Goal: Task Accomplishment & Management: Manage account settings

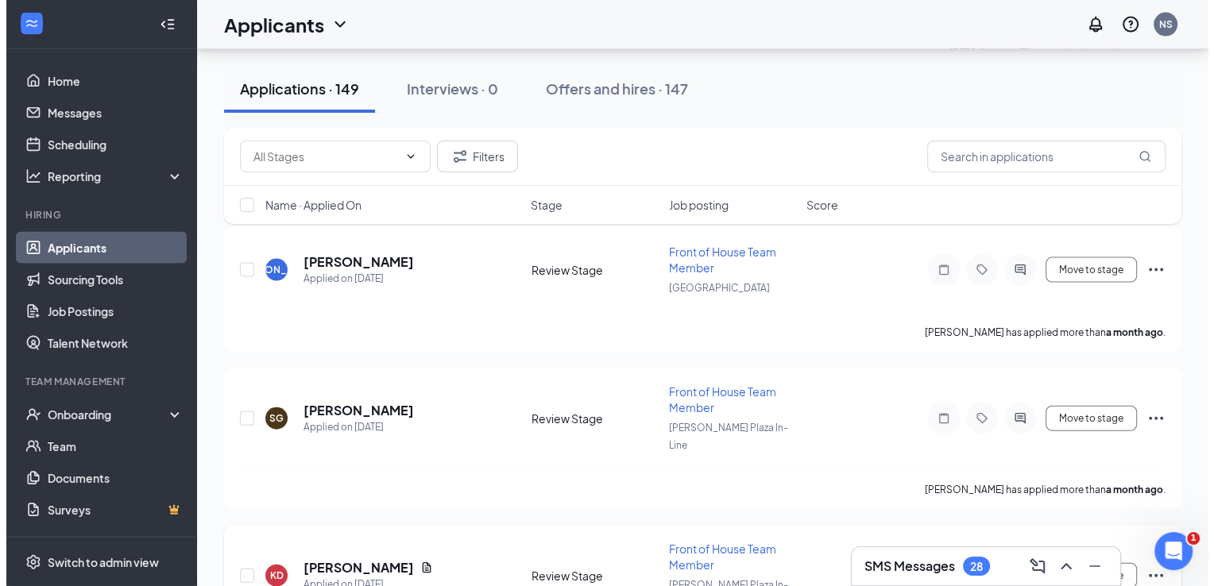
scroll to position [3497, 0]
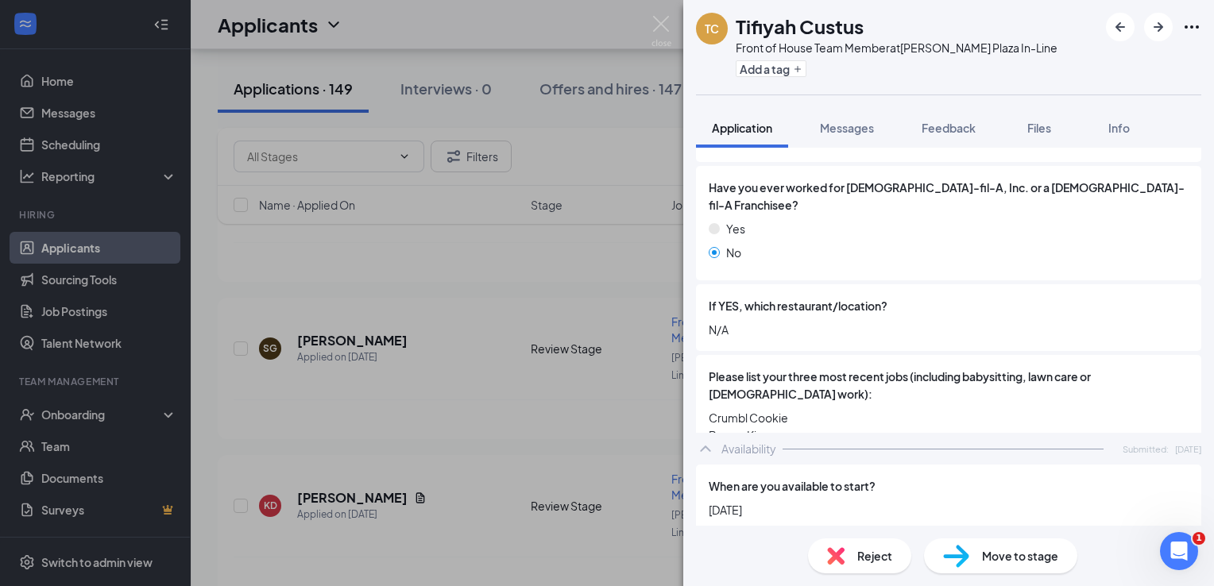
scroll to position [556, 0]
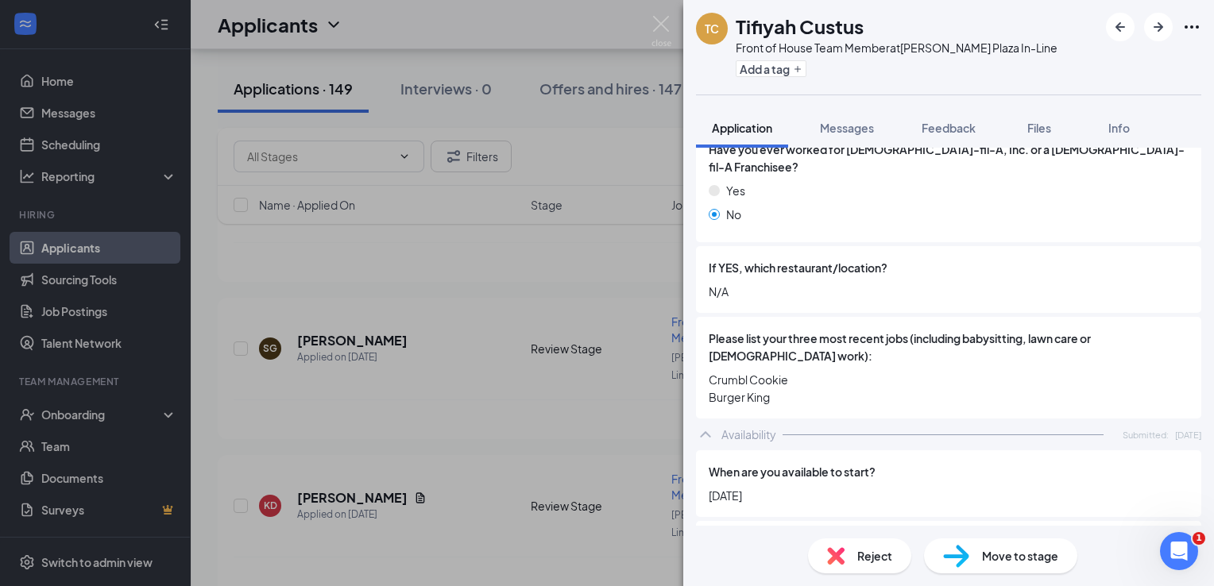
click at [856, 558] on div "Reject" at bounding box center [859, 556] width 103 height 35
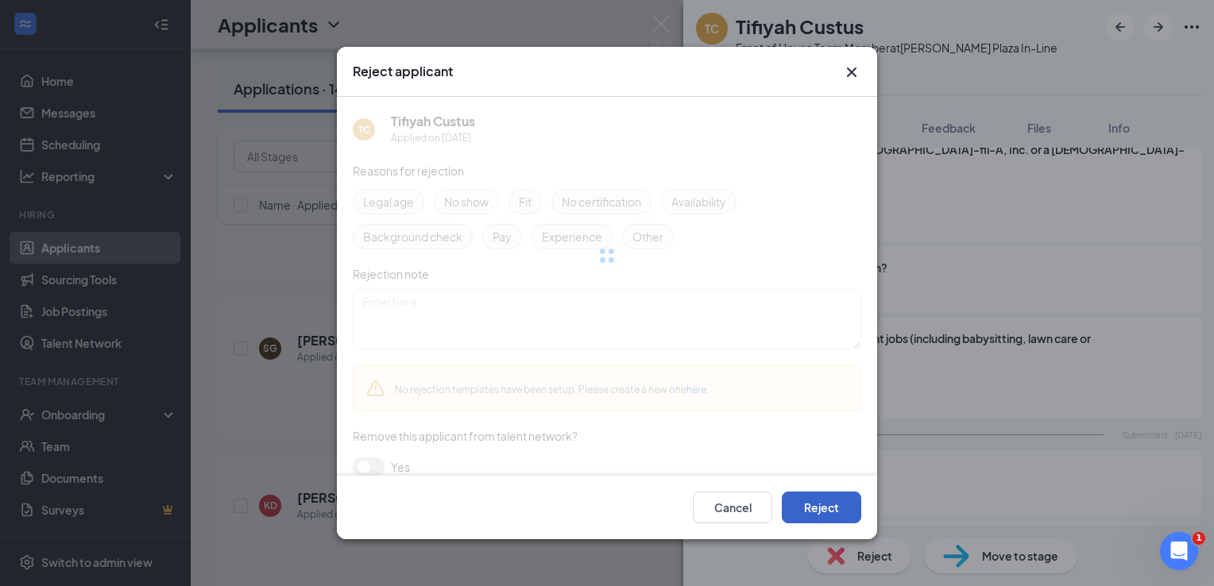
click at [834, 511] on button "Reject" at bounding box center [821, 508] width 79 height 32
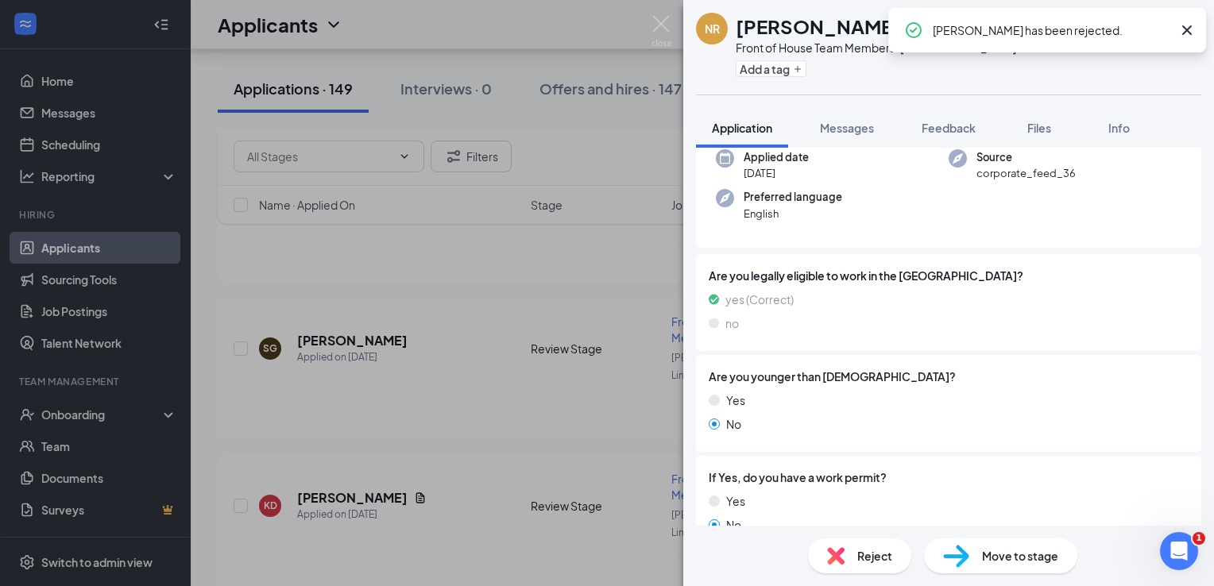
scroll to position [477, 0]
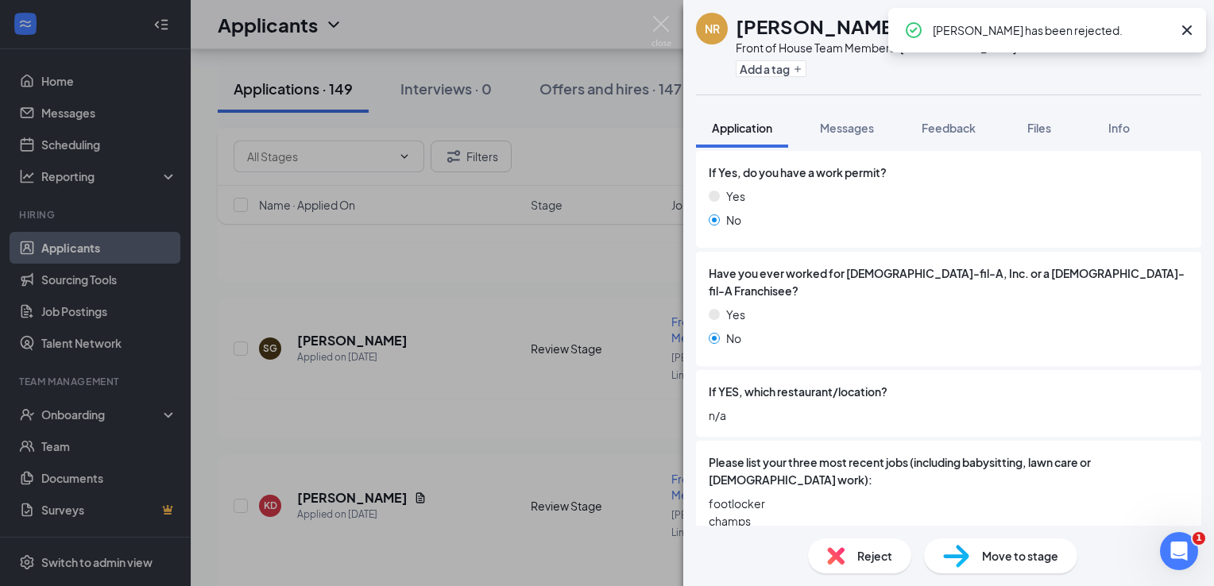
click at [849, 548] on div "Reject" at bounding box center [859, 556] width 103 height 35
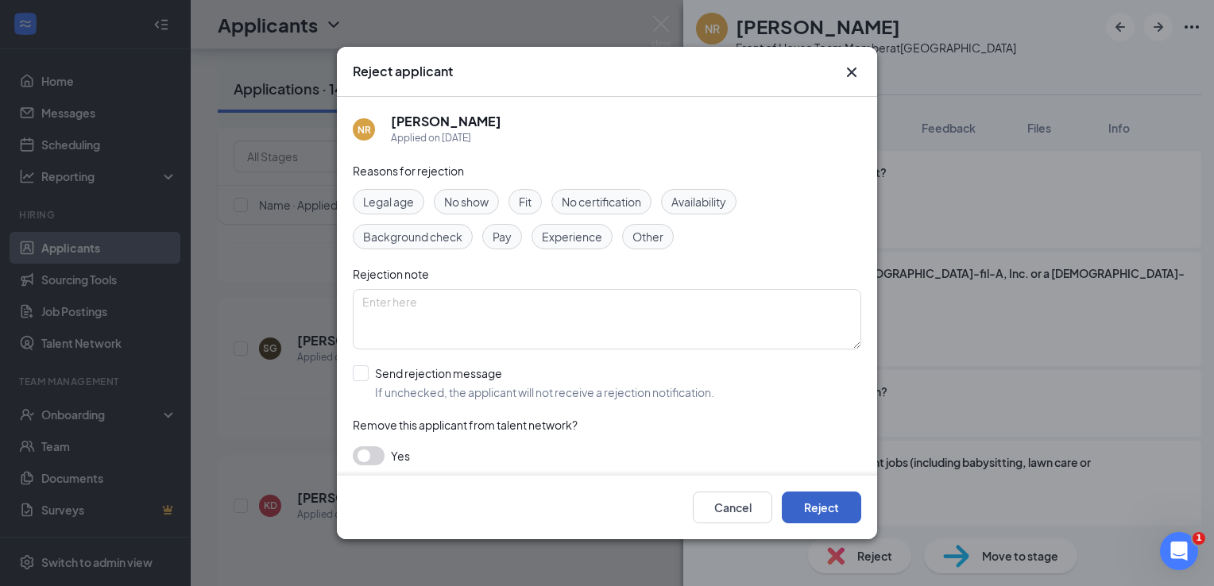
click at [838, 501] on button "Reject" at bounding box center [821, 508] width 79 height 32
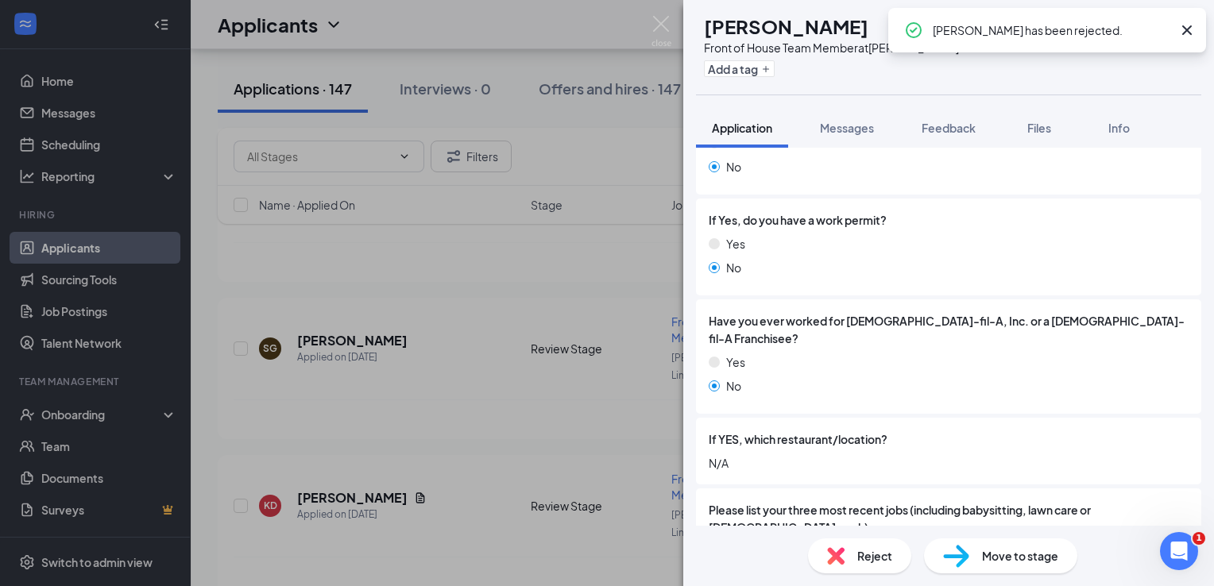
scroll to position [612, 0]
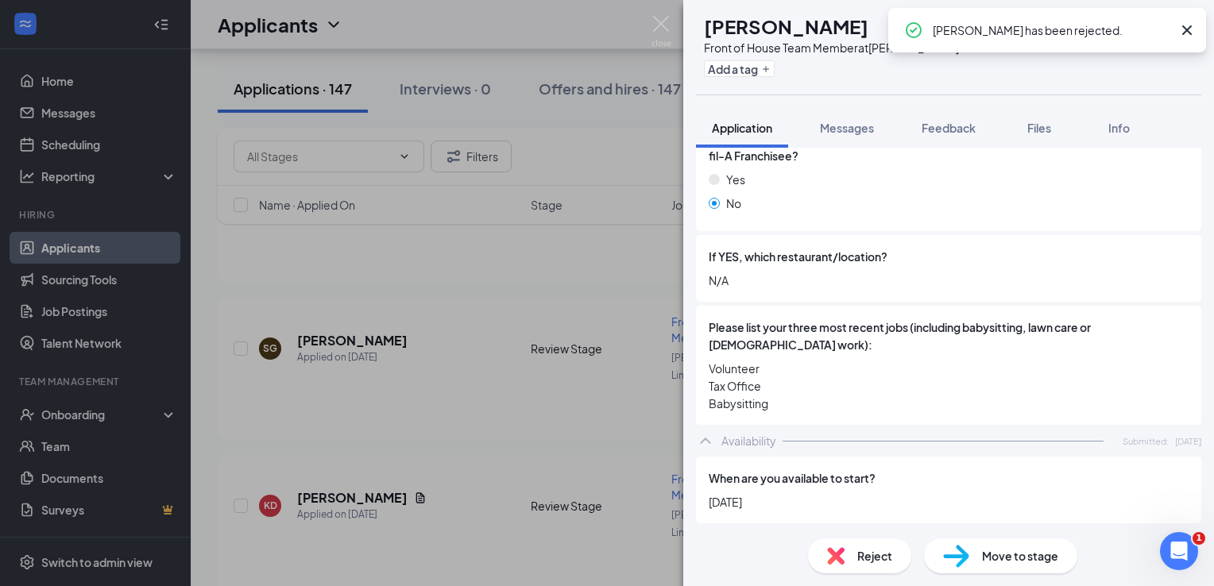
click at [839, 531] on div "Reject Move to stage" at bounding box center [948, 556] width 531 height 60
click at [846, 545] on div "Reject" at bounding box center [859, 556] width 103 height 35
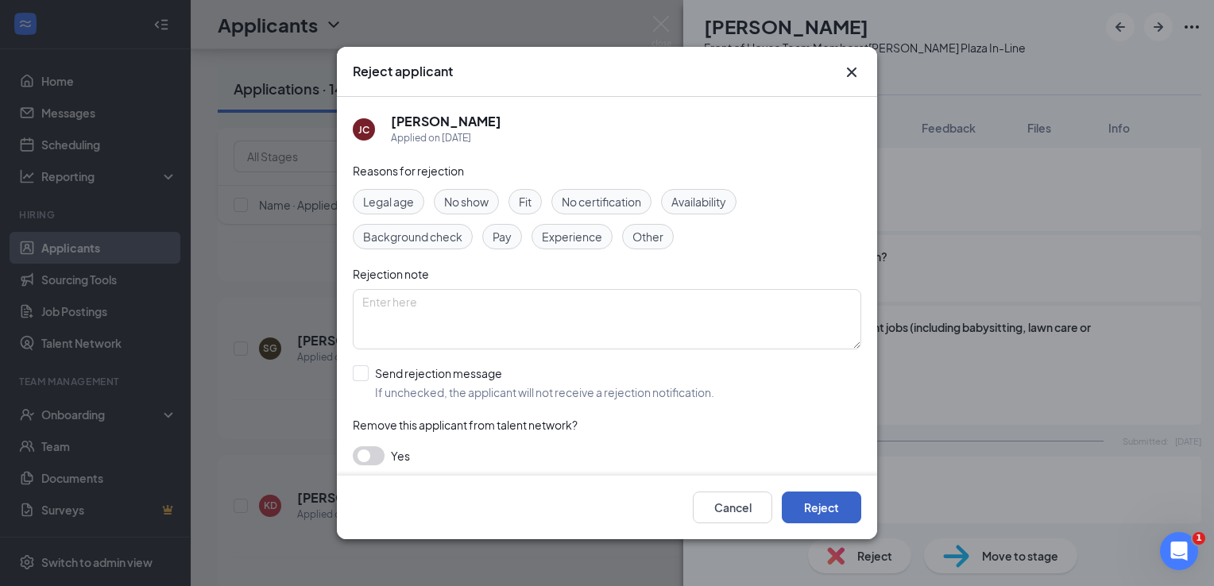
click at [818, 507] on button "Reject" at bounding box center [821, 508] width 79 height 32
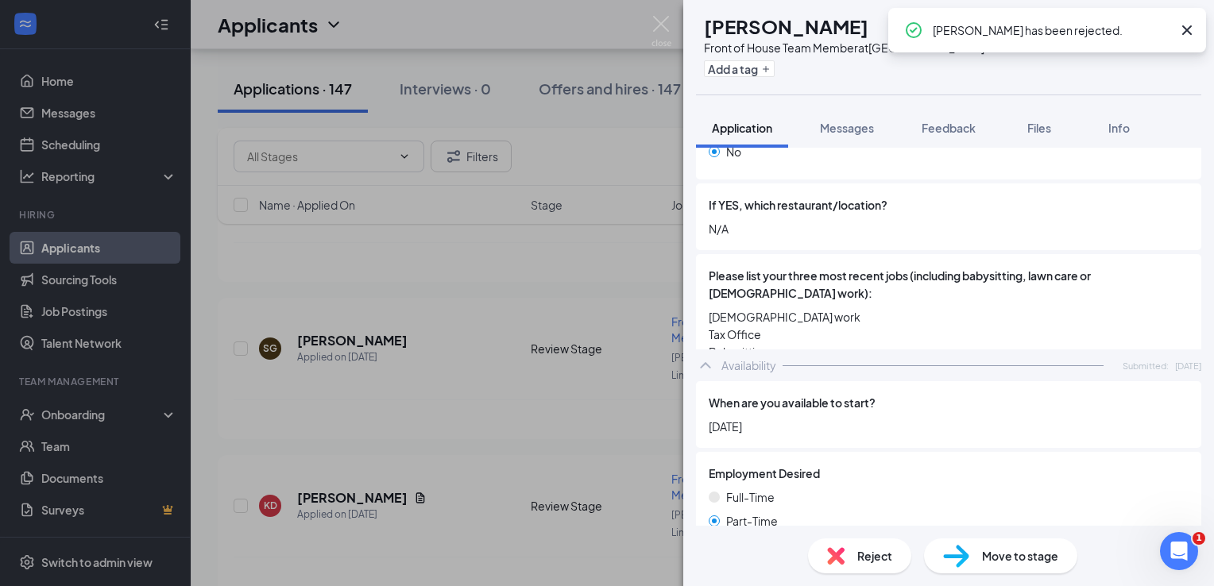
scroll to position [715, 0]
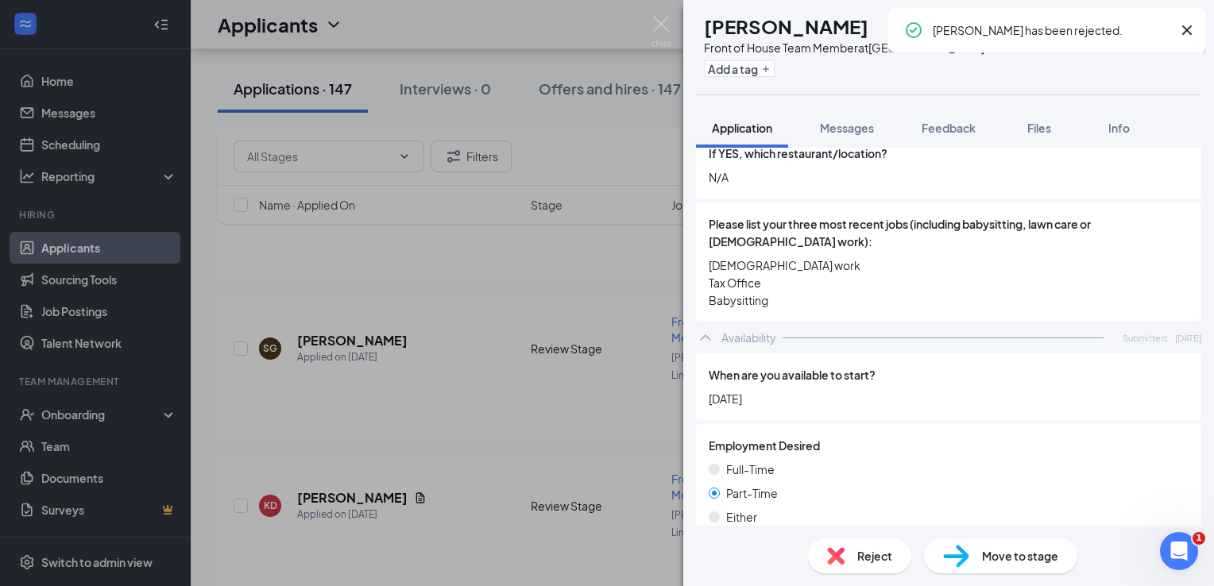
click at [869, 536] on div "Reject Move to stage" at bounding box center [948, 556] width 531 height 60
click at [871, 537] on div "Reject Move to stage" at bounding box center [948, 556] width 531 height 60
drag, startPoint x: 871, startPoint y: 537, endPoint x: 865, endPoint y: 558, distance: 21.6
click at [865, 558] on span "Reject" at bounding box center [874, 556] width 35 height 17
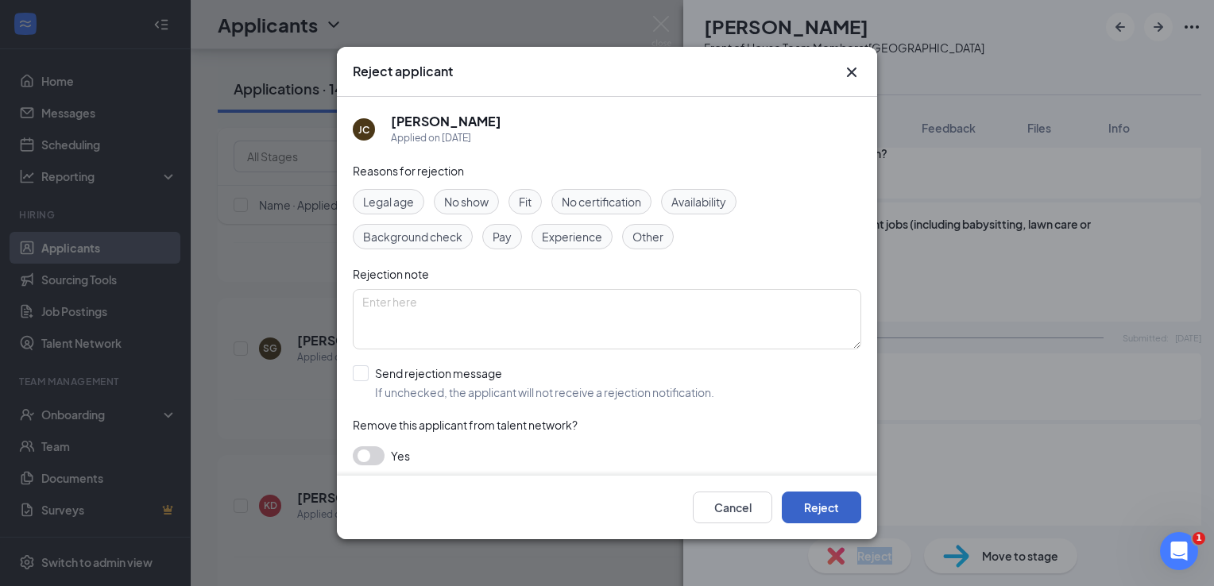
click at [848, 511] on button "Reject" at bounding box center [821, 508] width 79 height 32
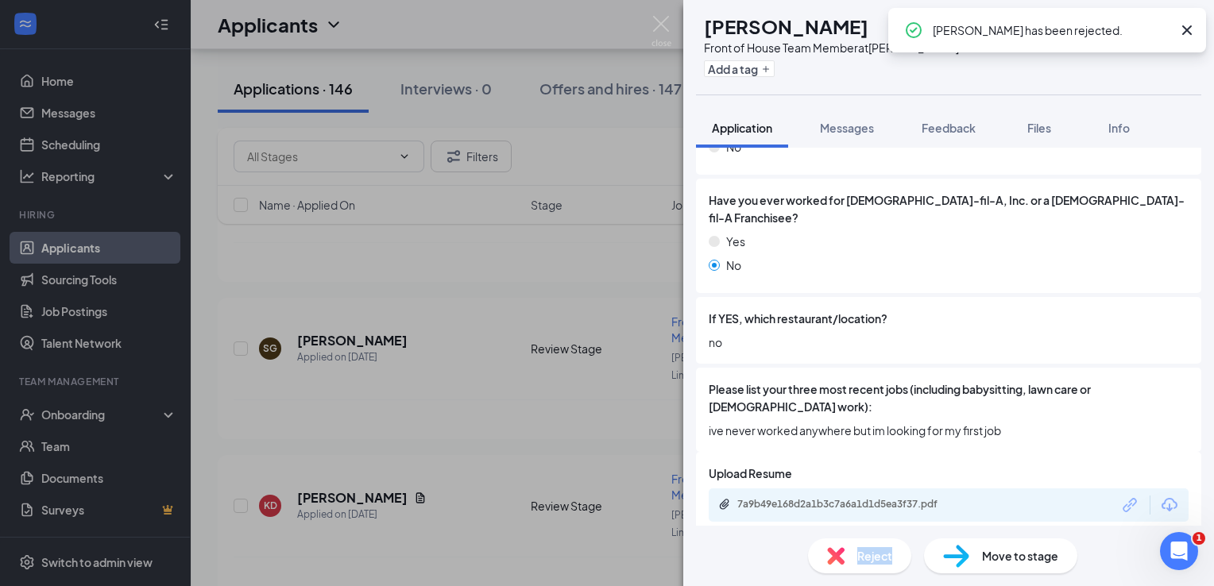
scroll to position [556, 0]
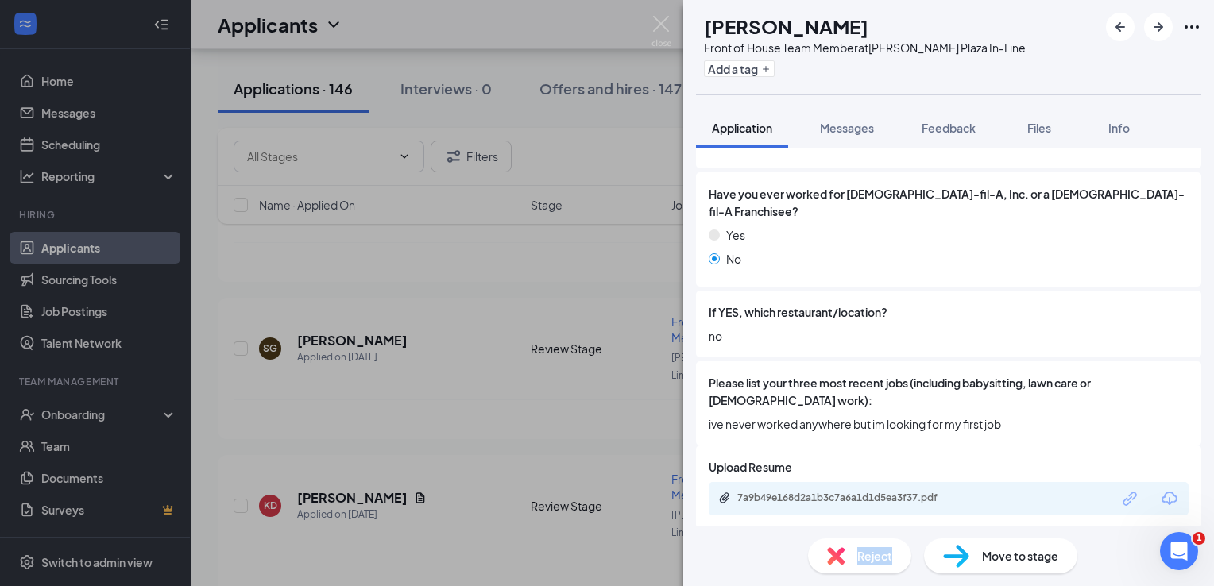
click at [867, 555] on span "Reject" at bounding box center [874, 556] width 35 height 17
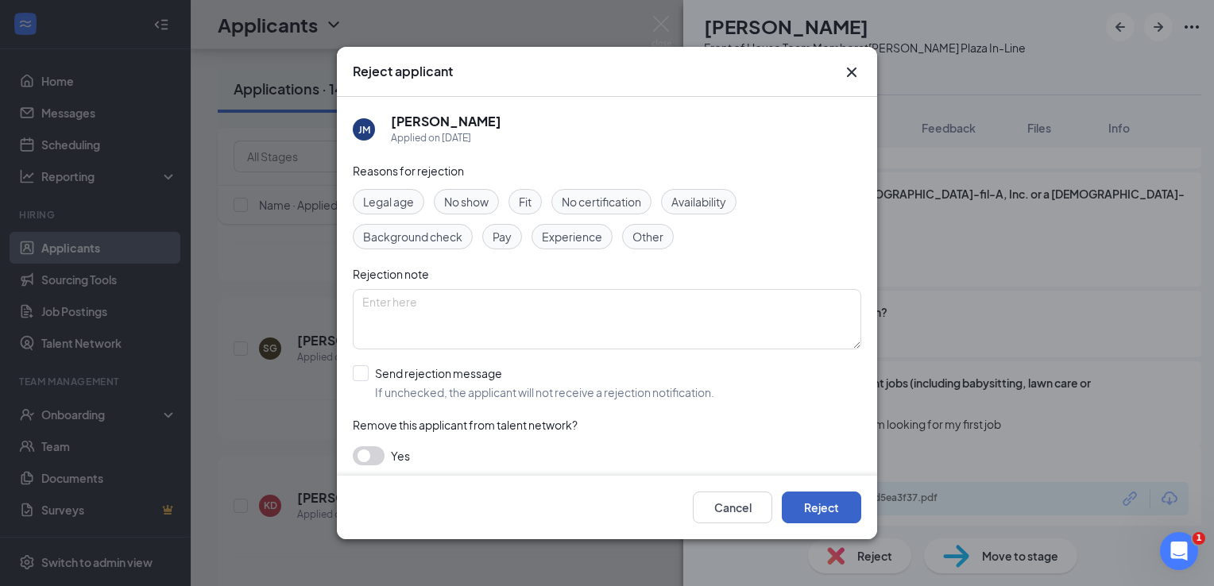
click at [844, 507] on button "Reject" at bounding box center [821, 508] width 79 height 32
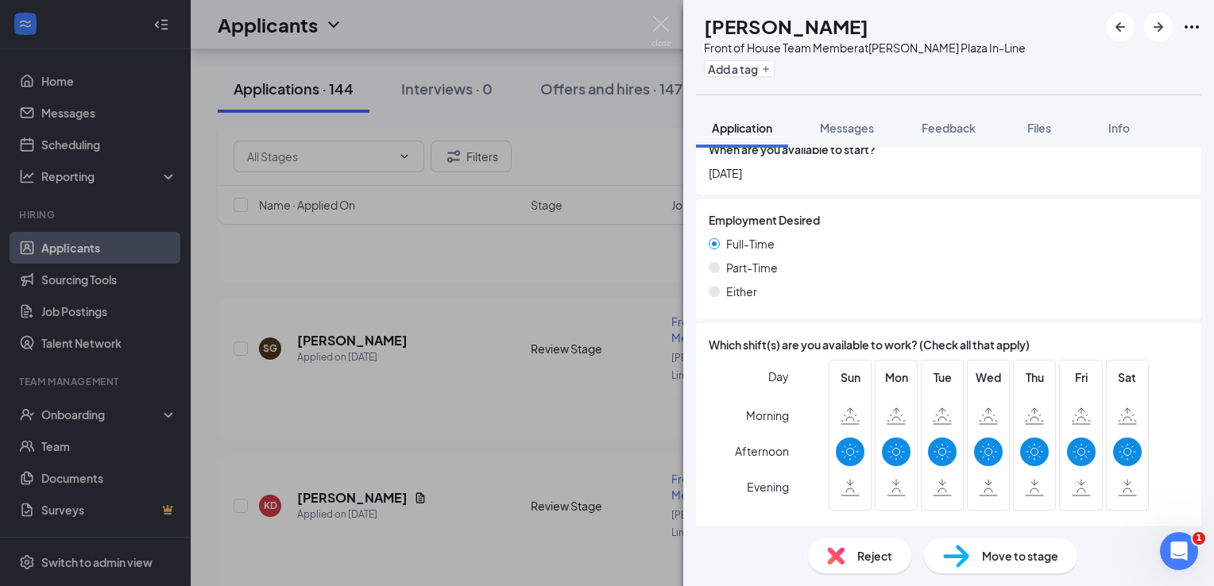
scroll to position [1033, 0]
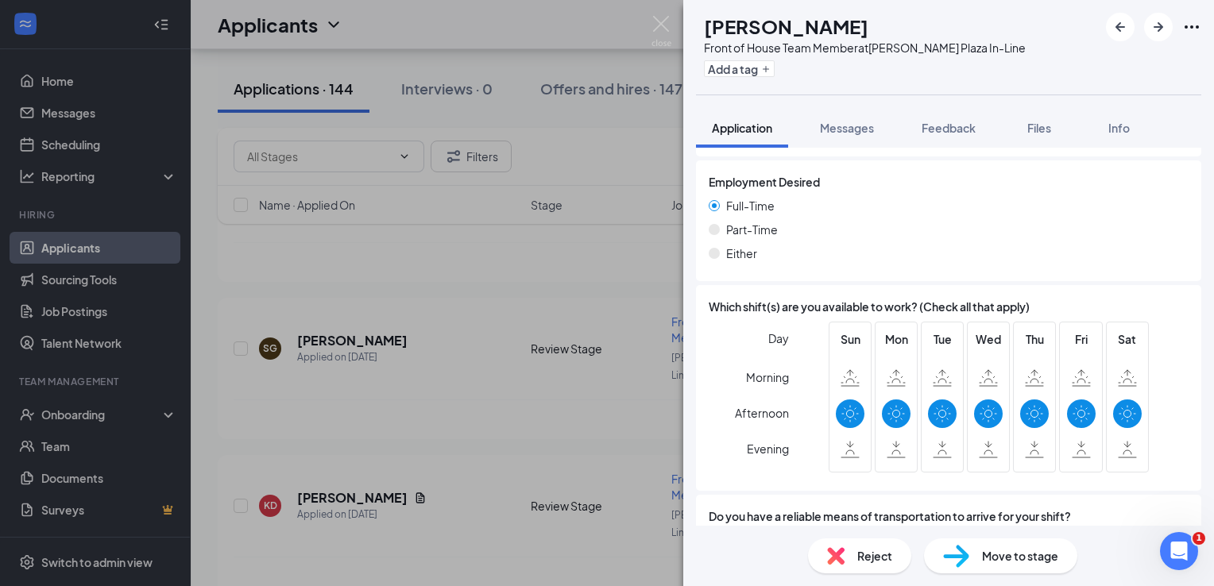
click at [871, 552] on span "Reject" at bounding box center [874, 556] width 35 height 17
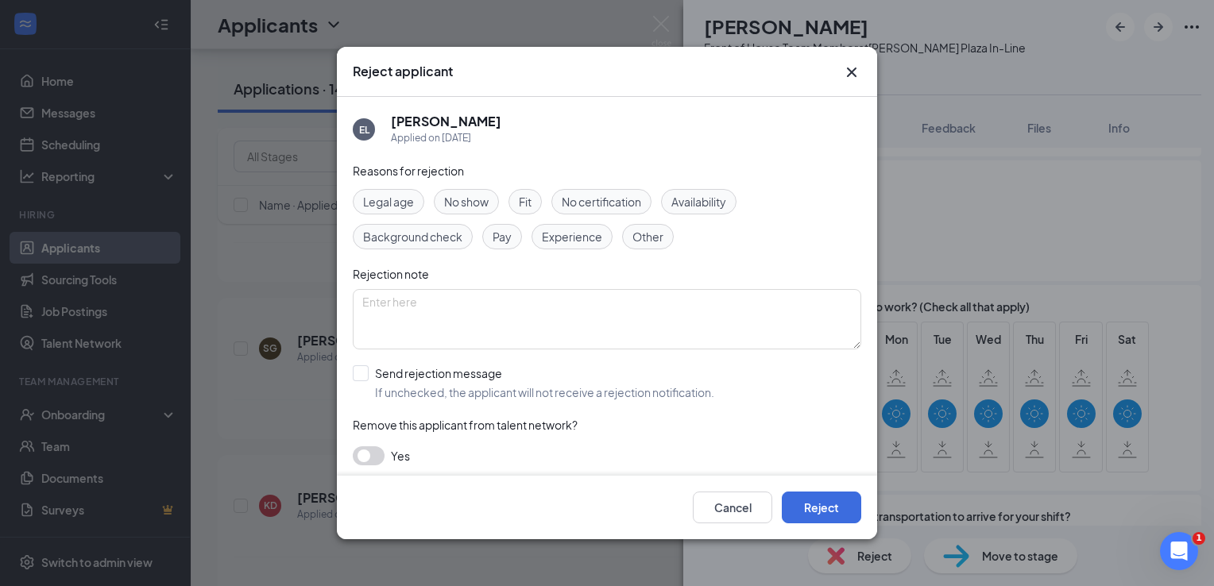
click at [844, 524] on div "Cancel Reject" at bounding box center [607, 508] width 540 height 64
click at [842, 519] on button "Reject" at bounding box center [821, 508] width 79 height 32
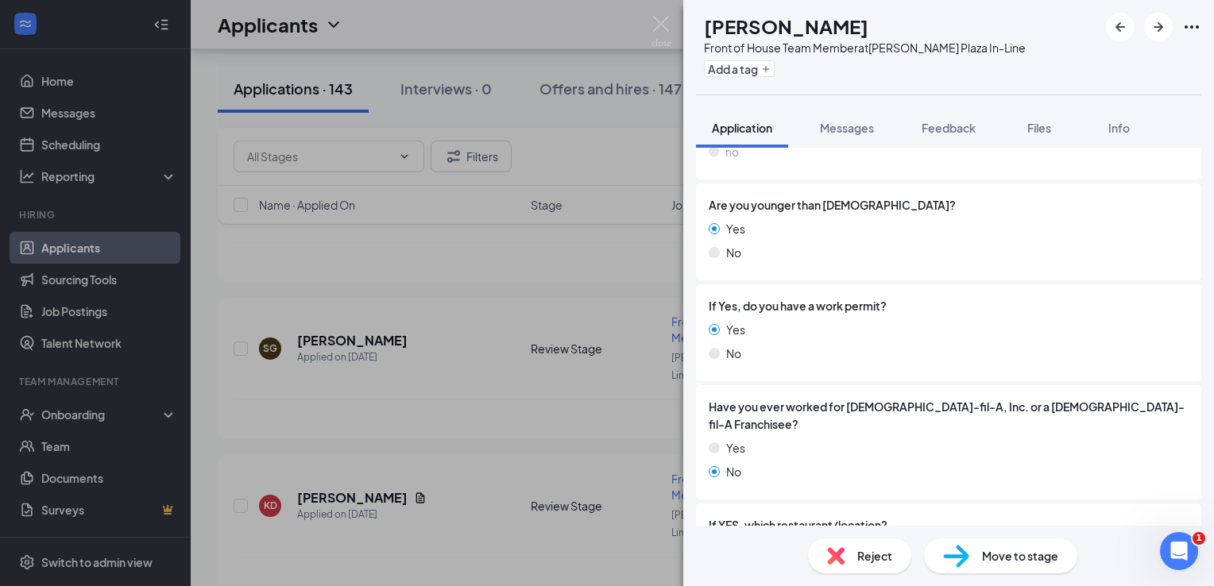
scroll to position [556, 0]
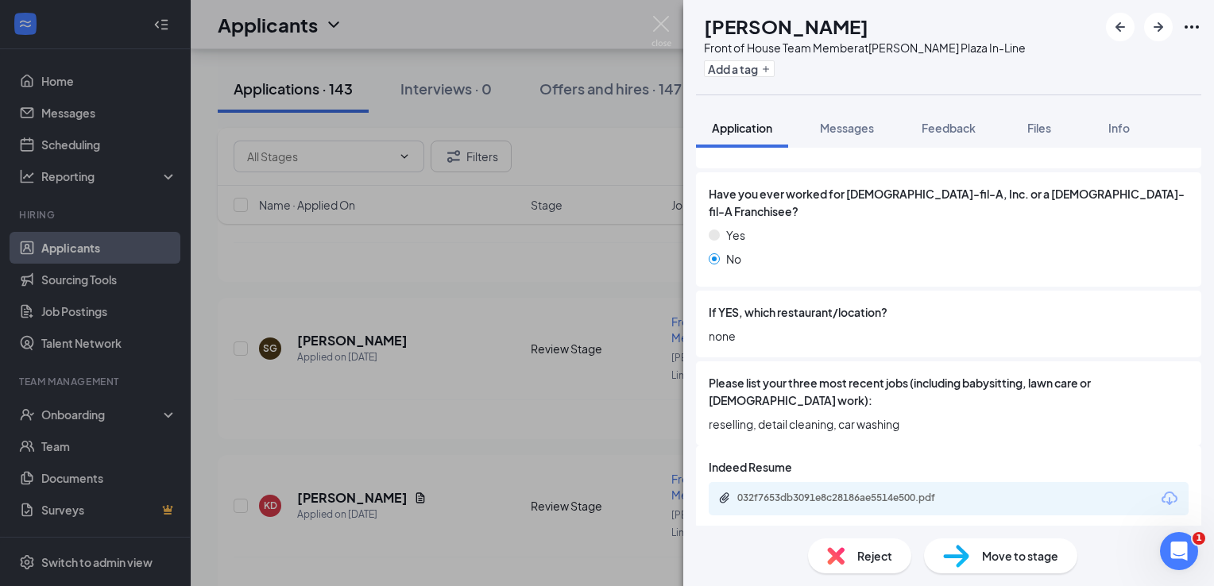
click at [881, 535] on div "Availability Submitted: [DATE]" at bounding box center [948, 551] width 505 height 32
click at [870, 555] on span "Reject" at bounding box center [874, 556] width 35 height 17
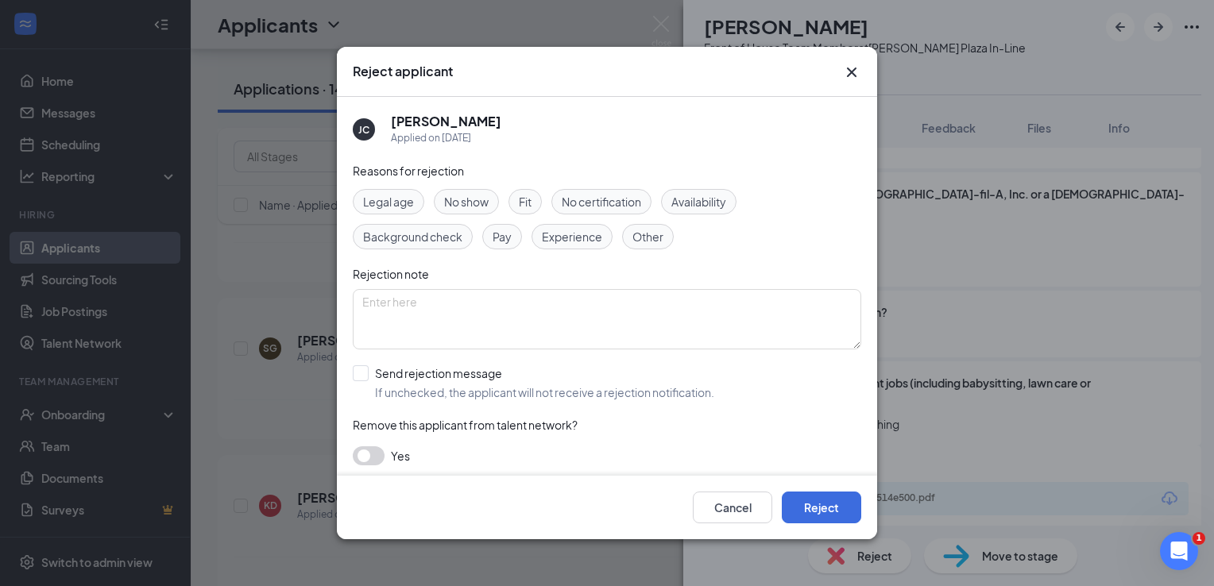
click at [838, 485] on div "Cancel Reject" at bounding box center [607, 508] width 540 height 64
click at [838, 489] on div "Cancel Reject" at bounding box center [607, 508] width 540 height 64
click at [839, 532] on div "Cancel Reject" at bounding box center [607, 508] width 540 height 64
click at [841, 498] on button "Reject" at bounding box center [821, 508] width 79 height 32
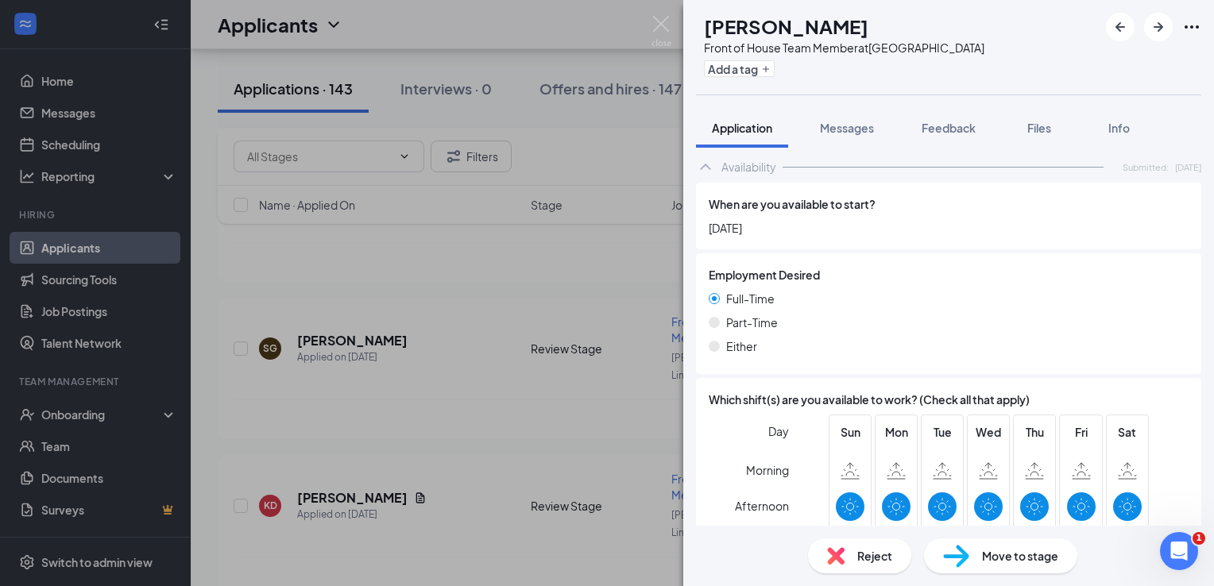
scroll to position [1085, 0]
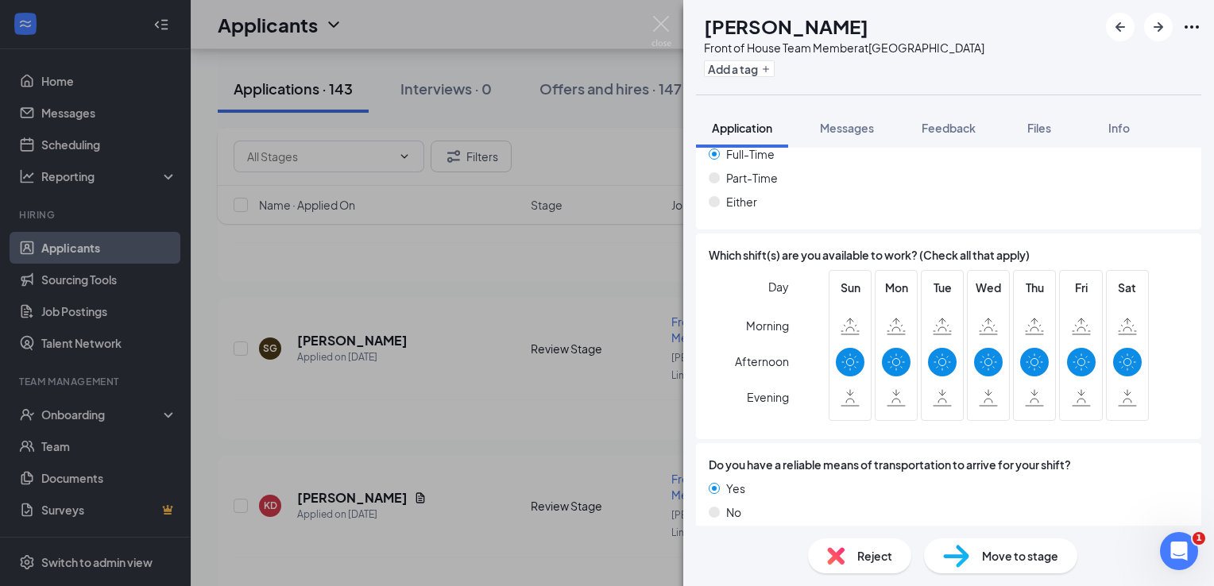
click at [865, 557] on span "Reject" at bounding box center [874, 556] width 35 height 17
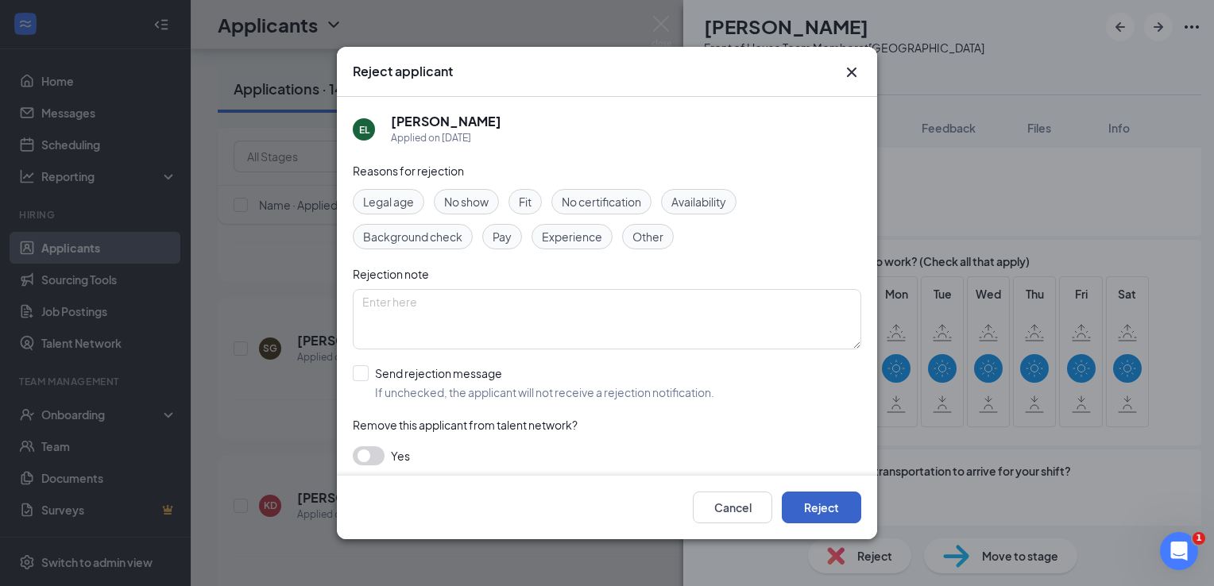
click at [816, 508] on button "Reject" at bounding box center [821, 508] width 79 height 32
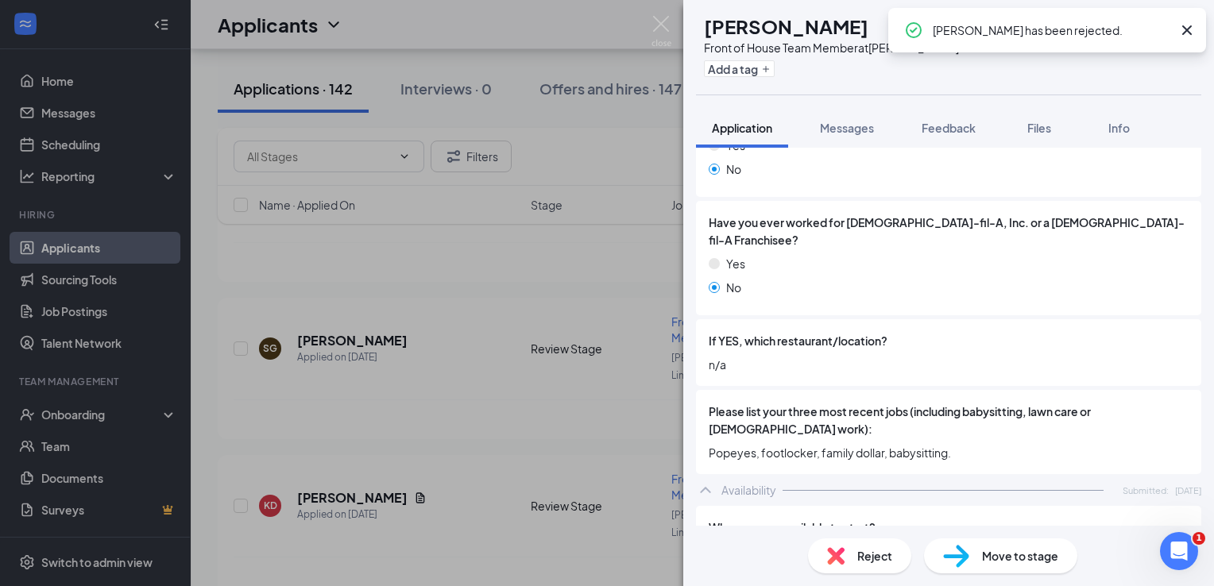
scroll to position [556, 0]
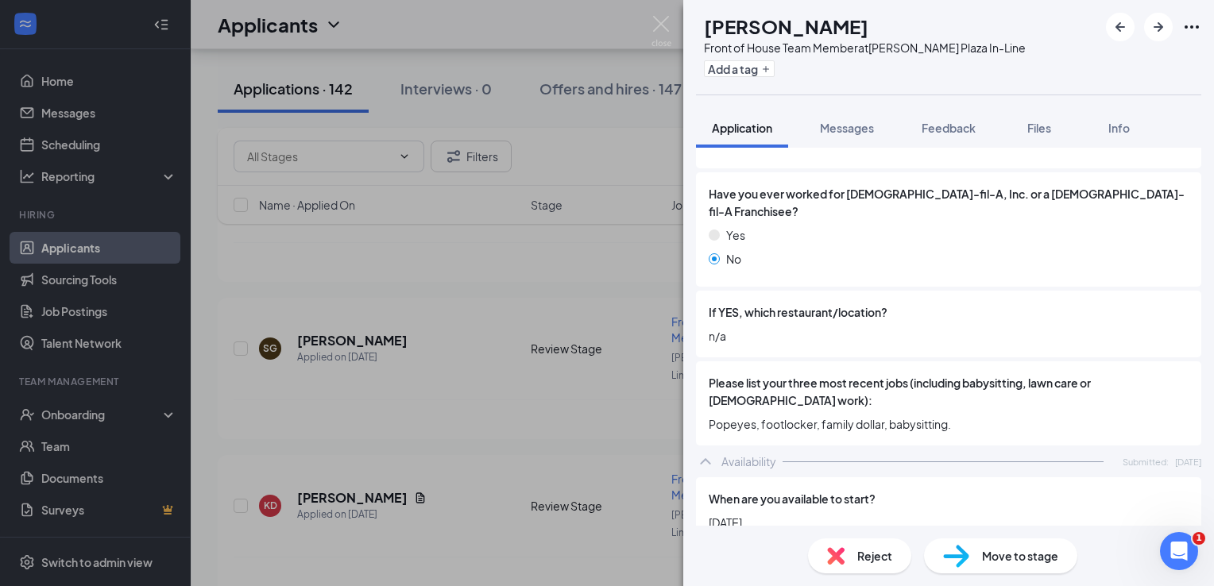
click at [833, 552] on img at bounding box center [835, 556] width 17 height 17
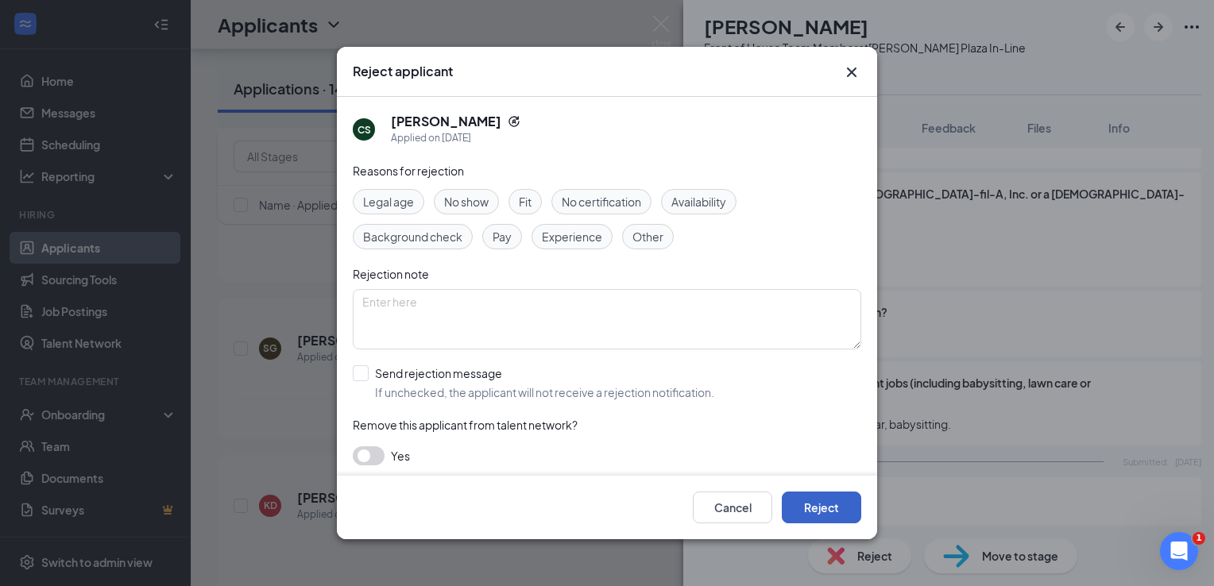
click at [816, 509] on button "Reject" at bounding box center [821, 508] width 79 height 32
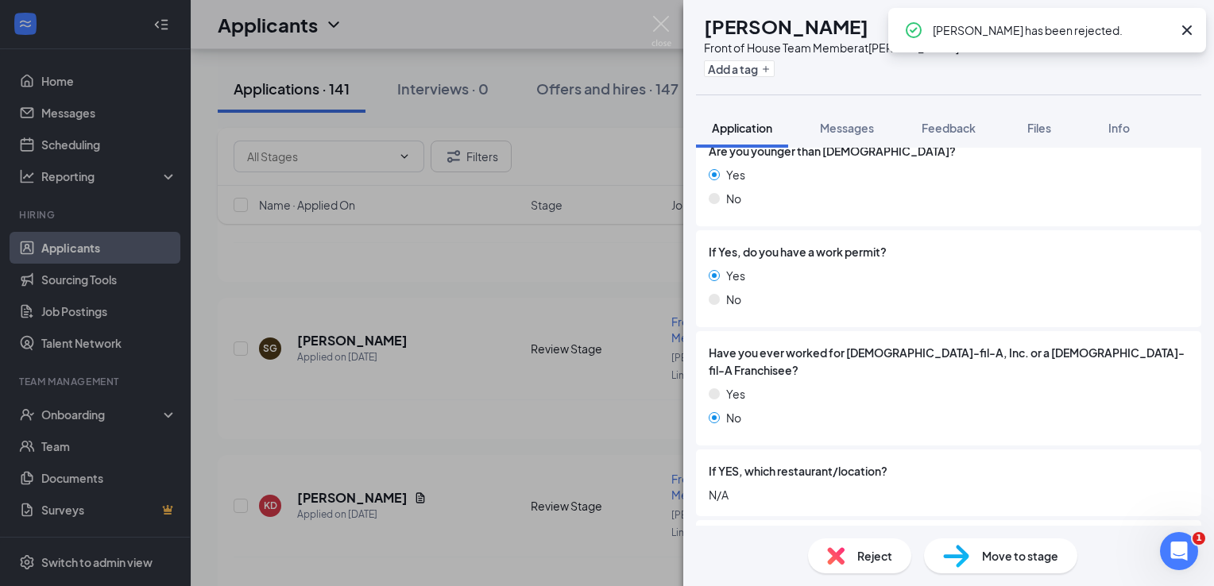
scroll to position [636, 0]
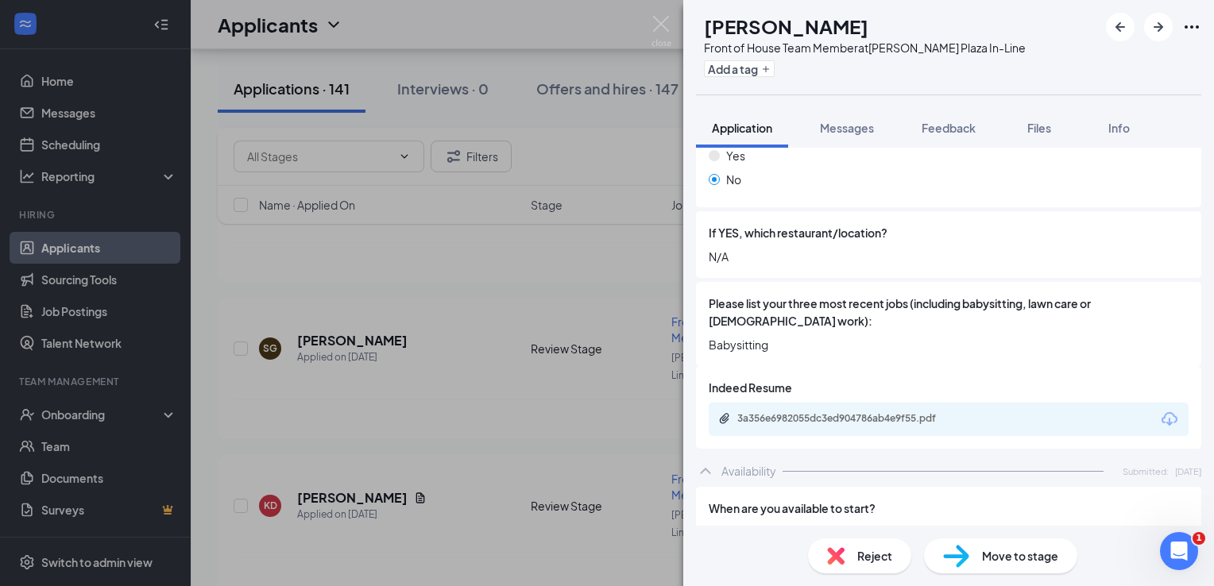
click at [868, 567] on div "Reject" at bounding box center [859, 556] width 103 height 35
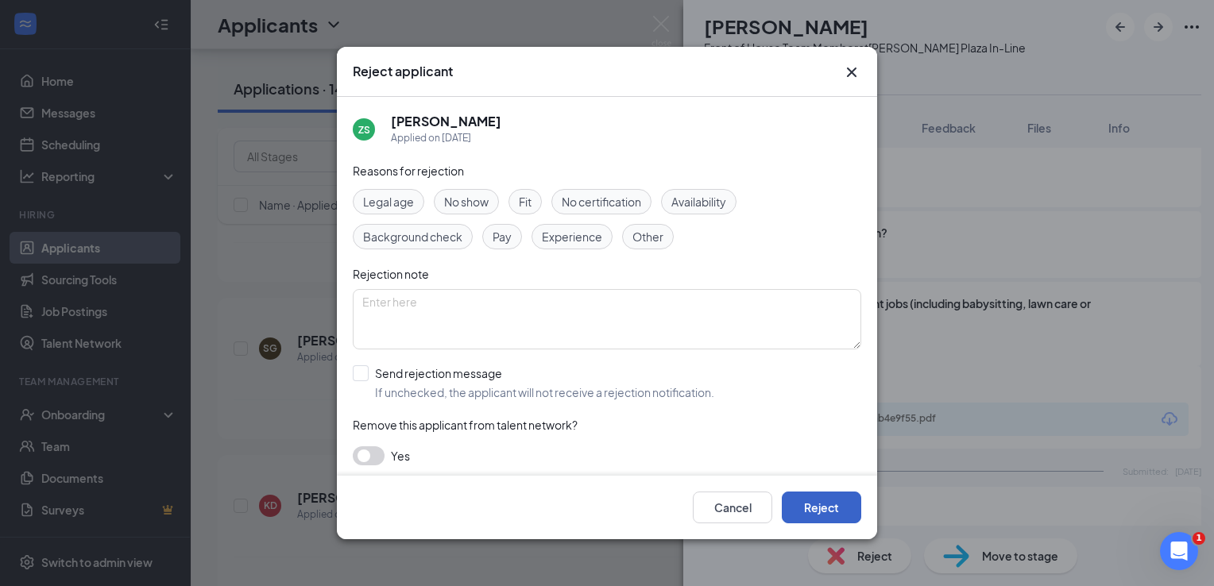
click at [842, 523] on button "Reject" at bounding box center [821, 508] width 79 height 32
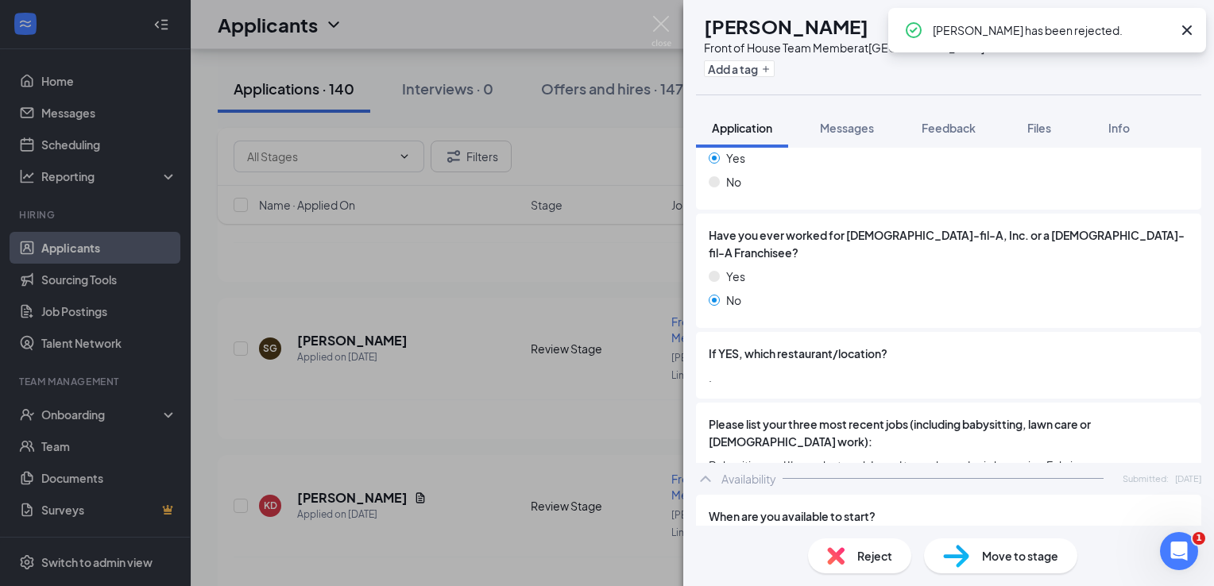
scroll to position [629, 0]
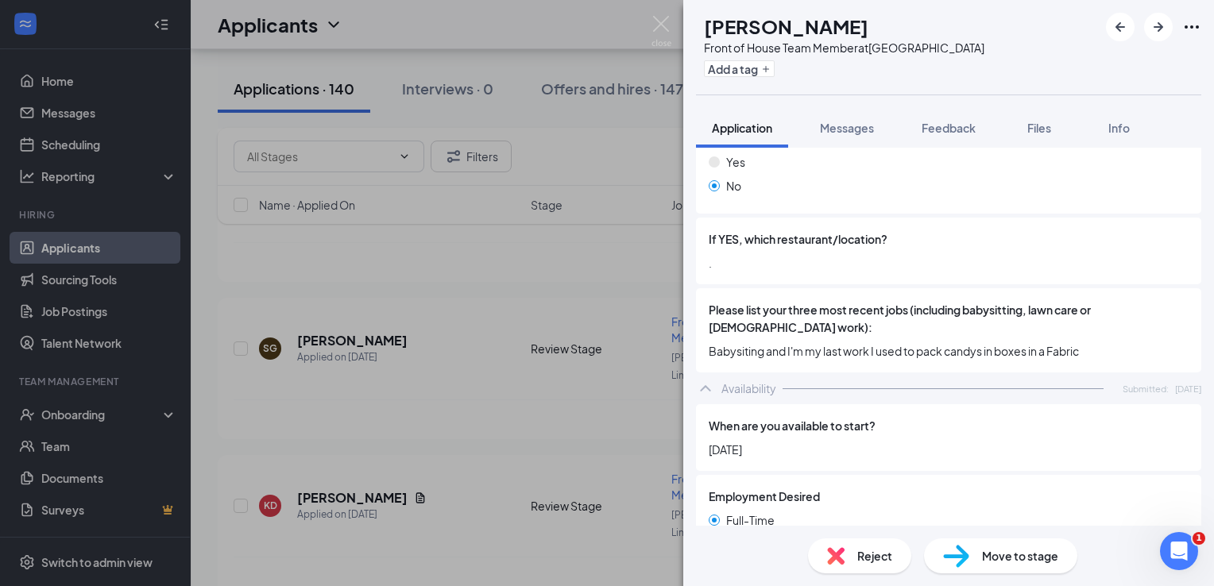
click at [888, 562] on span "Reject" at bounding box center [874, 556] width 35 height 17
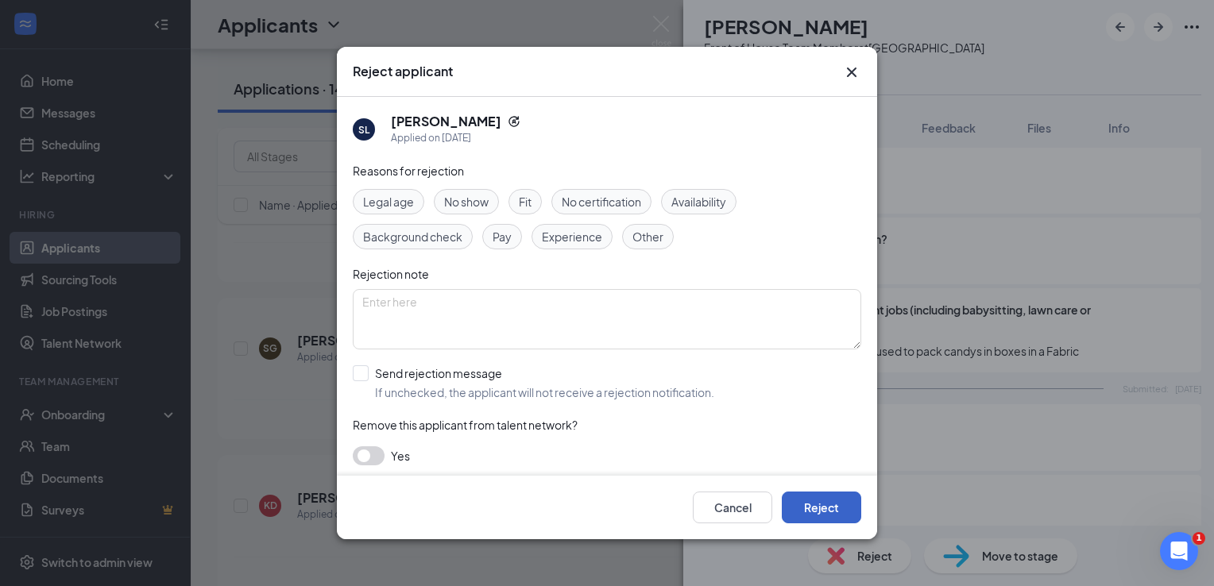
click at [850, 520] on button "Reject" at bounding box center [821, 508] width 79 height 32
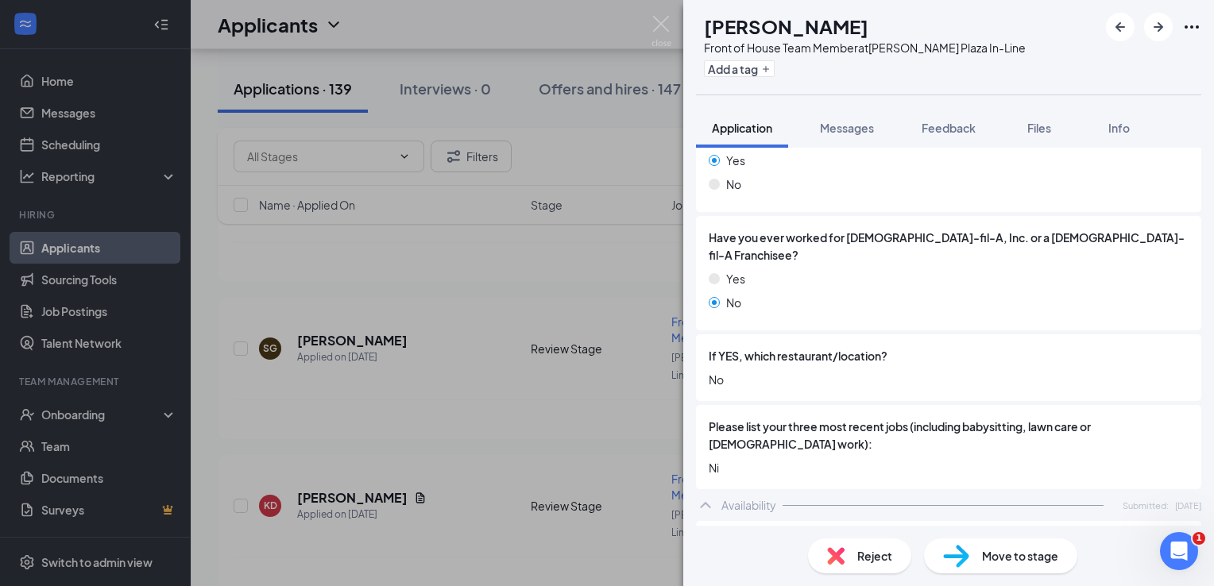
scroll to position [477, 0]
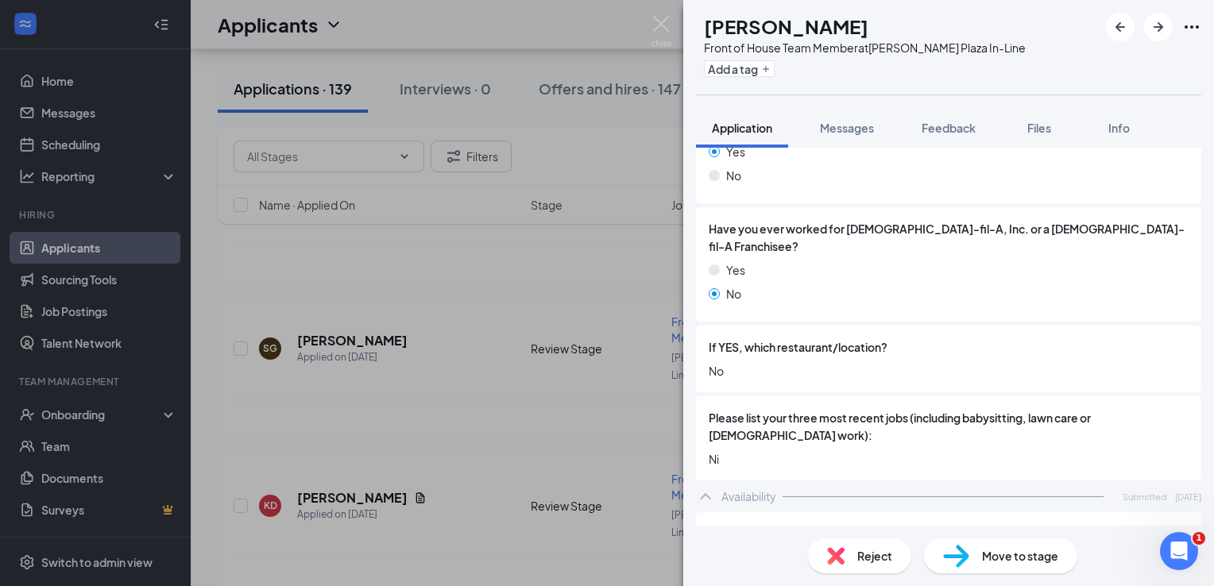
click at [884, 566] on div "Reject" at bounding box center [859, 556] width 103 height 35
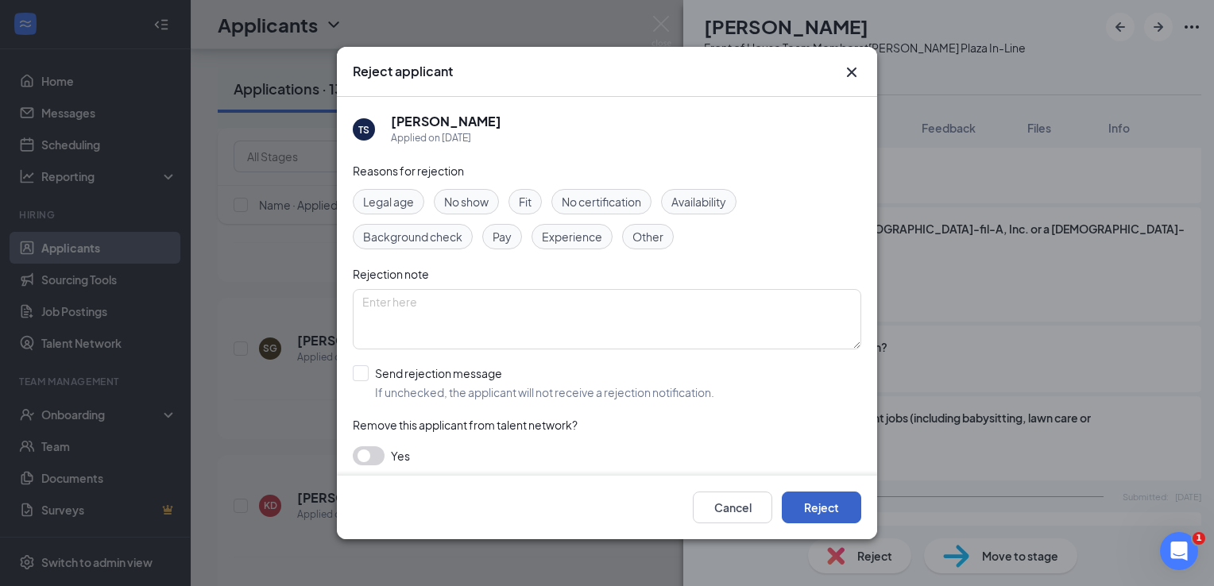
click at [842, 520] on button "Reject" at bounding box center [821, 508] width 79 height 32
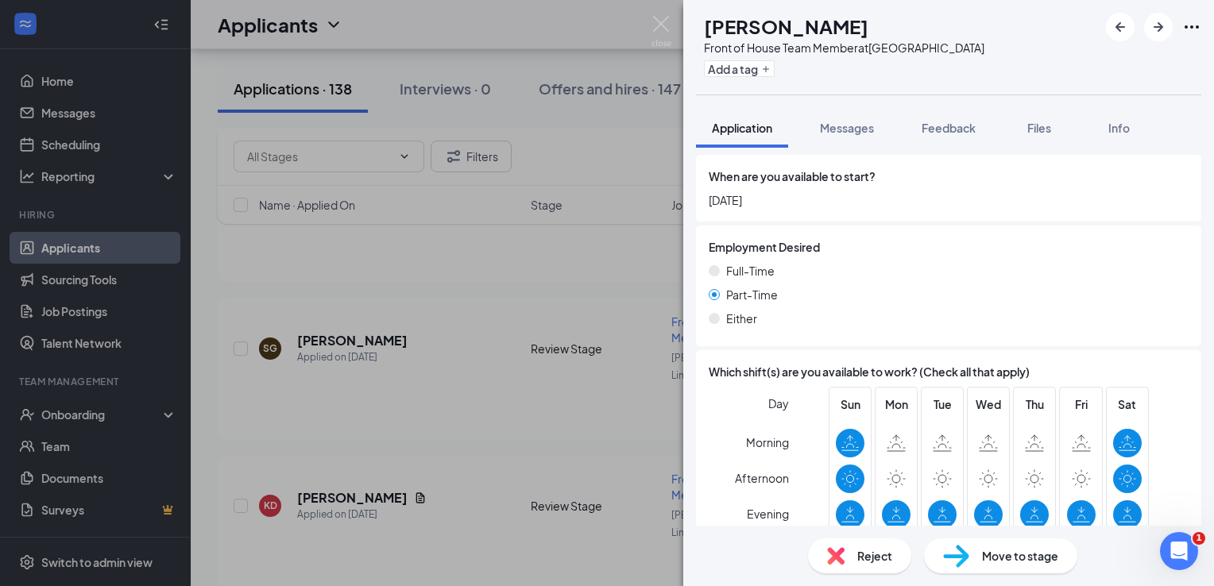
scroll to position [996, 0]
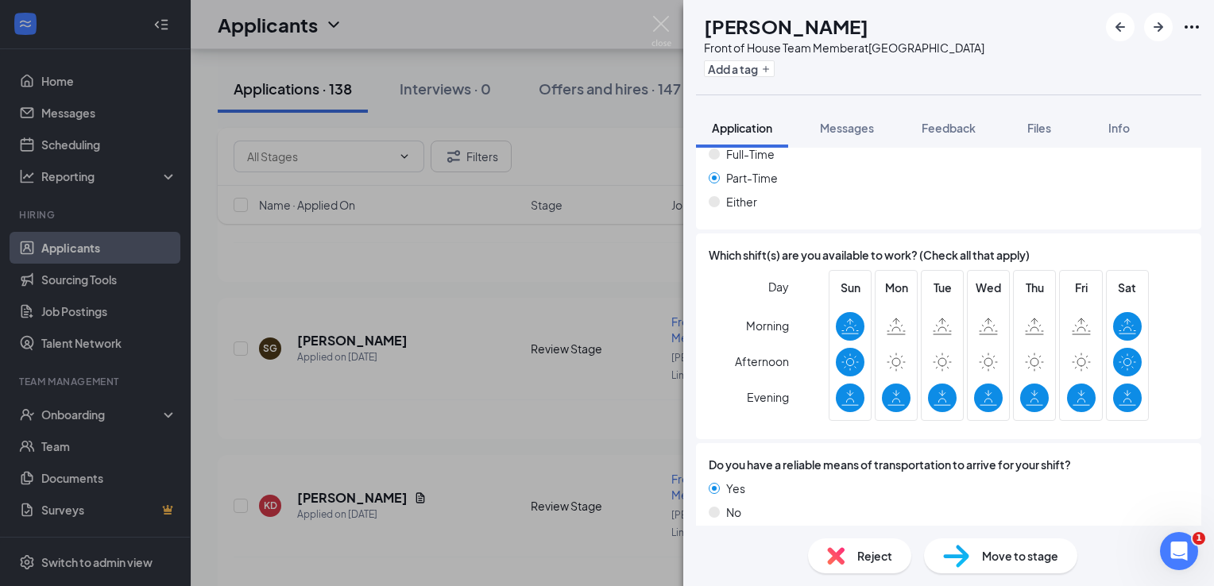
click at [865, 538] on div "Reject Move to stage" at bounding box center [948, 556] width 531 height 60
click at [865, 564] on span "Reject" at bounding box center [874, 556] width 35 height 17
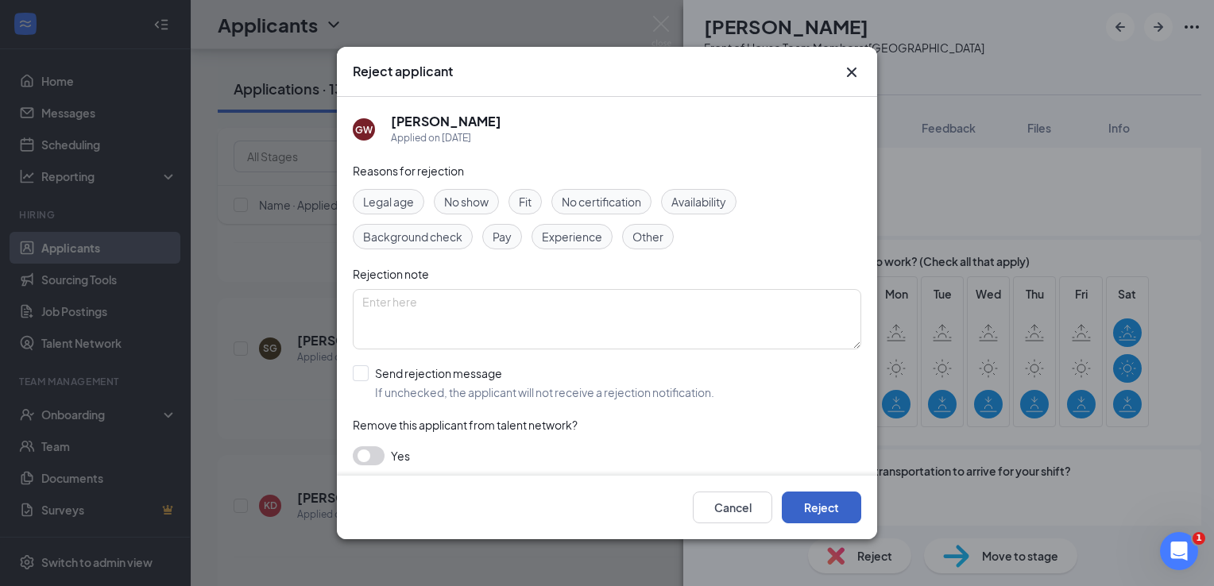
click at [835, 496] on button "Reject" at bounding box center [821, 508] width 79 height 32
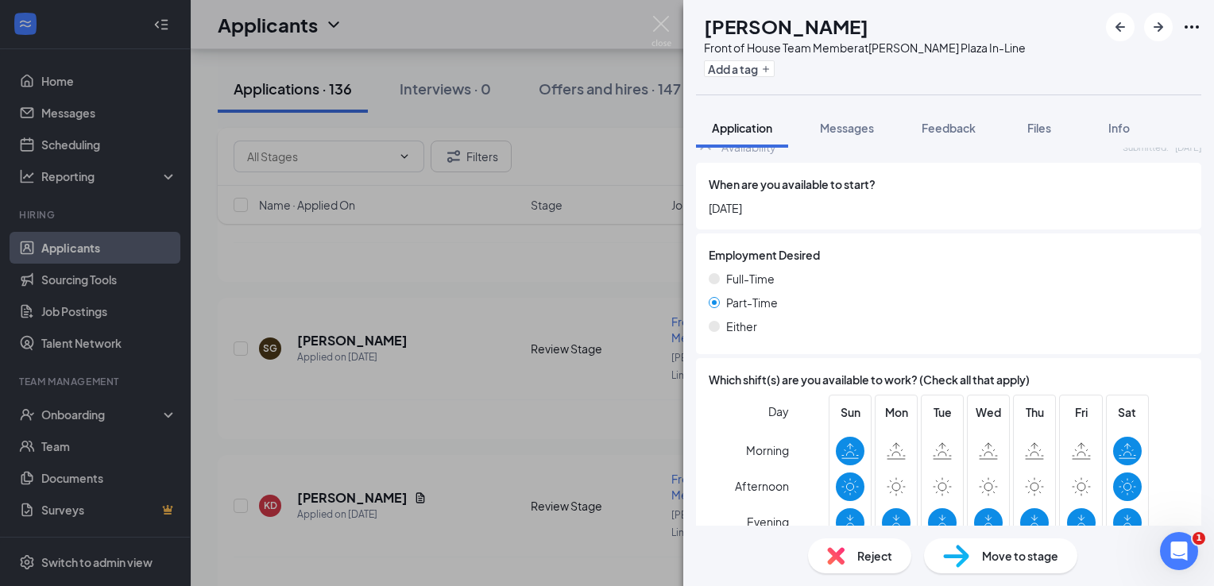
scroll to position [874, 0]
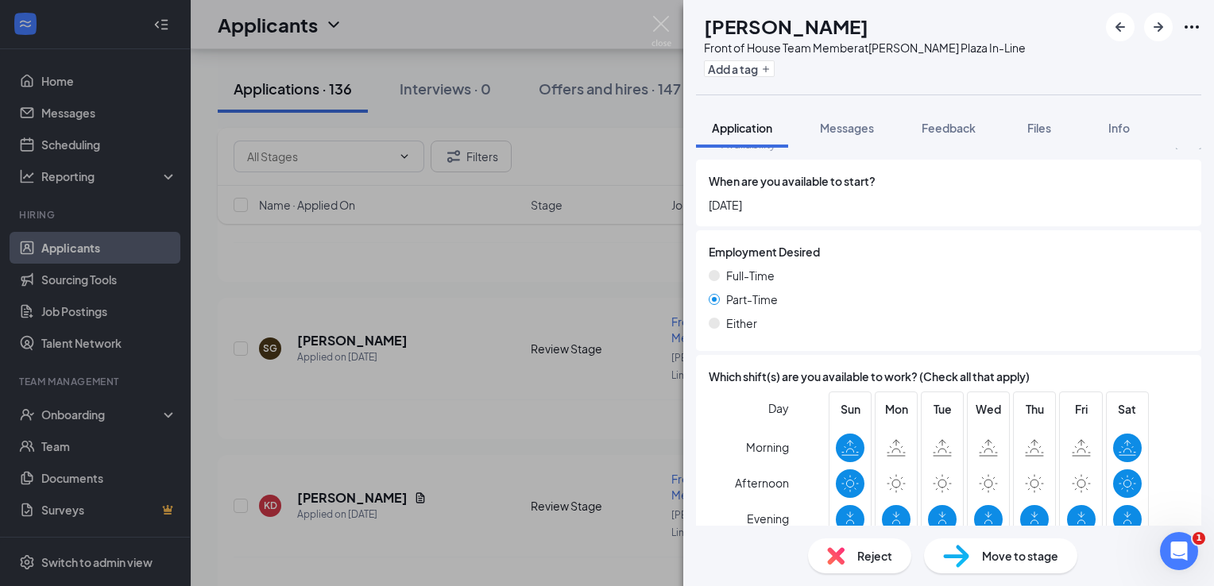
click at [884, 570] on div "Reject" at bounding box center [859, 556] width 103 height 35
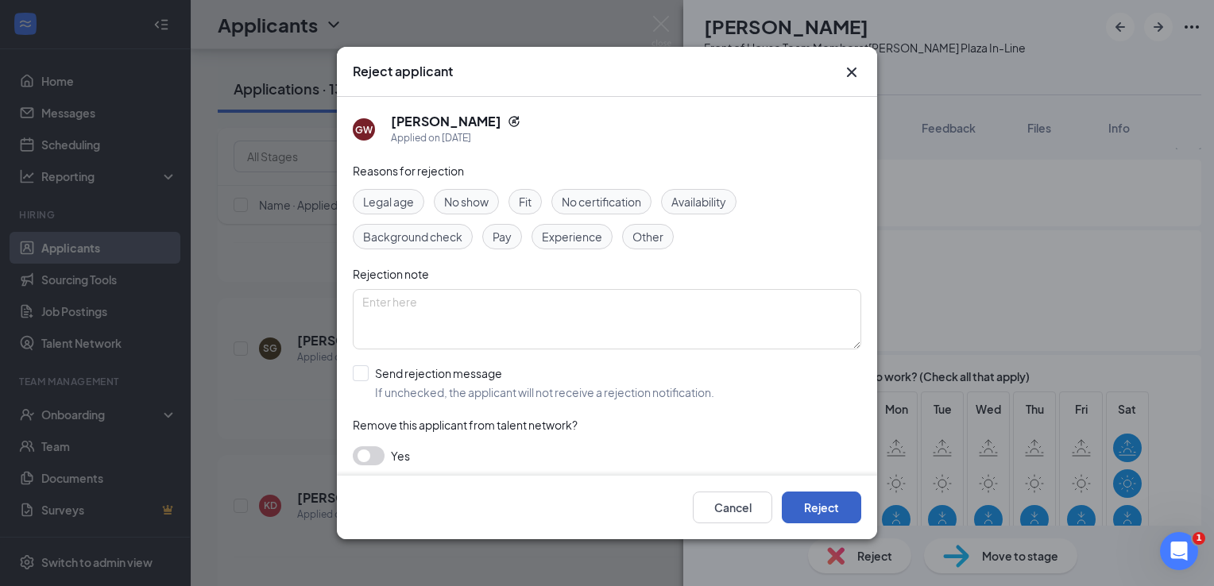
click at [846, 506] on button "Reject" at bounding box center [821, 508] width 79 height 32
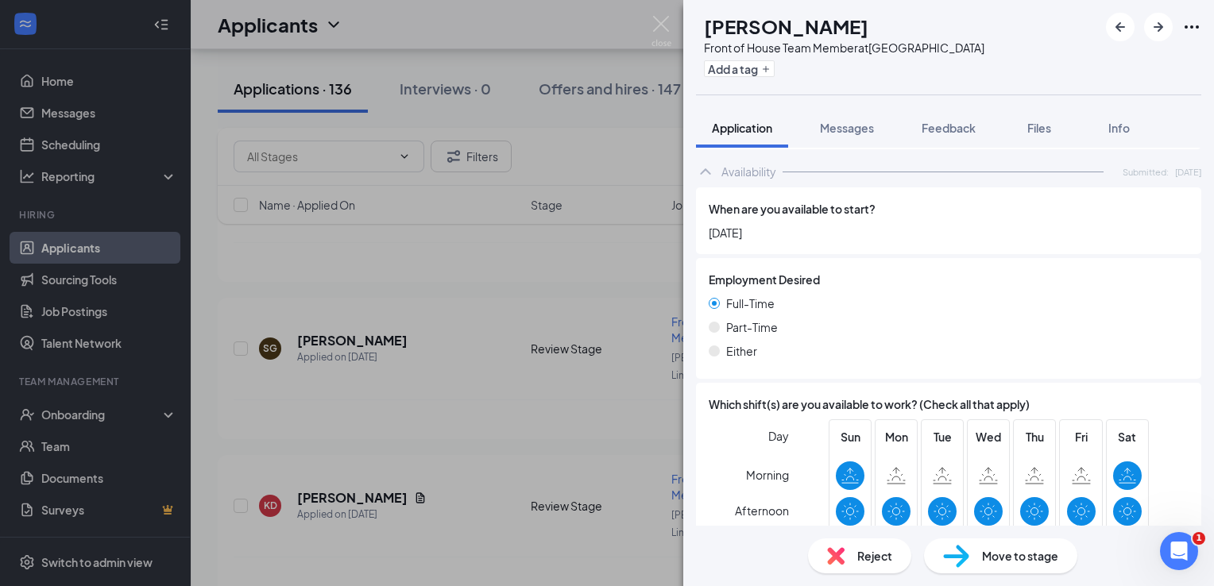
scroll to position [954, 0]
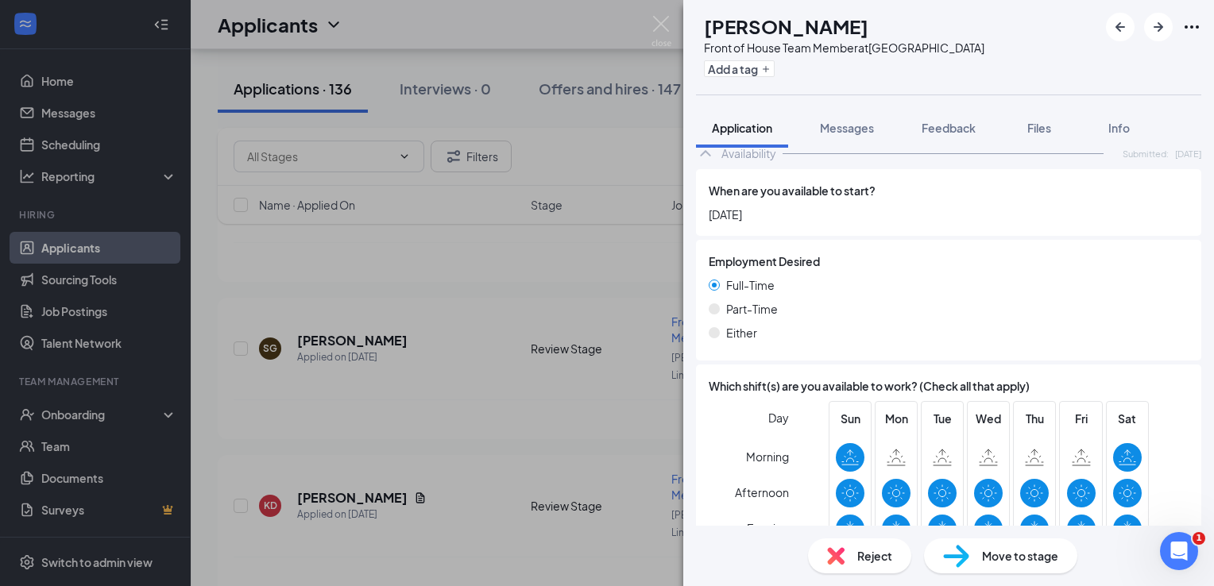
click at [870, 548] on span "Reject" at bounding box center [874, 556] width 35 height 17
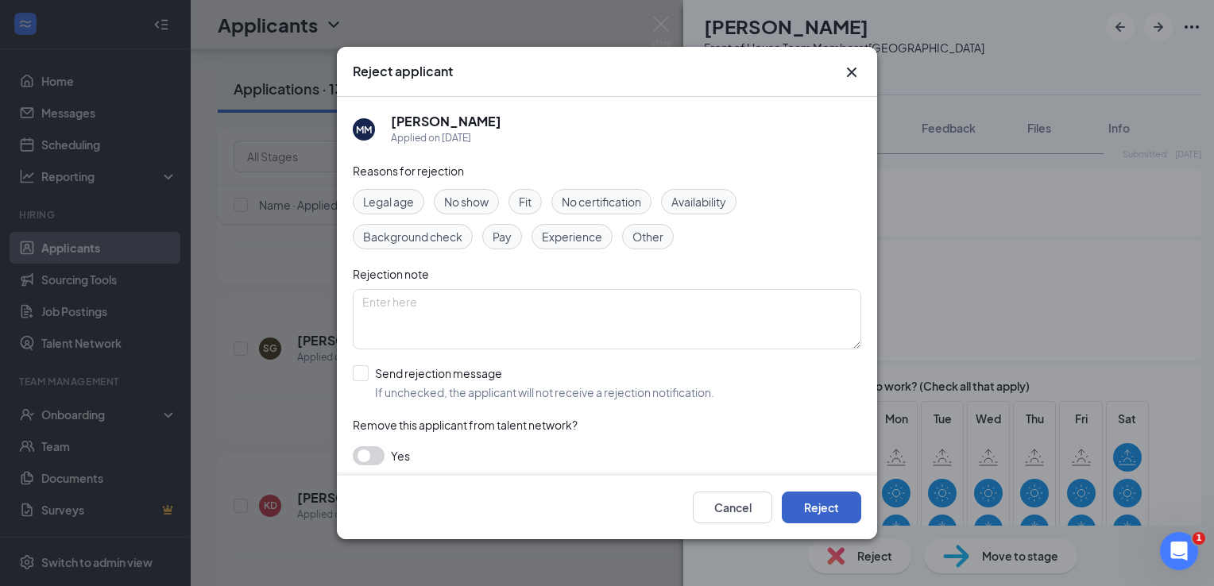
click at [852, 520] on button "Reject" at bounding box center [821, 508] width 79 height 32
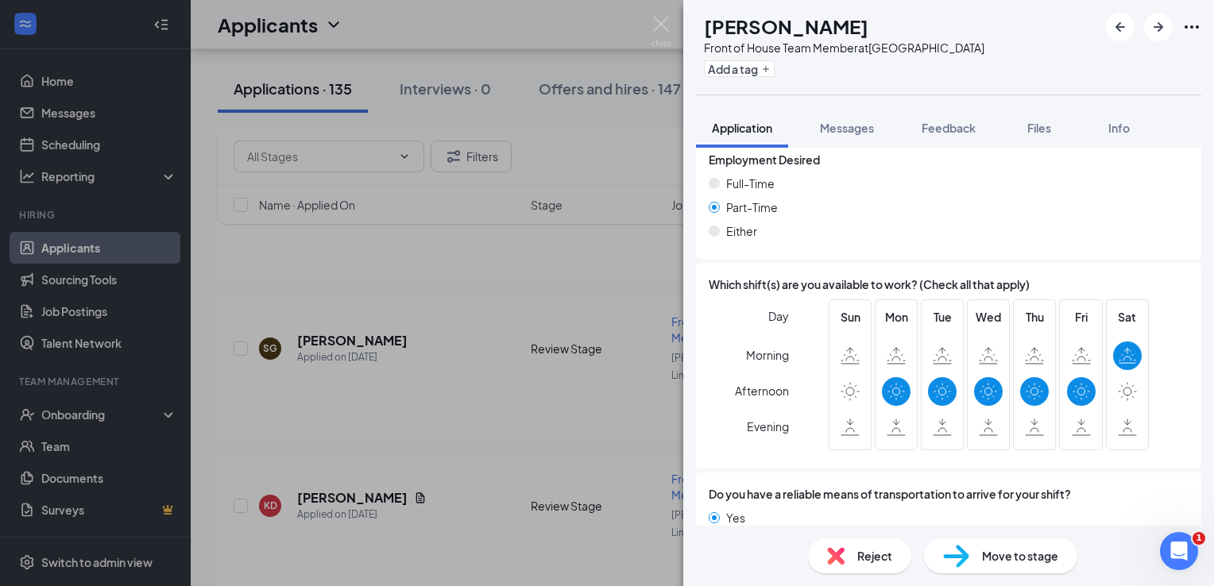
scroll to position [1013, 0]
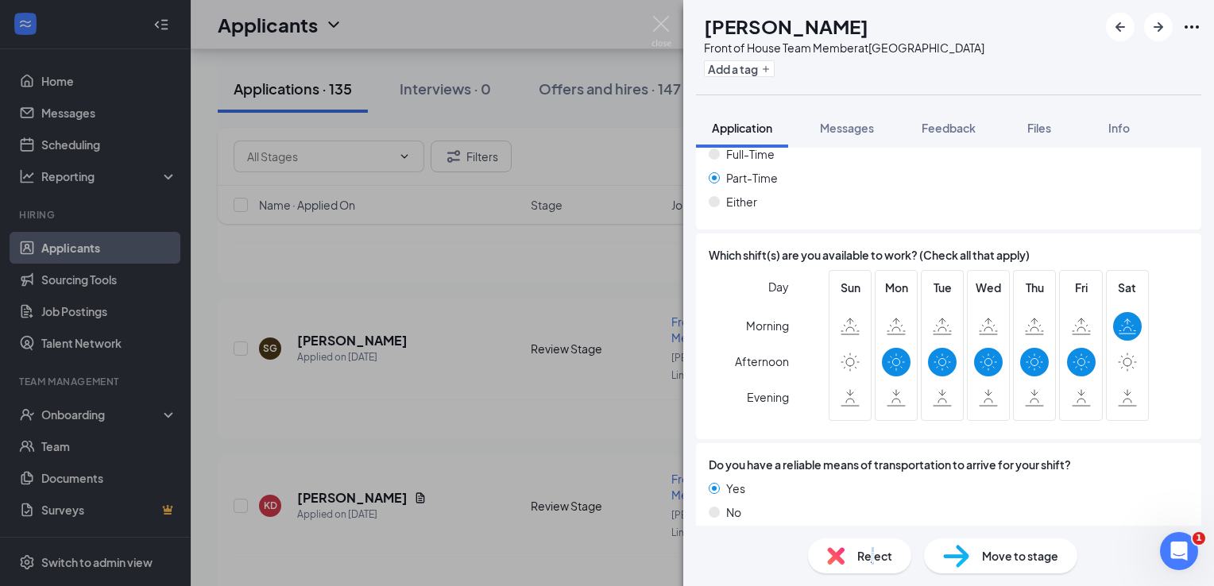
drag, startPoint x: 872, startPoint y: 528, endPoint x: 874, endPoint y: 540, distance: 12.9
click at [874, 540] on div "Reject Move to stage" at bounding box center [948, 556] width 531 height 60
click at [875, 545] on div "Reject" at bounding box center [859, 556] width 103 height 35
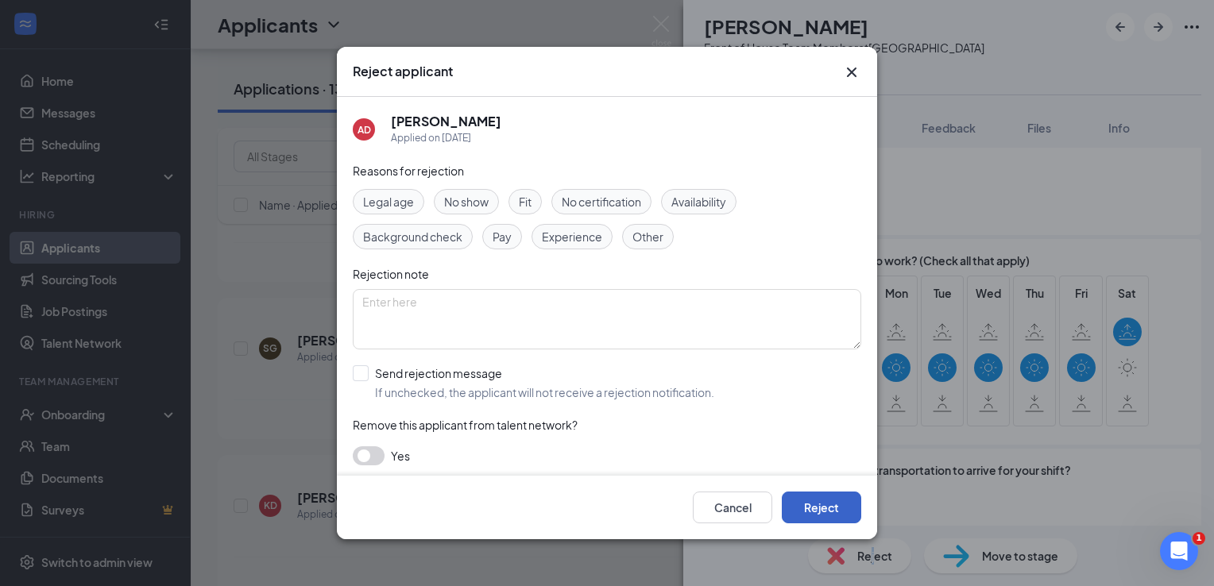
click at [855, 512] on button "Reject" at bounding box center [821, 508] width 79 height 32
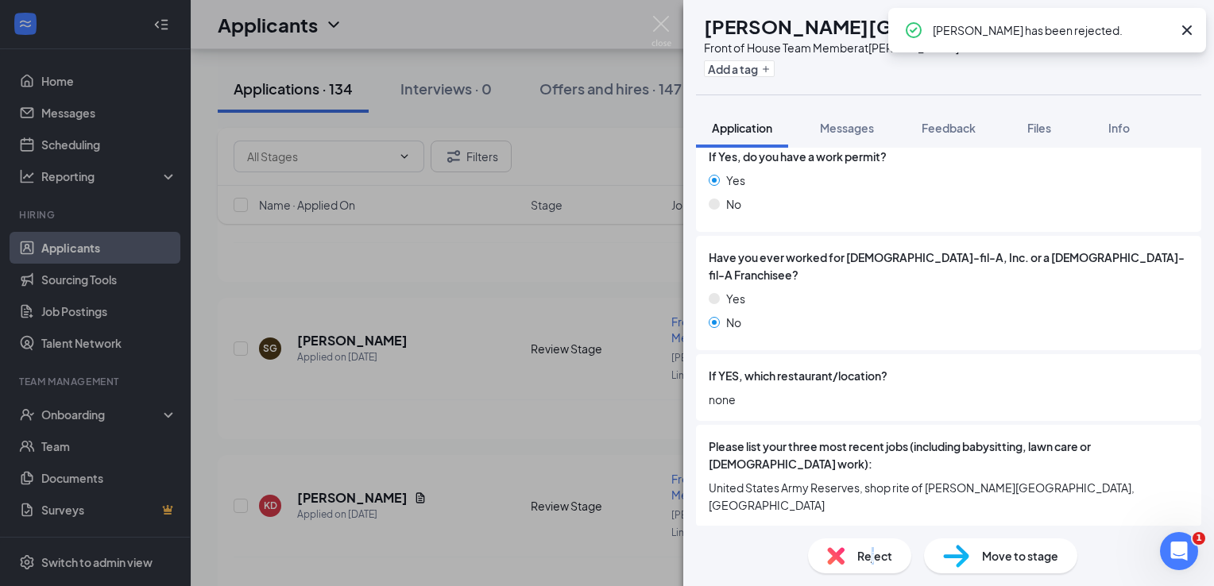
scroll to position [477, 0]
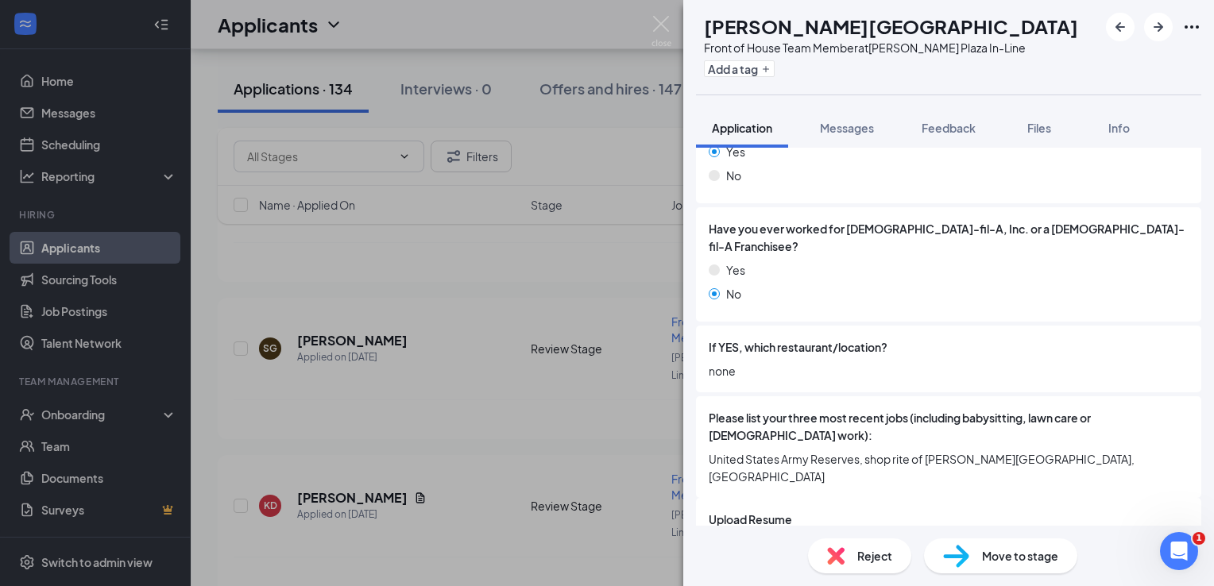
click at [887, 559] on span "Reject" at bounding box center [874, 556] width 35 height 17
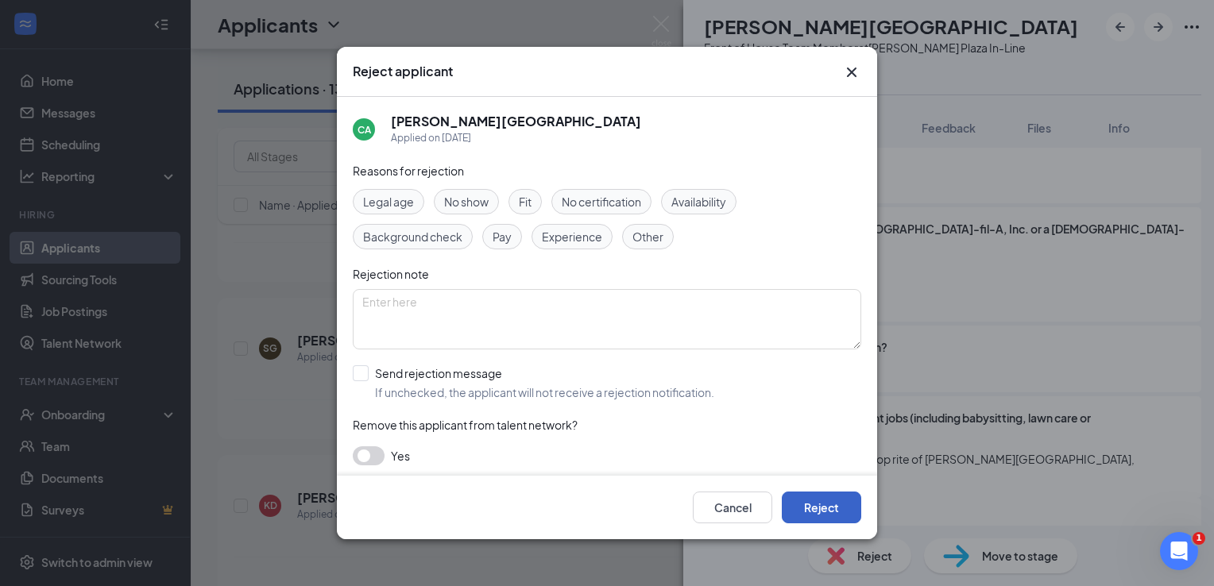
click at [826, 496] on button "Reject" at bounding box center [821, 508] width 79 height 32
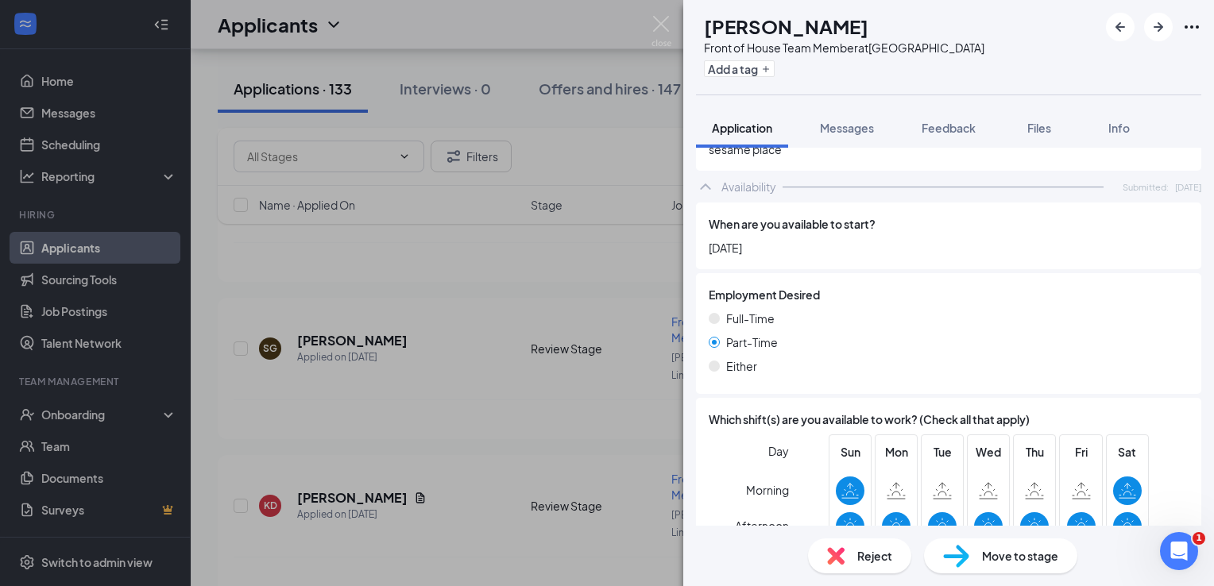
scroll to position [874, 0]
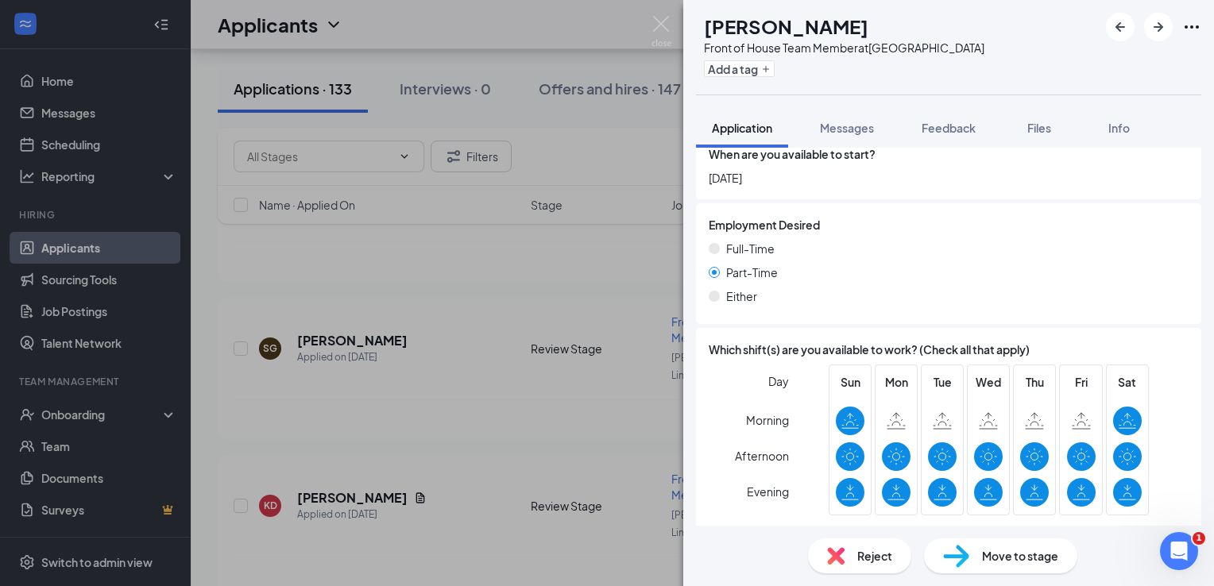
click at [875, 577] on div "Reject Move to stage" at bounding box center [948, 556] width 531 height 60
click at [875, 550] on span "Reject" at bounding box center [874, 556] width 35 height 17
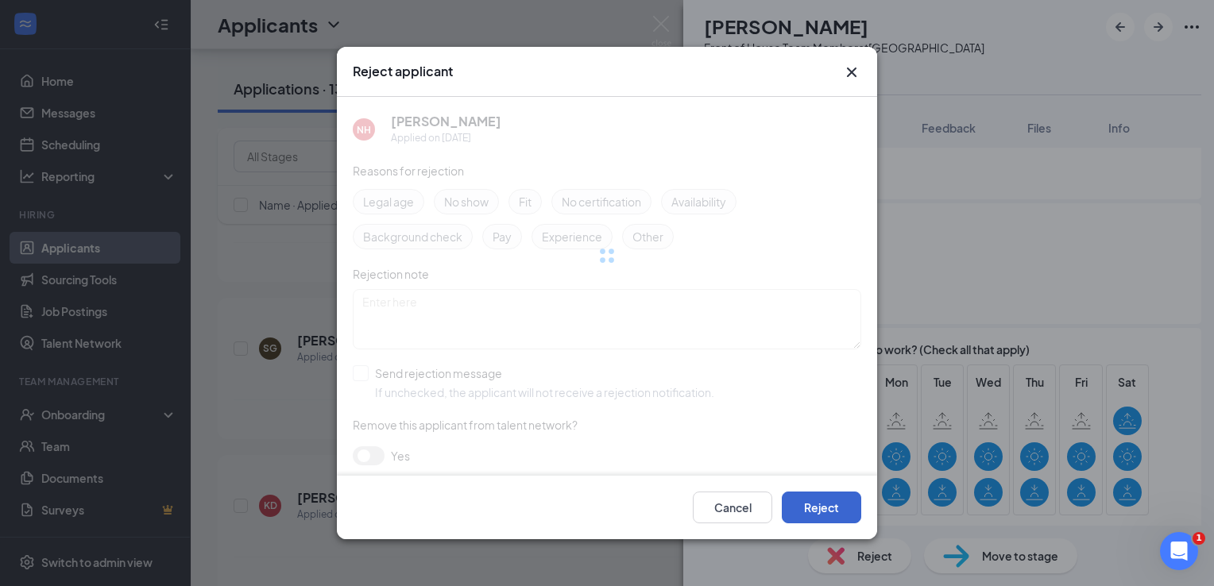
click at [854, 527] on div "Cancel Reject" at bounding box center [607, 508] width 540 height 64
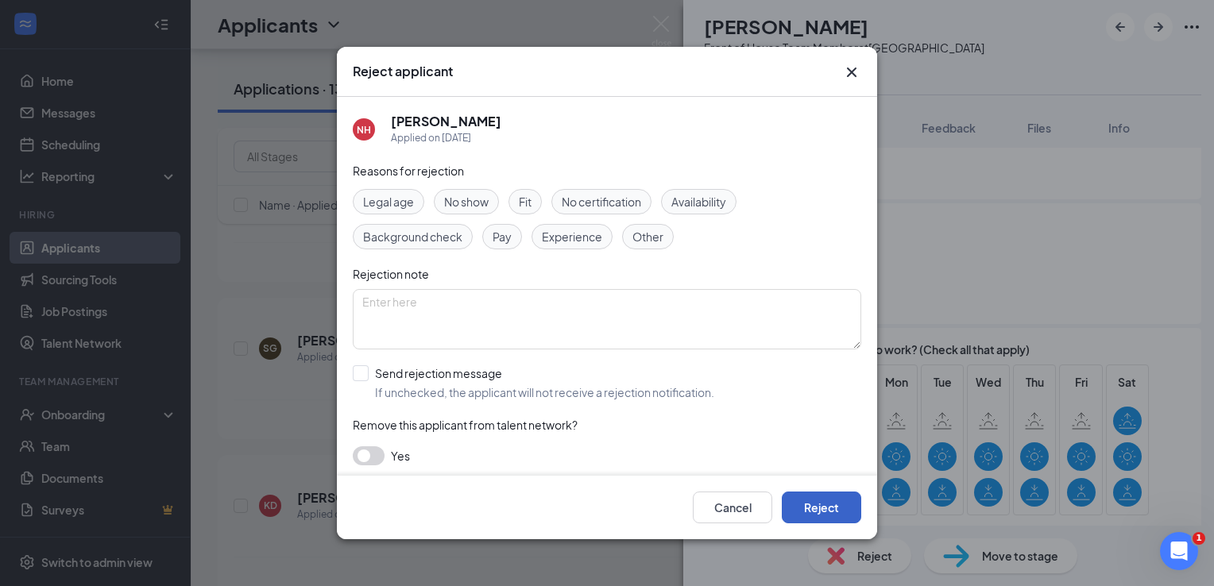
click at [846, 517] on button "Reject" at bounding box center [821, 508] width 79 height 32
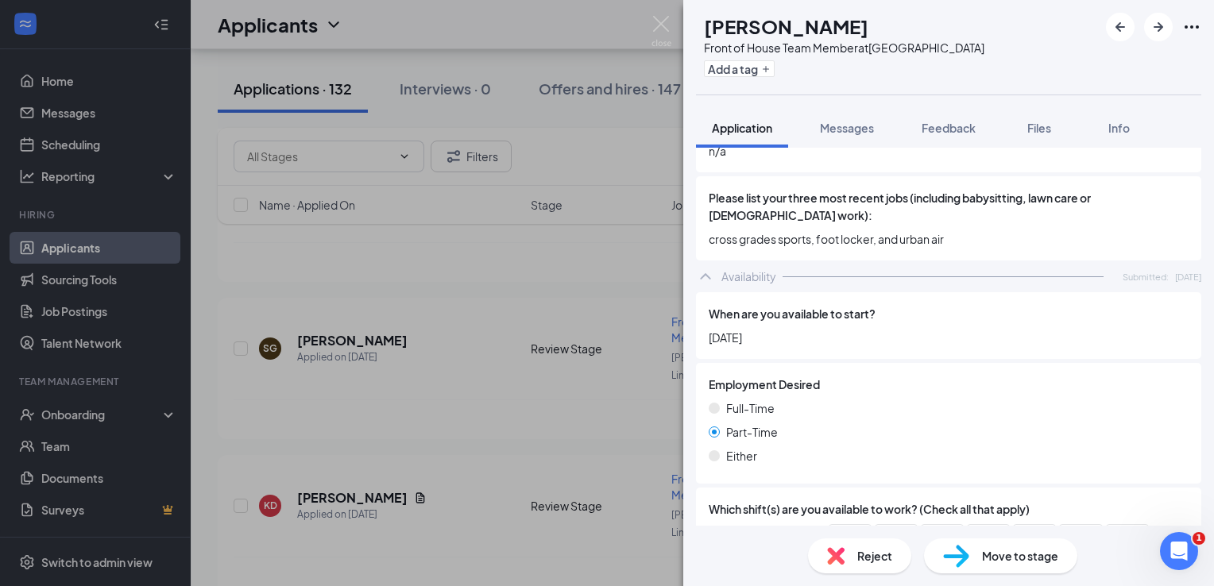
scroll to position [636, 0]
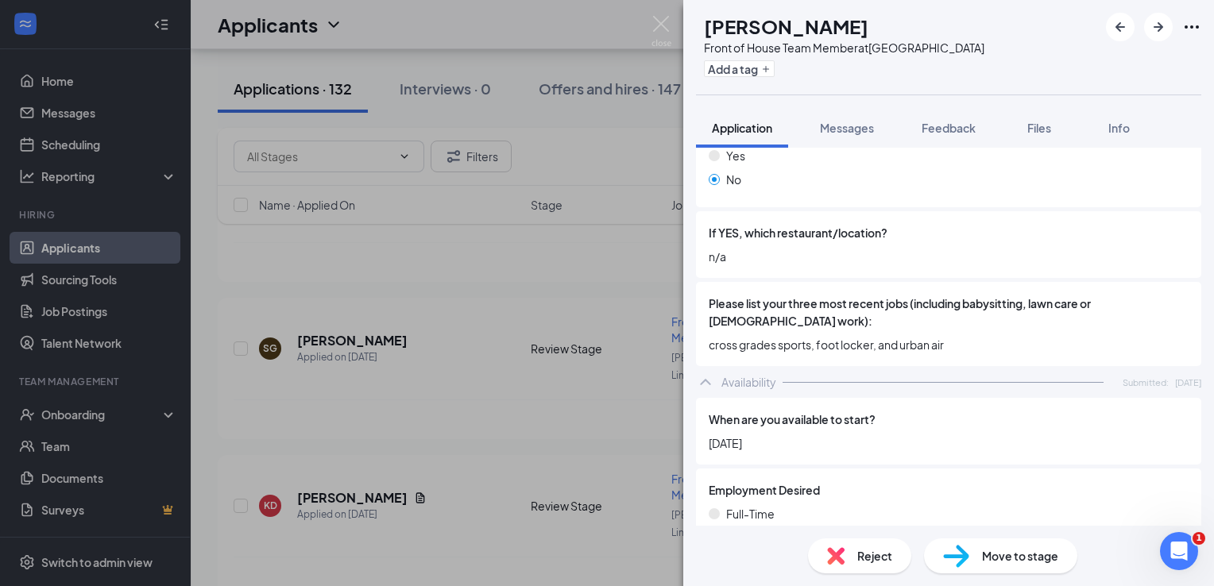
click at [889, 570] on div "Reject" at bounding box center [859, 556] width 103 height 35
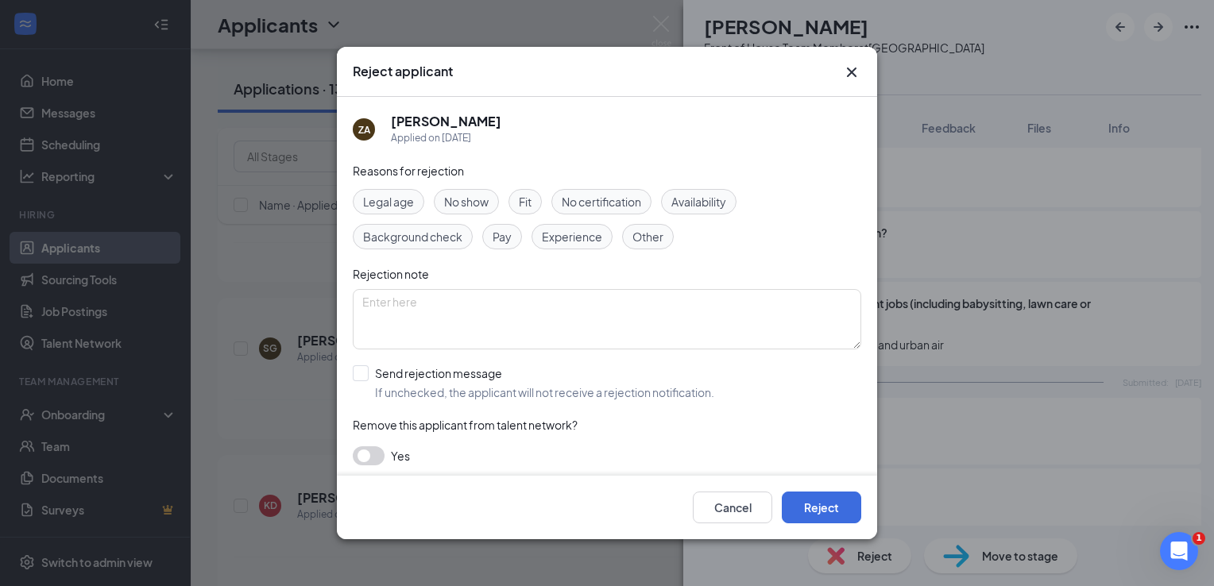
click at [861, 505] on div "Cancel Reject" at bounding box center [607, 508] width 540 height 64
click at [837, 505] on button "Reject" at bounding box center [821, 508] width 79 height 32
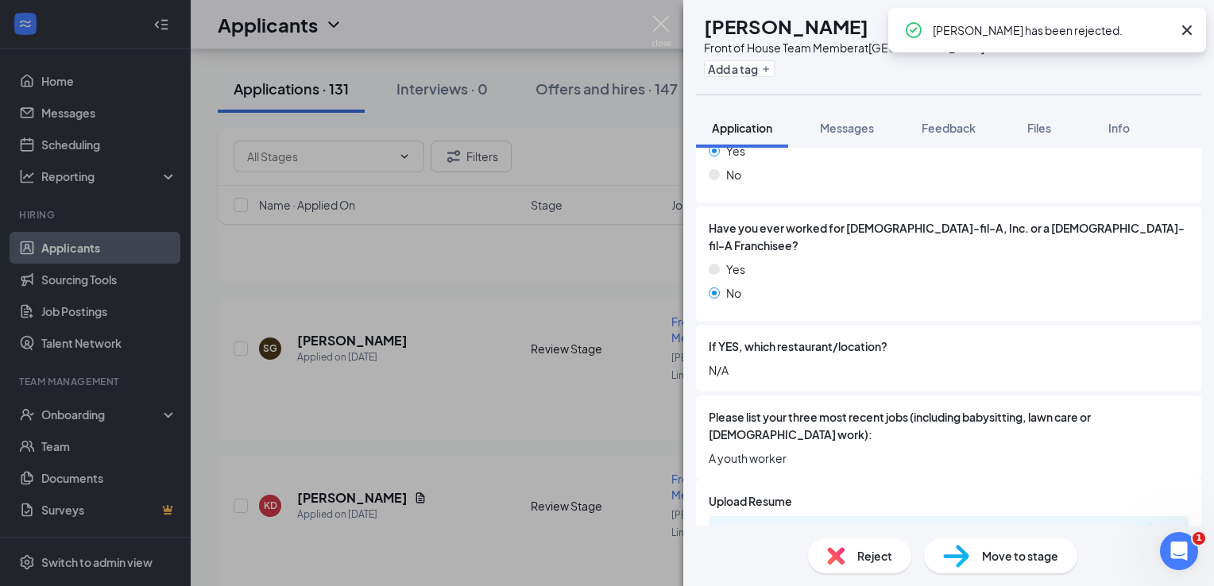
scroll to position [556, 0]
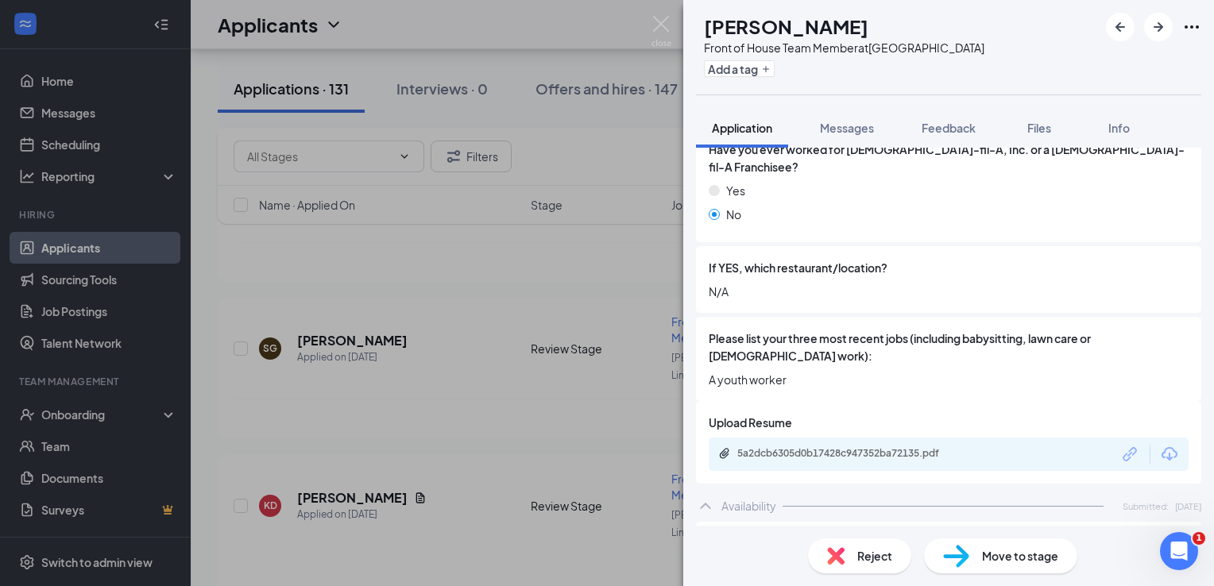
click at [861, 569] on div "Reject" at bounding box center [859, 556] width 103 height 35
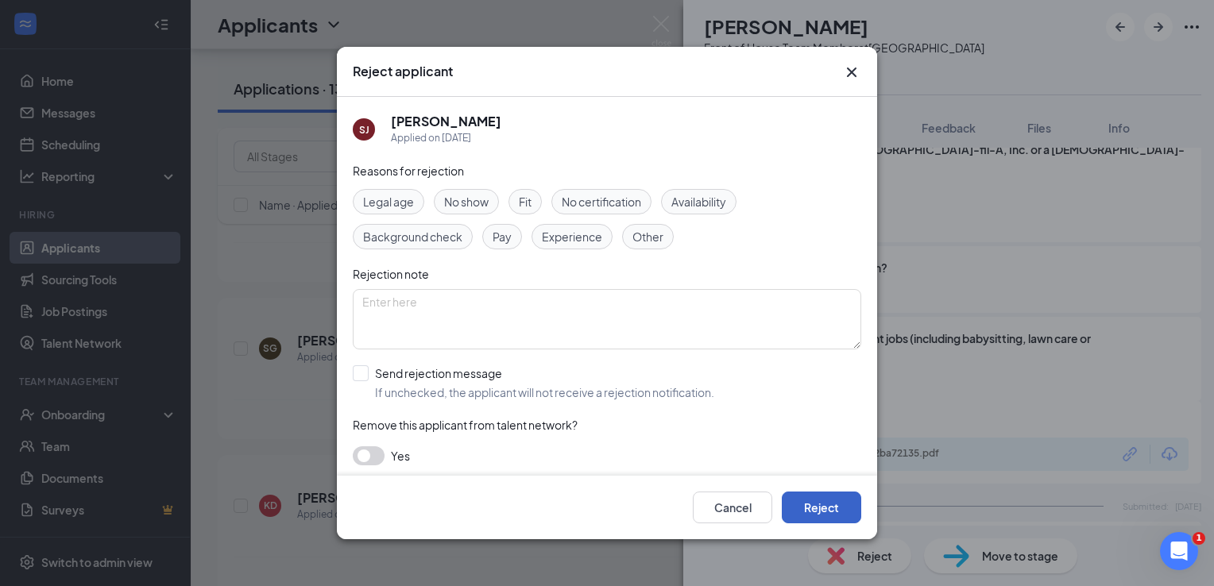
click at [842, 513] on button "Reject" at bounding box center [821, 508] width 79 height 32
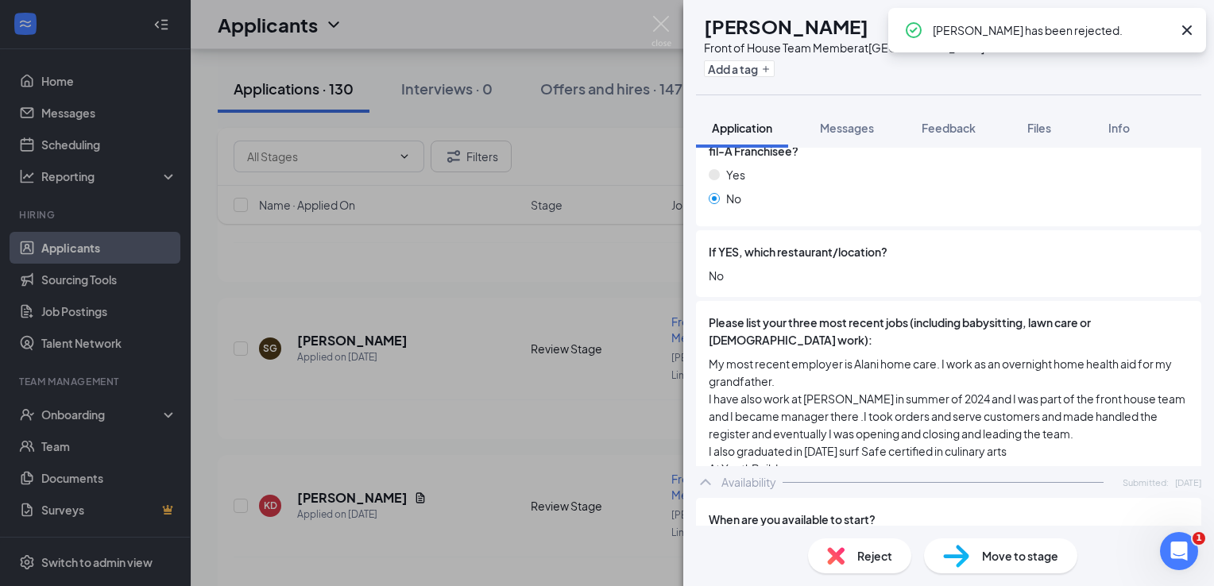
scroll to position [636, 0]
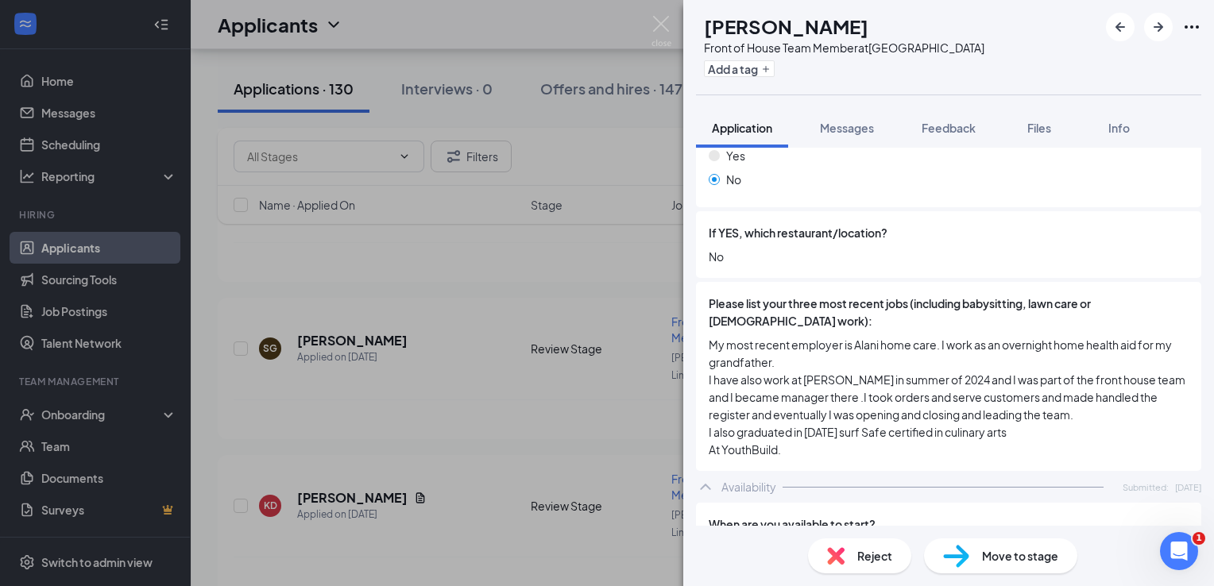
click at [850, 563] on div "Reject" at bounding box center [859, 556] width 103 height 35
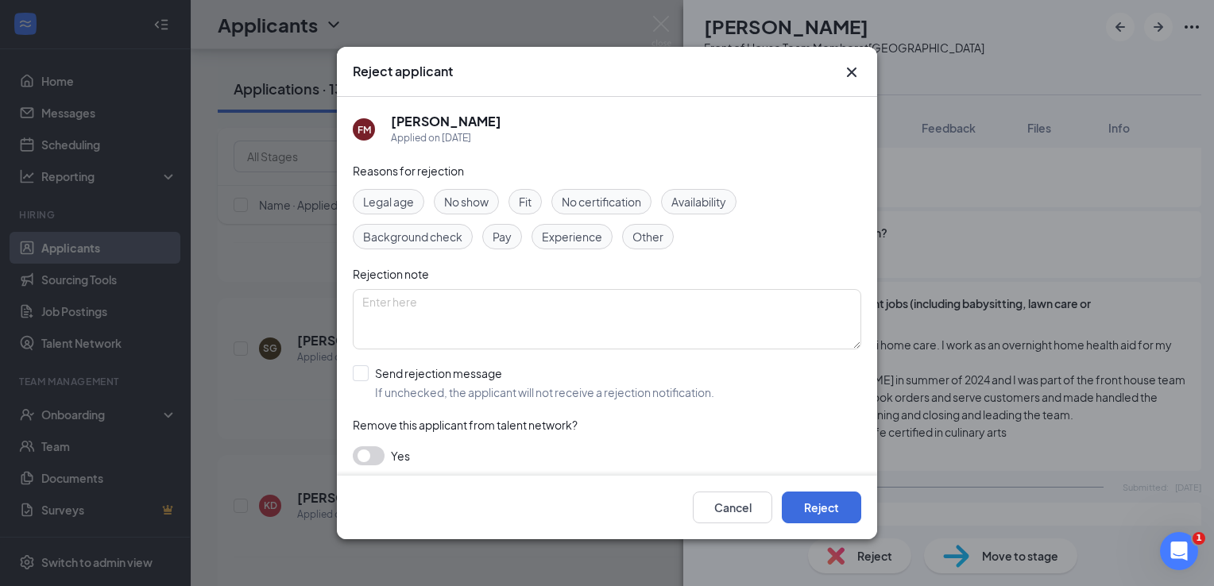
click at [830, 526] on div "Cancel Reject" at bounding box center [607, 508] width 540 height 64
click at [818, 505] on button "Reject" at bounding box center [821, 508] width 79 height 32
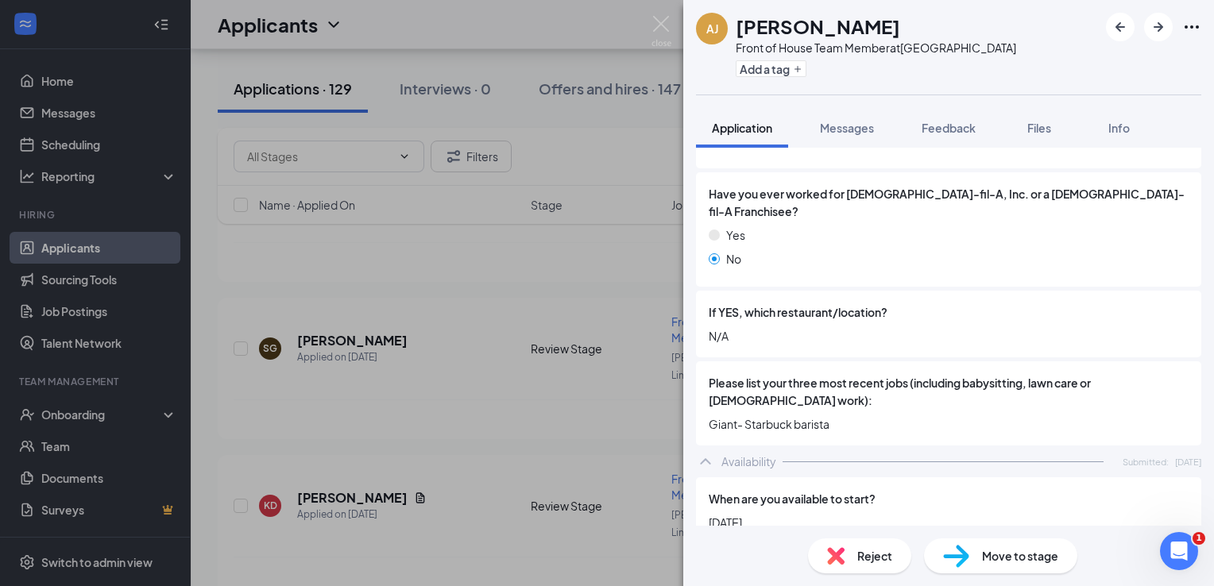
scroll to position [715, 0]
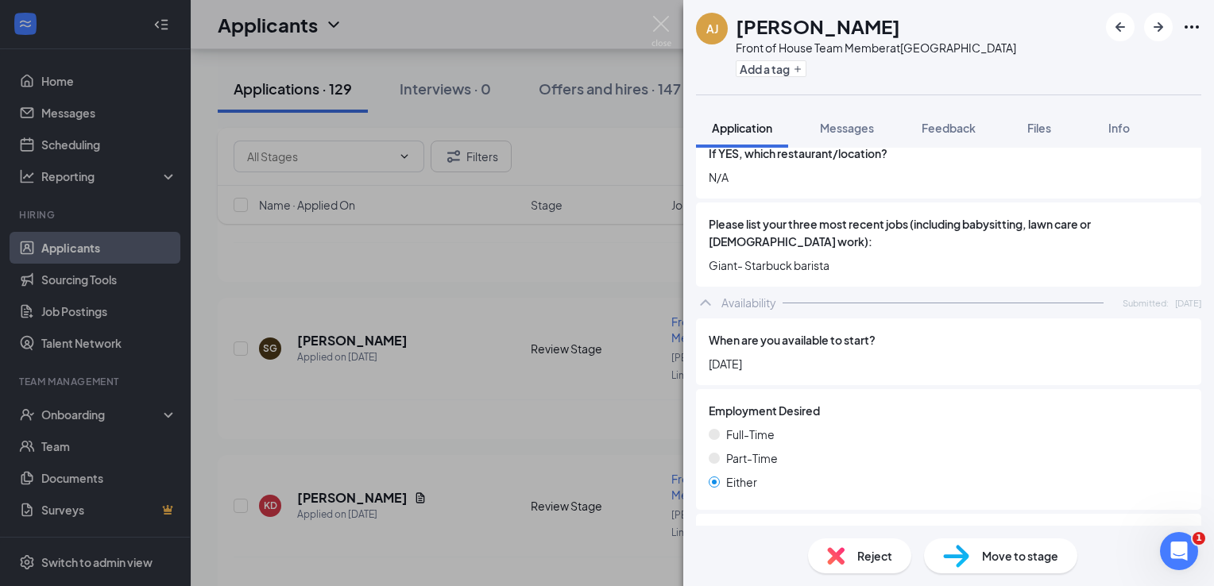
click at [865, 558] on span "Reject" at bounding box center [874, 556] width 35 height 17
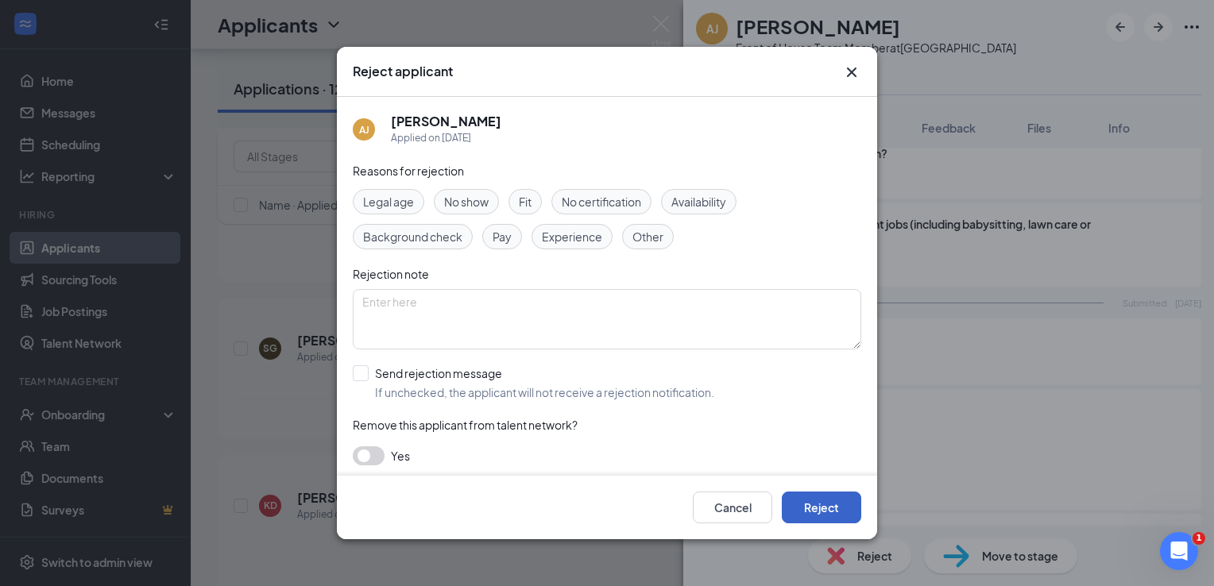
click at [839, 513] on button "Reject" at bounding box center [821, 508] width 79 height 32
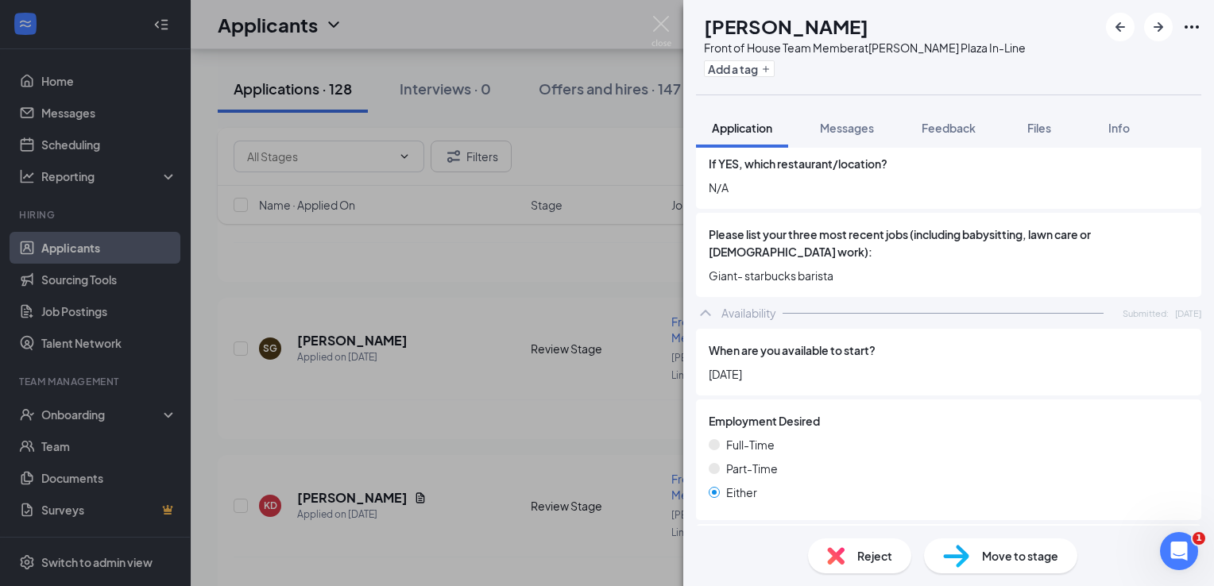
scroll to position [715, 0]
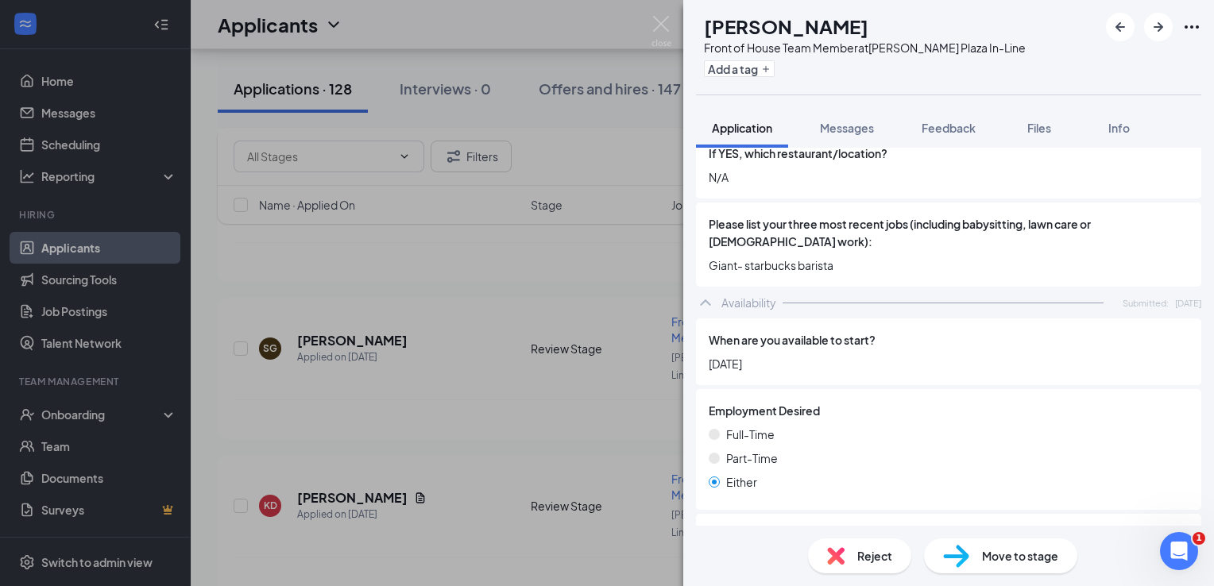
click at [879, 552] on span "Reject" at bounding box center [874, 556] width 35 height 17
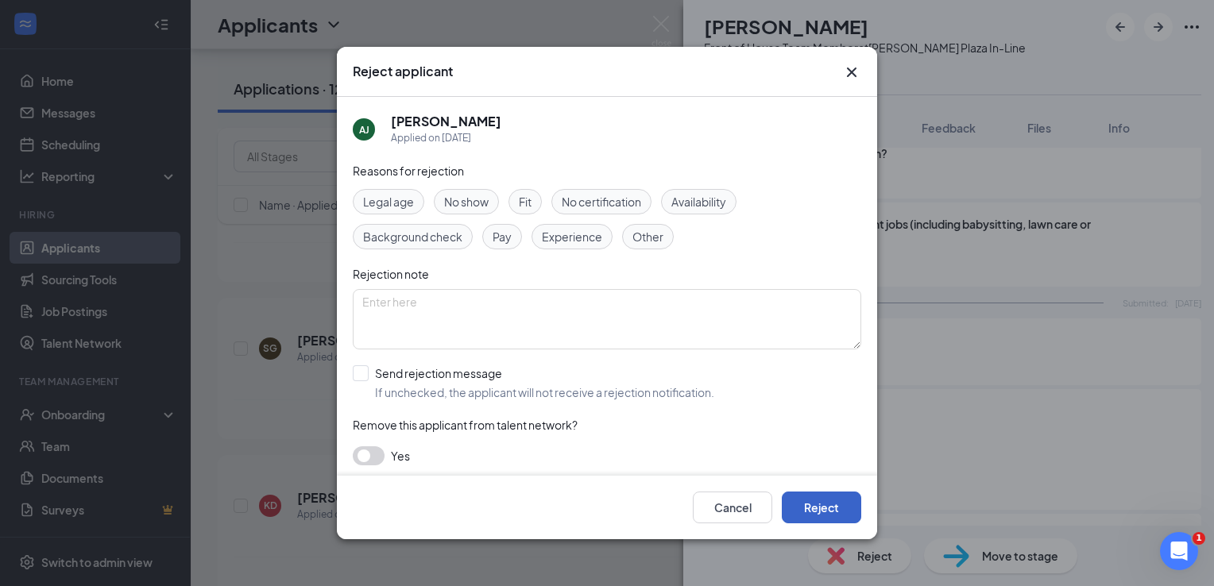
click at [848, 512] on button "Reject" at bounding box center [821, 508] width 79 height 32
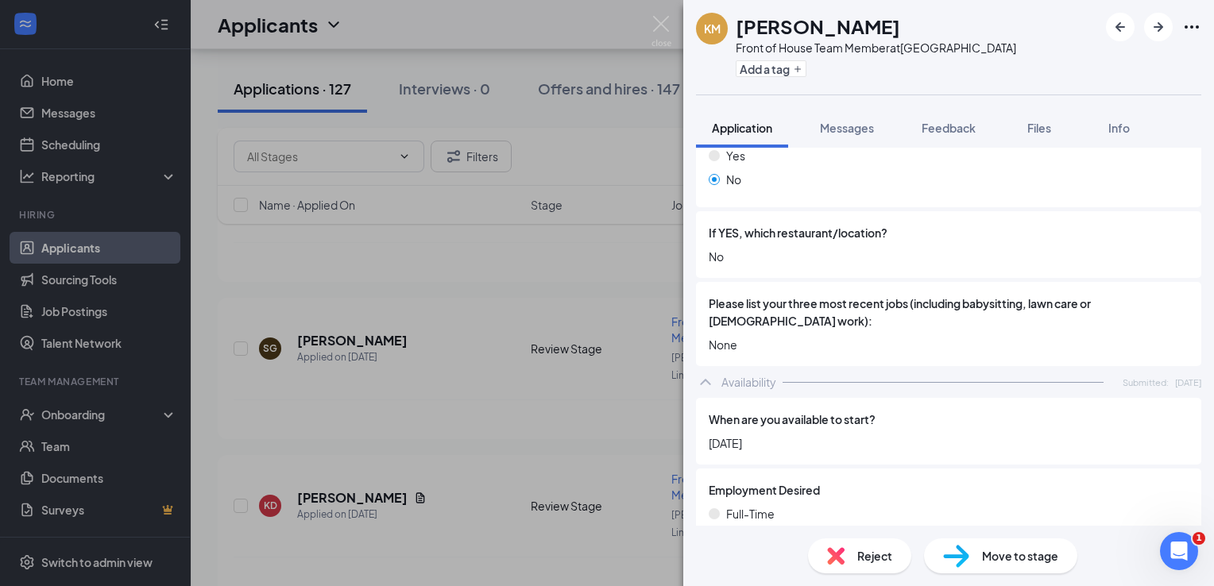
scroll to position [954, 0]
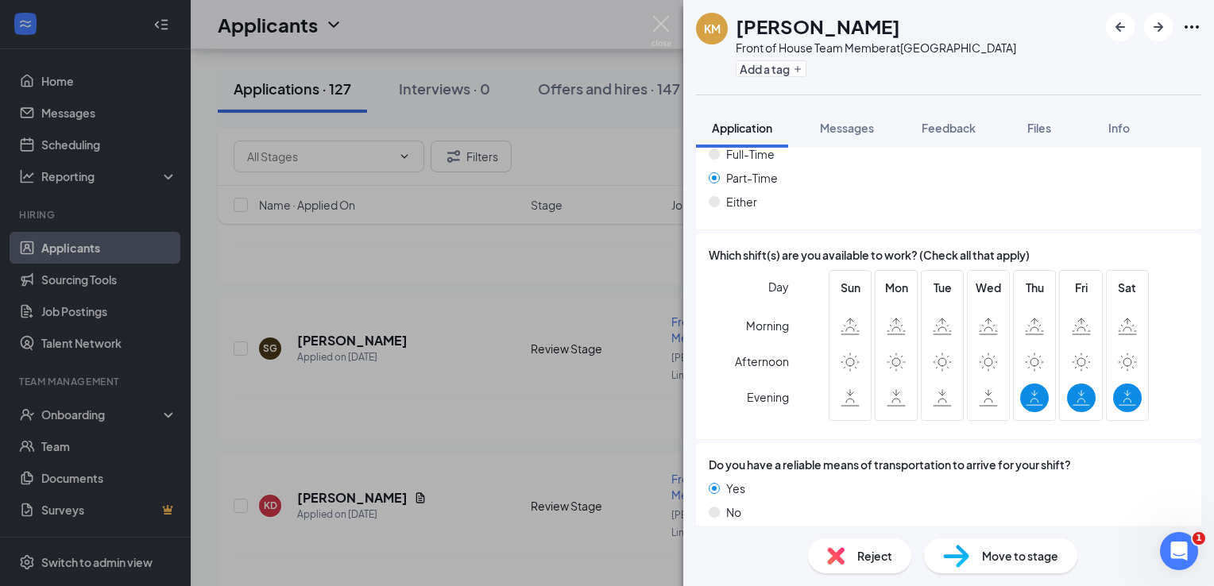
click at [884, 549] on span "Reject" at bounding box center [874, 556] width 35 height 17
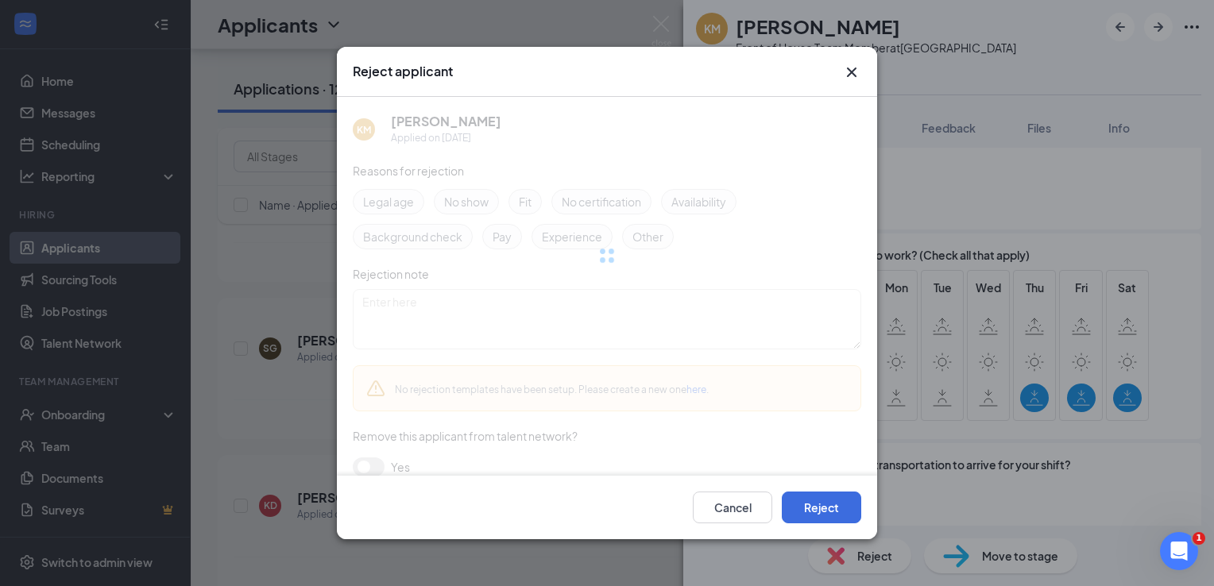
scroll to position [989, 0]
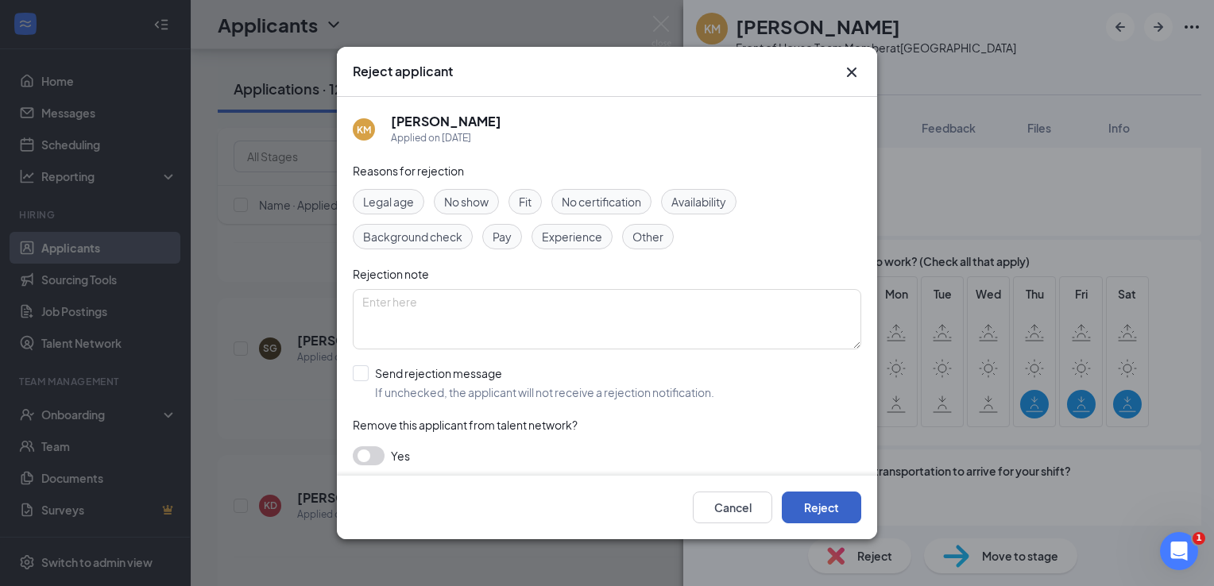
click at [848, 522] on button "Reject" at bounding box center [821, 508] width 79 height 32
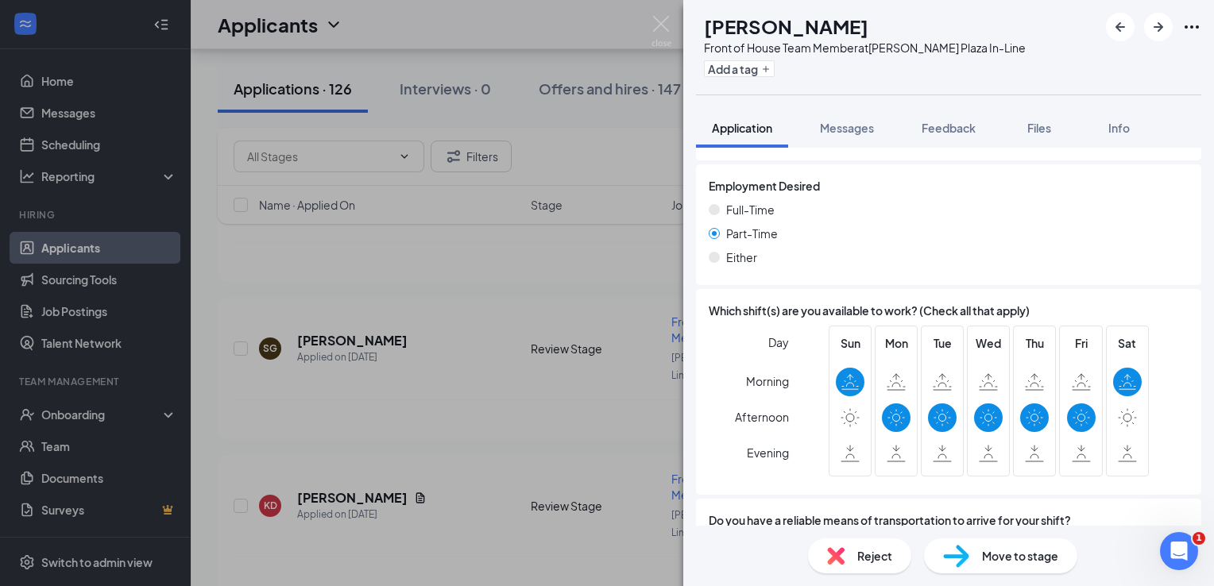
scroll to position [954, 0]
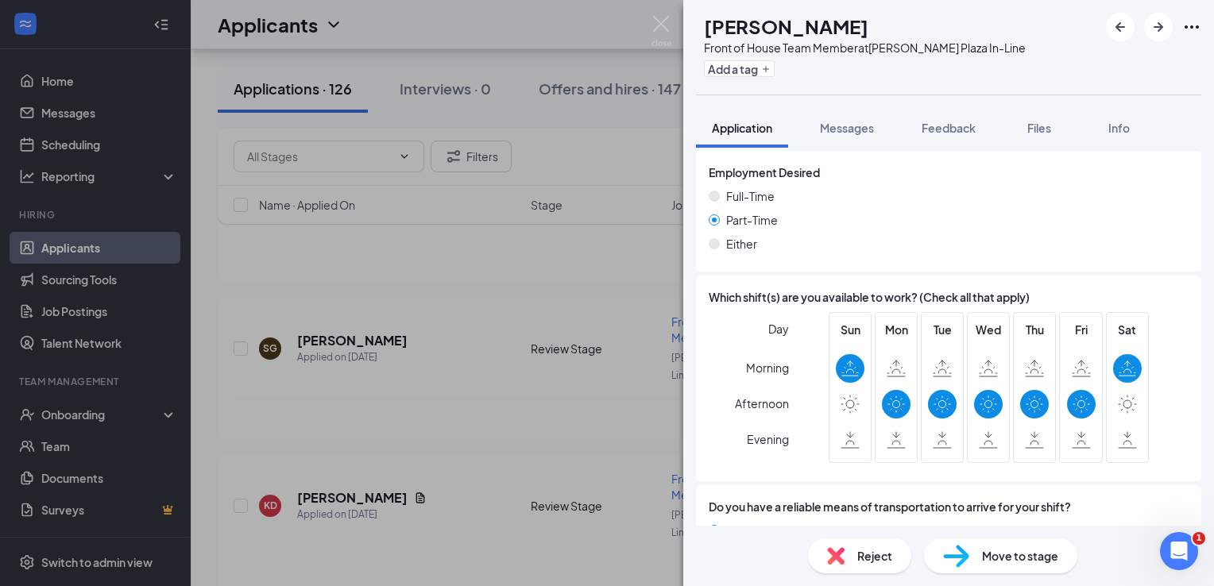
click at [871, 555] on span "Reject" at bounding box center [874, 556] width 35 height 17
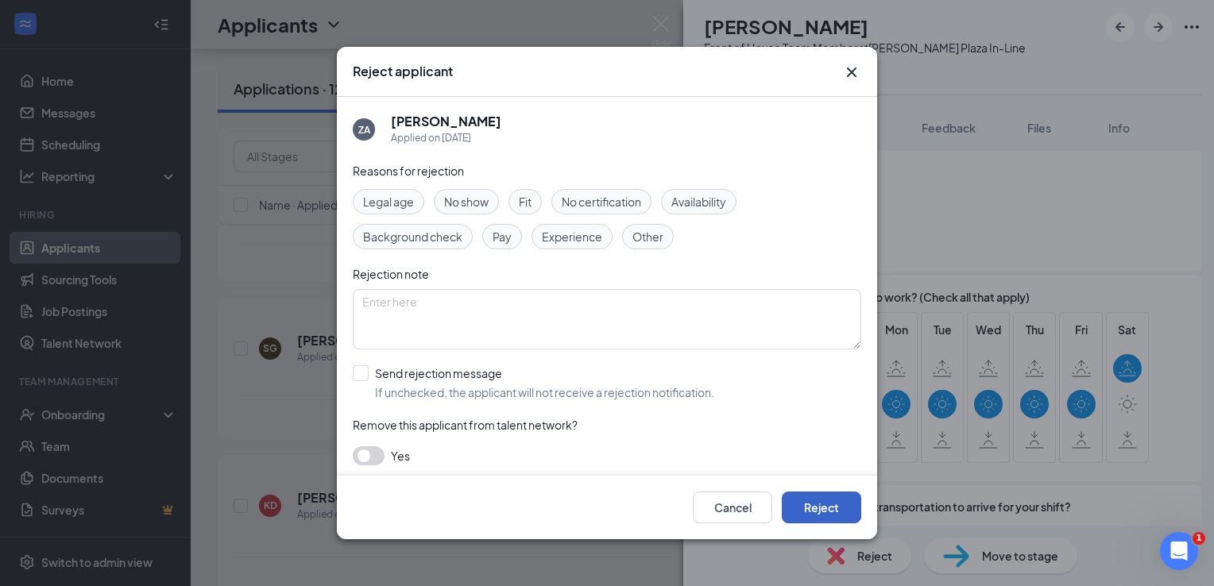
click at [846, 506] on button "Reject" at bounding box center [821, 508] width 79 height 32
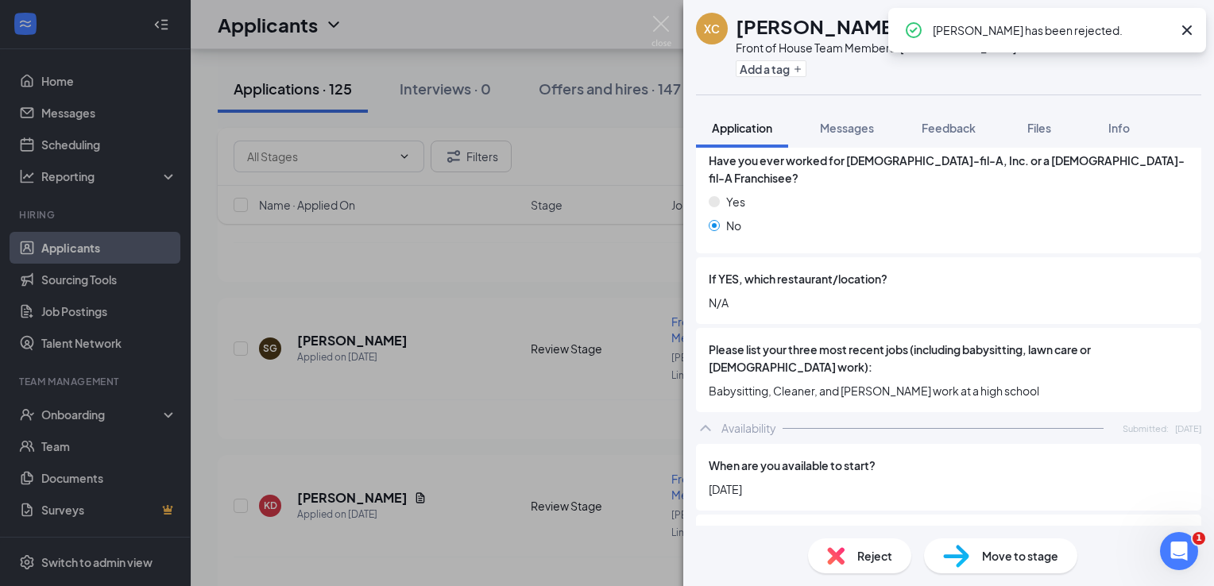
scroll to position [556, 0]
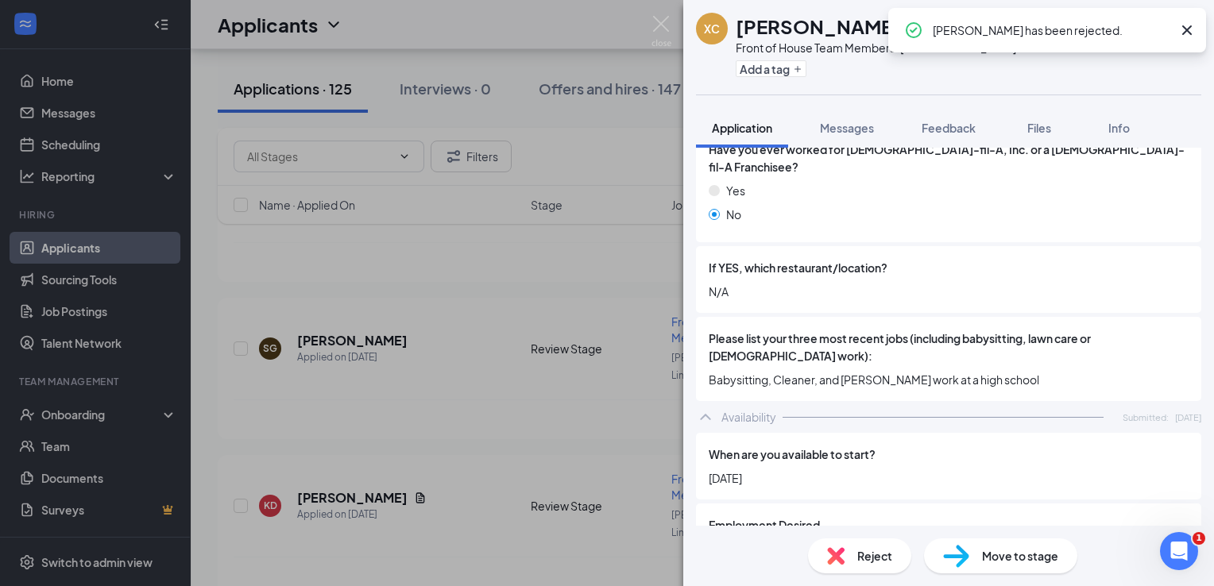
click at [861, 562] on span "Reject" at bounding box center [874, 556] width 35 height 17
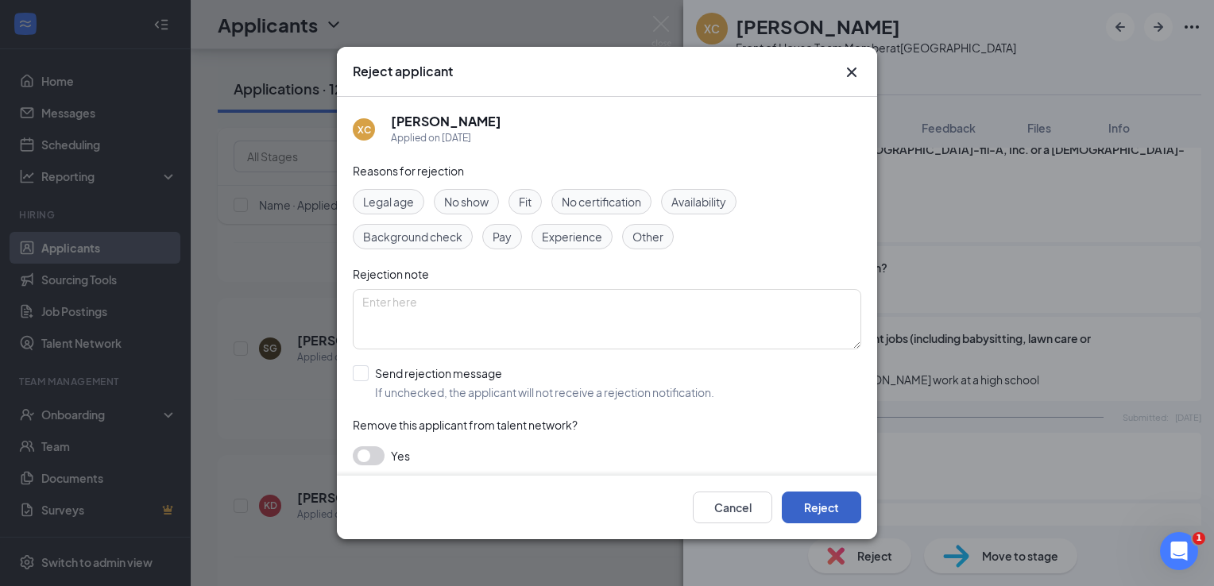
click at [833, 505] on button "Reject" at bounding box center [821, 508] width 79 height 32
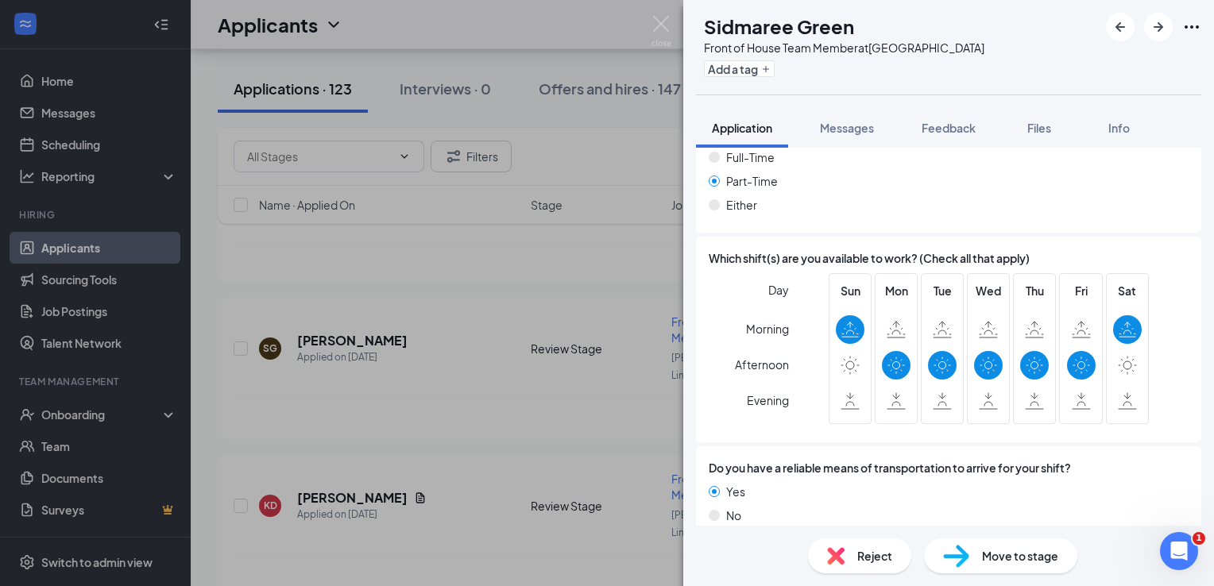
scroll to position [951, 0]
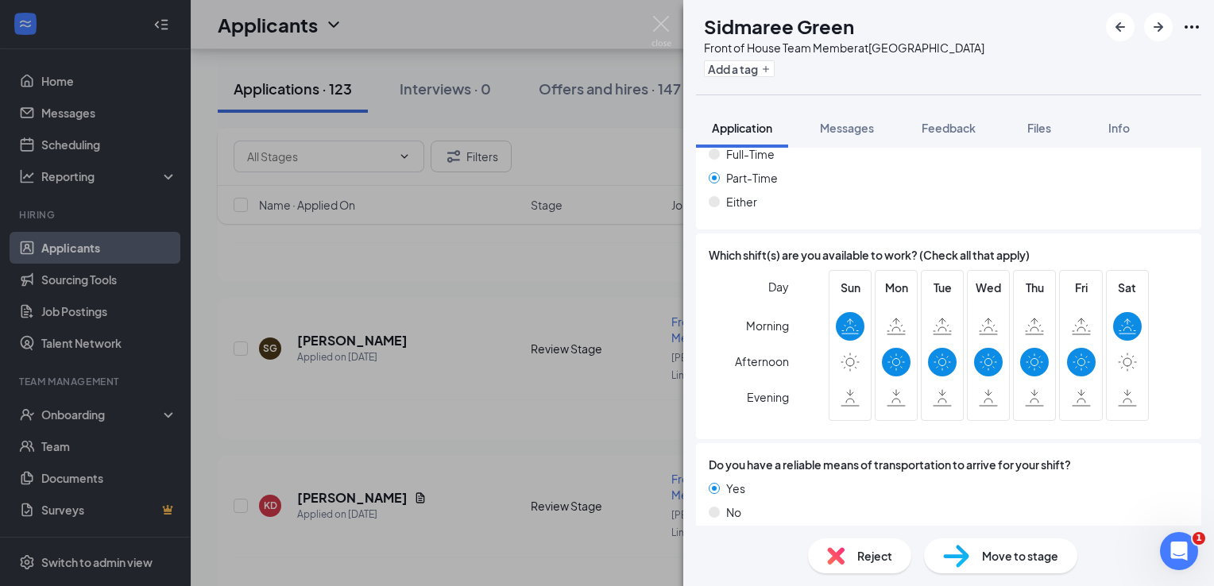
click at [875, 566] on div "Reject" at bounding box center [859, 556] width 103 height 35
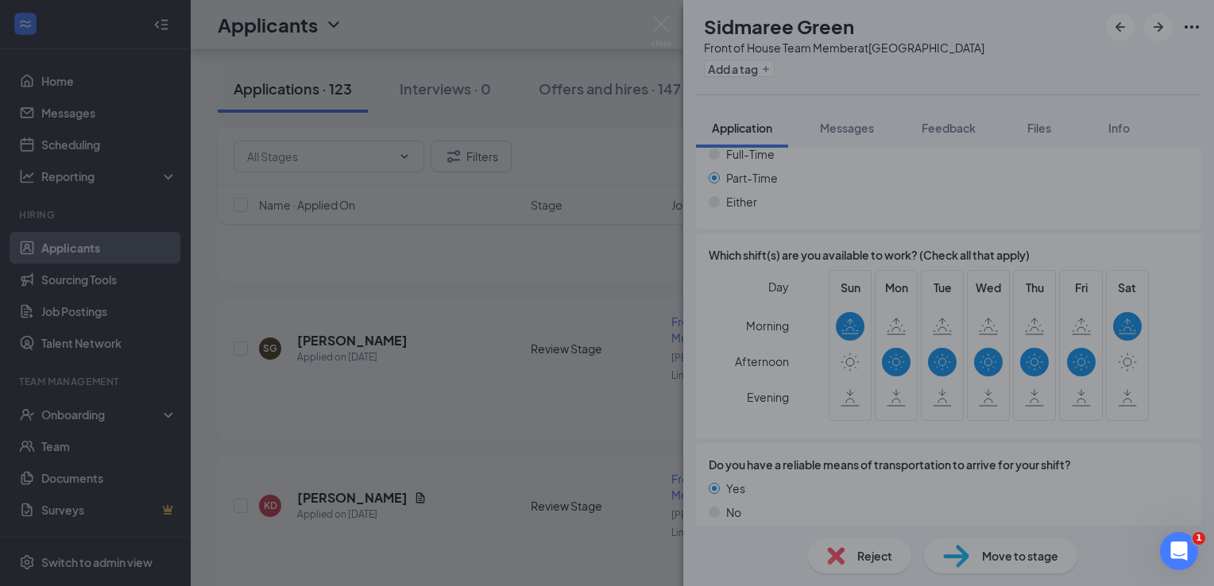
scroll to position [945, 0]
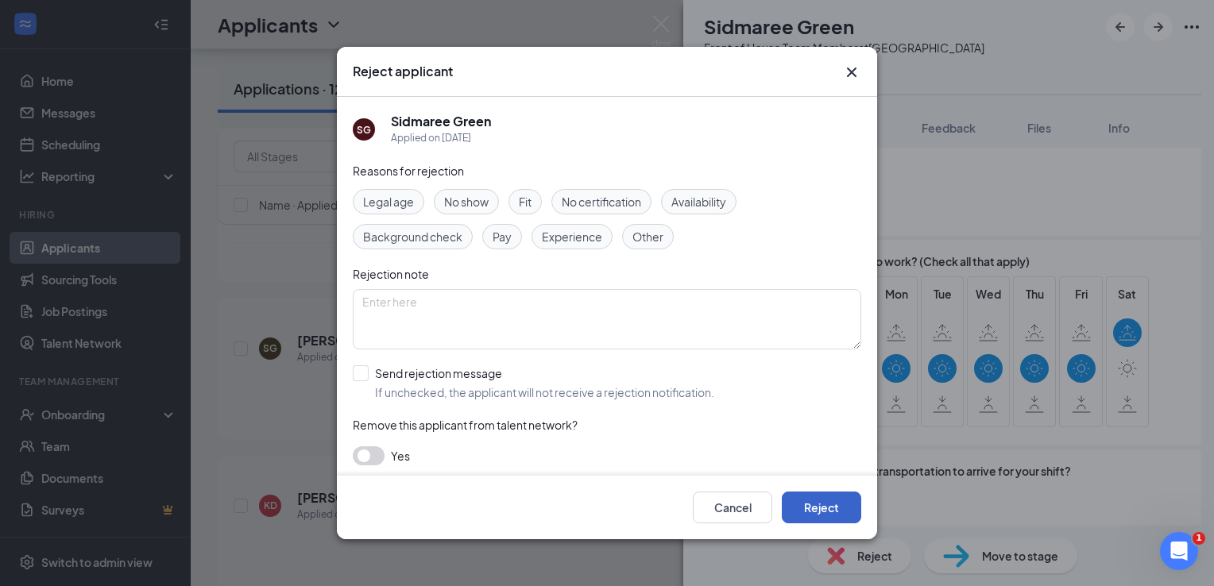
click at [834, 505] on button "Reject" at bounding box center [821, 508] width 79 height 32
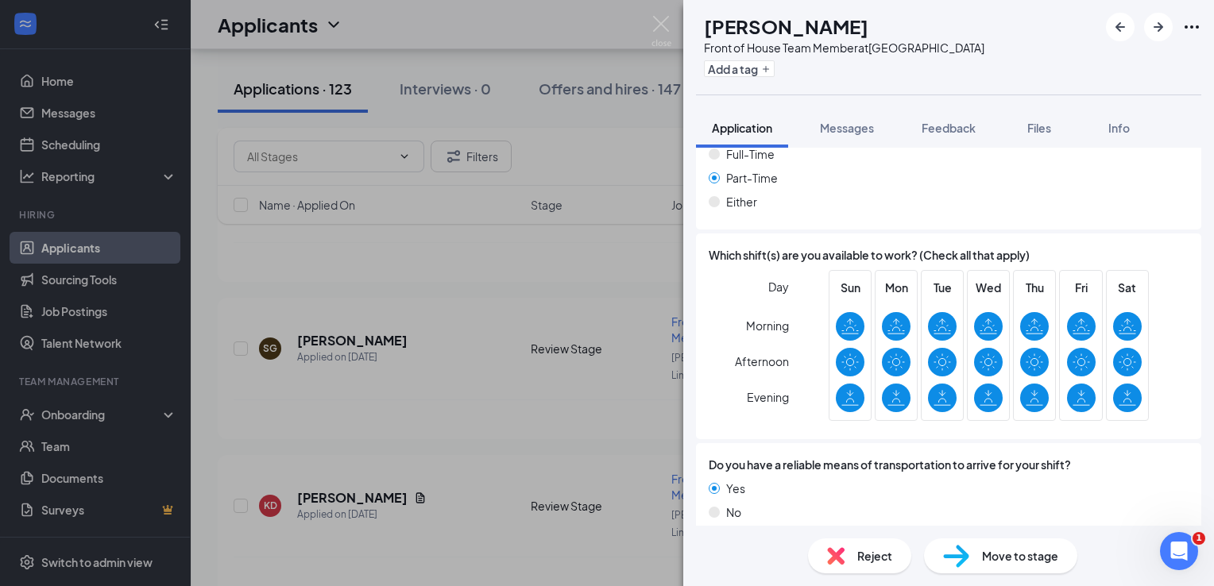
click at [844, 561] on img at bounding box center [835, 556] width 17 height 17
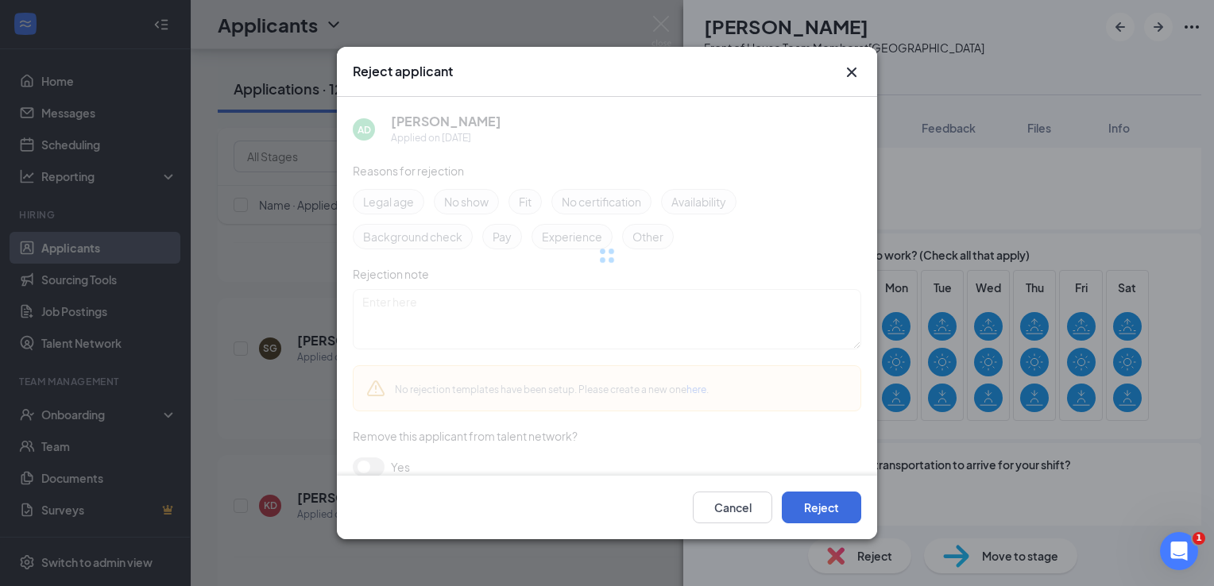
scroll to position [989, 0]
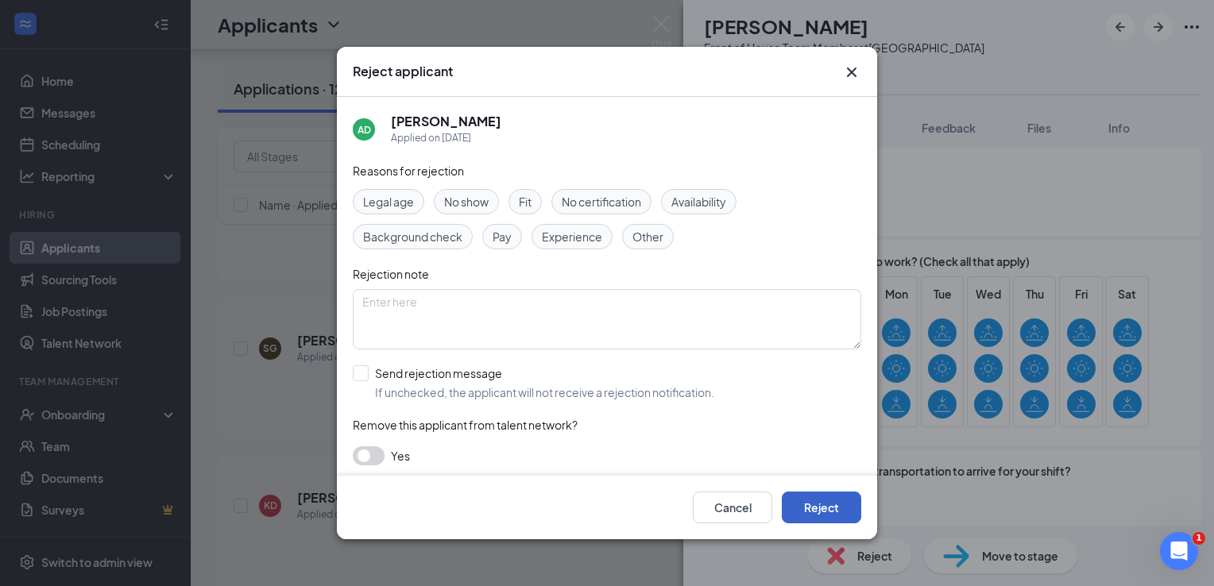
click at [829, 514] on button "Reject" at bounding box center [821, 508] width 79 height 32
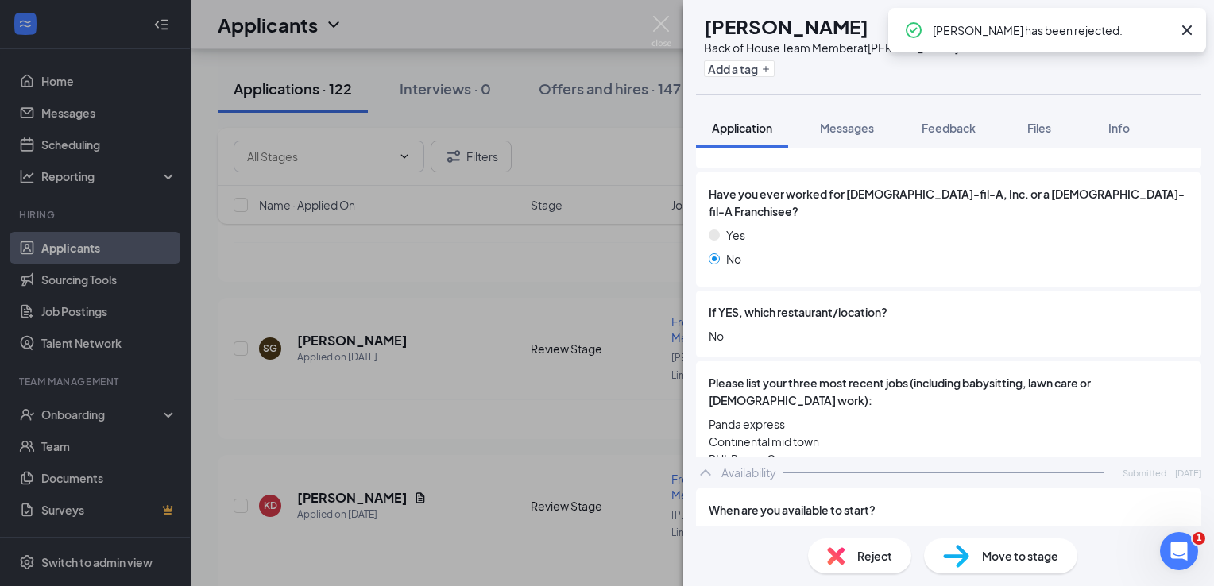
scroll to position [715, 0]
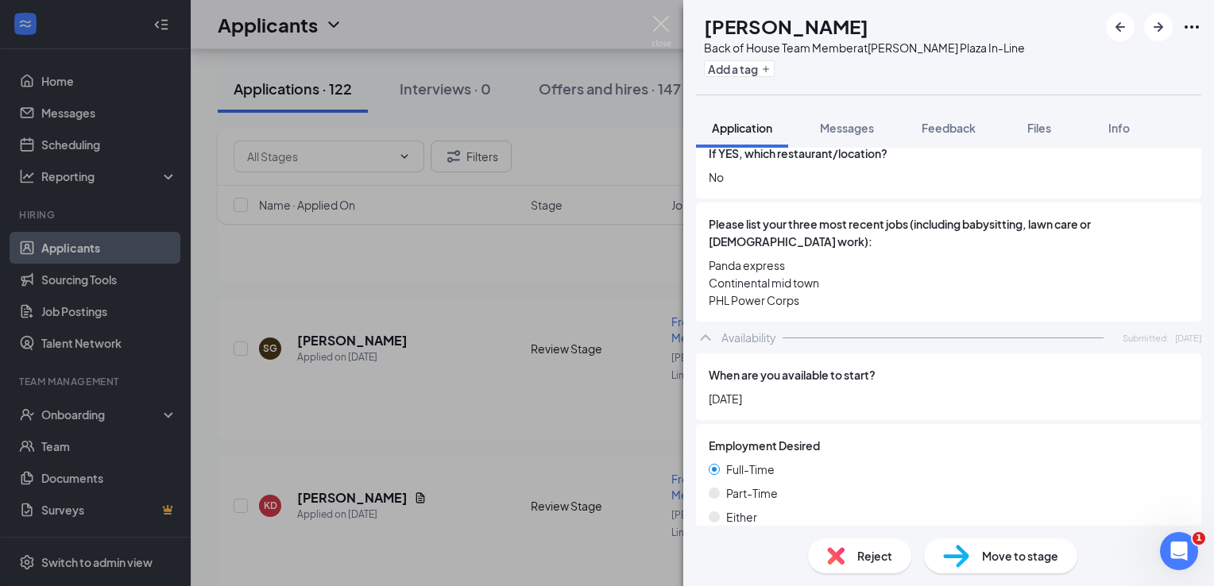
click at [885, 544] on div "Reject" at bounding box center [859, 556] width 103 height 35
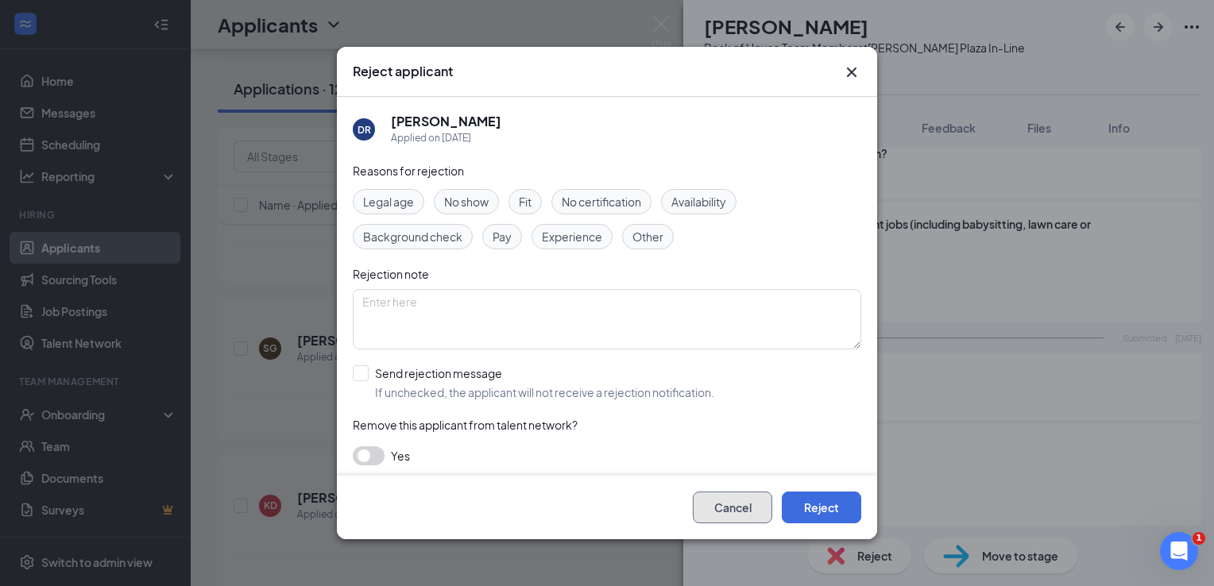
click at [734, 523] on button "Cancel" at bounding box center [732, 508] width 79 height 32
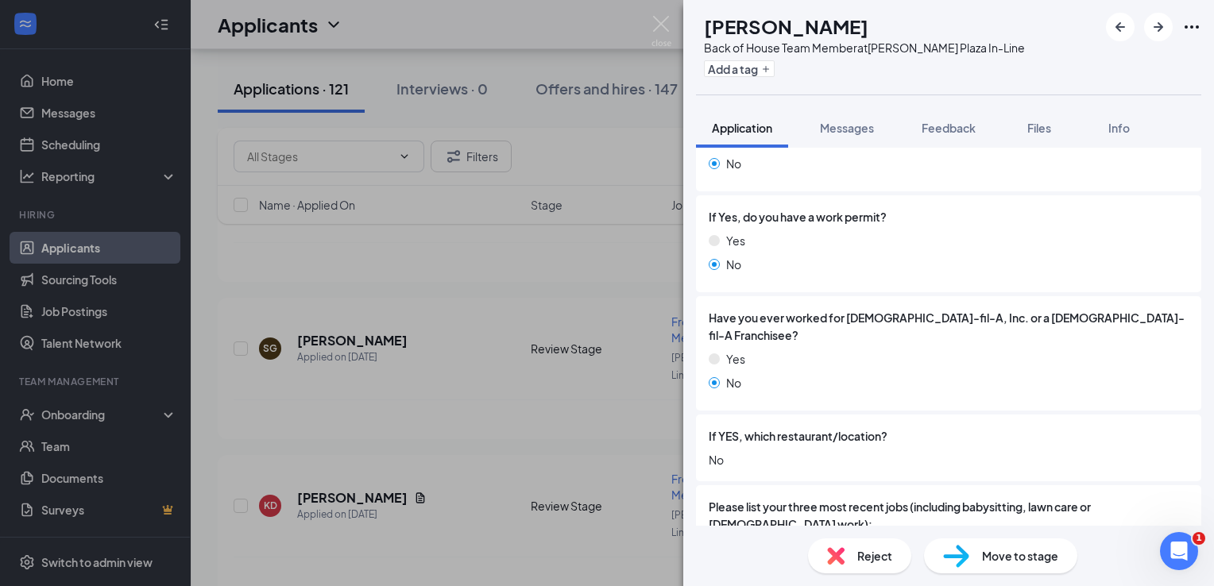
scroll to position [397, 0]
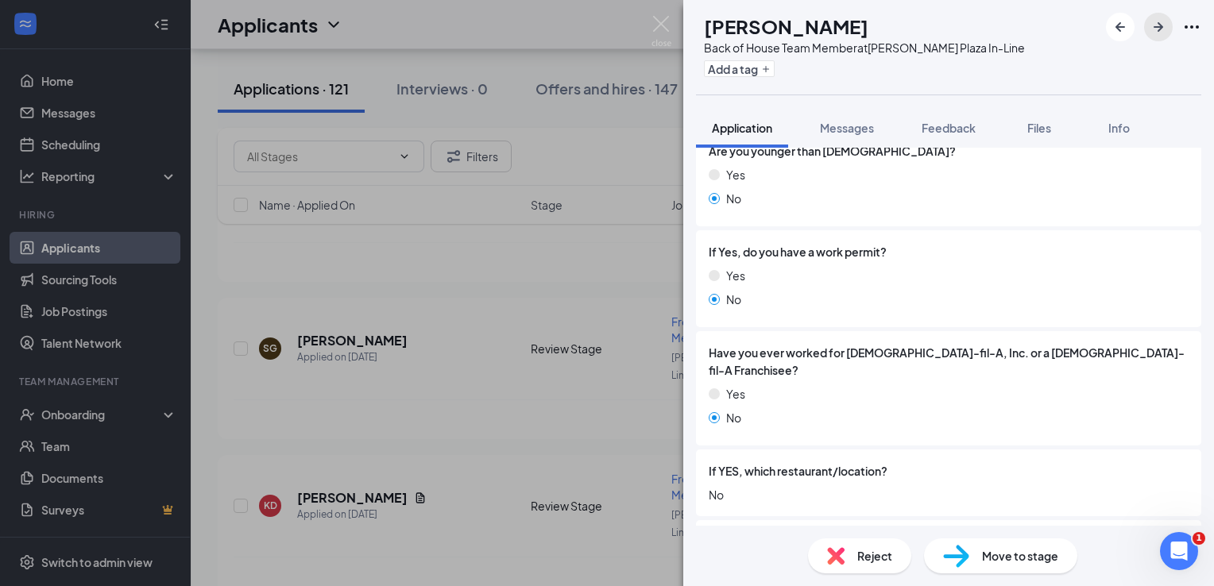
click at [1156, 24] on icon "ArrowRight" at bounding box center [1158, 26] width 19 height 19
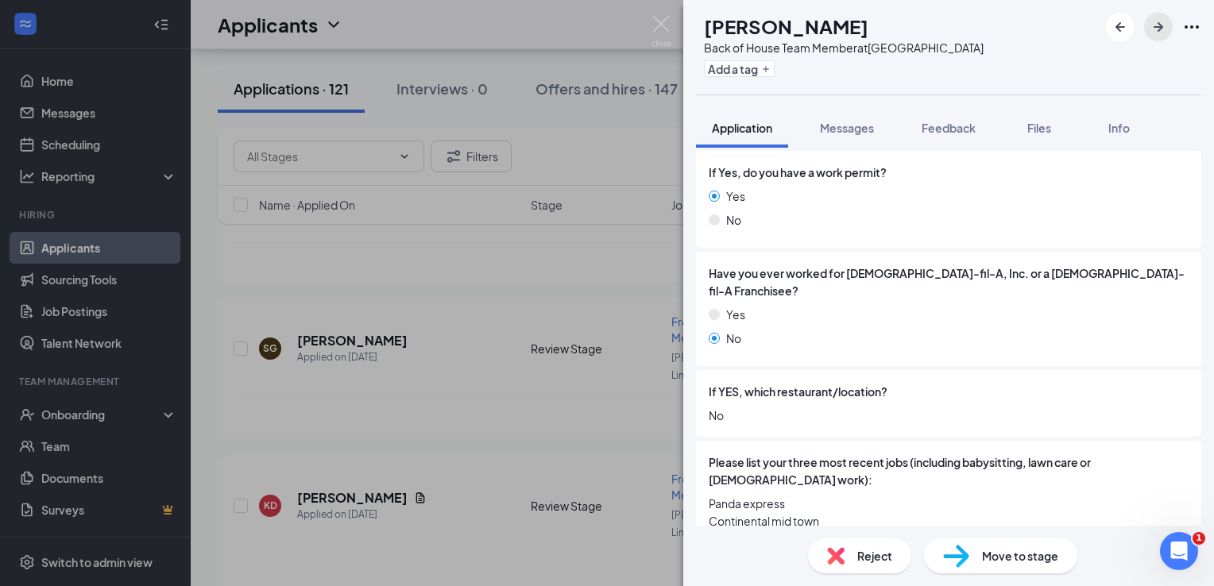
scroll to position [636, 0]
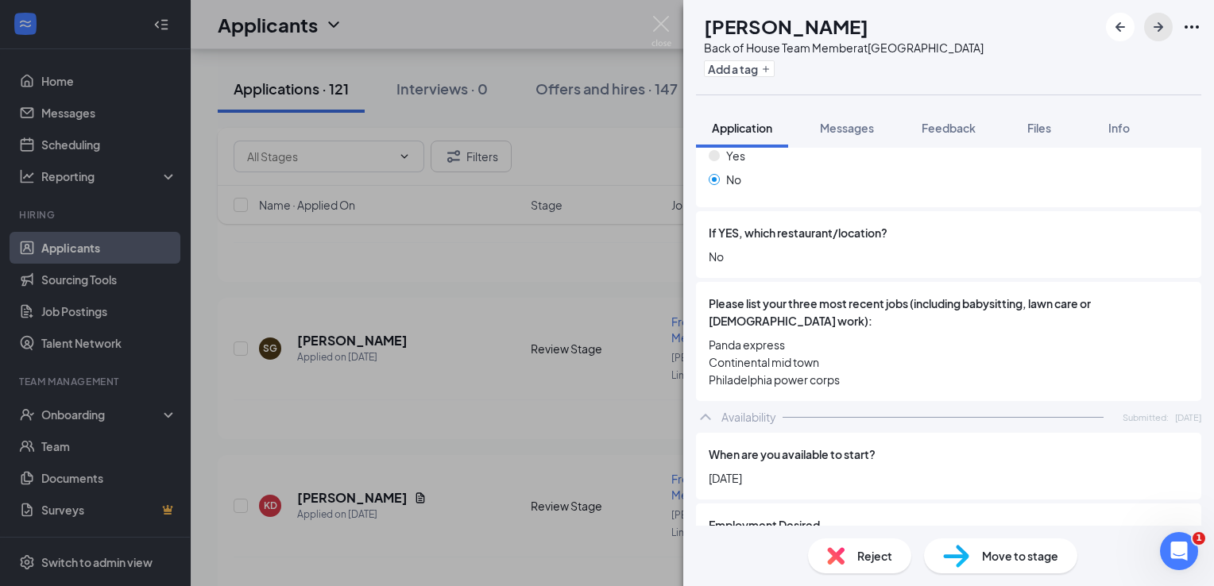
click at [1167, 29] on icon "ArrowRight" at bounding box center [1158, 26] width 19 height 19
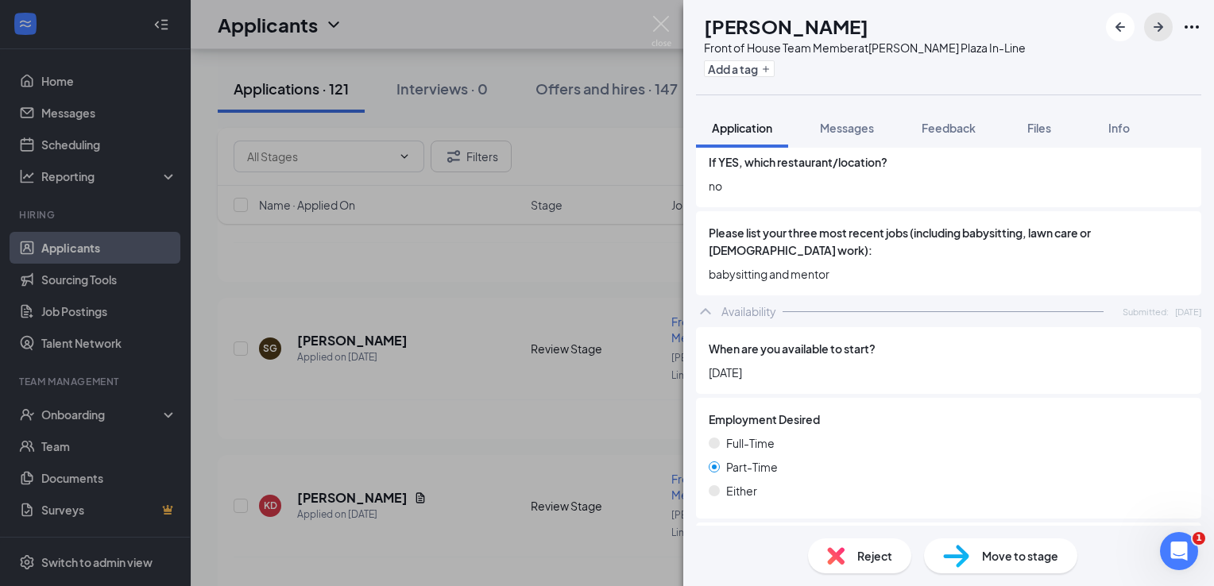
scroll to position [715, 0]
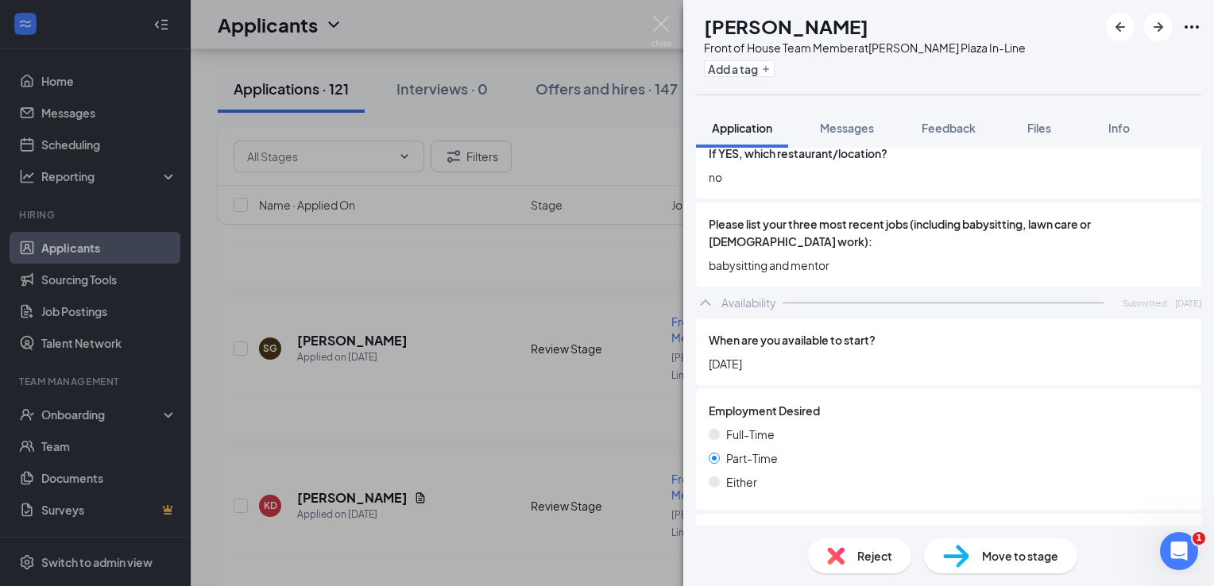
click at [871, 551] on span "Reject" at bounding box center [874, 556] width 35 height 17
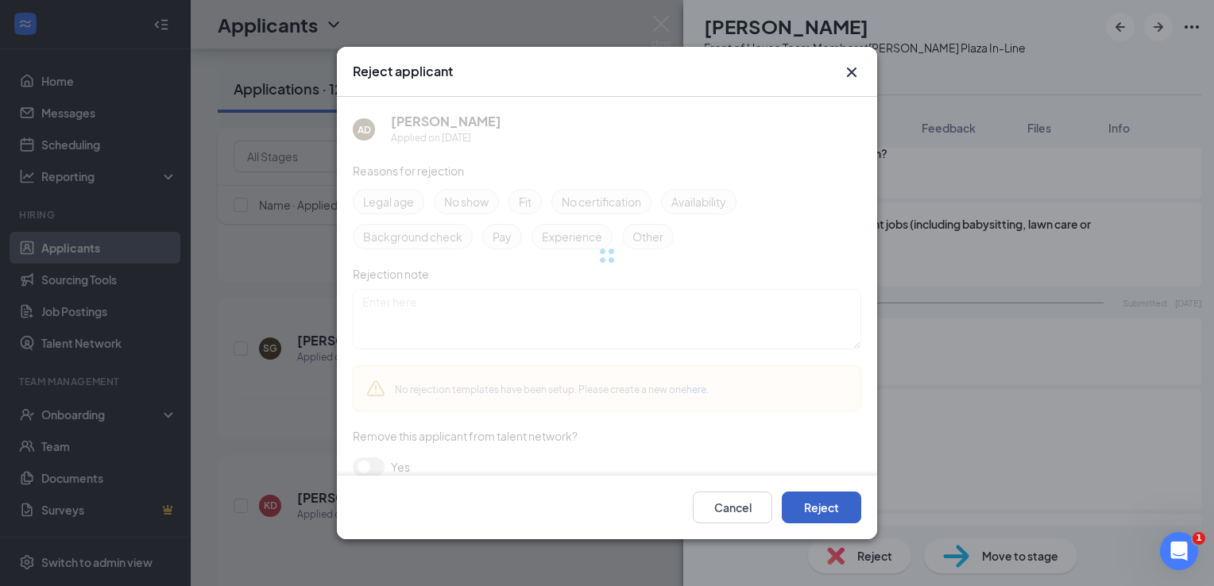
click at [842, 513] on button "Reject" at bounding box center [821, 508] width 79 height 32
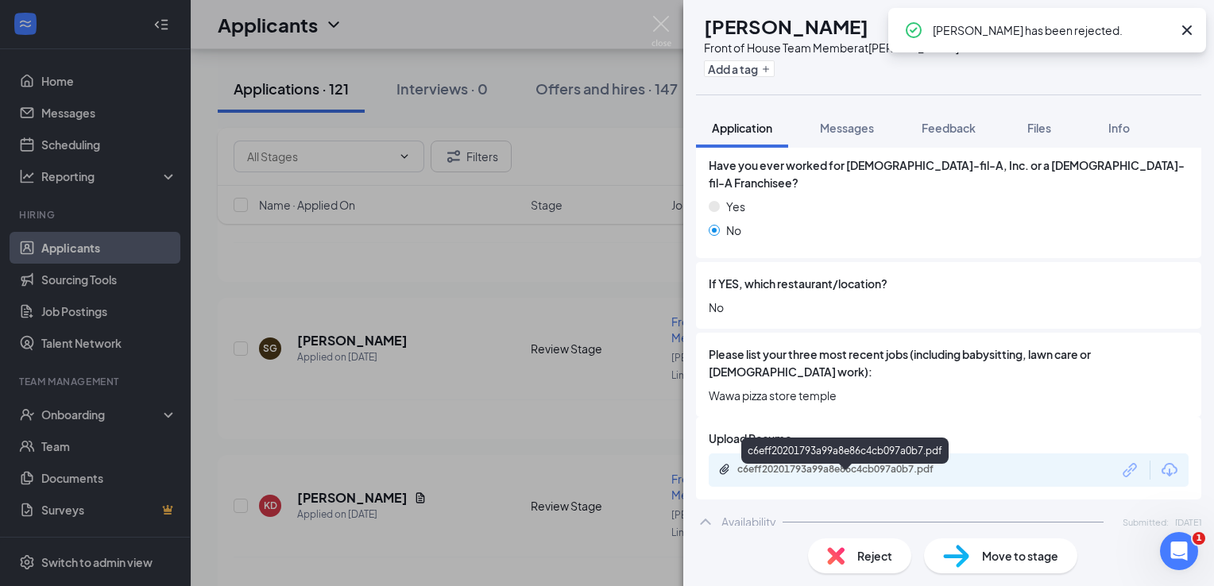
scroll to position [636, 0]
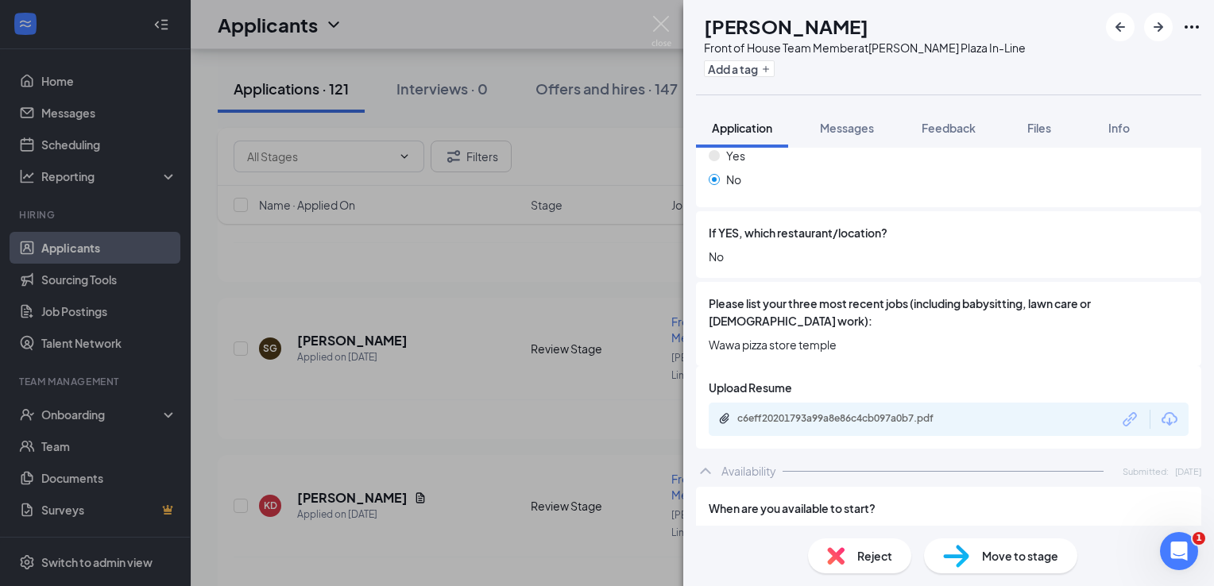
click at [874, 552] on span "Reject" at bounding box center [874, 556] width 35 height 17
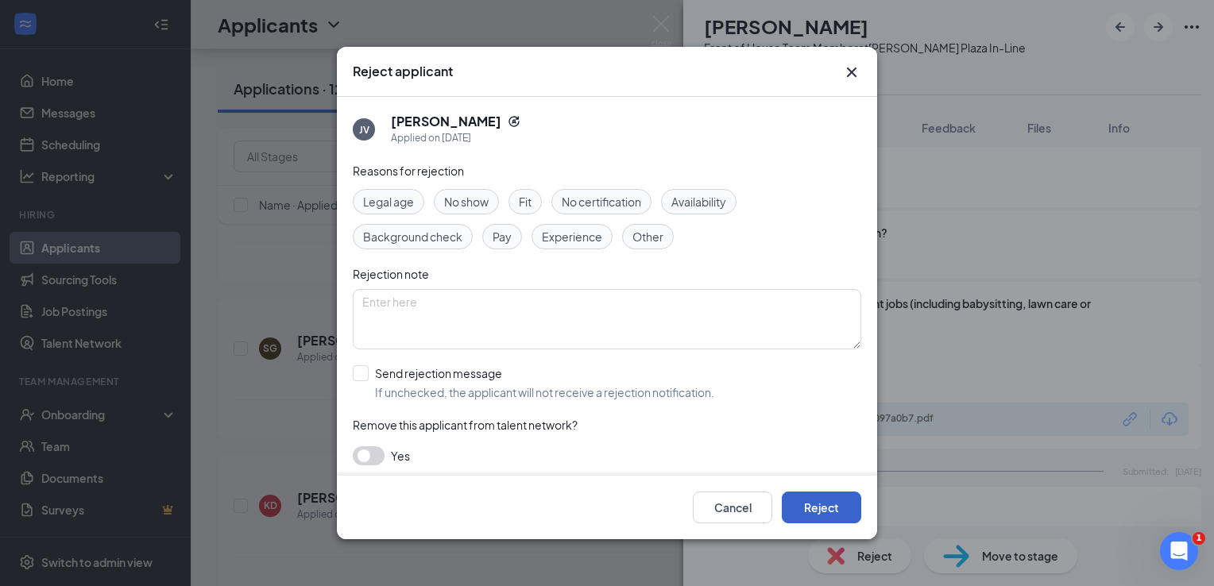
click at [848, 513] on button "Reject" at bounding box center [821, 508] width 79 height 32
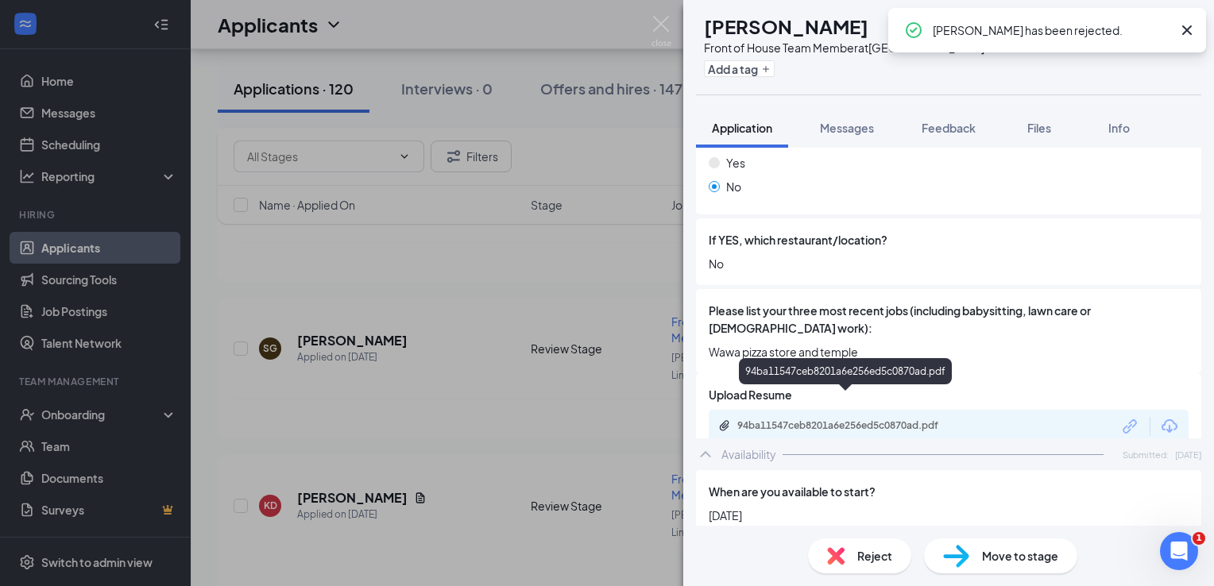
scroll to position [636, 0]
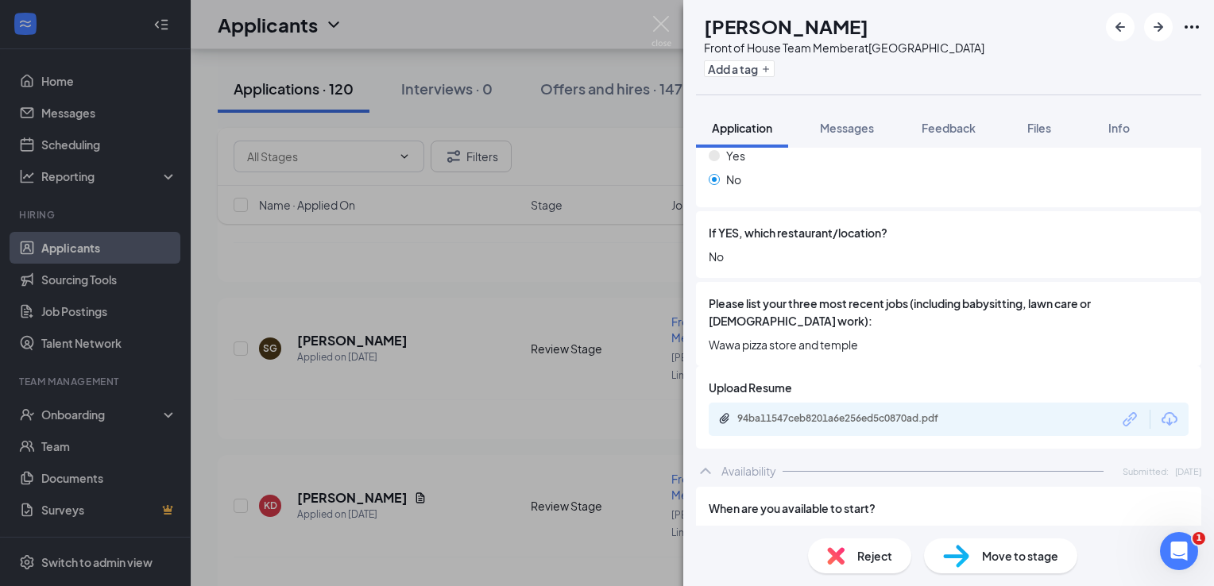
click at [870, 553] on span "Reject" at bounding box center [874, 556] width 35 height 17
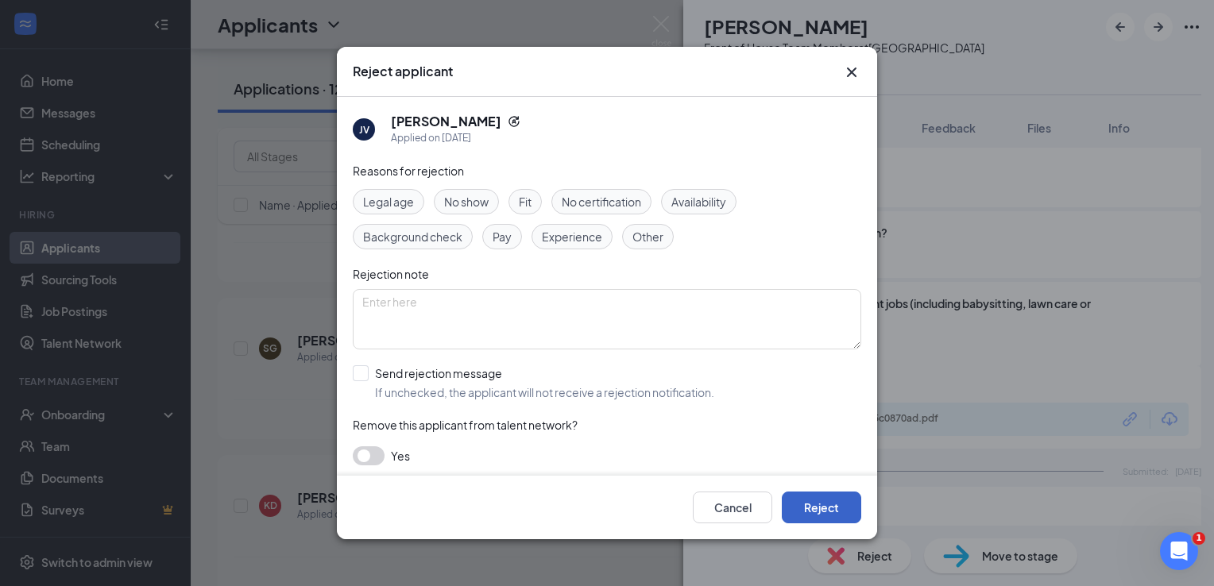
click at [830, 517] on button "Reject" at bounding box center [821, 508] width 79 height 32
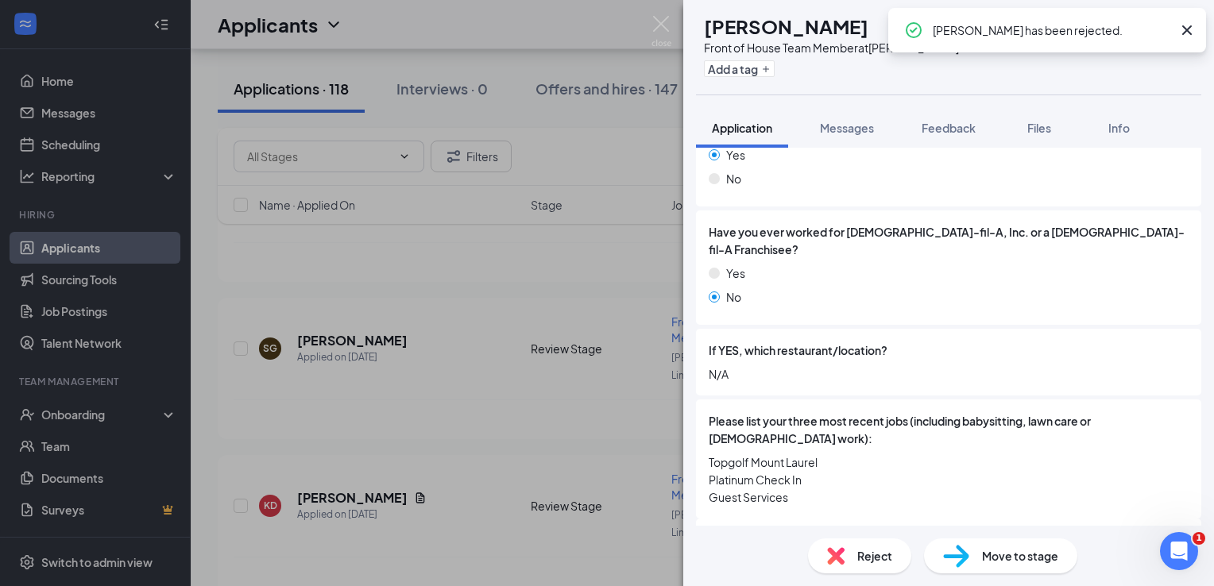
scroll to position [477, 0]
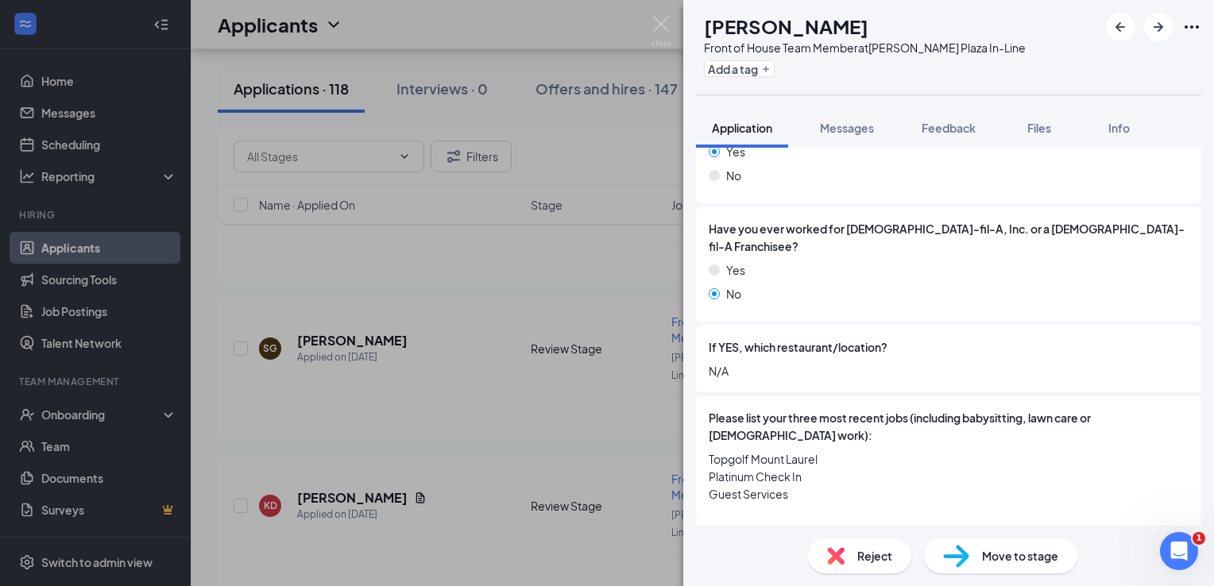
click at [874, 562] on span "Reject" at bounding box center [874, 556] width 35 height 17
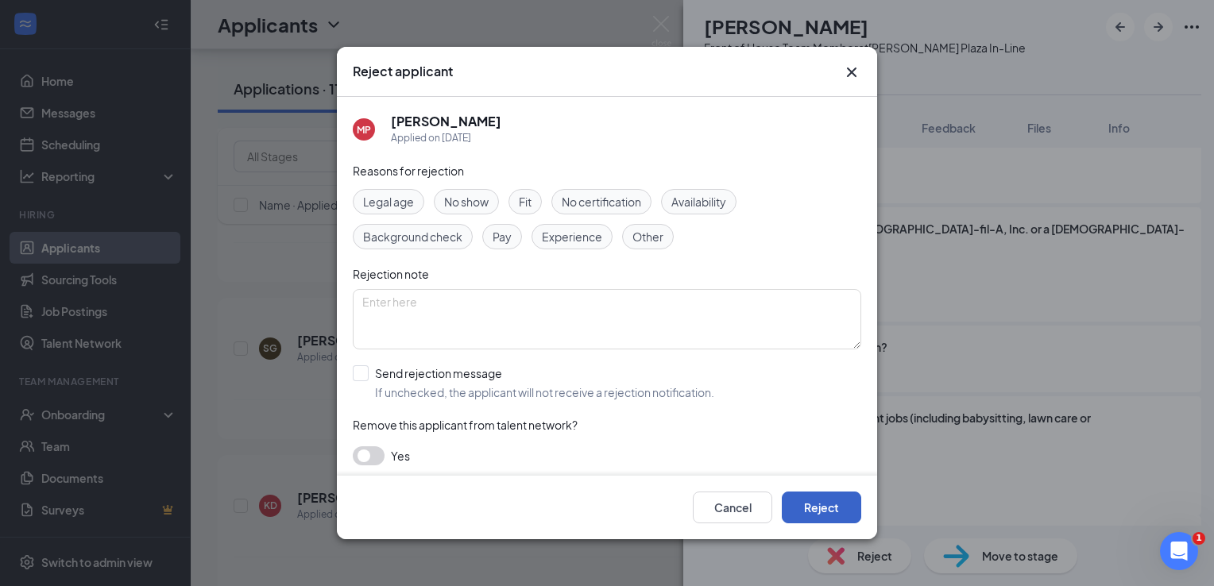
click at [837, 512] on button "Reject" at bounding box center [821, 508] width 79 height 32
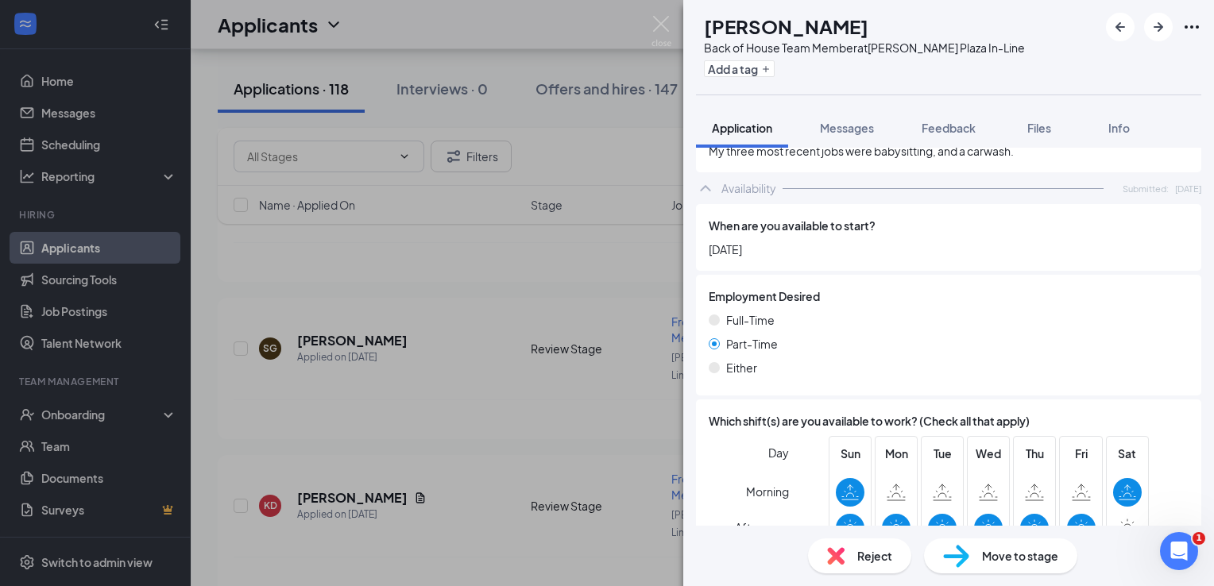
scroll to position [795, 0]
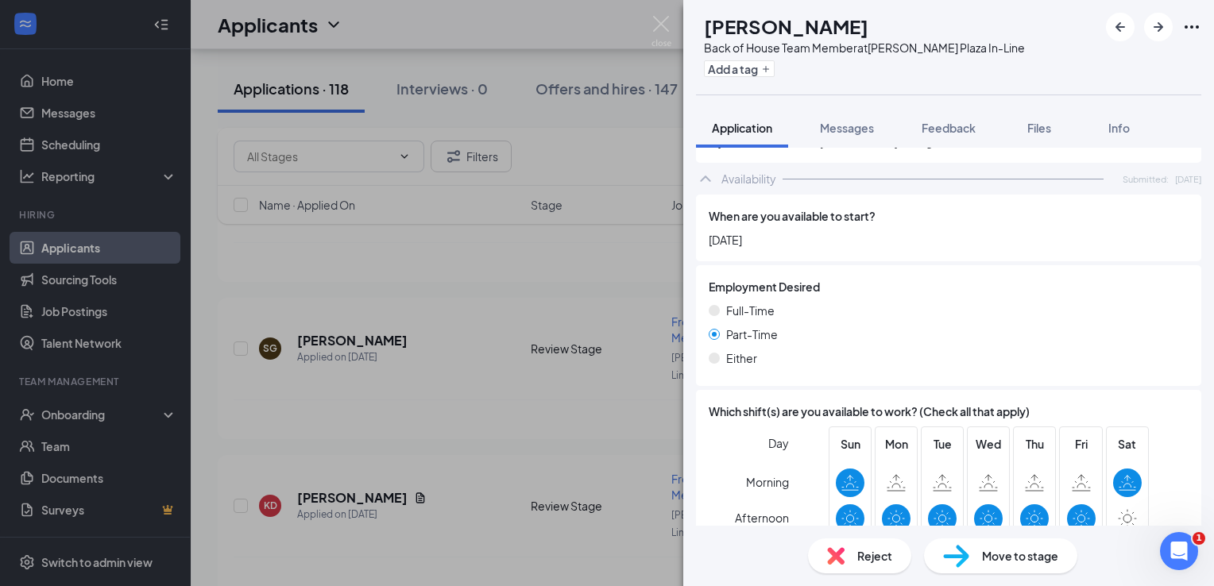
click at [877, 567] on div "Reject" at bounding box center [859, 556] width 103 height 35
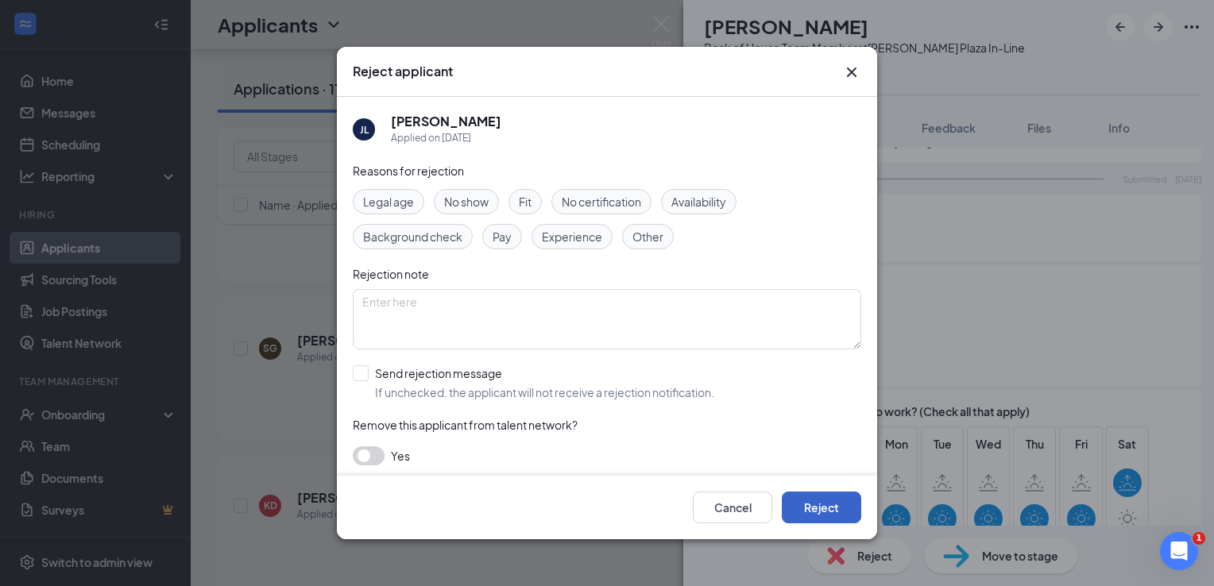
click at [845, 509] on button "Reject" at bounding box center [821, 508] width 79 height 32
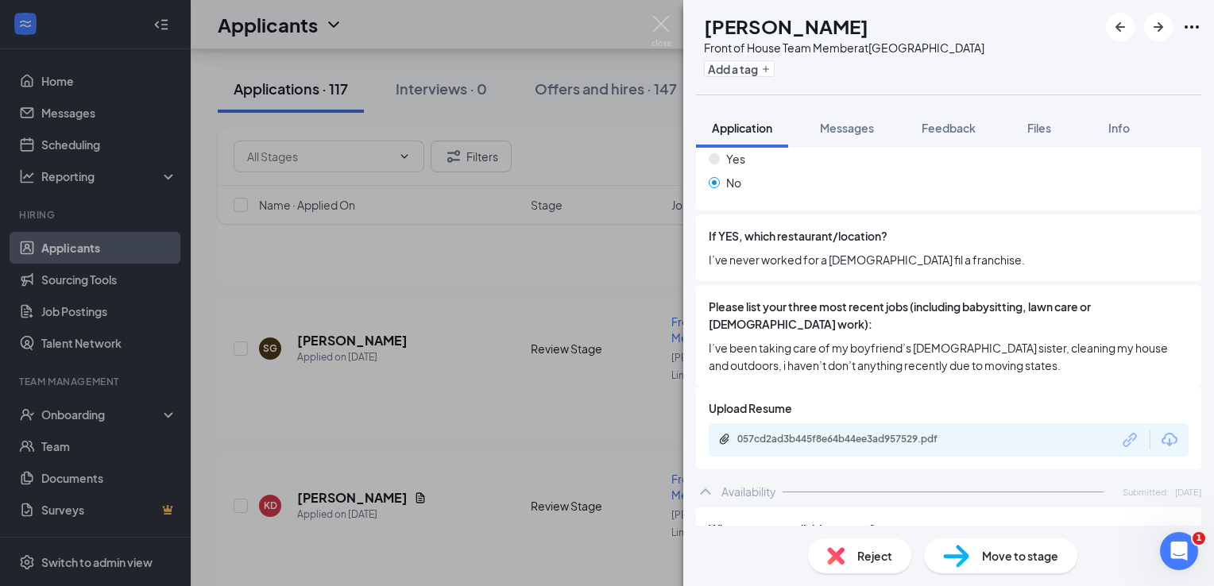
scroll to position [636, 0]
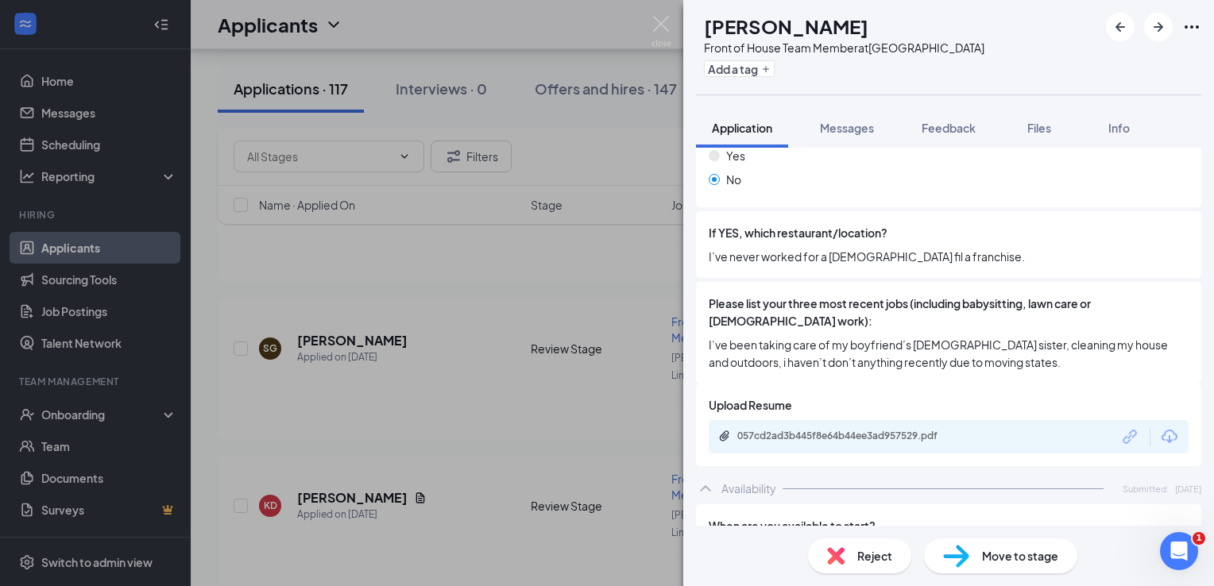
click at [868, 544] on div "Reject" at bounding box center [859, 556] width 103 height 35
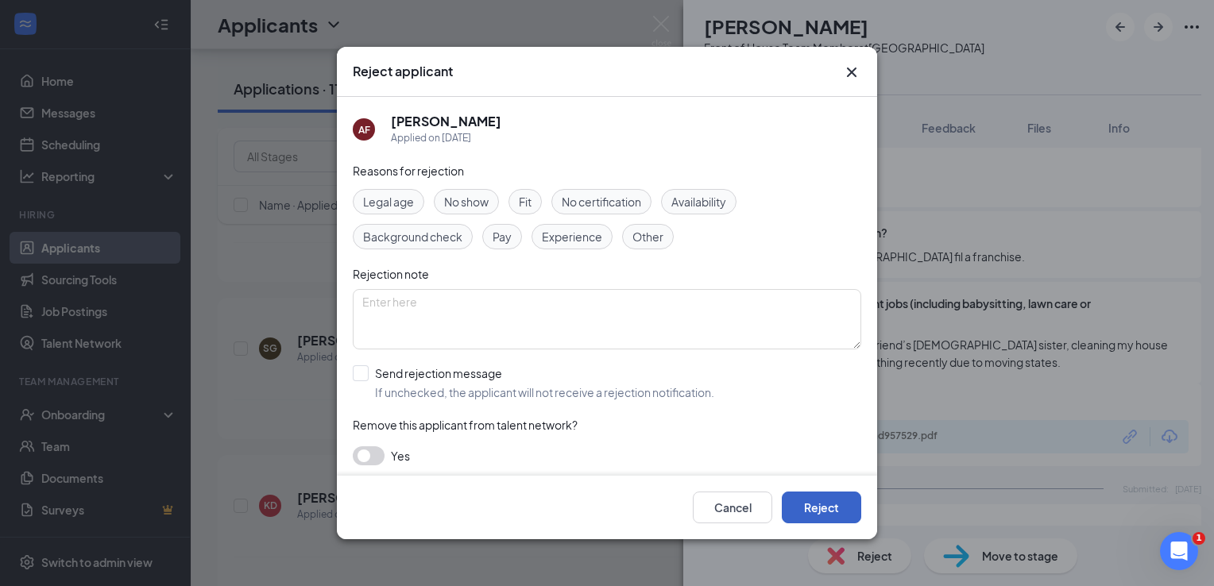
click at [846, 510] on button "Reject" at bounding box center [821, 508] width 79 height 32
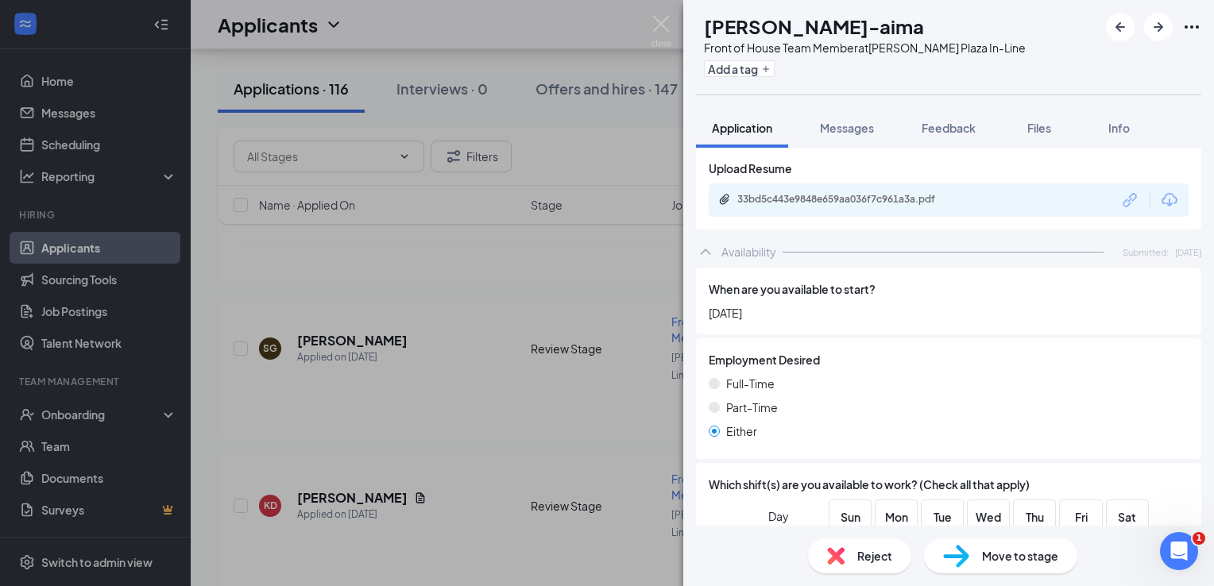
scroll to position [1033, 0]
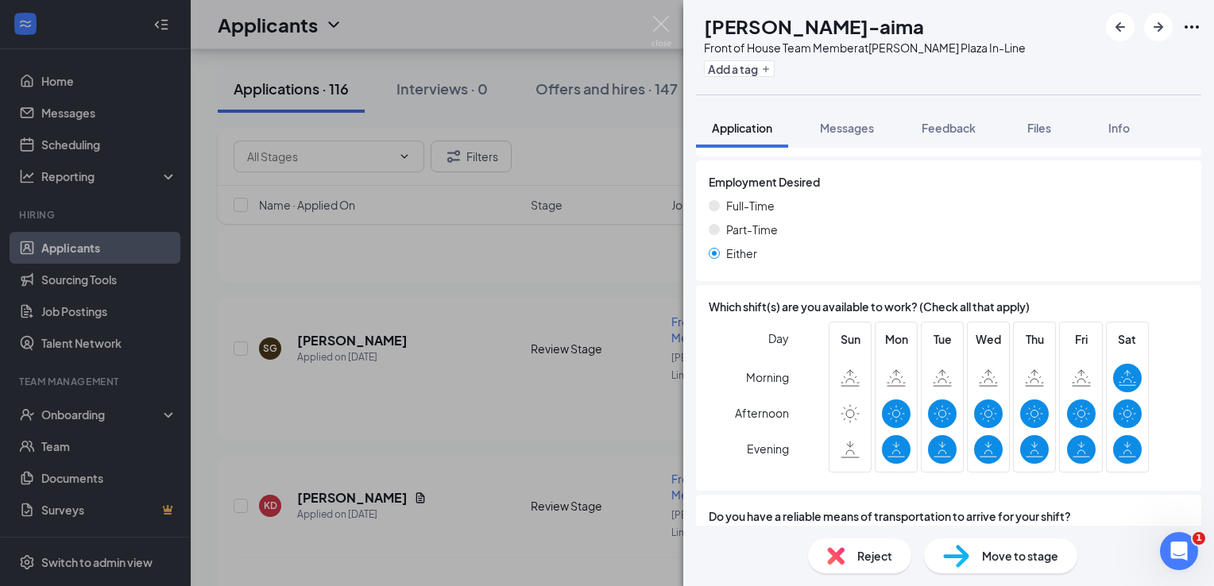
click at [877, 558] on span "Reject" at bounding box center [874, 556] width 35 height 17
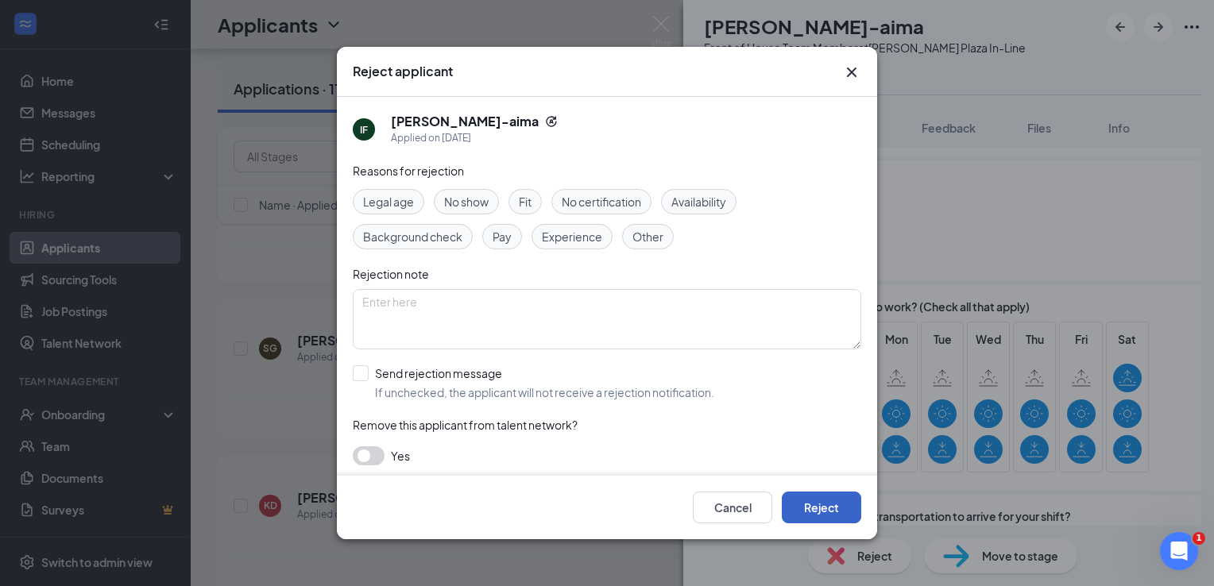
click at [838, 519] on button "Reject" at bounding box center [821, 508] width 79 height 32
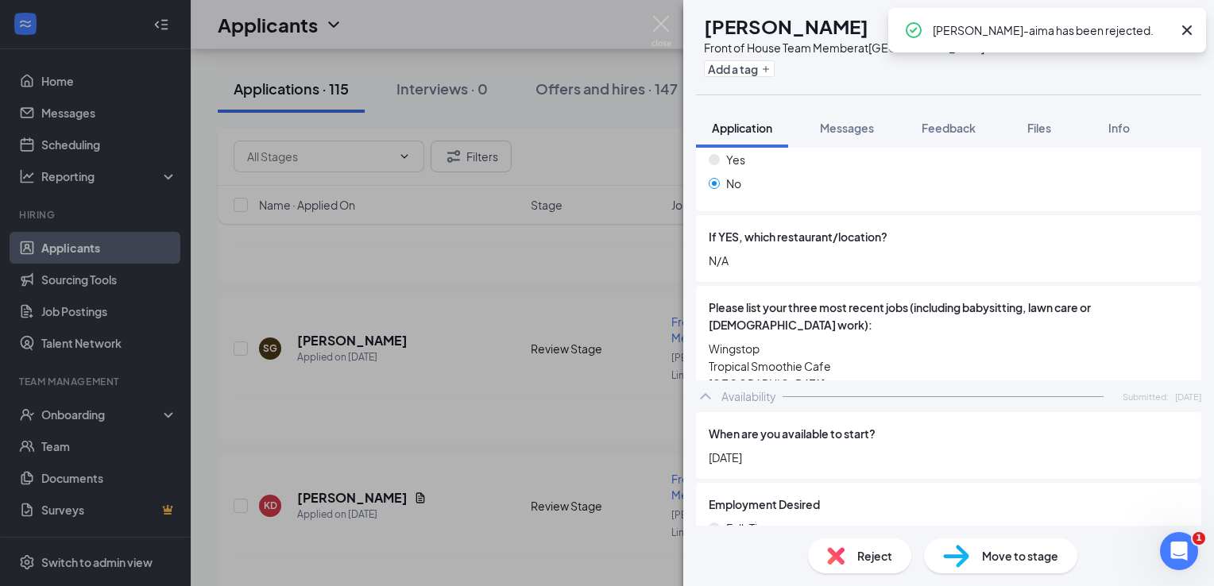
scroll to position [636, 0]
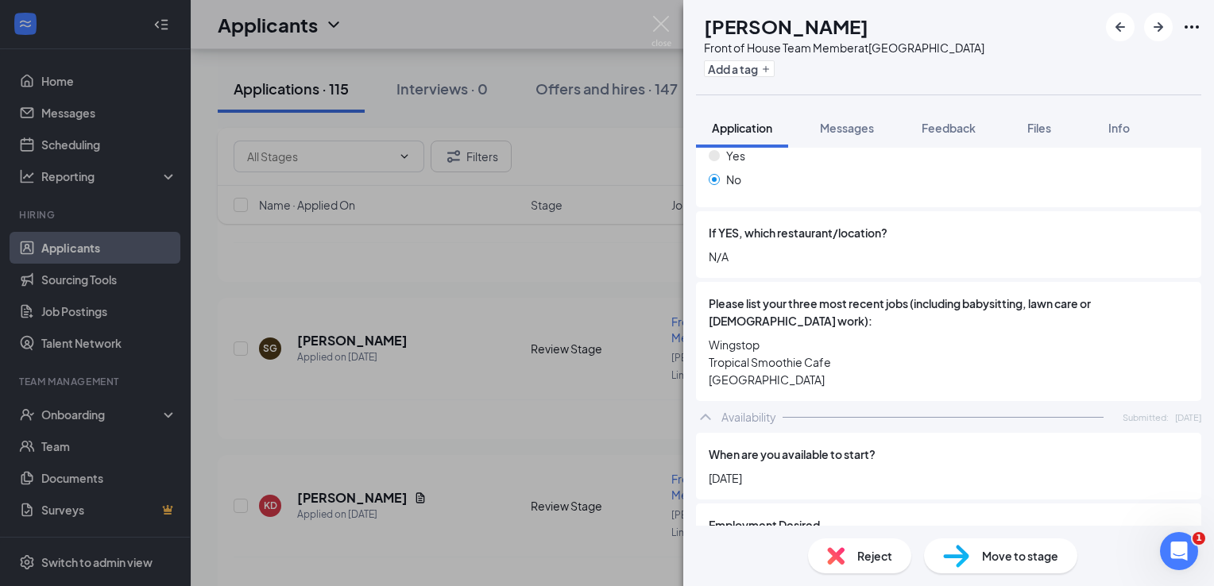
click at [855, 545] on div "Reject" at bounding box center [859, 556] width 103 height 35
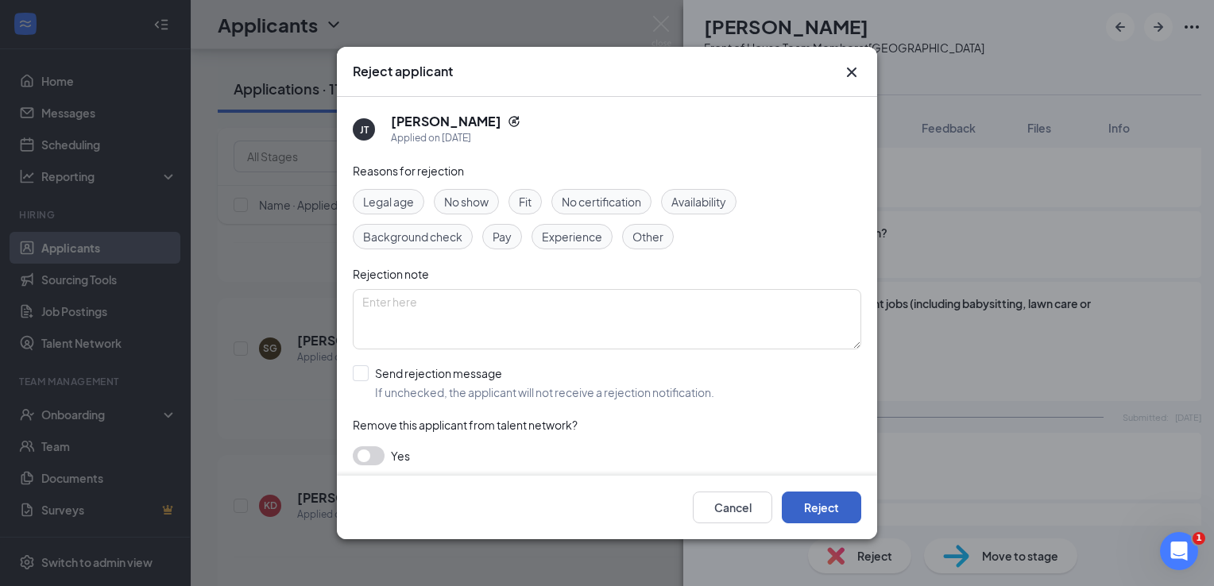
click at [836, 515] on button "Reject" at bounding box center [821, 508] width 79 height 32
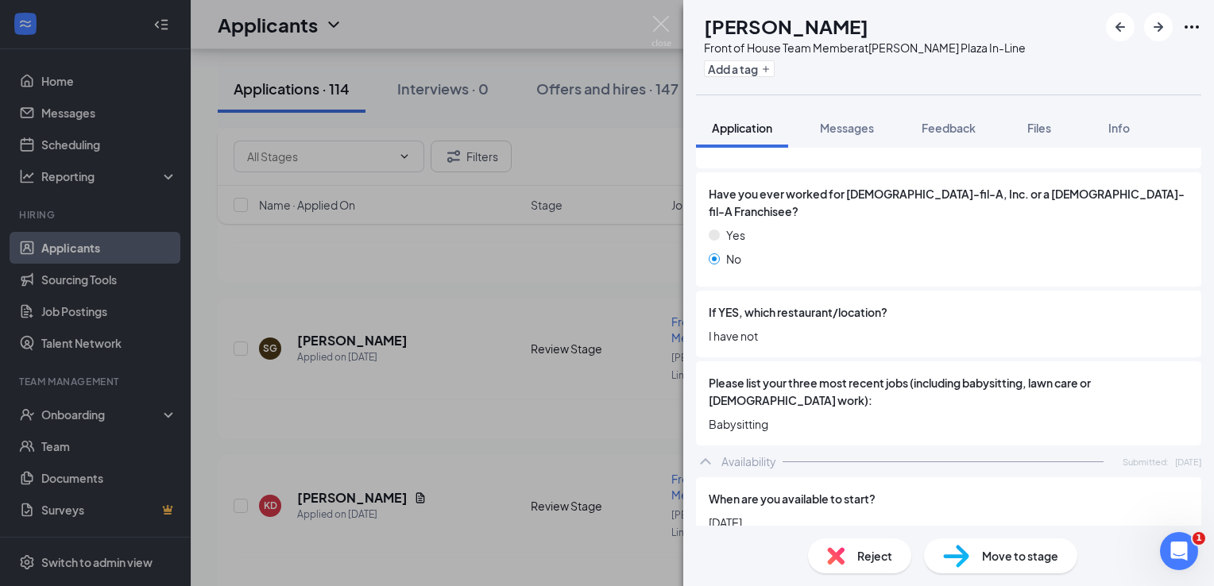
scroll to position [795, 0]
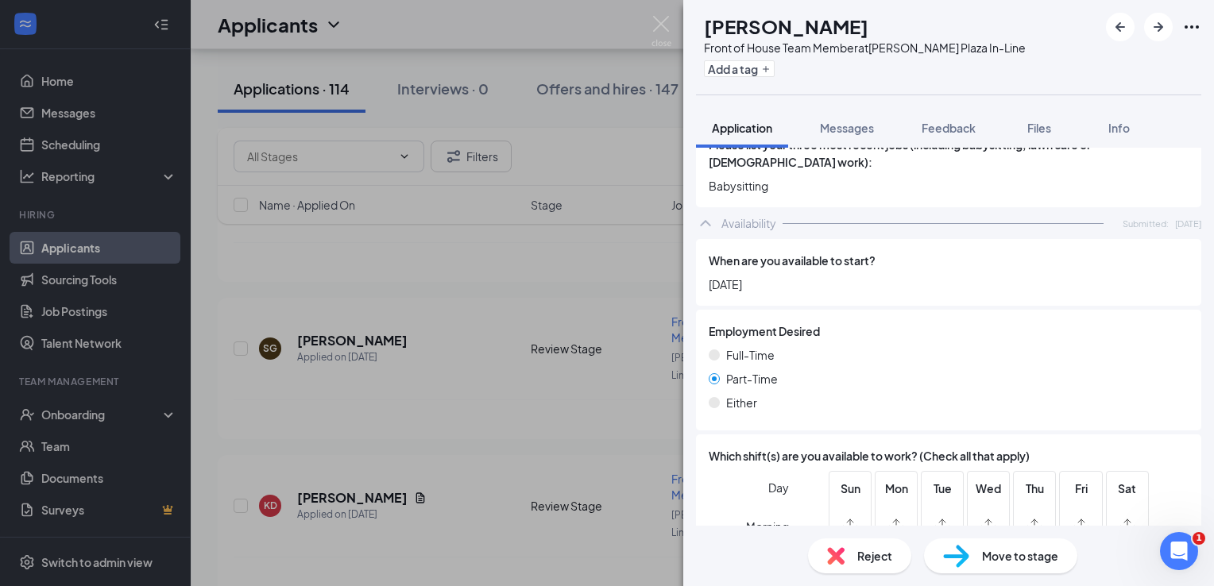
click at [852, 545] on div "Reject" at bounding box center [859, 556] width 103 height 35
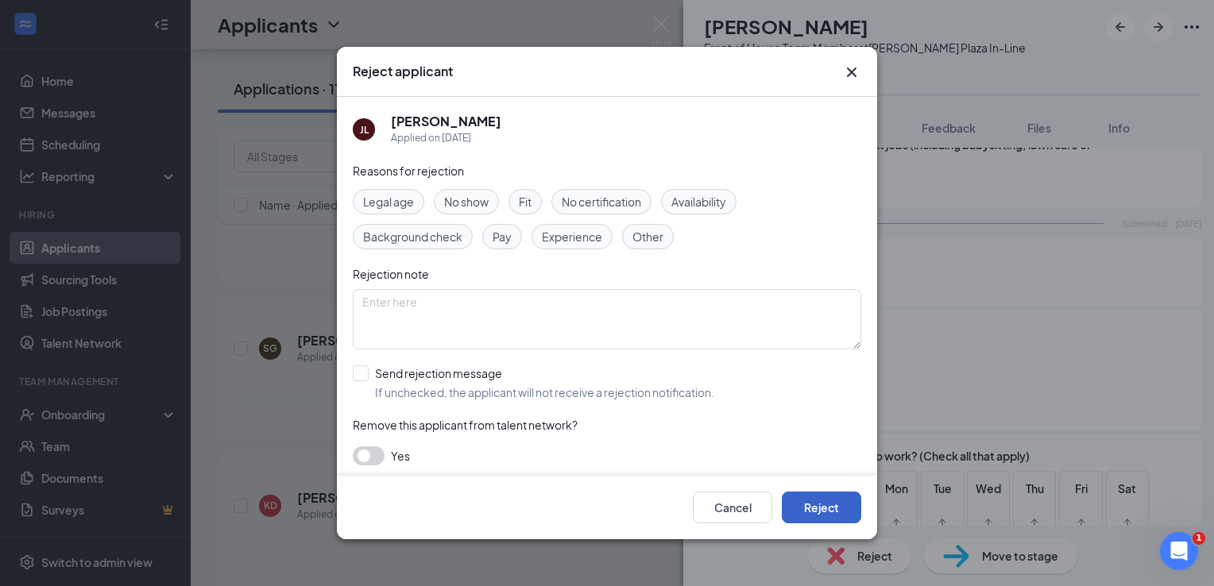
click at [826, 509] on button "Reject" at bounding box center [821, 508] width 79 height 32
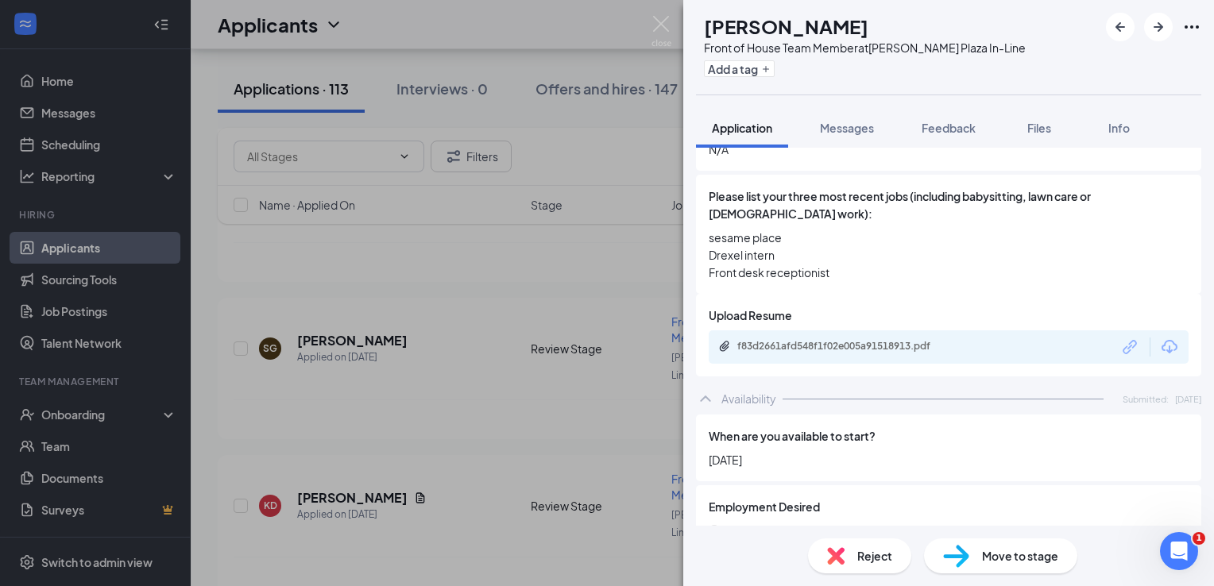
scroll to position [715, 0]
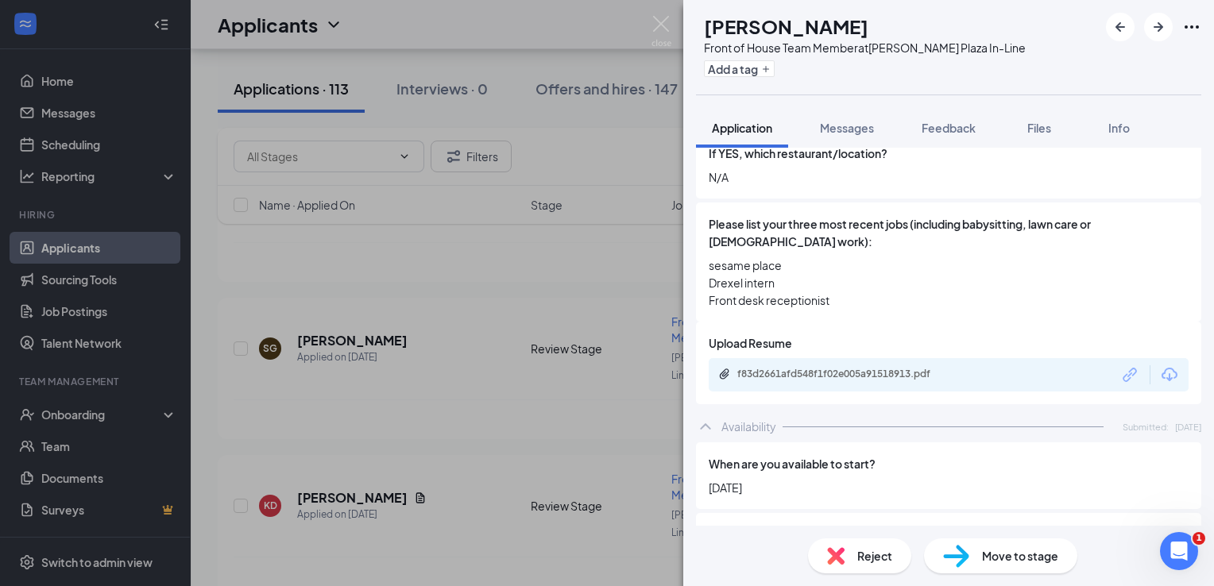
click at [852, 558] on div "Reject" at bounding box center [859, 556] width 103 height 35
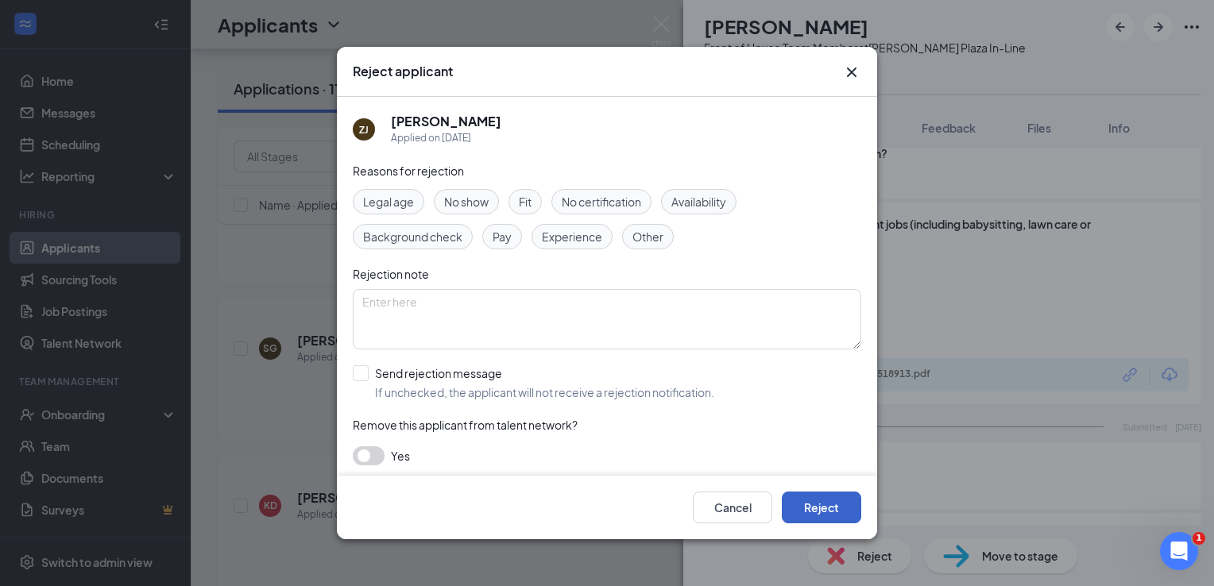
click at [834, 499] on button "Reject" at bounding box center [821, 508] width 79 height 32
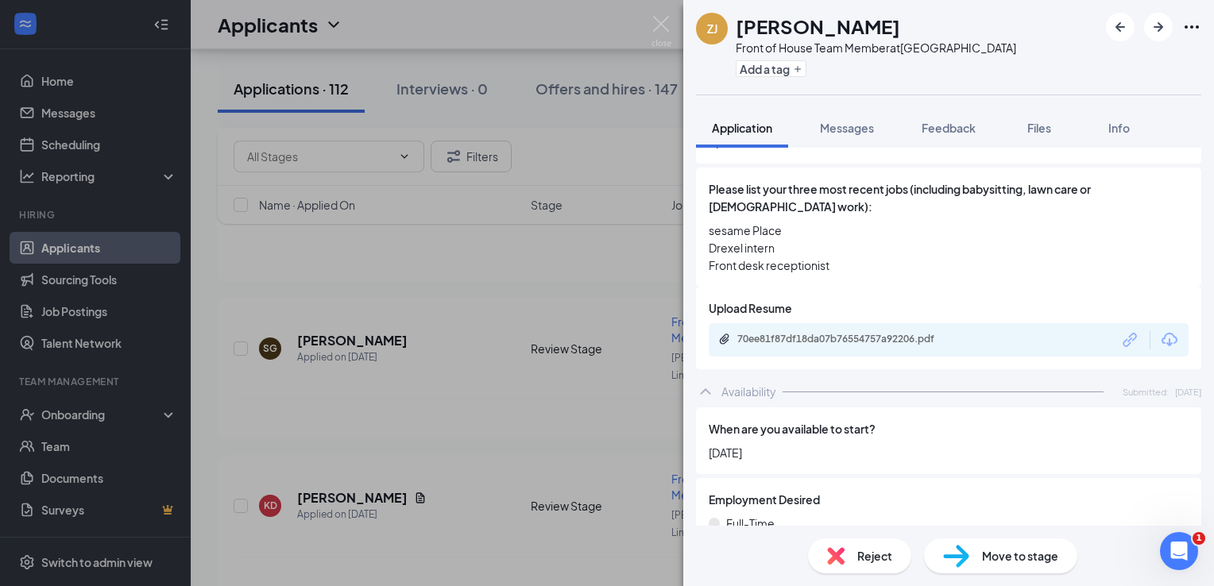
scroll to position [715, 0]
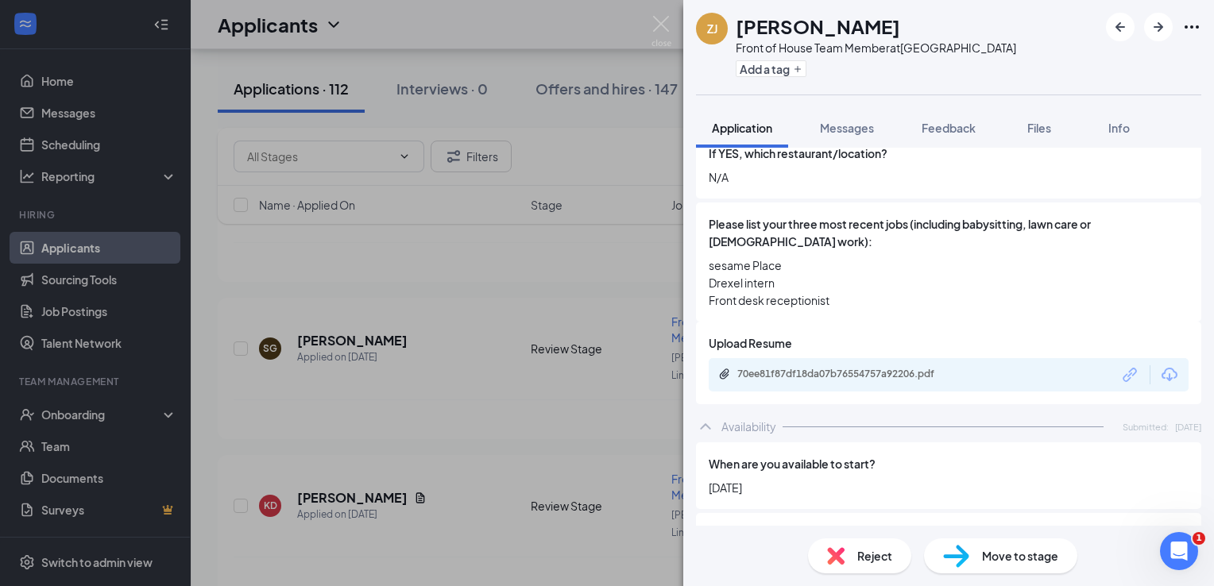
click at [870, 558] on span "Reject" at bounding box center [874, 556] width 35 height 17
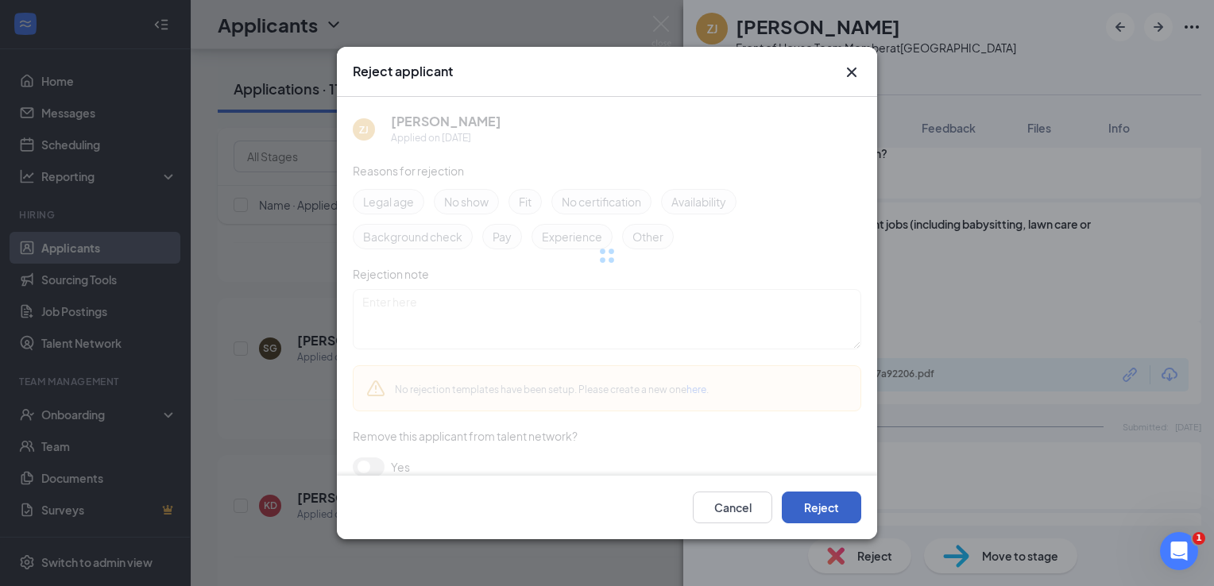
click at [823, 517] on button "Reject" at bounding box center [821, 508] width 79 height 32
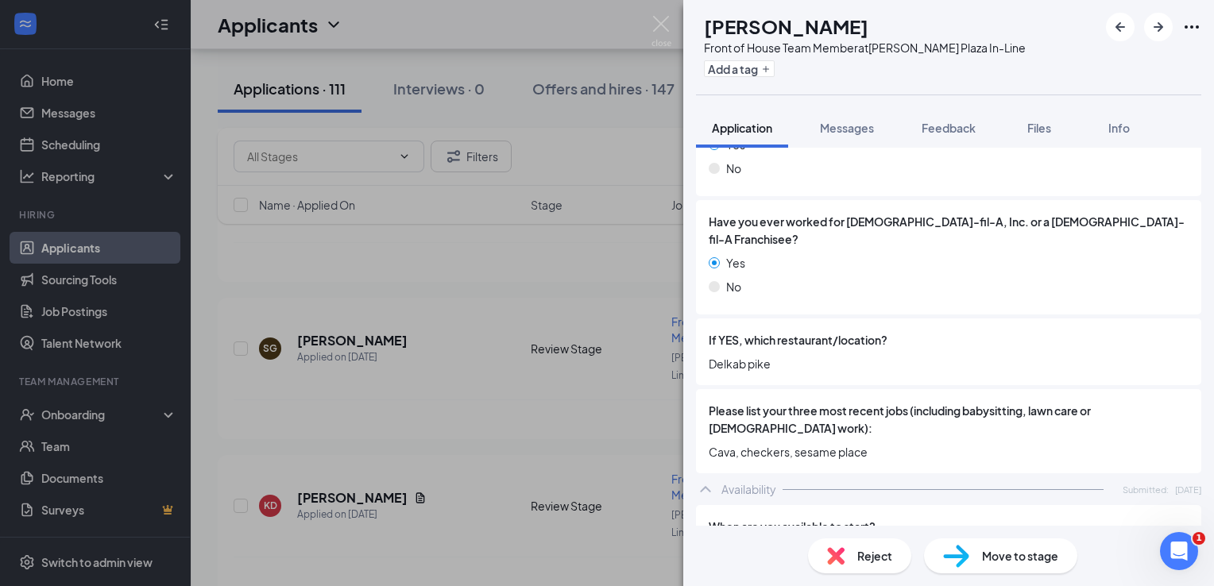
scroll to position [556, 0]
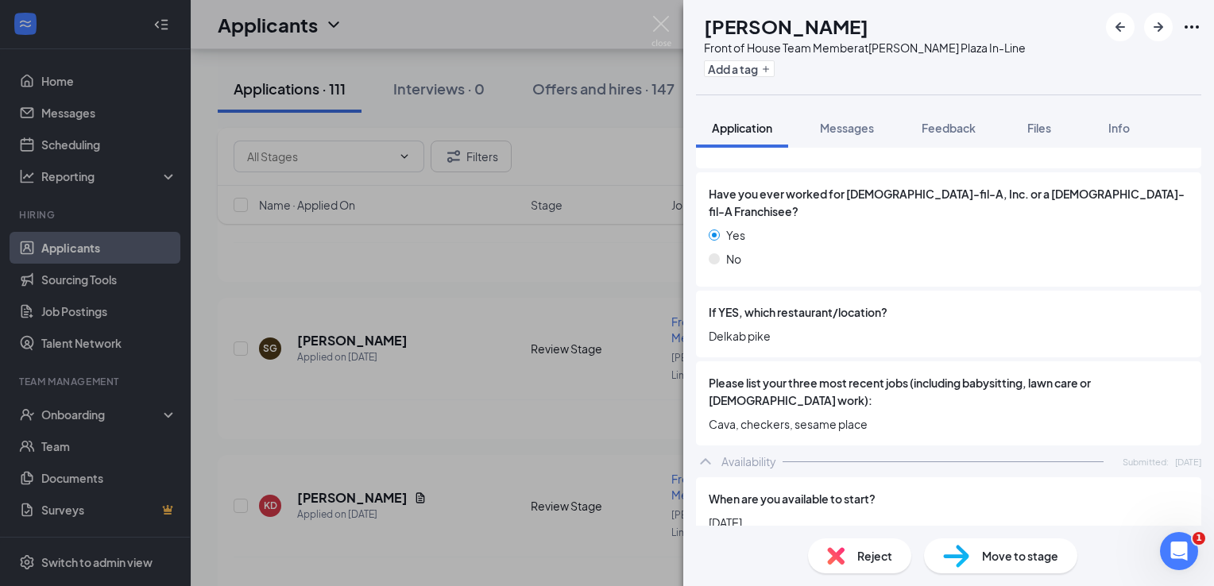
click at [844, 530] on div "Reject Move to stage" at bounding box center [948, 556] width 531 height 60
click at [844, 545] on div "Reject" at bounding box center [859, 556] width 103 height 35
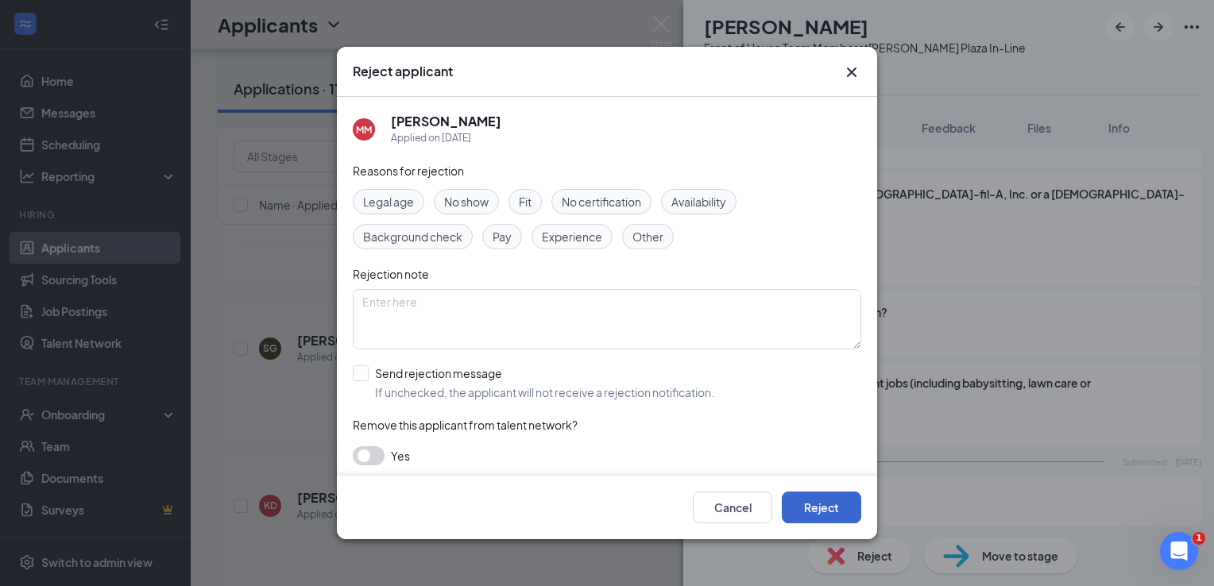
click at [792, 491] on div "Cancel Reject" at bounding box center [607, 508] width 540 height 64
click at [832, 513] on button "Reject" at bounding box center [821, 508] width 79 height 32
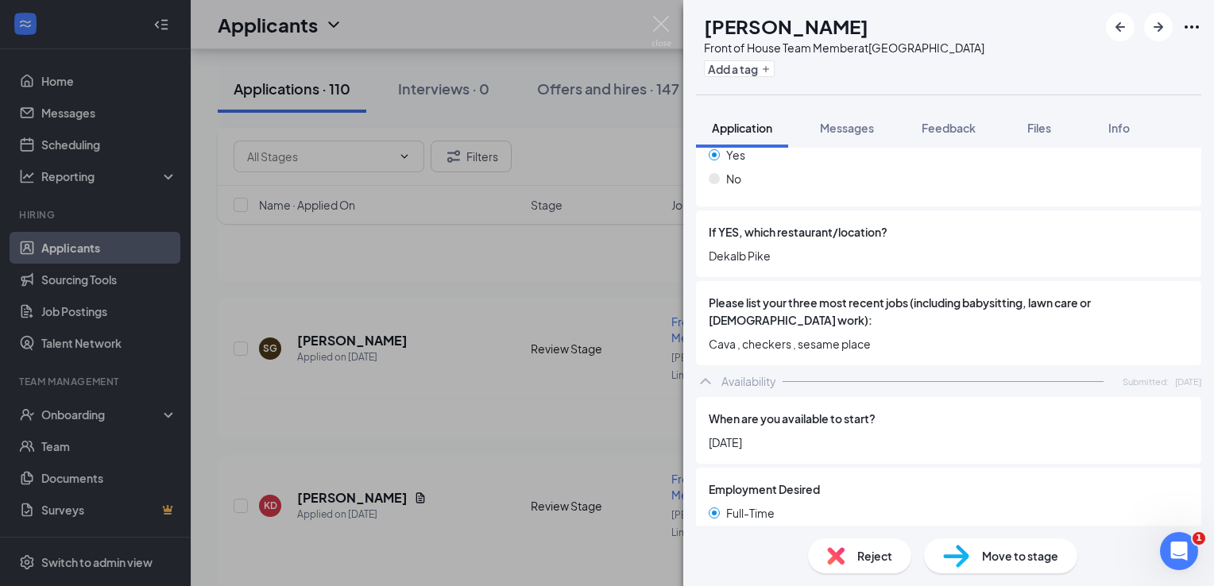
scroll to position [598, 0]
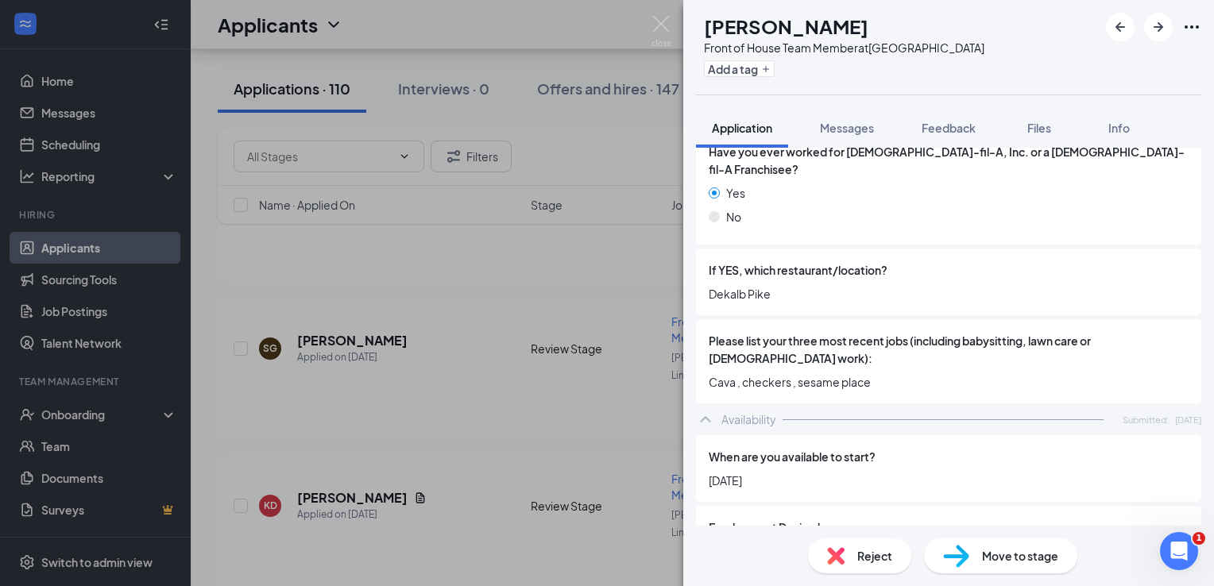
click at [865, 581] on div "Reject Move to stage" at bounding box center [948, 556] width 531 height 60
click at [869, 563] on span "Reject" at bounding box center [874, 556] width 35 height 17
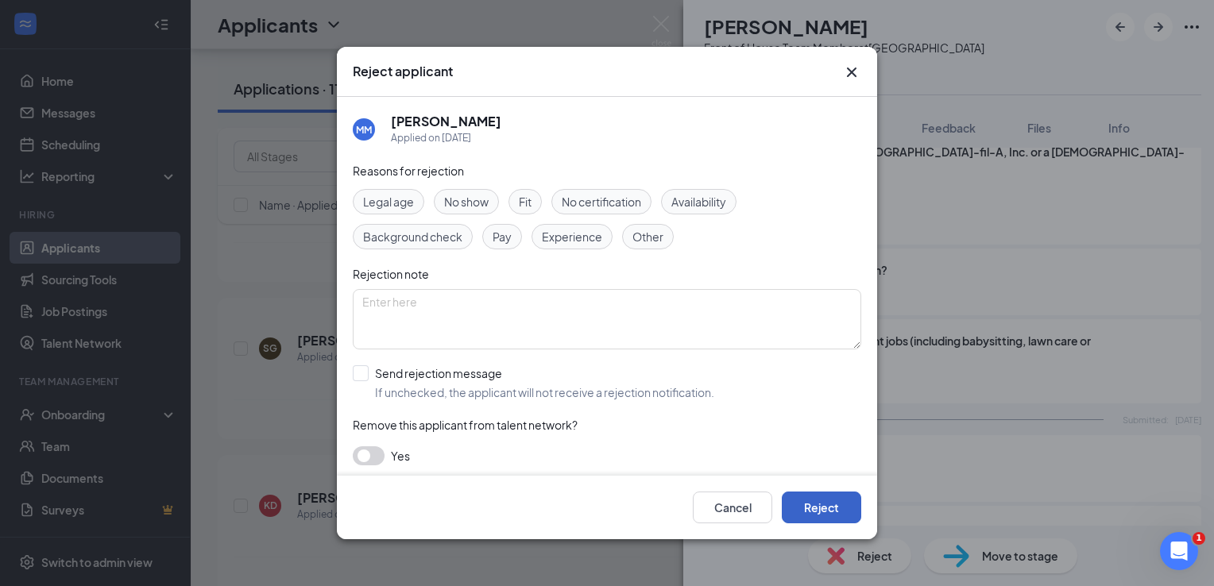
click at [830, 509] on button "Reject" at bounding box center [821, 508] width 79 height 32
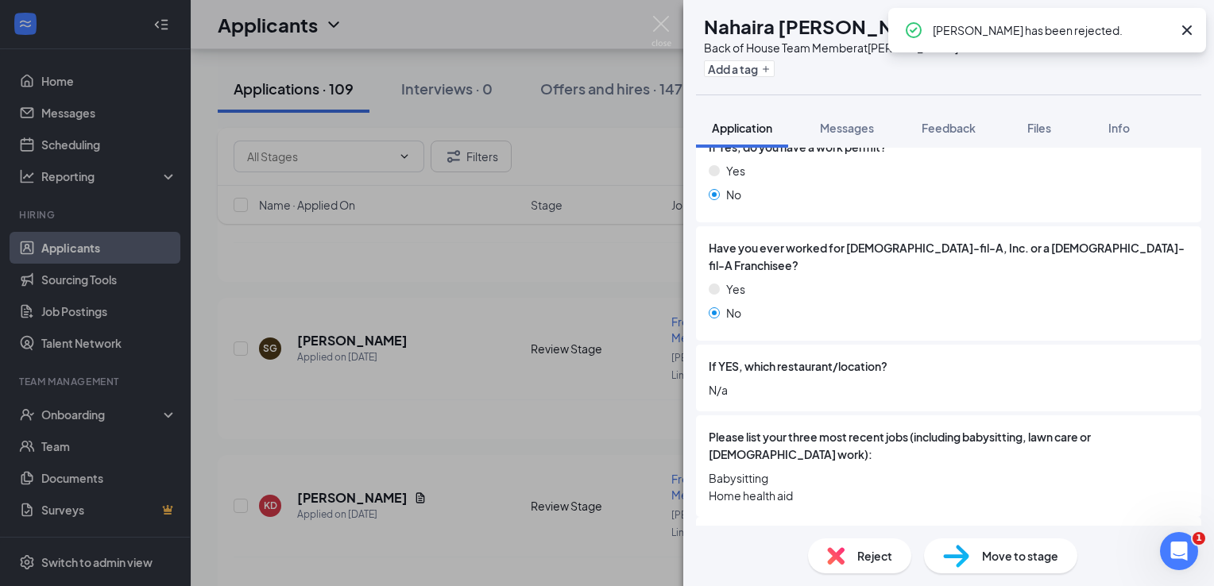
scroll to position [477, 0]
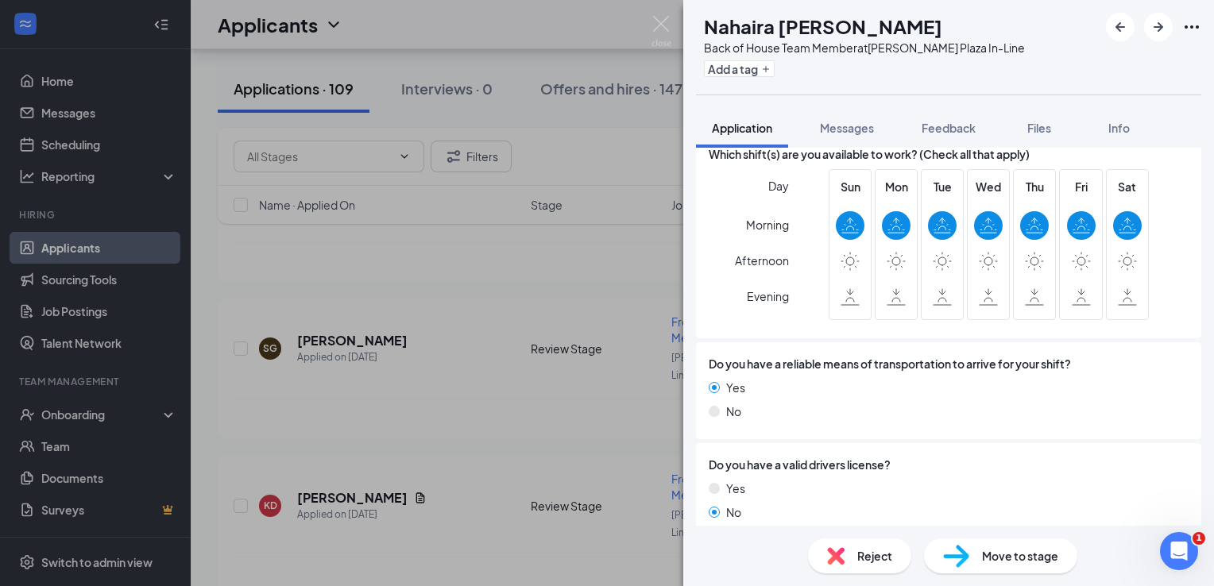
click at [874, 561] on span "Reject" at bounding box center [874, 556] width 35 height 17
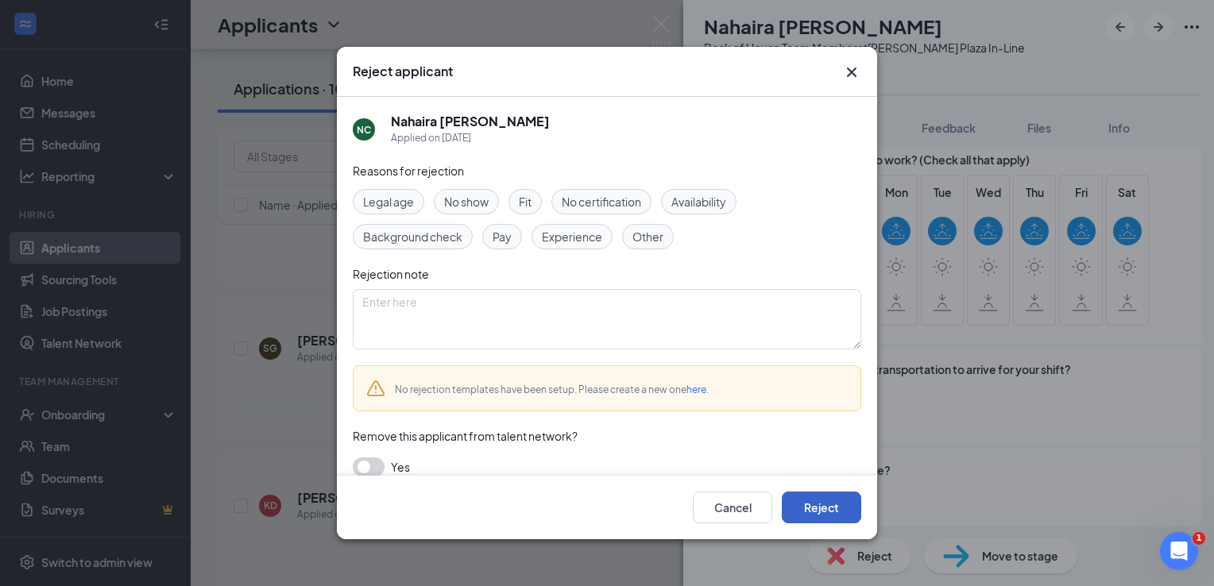
click at [830, 509] on button "Reject" at bounding box center [821, 508] width 79 height 32
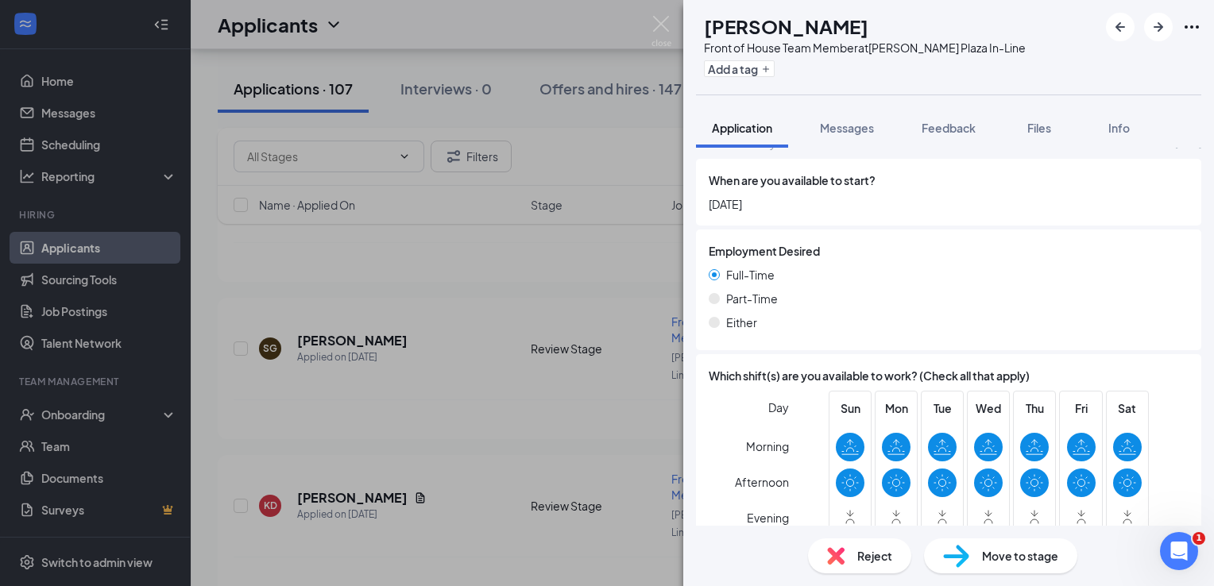
scroll to position [951, 0]
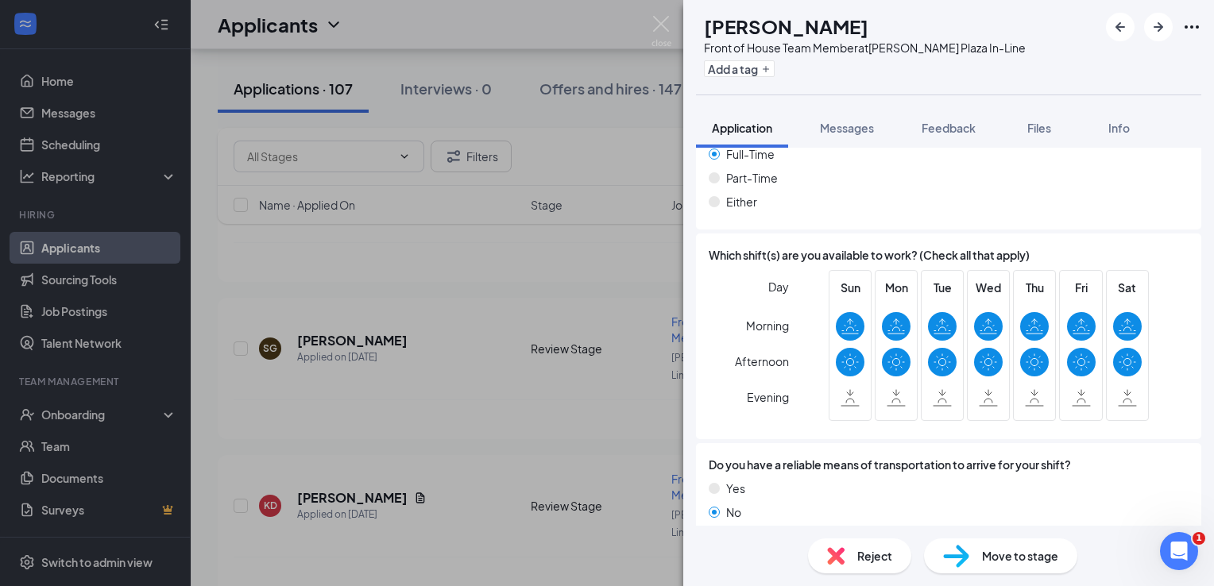
click at [845, 564] on div "Reject" at bounding box center [859, 556] width 103 height 35
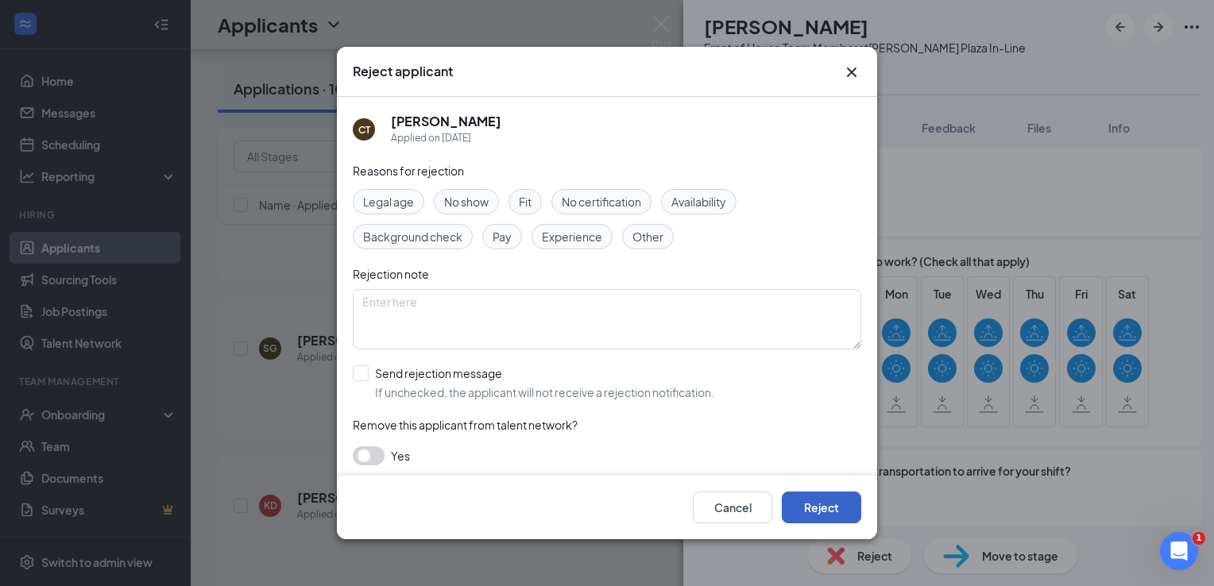
click at [810, 508] on button "Reject" at bounding box center [821, 508] width 79 height 32
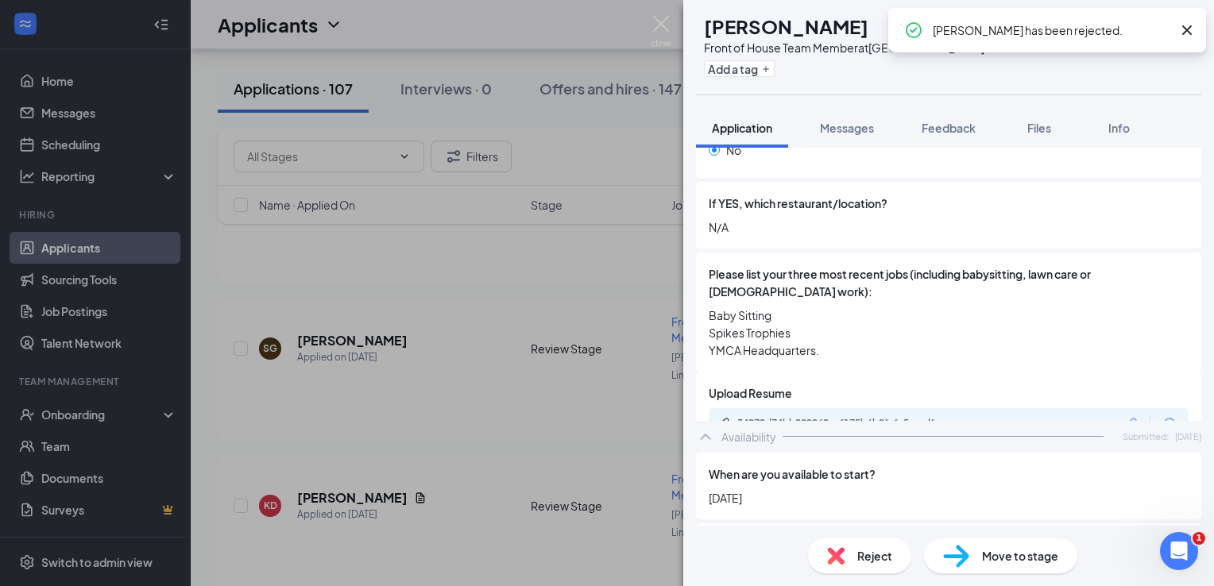
scroll to position [715, 0]
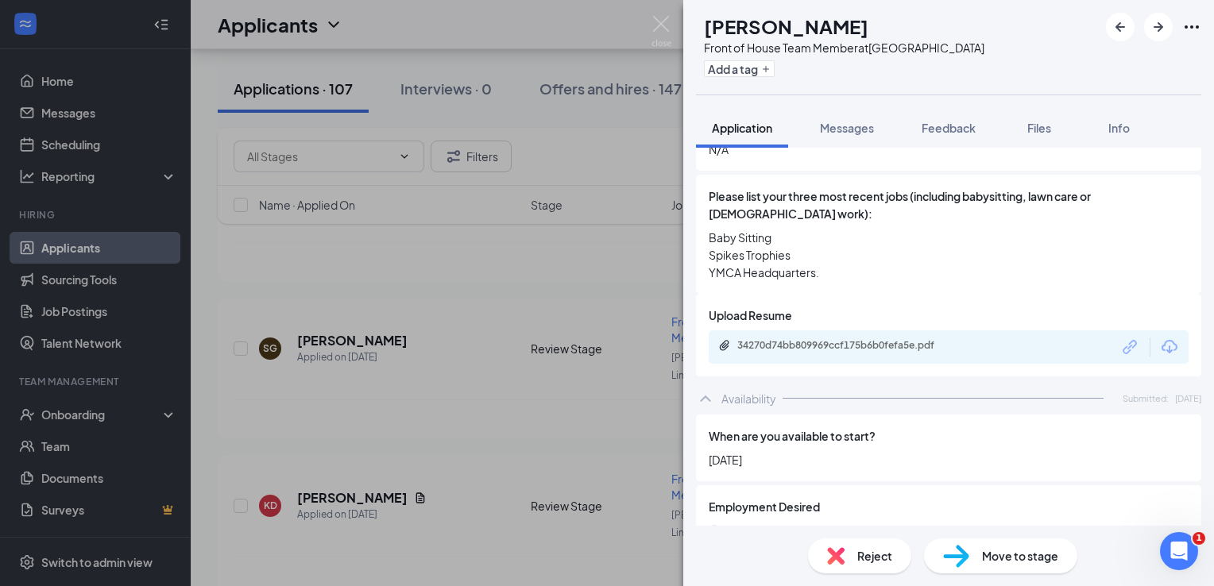
click at [869, 547] on div "Reject" at bounding box center [859, 556] width 103 height 35
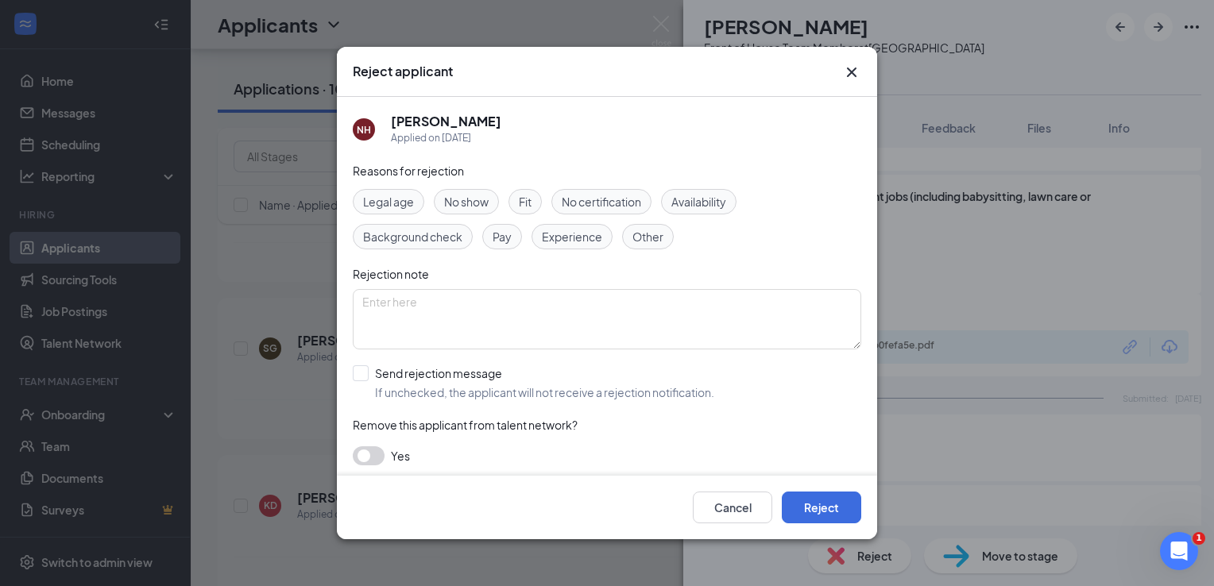
click at [834, 478] on div "Cancel Reject" at bounding box center [607, 508] width 540 height 64
click at [829, 494] on button "Reject" at bounding box center [821, 508] width 79 height 32
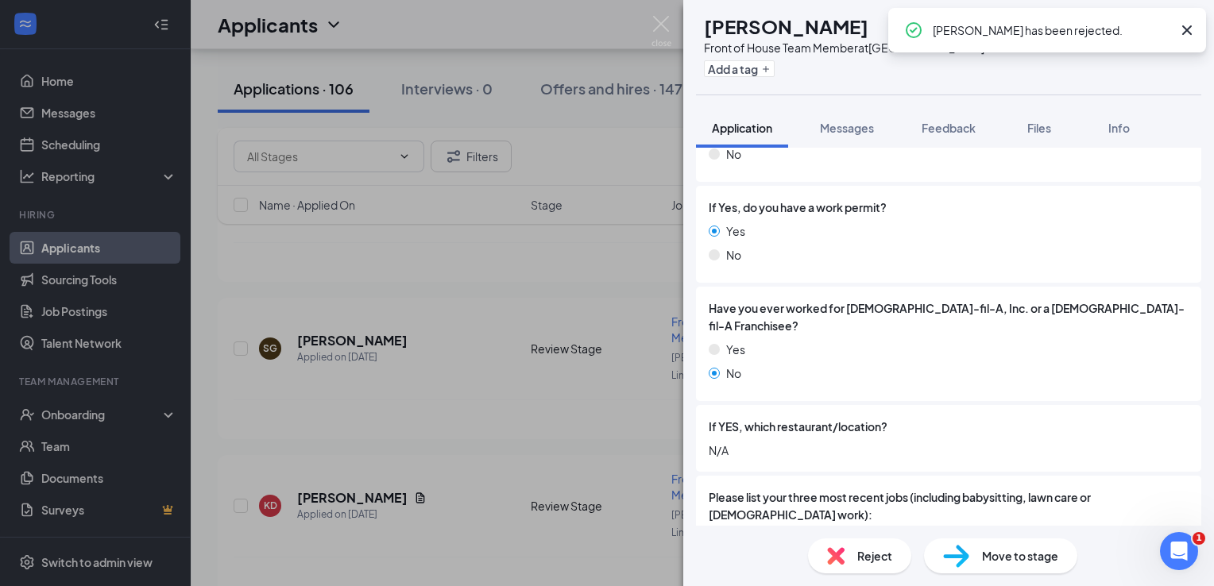
scroll to position [715, 0]
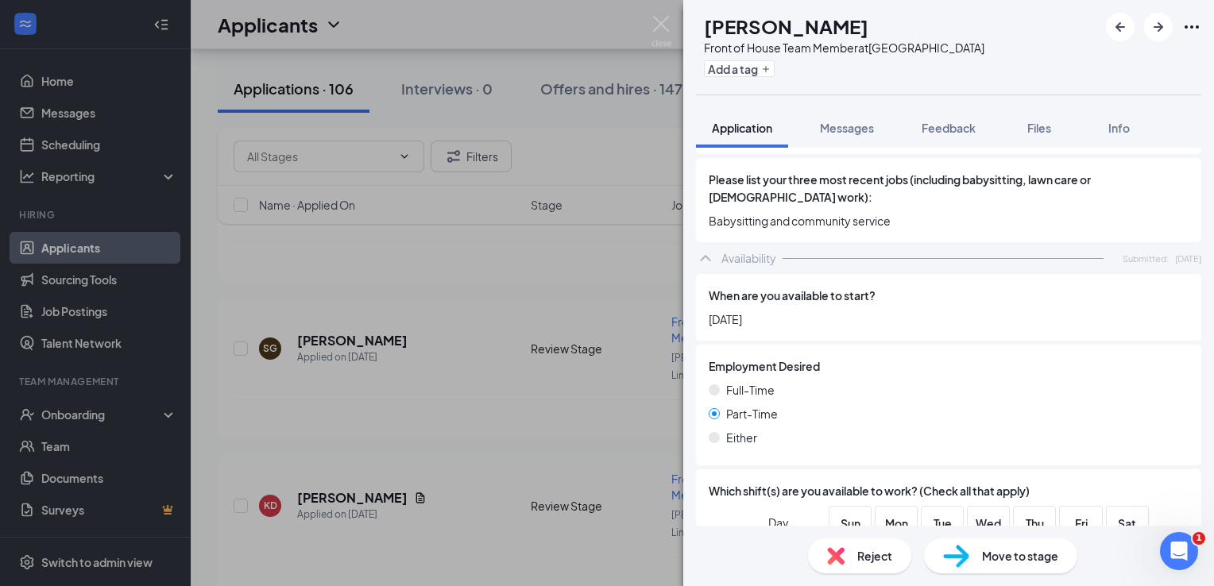
click at [855, 561] on div "Reject" at bounding box center [859, 556] width 103 height 35
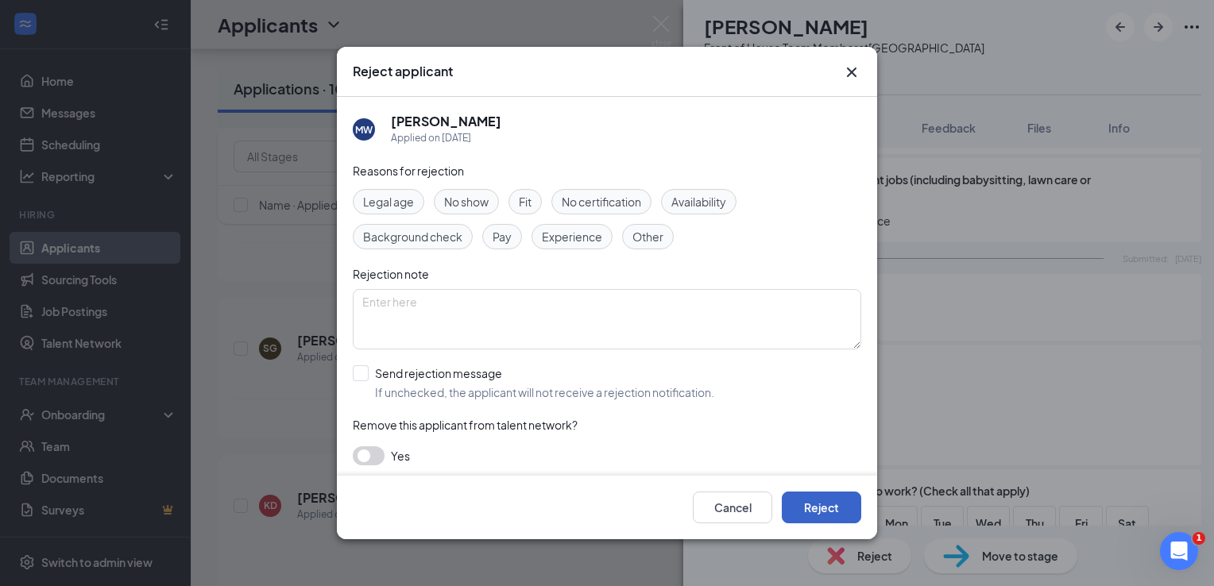
click at [819, 513] on button "Reject" at bounding box center [821, 508] width 79 height 32
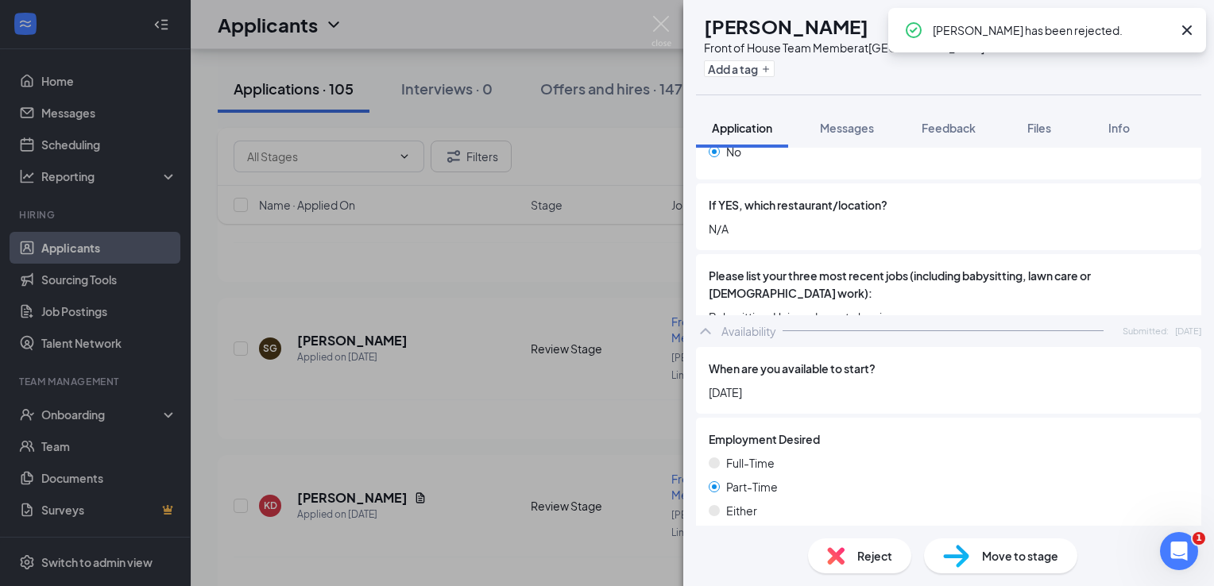
scroll to position [636, 0]
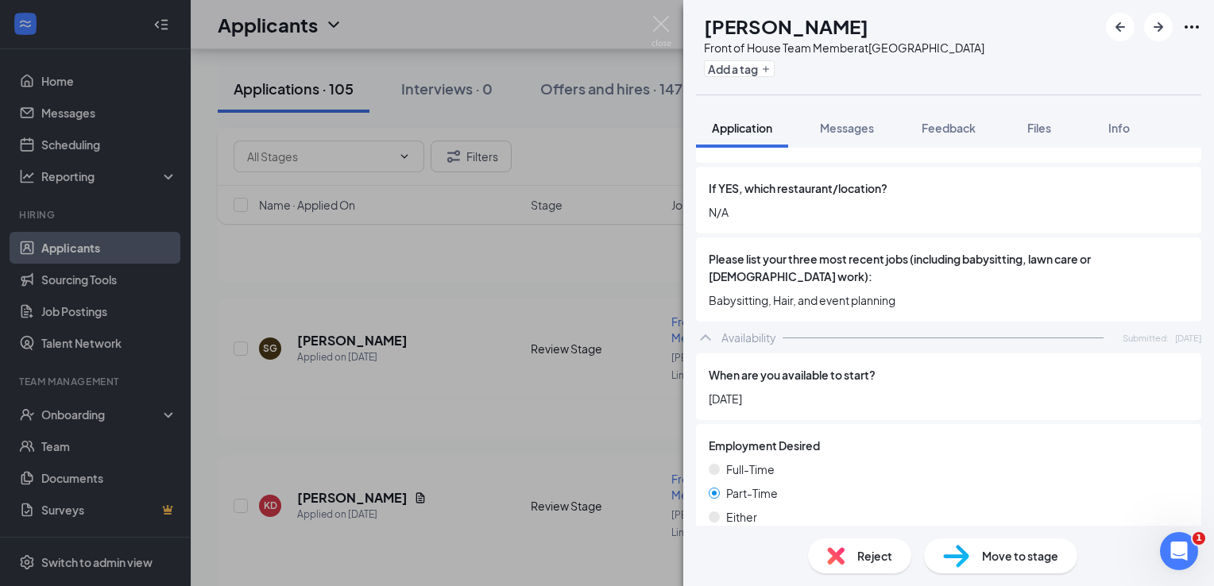
click at [877, 546] on div "Reject" at bounding box center [859, 556] width 103 height 35
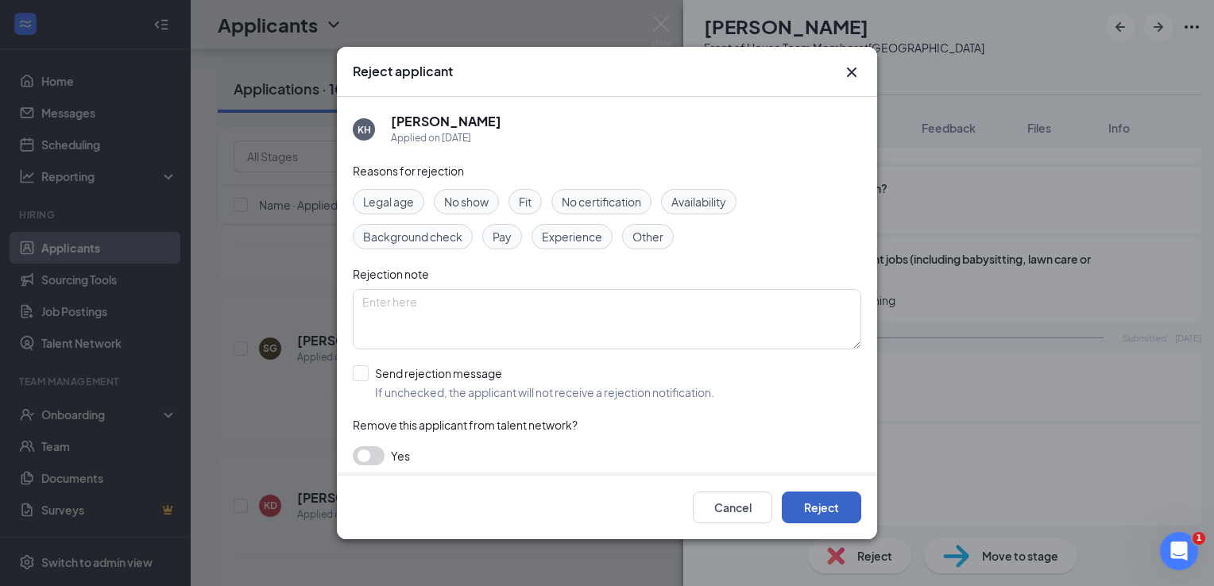
click at [846, 510] on button "Reject" at bounding box center [821, 508] width 79 height 32
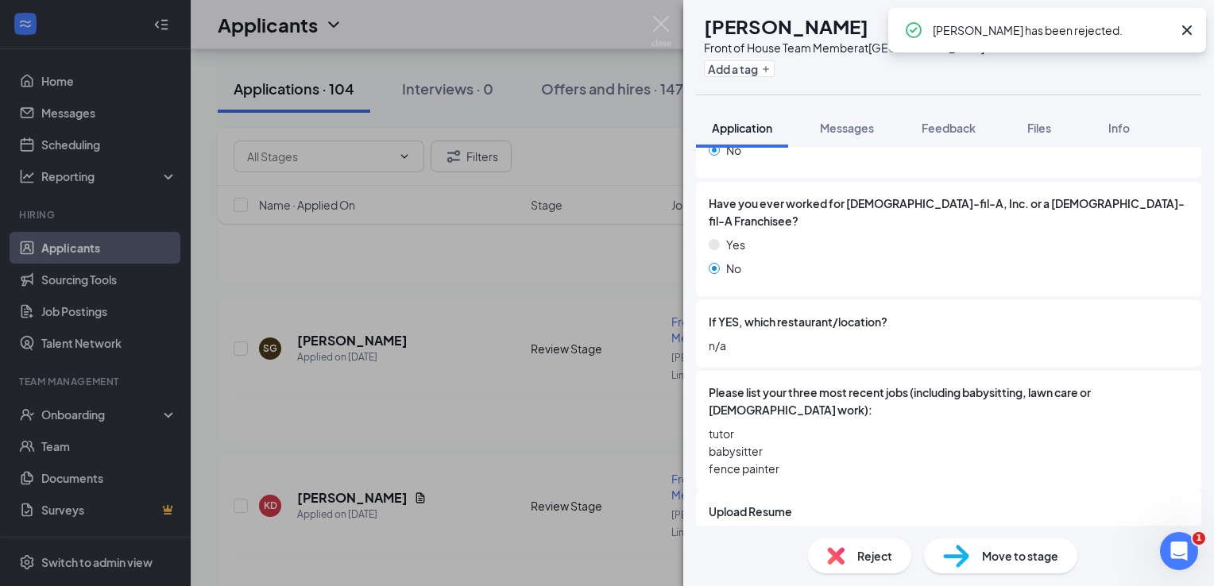
scroll to position [556, 0]
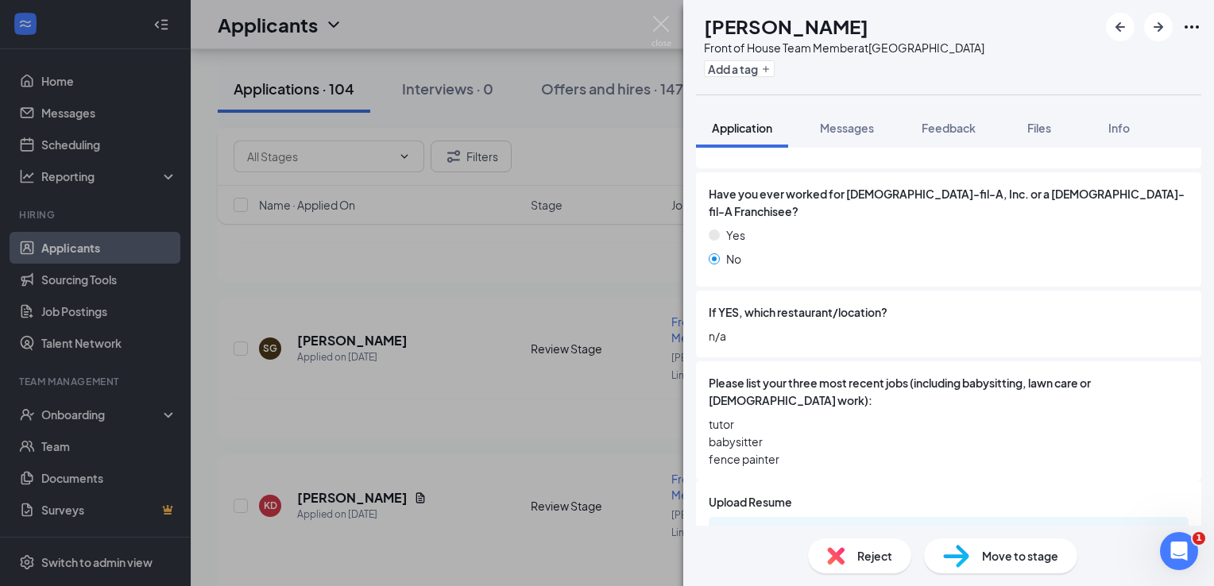
click at [864, 546] on div "Reject" at bounding box center [859, 556] width 103 height 35
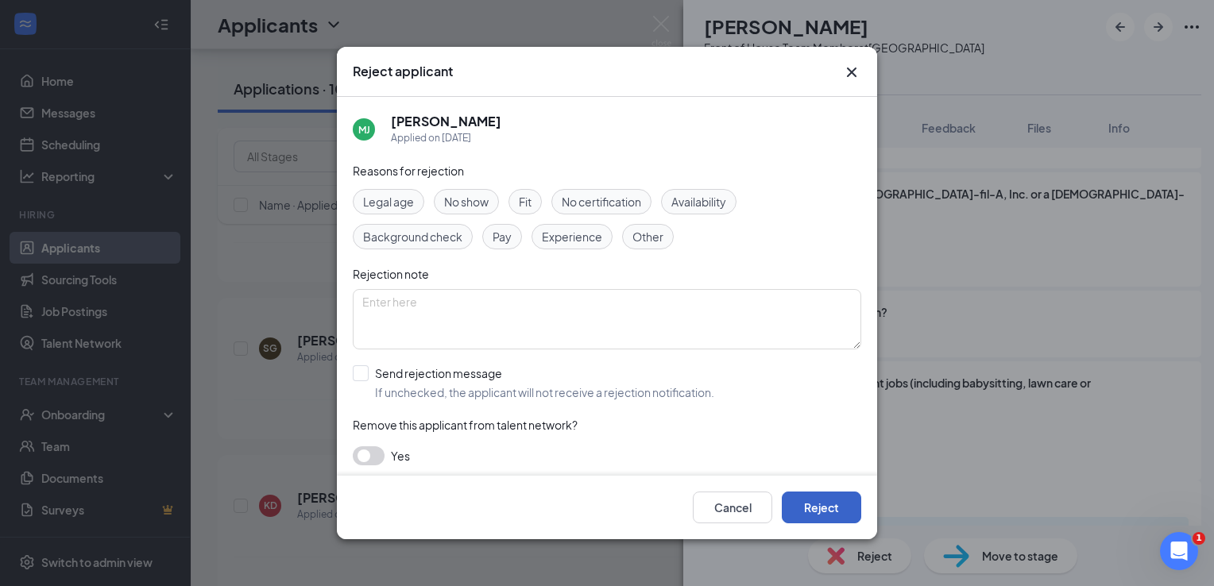
click at [833, 498] on button "Reject" at bounding box center [821, 508] width 79 height 32
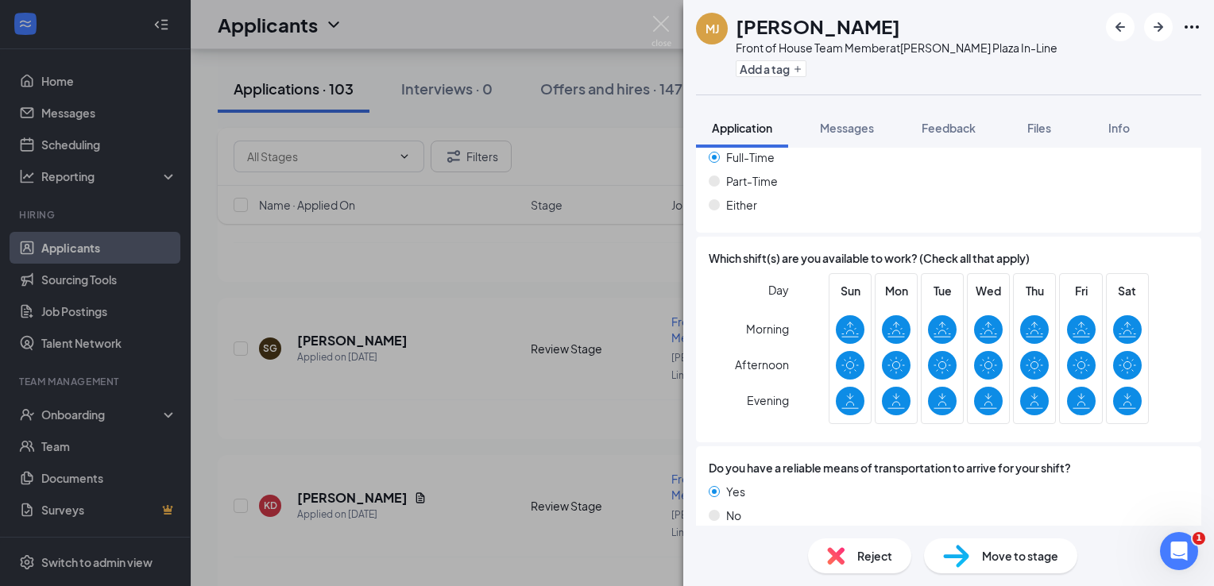
scroll to position [1120, 0]
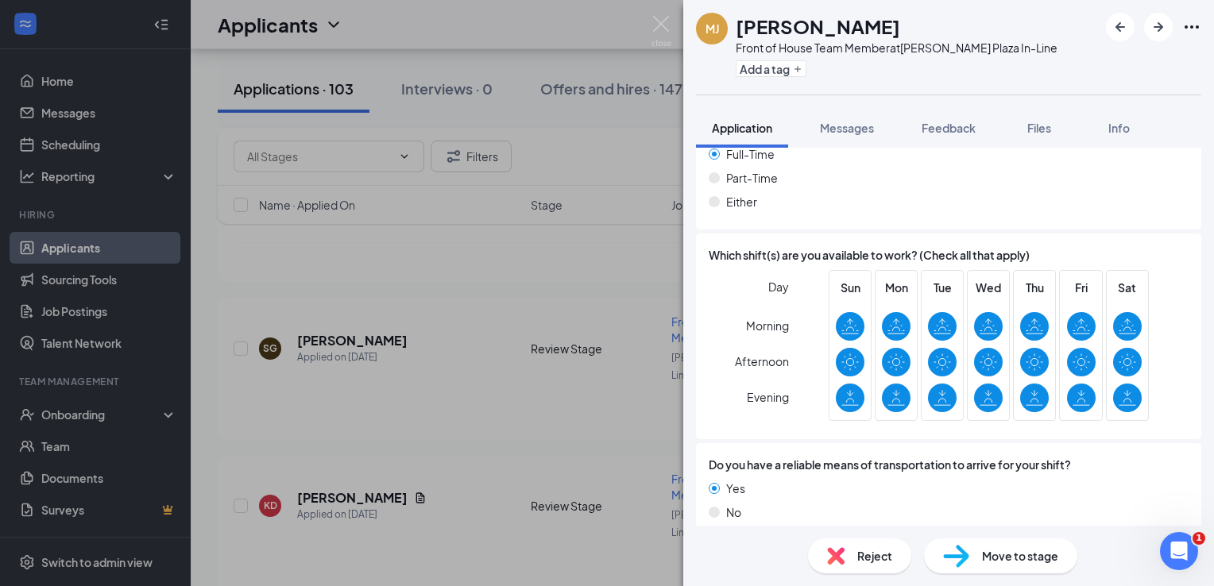
click at [883, 552] on span "Reject" at bounding box center [874, 556] width 35 height 17
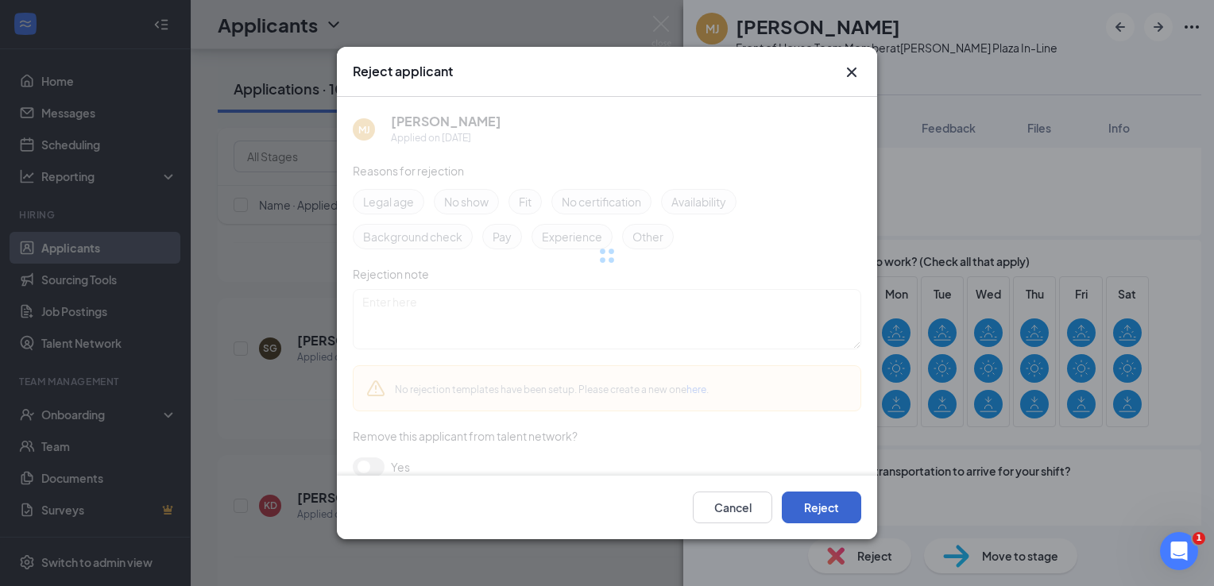
click at [857, 517] on button "Reject" at bounding box center [821, 508] width 79 height 32
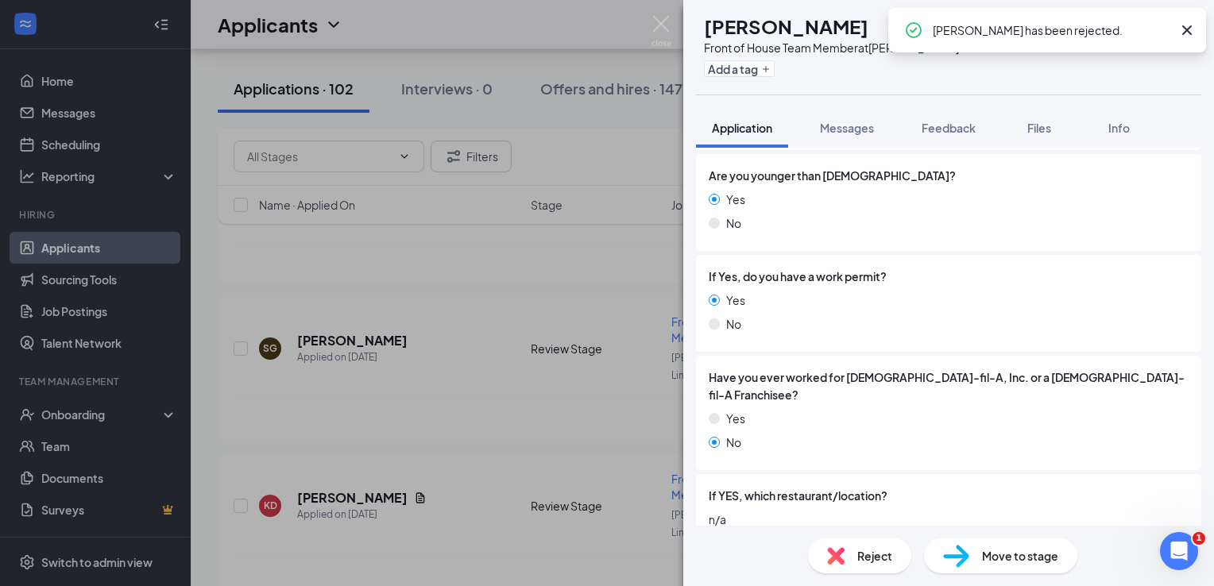
scroll to position [715, 0]
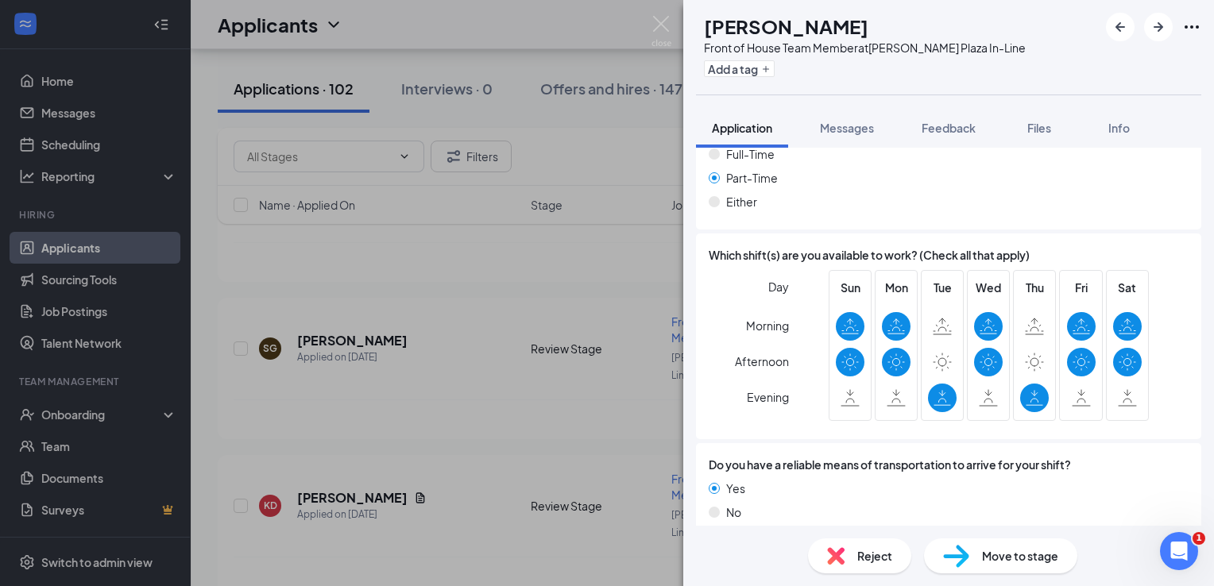
click at [839, 541] on div "Reject" at bounding box center [859, 556] width 103 height 35
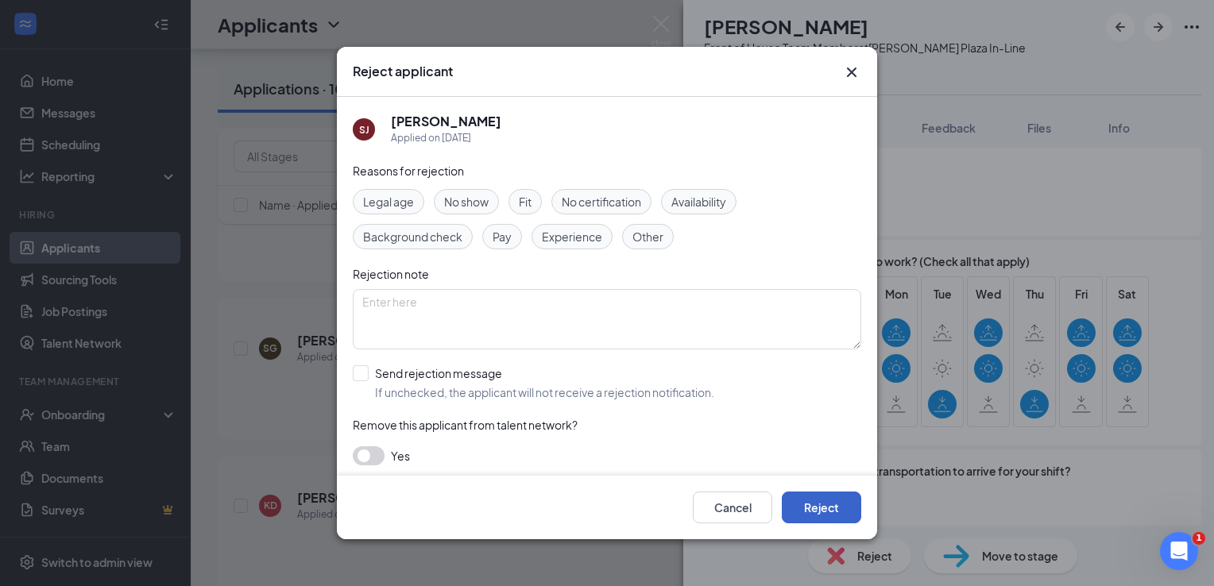
click at [830, 504] on button "Reject" at bounding box center [821, 508] width 79 height 32
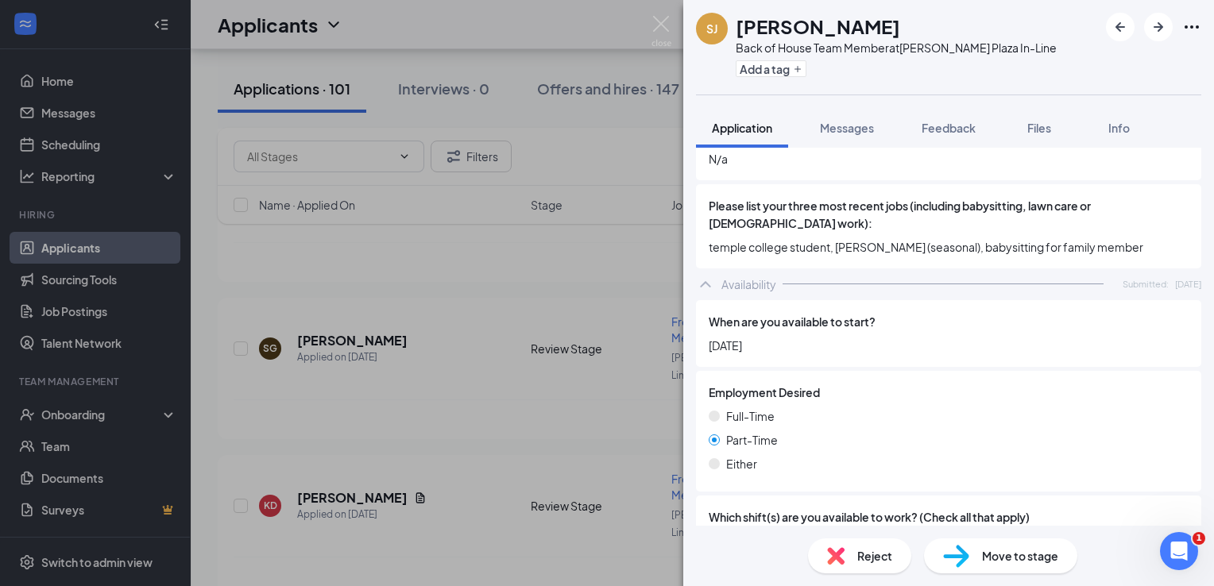
scroll to position [715, 0]
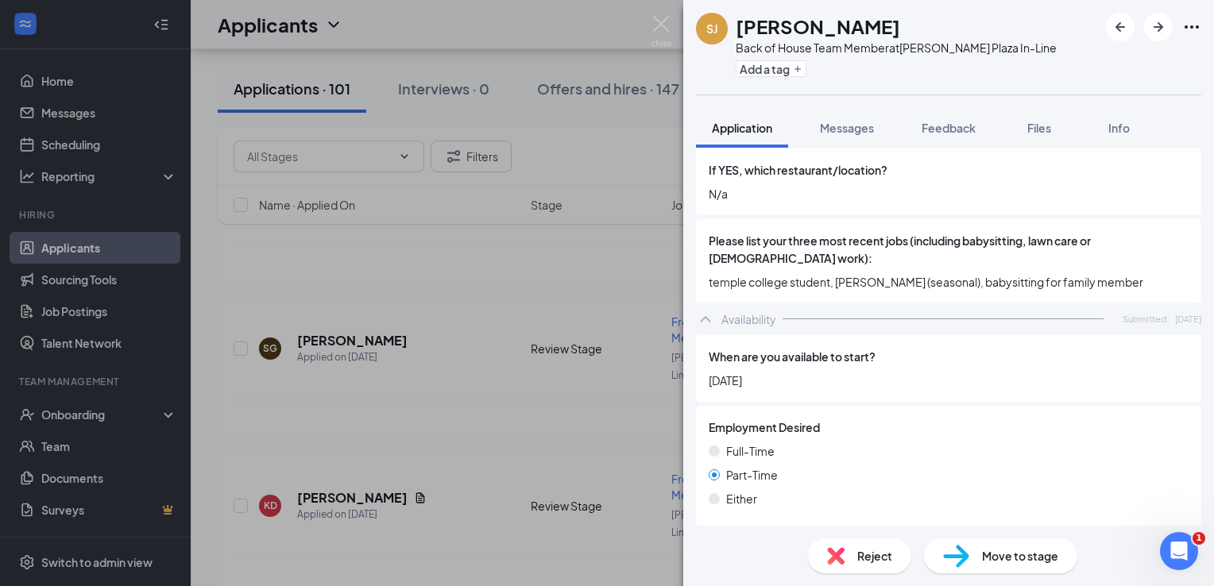
click at [877, 550] on span "Reject" at bounding box center [874, 556] width 35 height 17
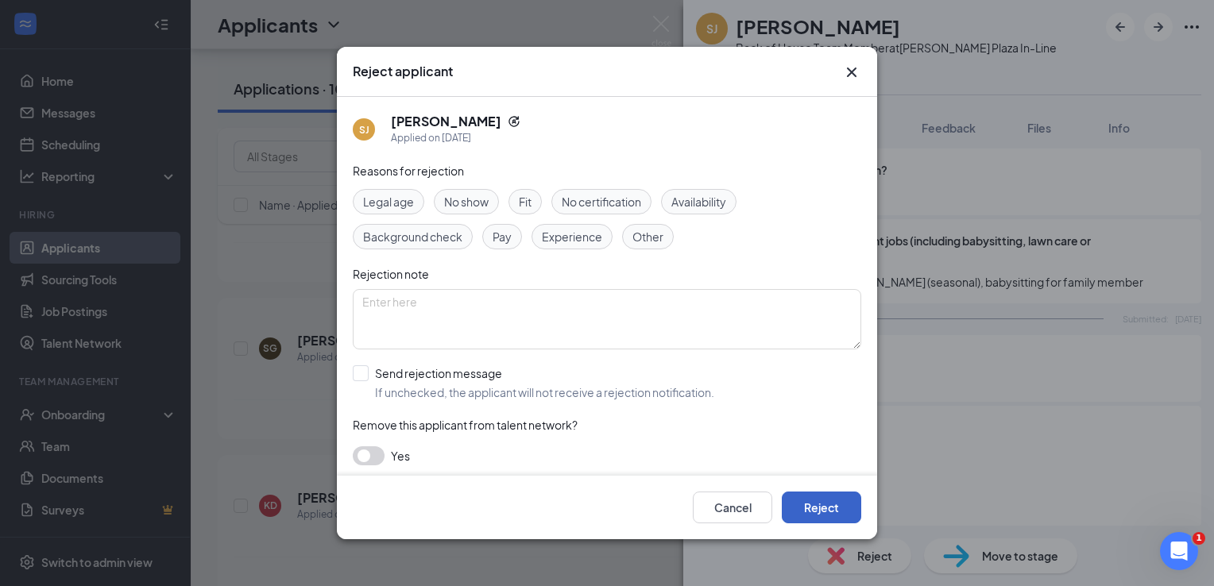
click at [825, 504] on button "Reject" at bounding box center [821, 508] width 79 height 32
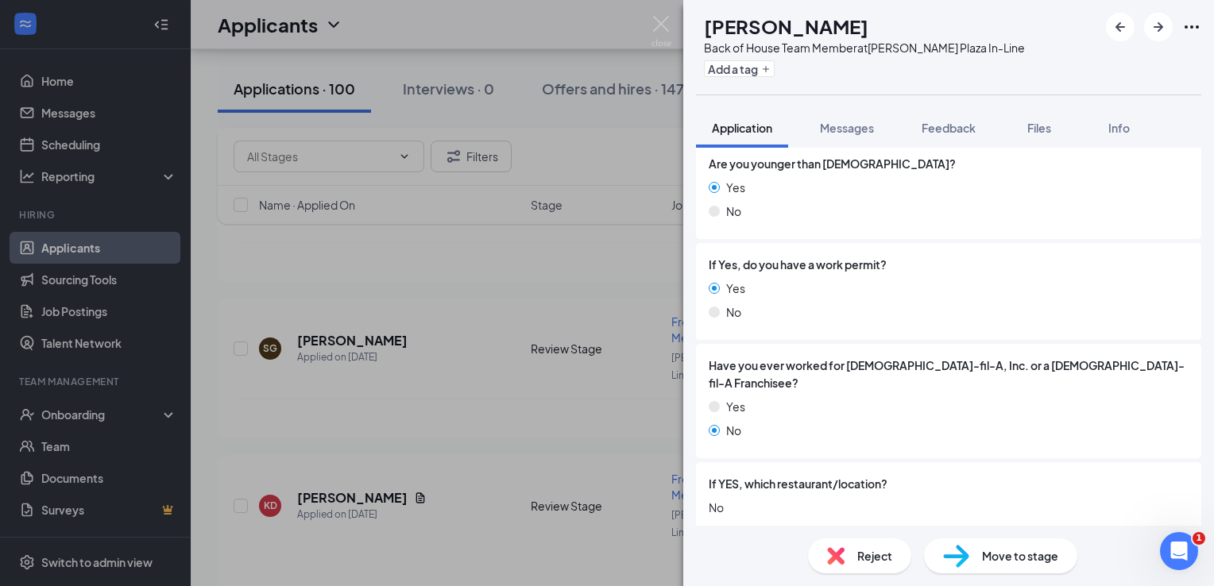
scroll to position [556, 0]
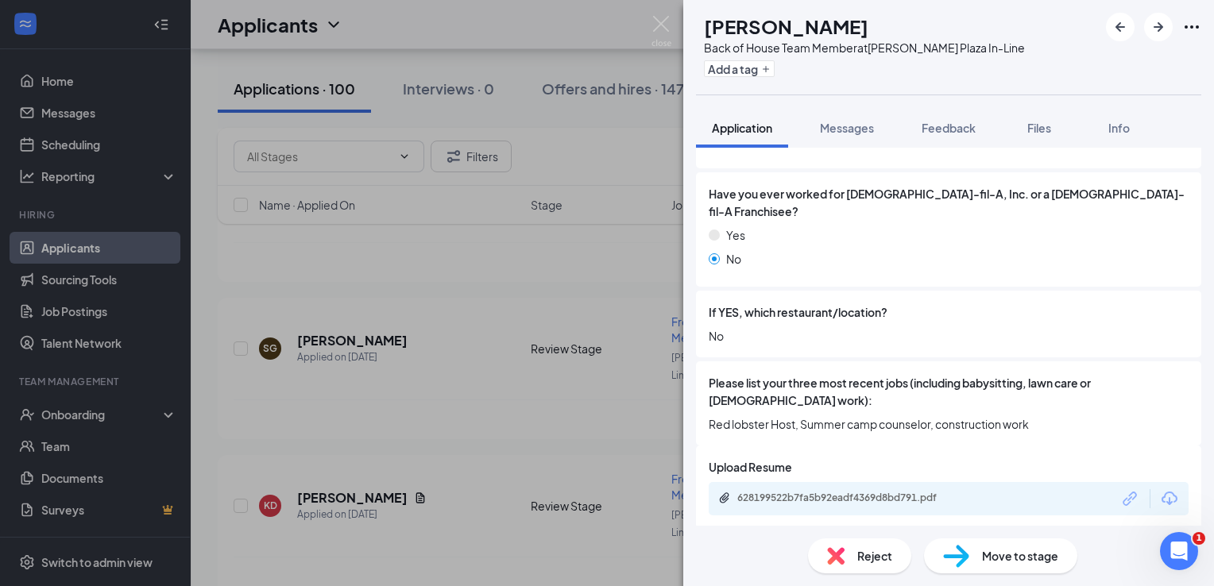
click at [861, 564] on span "Reject" at bounding box center [874, 556] width 35 height 17
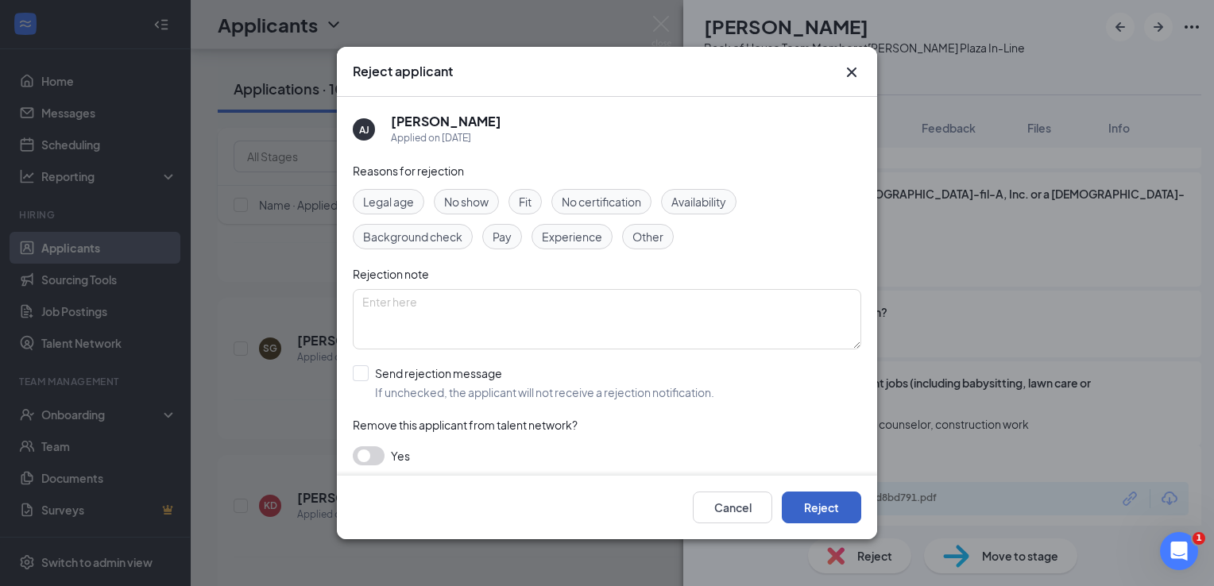
click at [838, 507] on button "Reject" at bounding box center [821, 508] width 79 height 32
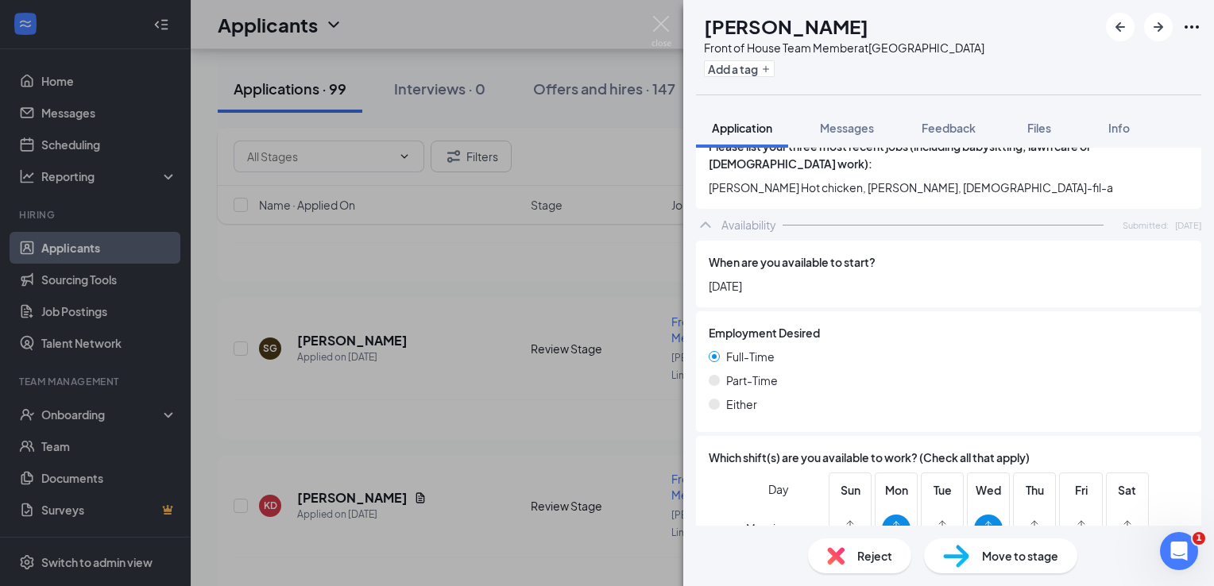
scroll to position [795, 0]
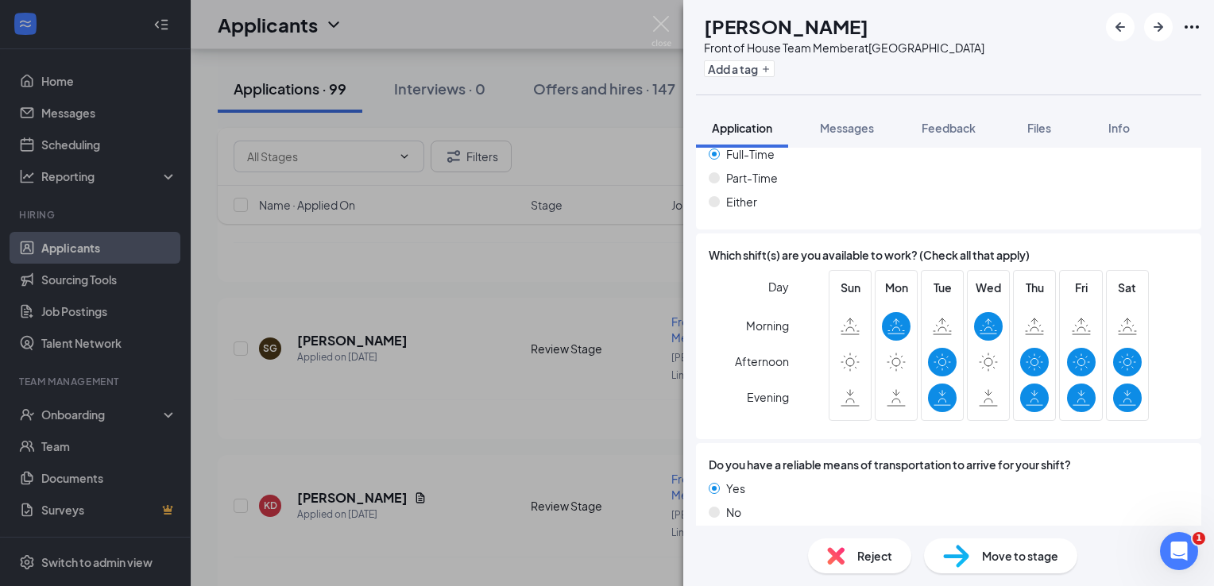
click at [876, 543] on div "Reject" at bounding box center [859, 556] width 103 height 35
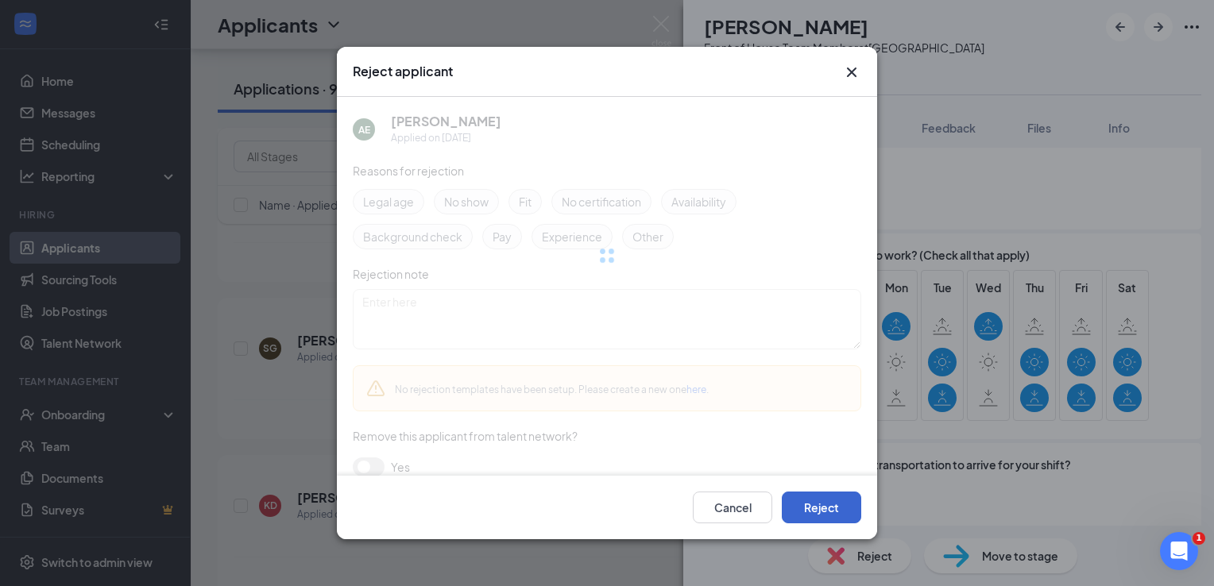
scroll to position [989, 0]
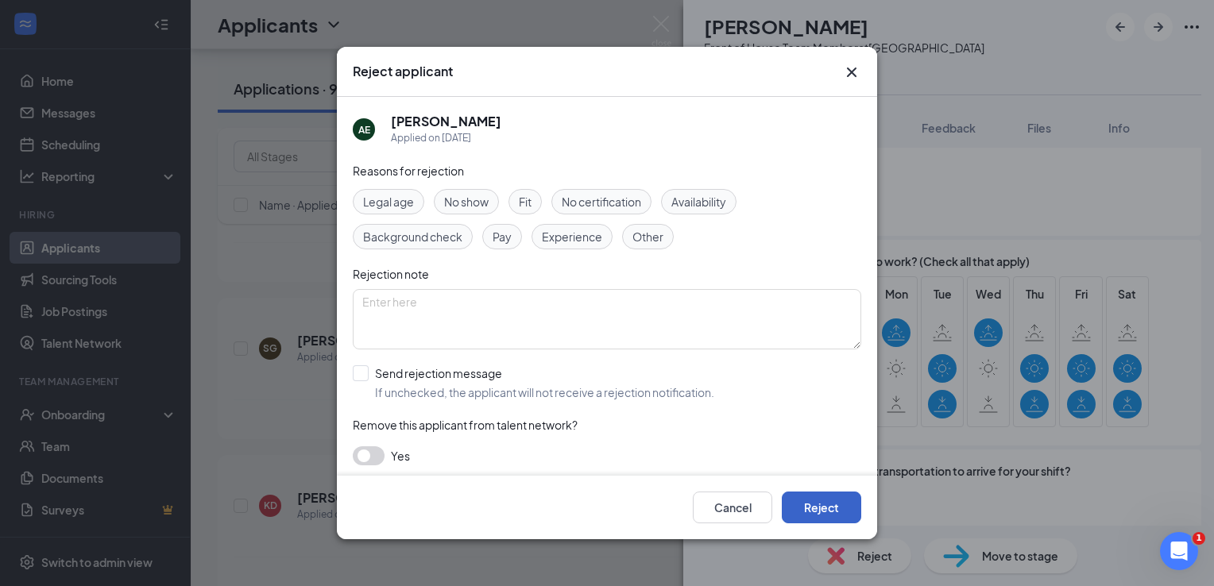
click at [853, 509] on button "Reject" at bounding box center [821, 508] width 79 height 32
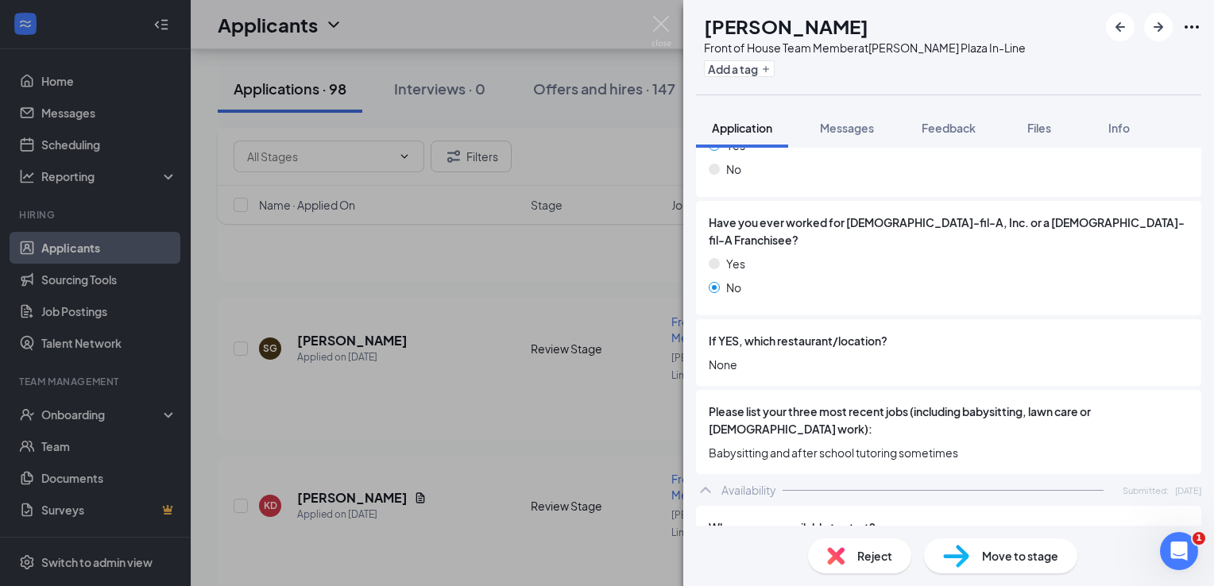
scroll to position [556, 0]
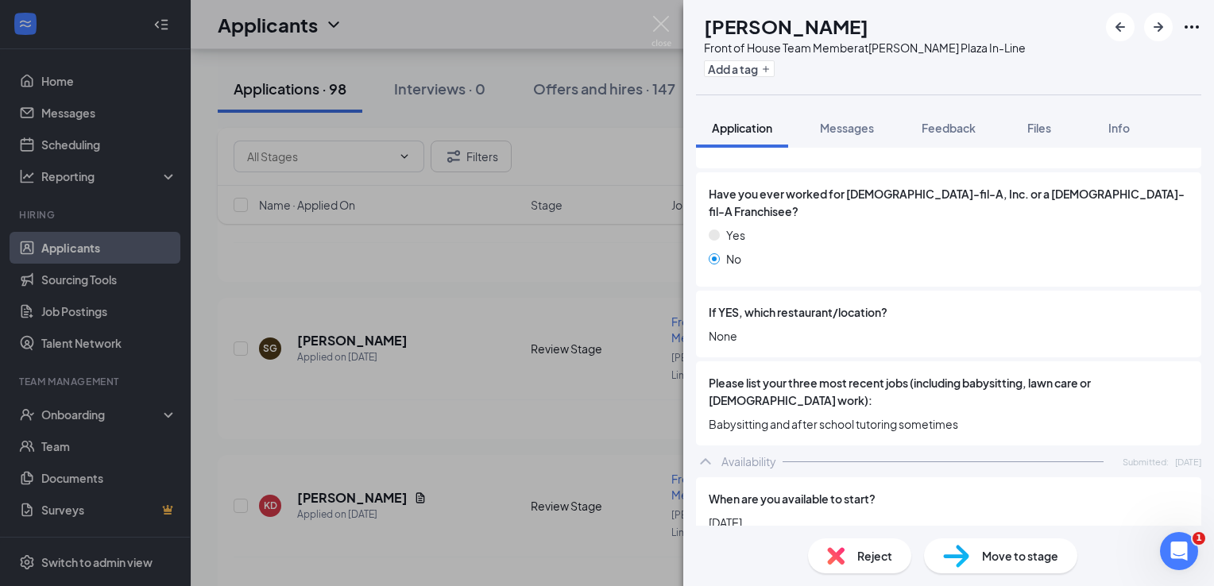
click at [886, 548] on span "Reject" at bounding box center [874, 556] width 35 height 17
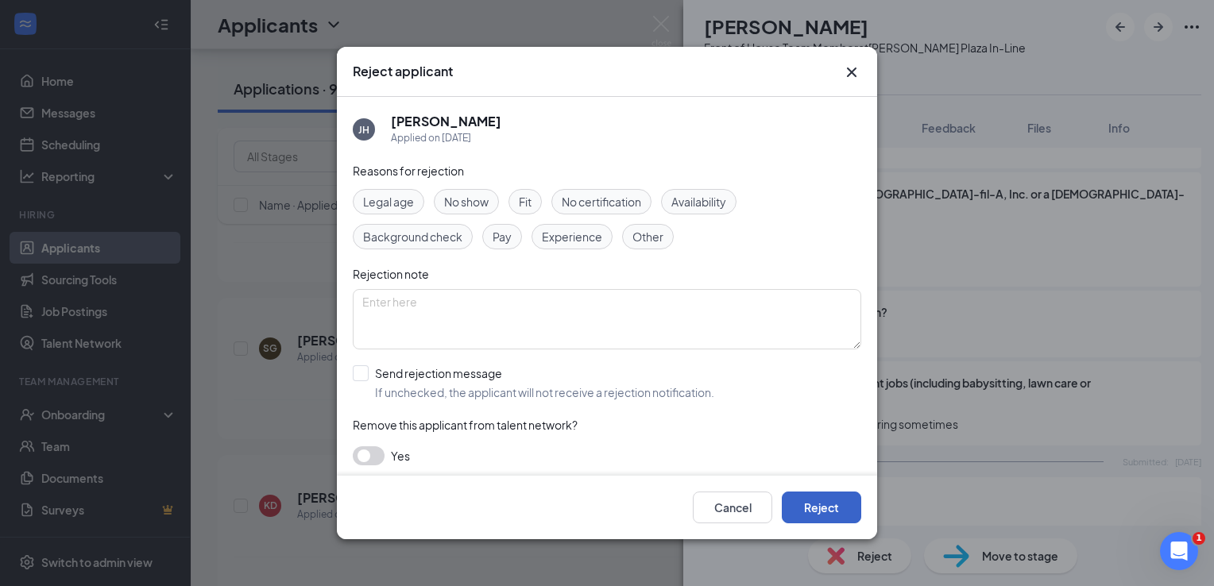
click at [858, 501] on button "Reject" at bounding box center [821, 508] width 79 height 32
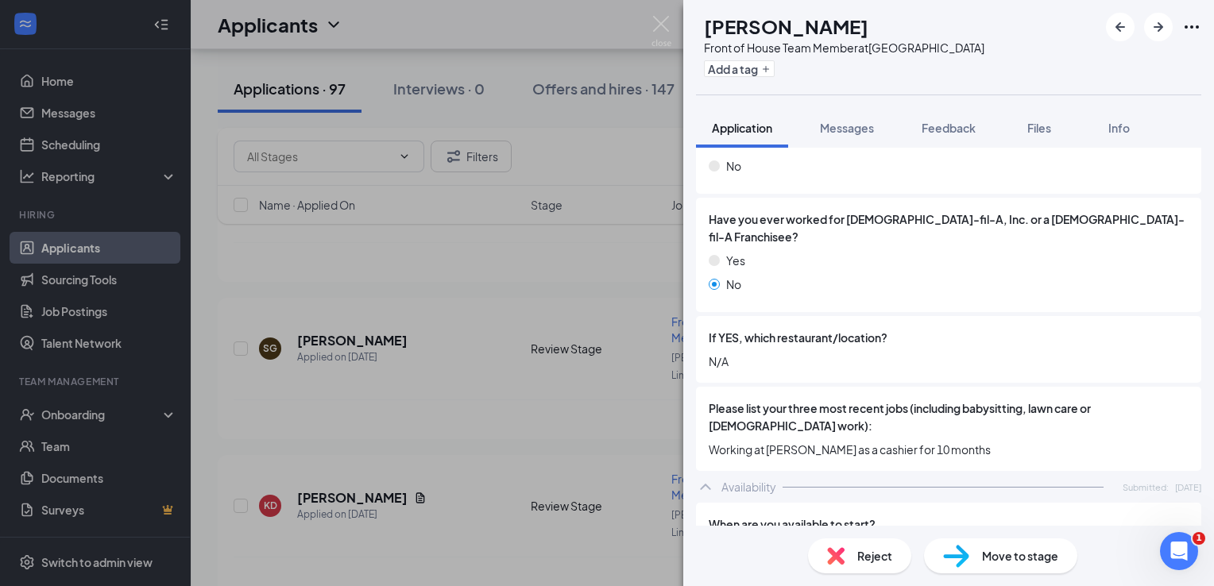
scroll to position [556, 0]
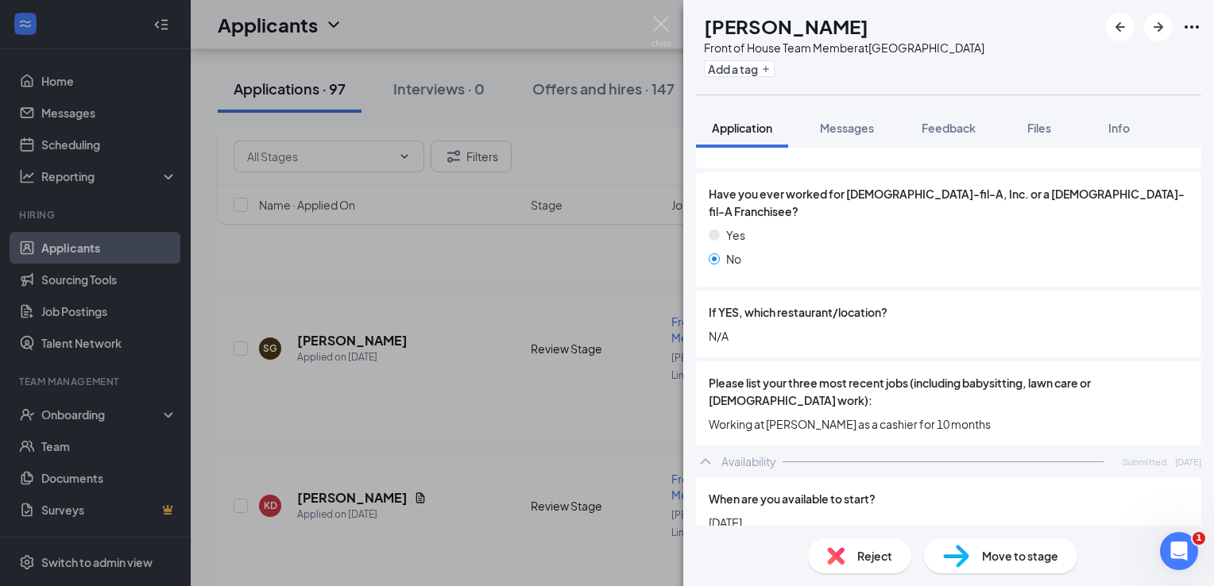
click at [858, 566] on div "Reject" at bounding box center [859, 556] width 103 height 35
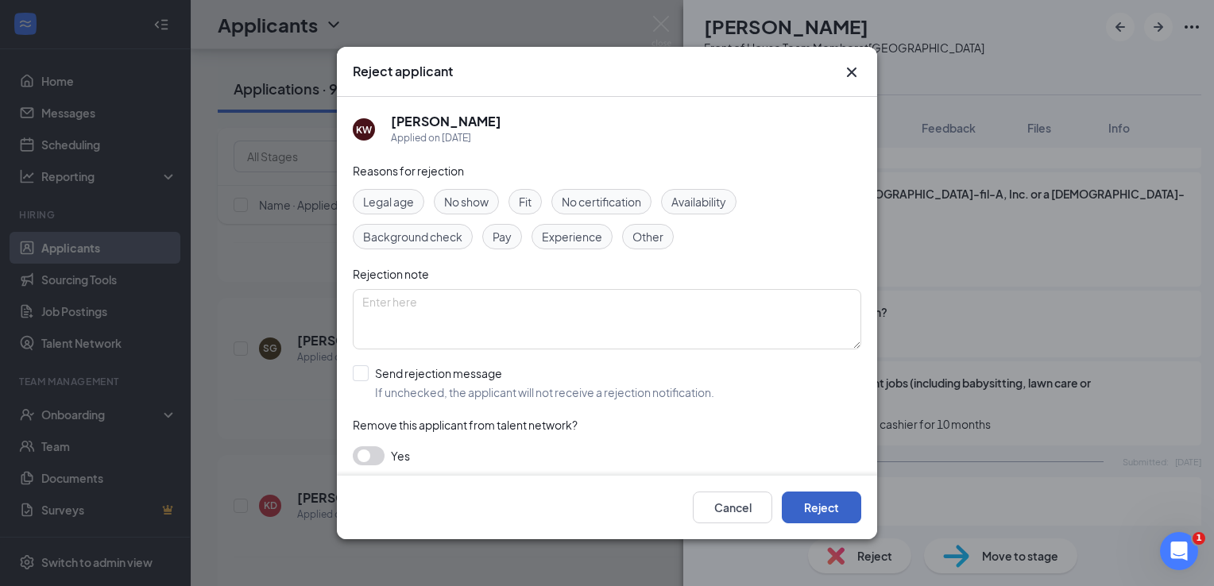
click at [836, 511] on button "Reject" at bounding box center [821, 508] width 79 height 32
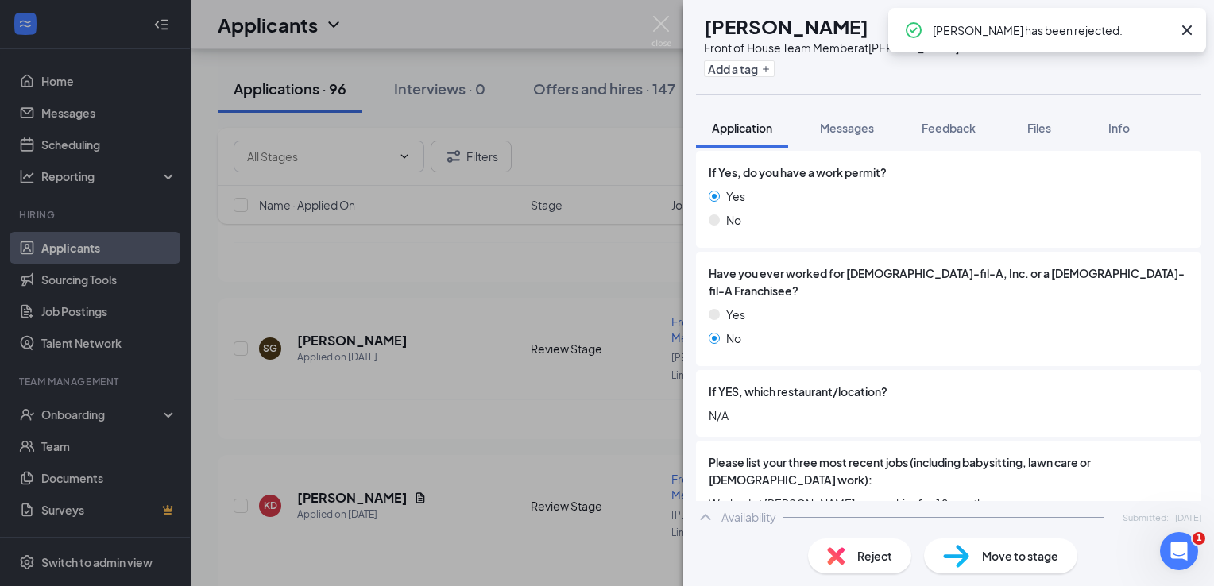
scroll to position [795, 0]
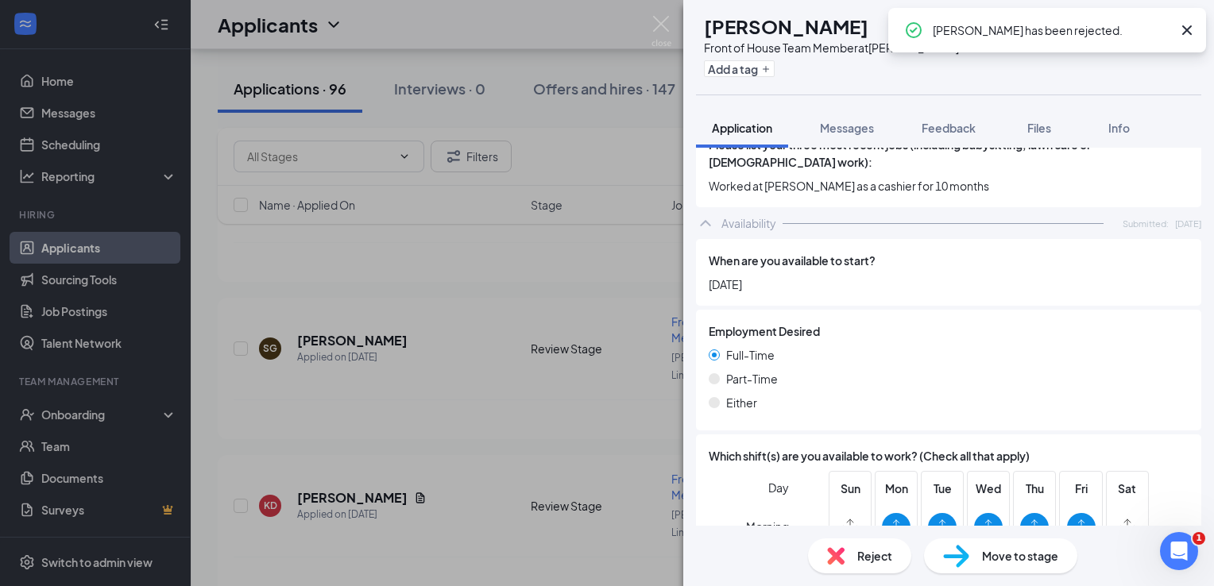
click at [865, 562] on span "Reject" at bounding box center [874, 556] width 35 height 17
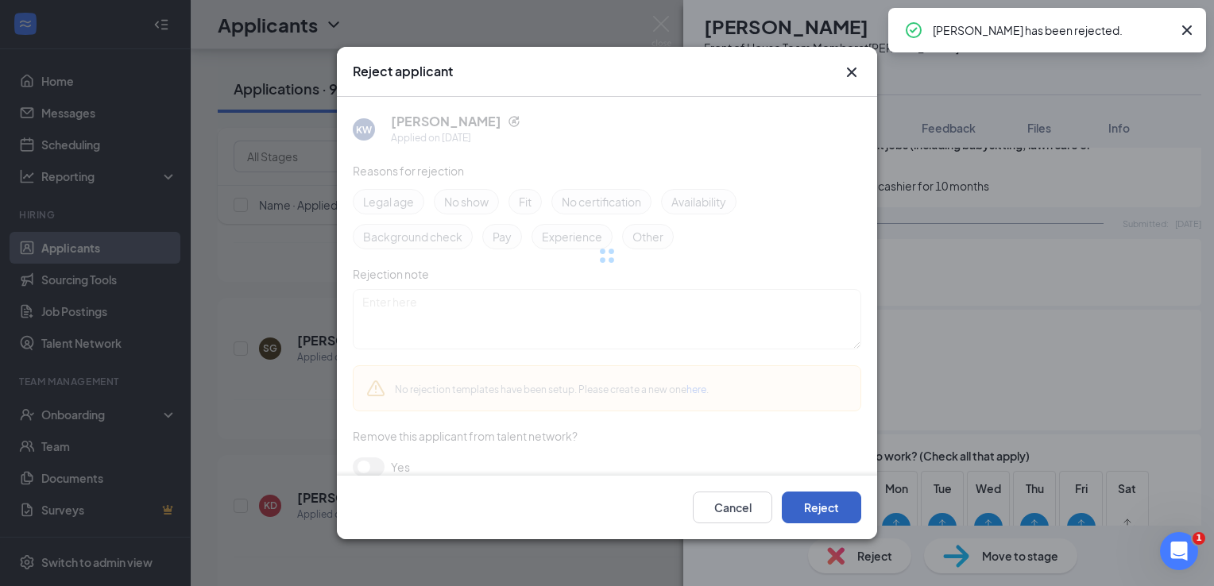
click at [852, 496] on button "Reject" at bounding box center [821, 508] width 79 height 32
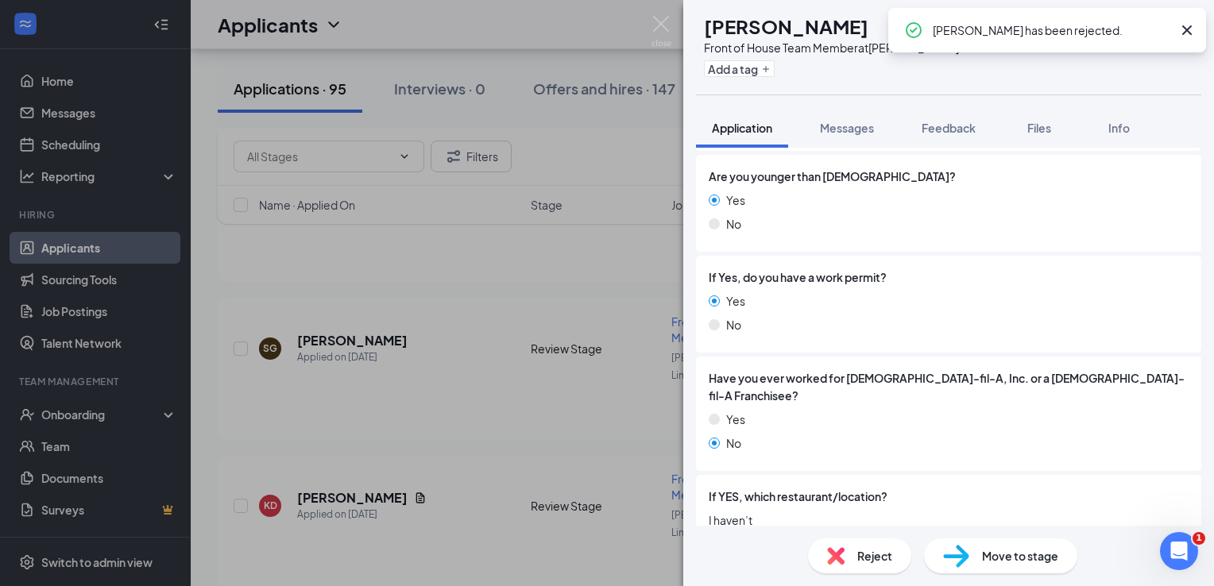
scroll to position [636, 0]
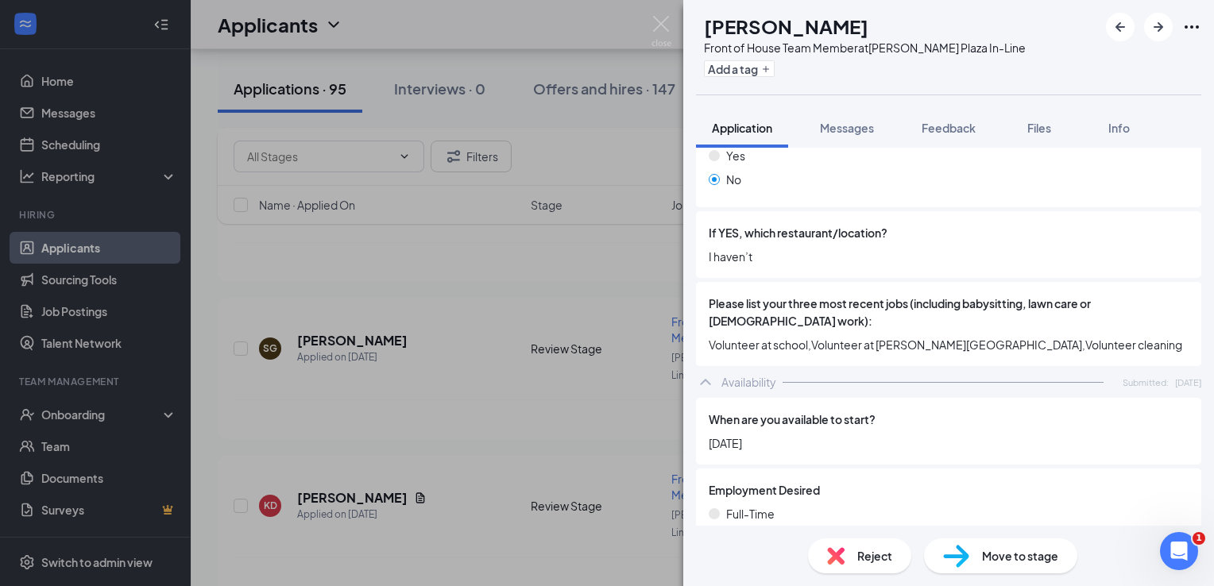
click at [887, 551] on span "Reject" at bounding box center [874, 556] width 35 height 17
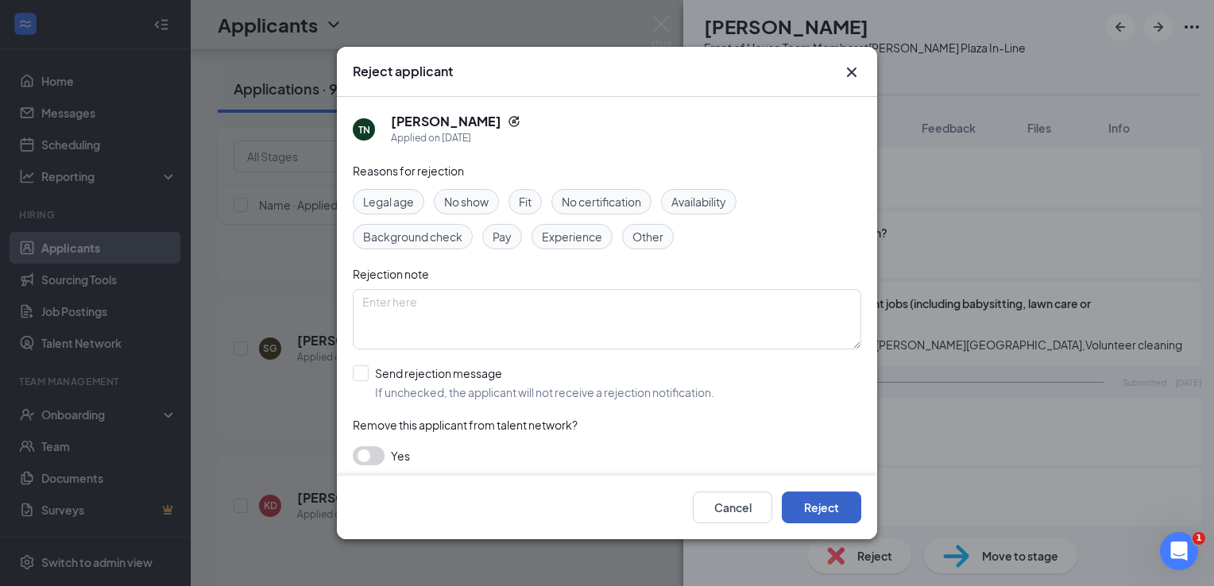
click at [853, 505] on button "Reject" at bounding box center [821, 508] width 79 height 32
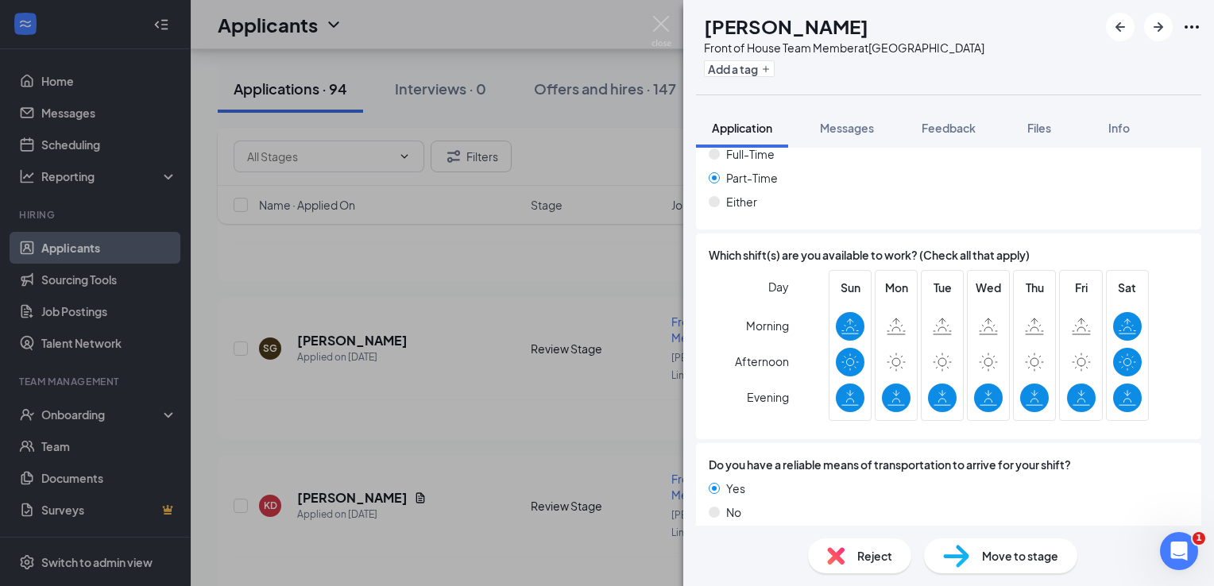
click at [865, 555] on span "Reject" at bounding box center [874, 556] width 35 height 17
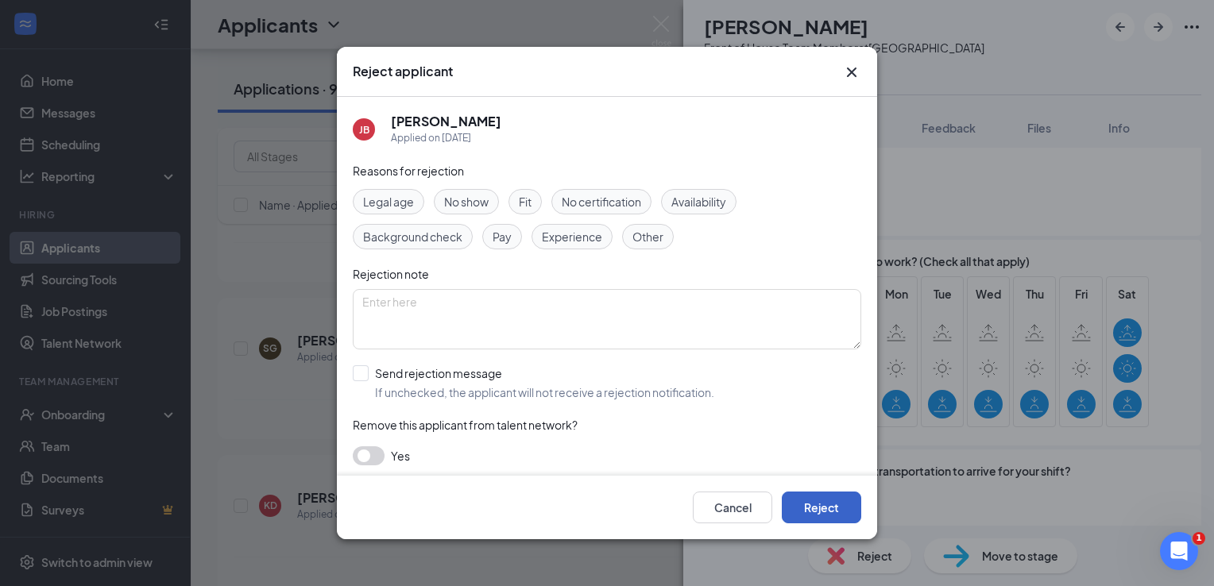
click at [836, 494] on button "Reject" at bounding box center [821, 508] width 79 height 32
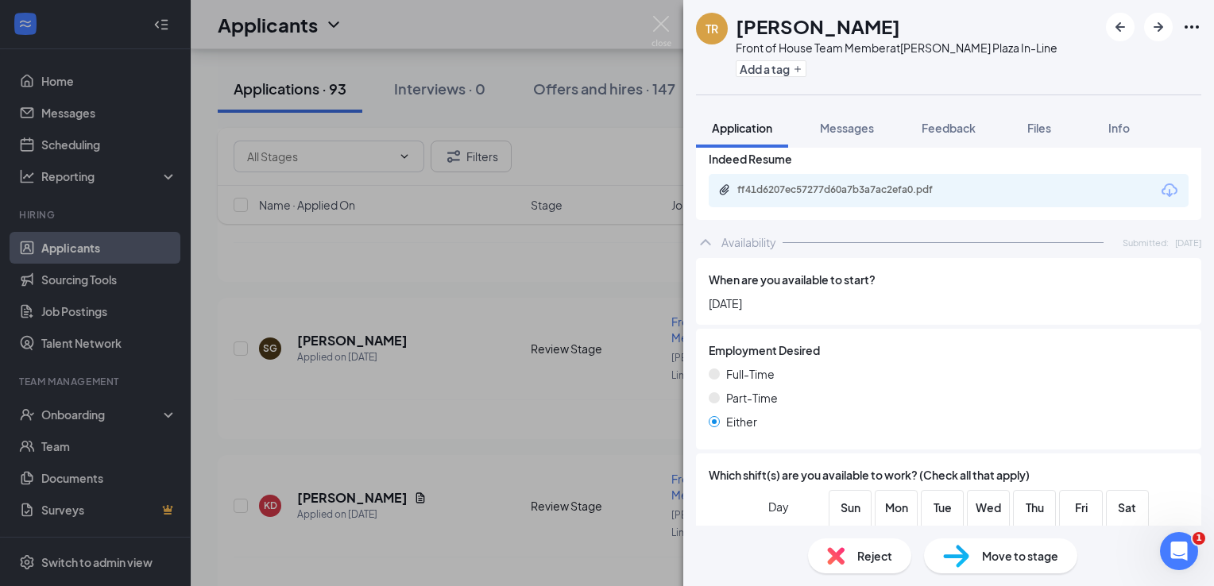
scroll to position [954, 0]
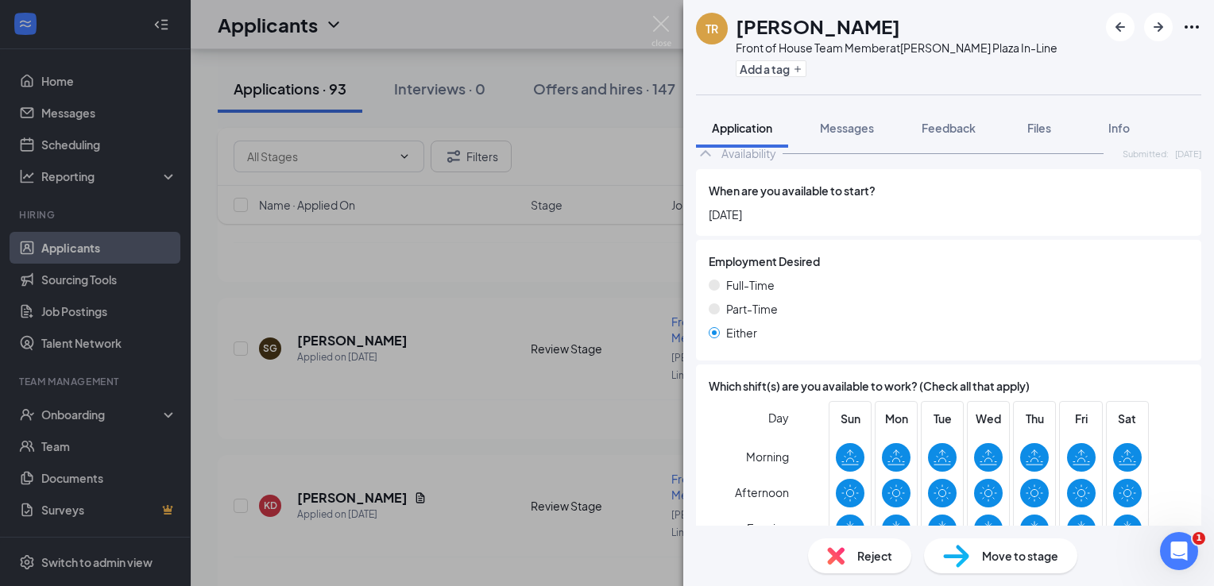
click at [869, 547] on div "Reject" at bounding box center [859, 556] width 103 height 35
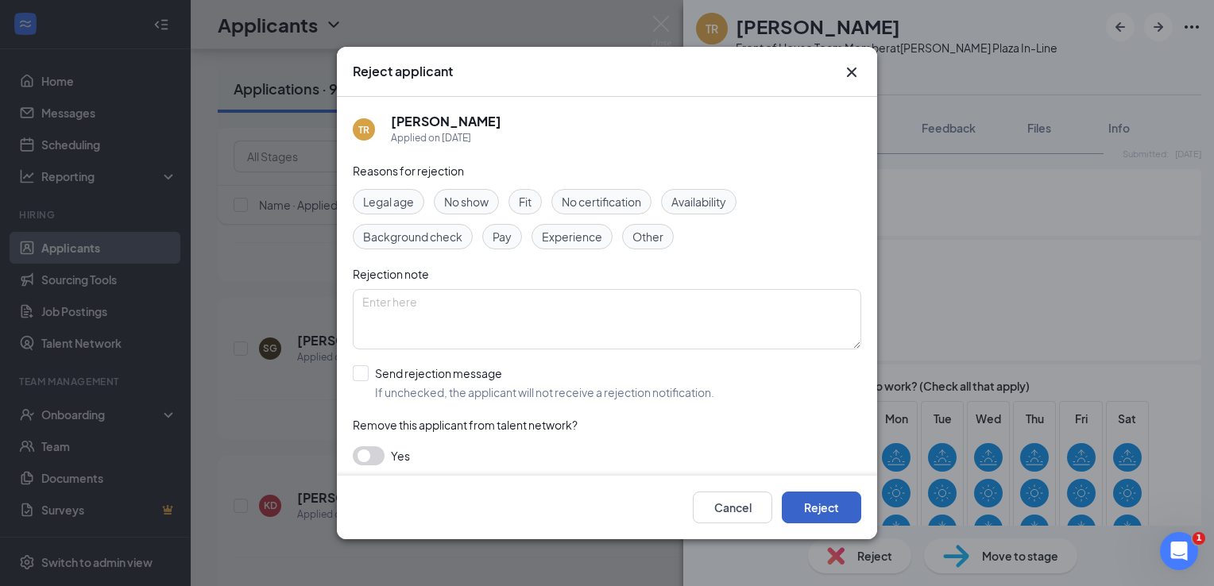
click at [848, 510] on button "Reject" at bounding box center [821, 508] width 79 height 32
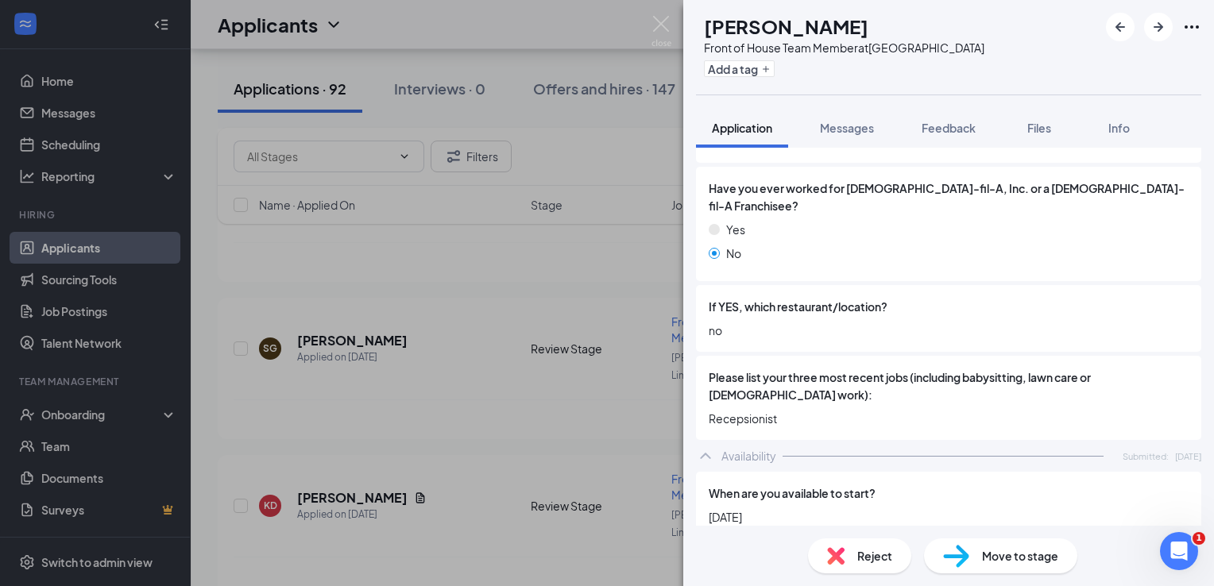
scroll to position [556, 0]
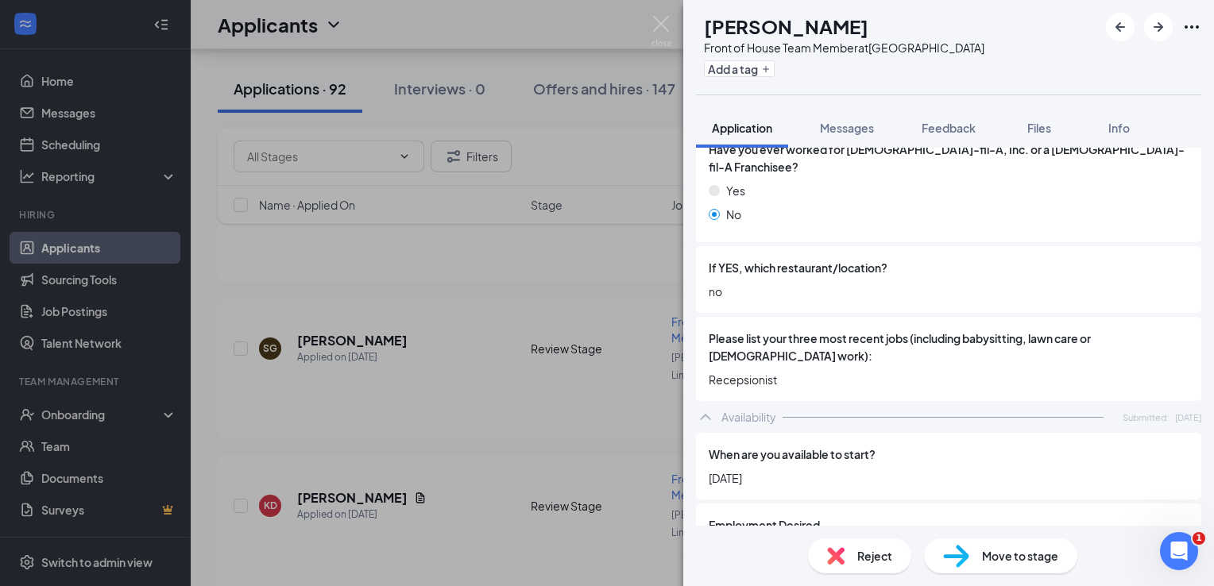
click at [868, 555] on span "Reject" at bounding box center [874, 556] width 35 height 17
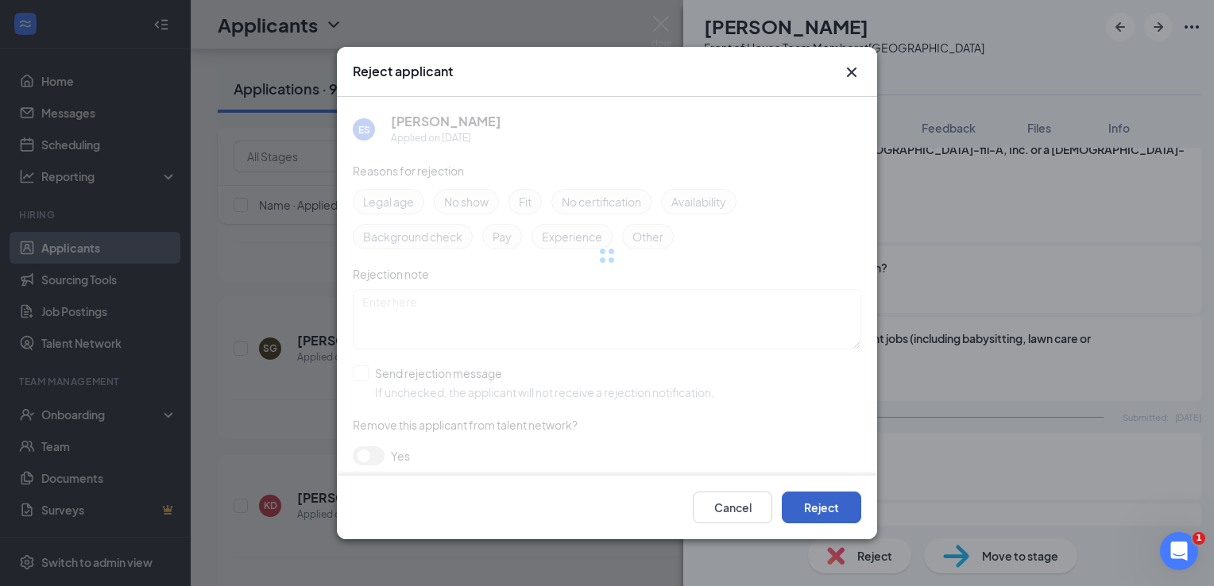
click at [811, 497] on button "Reject" at bounding box center [821, 508] width 79 height 32
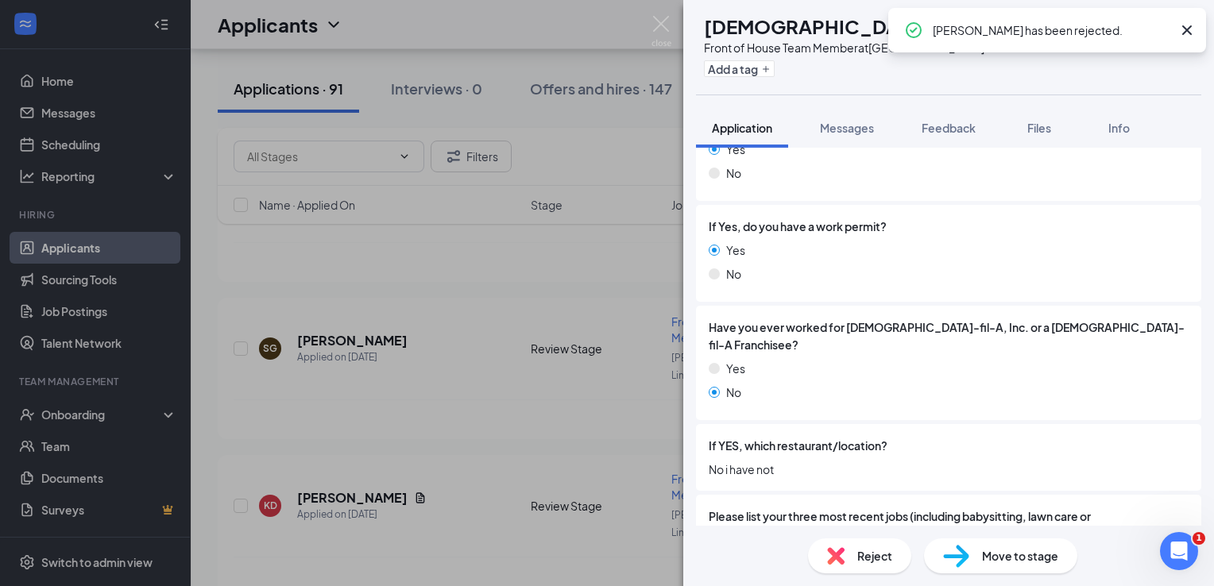
scroll to position [636, 0]
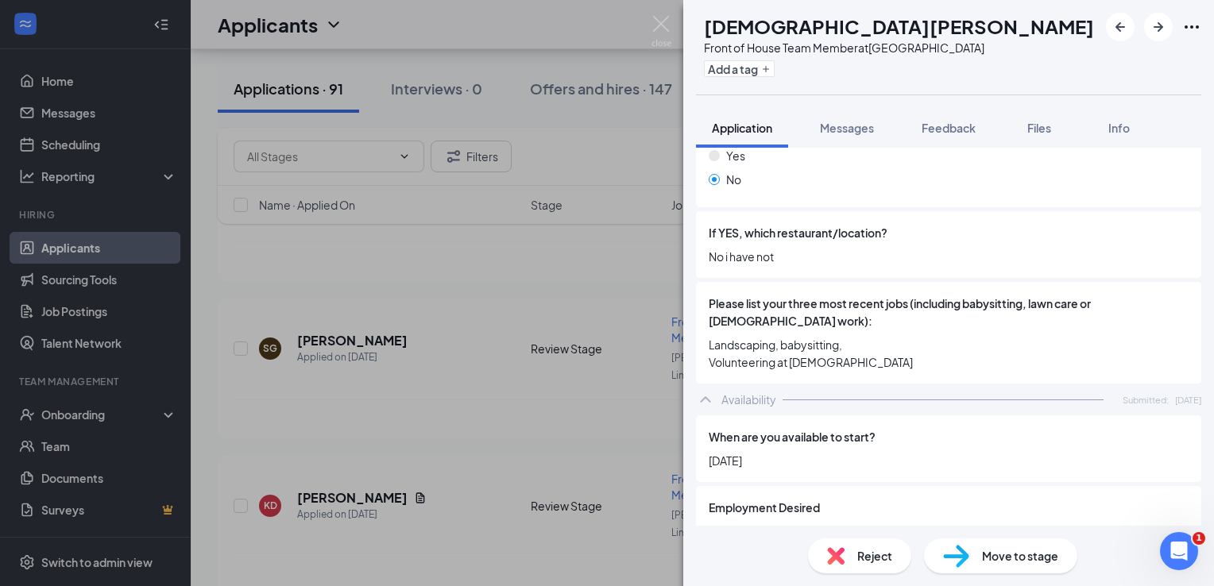
click at [893, 552] on div "Reject" at bounding box center [859, 556] width 103 height 35
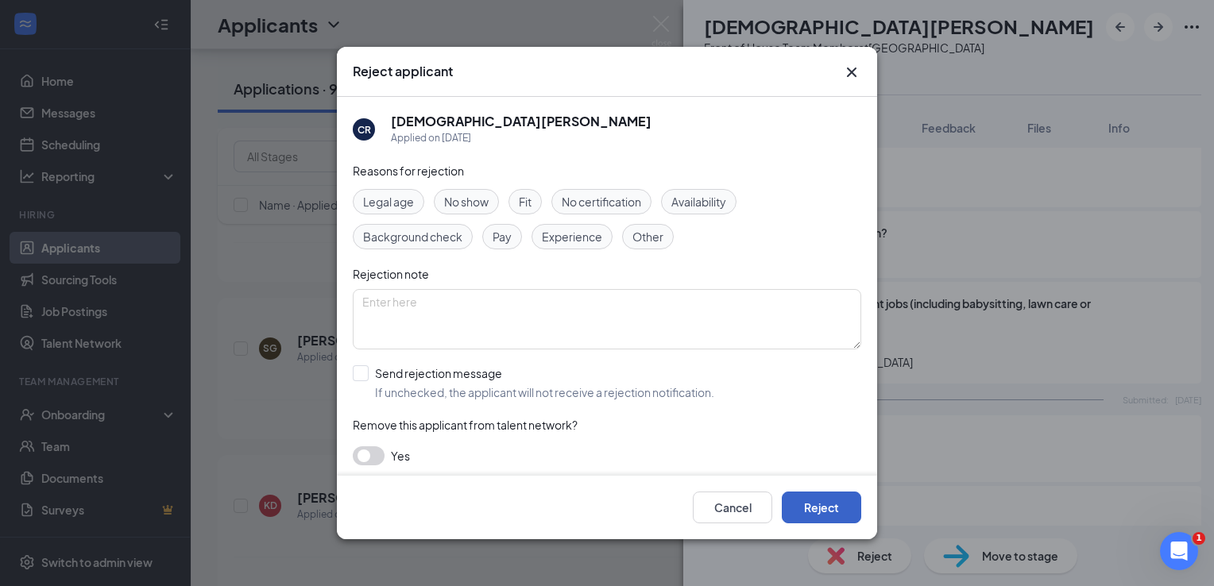
click at [839, 500] on button "Reject" at bounding box center [821, 508] width 79 height 32
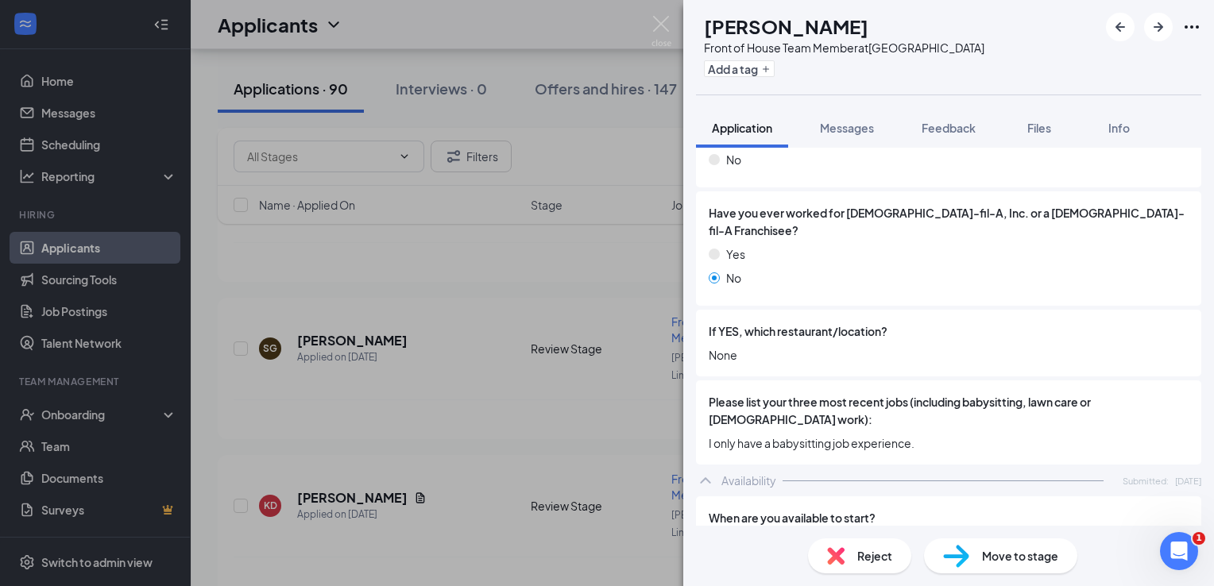
scroll to position [636, 0]
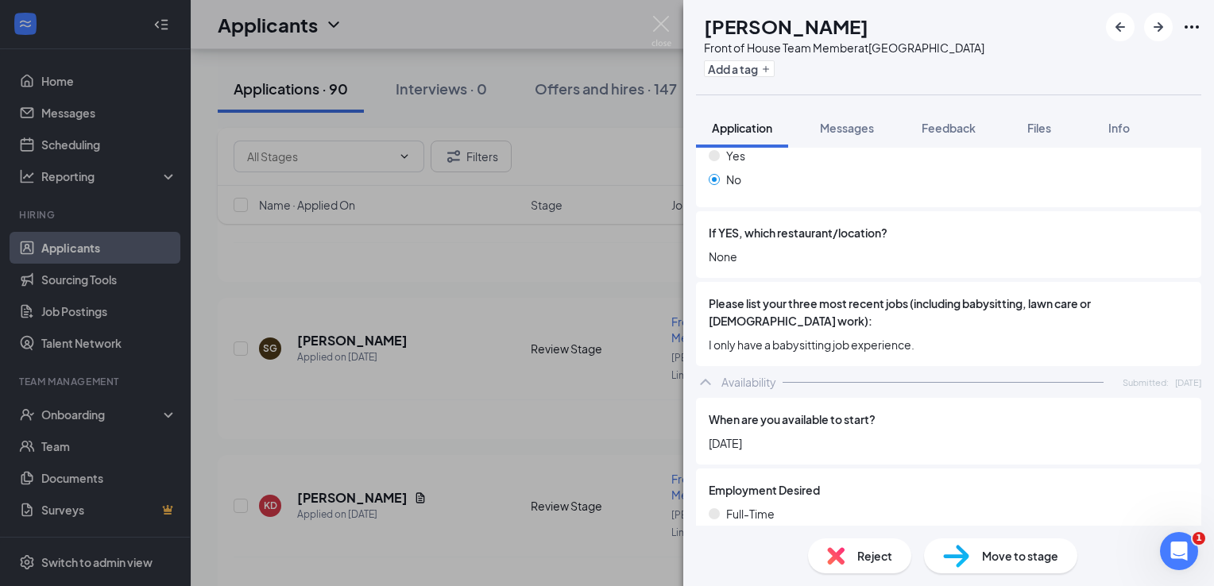
click at [871, 556] on span "Reject" at bounding box center [874, 556] width 35 height 17
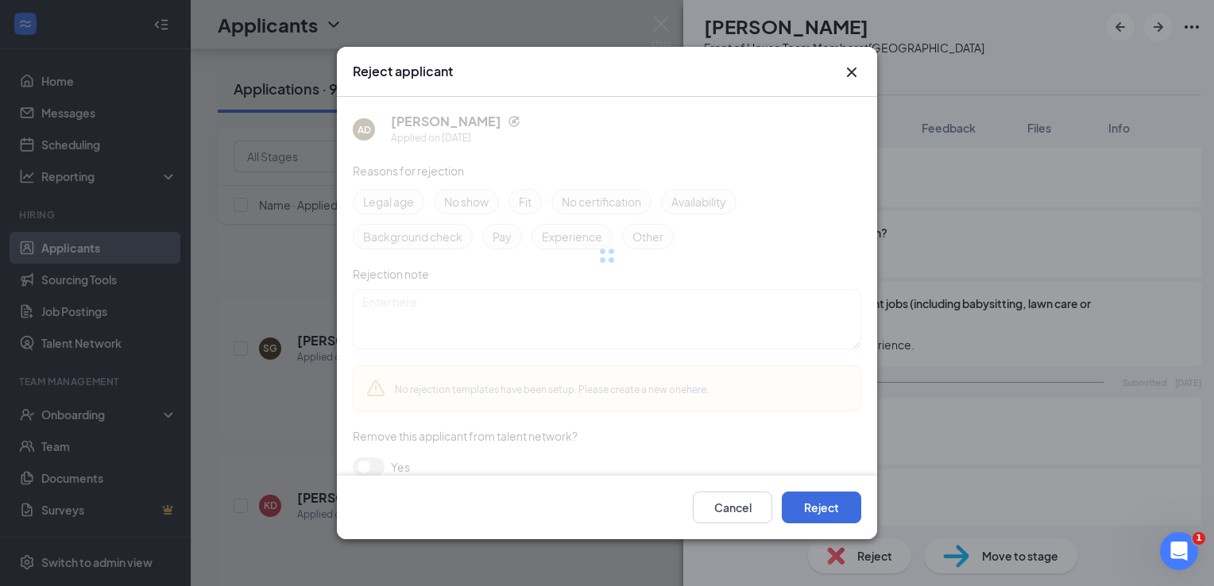
click at [856, 528] on div "Cancel Reject" at bounding box center [607, 508] width 540 height 64
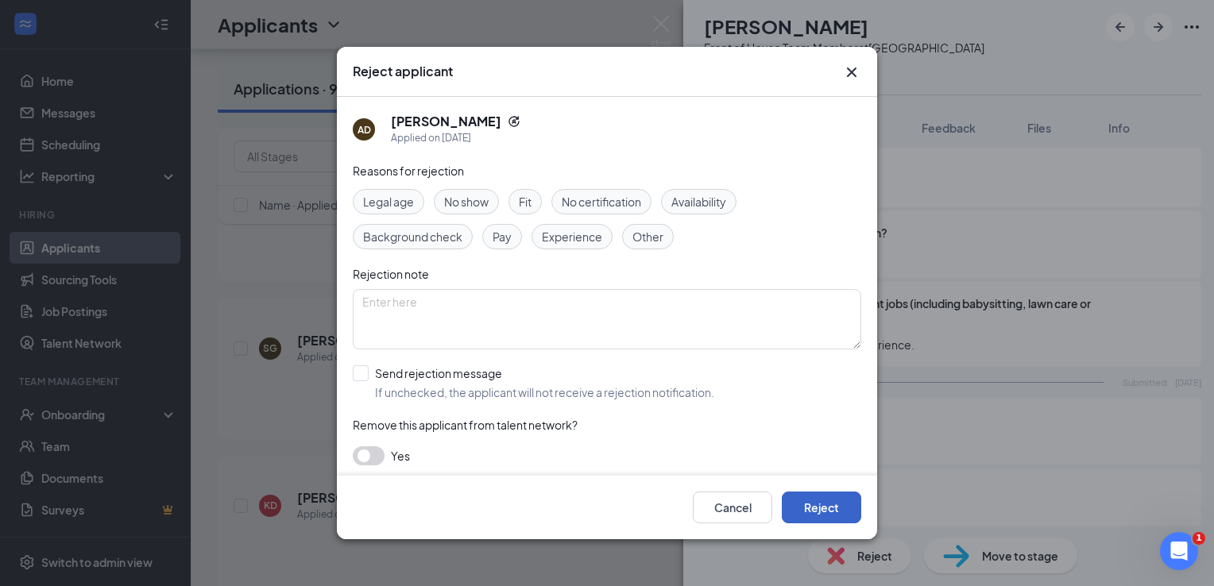
click at [830, 505] on button "Reject" at bounding box center [821, 508] width 79 height 32
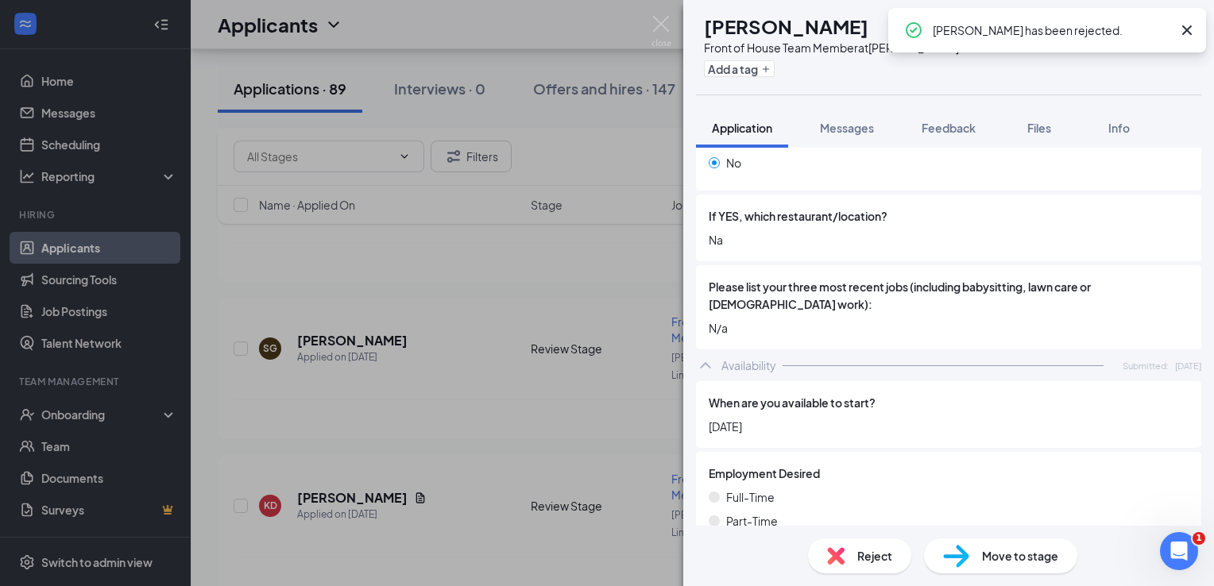
scroll to position [636, 0]
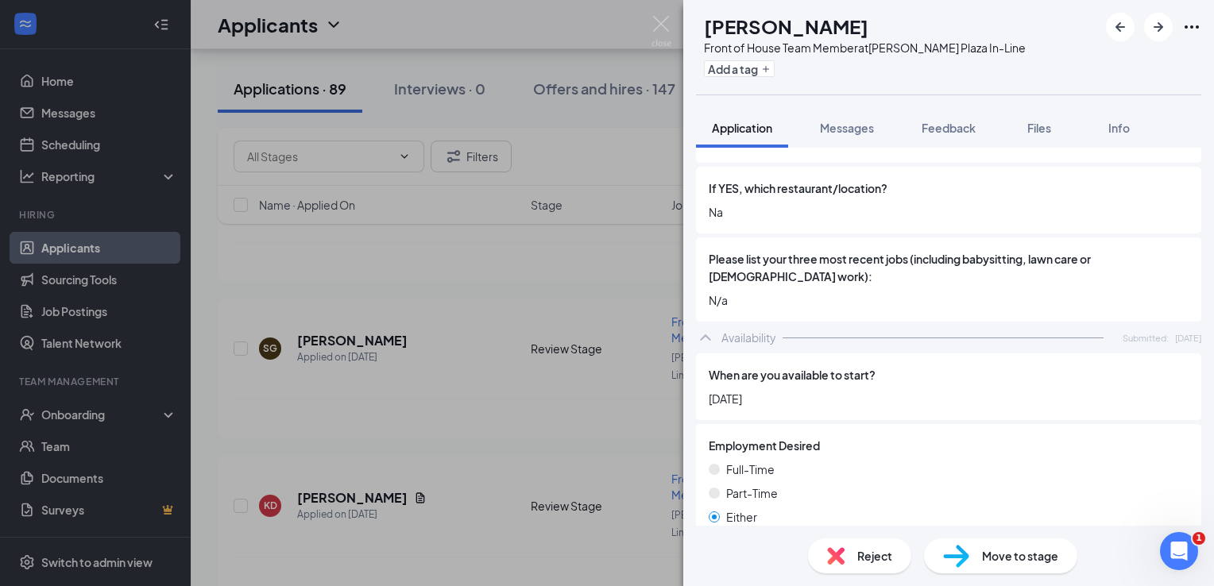
click at [866, 563] on span "Reject" at bounding box center [874, 556] width 35 height 17
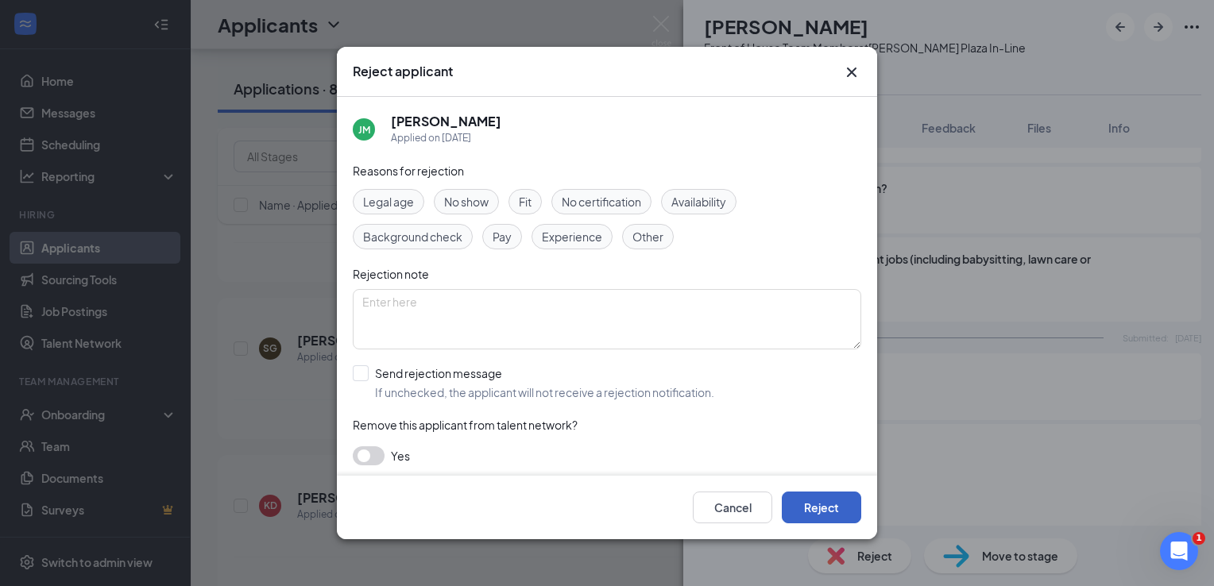
click at [839, 500] on button "Reject" at bounding box center [821, 508] width 79 height 32
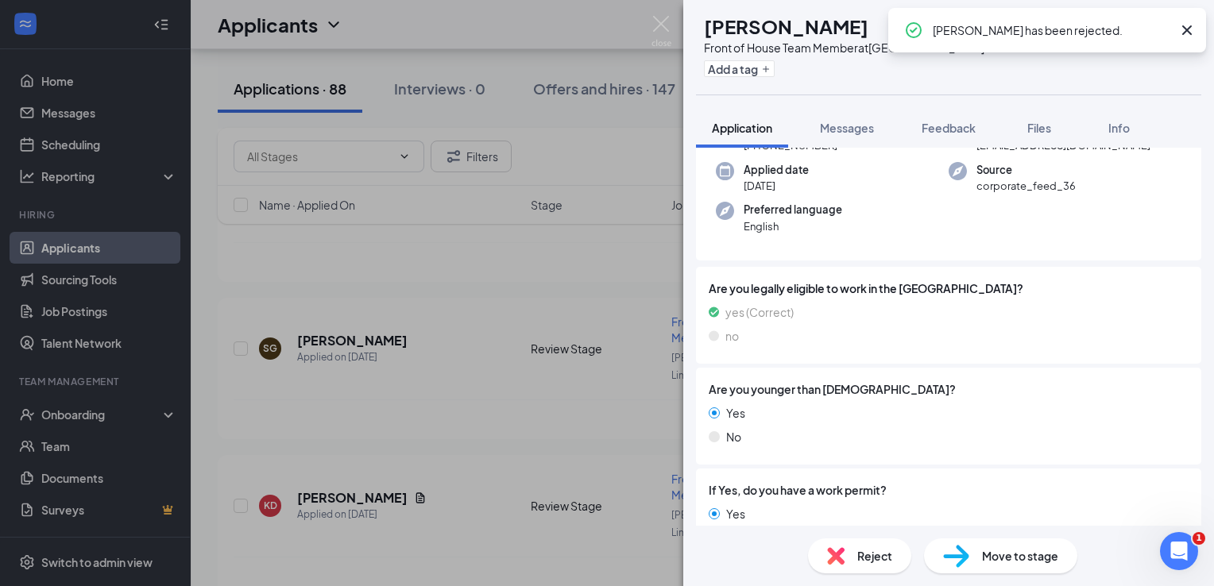
scroll to position [477, 0]
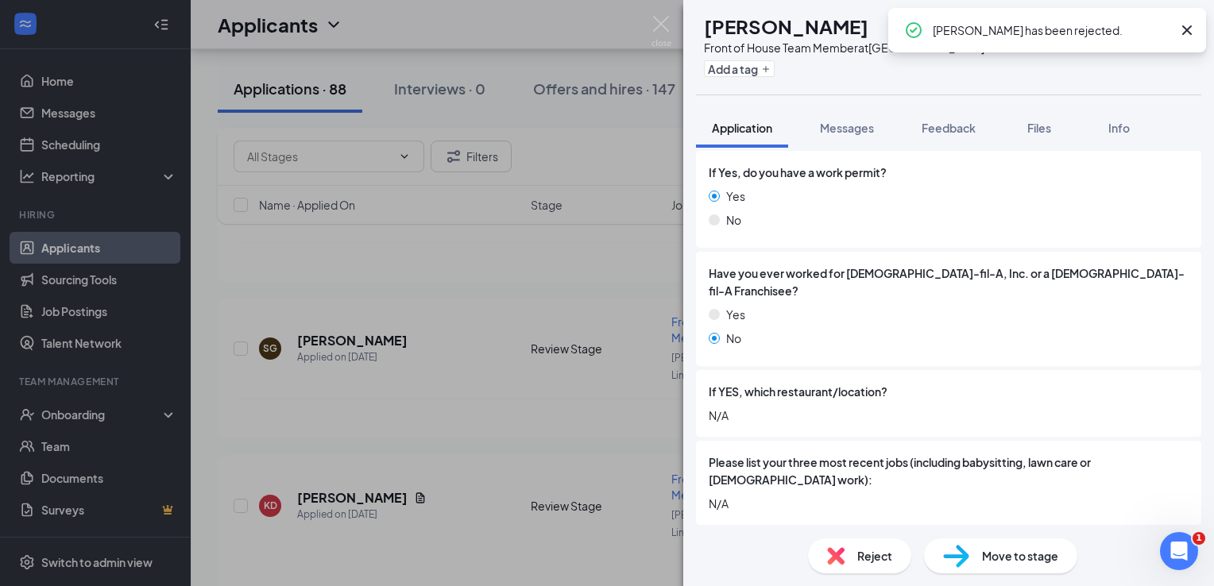
click at [869, 563] on span "Reject" at bounding box center [874, 556] width 35 height 17
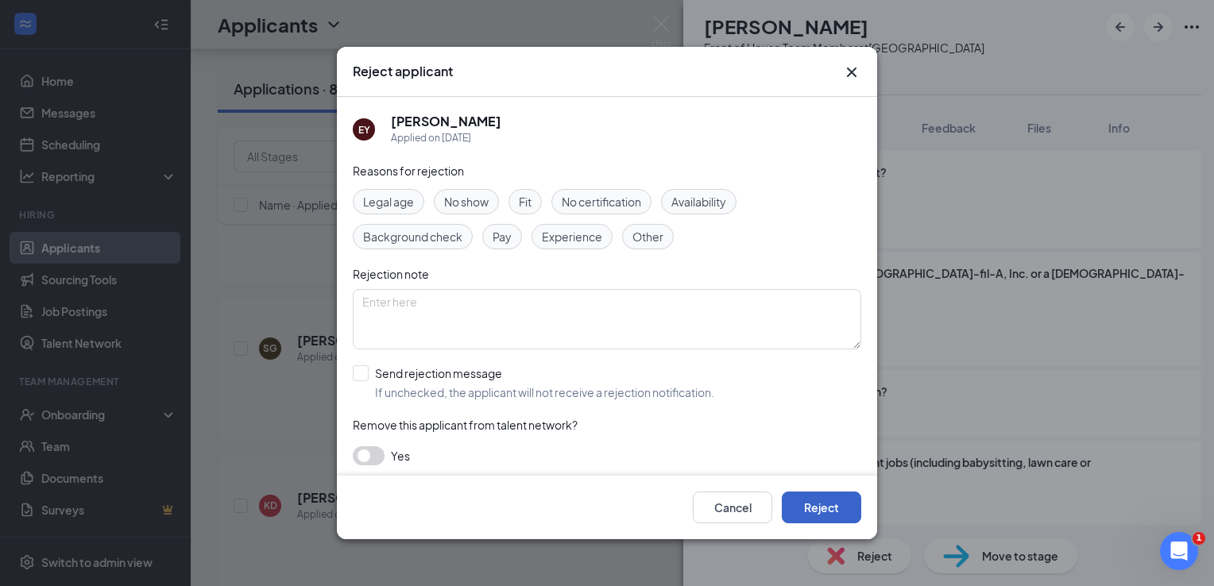
click at [848, 517] on button "Reject" at bounding box center [821, 508] width 79 height 32
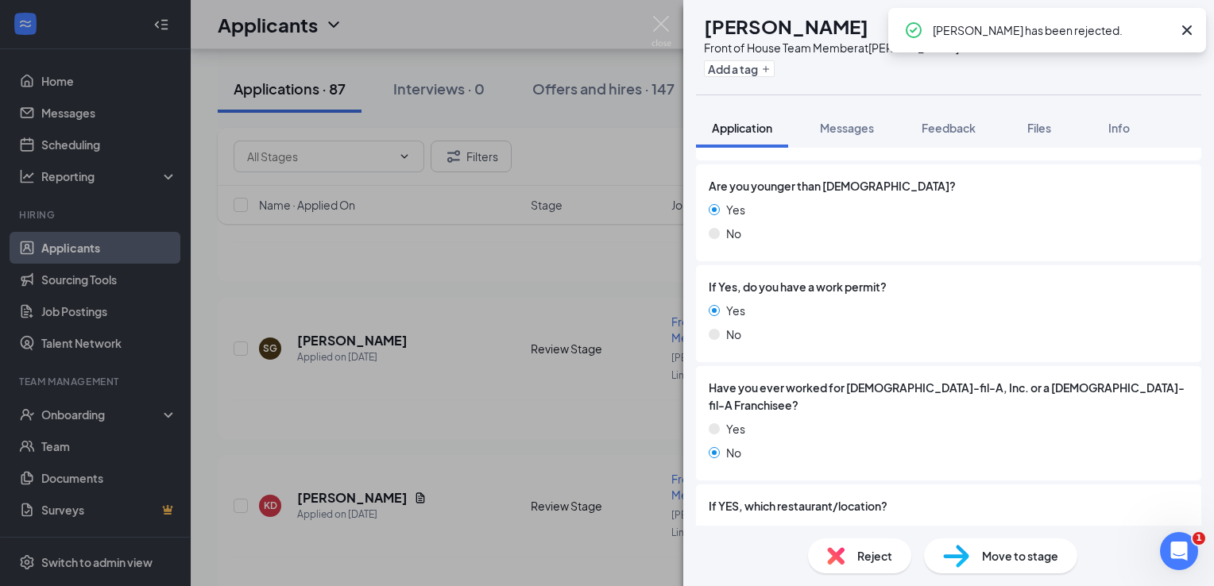
scroll to position [556, 0]
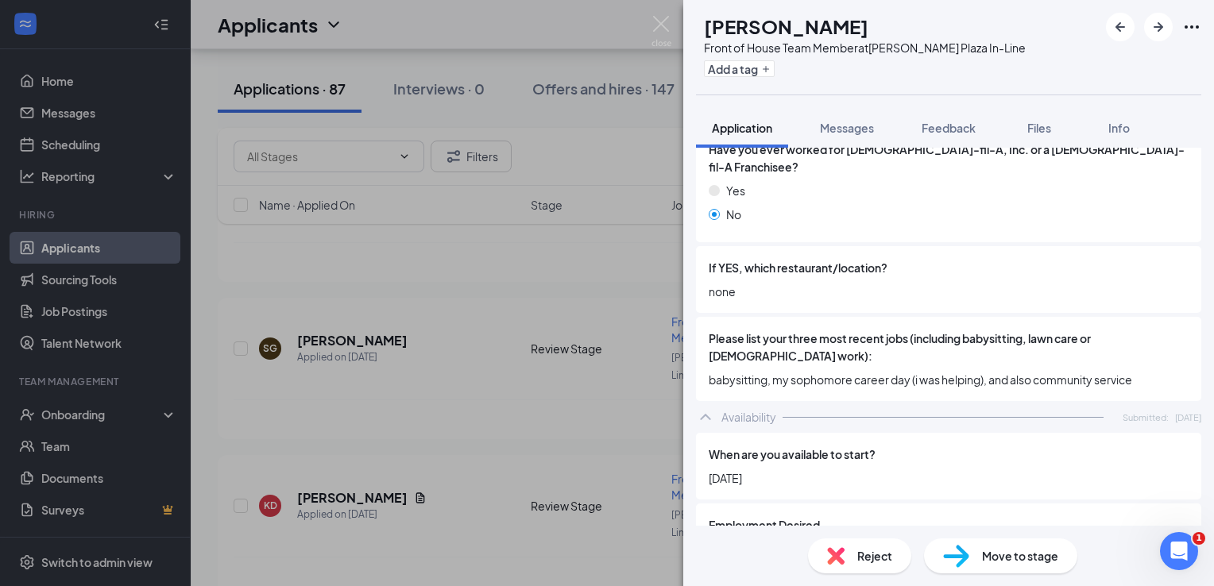
click at [852, 558] on div "Reject" at bounding box center [859, 556] width 103 height 35
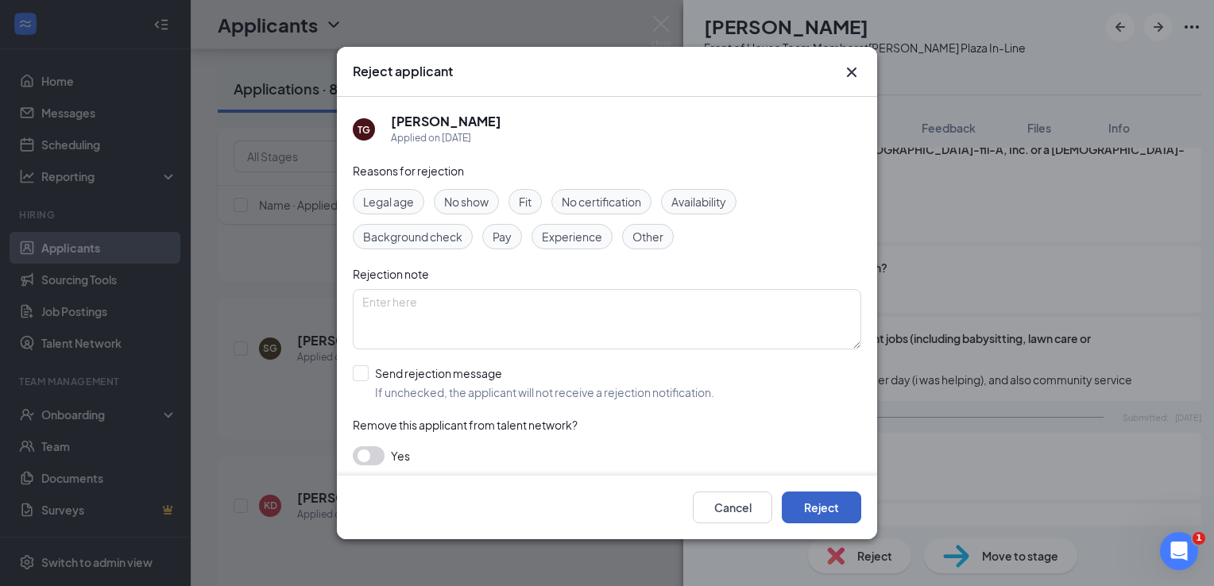
click at [823, 508] on button "Reject" at bounding box center [821, 508] width 79 height 32
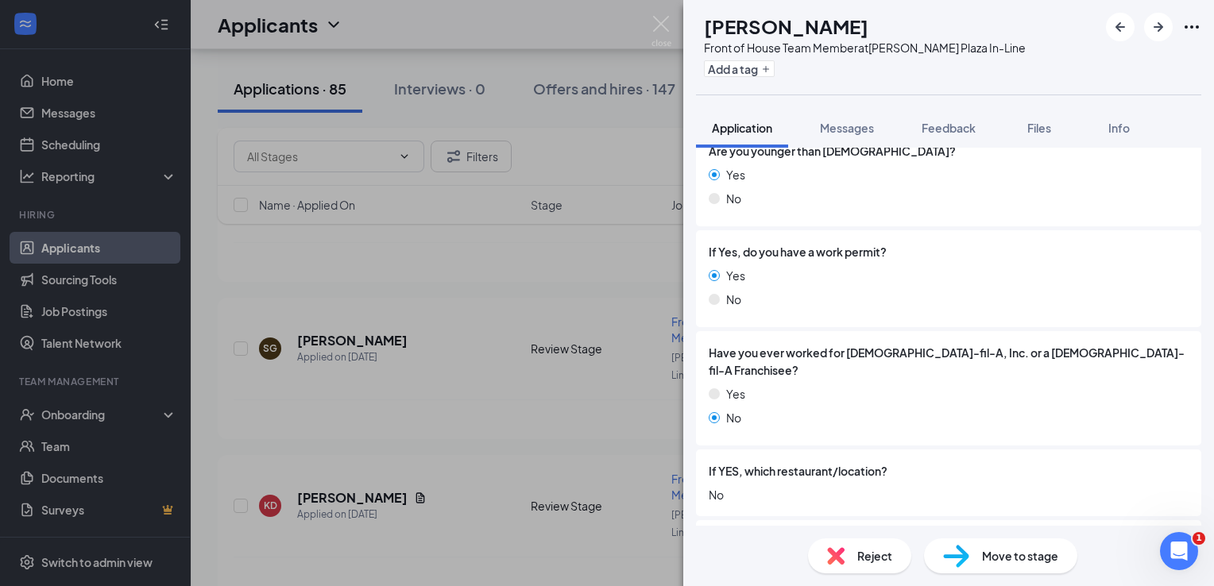
scroll to position [636, 0]
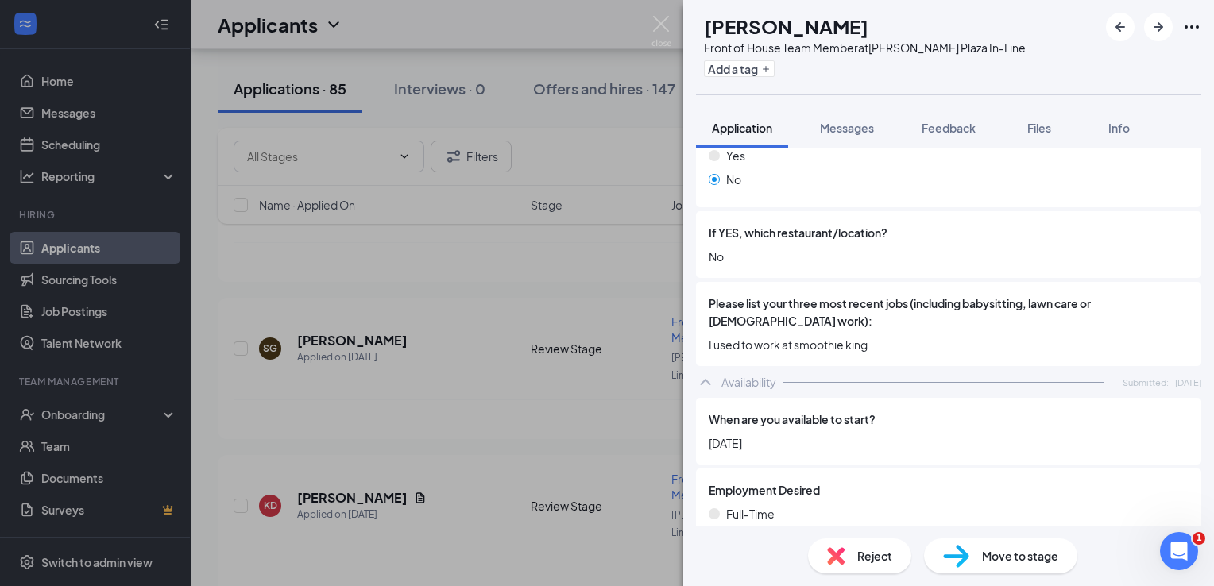
click at [864, 545] on div "Reject" at bounding box center [859, 556] width 103 height 35
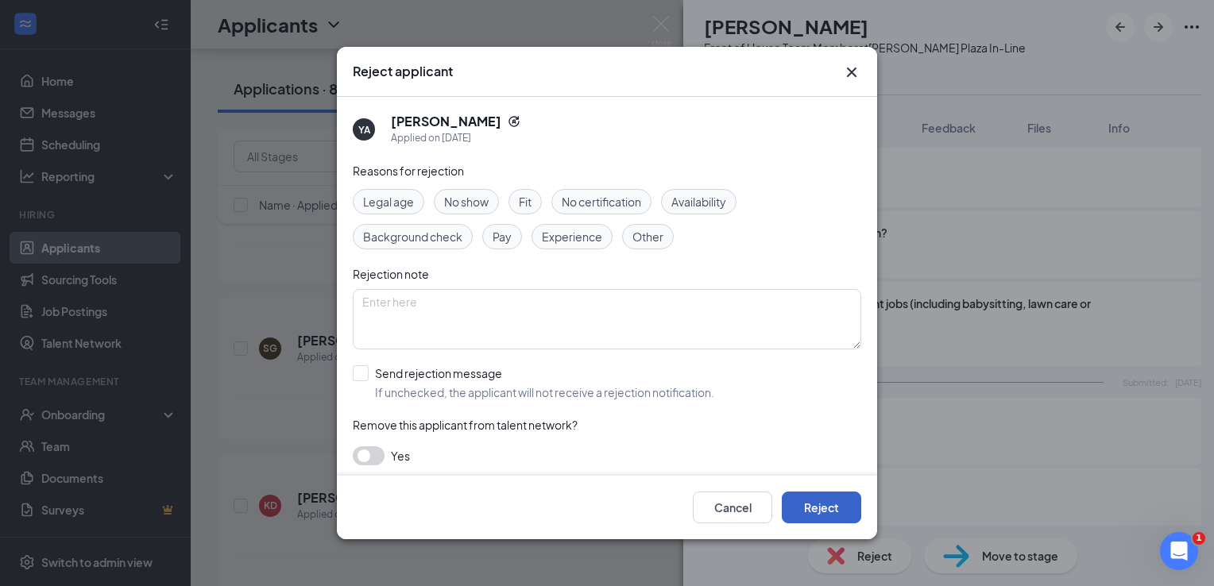
click at [829, 496] on button "Reject" at bounding box center [821, 508] width 79 height 32
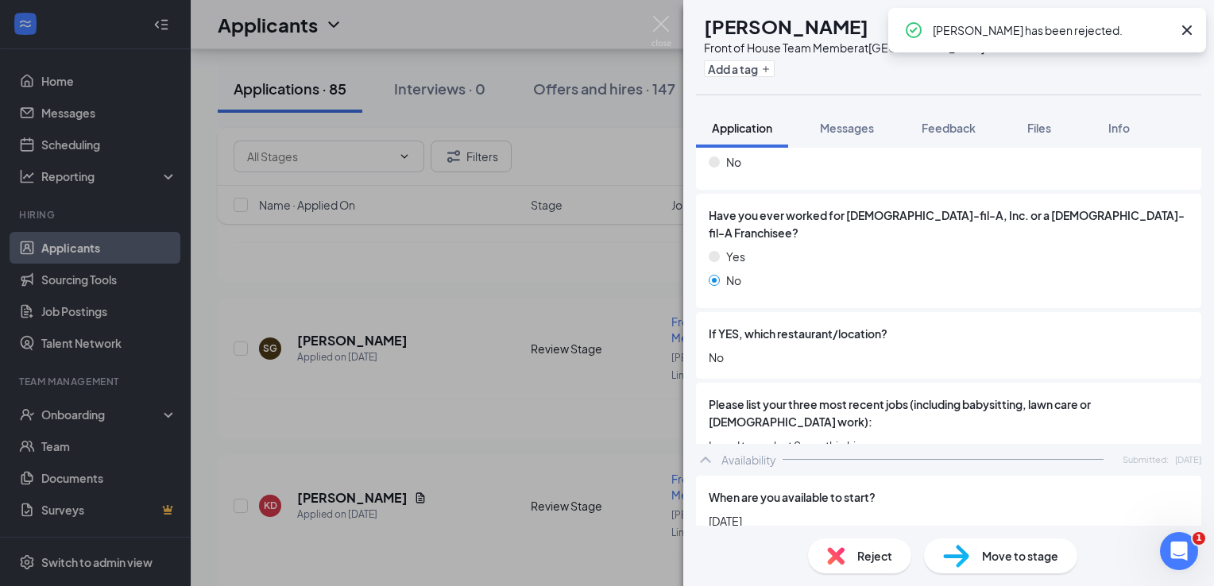
scroll to position [556, 0]
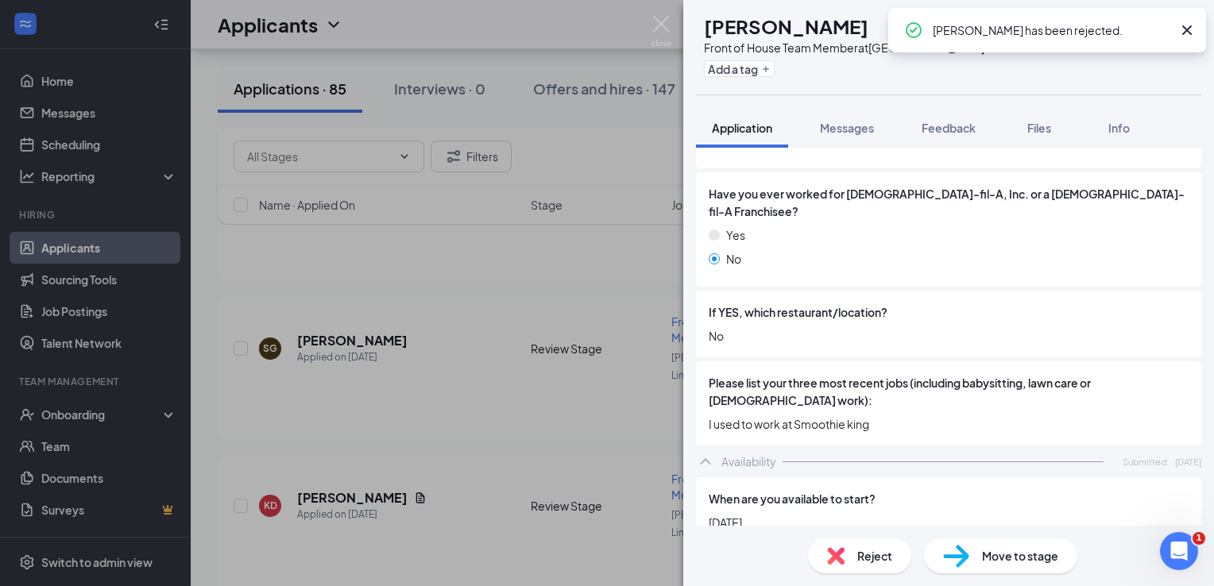
click at [865, 541] on div "Reject" at bounding box center [859, 556] width 103 height 35
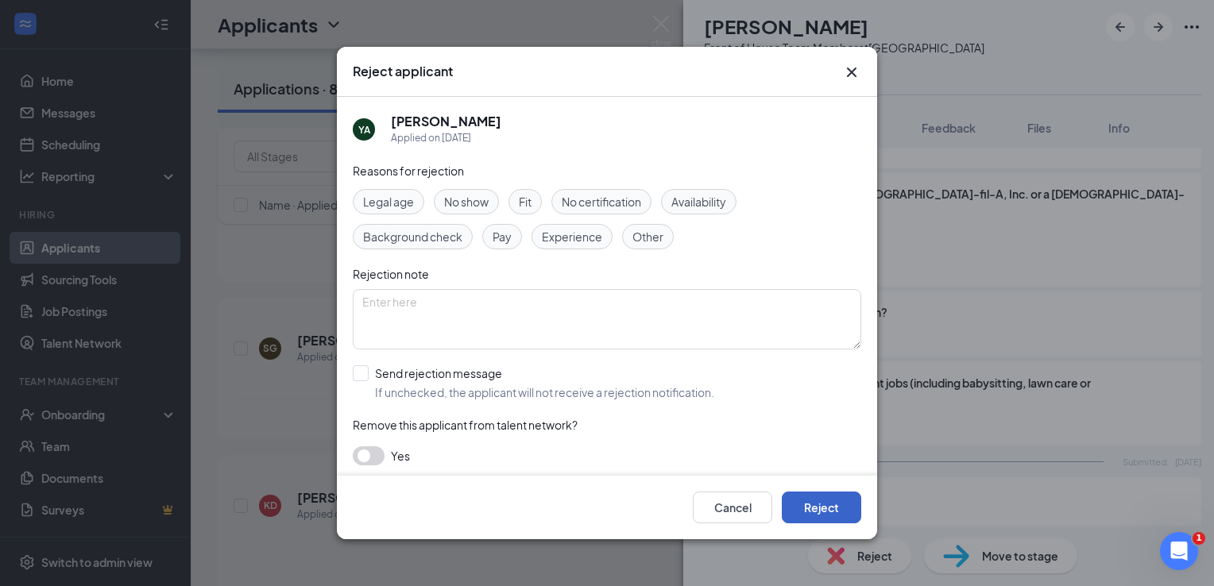
click at [845, 513] on button "Reject" at bounding box center [821, 508] width 79 height 32
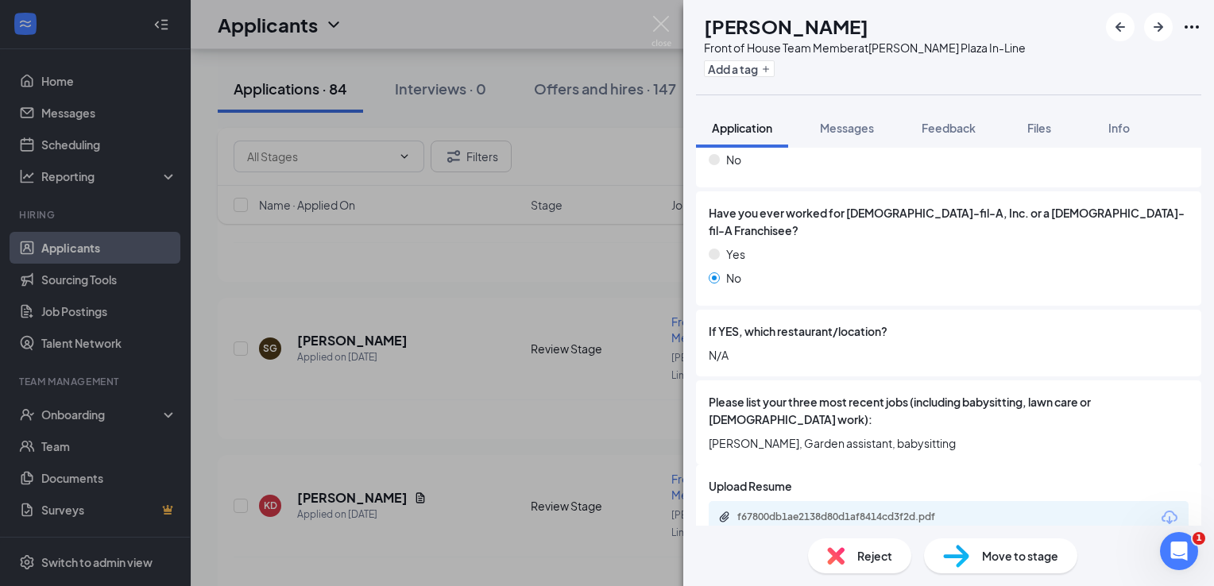
scroll to position [636, 0]
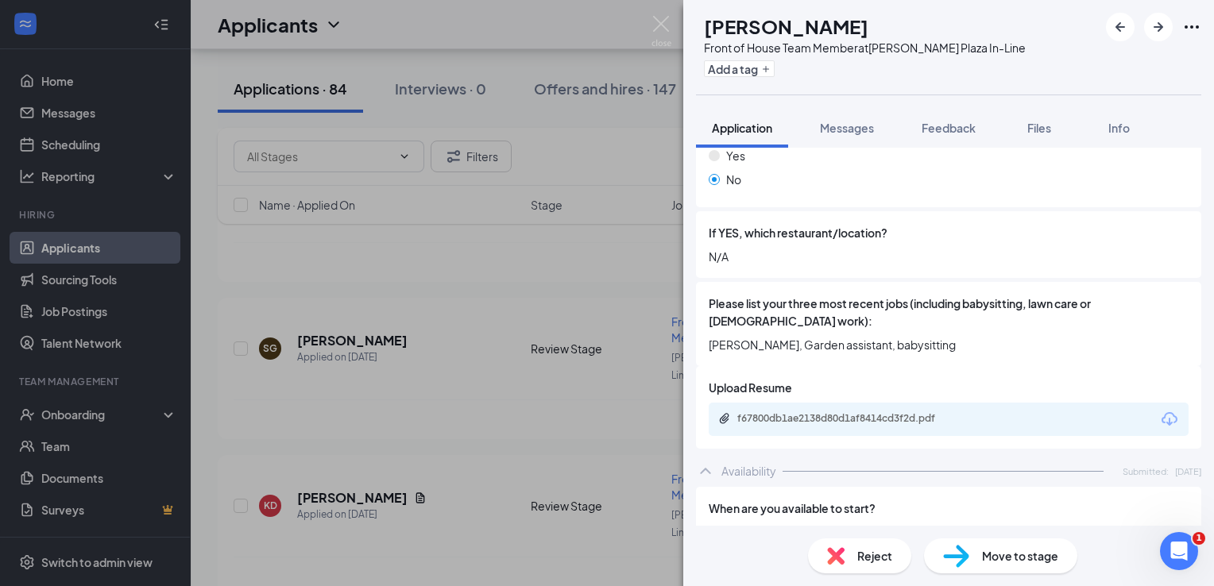
click at [871, 532] on div "Reject Move to stage" at bounding box center [948, 556] width 531 height 60
click at [845, 505] on div "When are you available to start? [DATE]" at bounding box center [949, 520] width 480 height 41
click at [850, 544] on div "Reject" at bounding box center [859, 556] width 103 height 35
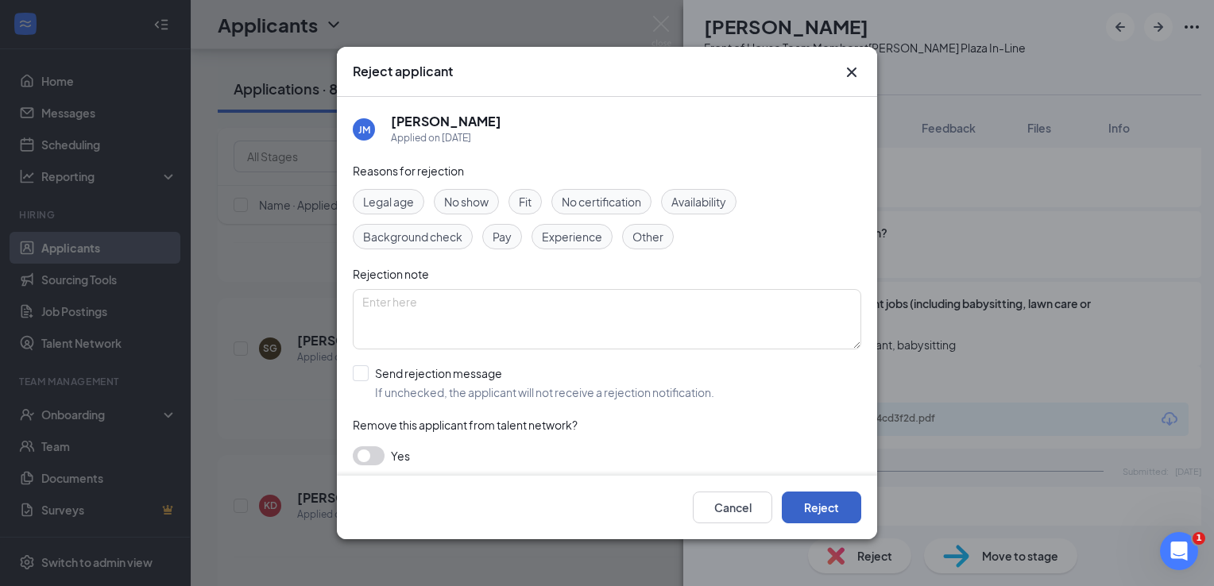
click at [835, 504] on button "Reject" at bounding box center [821, 508] width 79 height 32
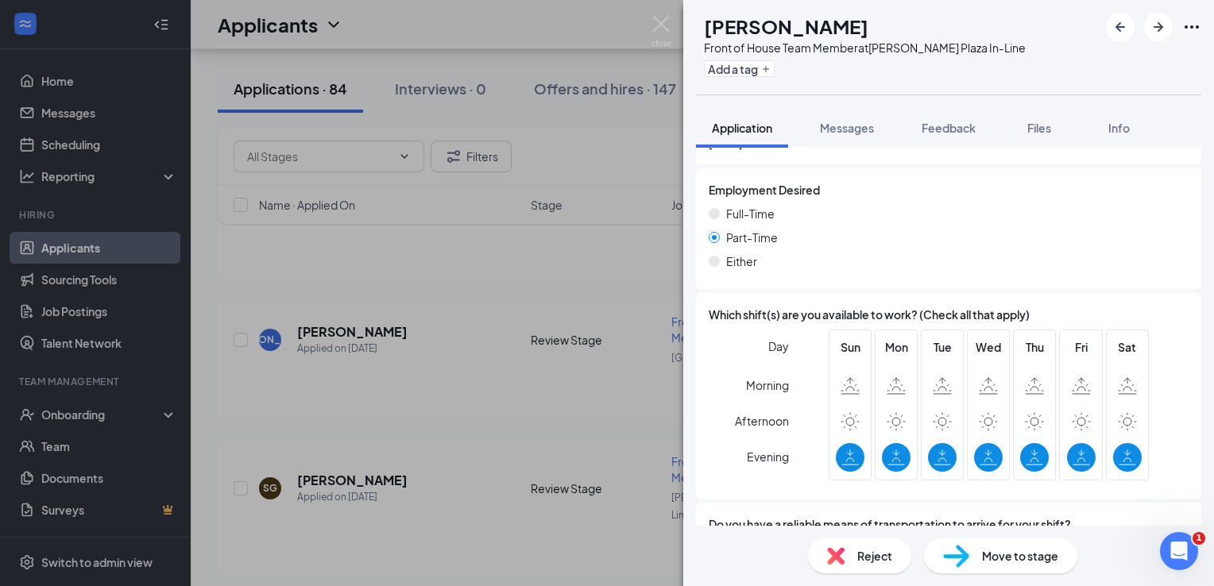
scroll to position [954, 0]
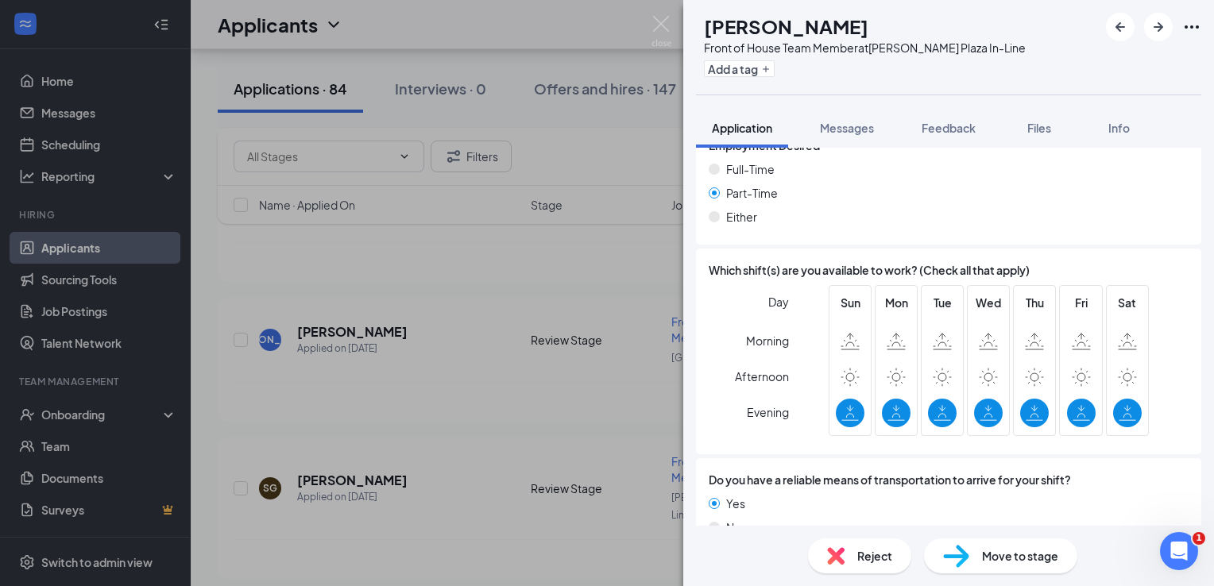
click at [825, 552] on div "Reject" at bounding box center [859, 556] width 103 height 35
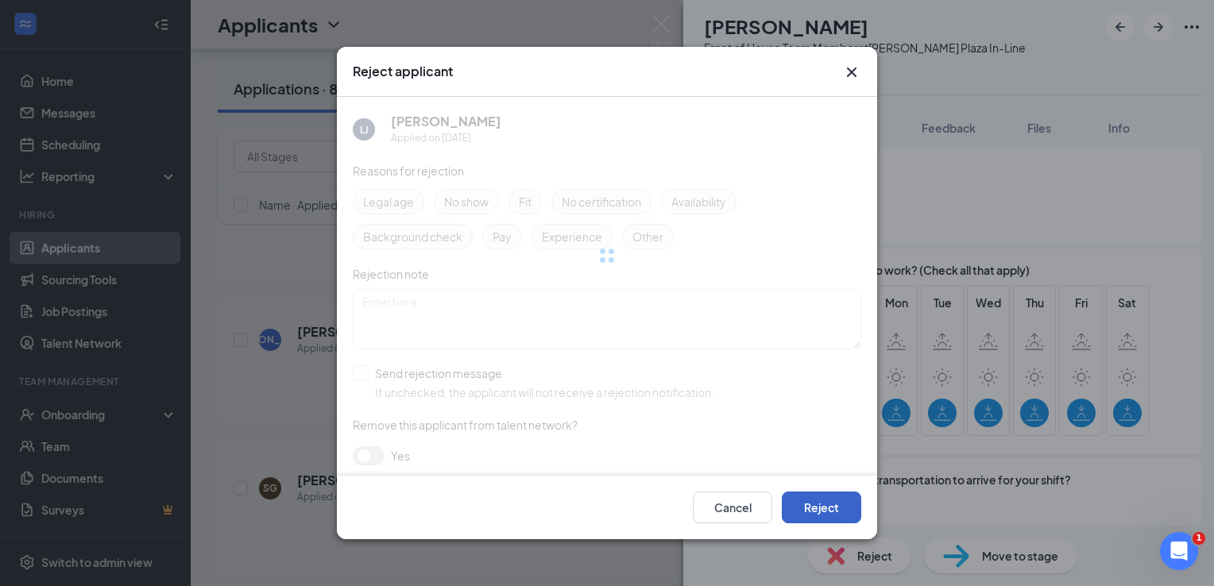
click at [790, 502] on button "Reject" at bounding box center [821, 508] width 79 height 32
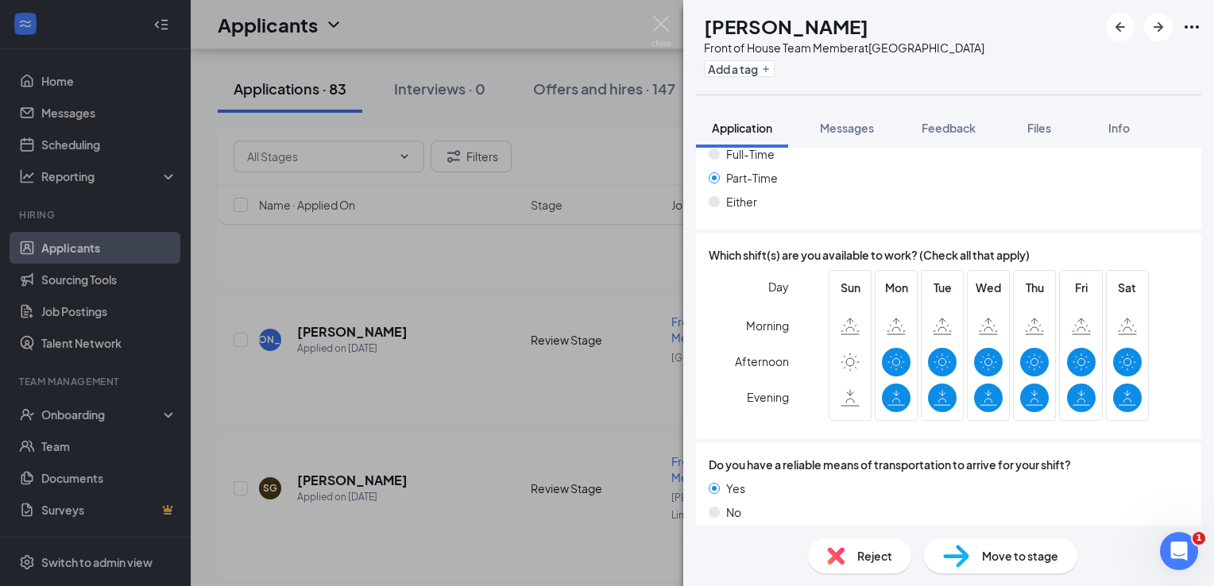
click at [869, 564] on span "Reject" at bounding box center [874, 556] width 35 height 17
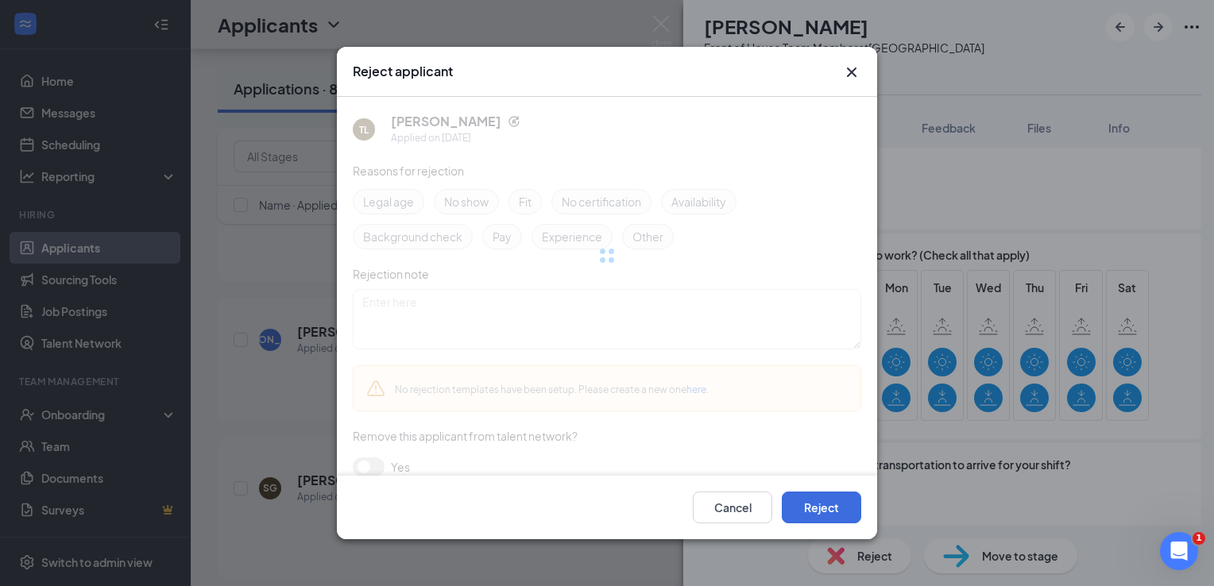
scroll to position [1008, 0]
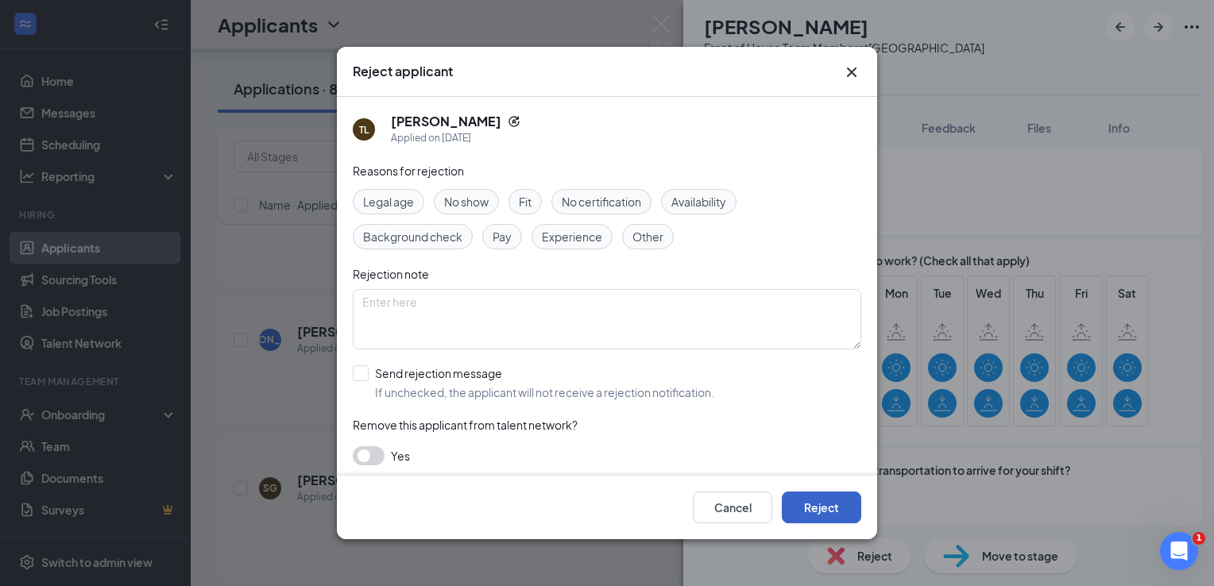
click at [842, 517] on button "Reject" at bounding box center [821, 508] width 79 height 32
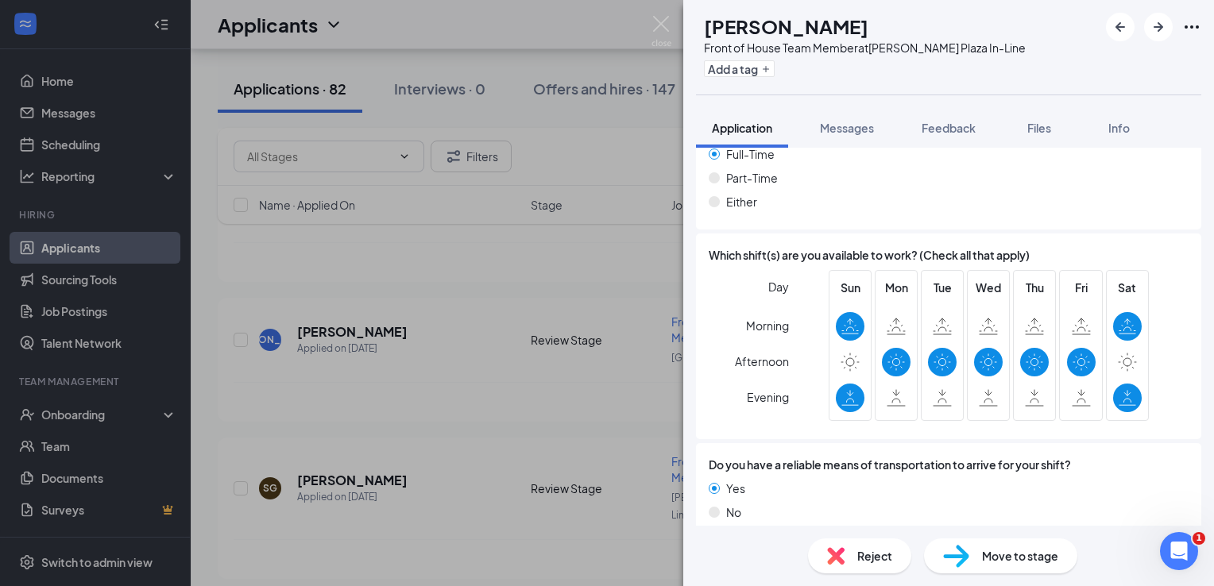
click at [852, 546] on div "Reject" at bounding box center [859, 556] width 103 height 35
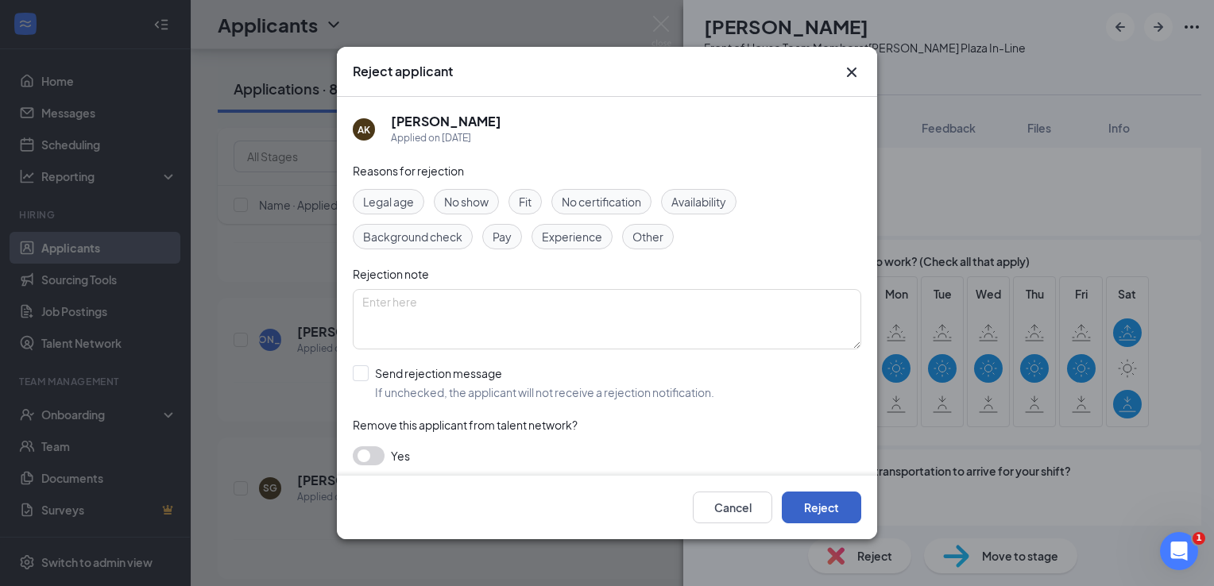
click at [830, 500] on button "Reject" at bounding box center [821, 508] width 79 height 32
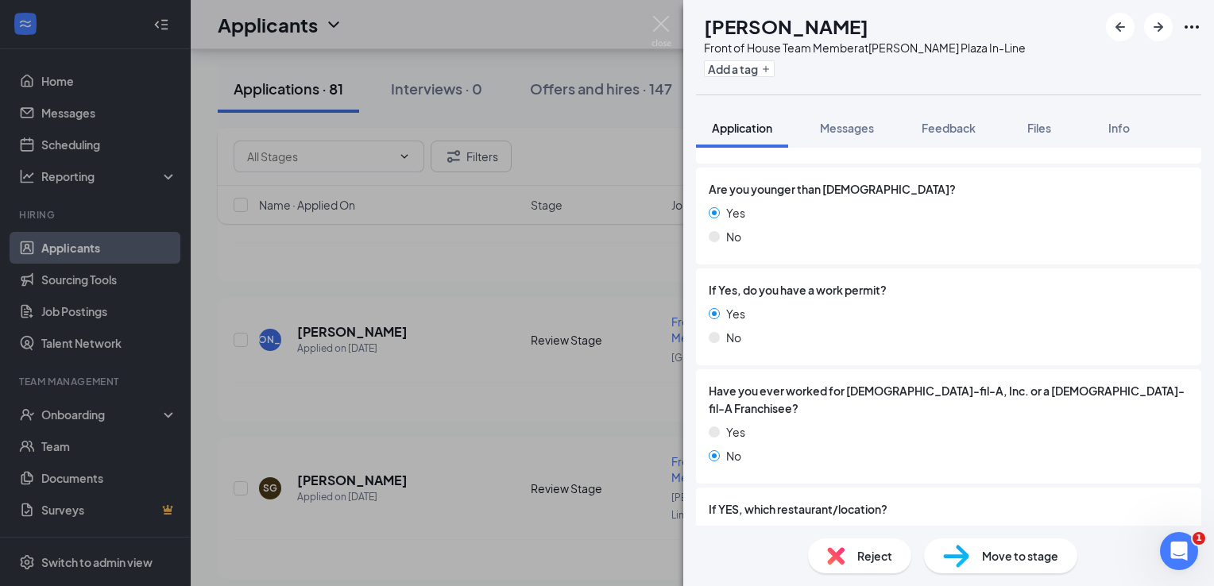
scroll to position [477, 0]
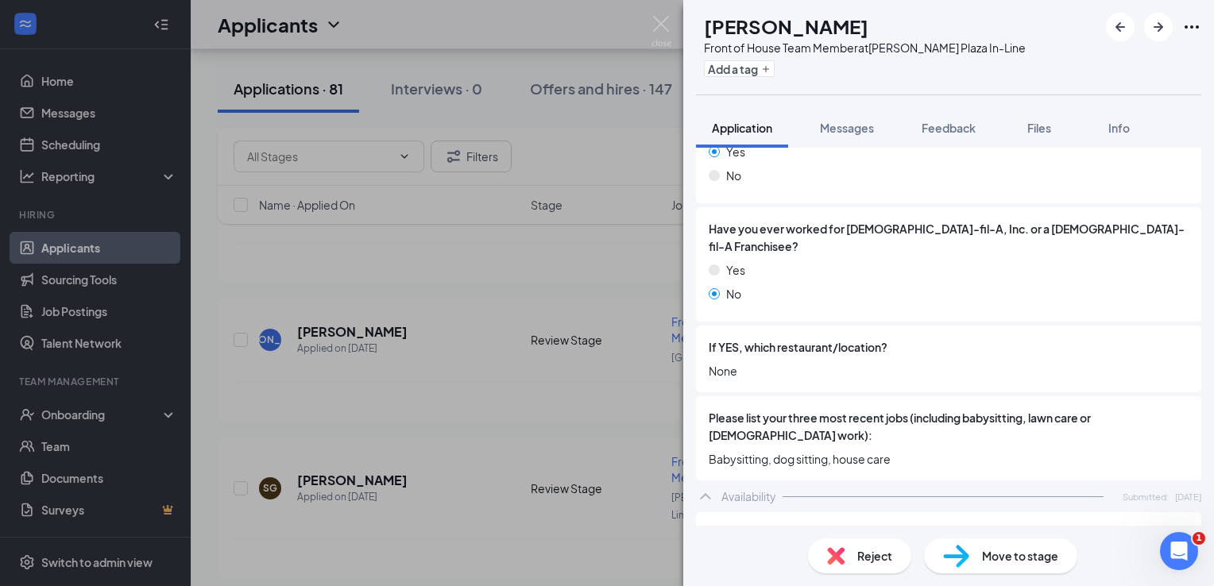
click at [865, 544] on div "Reject" at bounding box center [859, 556] width 103 height 35
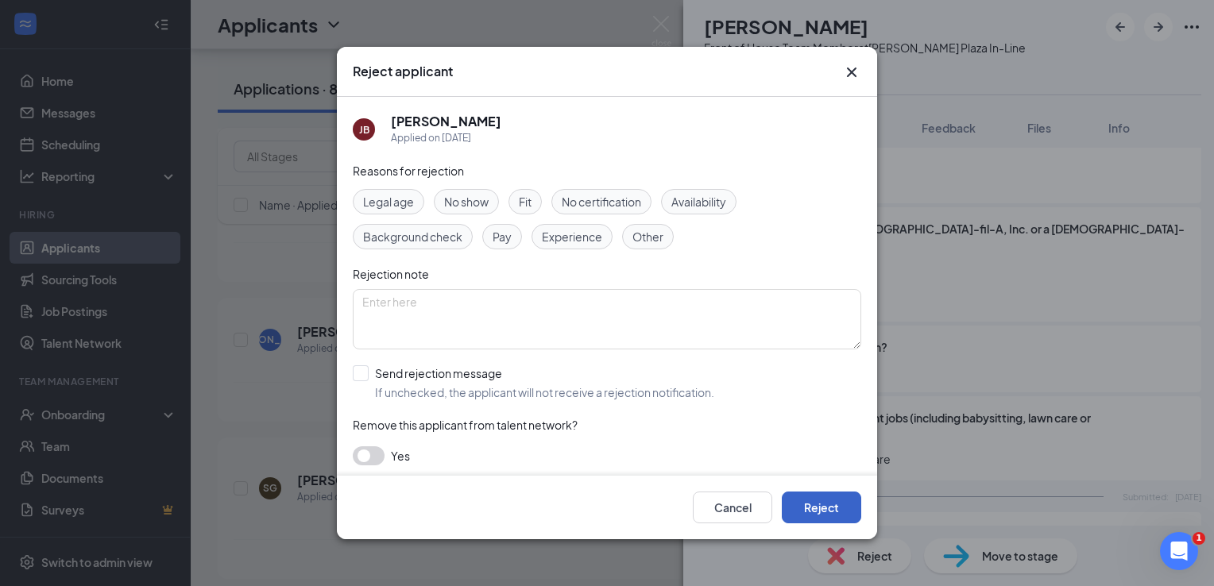
click at [841, 510] on button "Reject" at bounding box center [821, 508] width 79 height 32
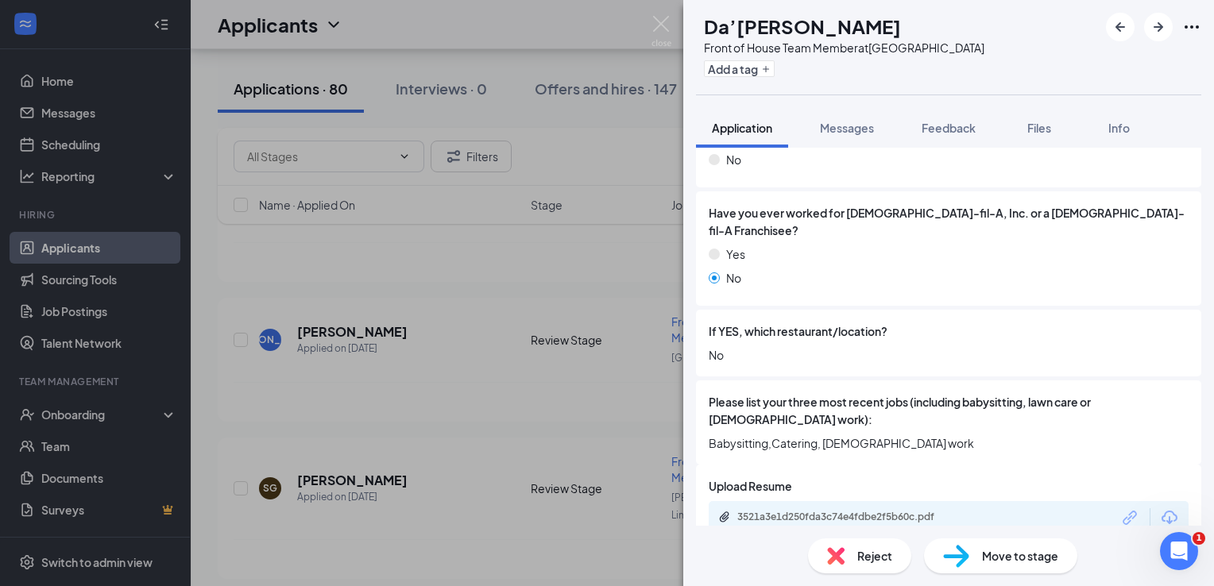
scroll to position [556, 0]
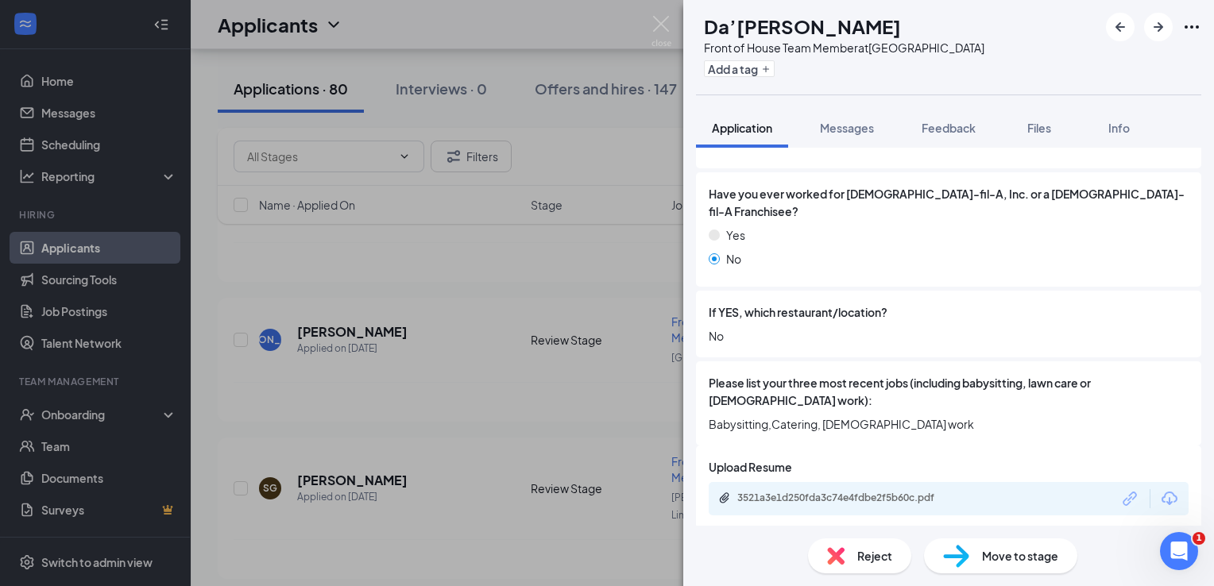
click at [838, 549] on img at bounding box center [835, 556] width 17 height 17
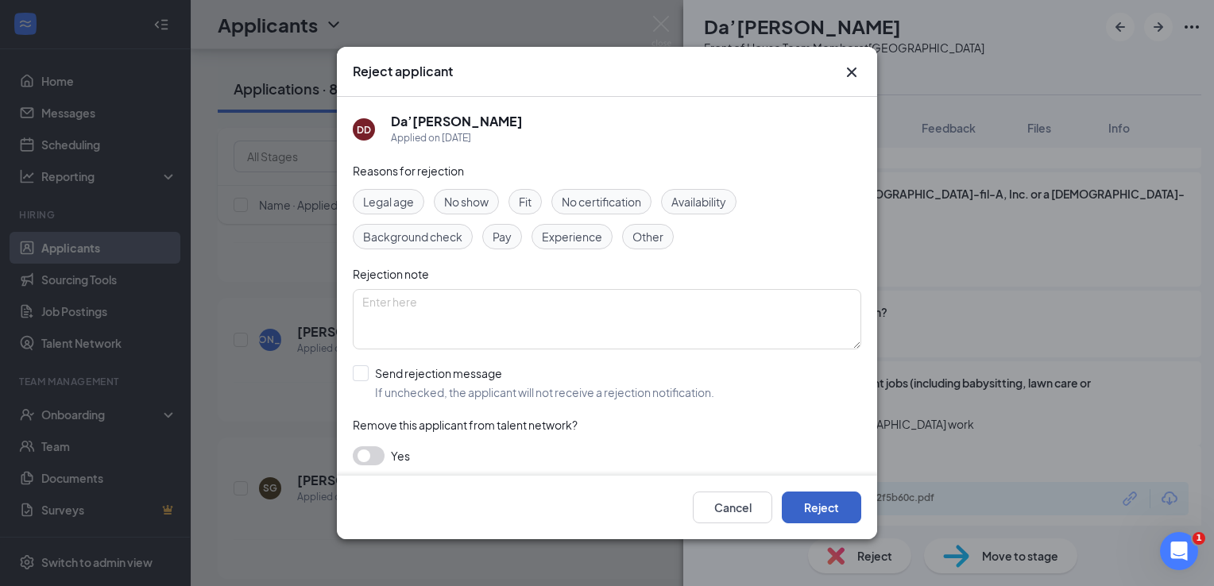
click at [830, 499] on button "Reject" at bounding box center [821, 508] width 79 height 32
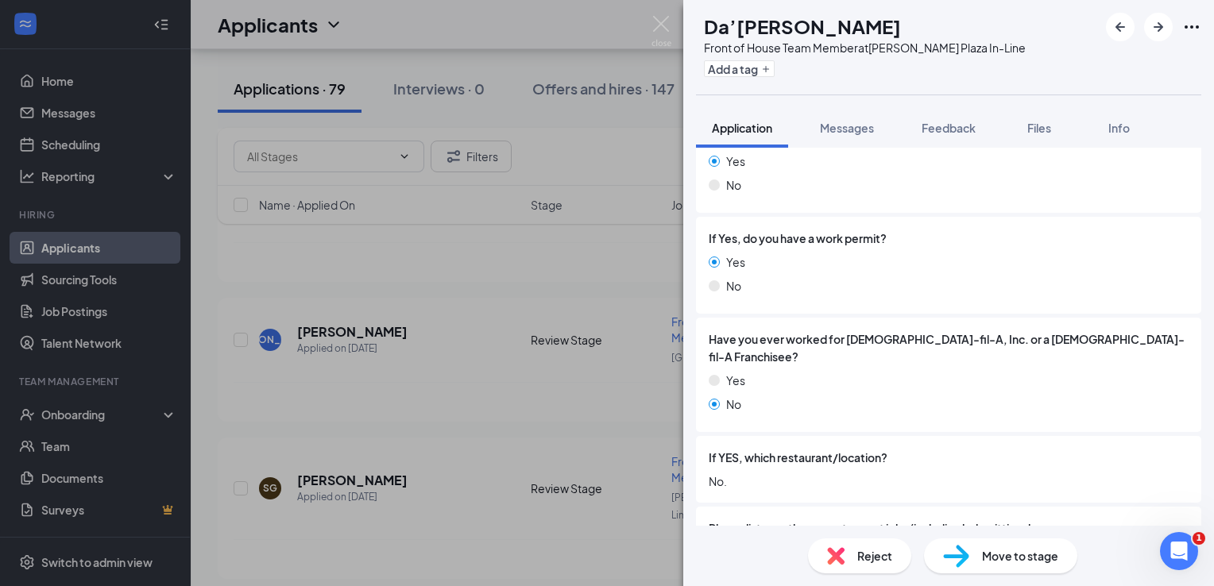
scroll to position [556, 0]
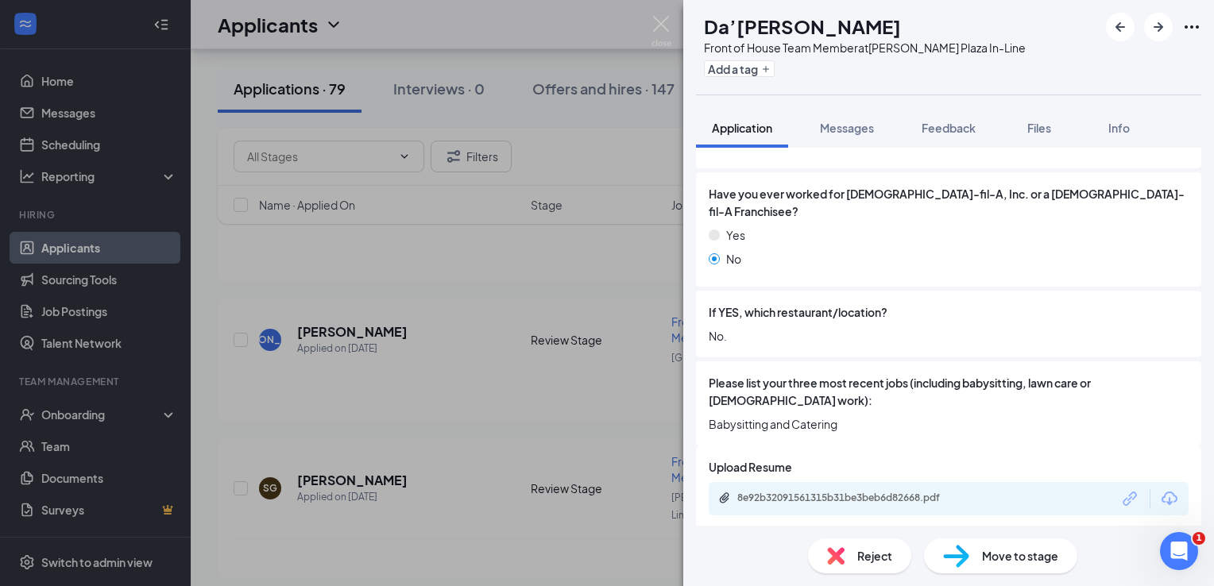
click at [877, 555] on span "Reject" at bounding box center [874, 556] width 35 height 17
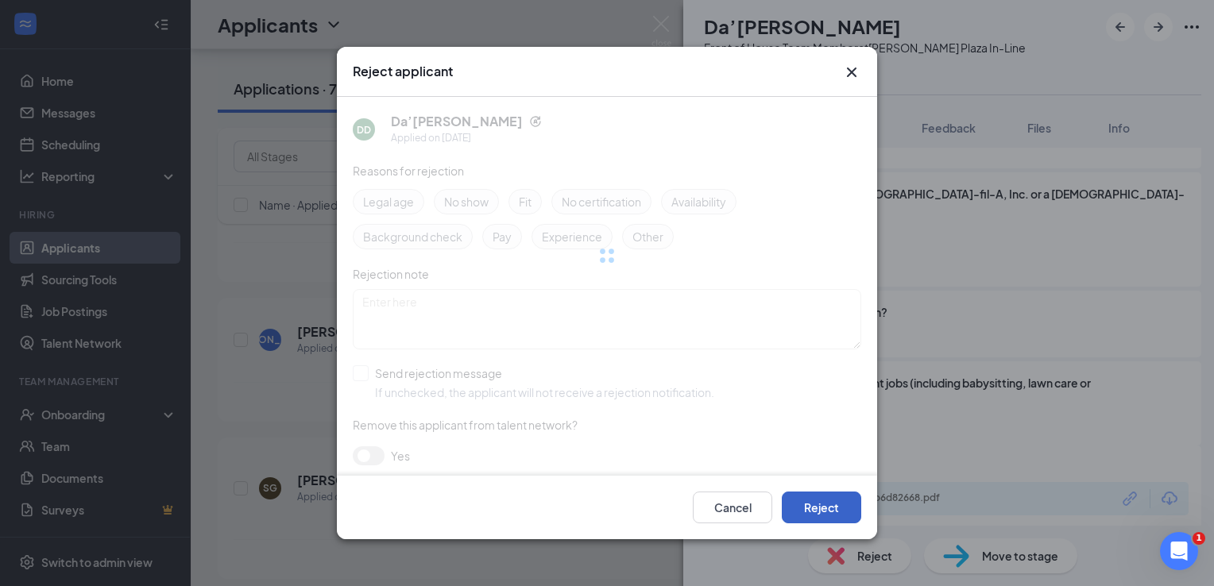
click at [853, 507] on button "Reject" at bounding box center [821, 508] width 79 height 32
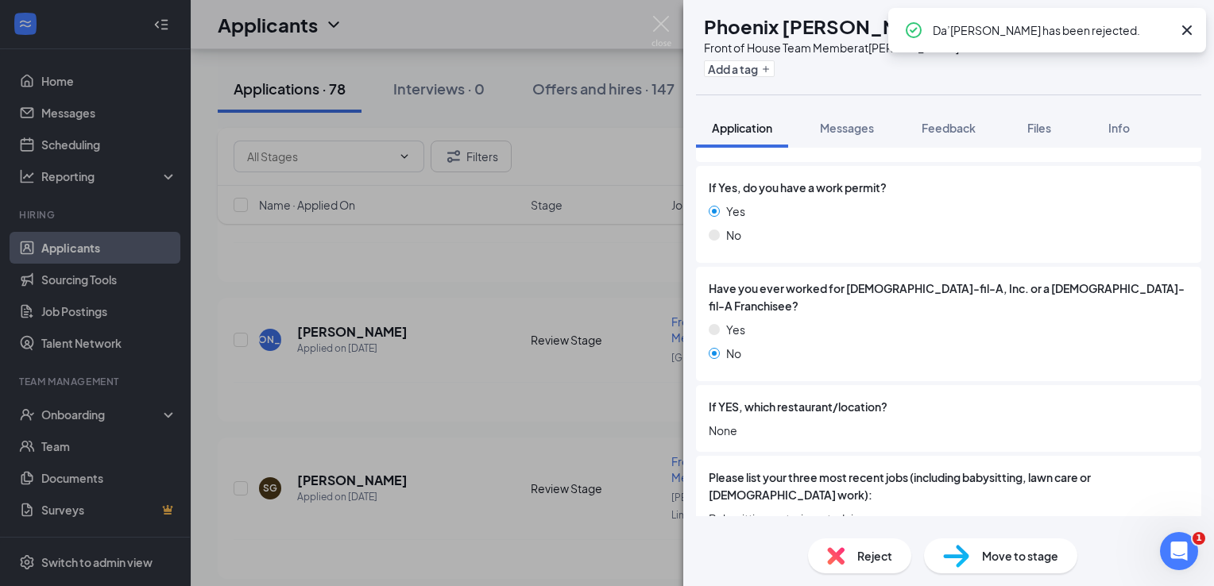
scroll to position [556, 0]
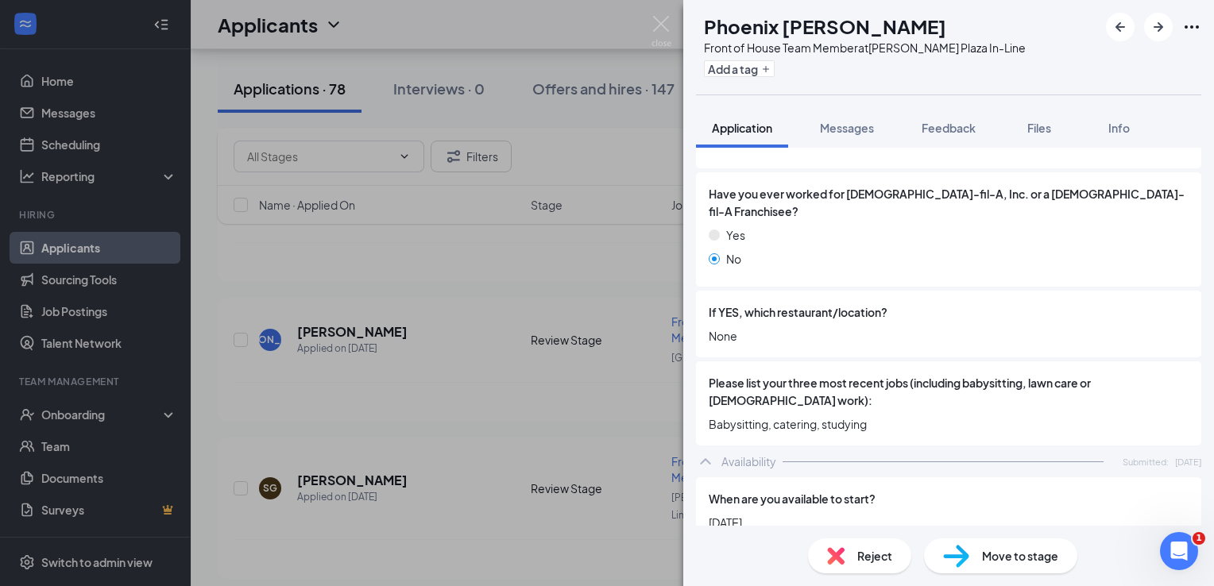
click at [883, 545] on div "Reject" at bounding box center [859, 556] width 103 height 35
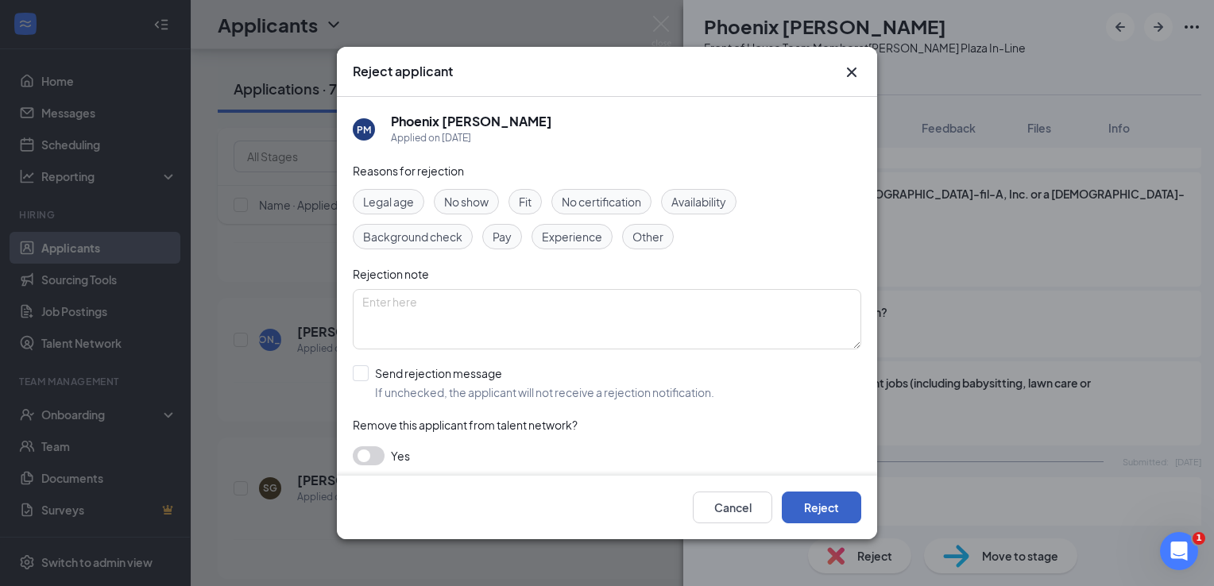
click at [836, 511] on button "Reject" at bounding box center [821, 508] width 79 height 32
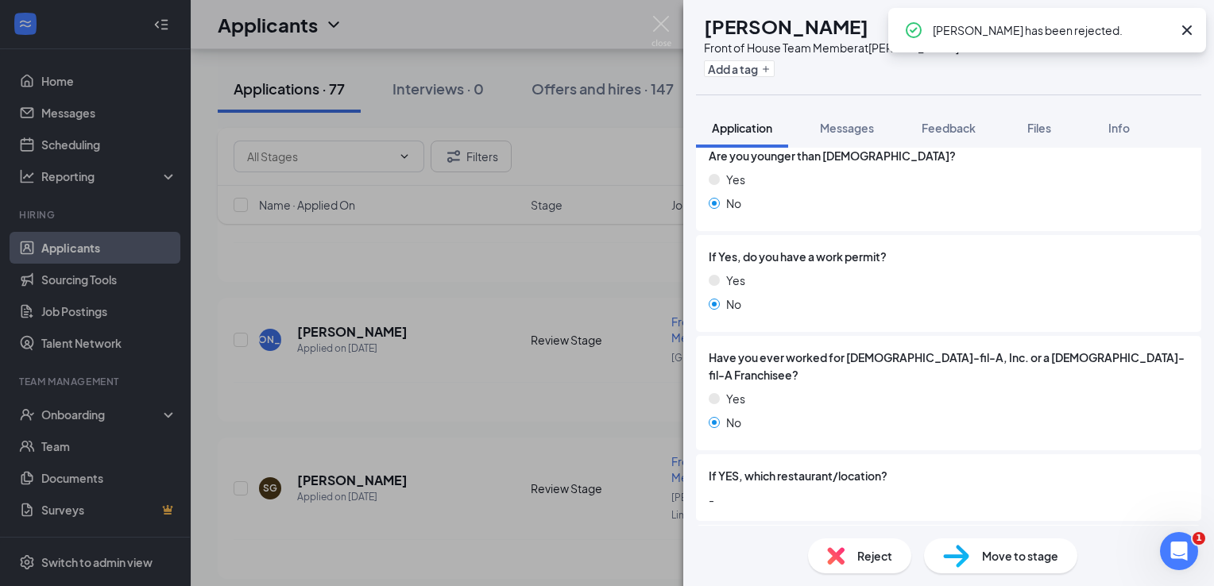
scroll to position [477, 0]
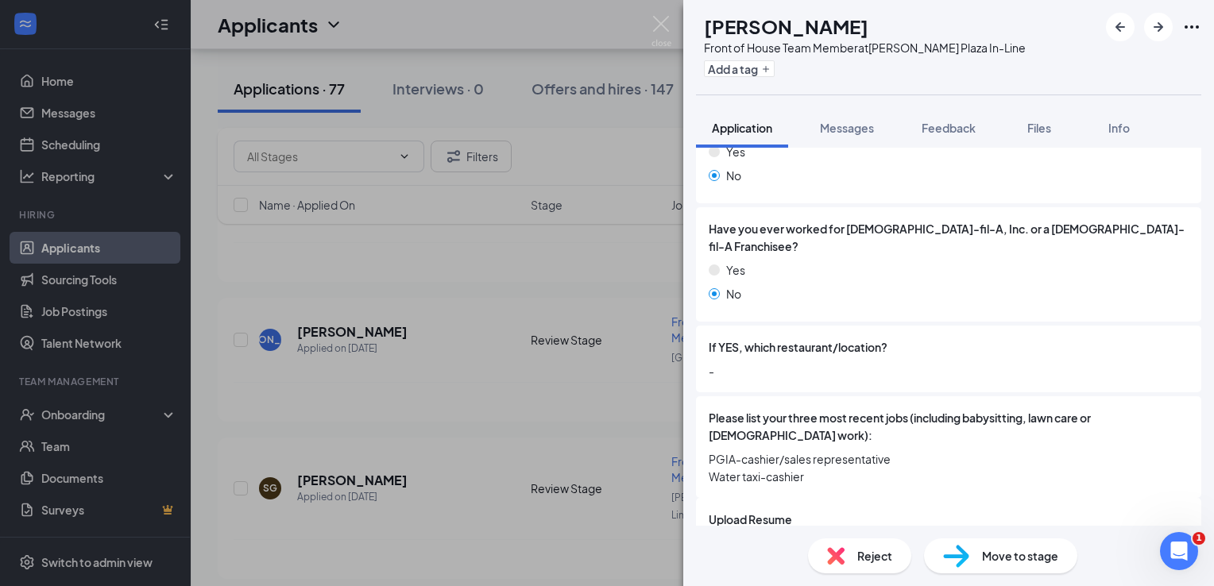
click at [865, 559] on span "Reject" at bounding box center [874, 556] width 35 height 17
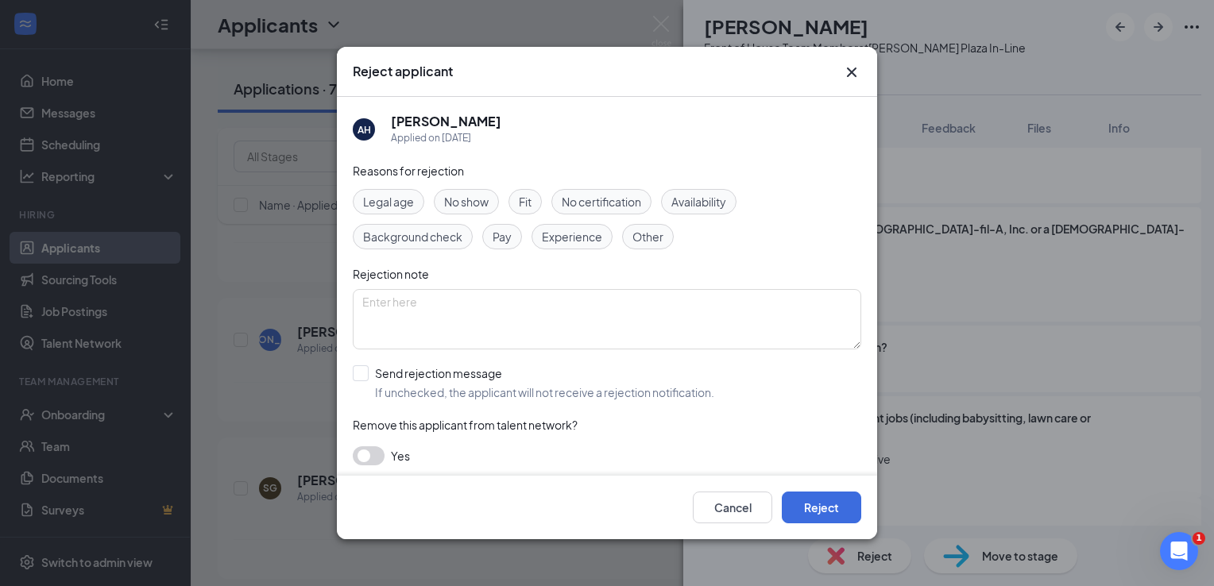
click at [849, 524] on div "Cancel Reject" at bounding box center [607, 508] width 540 height 64
click at [842, 506] on button "Reject" at bounding box center [821, 508] width 79 height 32
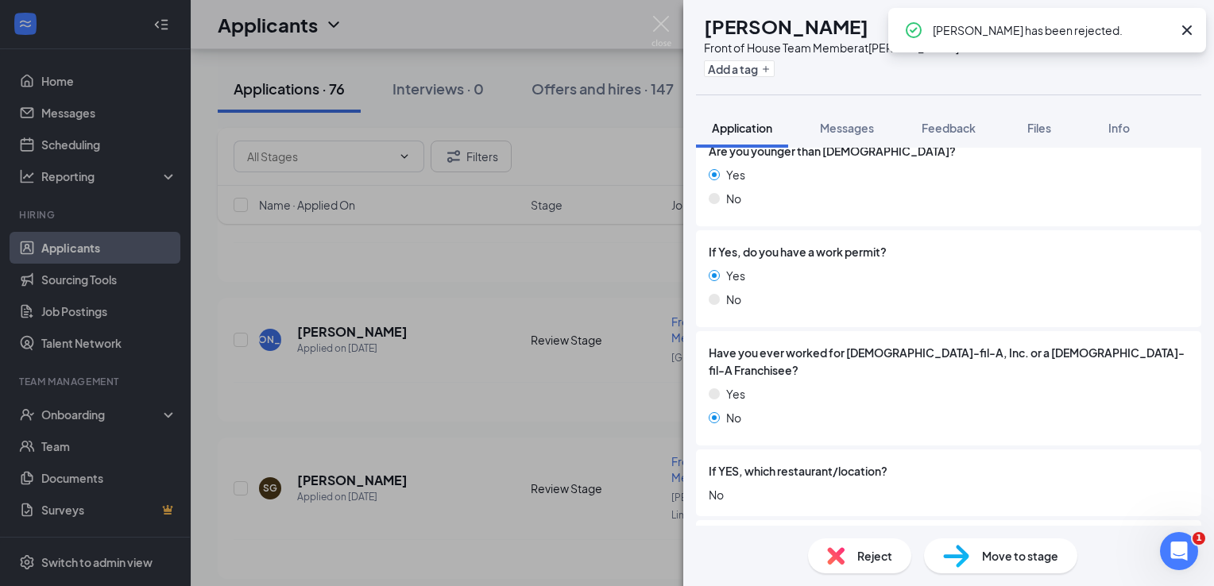
scroll to position [636, 0]
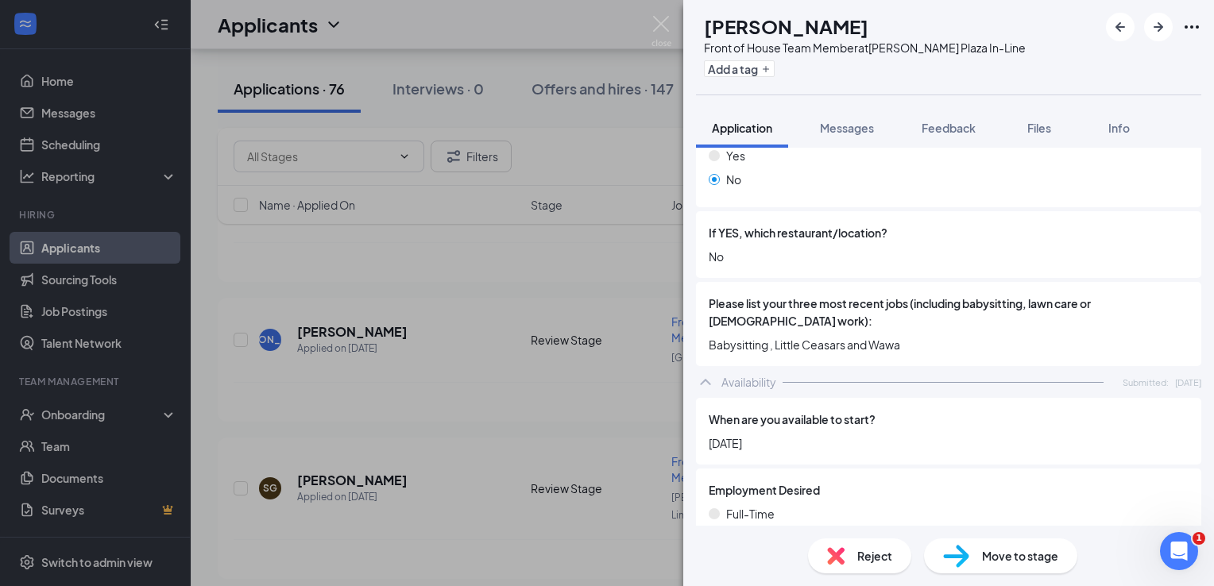
click at [878, 554] on span "Reject" at bounding box center [874, 556] width 35 height 17
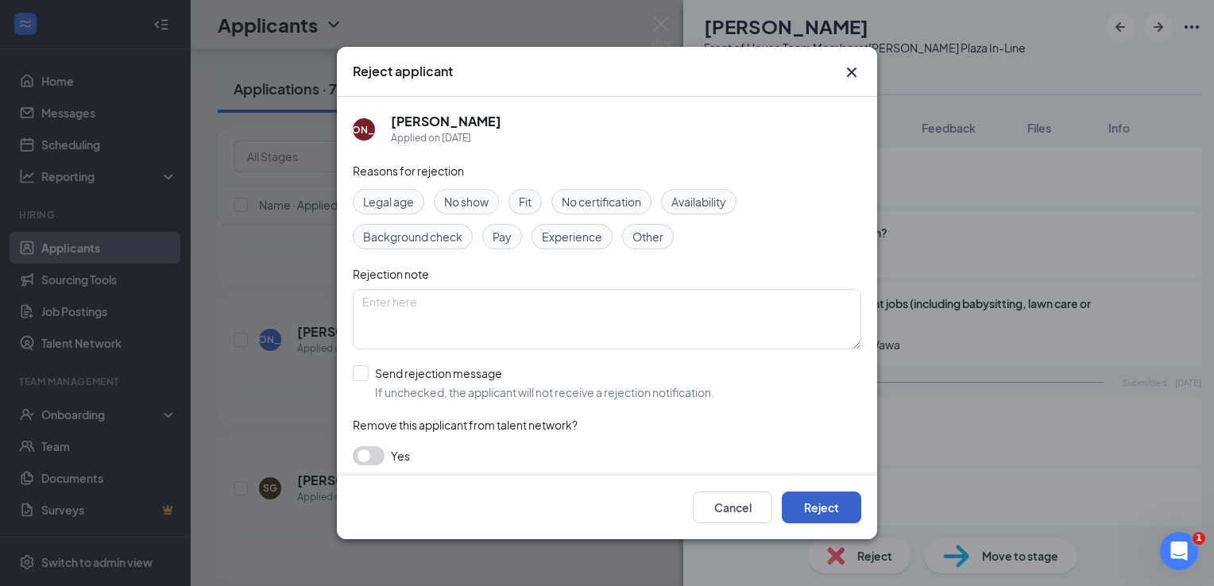
click at [853, 513] on button "Reject" at bounding box center [821, 508] width 79 height 32
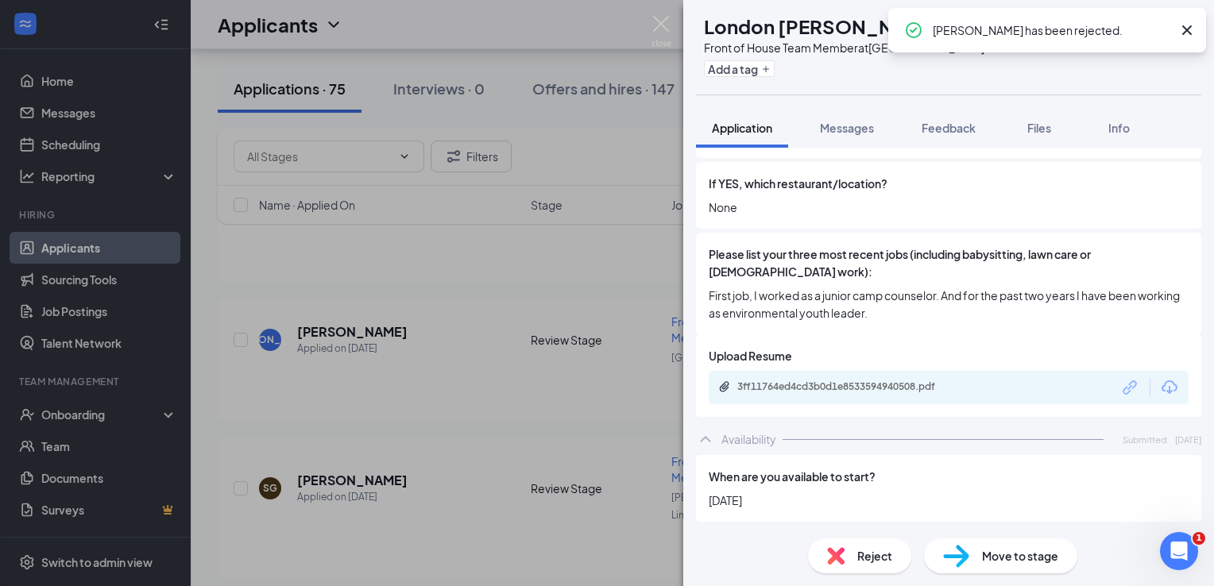
scroll to position [715, 0]
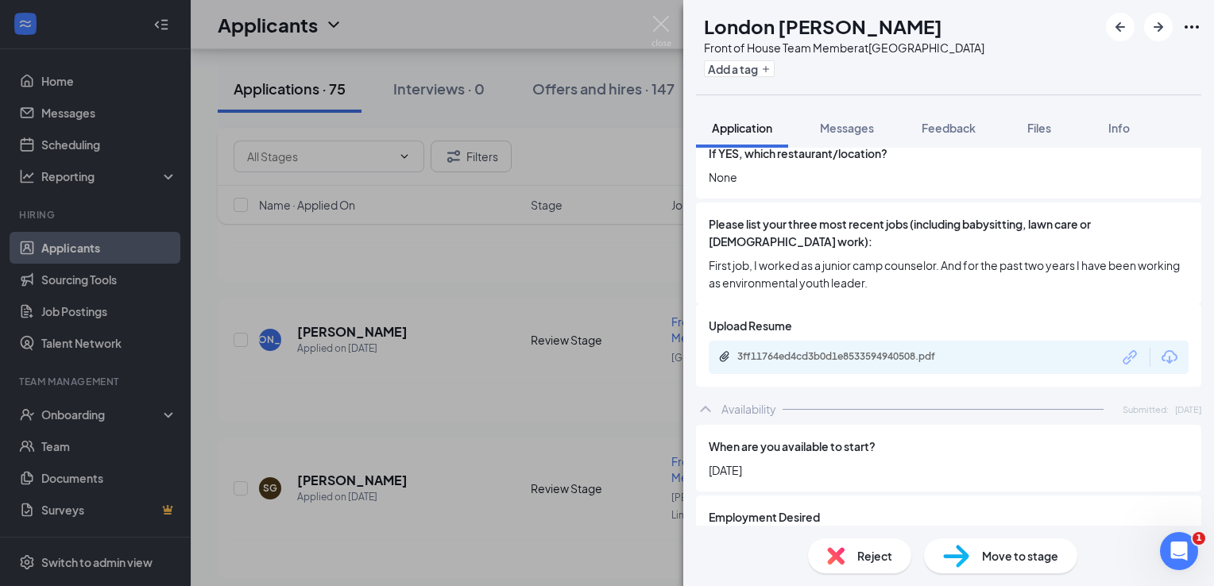
click at [872, 544] on div "Reject" at bounding box center [859, 556] width 103 height 35
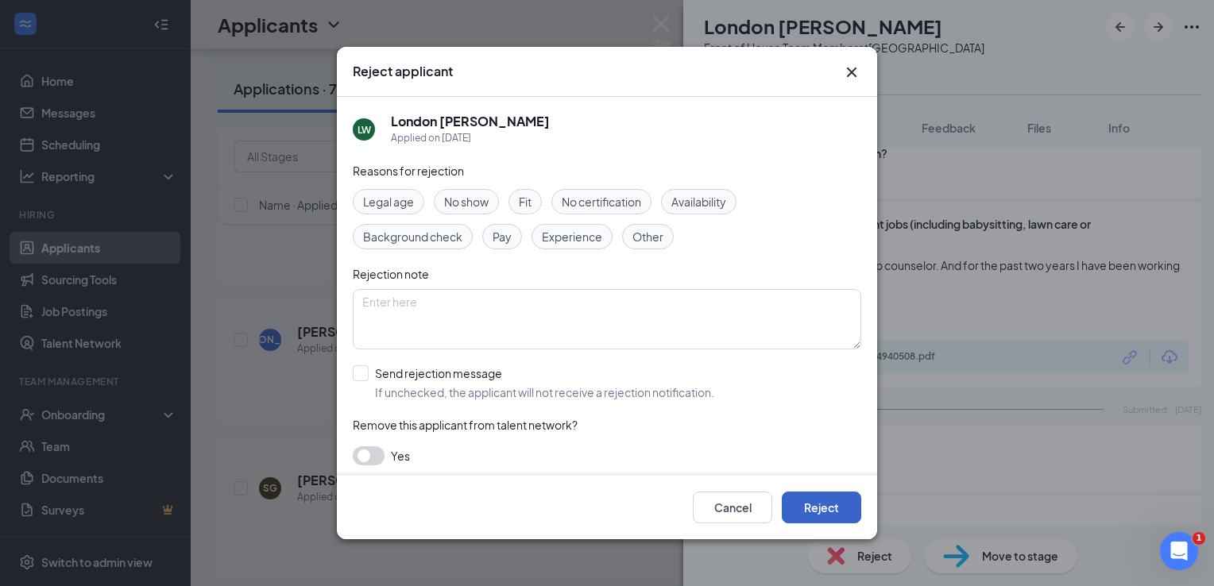
click at [855, 510] on button "Reject" at bounding box center [821, 508] width 79 height 32
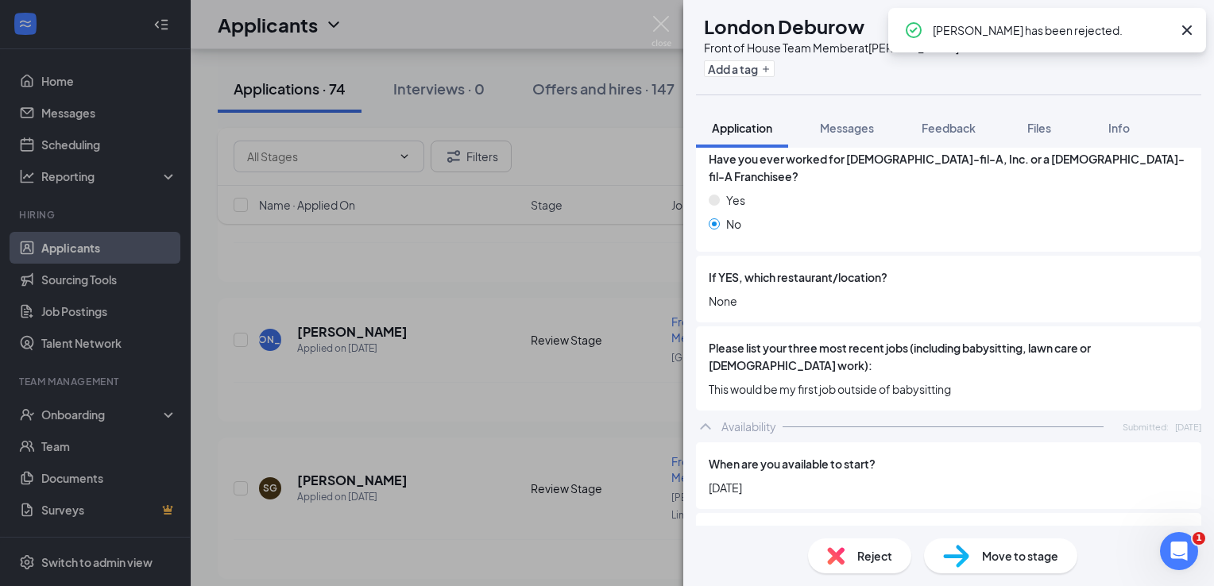
scroll to position [556, 0]
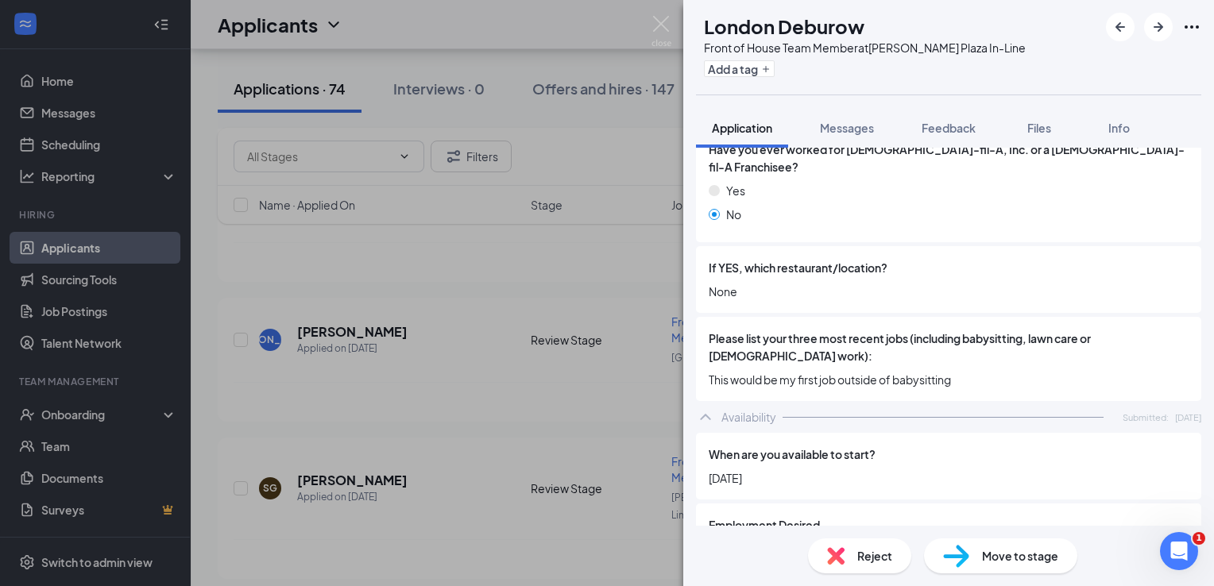
click at [877, 559] on span "Reject" at bounding box center [874, 556] width 35 height 17
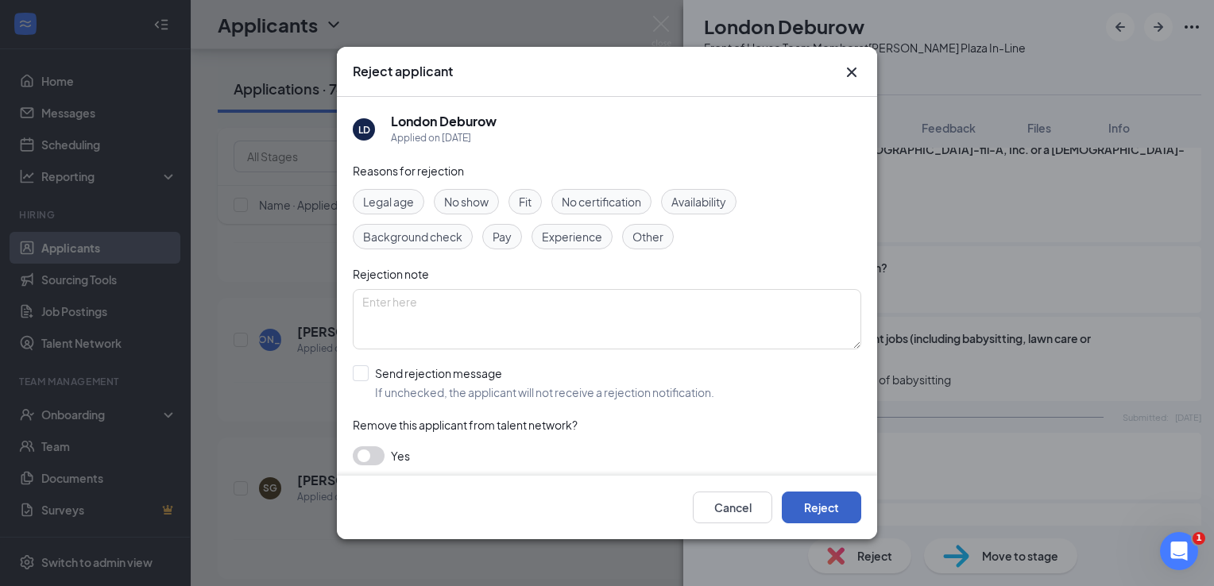
click at [846, 492] on button "Reject" at bounding box center [821, 508] width 79 height 32
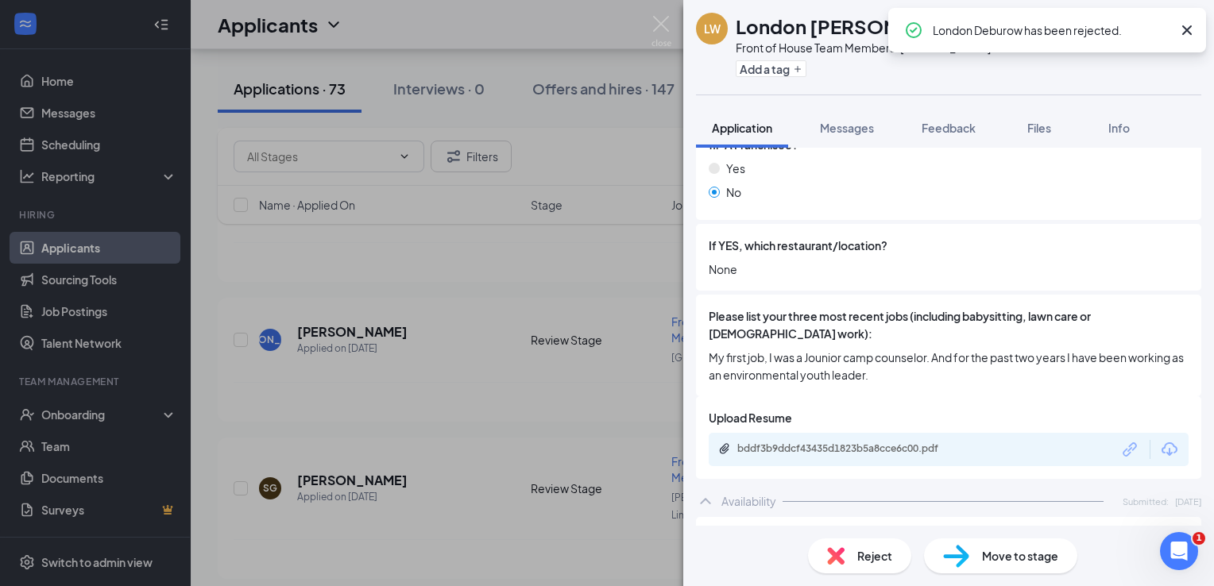
scroll to position [636, 0]
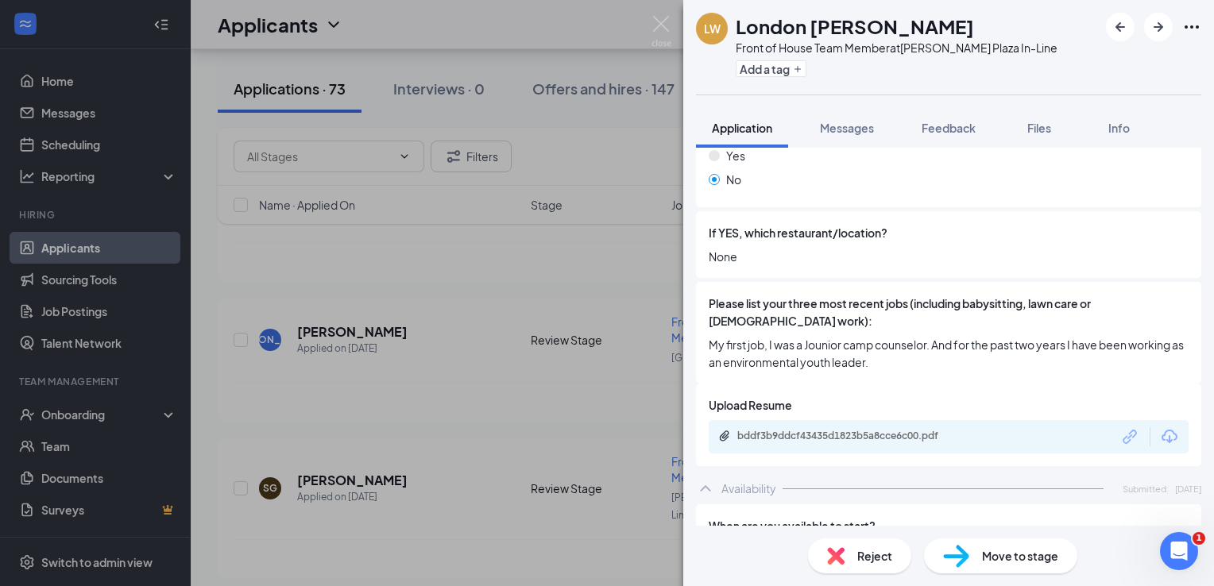
click at [859, 540] on div "Reject" at bounding box center [859, 556] width 103 height 35
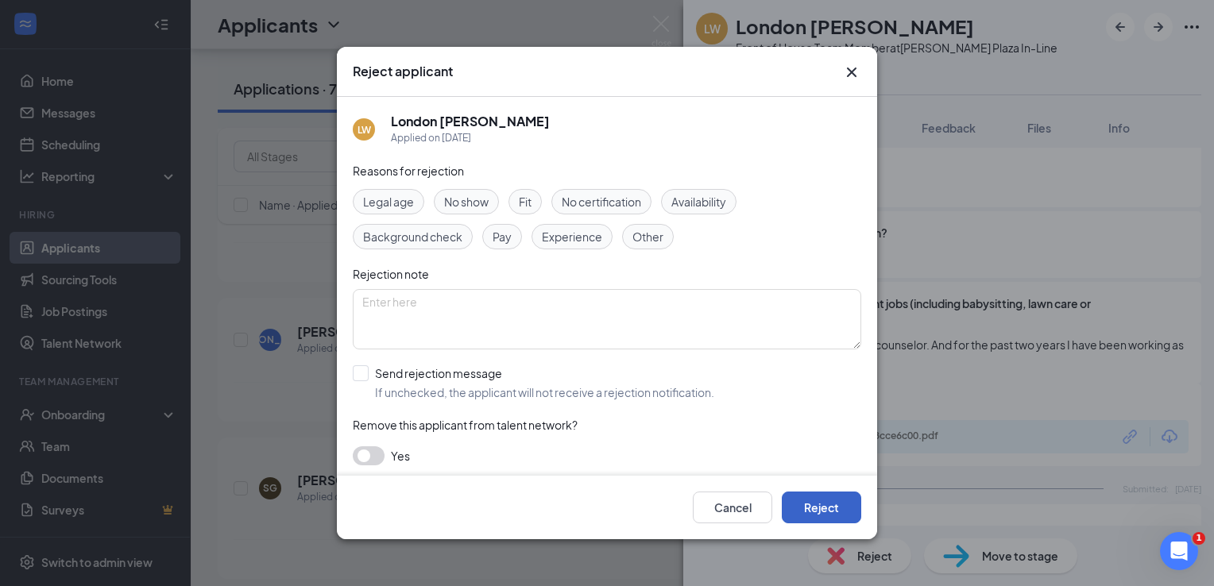
click at [853, 510] on button "Reject" at bounding box center [821, 508] width 79 height 32
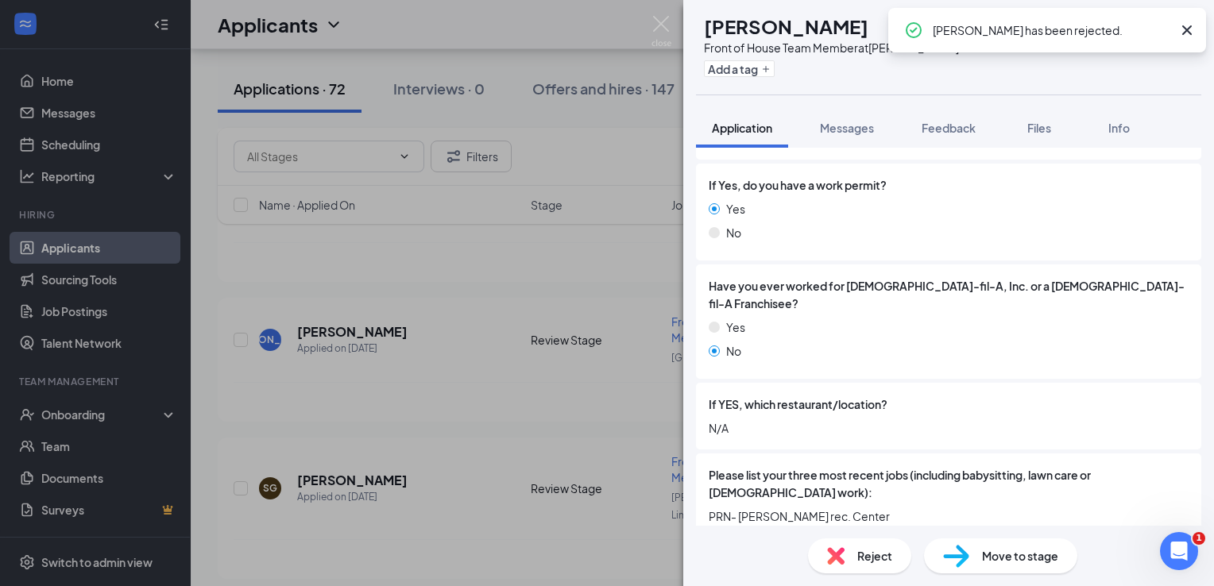
scroll to position [636, 0]
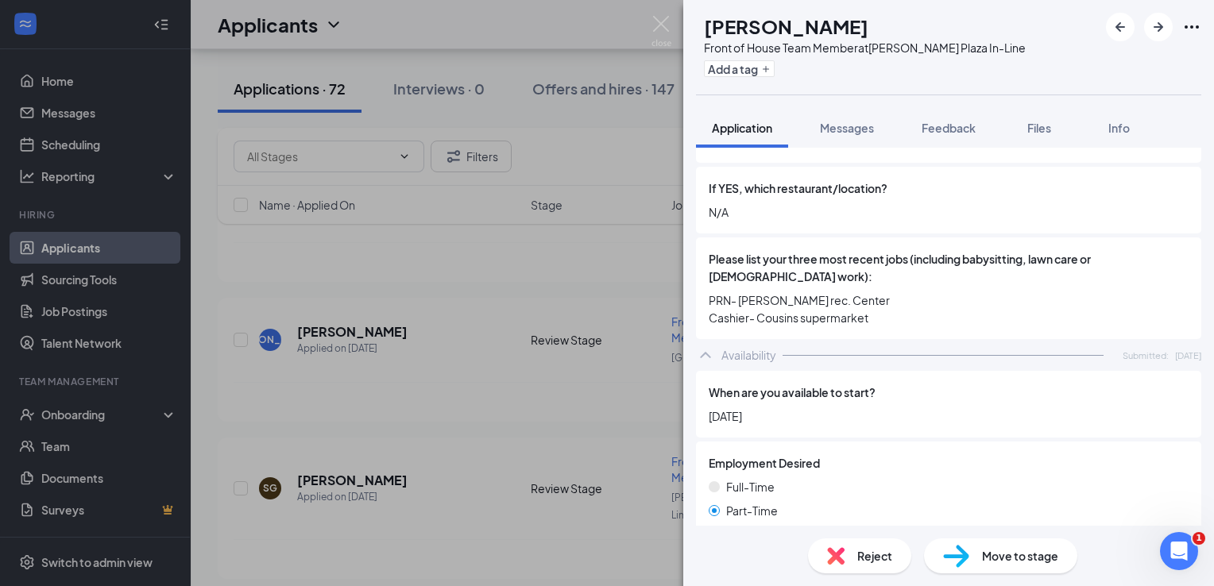
click at [884, 548] on span "Reject" at bounding box center [874, 556] width 35 height 17
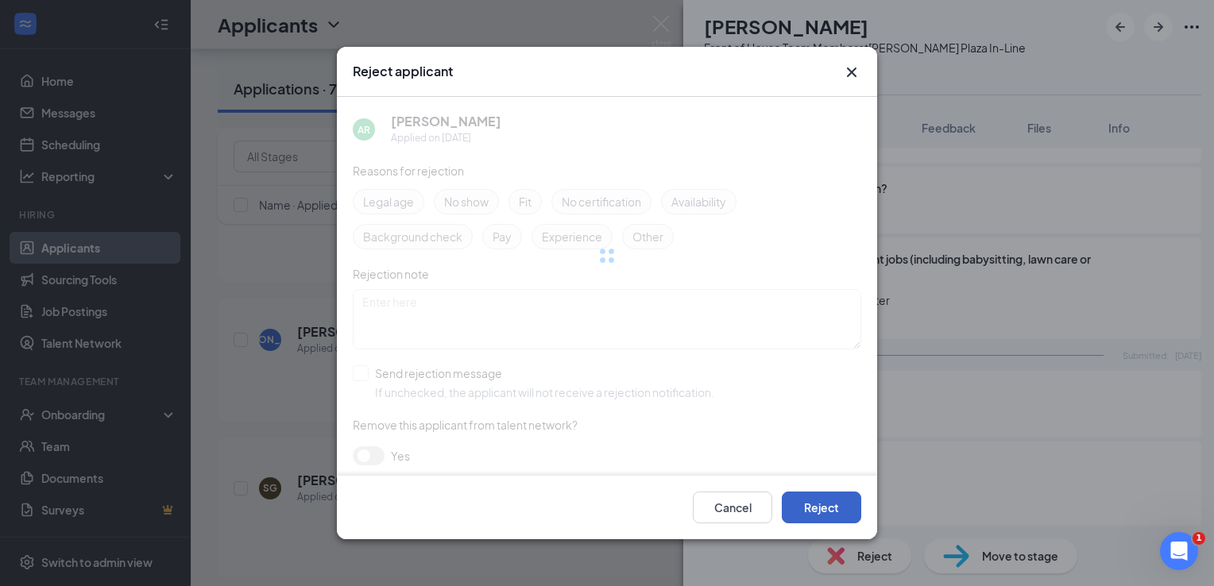
click at [850, 502] on button "Reject" at bounding box center [821, 508] width 79 height 32
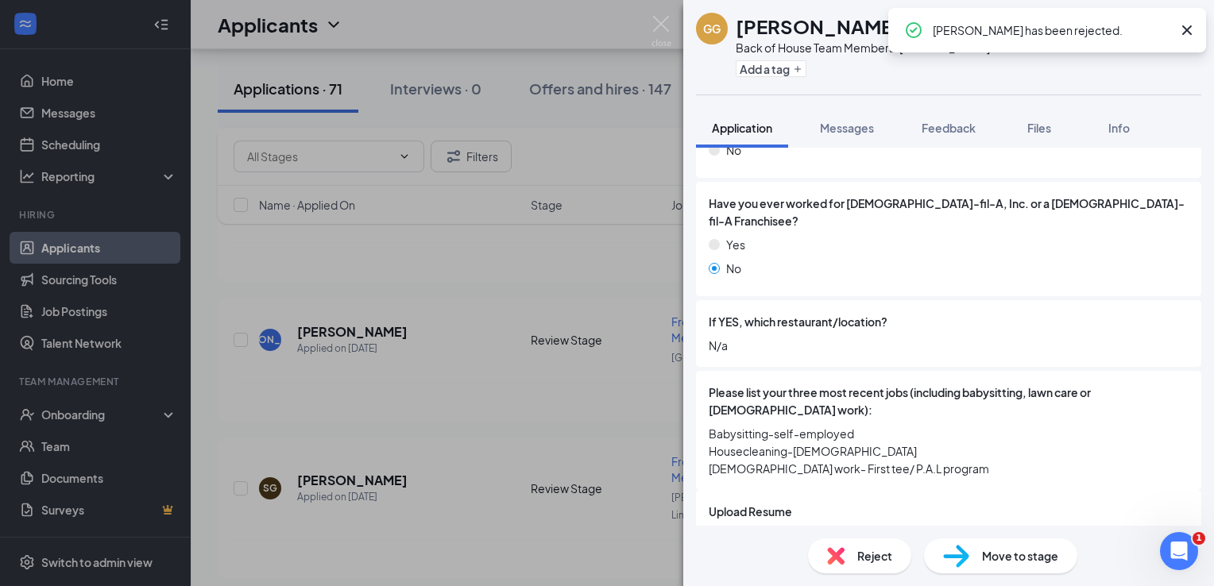
scroll to position [556, 0]
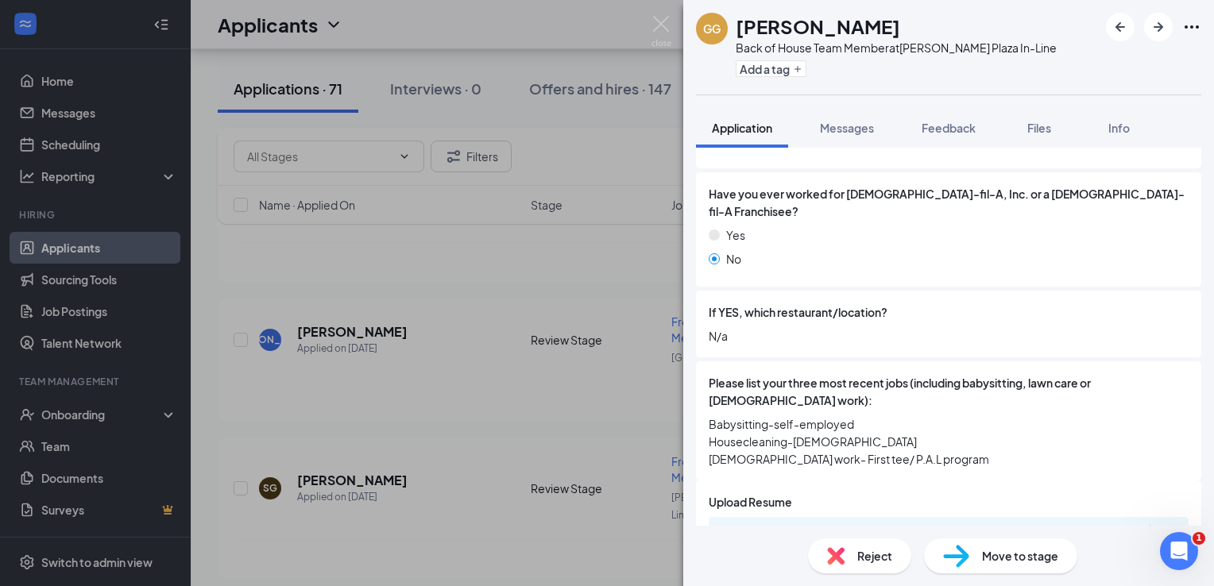
click at [863, 548] on span "Reject" at bounding box center [874, 556] width 35 height 17
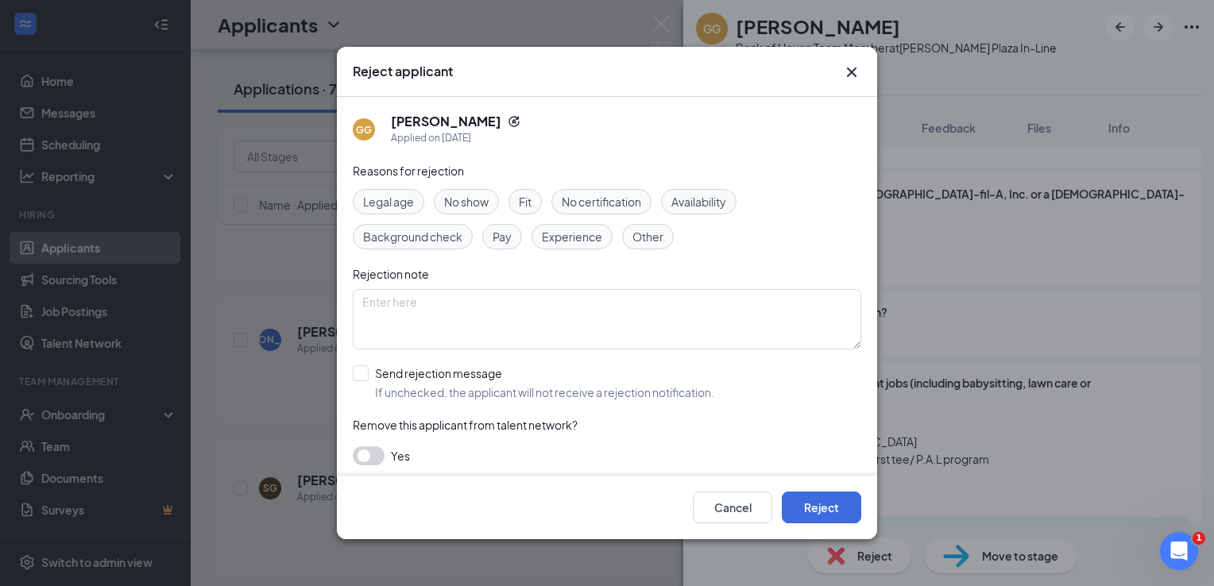
click at [851, 526] on div "Cancel Reject" at bounding box center [607, 508] width 540 height 64
click at [846, 511] on button "Reject" at bounding box center [821, 508] width 79 height 32
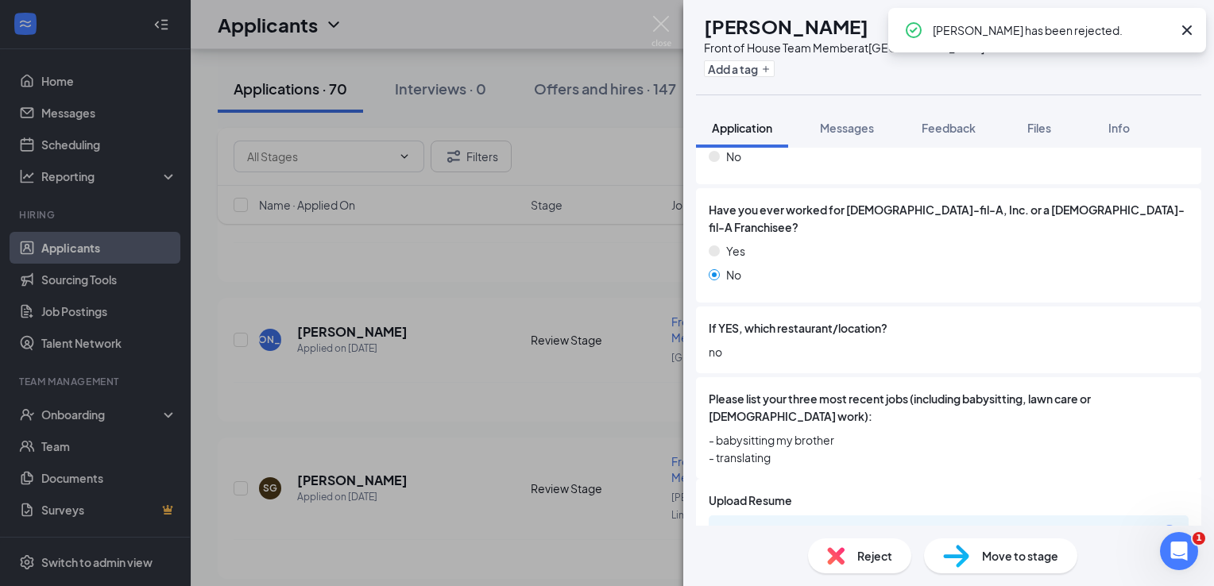
scroll to position [556, 0]
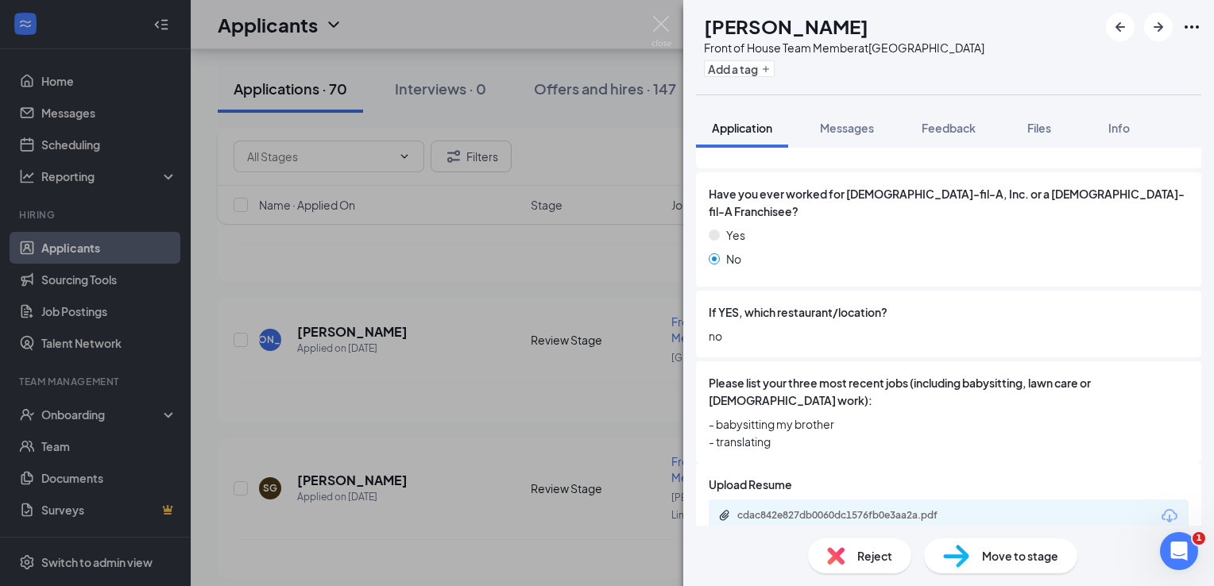
click at [867, 555] on span "Reject" at bounding box center [874, 556] width 35 height 17
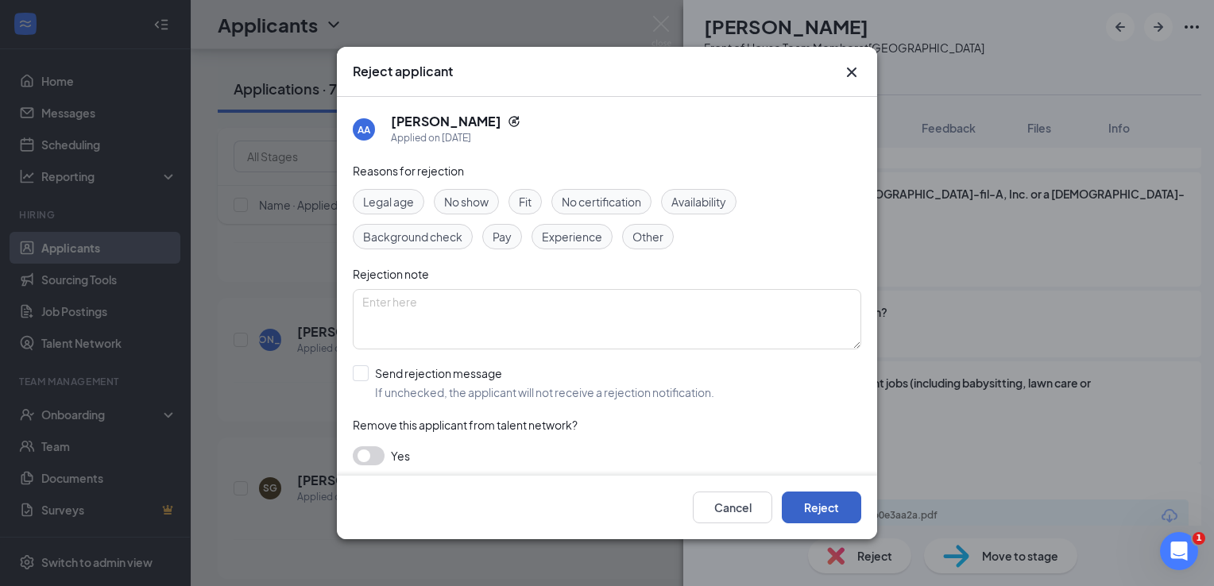
click at [855, 521] on button "Reject" at bounding box center [821, 508] width 79 height 32
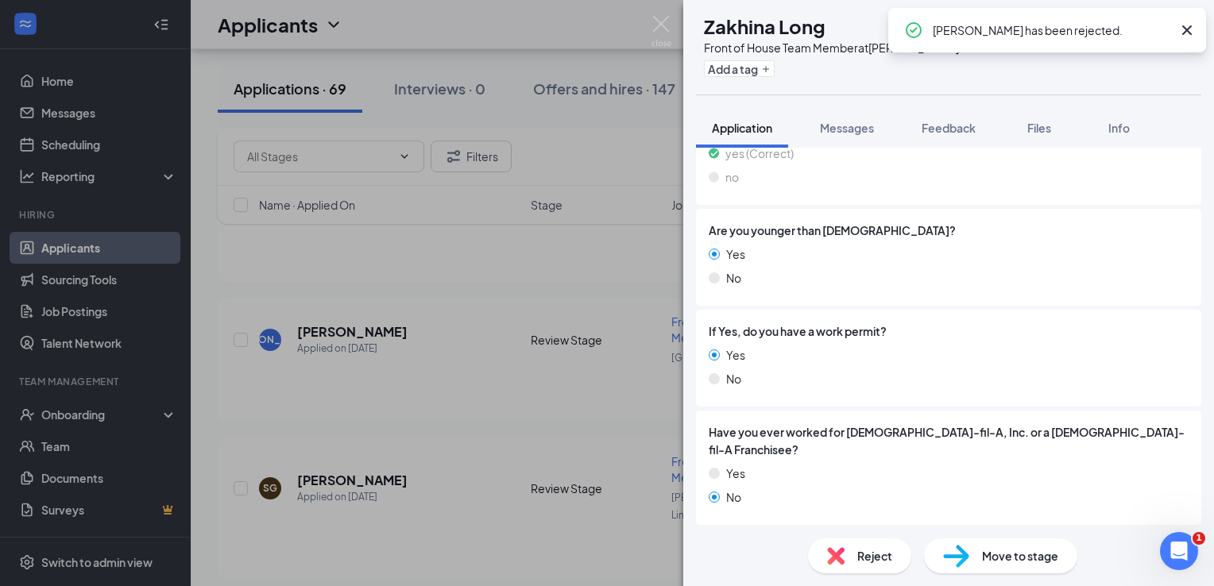
scroll to position [556, 0]
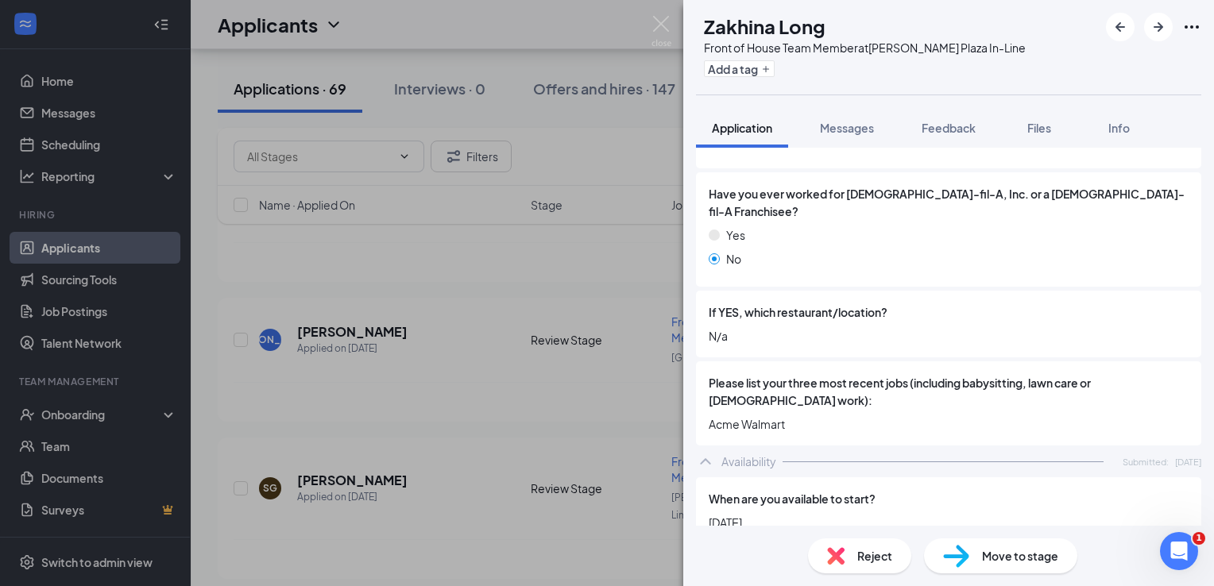
click at [873, 558] on span "Reject" at bounding box center [874, 556] width 35 height 17
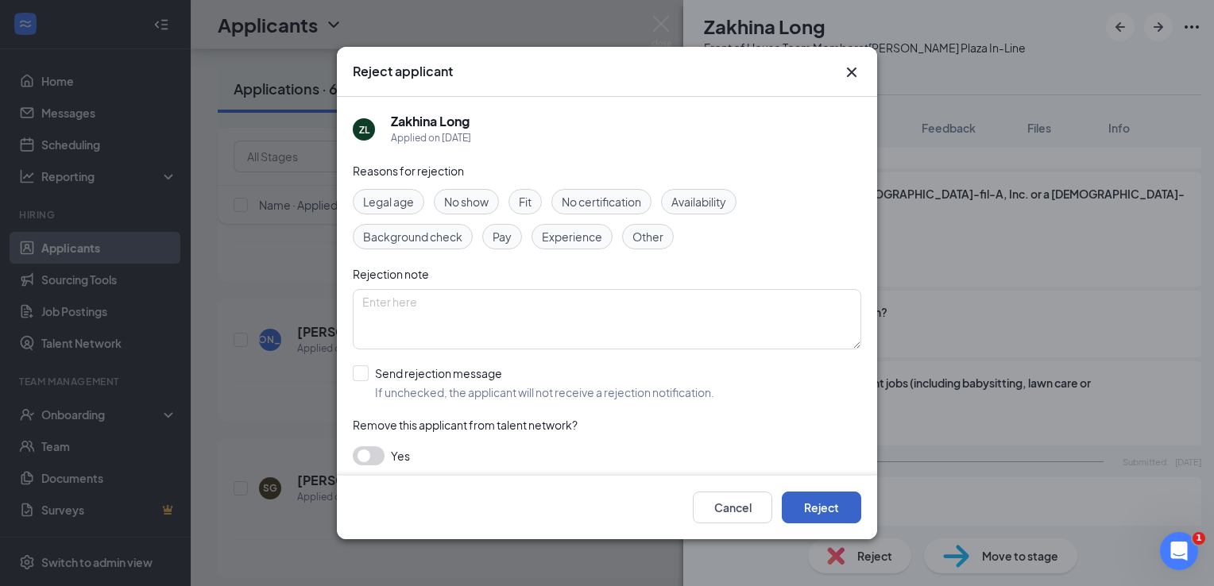
click at [855, 517] on button "Reject" at bounding box center [821, 508] width 79 height 32
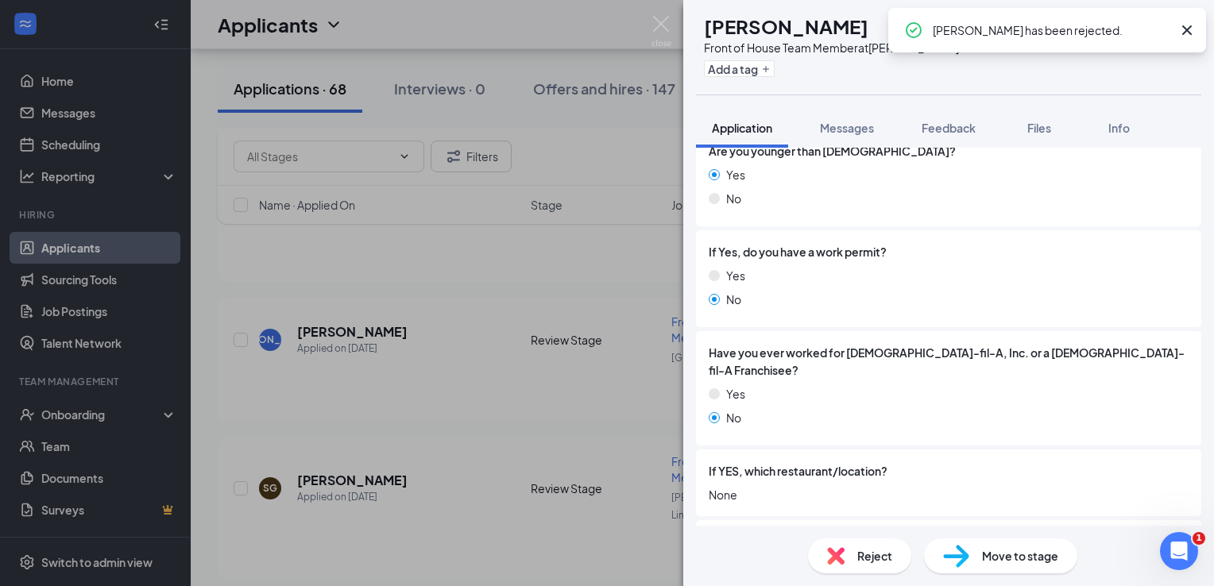
scroll to position [715, 0]
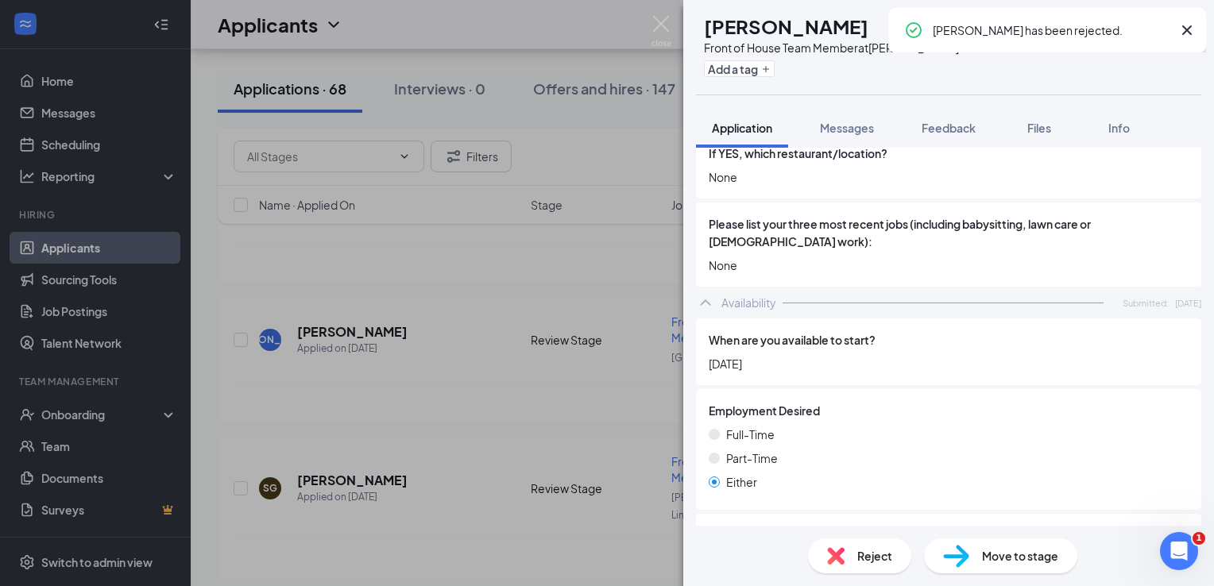
click at [856, 539] on div "Reject" at bounding box center [859, 556] width 103 height 35
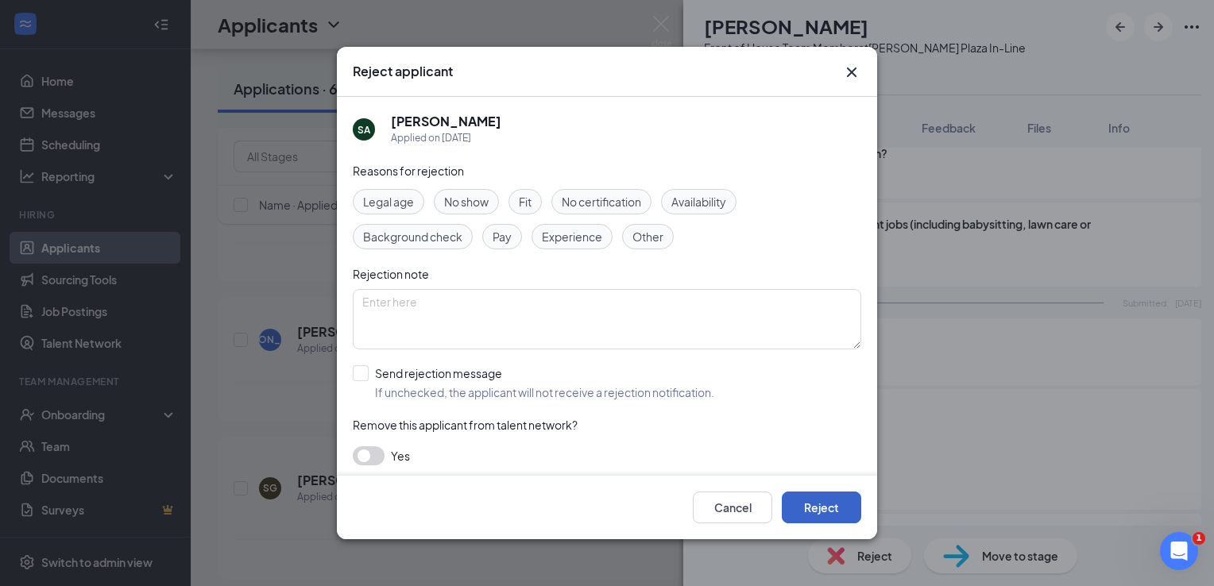
click at [823, 493] on button "Reject" at bounding box center [821, 508] width 79 height 32
click at [824, 509] on button "button" at bounding box center [821, 508] width 79 height 32
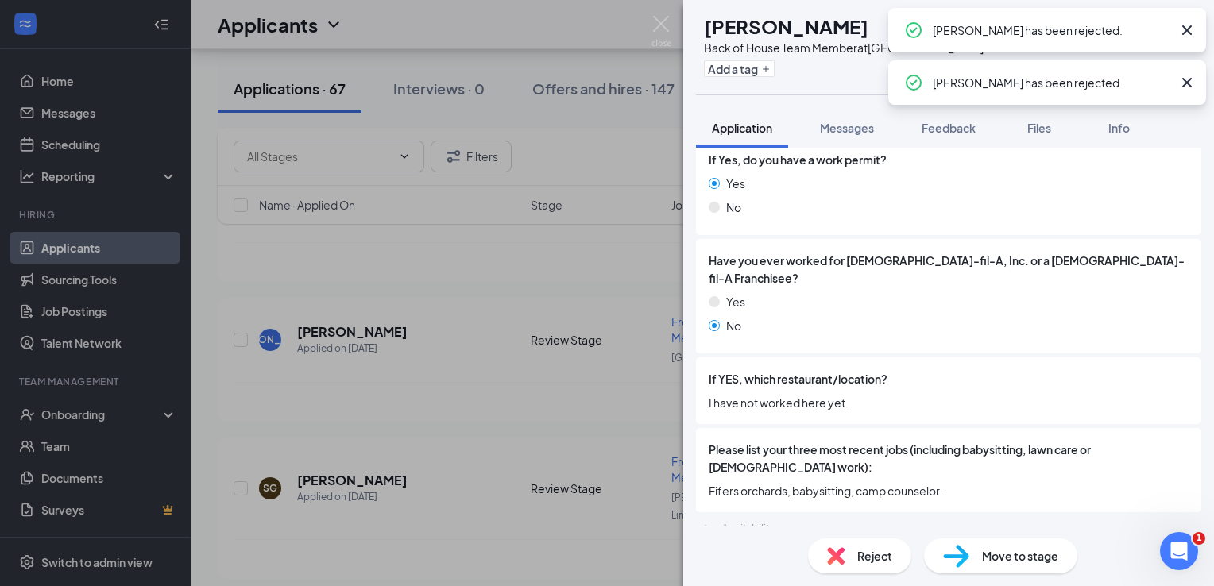
click at [861, 556] on span "Reject" at bounding box center [874, 556] width 35 height 17
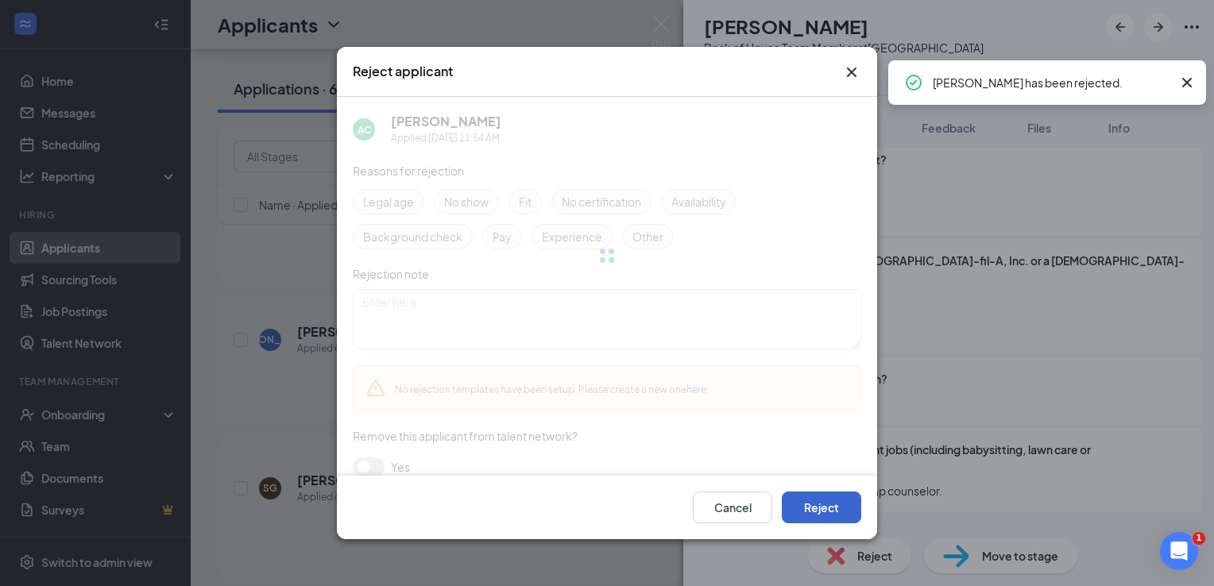
scroll to position [439, 0]
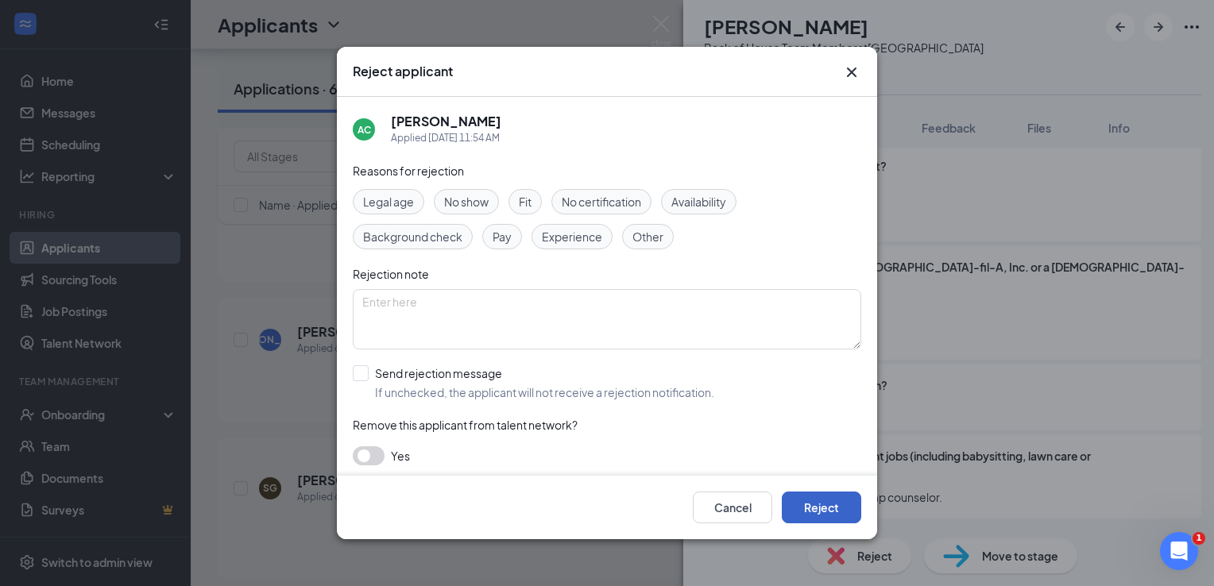
click at [833, 521] on button "Reject" at bounding box center [821, 508] width 79 height 32
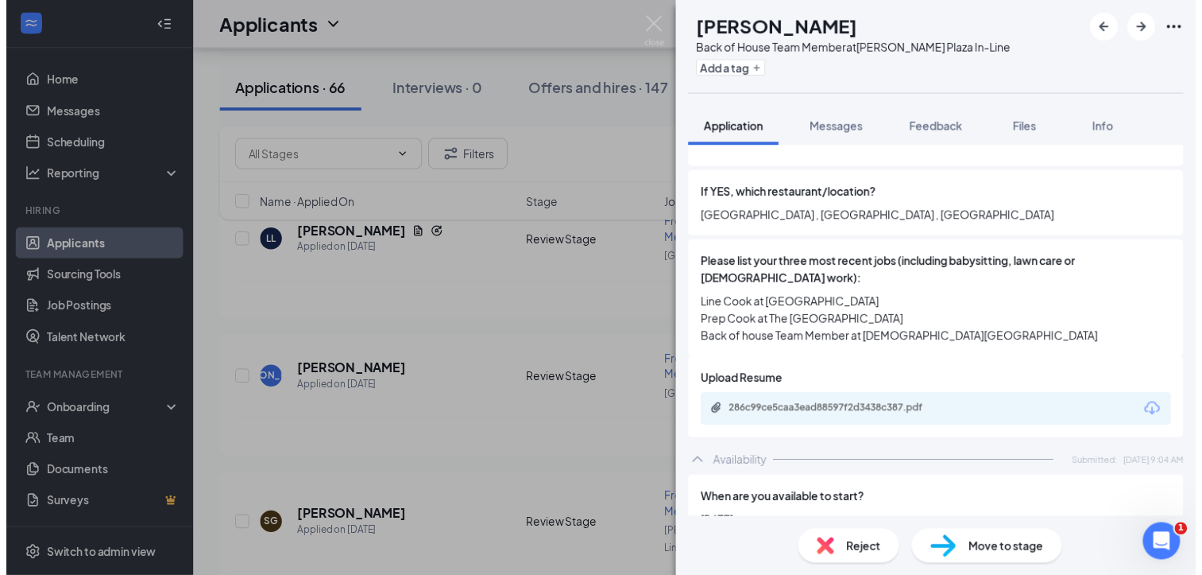
scroll to position [620, 0]
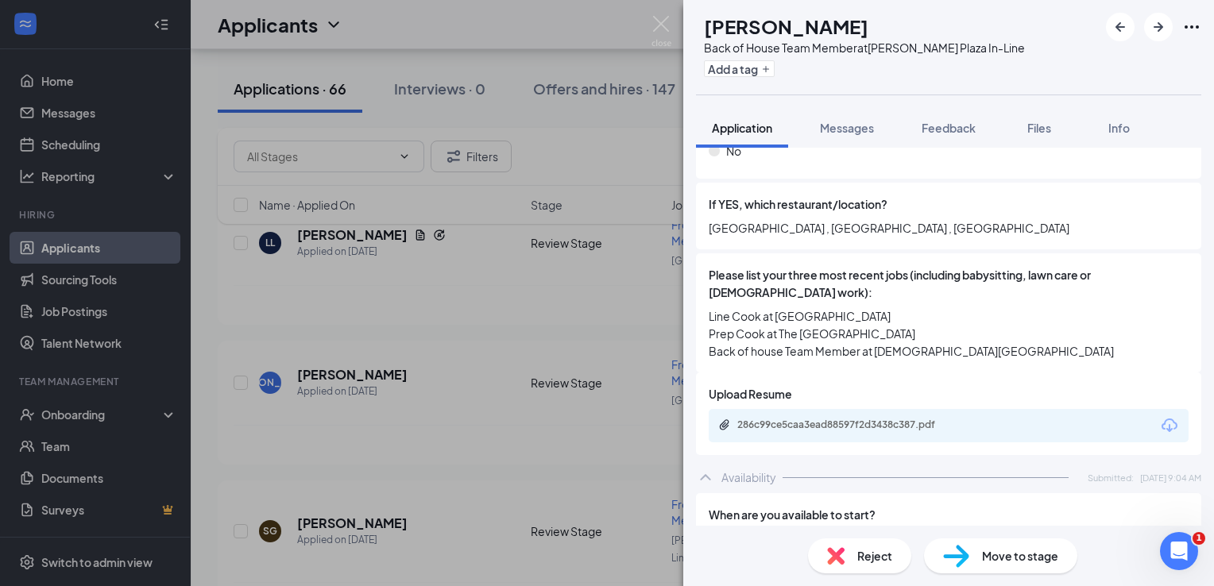
click at [598, 339] on div "IG [PERSON_NAME] Green Back of House Team Member at [PERSON_NAME][GEOGRAPHIC_DA…" at bounding box center [607, 293] width 1214 height 586
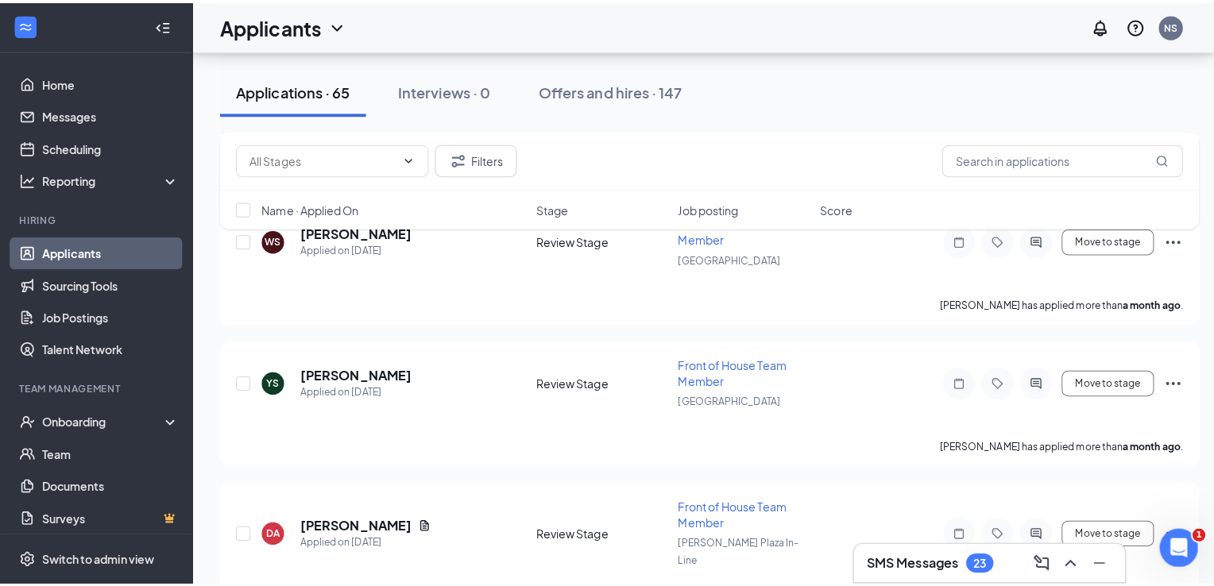
scroll to position [4132, 0]
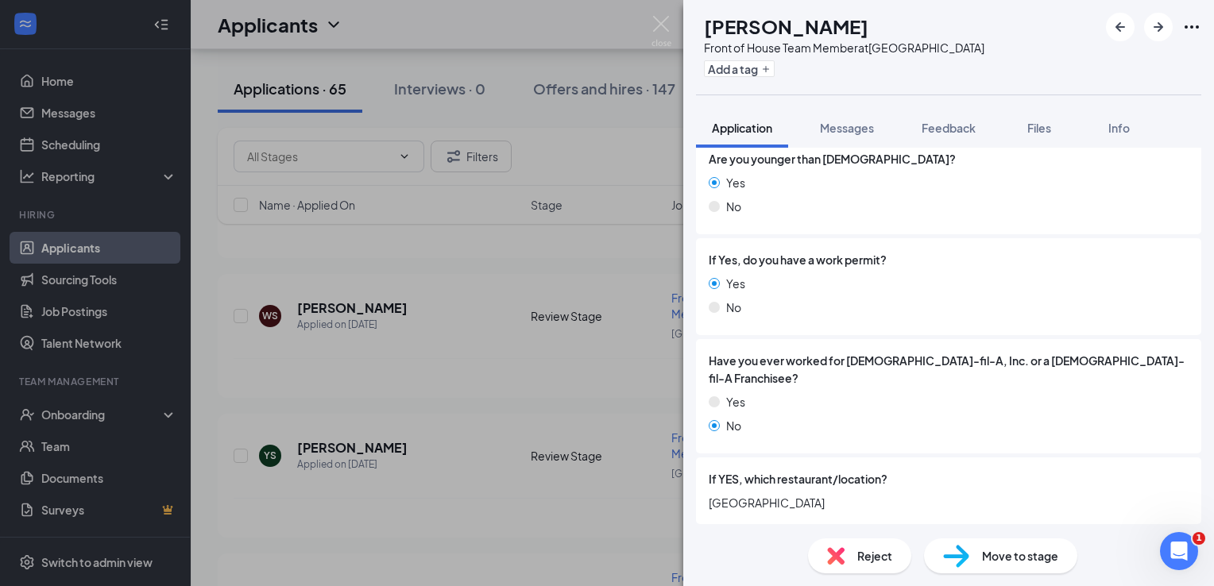
scroll to position [318, 0]
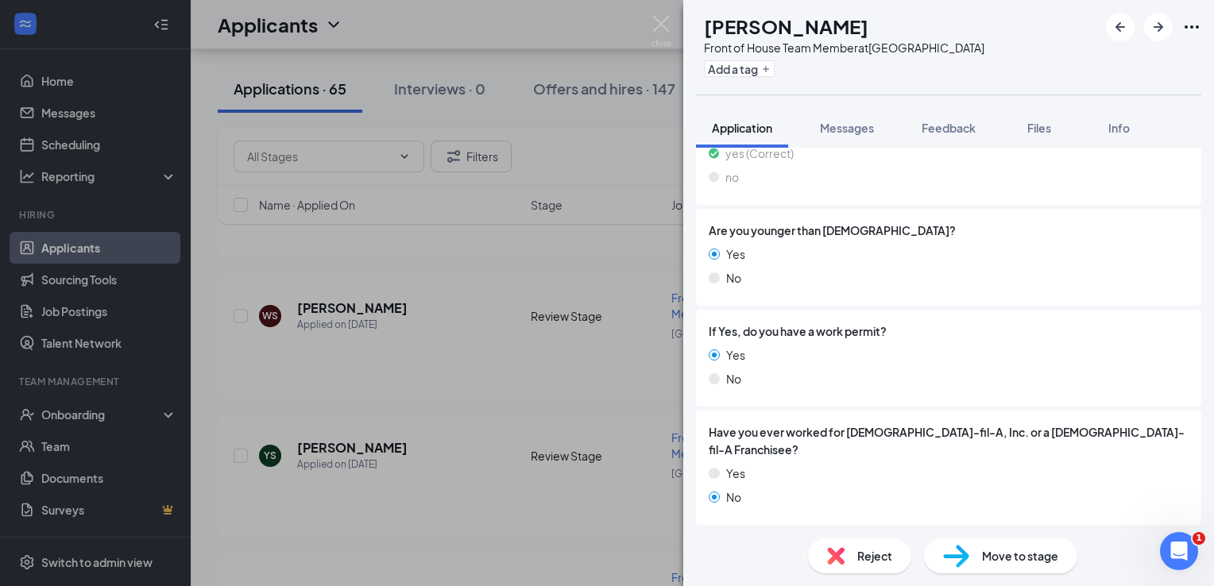
click at [869, 561] on span "Reject" at bounding box center [874, 556] width 35 height 17
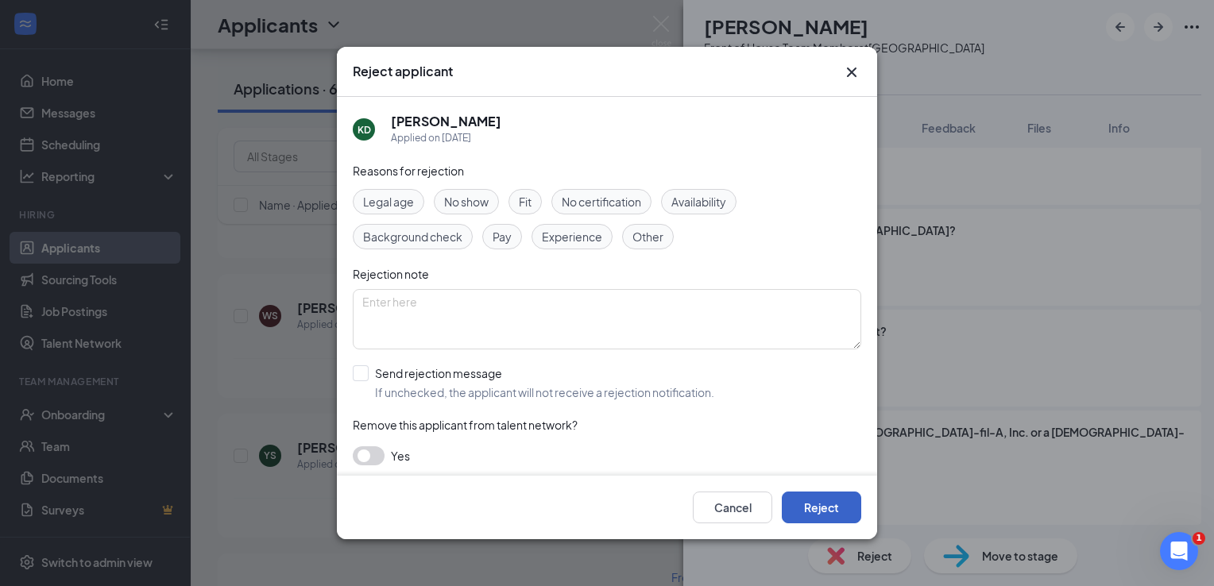
click at [835, 497] on button "Reject" at bounding box center [821, 508] width 79 height 32
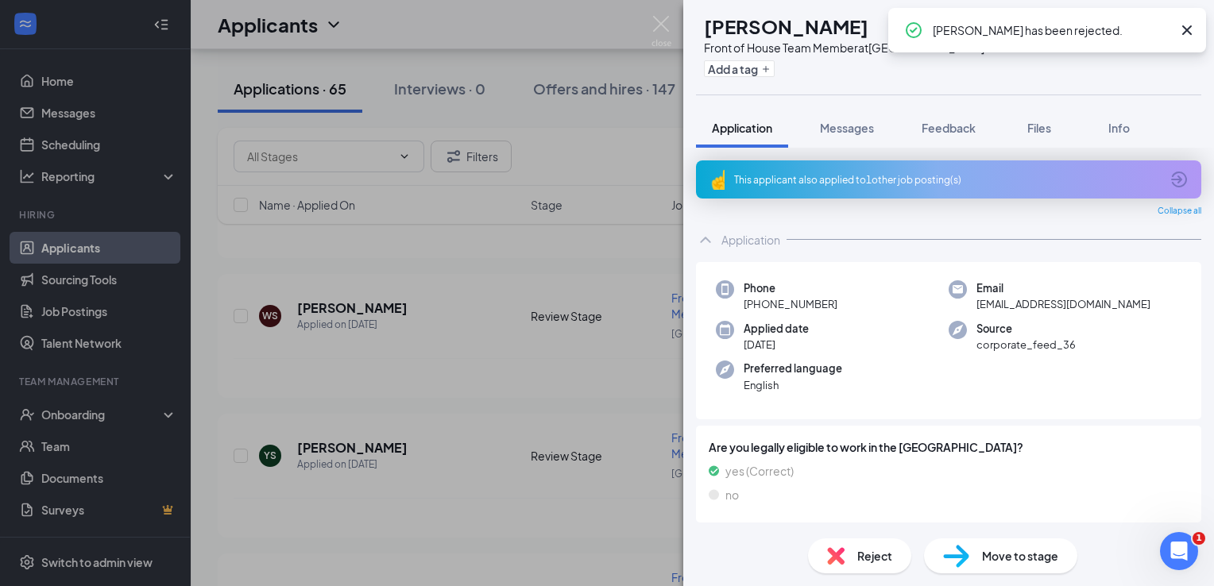
click at [475, 354] on div "MD [PERSON_NAME] Front of House Team Member at [GEOGRAPHIC_DATA] Add a tag Appl…" at bounding box center [607, 293] width 1214 height 586
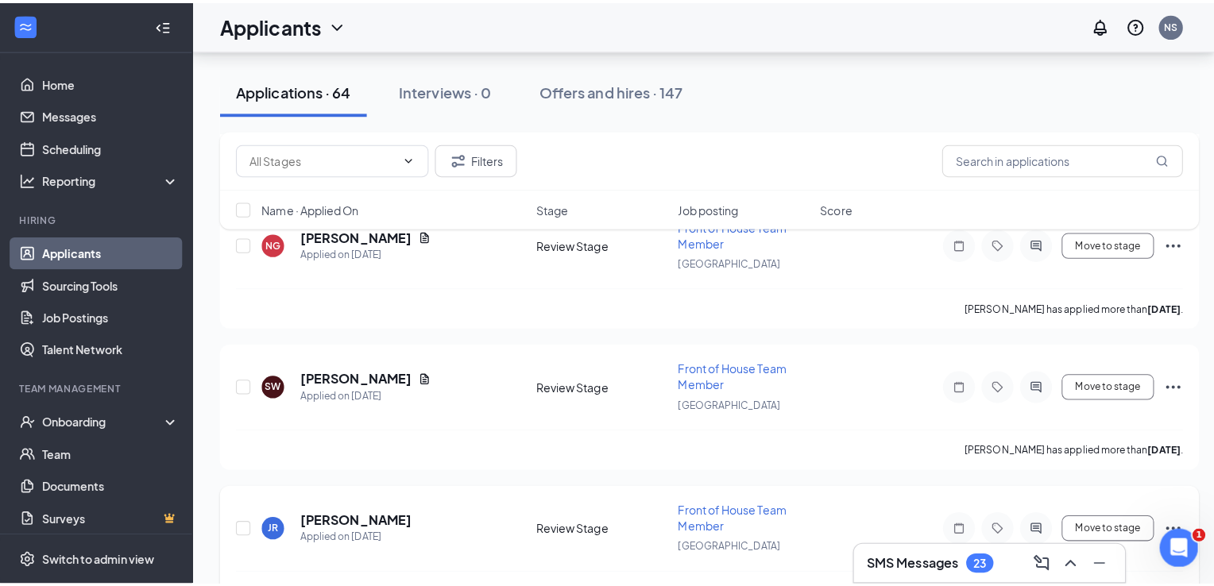
scroll to position [2861, 0]
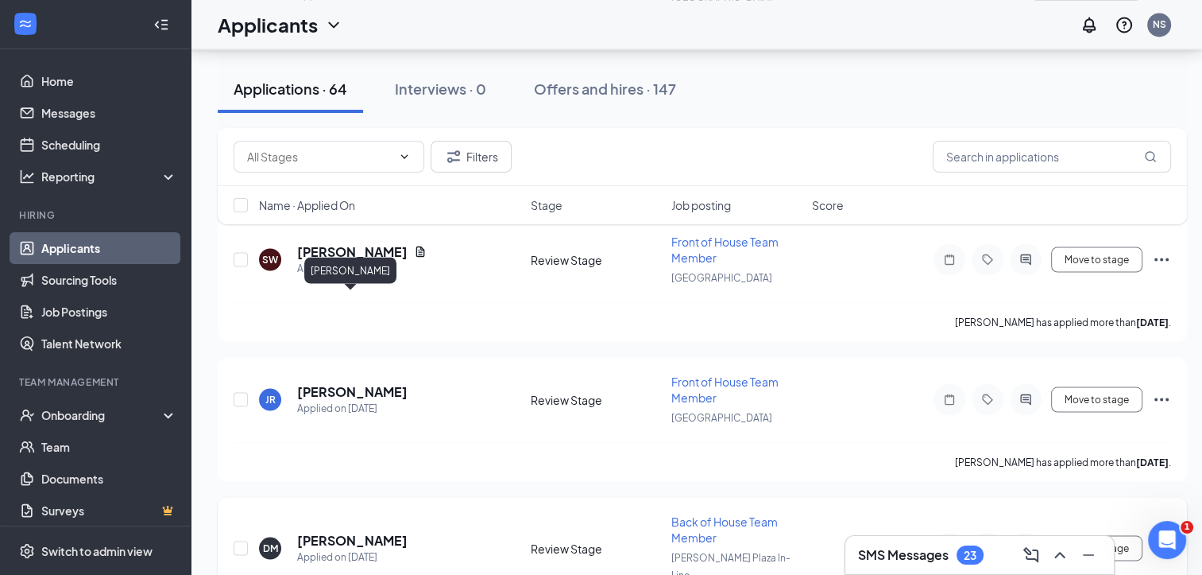
click at [350, 531] on h5 "[PERSON_NAME]" at bounding box center [352, 539] width 110 height 17
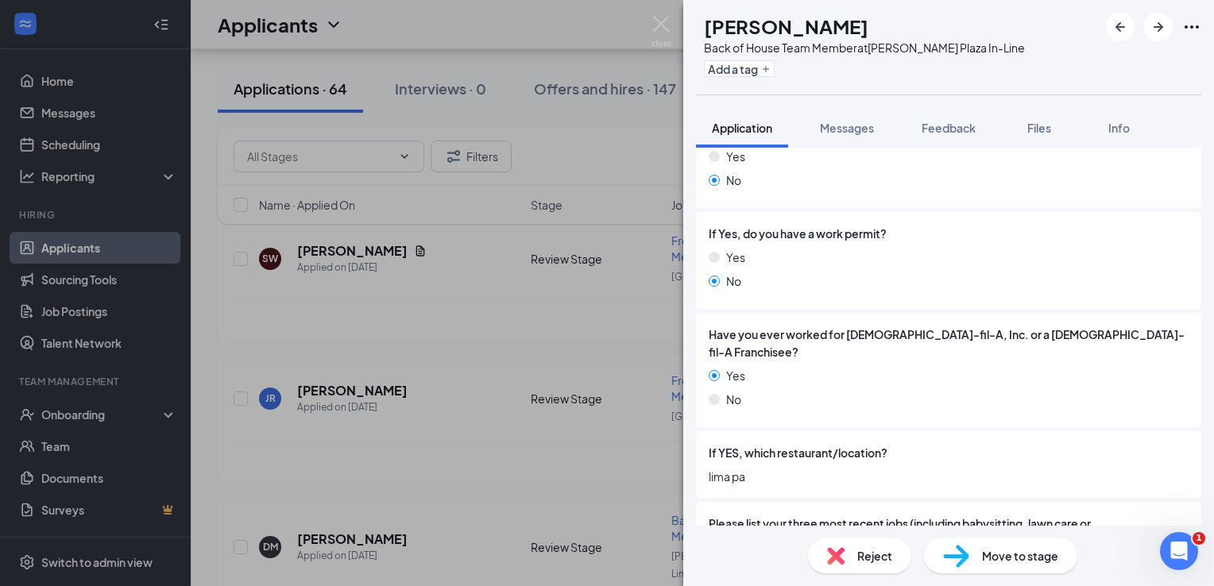
scroll to position [397, 0]
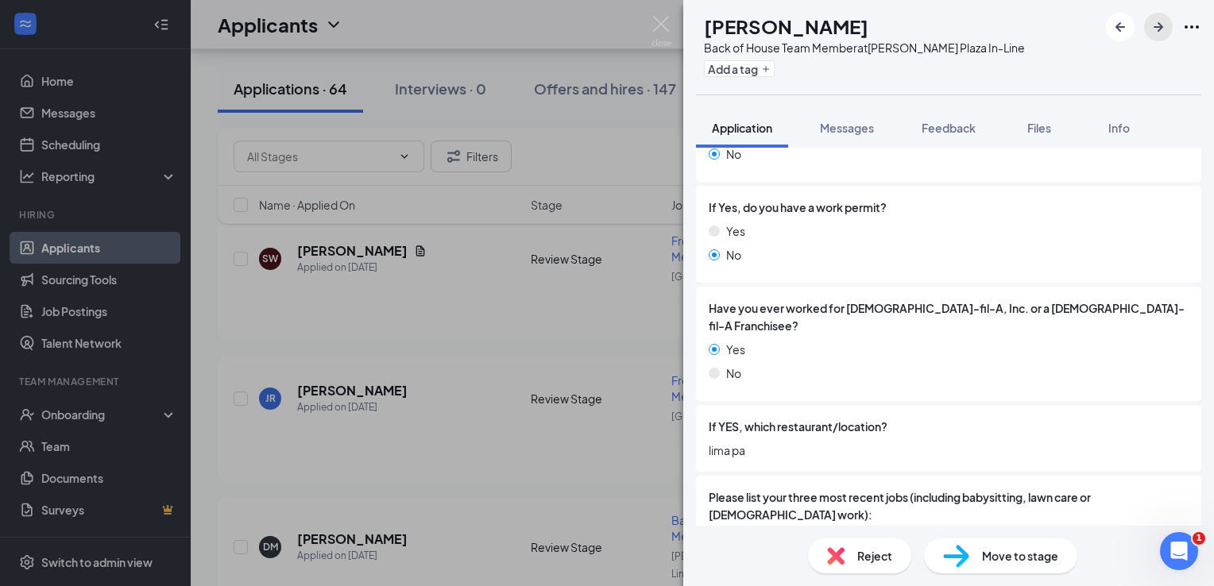
click at [1171, 33] on button "button" at bounding box center [1158, 27] width 29 height 29
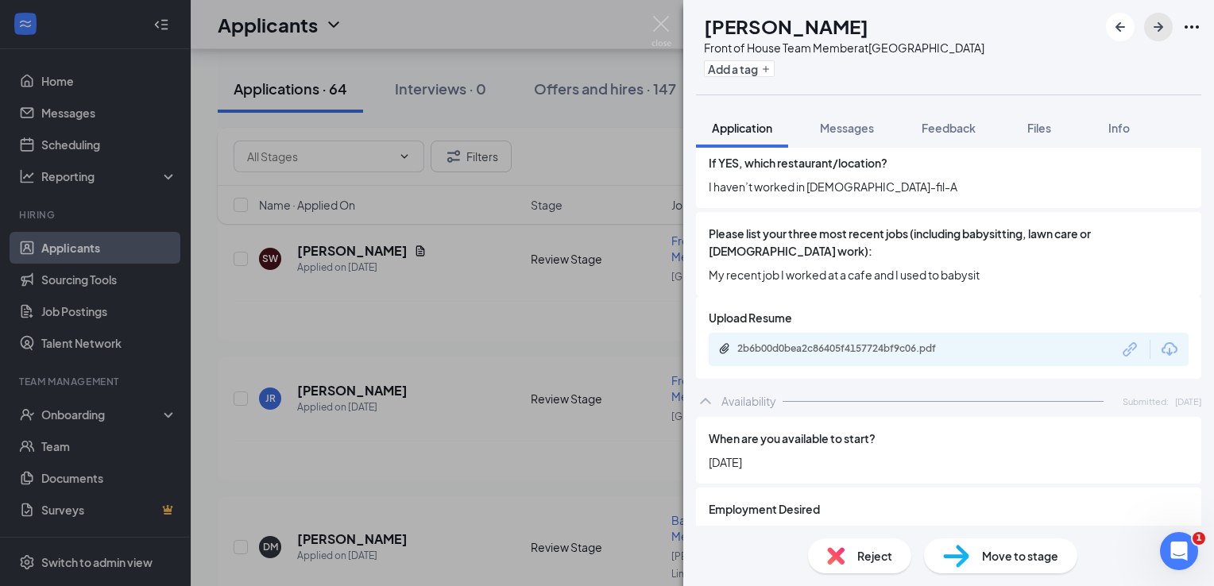
scroll to position [715, 0]
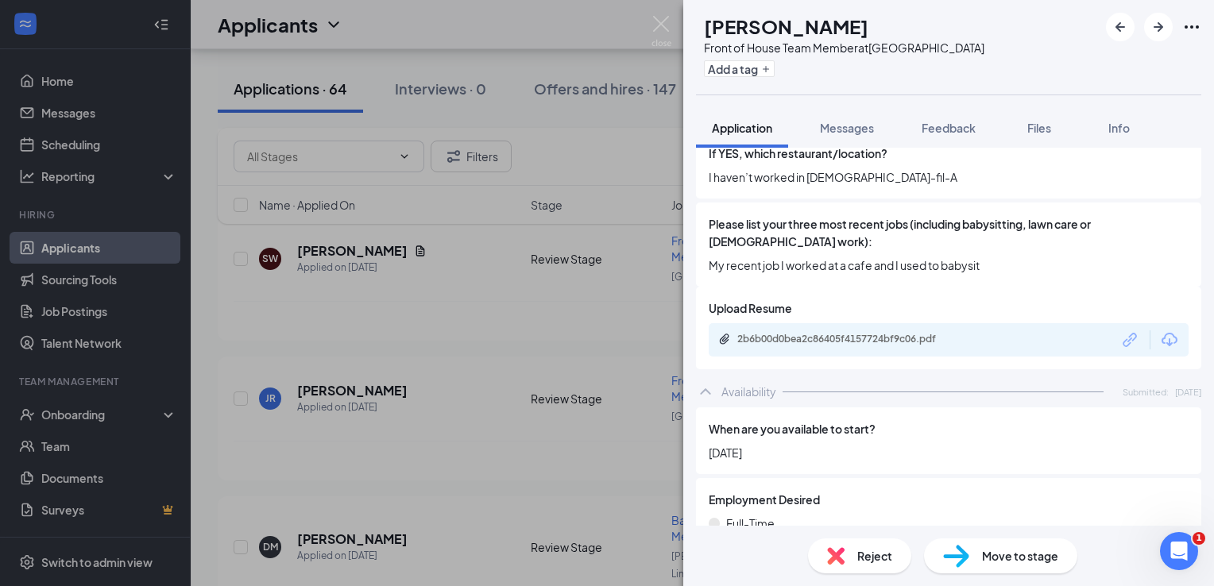
click at [887, 555] on span "Reject" at bounding box center [874, 556] width 35 height 17
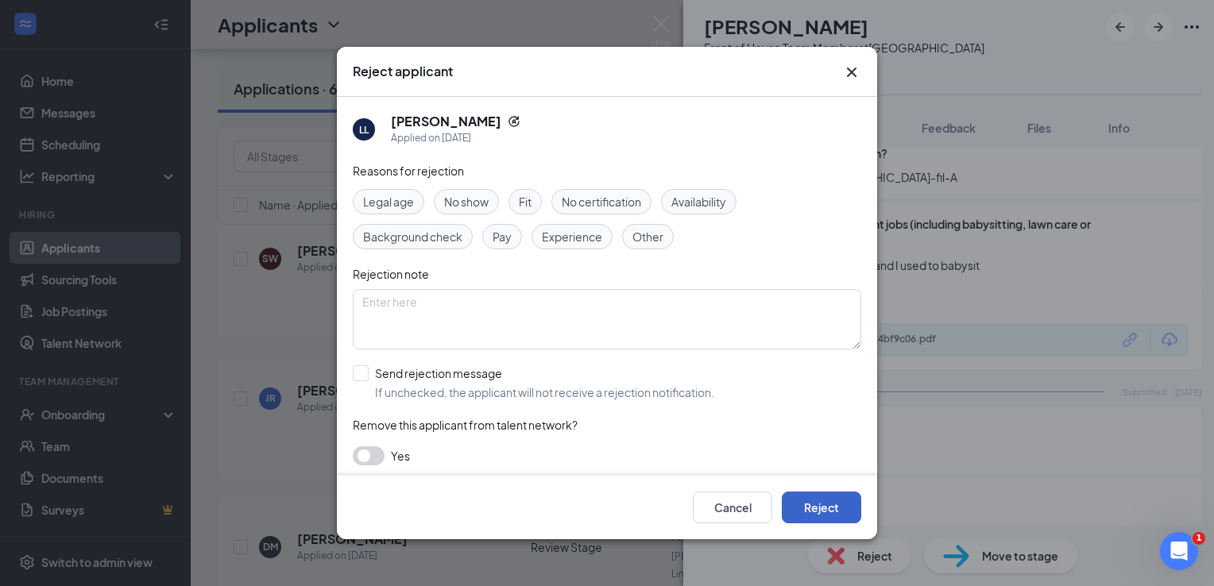
click at [842, 494] on button "Reject" at bounding box center [821, 508] width 79 height 32
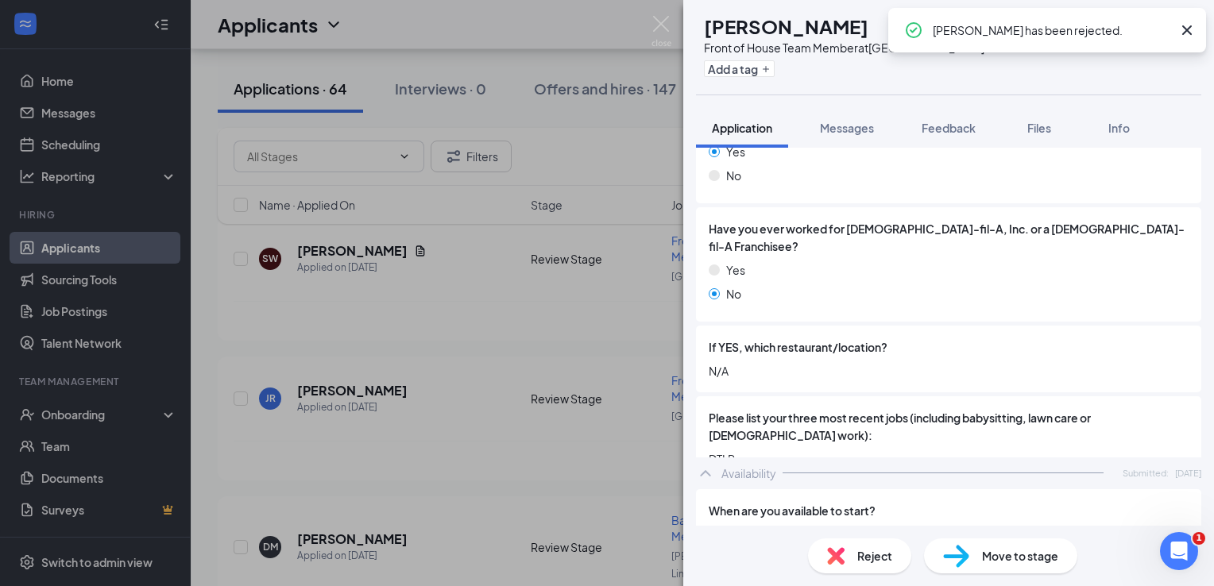
scroll to position [715, 0]
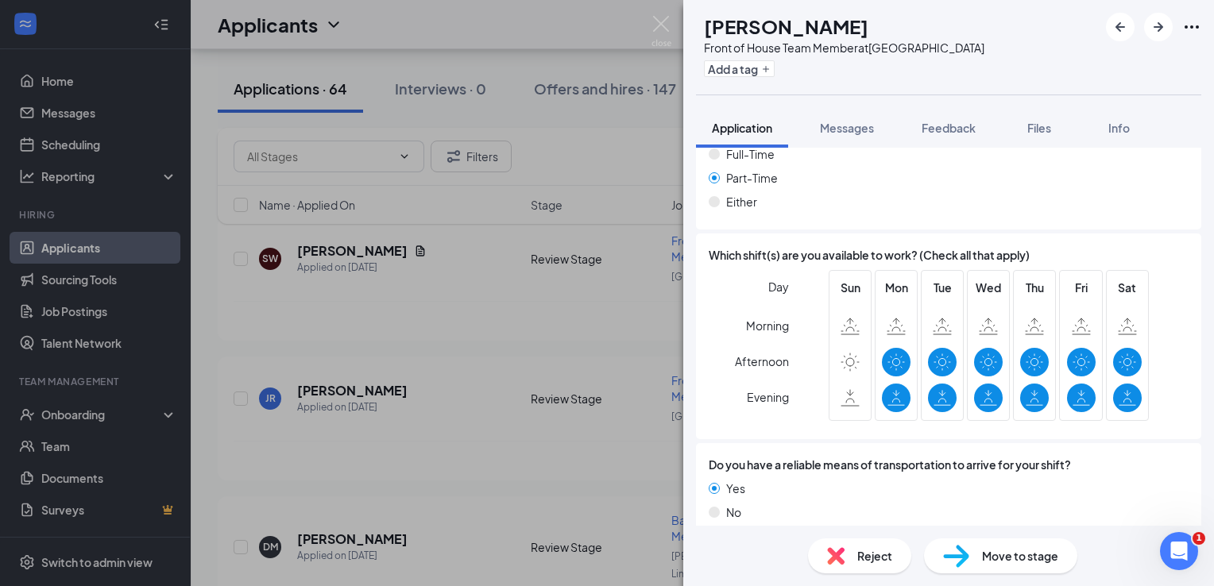
click at [836, 569] on div "Reject" at bounding box center [859, 556] width 103 height 35
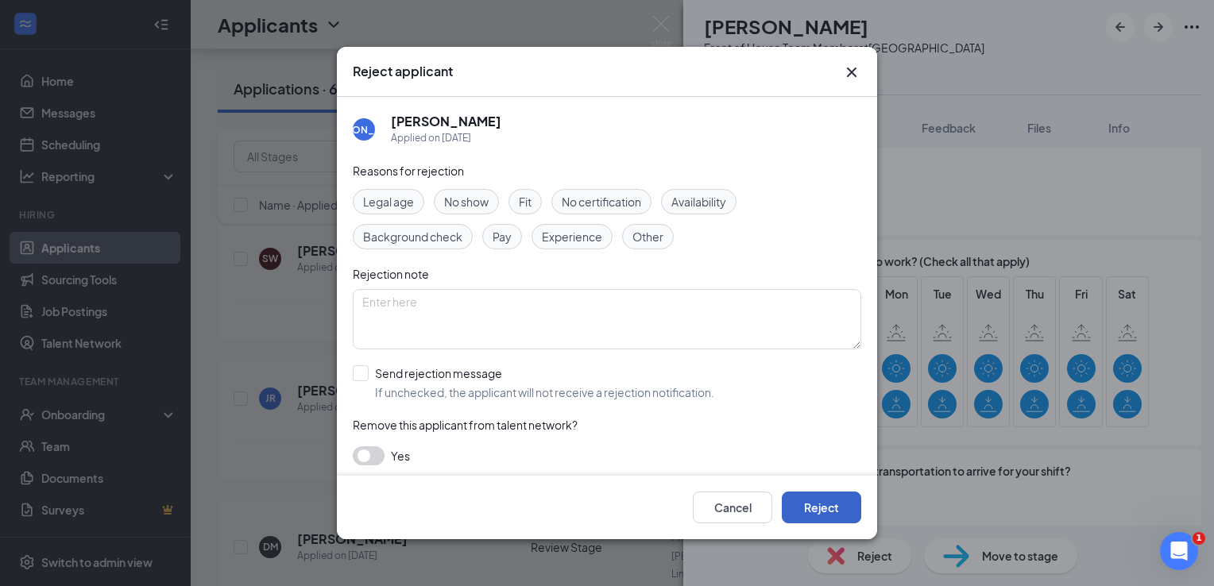
click at [795, 515] on button "Reject" at bounding box center [821, 508] width 79 height 32
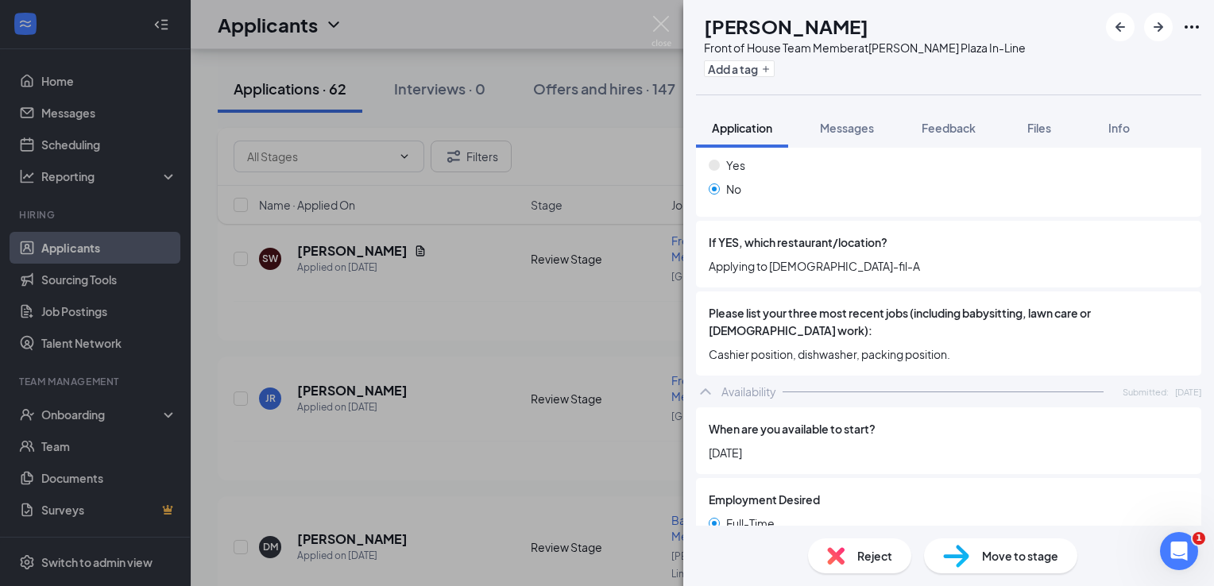
scroll to position [554, 0]
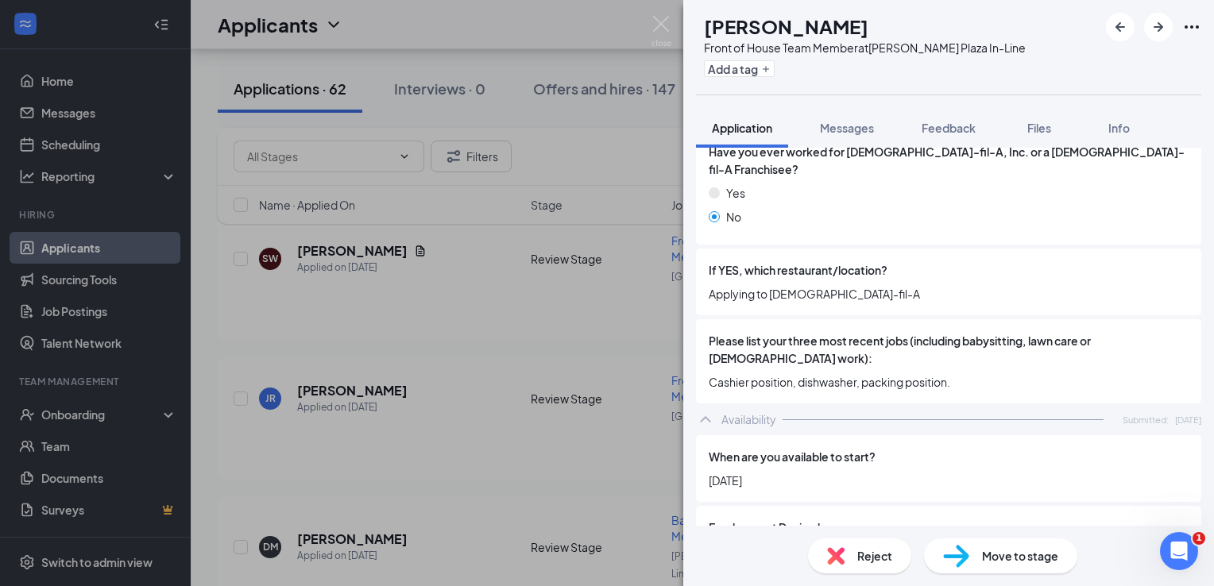
click at [865, 550] on span "Reject" at bounding box center [874, 556] width 35 height 17
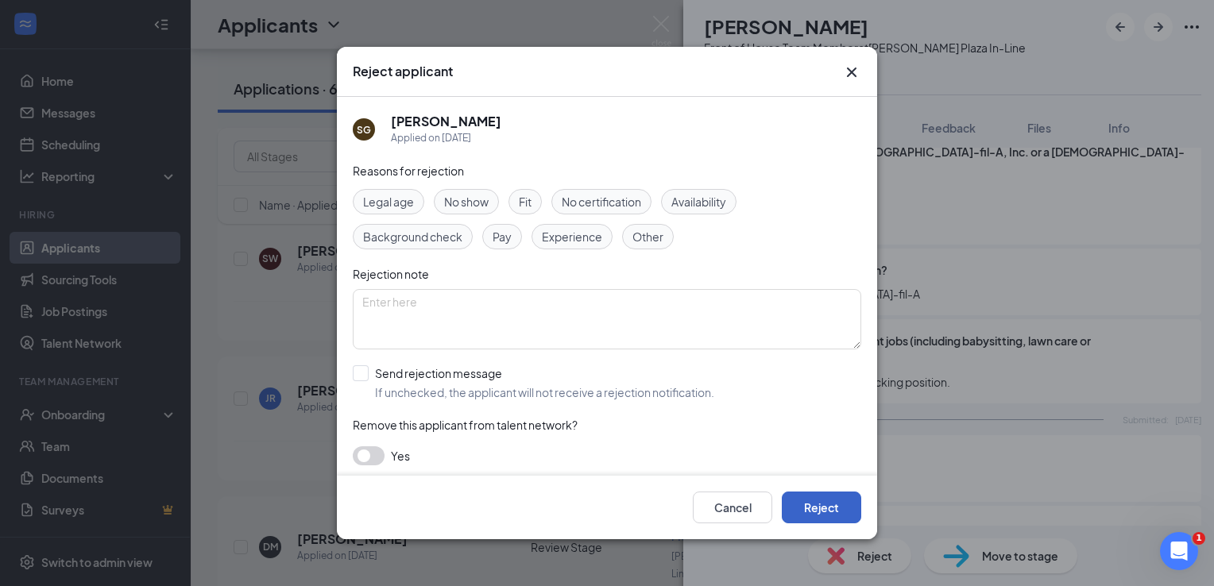
click at [844, 512] on button "Reject" at bounding box center [821, 508] width 79 height 32
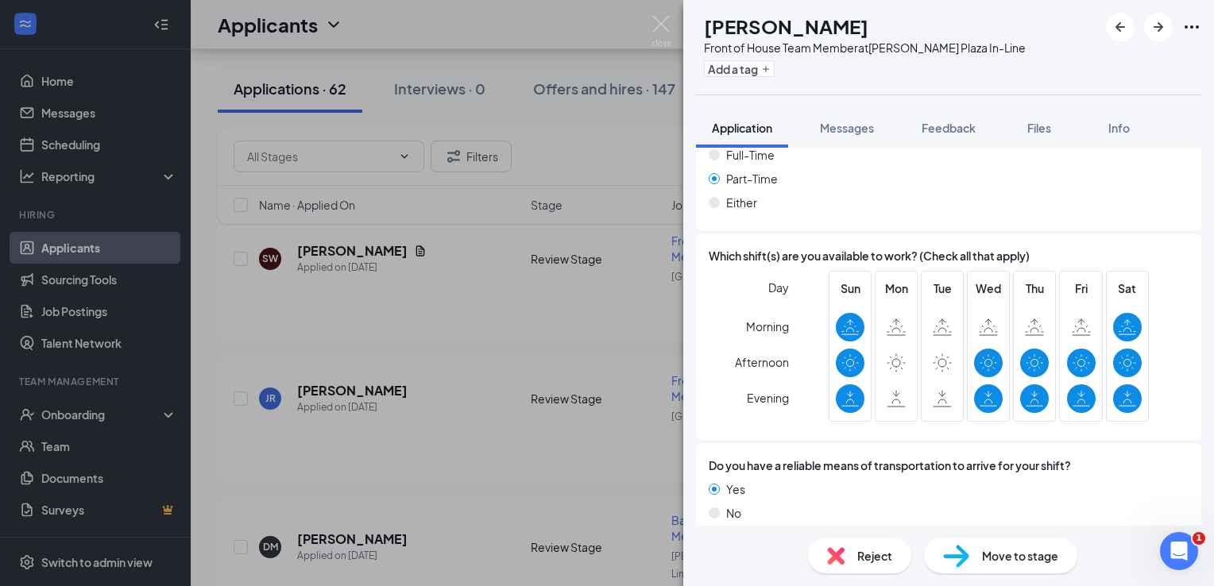
scroll to position [1075, 0]
click at [855, 575] on div "Reject Move to stage" at bounding box center [948, 556] width 531 height 60
click at [856, 561] on div "Reject" at bounding box center [859, 556] width 103 height 35
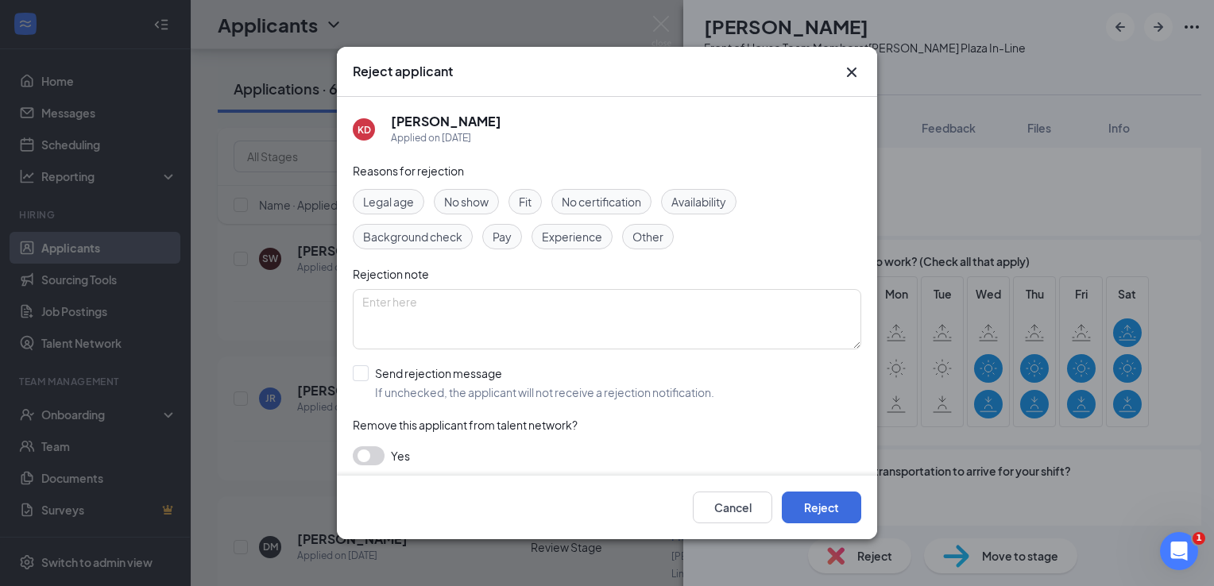
click at [839, 530] on div "Cancel Reject" at bounding box center [607, 508] width 540 height 64
click at [832, 509] on button "Reject" at bounding box center [821, 508] width 79 height 32
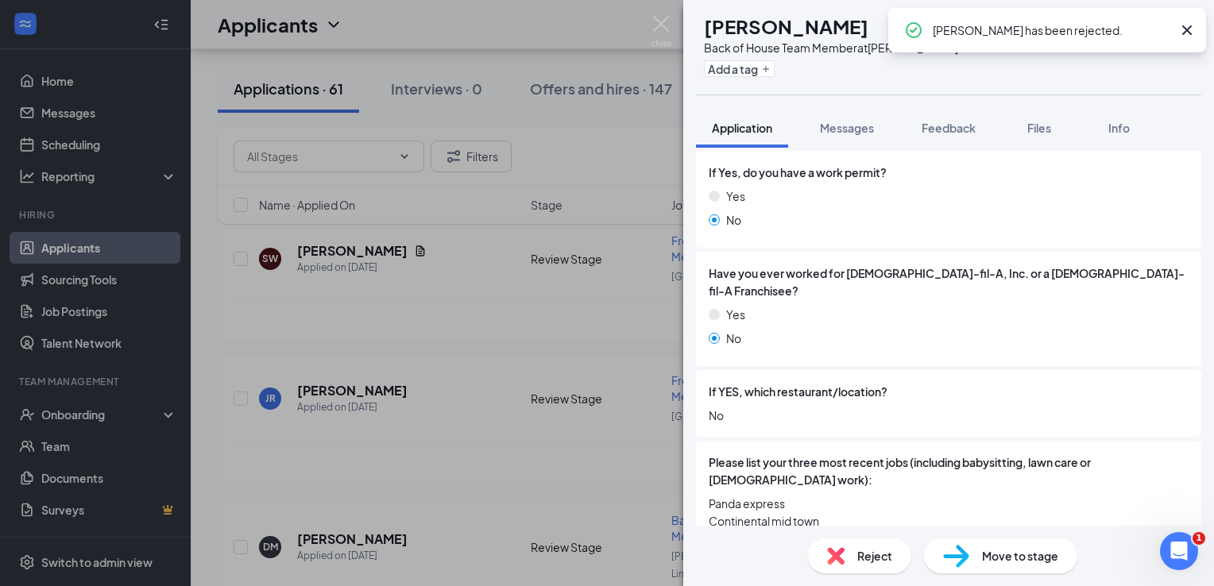
scroll to position [556, 0]
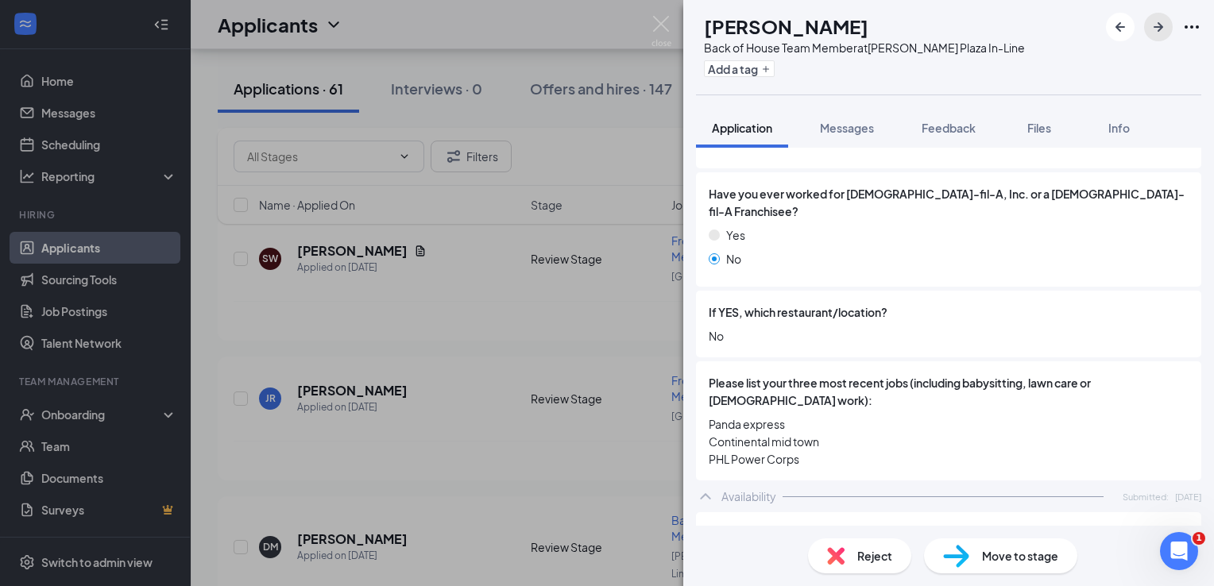
click at [1156, 33] on icon "ArrowRight" at bounding box center [1158, 26] width 19 height 19
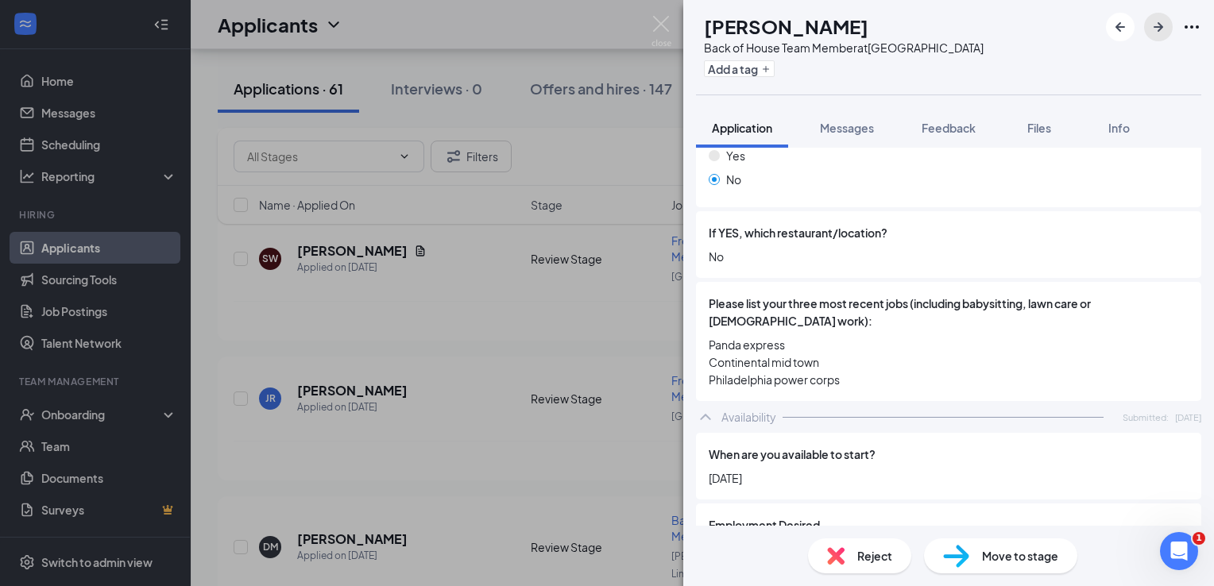
scroll to position [715, 0]
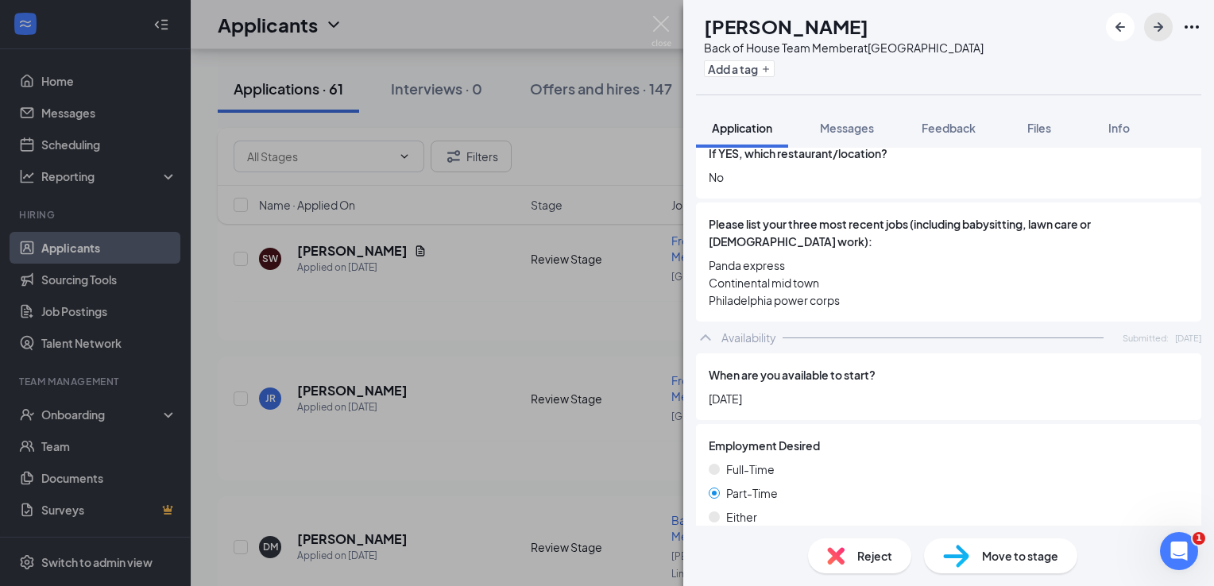
click at [1160, 25] on icon "ArrowRight" at bounding box center [1159, 27] width 10 height 10
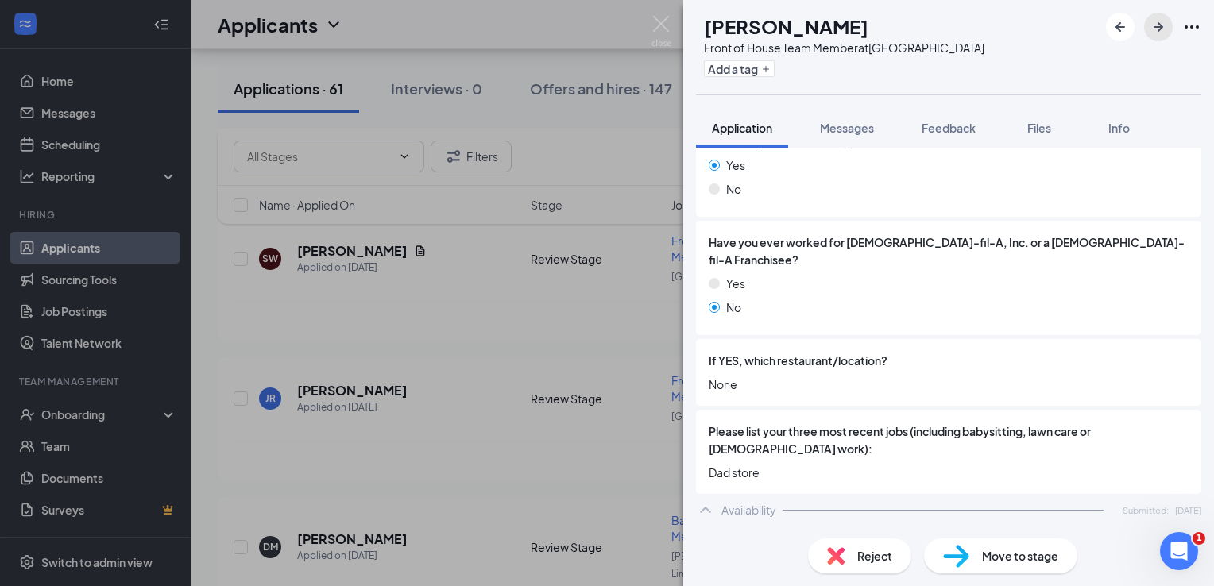
scroll to position [636, 0]
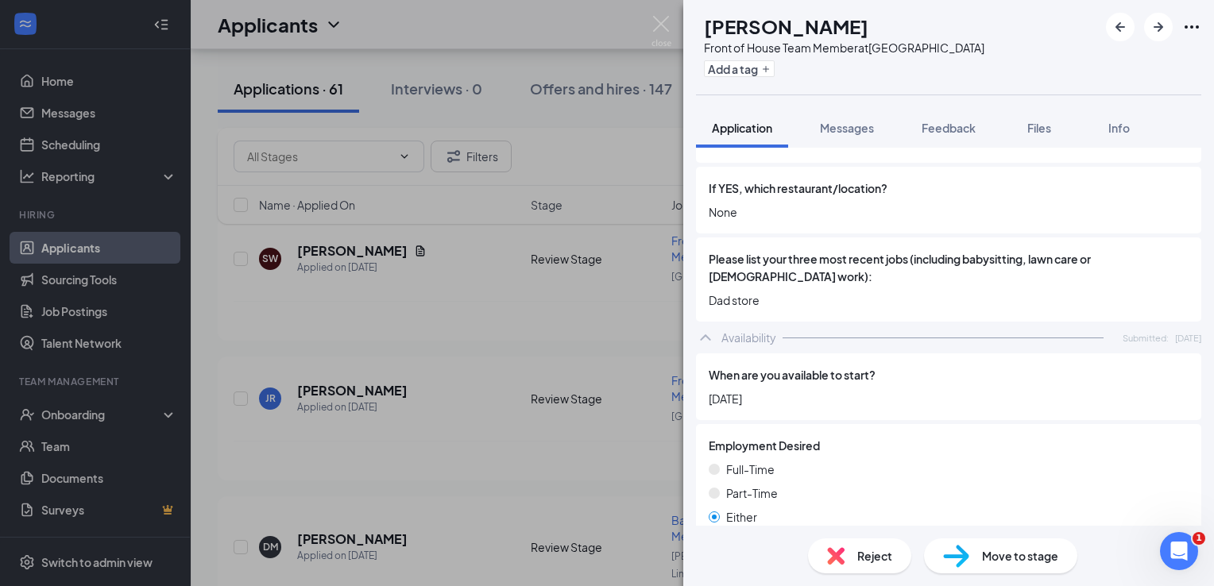
click at [858, 570] on div "Reject" at bounding box center [859, 556] width 103 height 35
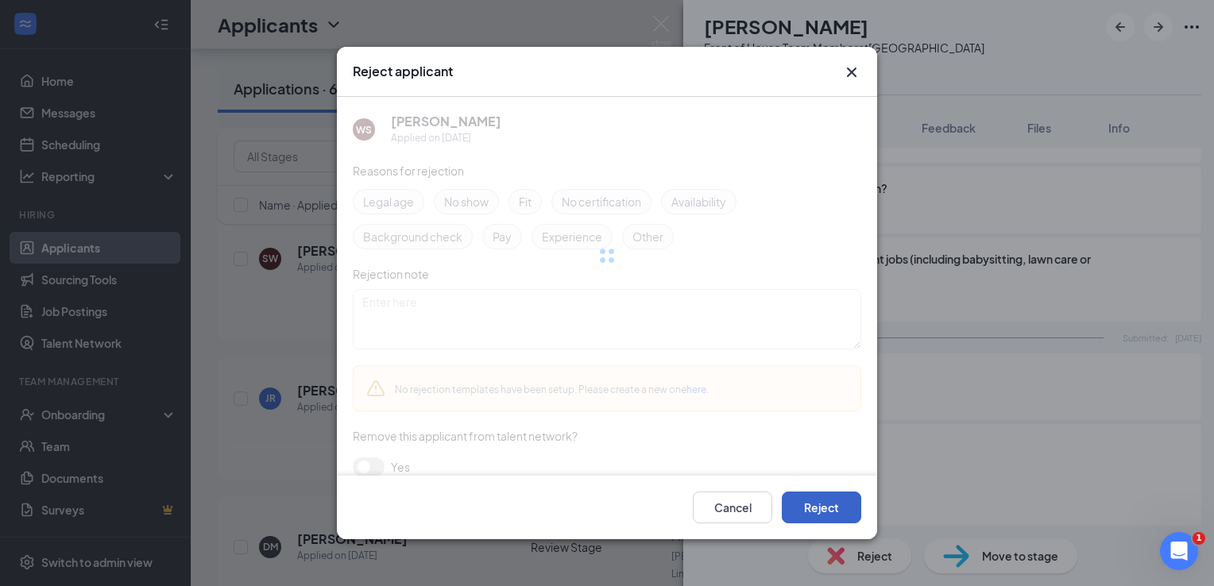
click at [828, 523] on button "Reject" at bounding box center [821, 508] width 79 height 32
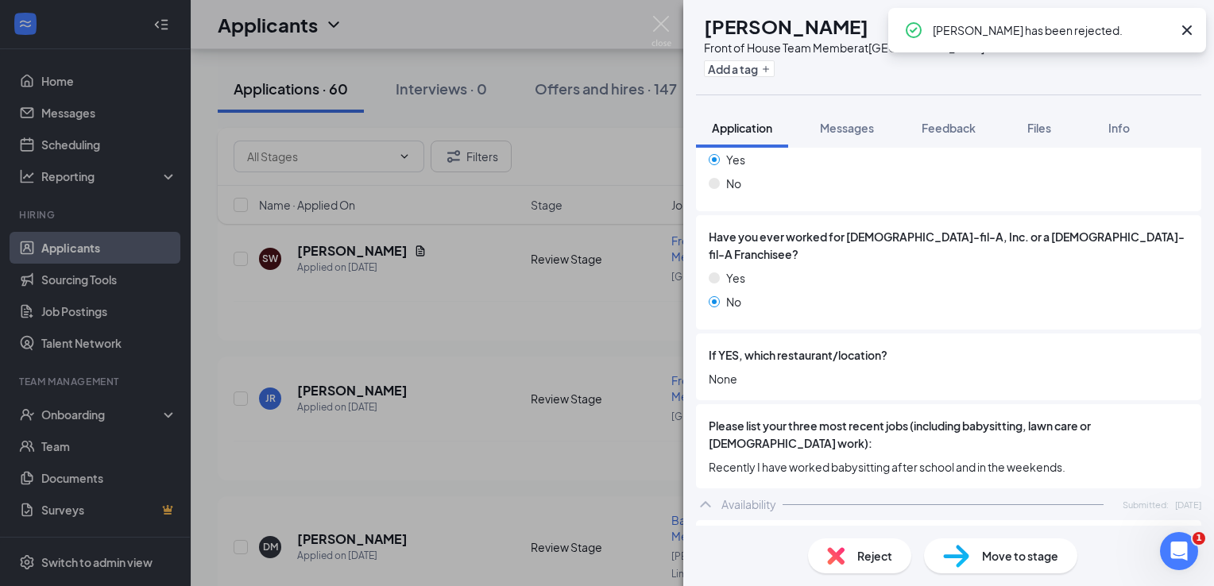
scroll to position [556, 0]
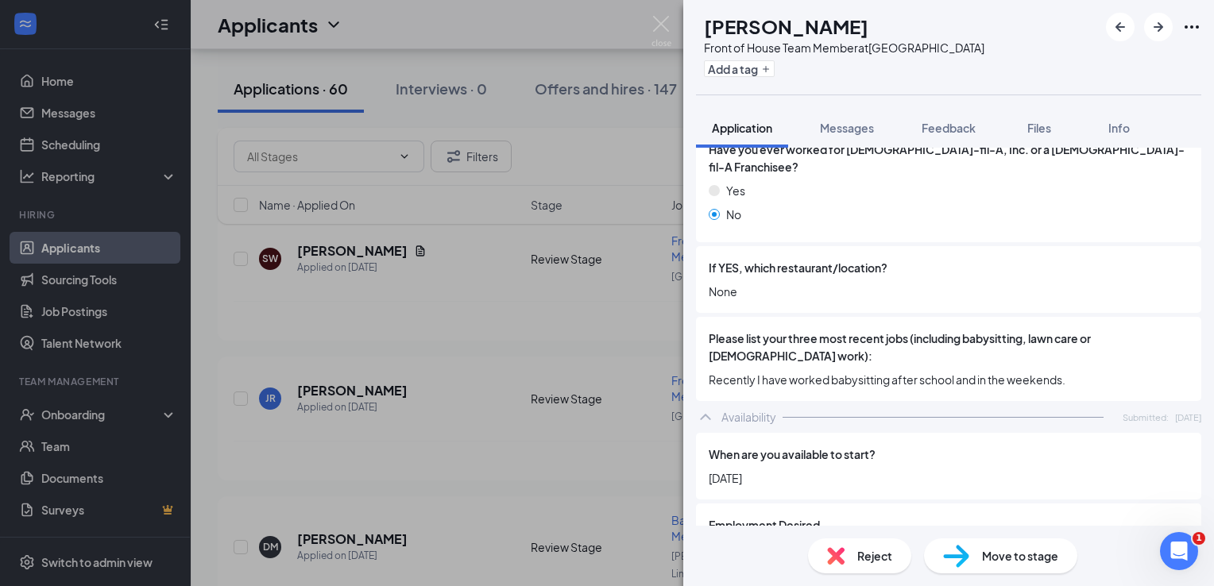
click at [846, 552] on div "Reject" at bounding box center [859, 556] width 103 height 35
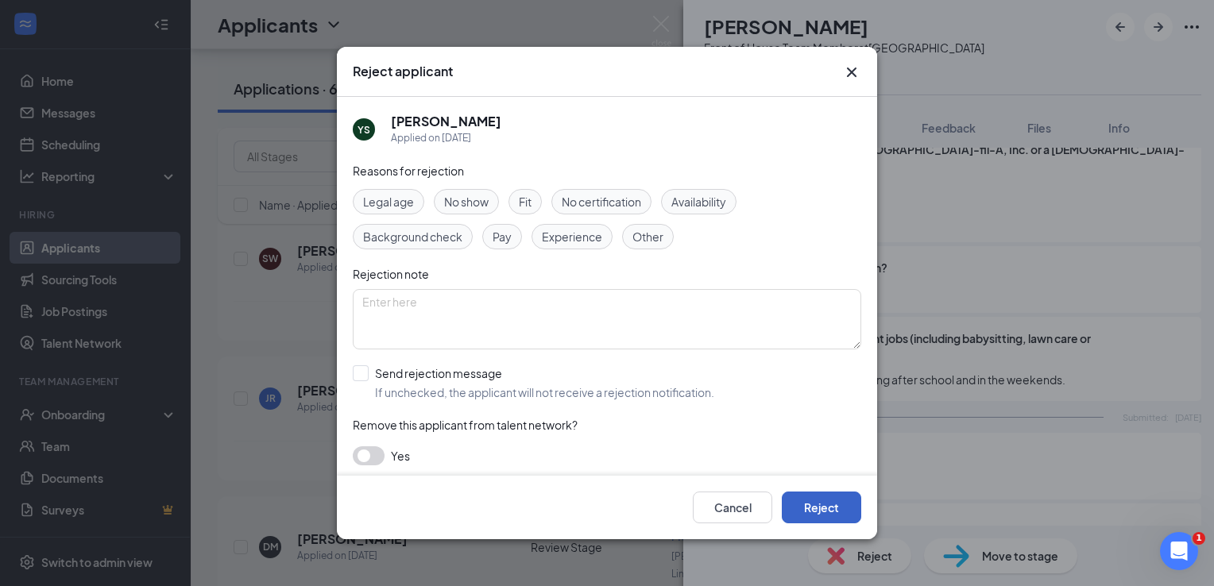
click at [826, 520] on button "Reject" at bounding box center [821, 508] width 79 height 32
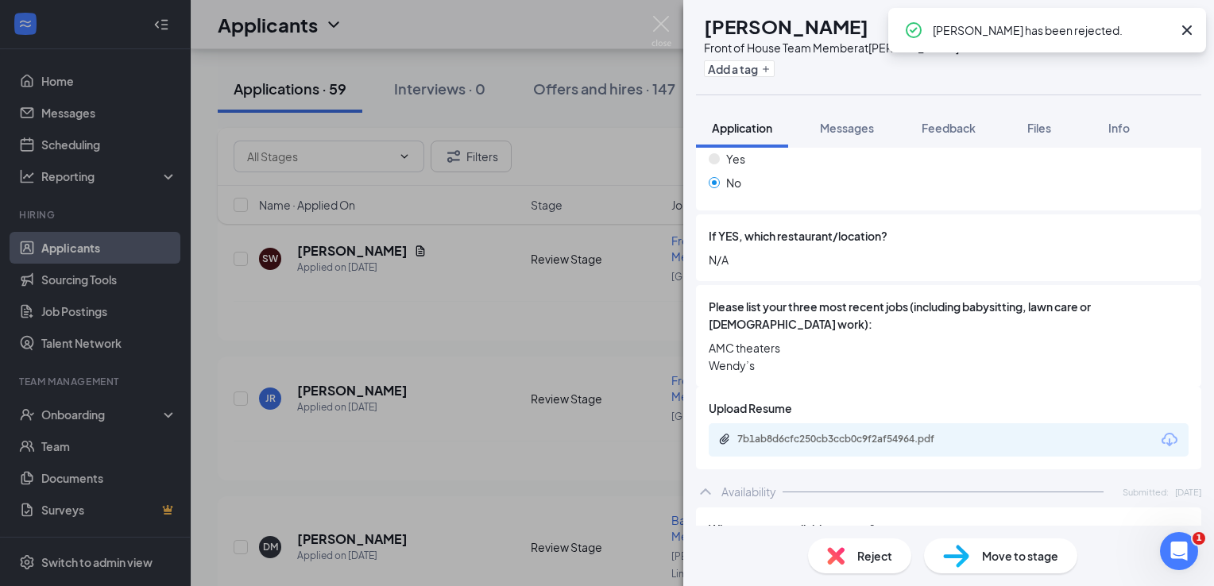
scroll to position [636, 0]
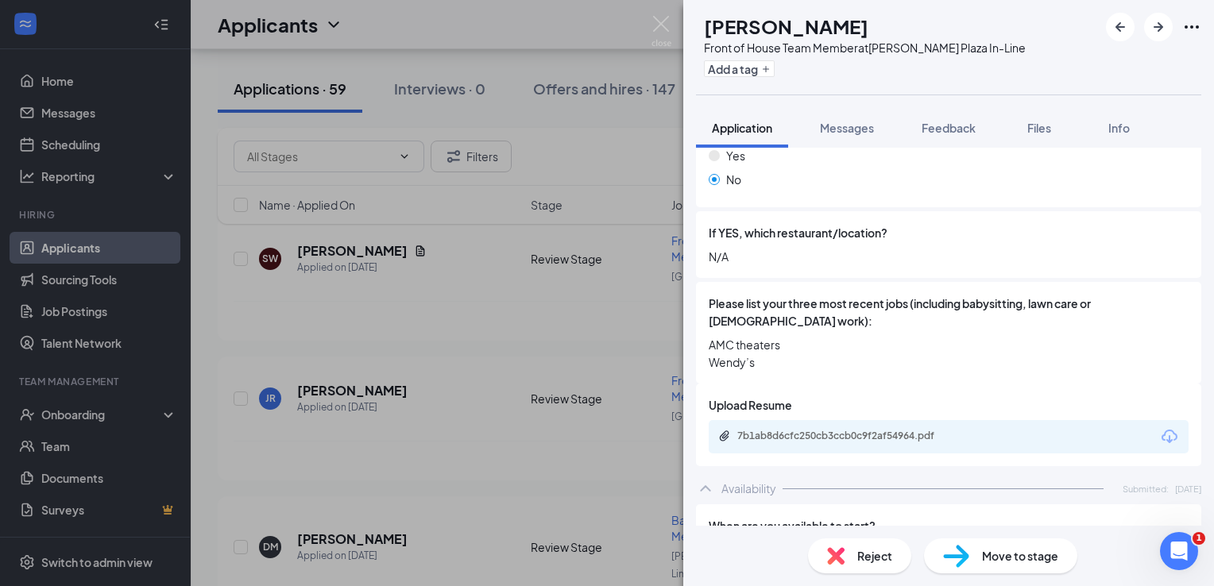
click at [846, 548] on div "Reject" at bounding box center [859, 556] width 103 height 35
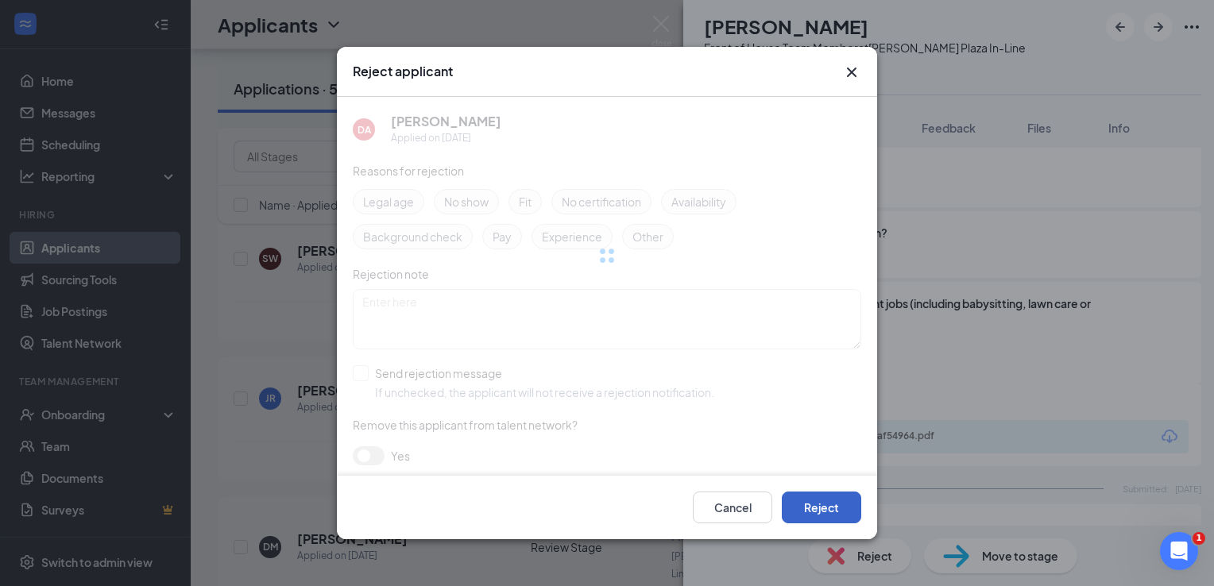
click at [832, 512] on button "Reject" at bounding box center [821, 508] width 79 height 32
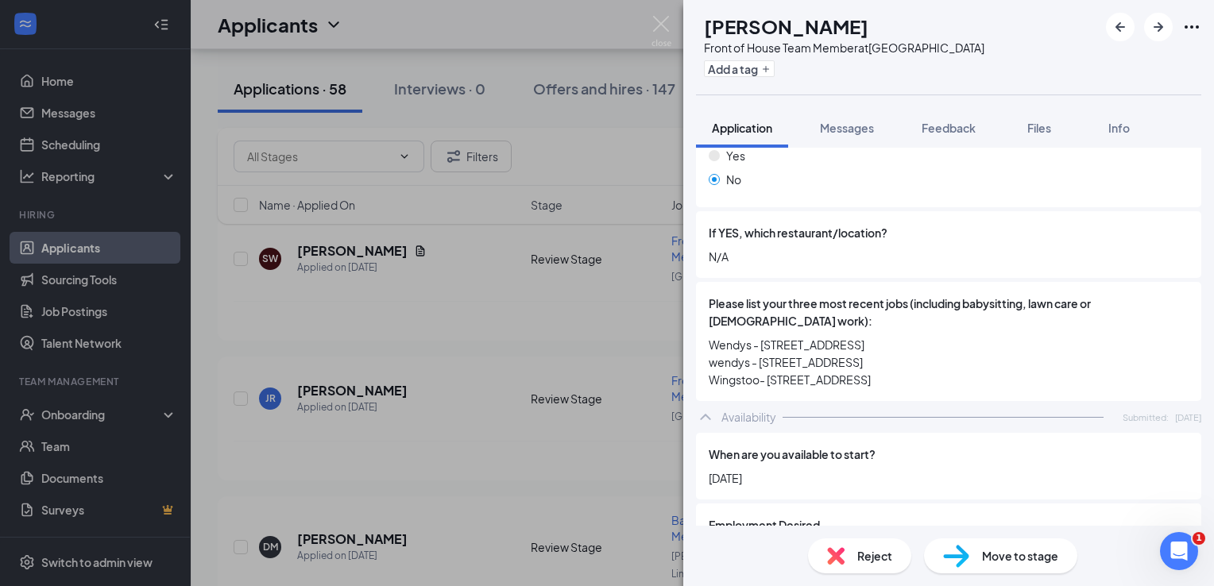
click at [861, 557] on span "Reject" at bounding box center [874, 556] width 35 height 17
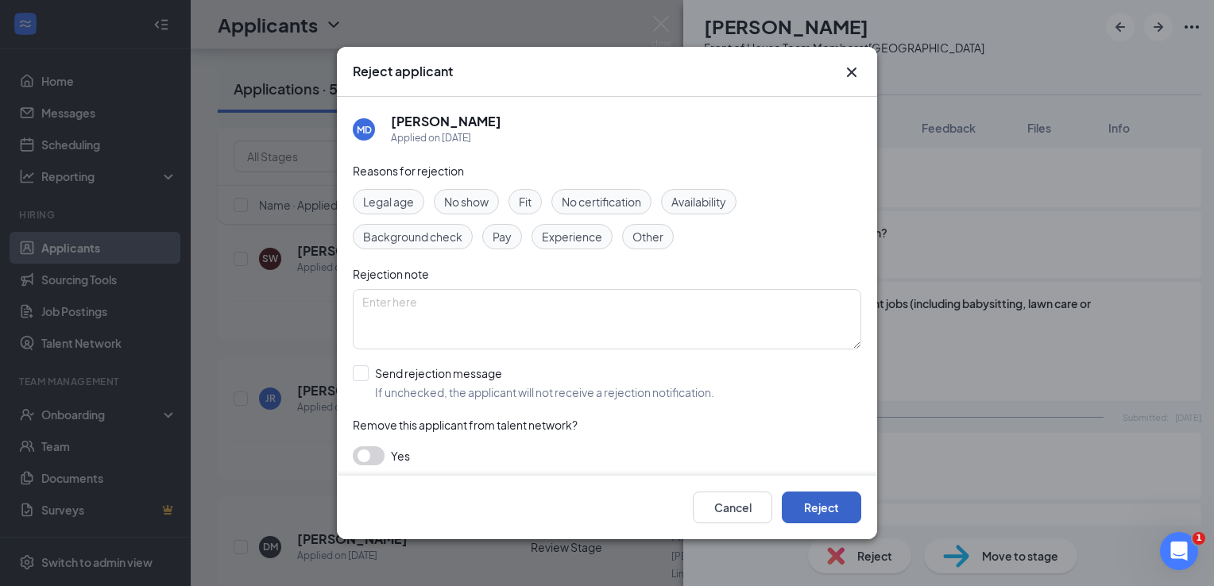
click at [840, 510] on button "Reject" at bounding box center [821, 508] width 79 height 32
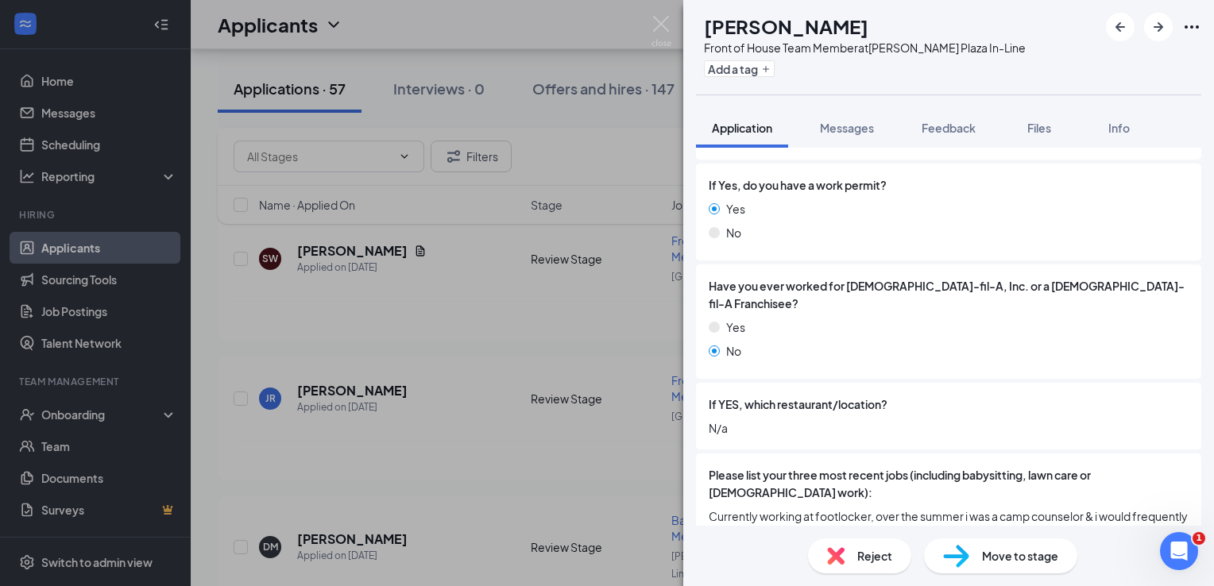
scroll to position [556, 0]
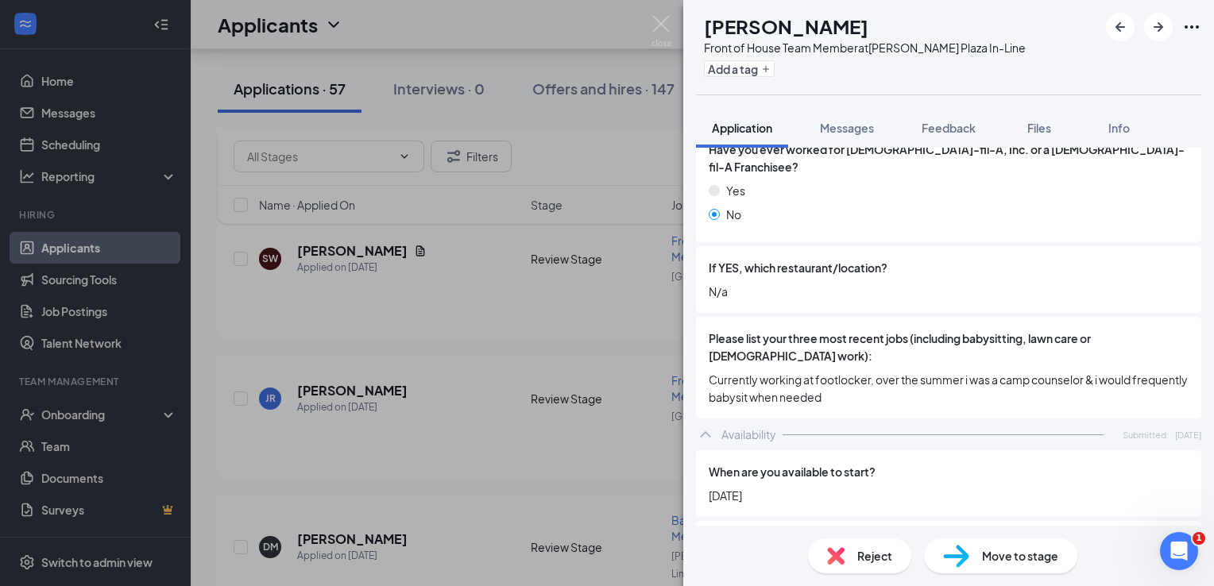
click at [853, 532] on div "Reject Move to stage" at bounding box center [948, 556] width 531 height 60
click at [868, 567] on div "Reject" at bounding box center [859, 556] width 103 height 35
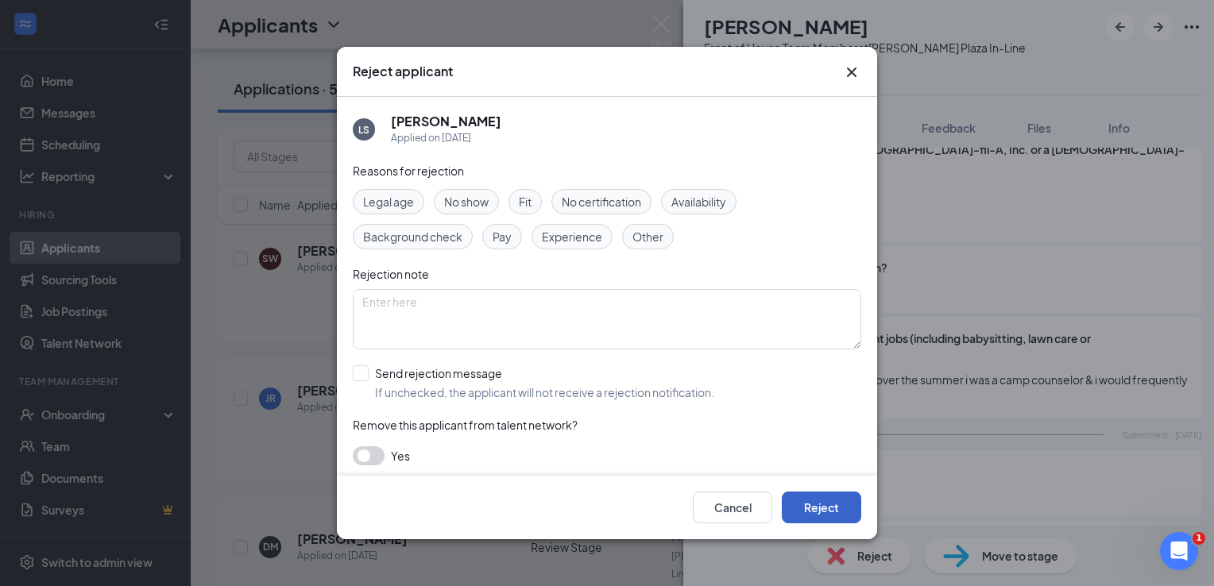
click at [853, 510] on button "Reject" at bounding box center [821, 508] width 79 height 32
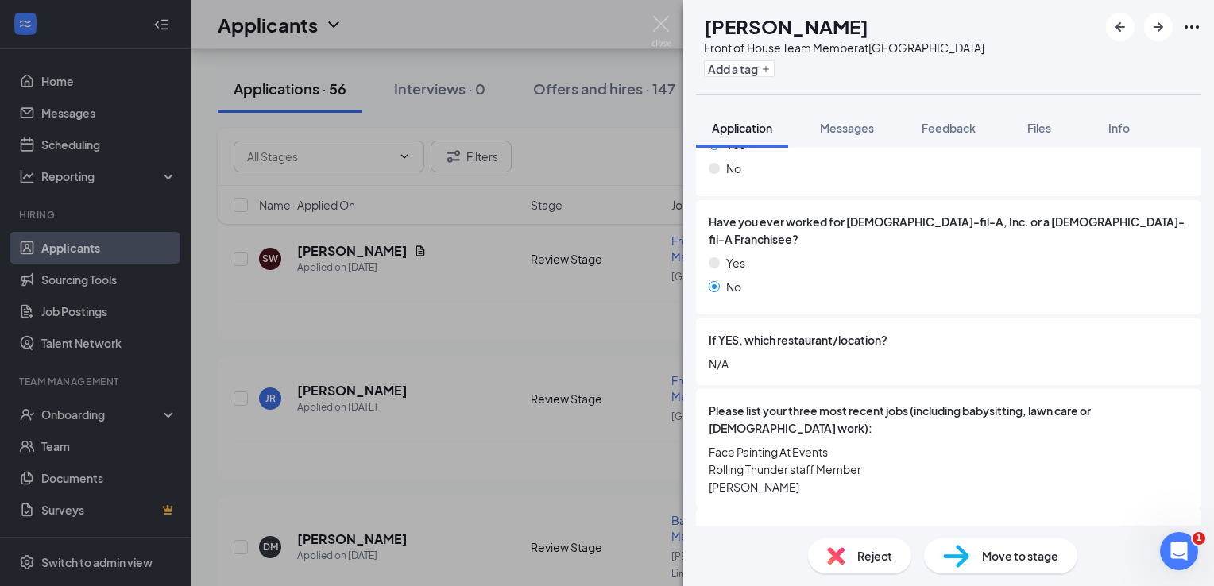
scroll to position [556, 0]
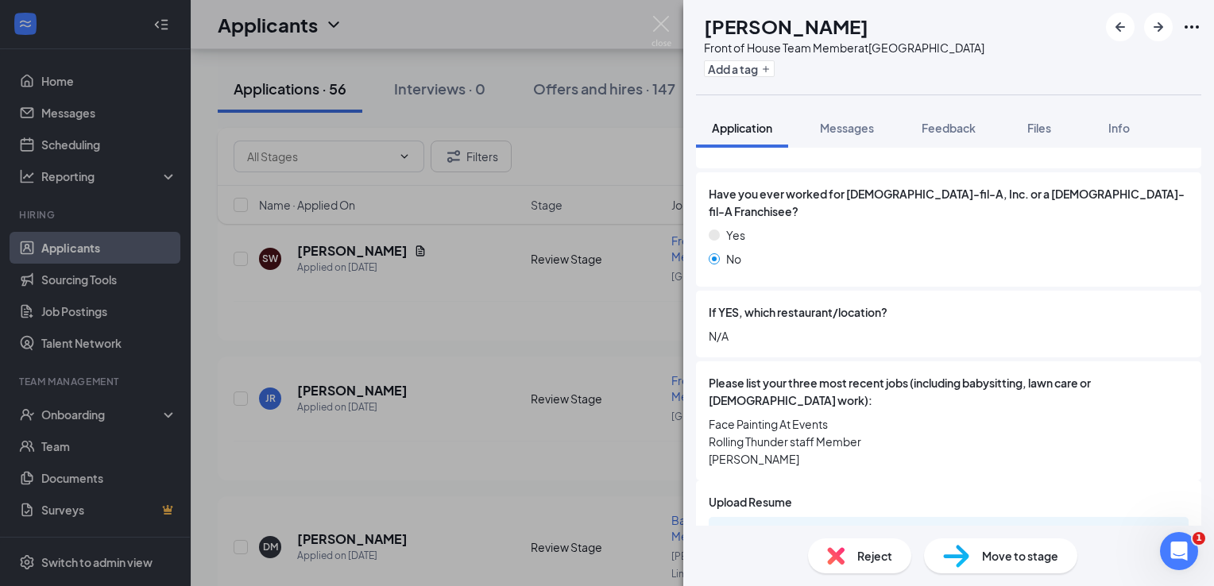
click at [851, 555] on div "Reject" at bounding box center [859, 556] width 103 height 35
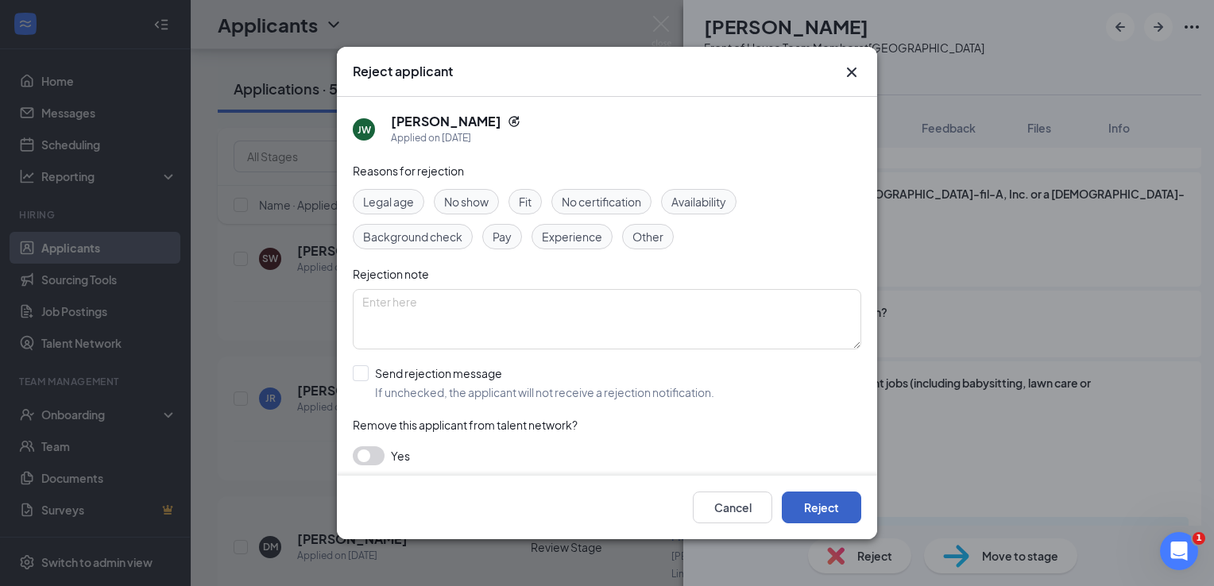
click at [847, 502] on button "Reject" at bounding box center [821, 508] width 79 height 32
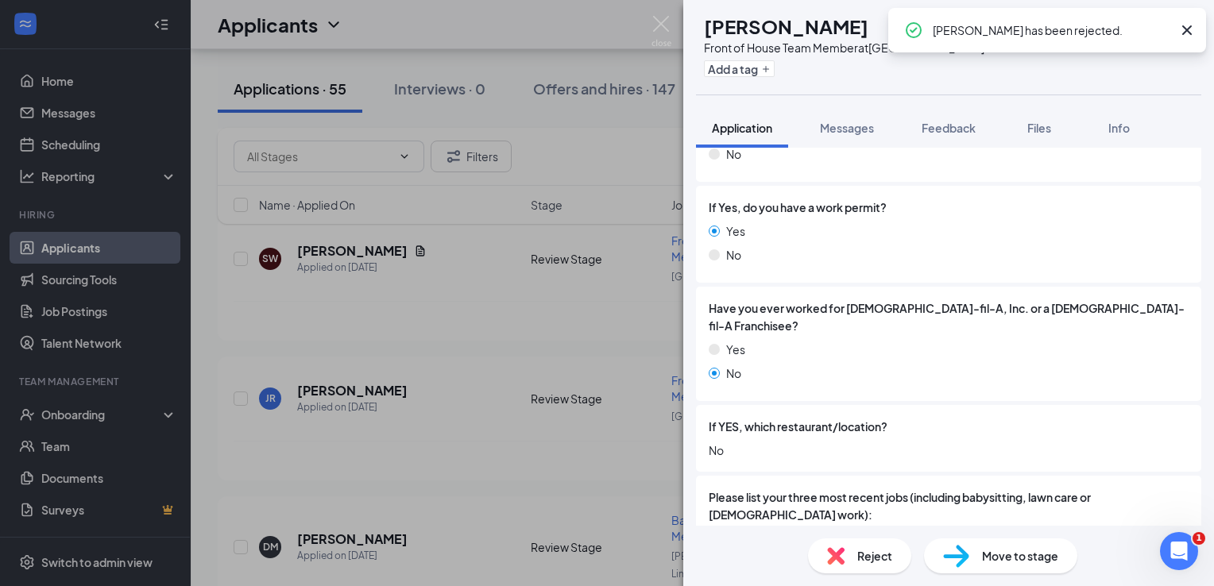
scroll to position [636, 0]
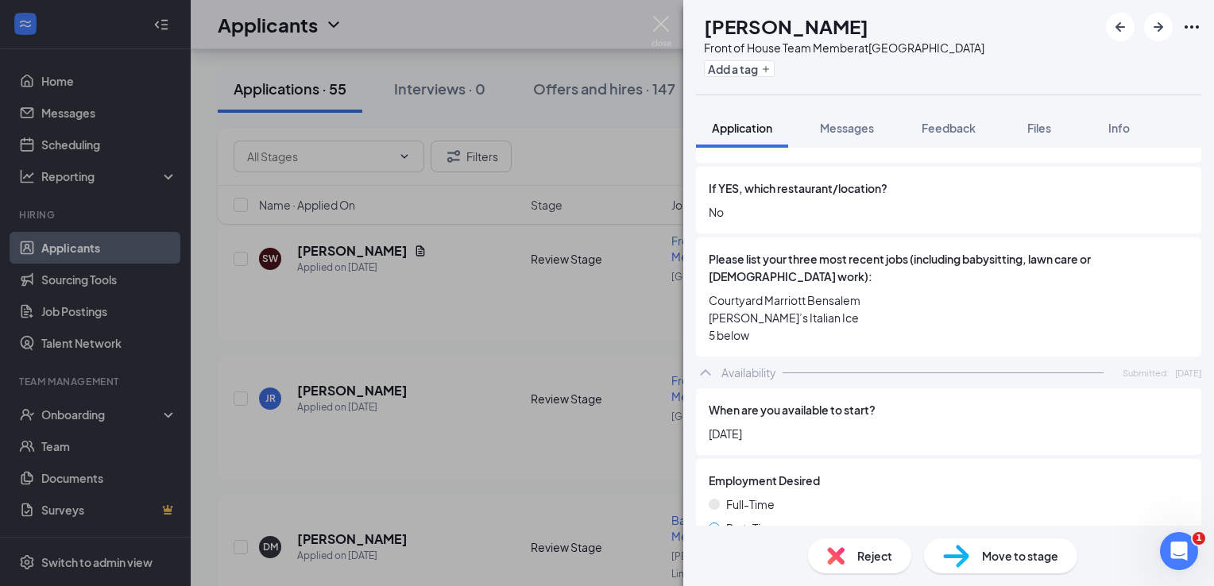
click at [869, 567] on div "Reject" at bounding box center [859, 556] width 103 height 35
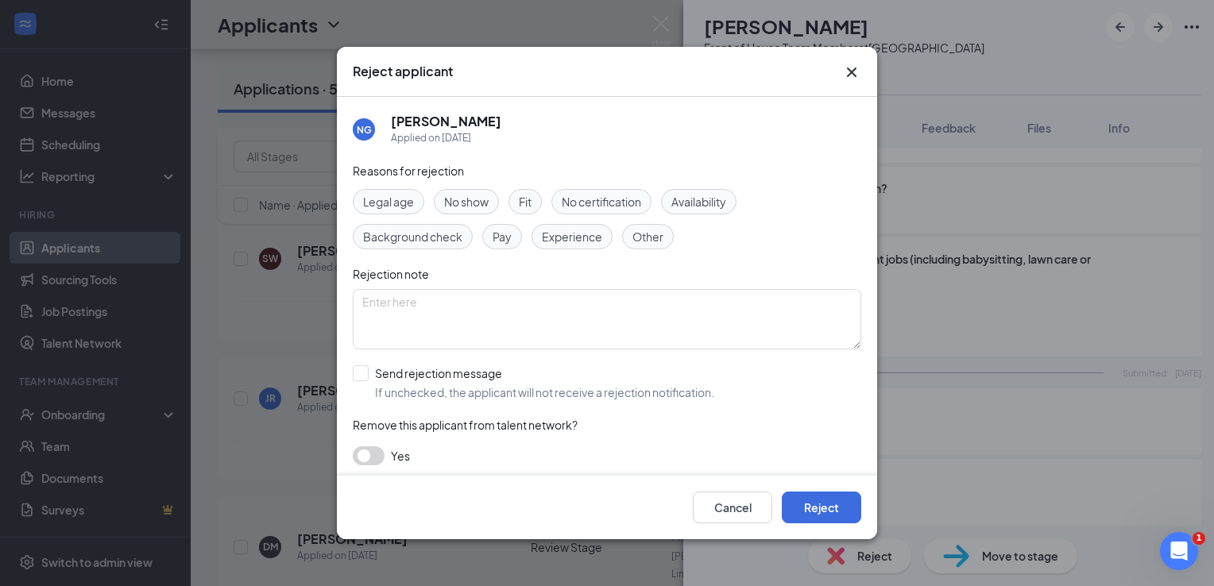
click at [860, 526] on div "Cancel Reject" at bounding box center [607, 508] width 540 height 64
click at [842, 511] on button "Reject" at bounding box center [821, 508] width 79 height 32
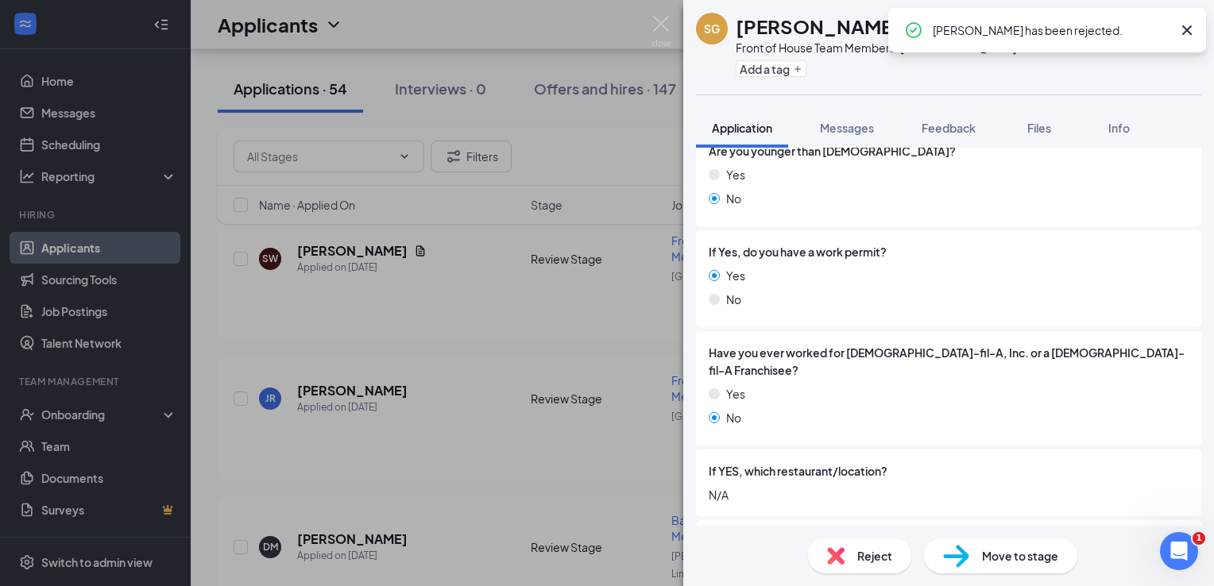
scroll to position [556, 0]
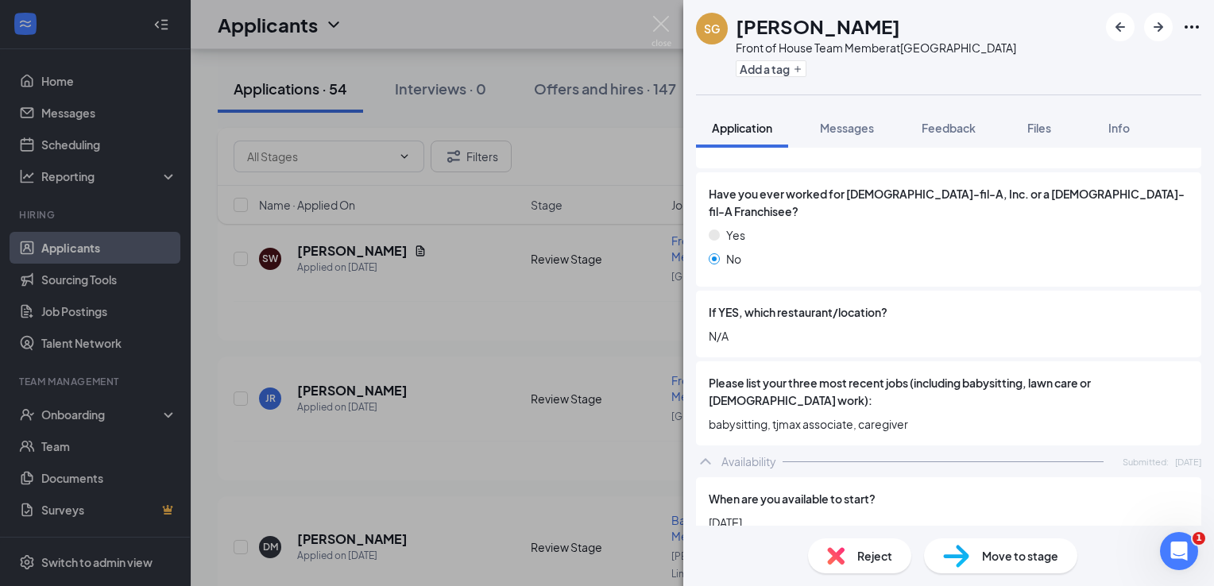
click at [858, 561] on span "Reject" at bounding box center [874, 556] width 35 height 17
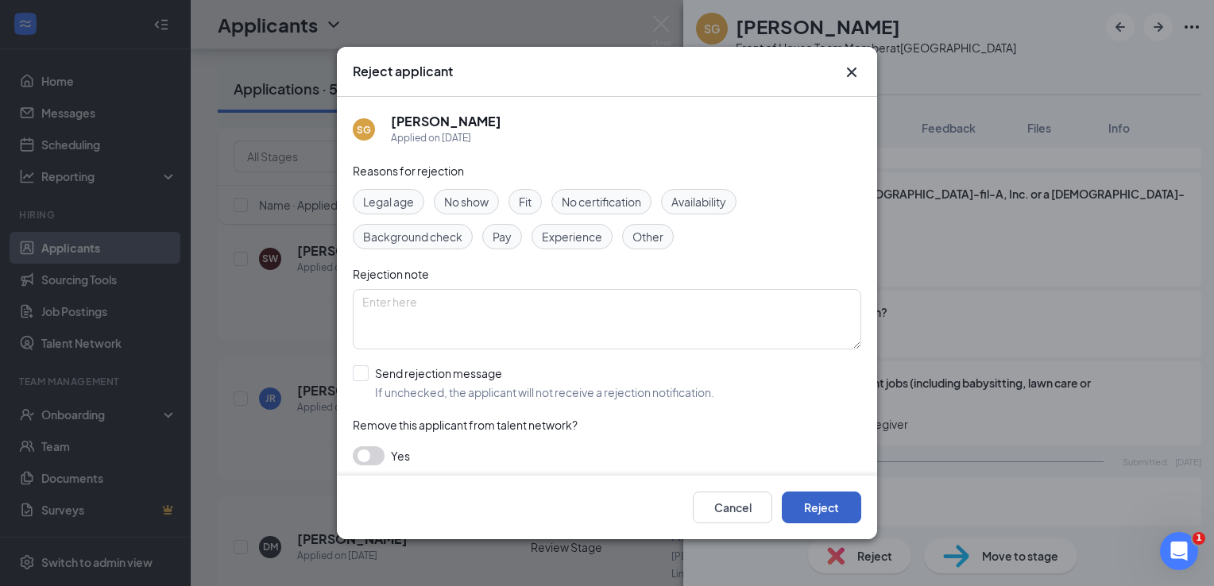
click at [833, 523] on button "Reject" at bounding box center [821, 508] width 79 height 32
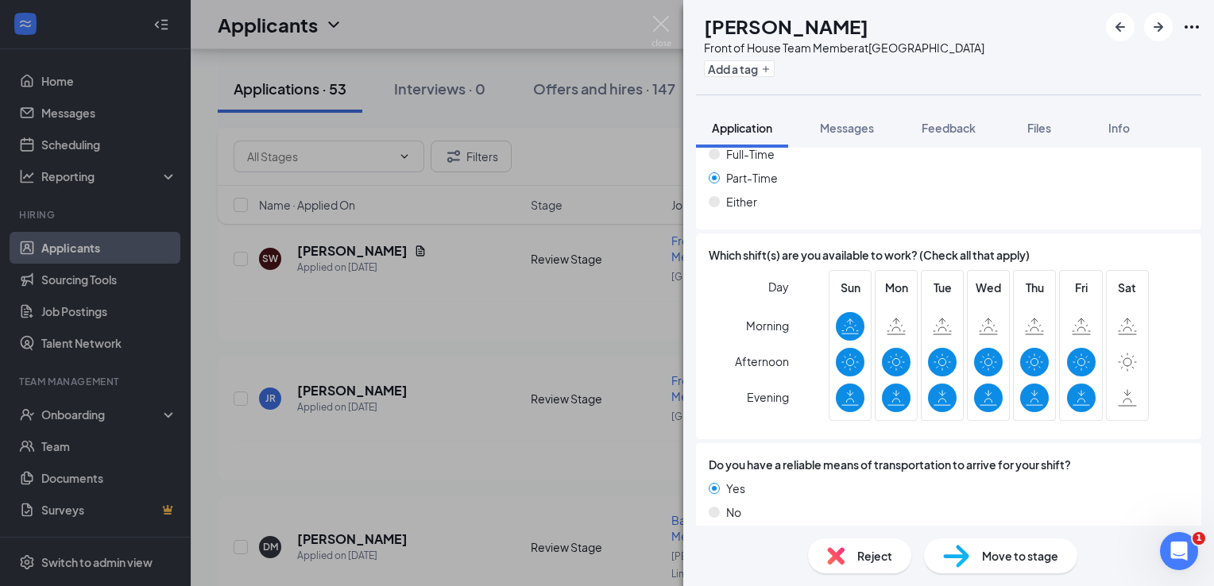
click at [865, 545] on div "Reject" at bounding box center [859, 556] width 103 height 35
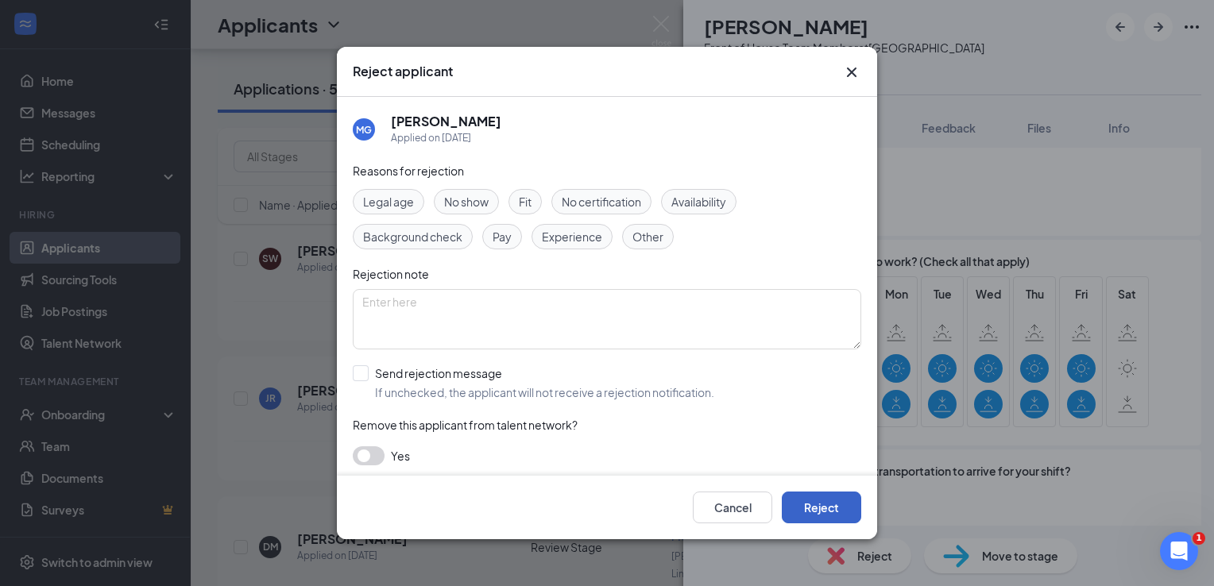
click at [845, 512] on button "Reject" at bounding box center [821, 508] width 79 height 32
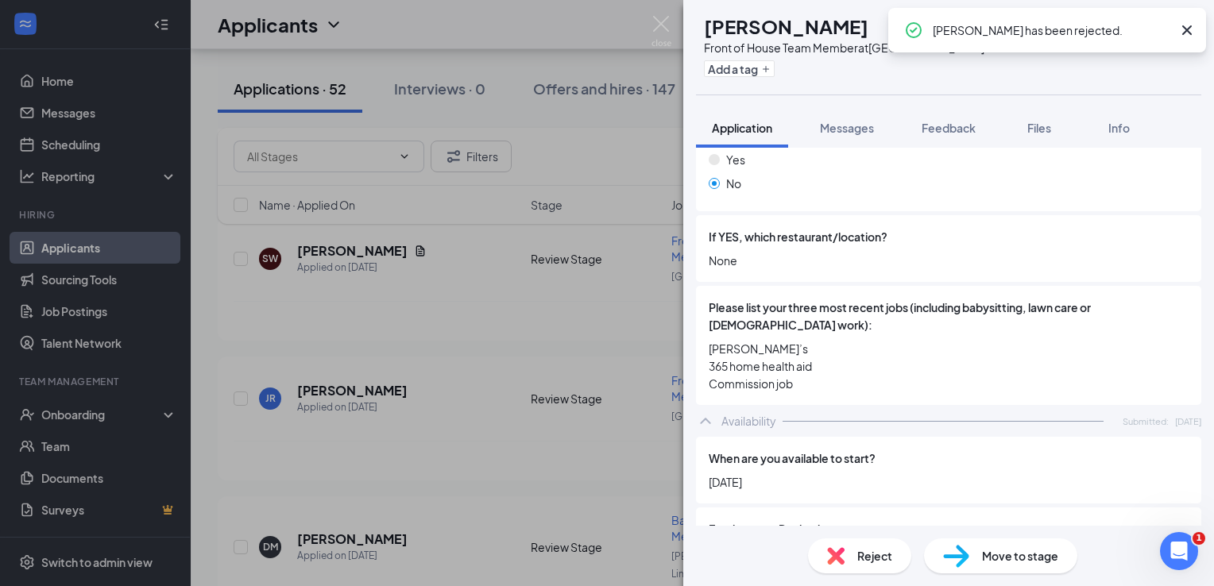
scroll to position [636, 0]
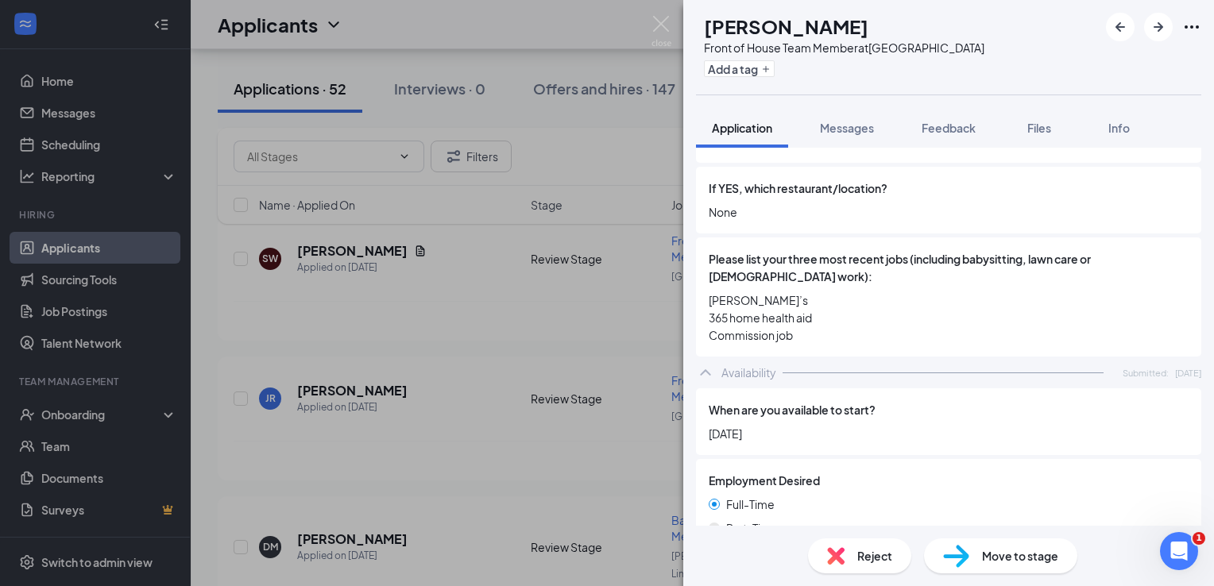
click at [865, 553] on span "Reject" at bounding box center [874, 556] width 35 height 17
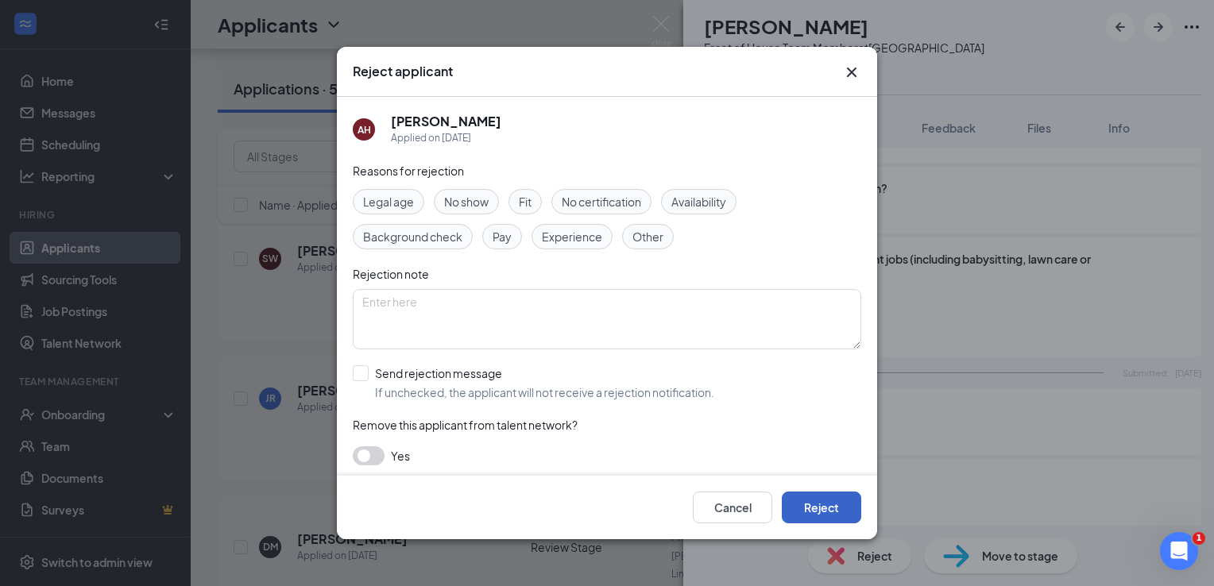
click at [843, 515] on button "Reject" at bounding box center [821, 508] width 79 height 32
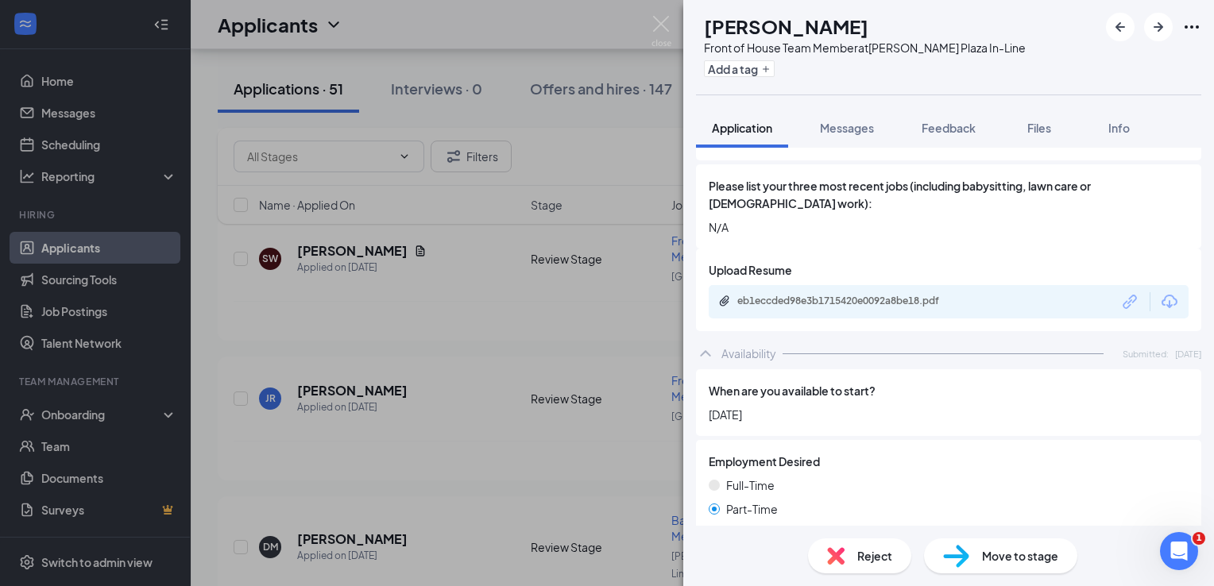
scroll to position [795, 0]
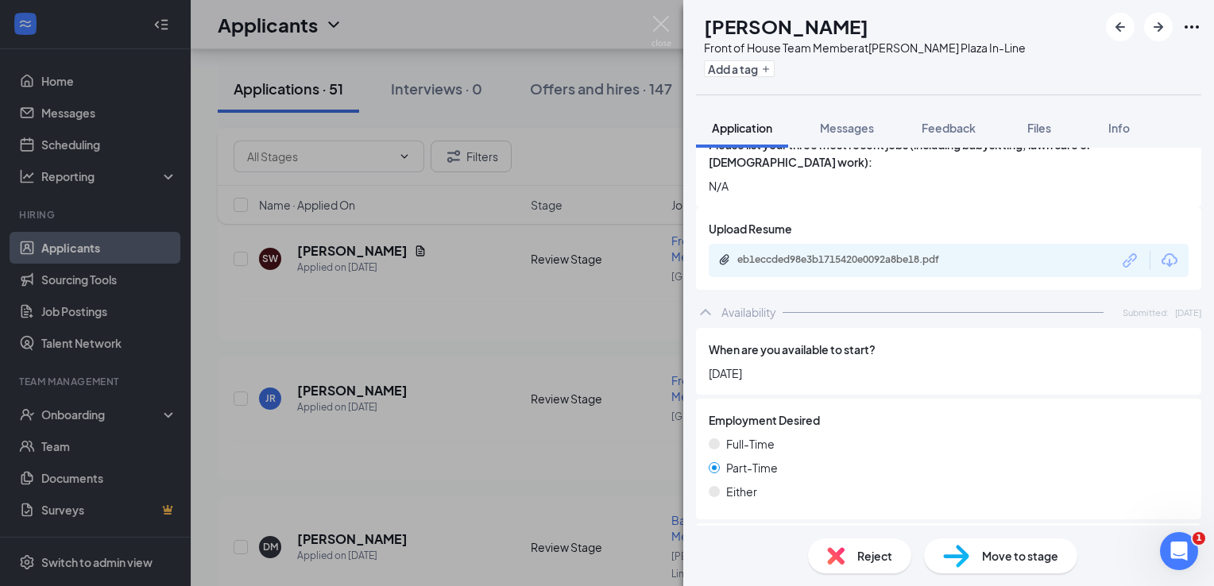
click at [868, 539] on div "Reject" at bounding box center [859, 556] width 103 height 35
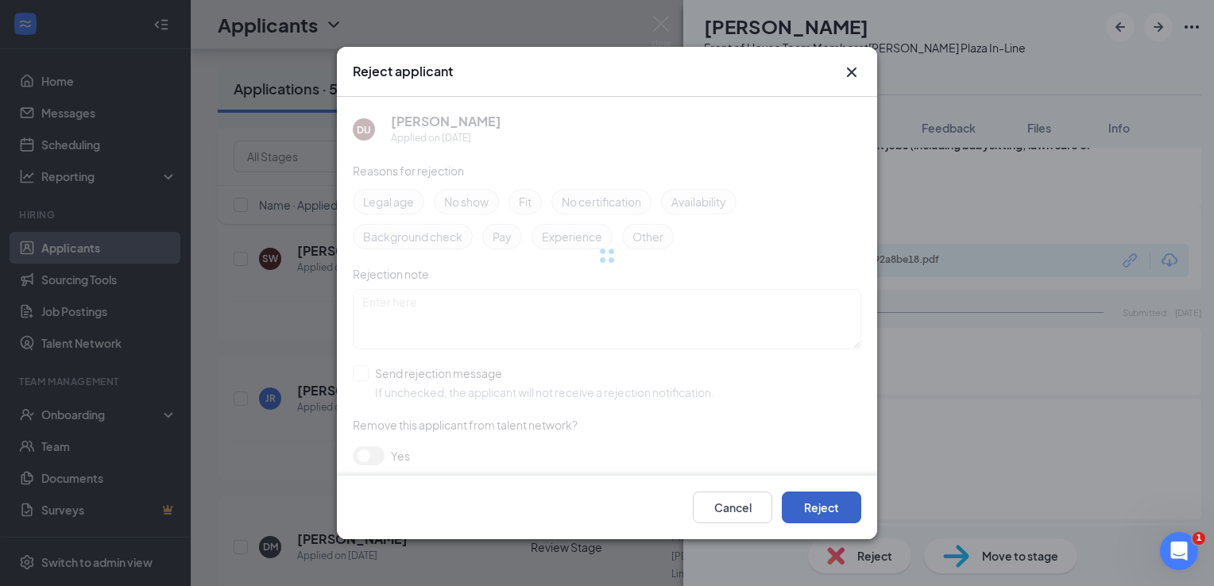
click at [846, 499] on button "Reject" at bounding box center [821, 508] width 79 height 32
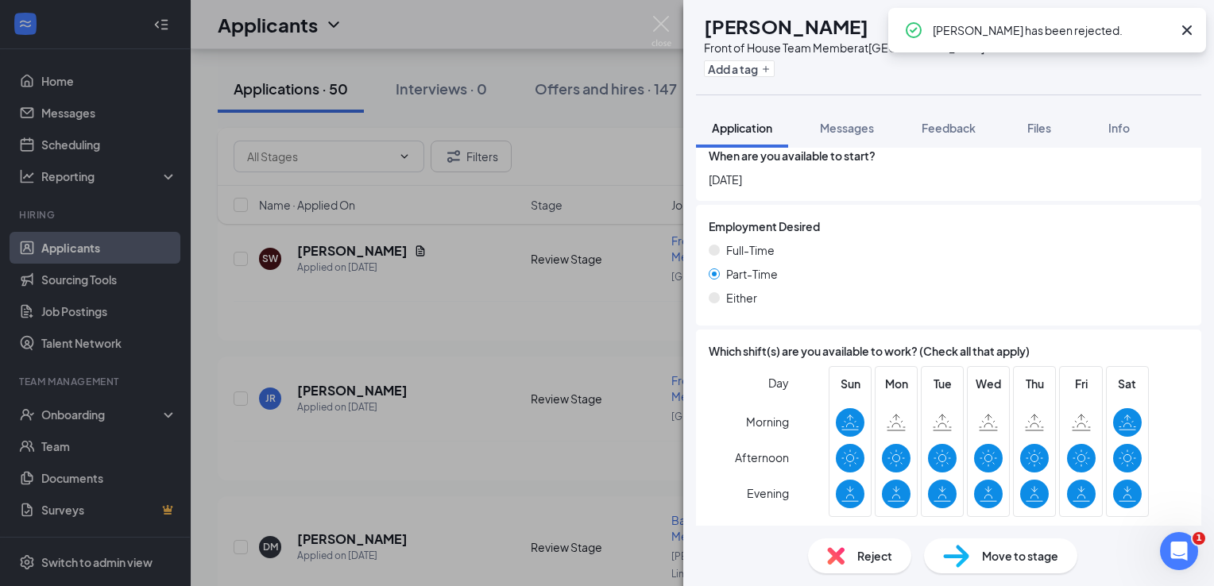
scroll to position [1033, 0]
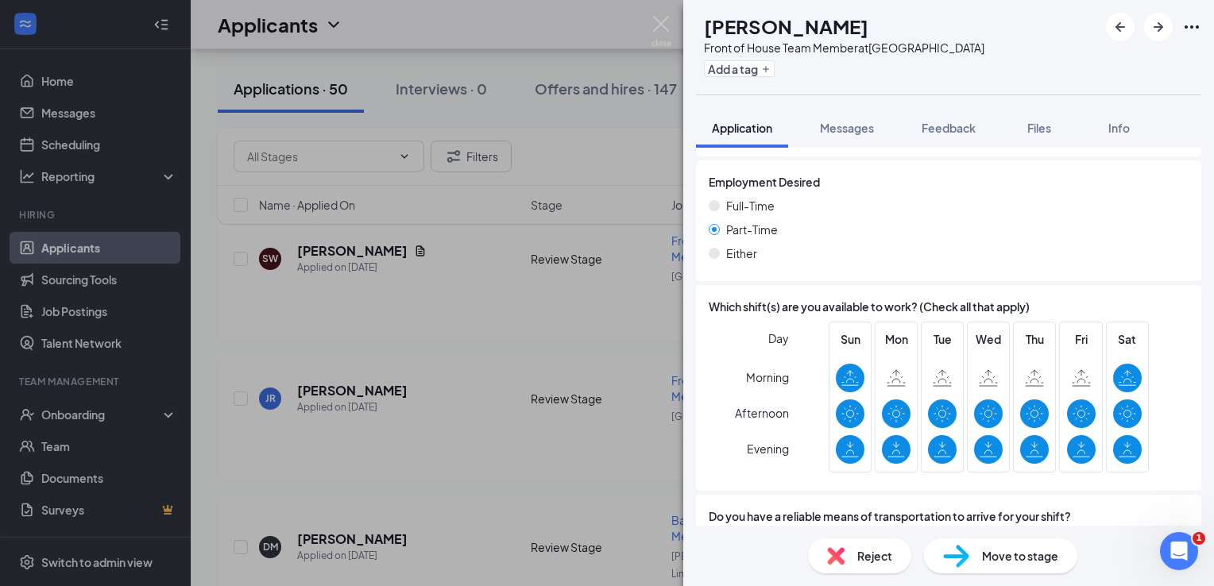
click at [861, 548] on span "Reject" at bounding box center [874, 556] width 35 height 17
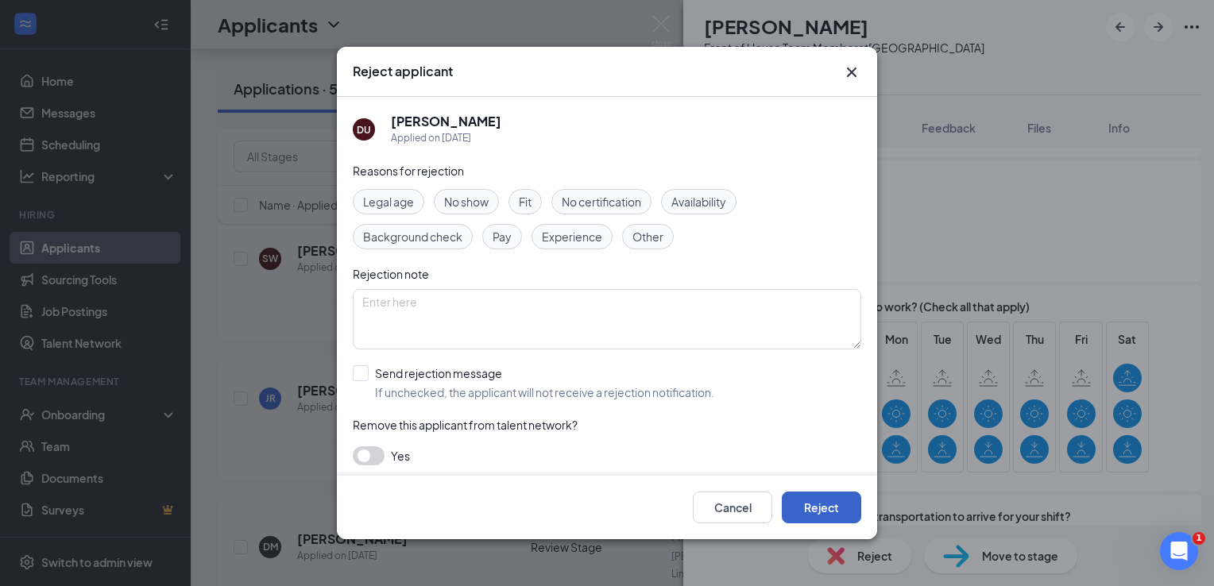
click at [842, 507] on button "Reject" at bounding box center [821, 508] width 79 height 32
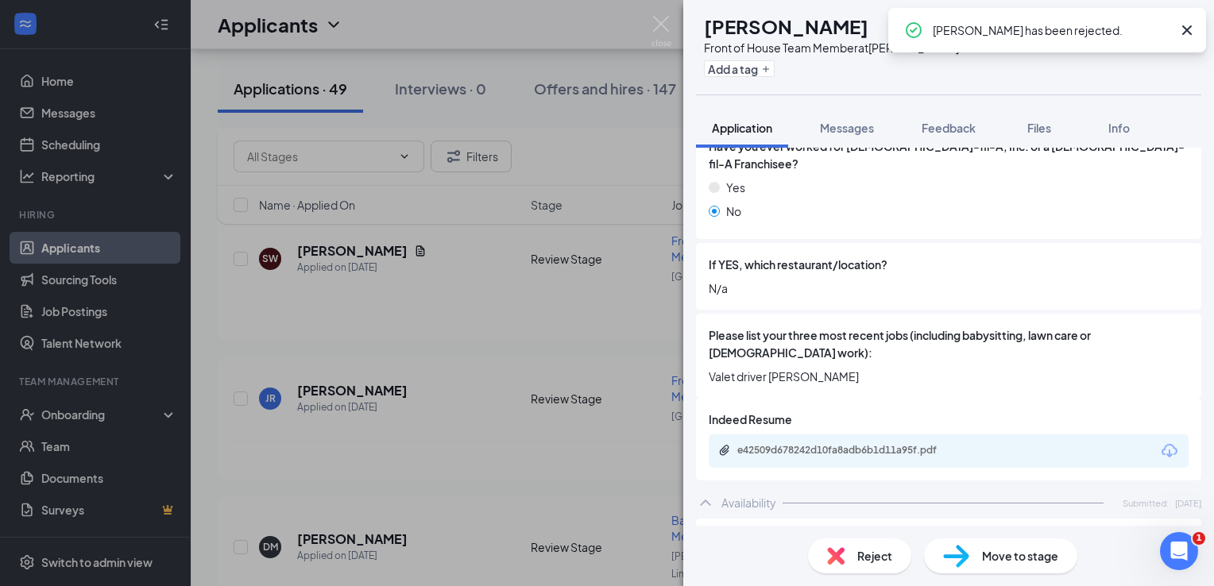
scroll to position [556, 0]
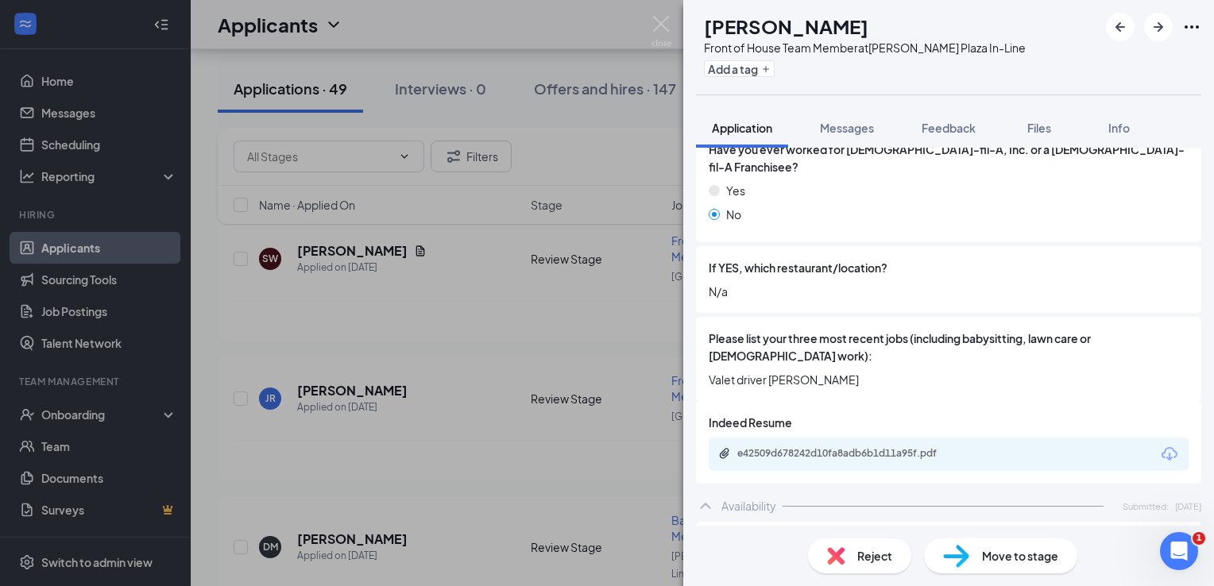
click at [862, 542] on div "Reject" at bounding box center [859, 556] width 103 height 35
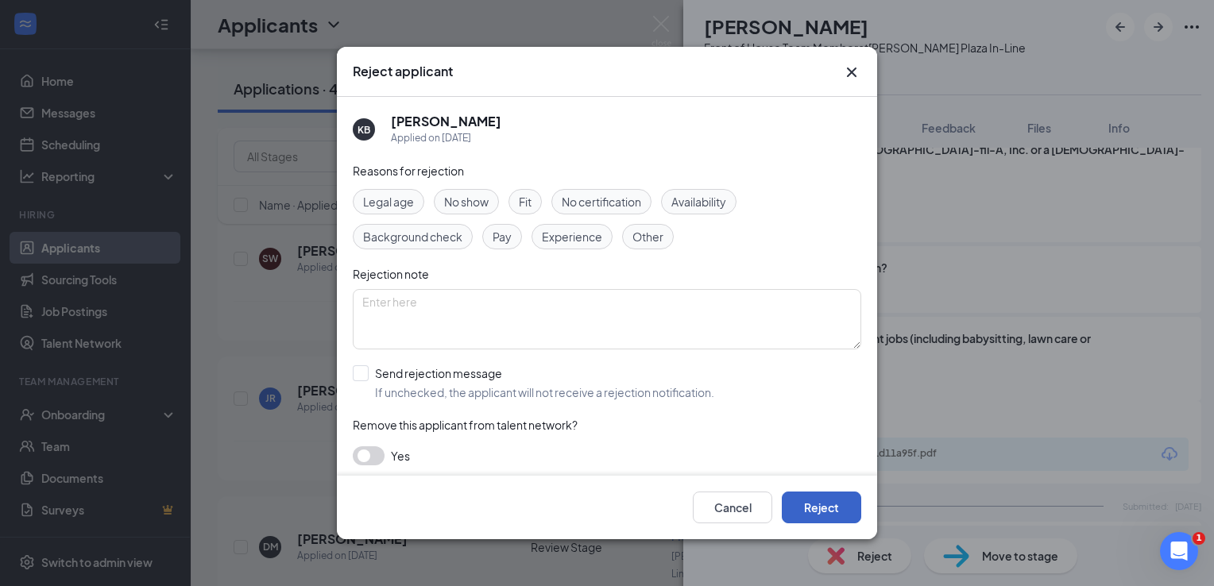
click at [833, 498] on button "Reject" at bounding box center [821, 508] width 79 height 32
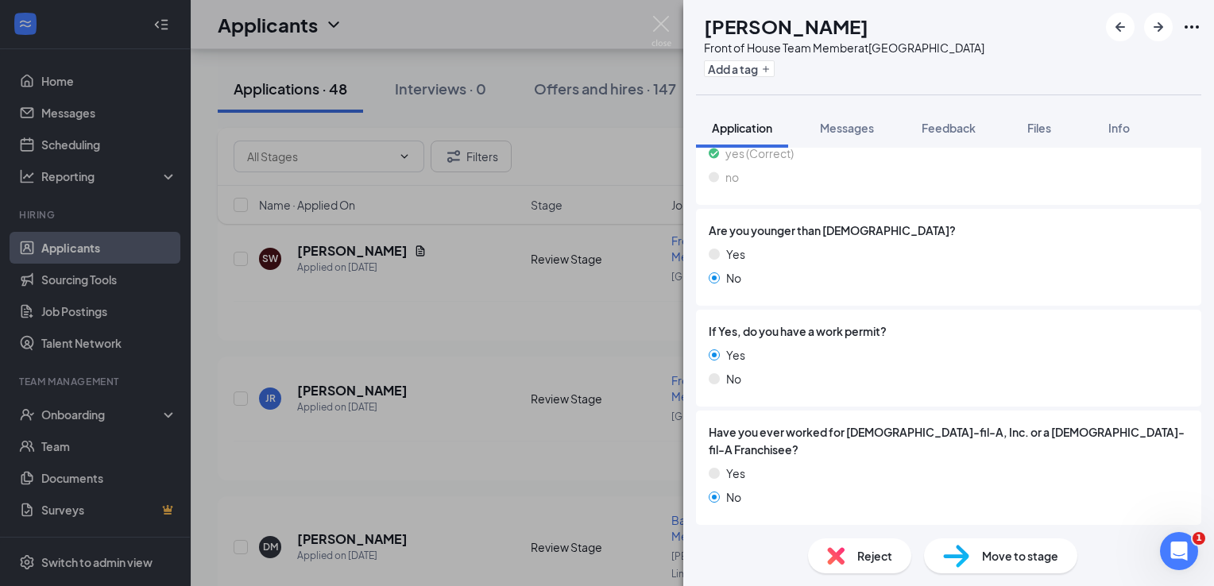
scroll to position [477, 0]
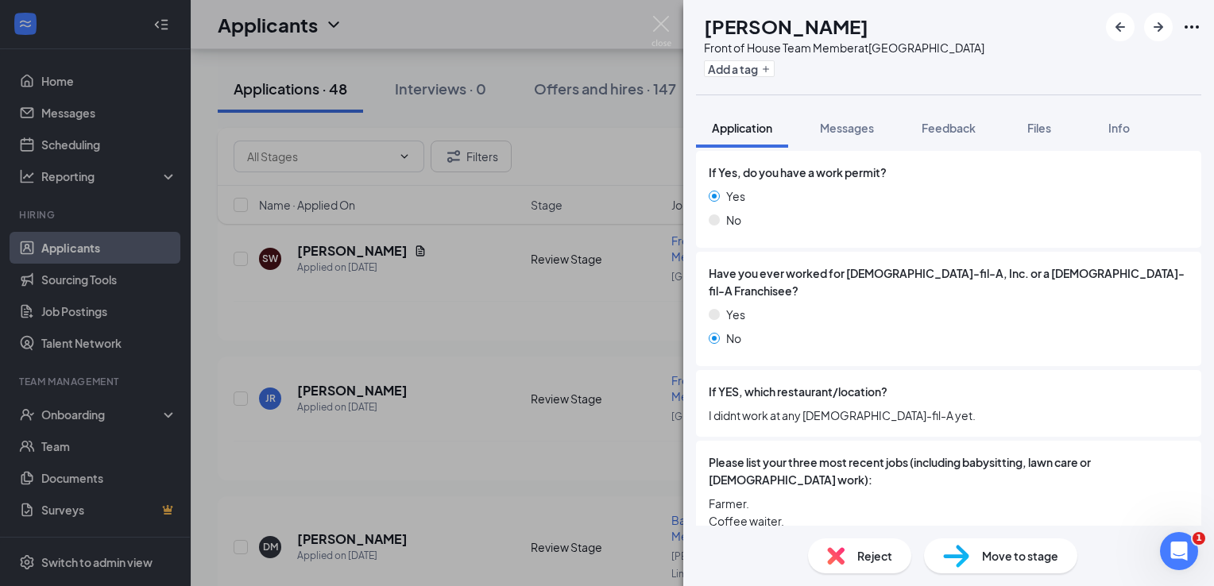
click at [854, 562] on div "Reject" at bounding box center [859, 556] width 103 height 35
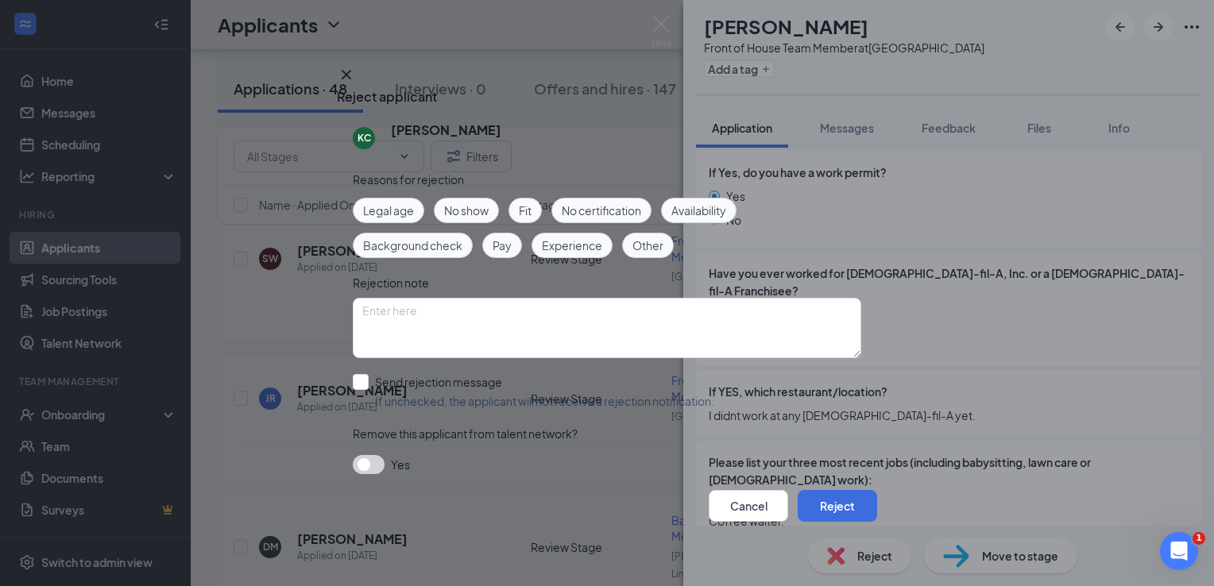
scroll to position [5, 0]
click at [819, 511] on button "Reject" at bounding box center [837, 506] width 79 height 32
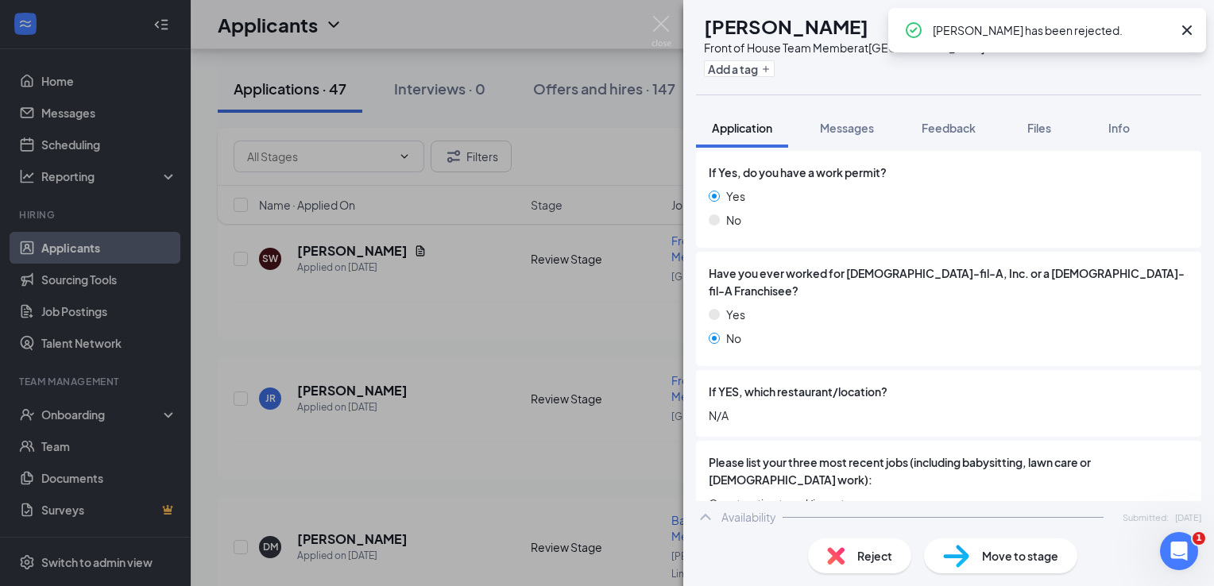
scroll to position [556, 0]
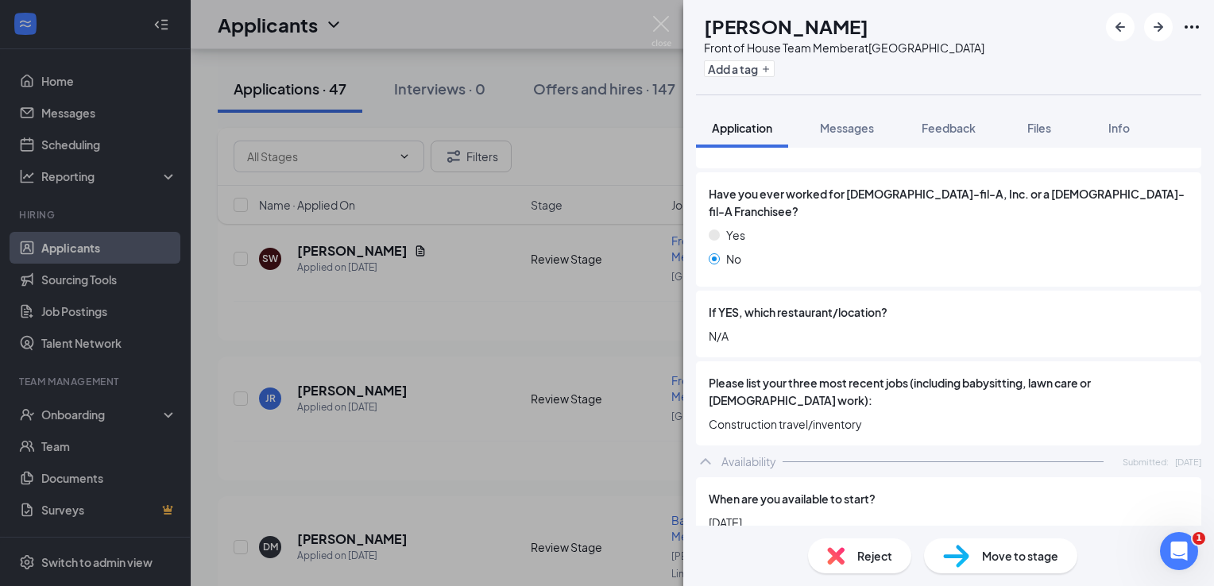
click at [871, 551] on span "Reject" at bounding box center [874, 556] width 35 height 17
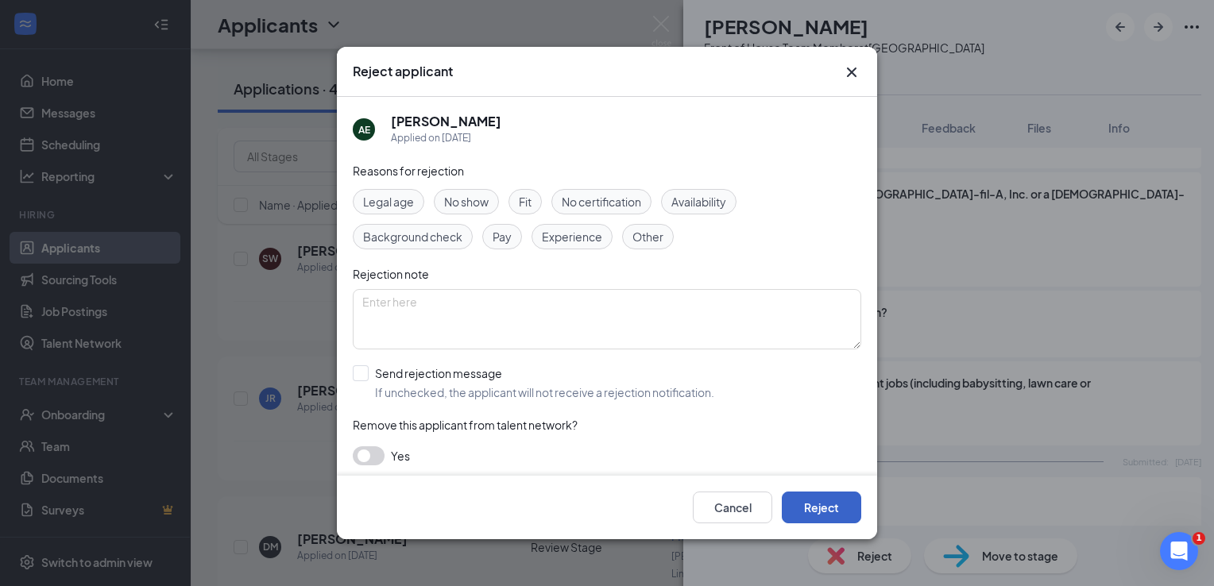
click at [830, 504] on button "Reject" at bounding box center [821, 508] width 79 height 32
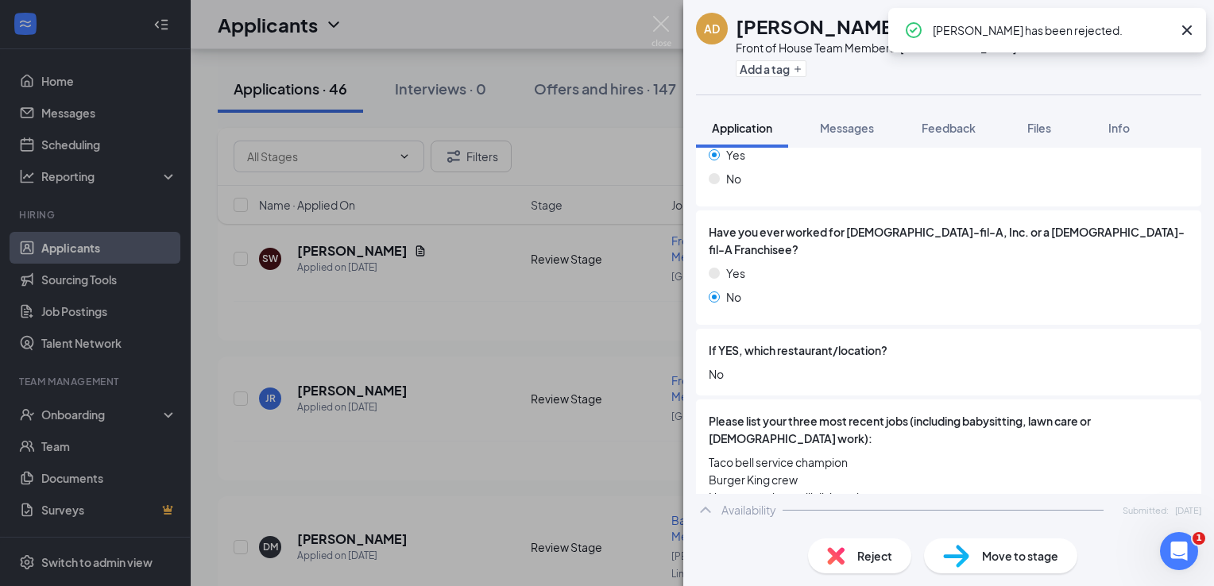
scroll to position [636, 0]
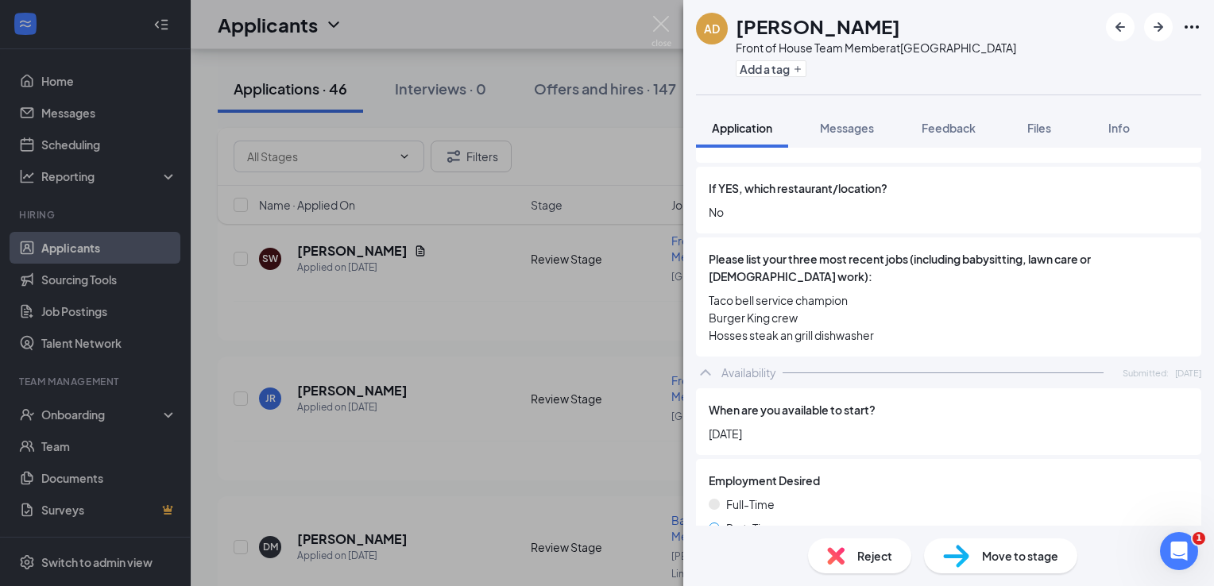
click at [846, 541] on div "Reject" at bounding box center [859, 556] width 103 height 35
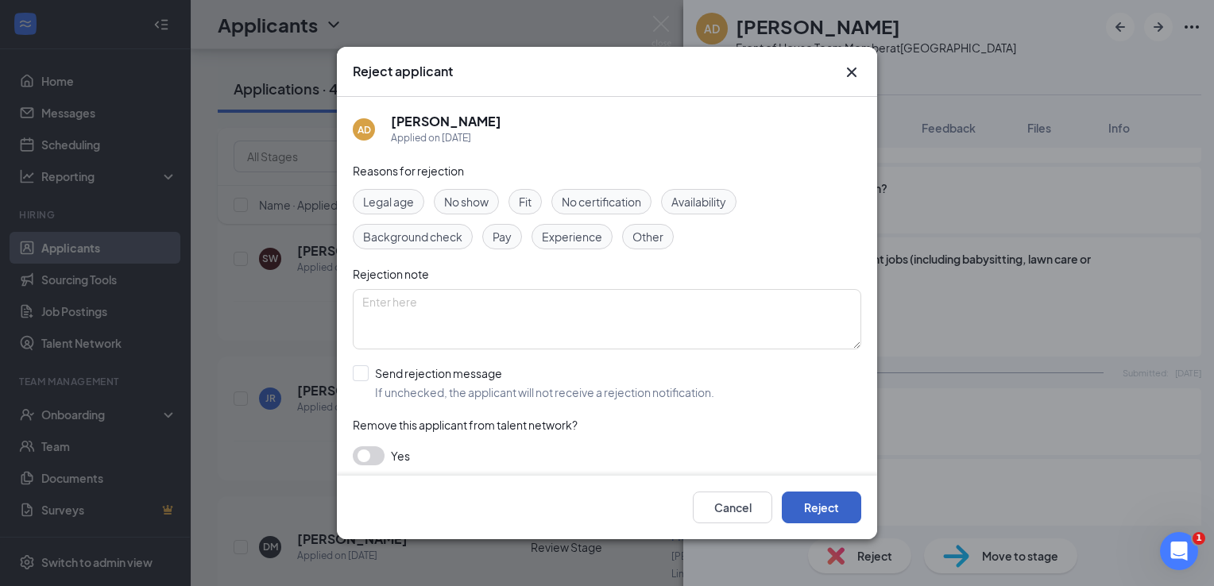
click at [833, 495] on button "Reject" at bounding box center [821, 508] width 79 height 32
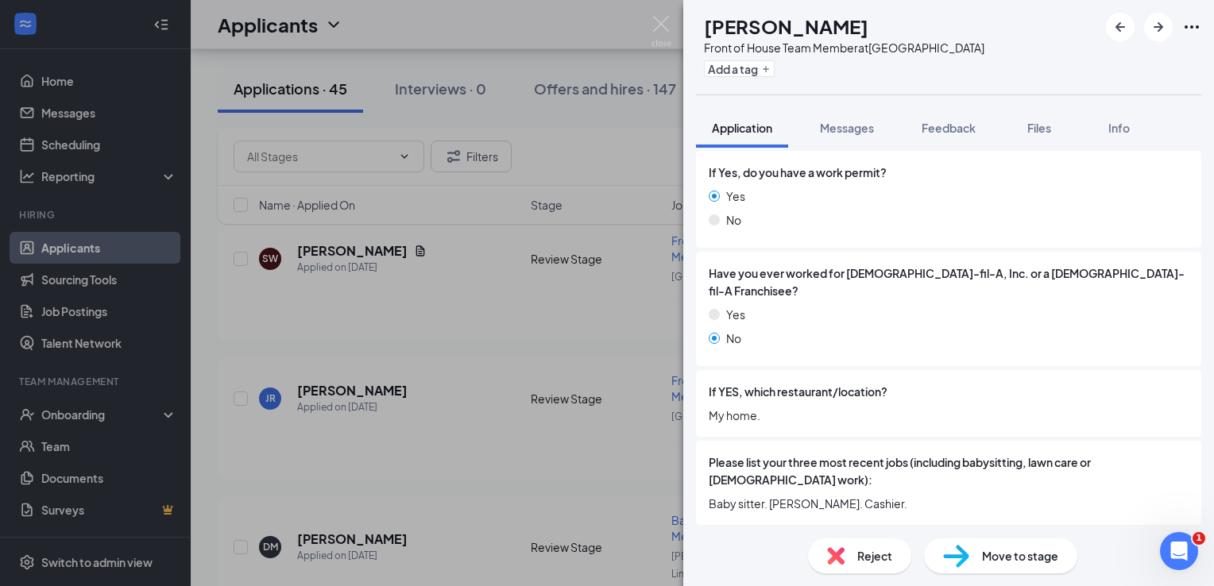
scroll to position [556, 0]
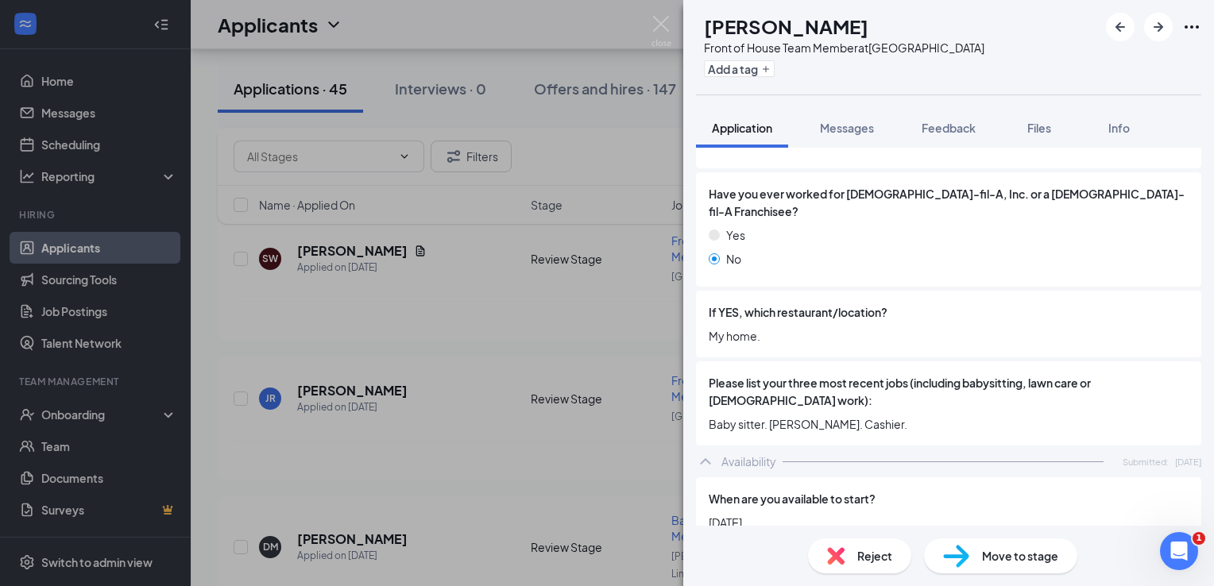
click at [852, 559] on div "Reject" at bounding box center [859, 556] width 103 height 35
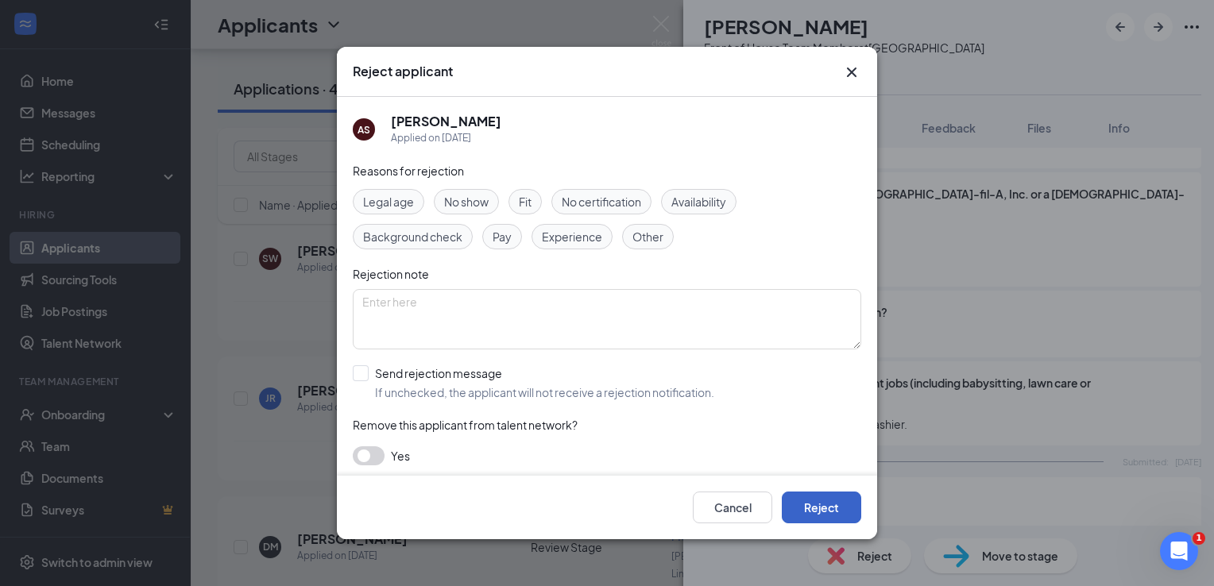
click at [835, 501] on button "Reject" at bounding box center [821, 508] width 79 height 32
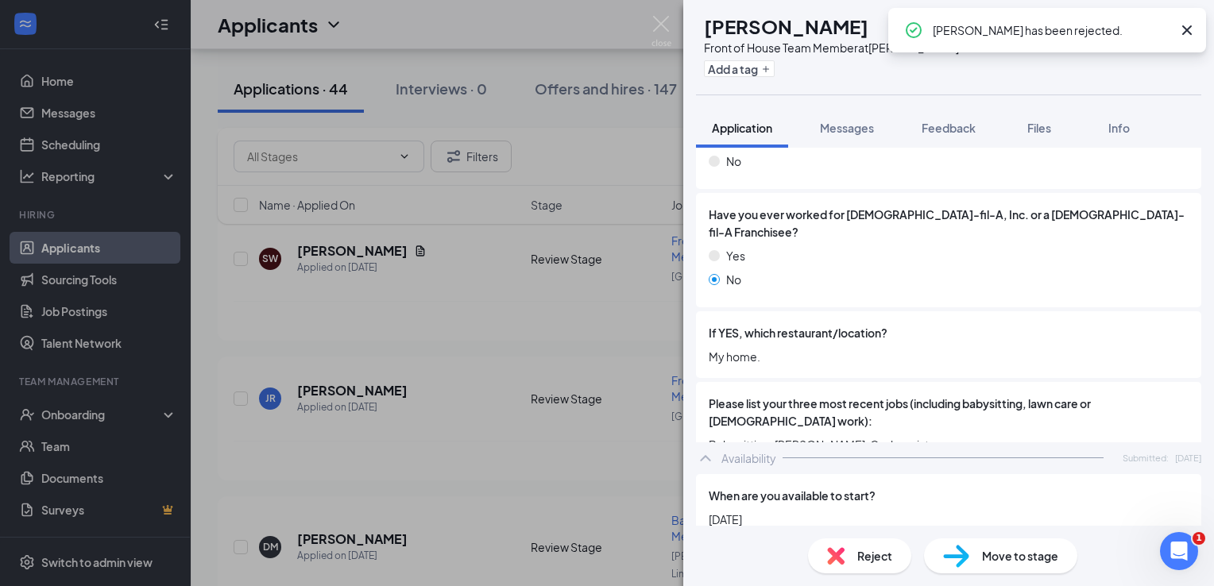
scroll to position [636, 0]
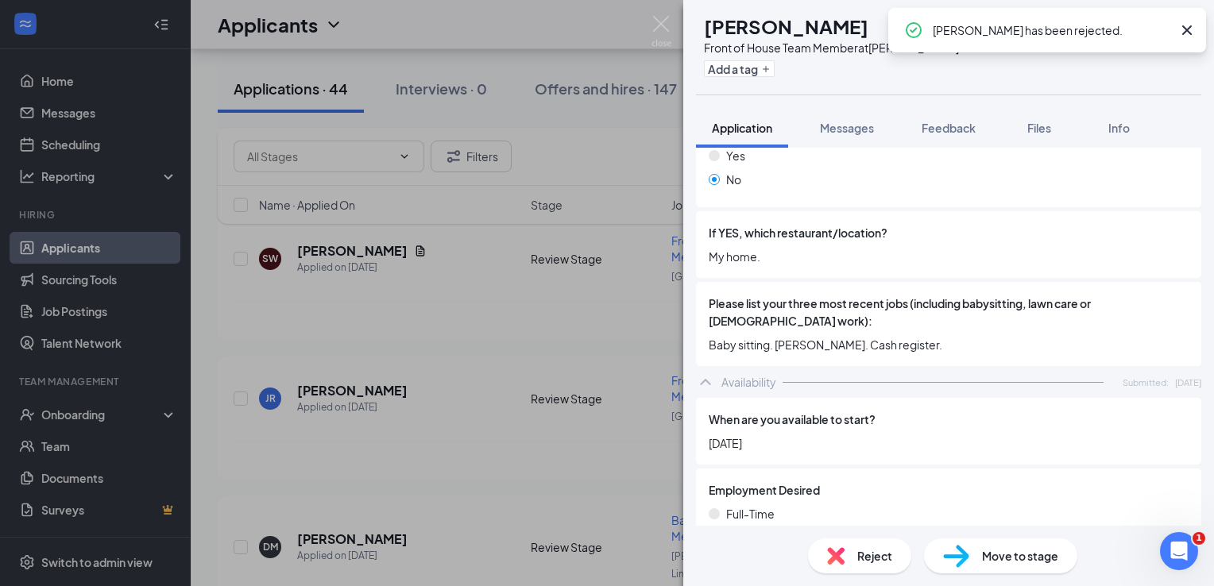
click at [873, 537] on div "Reject Move to stage" at bounding box center [948, 556] width 531 height 60
click at [862, 531] on div "Reject Move to stage" at bounding box center [948, 556] width 531 height 60
click at [865, 548] on span "Reject" at bounding box center [874, 556] width 35 height 17
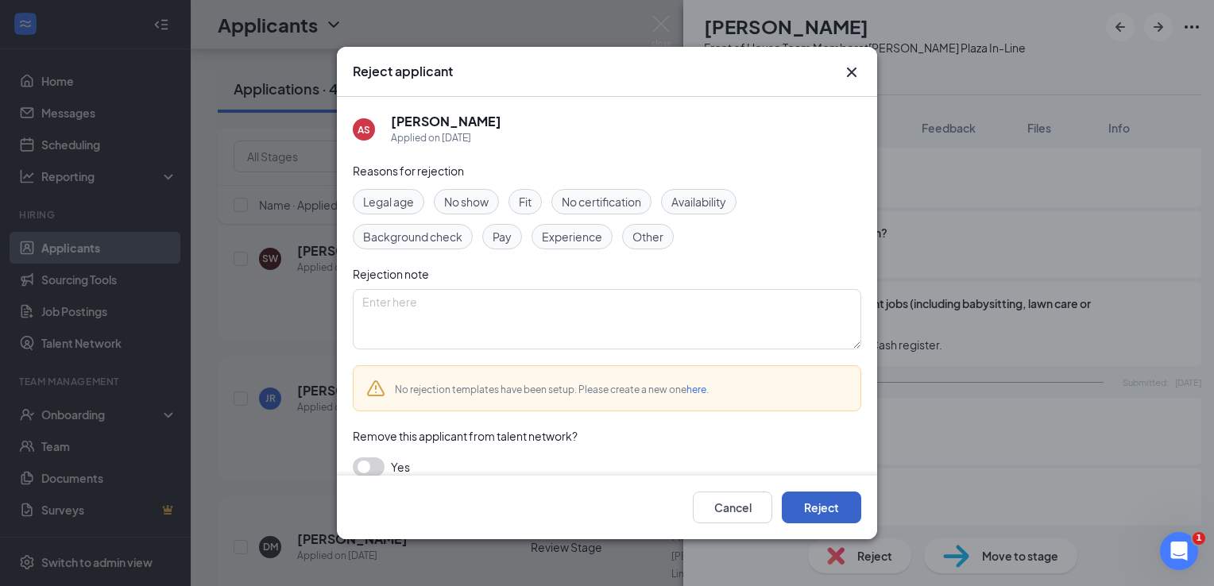
click at [830, 512] on button "Reject" at bounding box center [821, 508] width 79 height 32
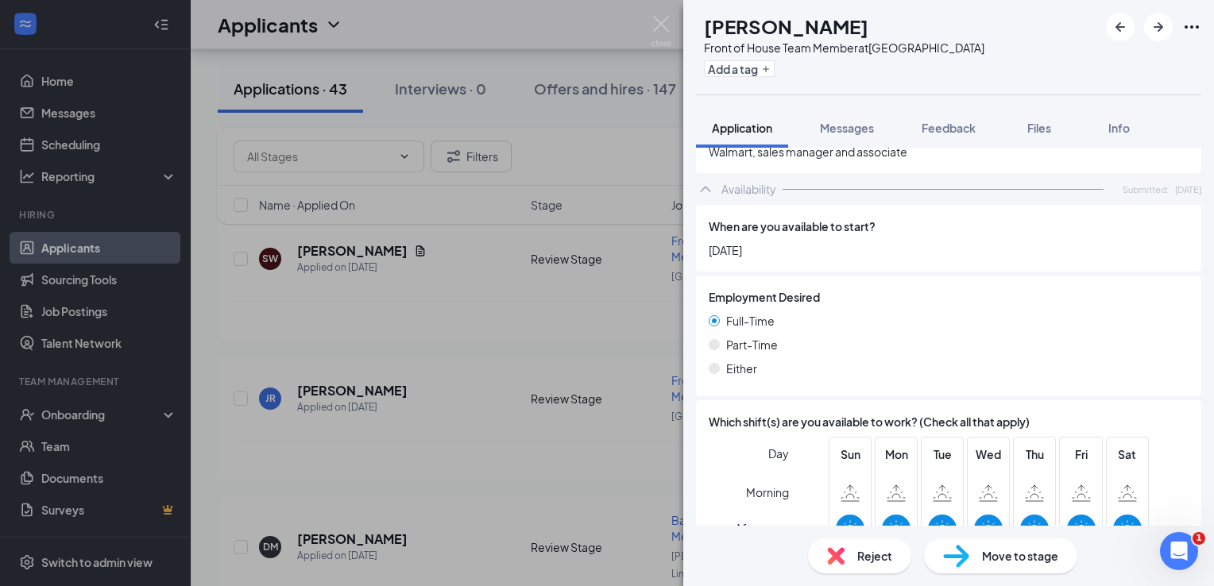
scroll to position [951, 0]
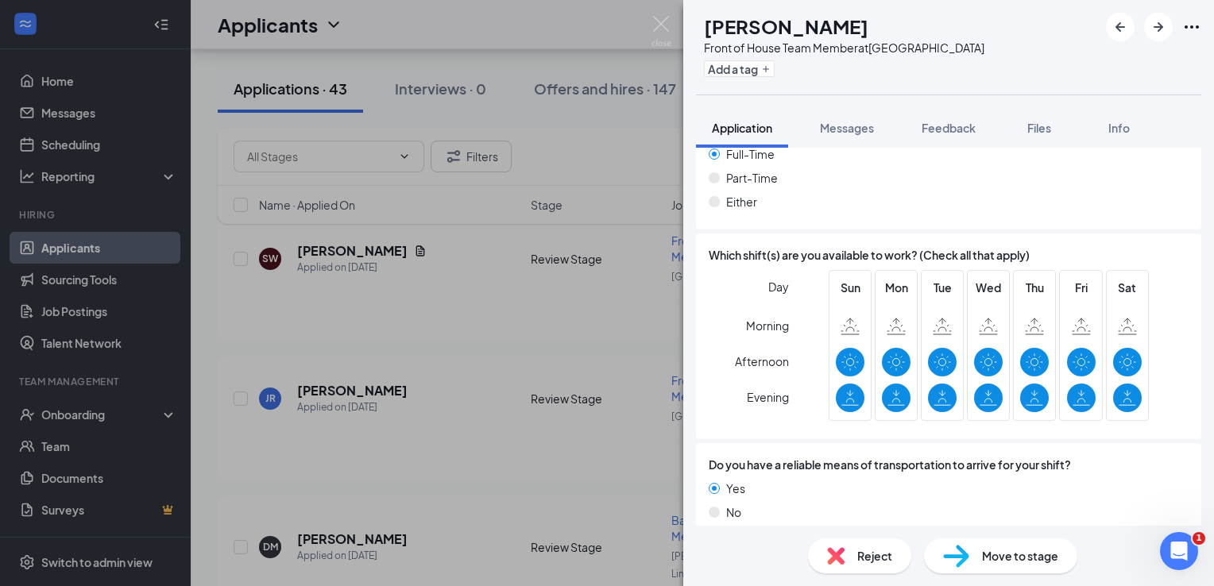
click at [846, 552] on div "Reject" at bounding box center [859, 556] width 103 height 35
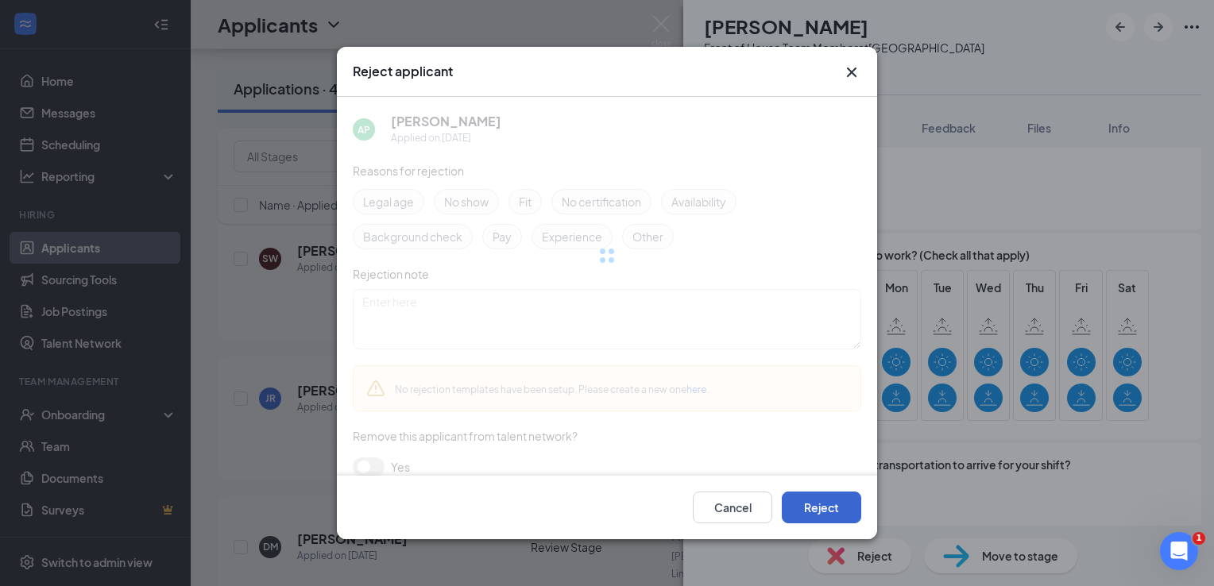
scroll to position [945, 0]
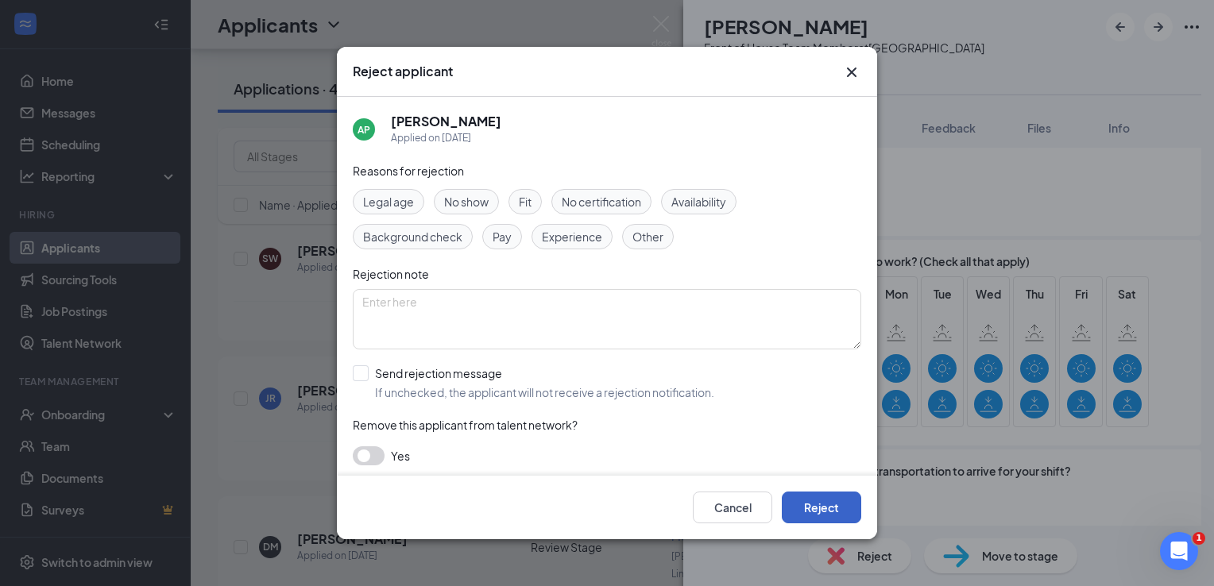
click at [803, 505] on button "Reject" at bounding box center [821, 508] width 79 height 32
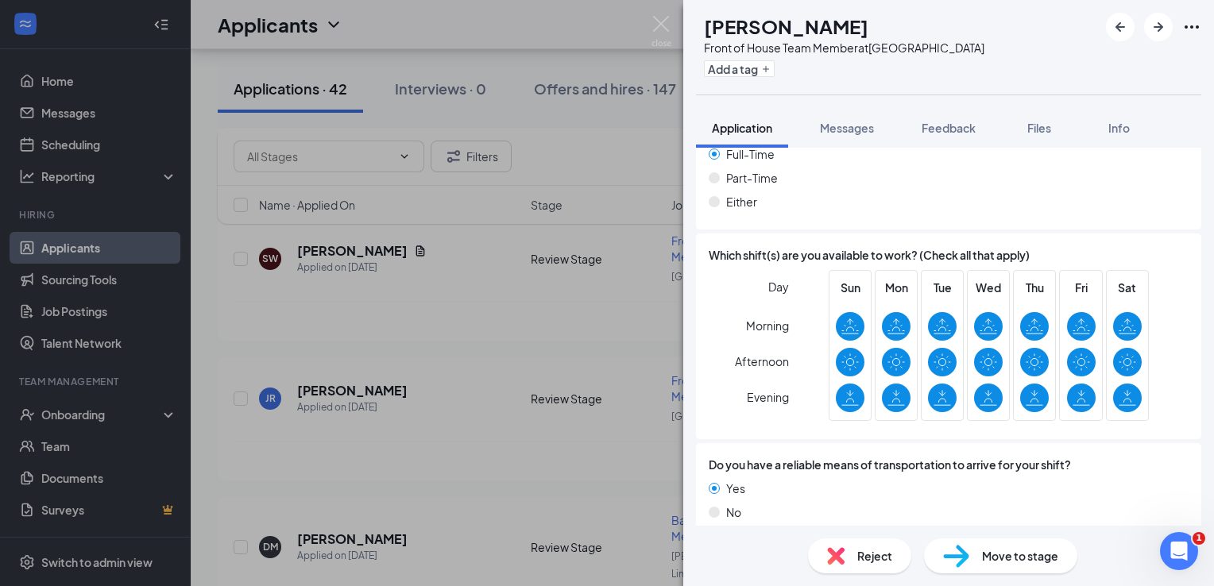
click at [858, 567] on div "Reject" at bounding box center [859, 556] width 103 height 35
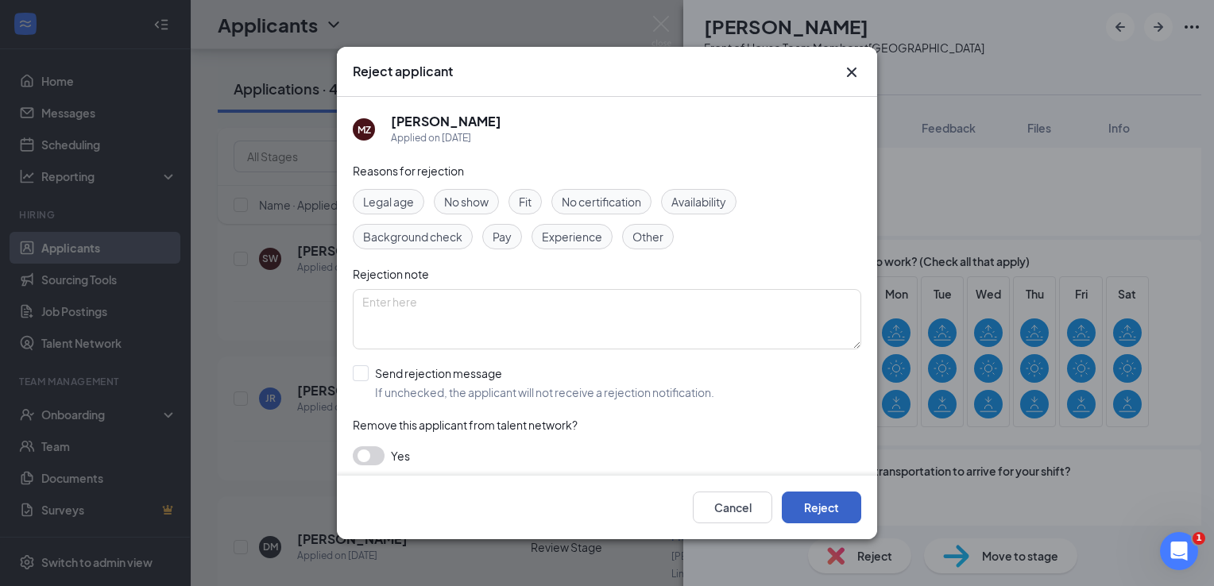
click at [839, 513] on button "Reject" at bounding box center [821, 508] width 79 height 32
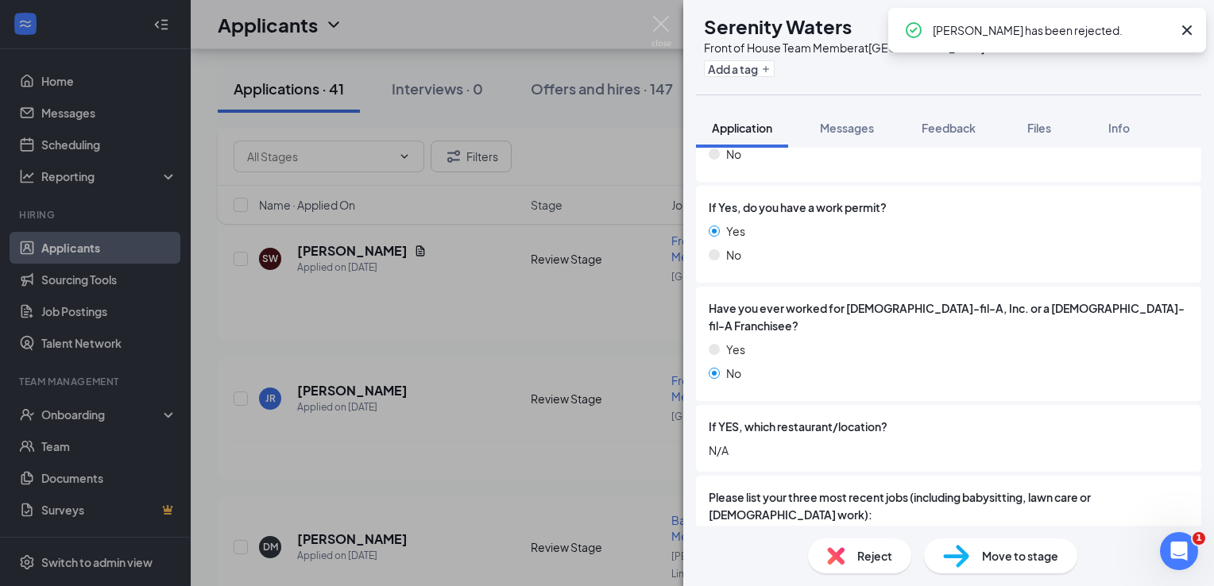
scroll to position [715, 0]
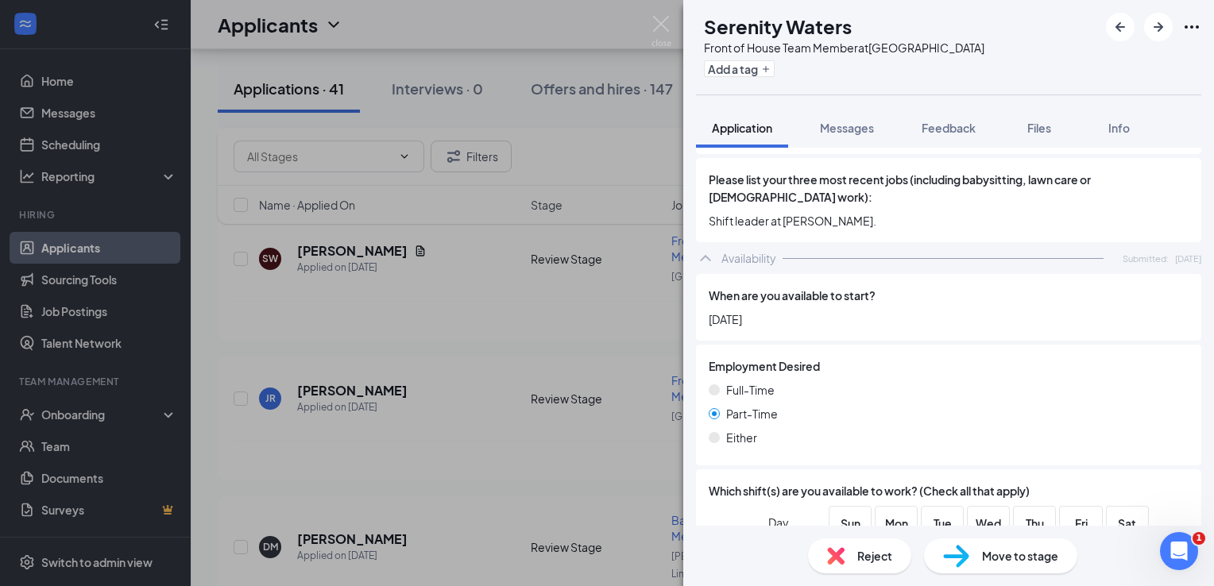
click at [865, 544] on div "Reject" at bounding box center [859, 556] width 103 height 35
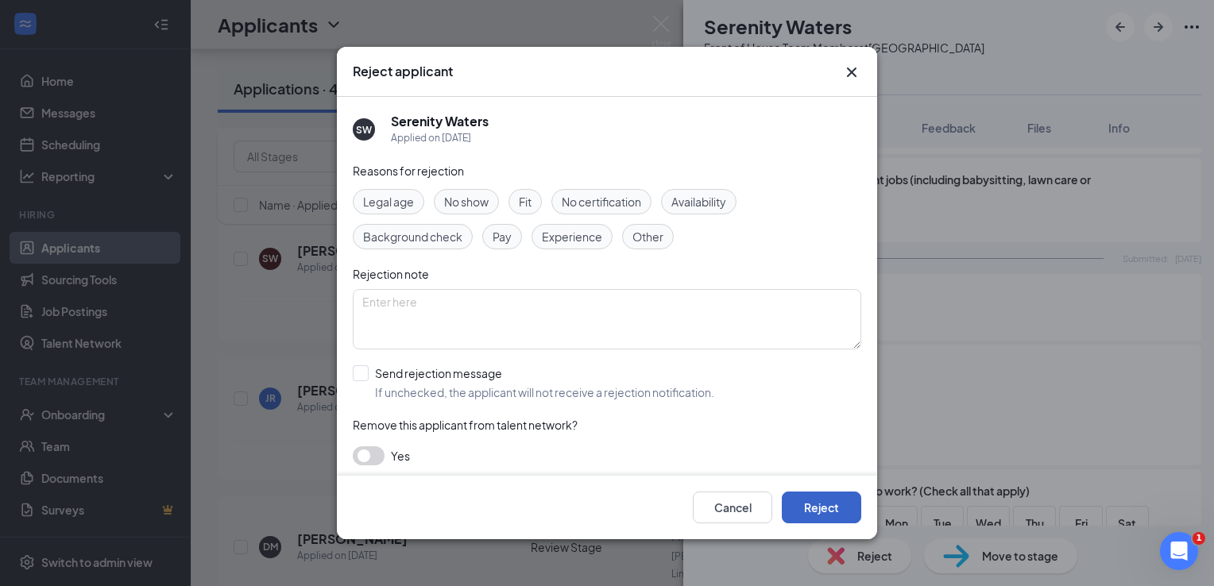
click at [838, 494] on button "Reject" at bounding box center [821, 508] width 79 height 32
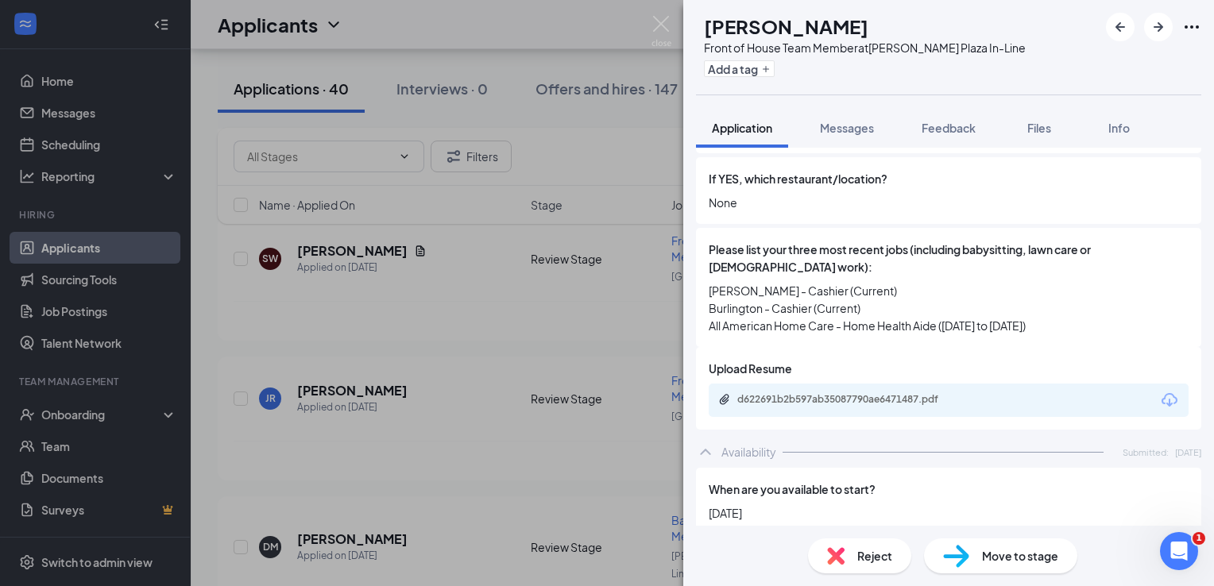
scroll to position [706, 0]
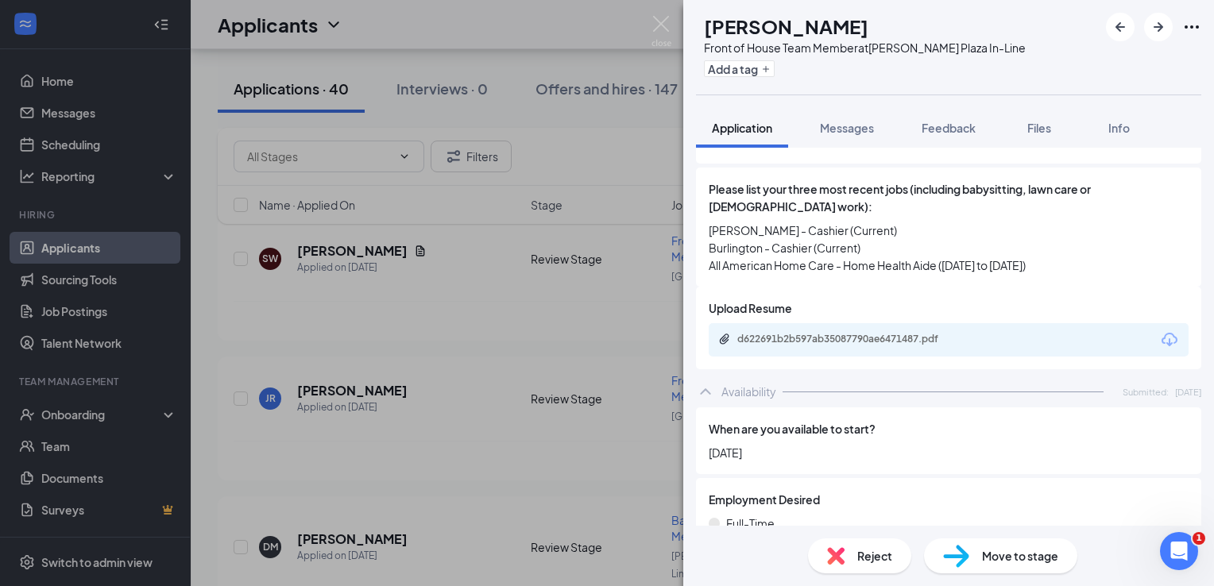
click at [884, 551] on span "Reject" at bounding box center [874, 556] width 35 height 17
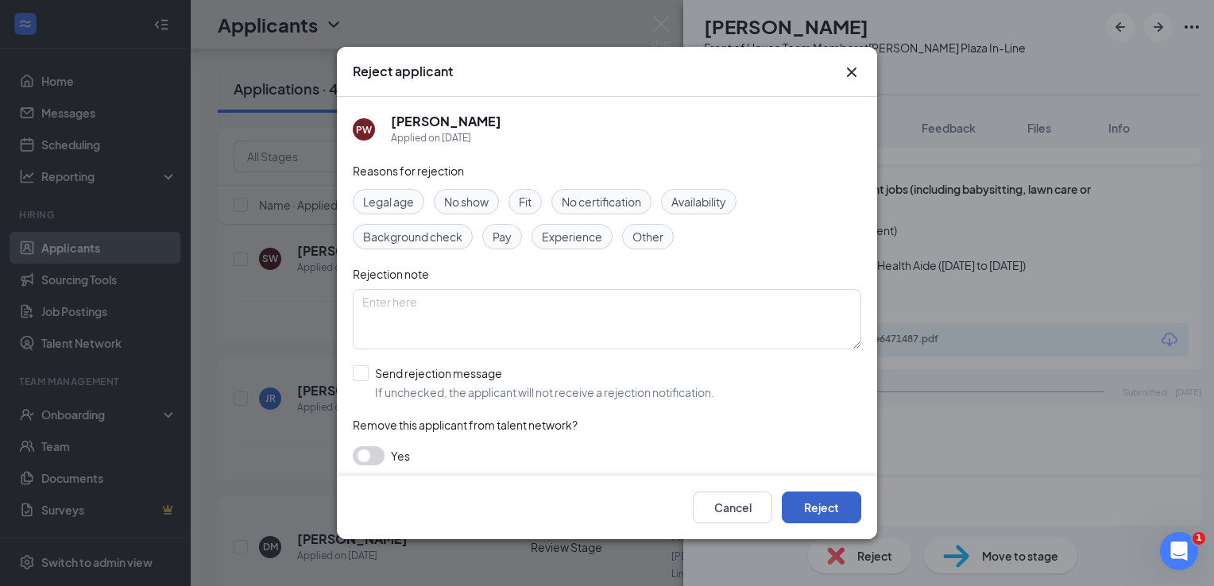
click at [842, 504] on button "Reject" at bounding box center [821, 508] width 79 height 32
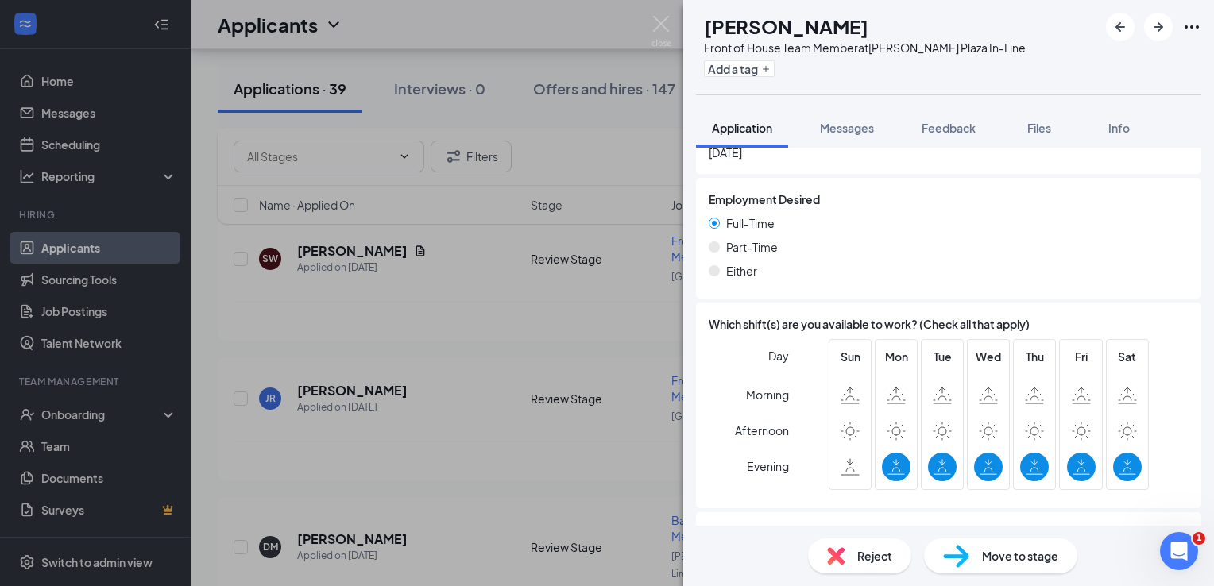
scroll to position [951, 0]
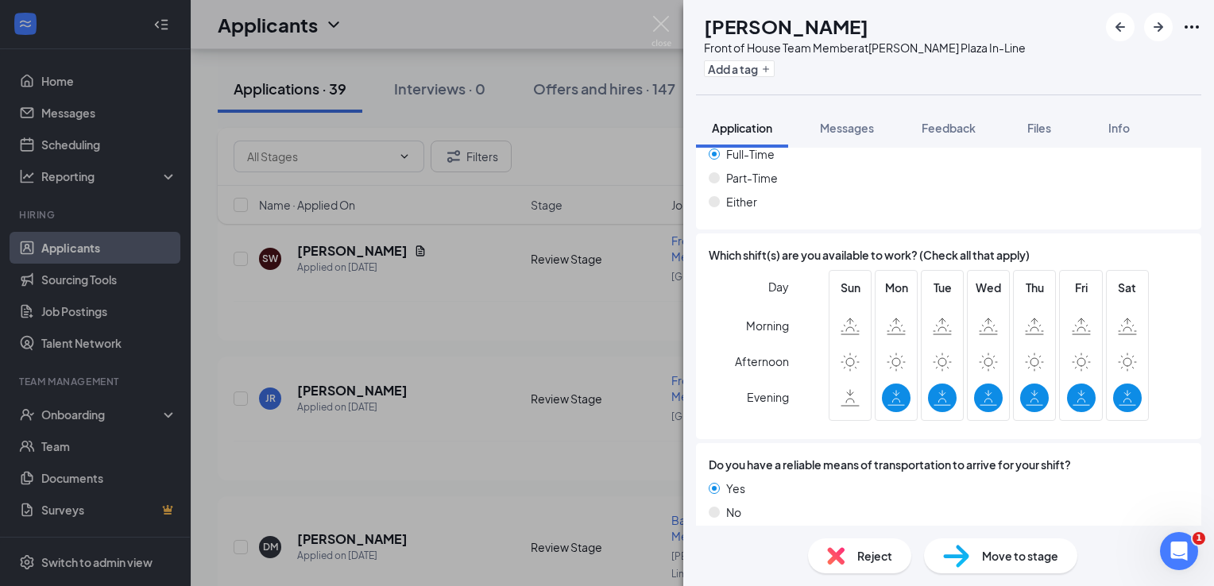
click at [855, 556] on div "Reject" at bounding box center [859, 556] width 103 height 35
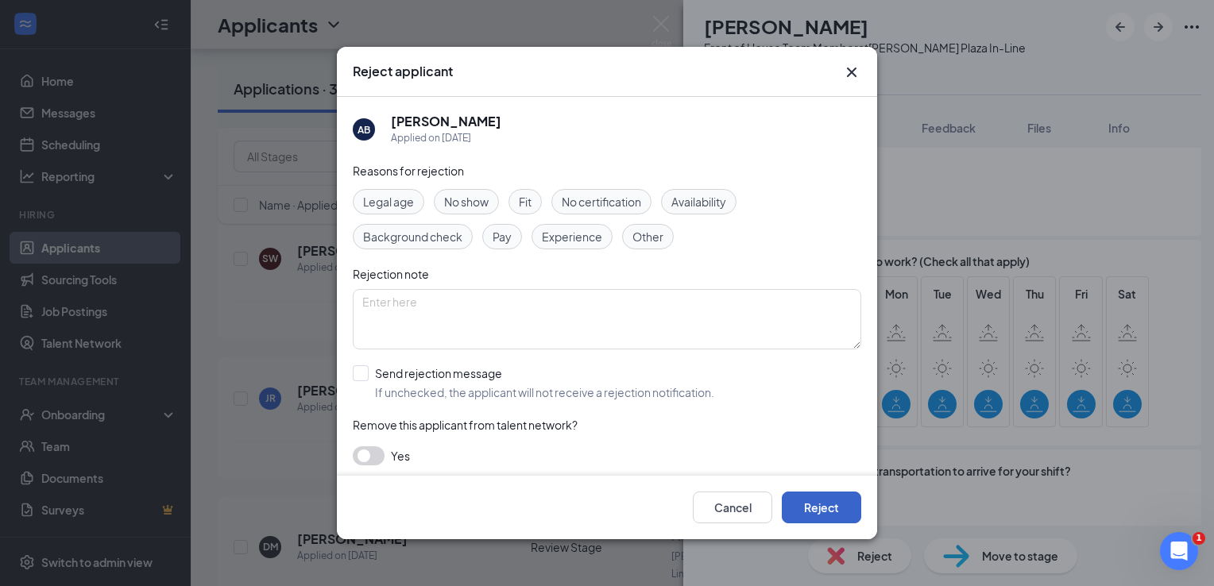
click at [839, 513] on button "Reject" at bounding box center [821, 508] width 79 height 32
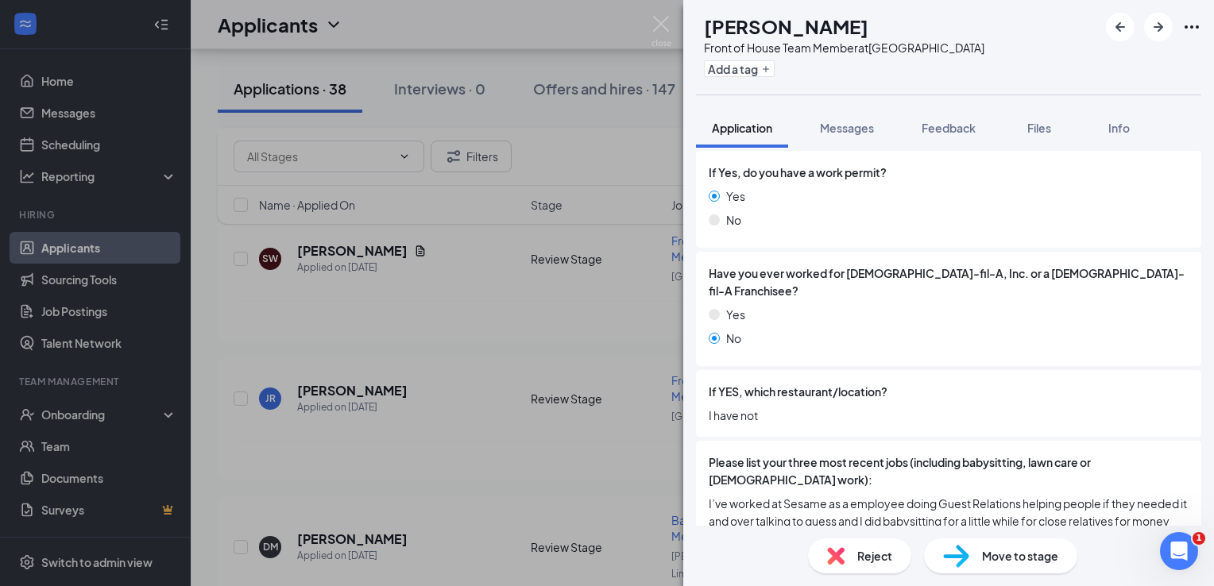
scroll to position [715, 0]
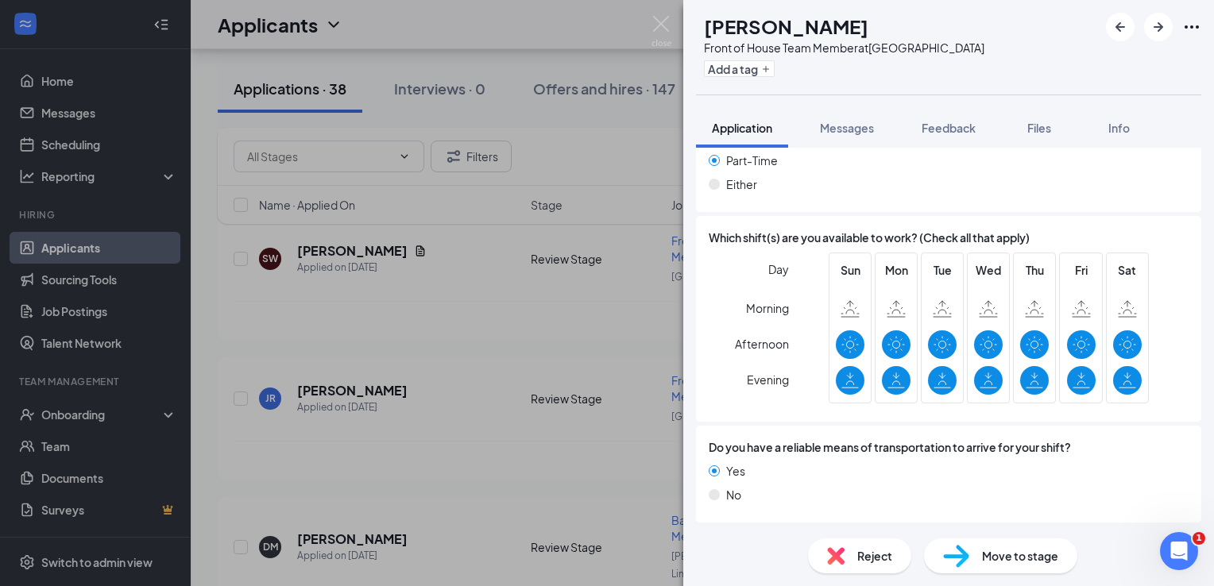
click at [865, 546] on div "Reject" at bounding box center [859, 556] width 103 height 35
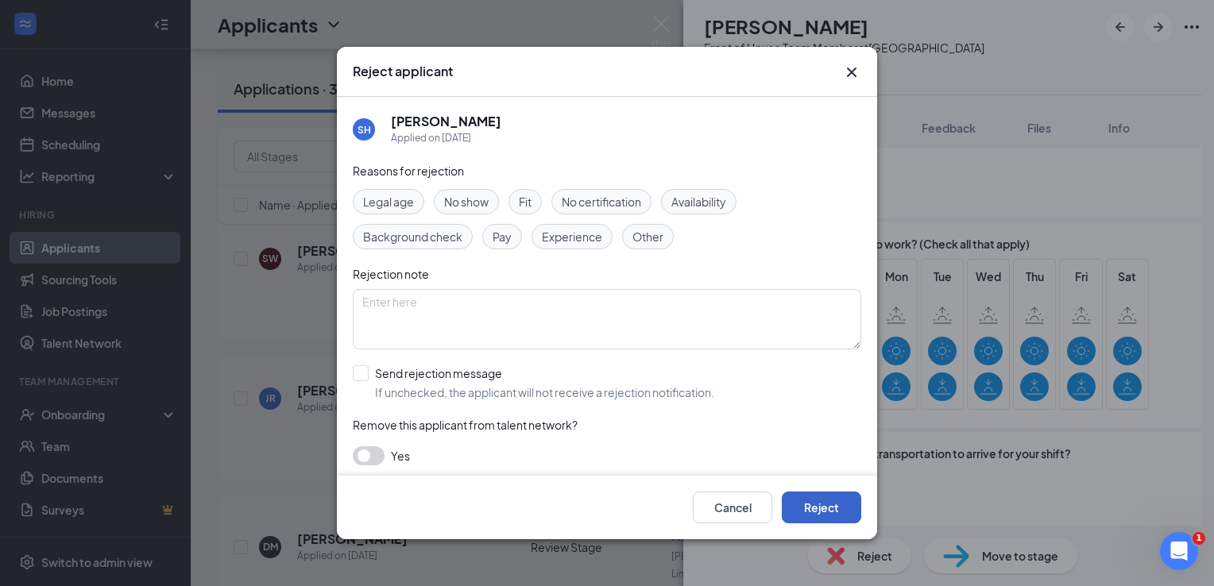
click at [845, 513] on button "Reject" at bounding box center [821, 508] width 79 height 32
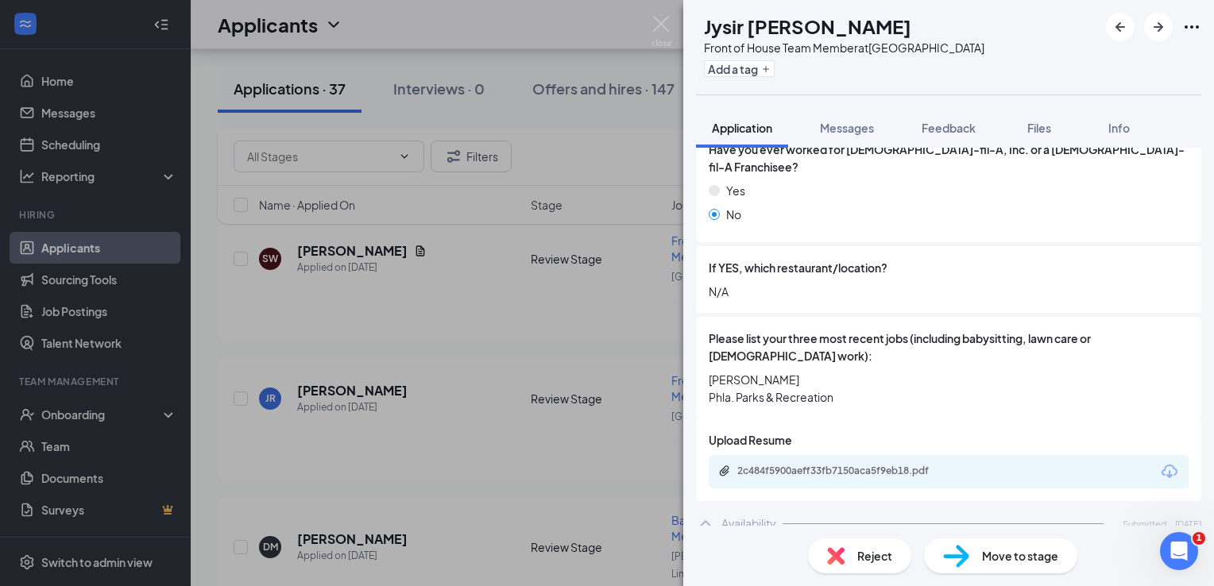
scroll to position [636, 0]
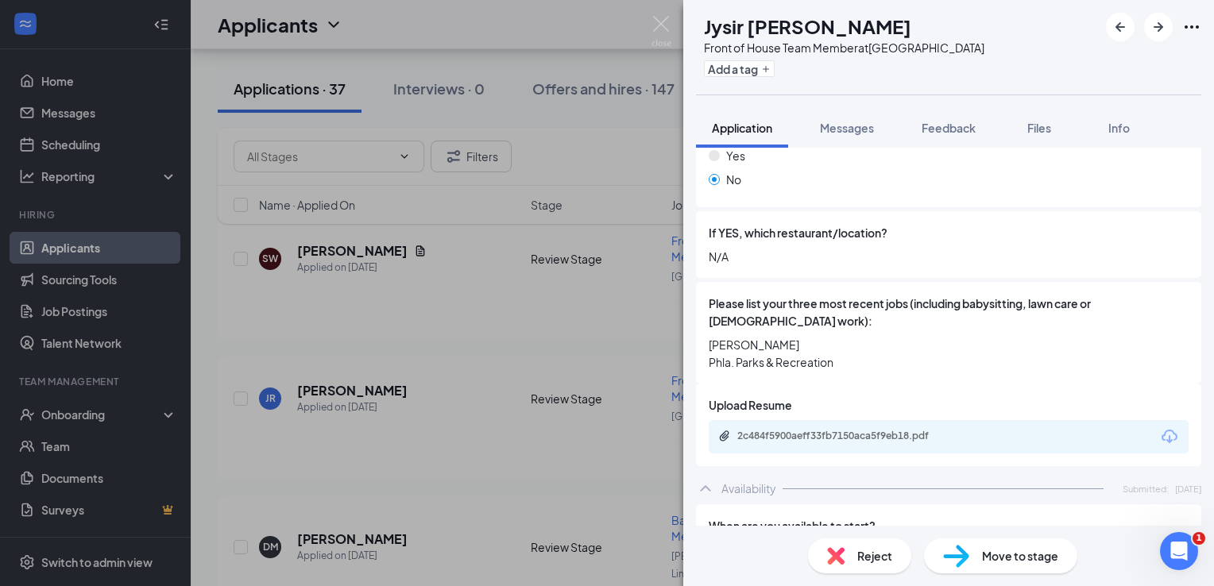
click at [865, 558] on span "Reject" at bounding box center [874, 556] width 35 height 17
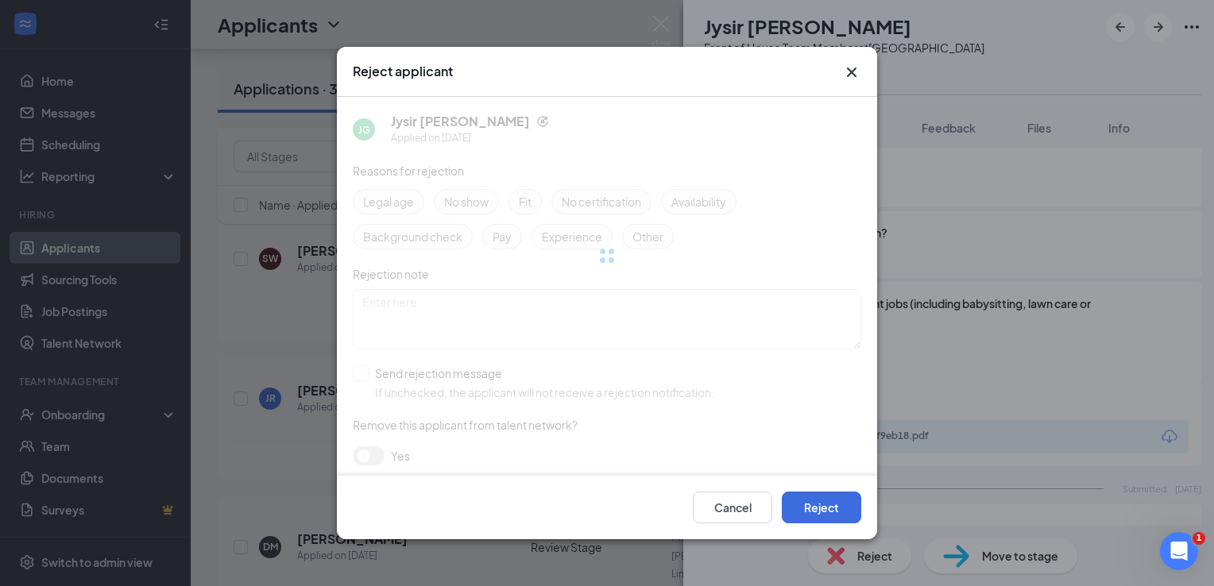
click at [784, 527] on div "Cancel Reject" at bounding box center [607, 508] width 540 height 64
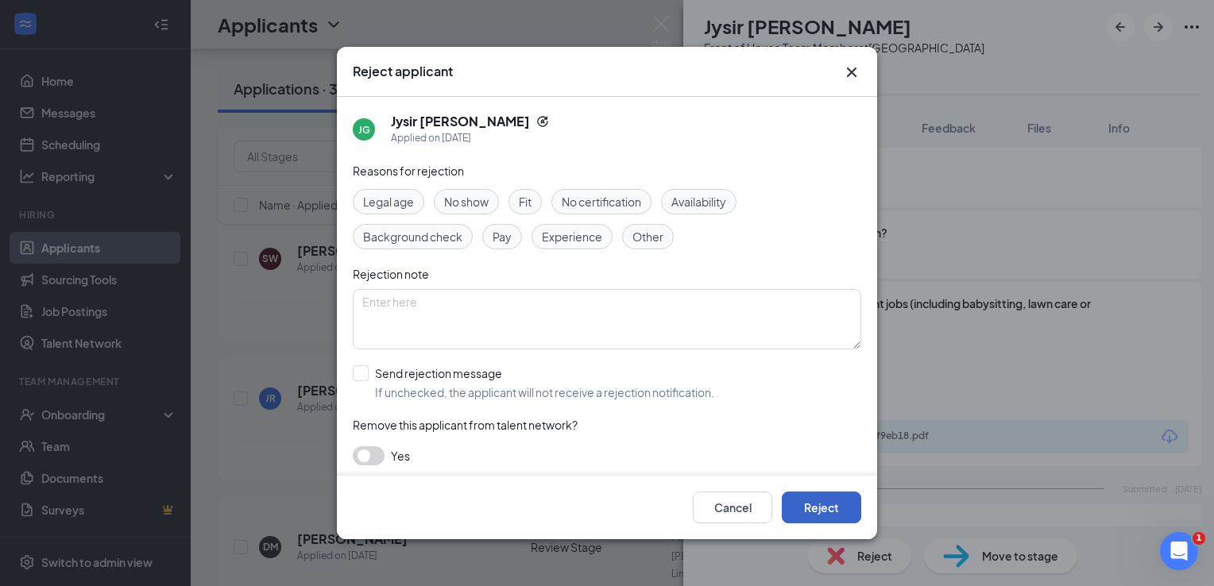
click at [823, 505] on button "Reject" at bounding box center [821, 508] width 79 height 32
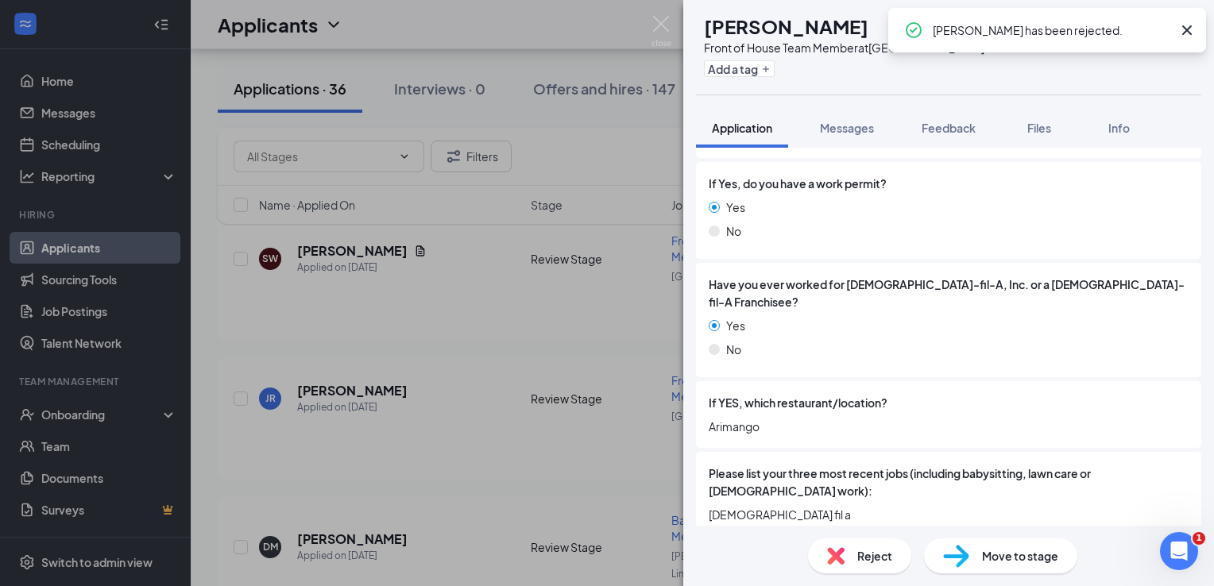
scroll to position [556, 0]
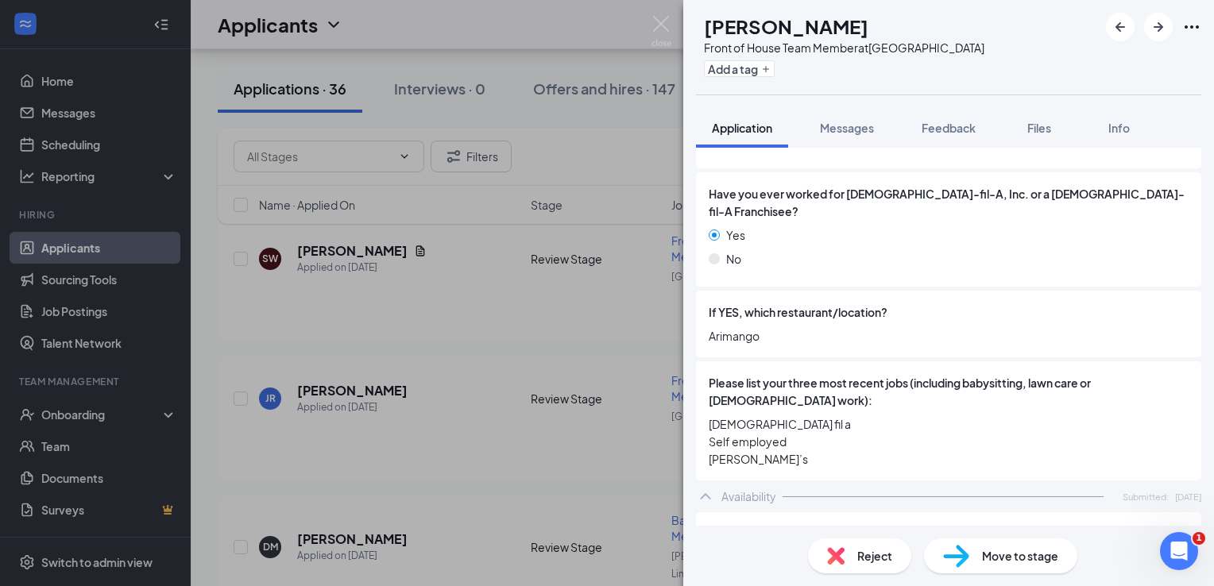
click at [894, 564] on div "Reject" at bounding box center [859, 556] width 103 height 35
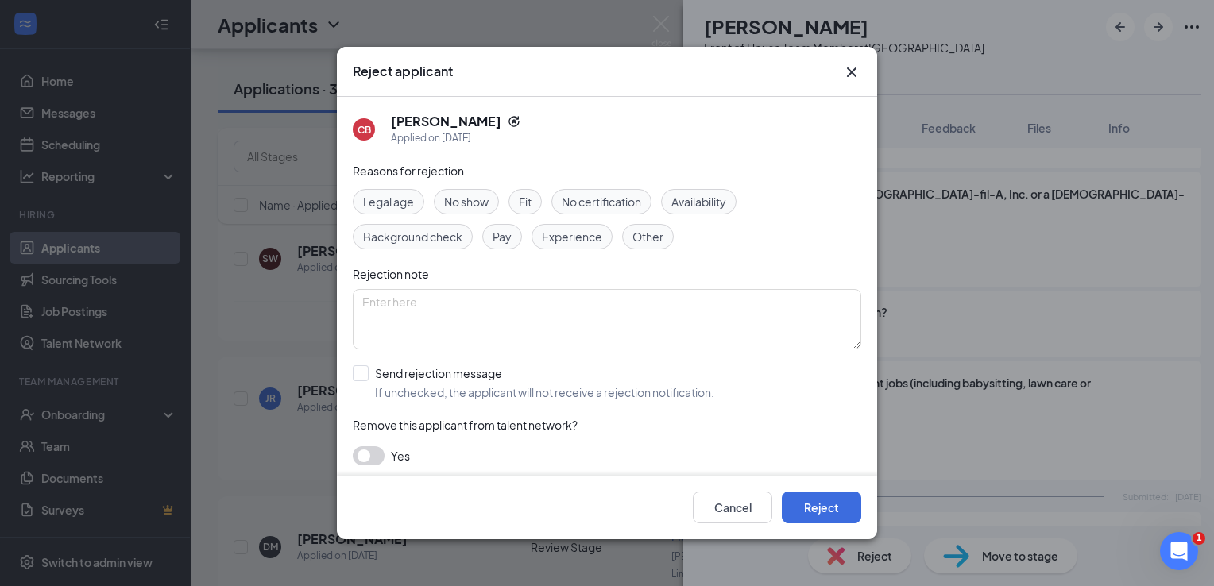
click at [868, 524] on div "Cancel Reject" at bounding box center [607, 508] width 540 height 64
click at [814, 501] on button "Reject" at bounding box center [821, 508] width 79 height 32
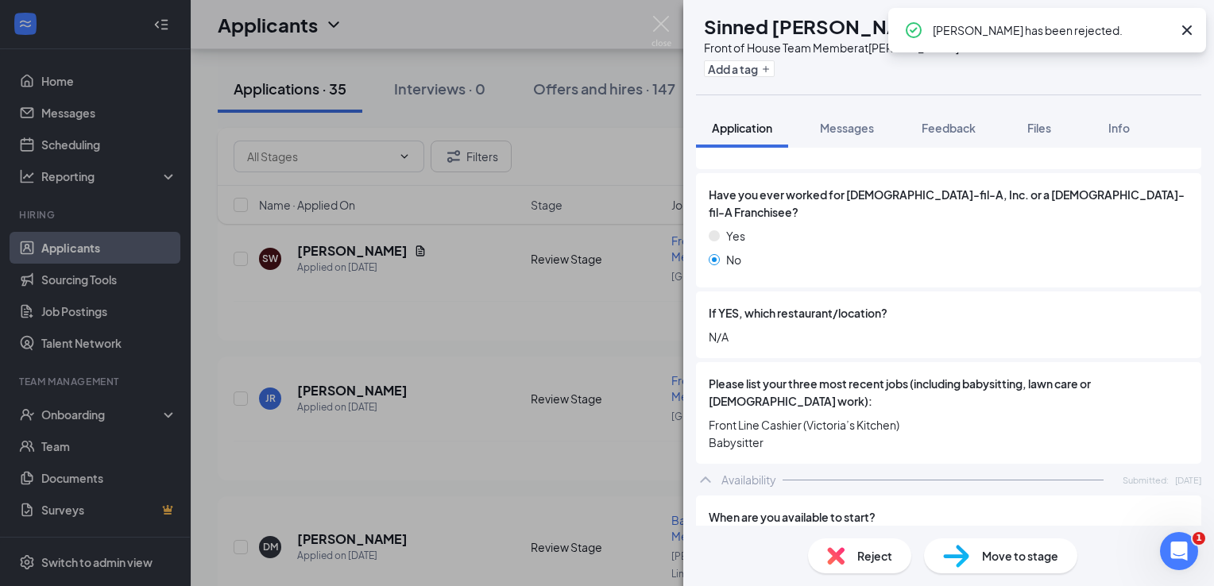
scroll to position [556, 0]
click at [855, 551] on div "Reject" at bounding box center [859, 556] width 103 height 35
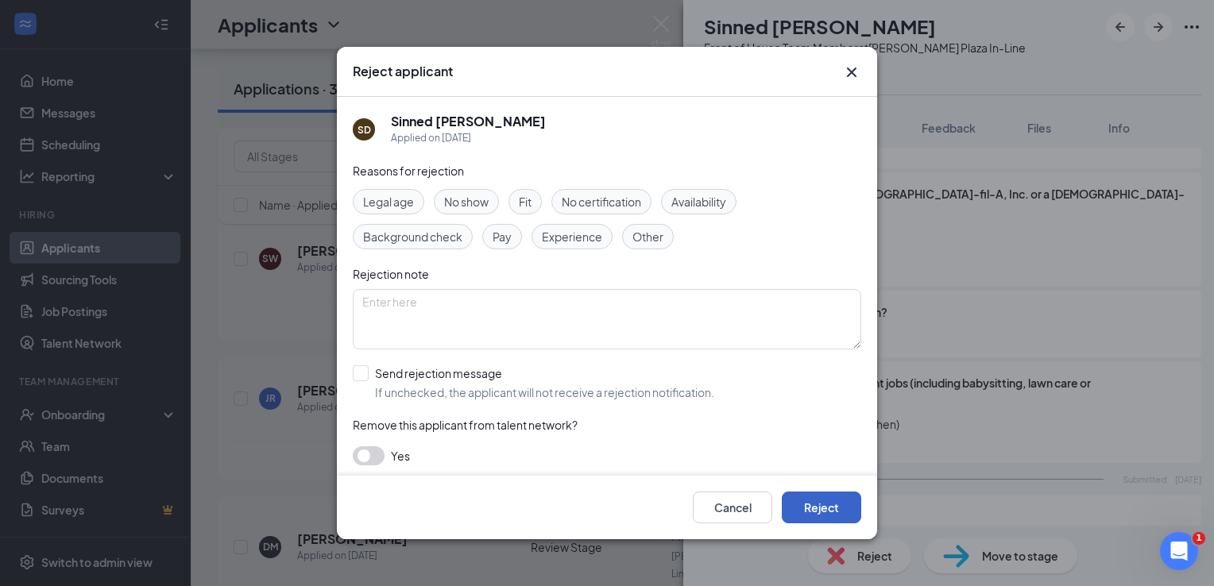
click at [825, 507] on button "Reject" at bounding box center [821, 508] width 79 height 32
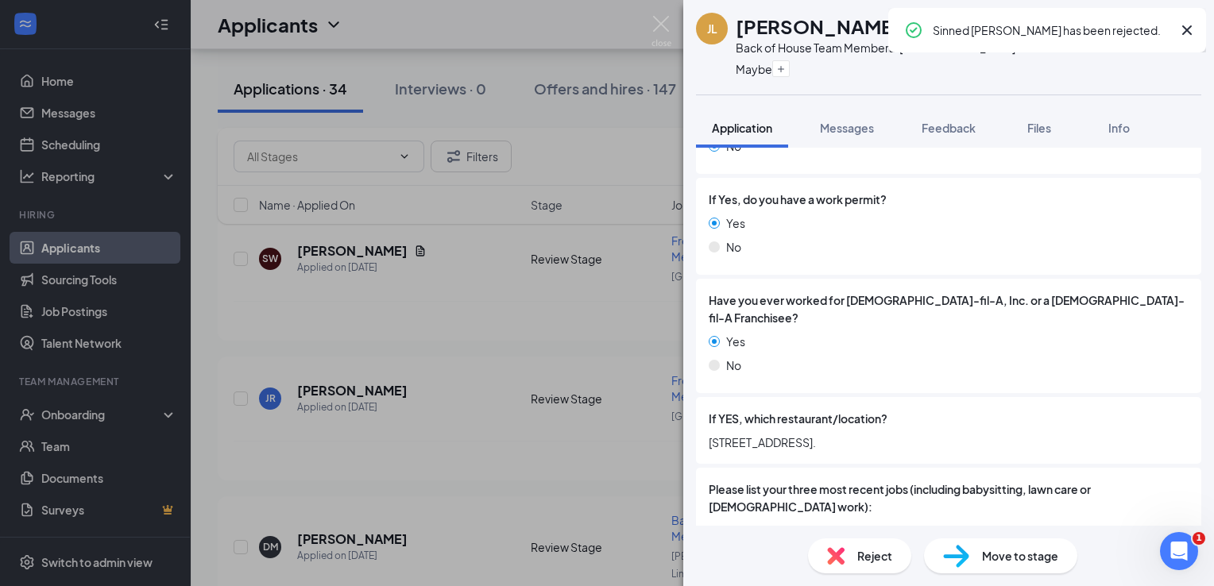
scroll to position [477, 0]
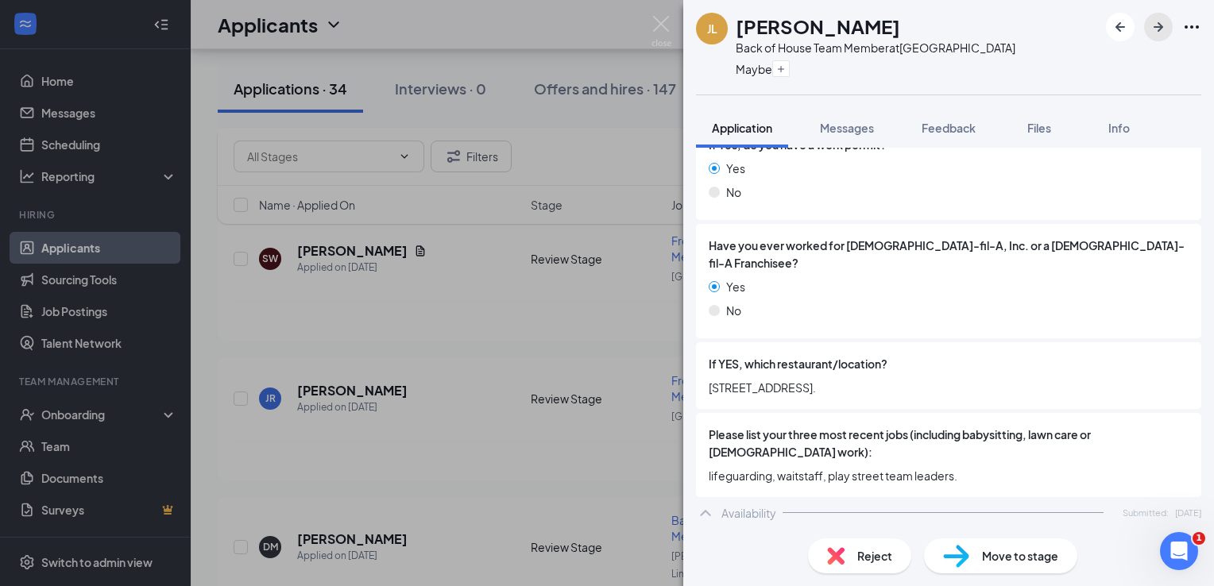
click at [1150, 28] on icon "ArrowRight" at bounding box center [1158, 26] width 19 height 19
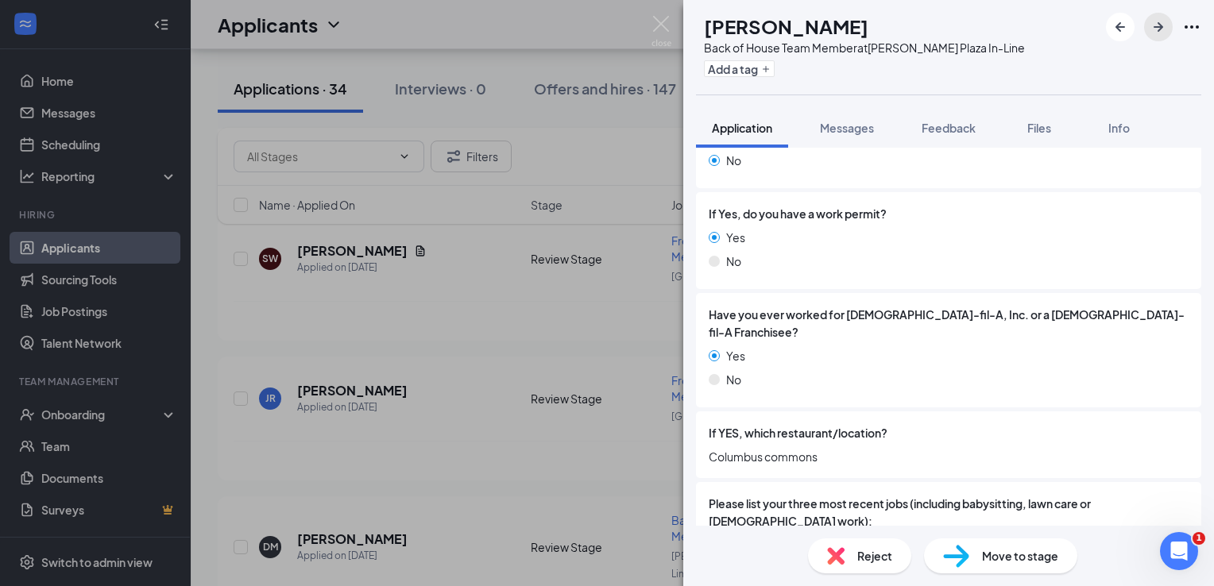
scroll to position [556, 0]
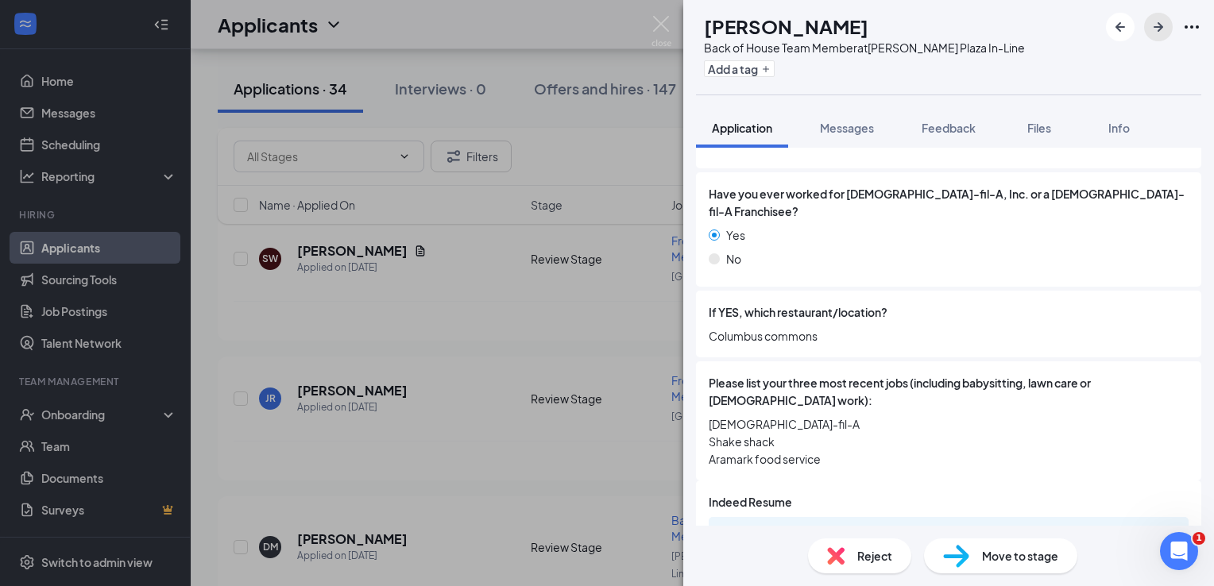
click at [1167, 29] on icon "ArrowRight" at bounding box center [1158, 26] width 19 height 19
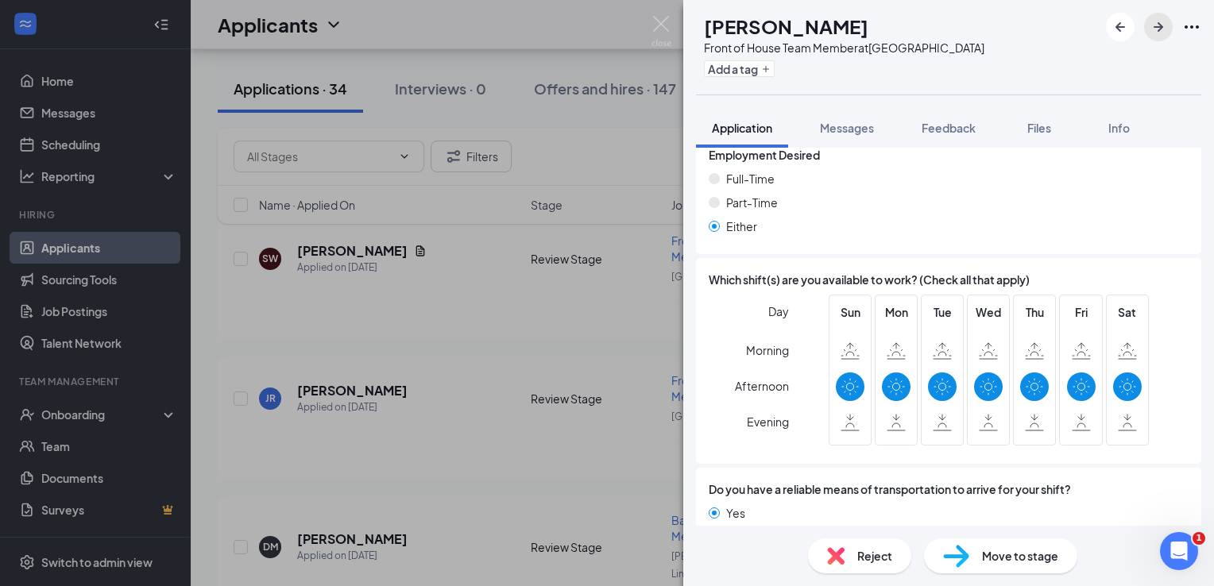
scroll to position [951, 0]
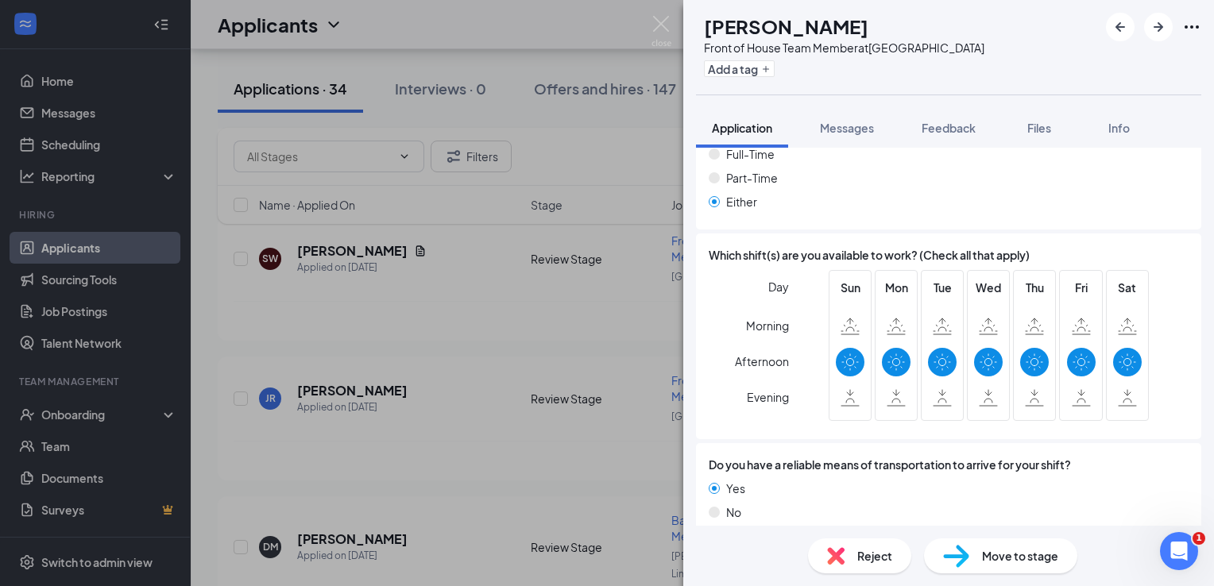
click at [861, 555] on span "Reject" at bounding box center [874, 556] width 35 height 17
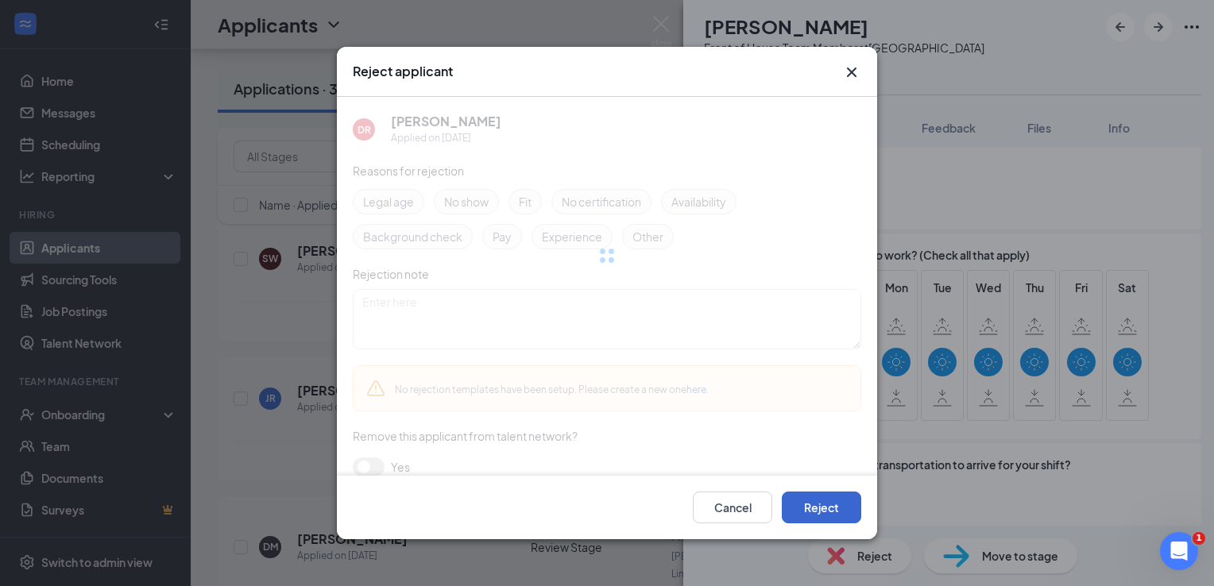
scroll to position [945, 0]
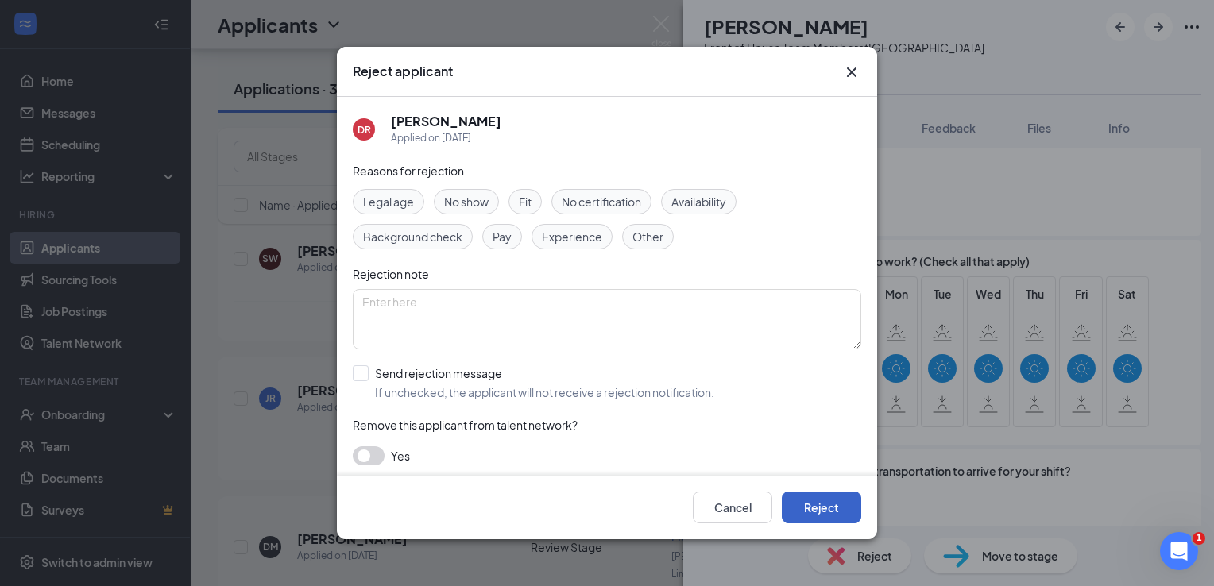
click at [847, 513] on button "Reject" at bounding box center [821, 508] width 79 height 32
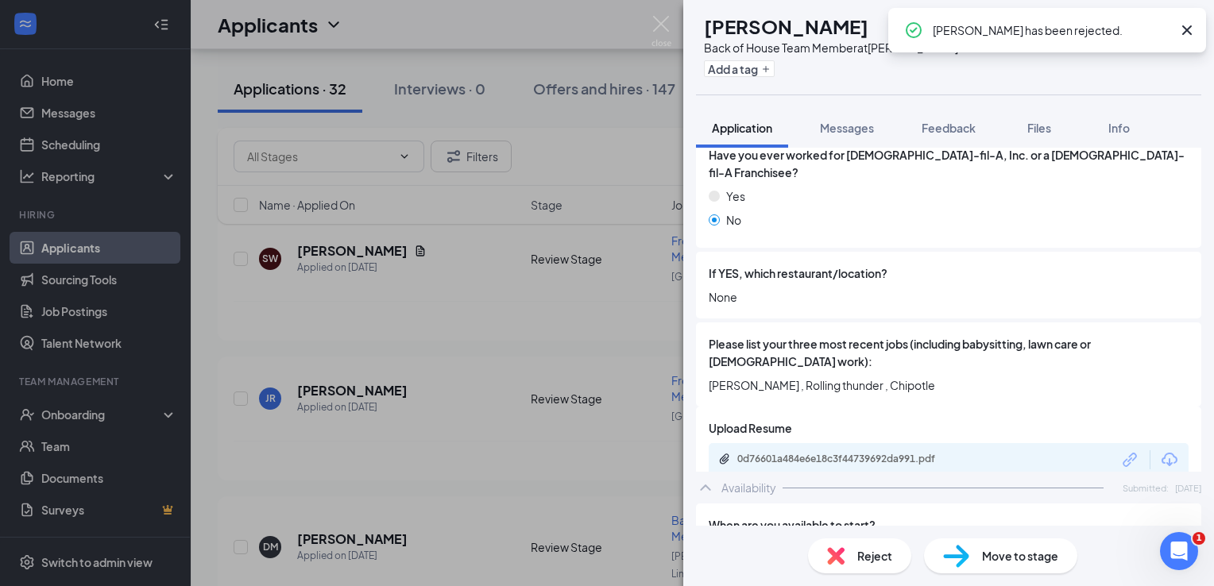
scroll to position [715, 0]
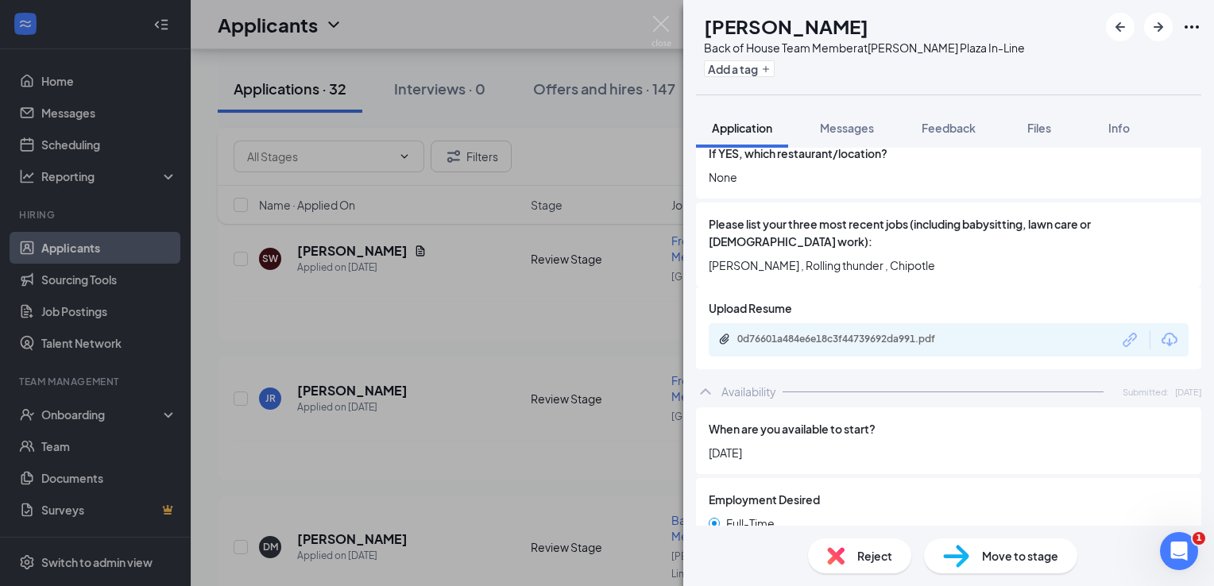
click at [900, 542] on div "Reject" at bounding box center [859, 556] width 103 height 35
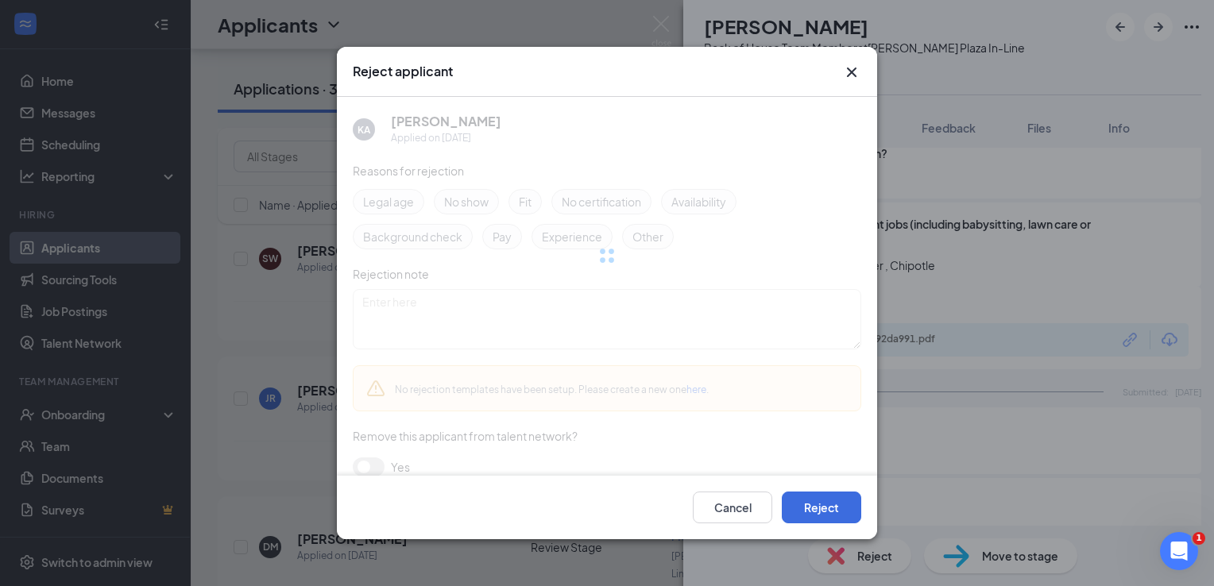
click at [873, 492] on div "Cancel Reject" at bounding box center [607, 508] width 540 height 64
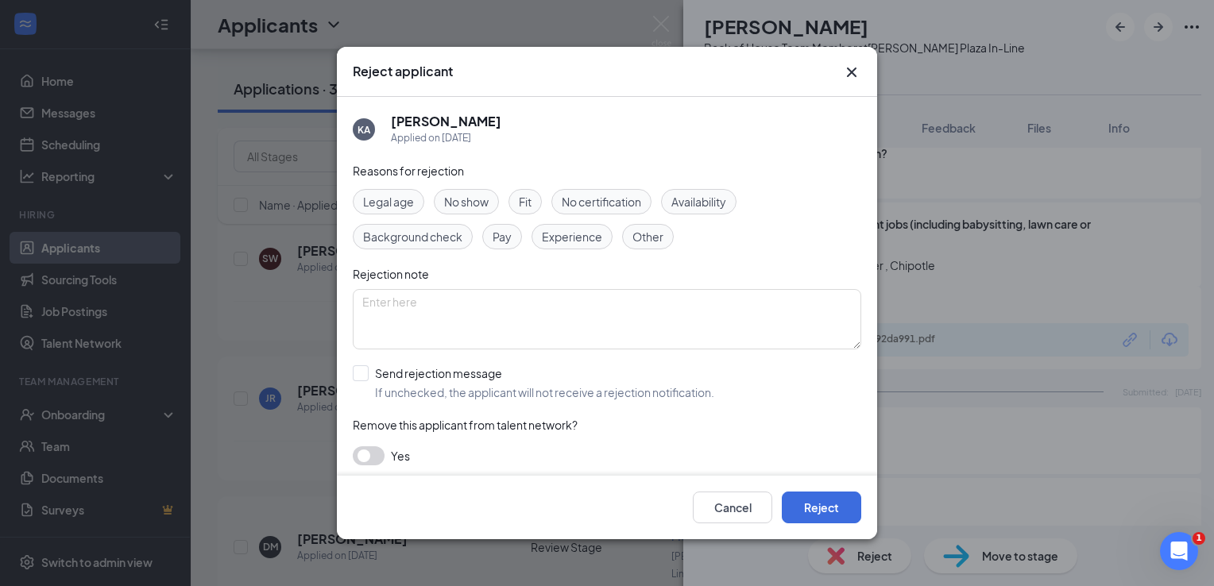
click at [796, 529] on div "Cancel Reject" at bounding box center [607, 508] width 540 height 64
click at [801, 500] on button "Reject" at bounding box center [821, 508] width 79 height 32
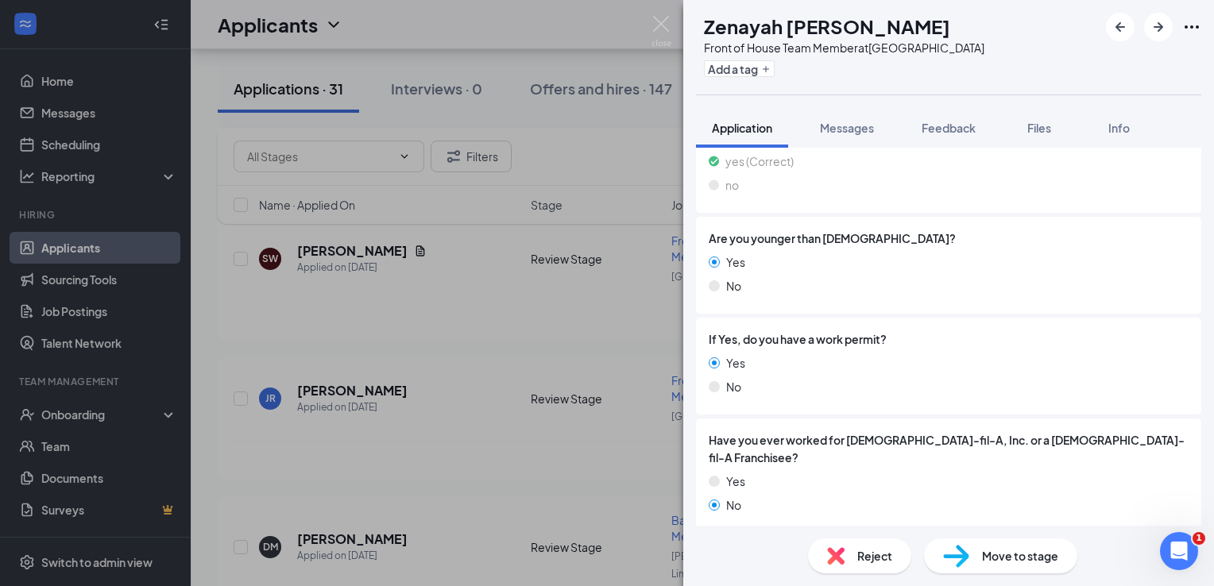
scroll to position [290, 0]
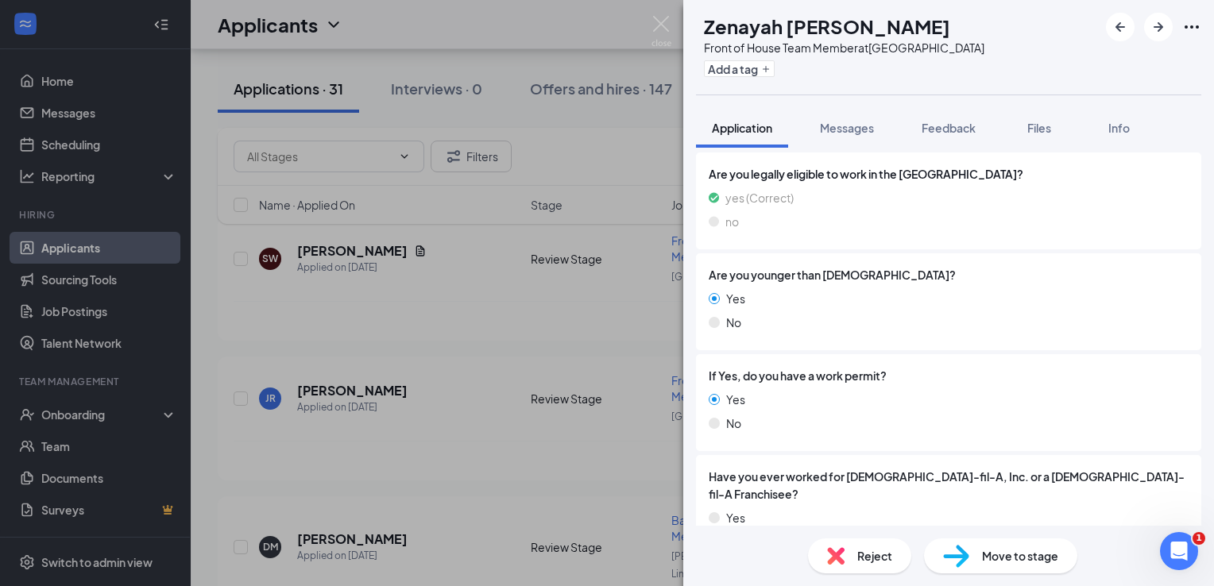
click at [862, 555] on span "Reject" at bounding box center [874, 556] width 35 height 17
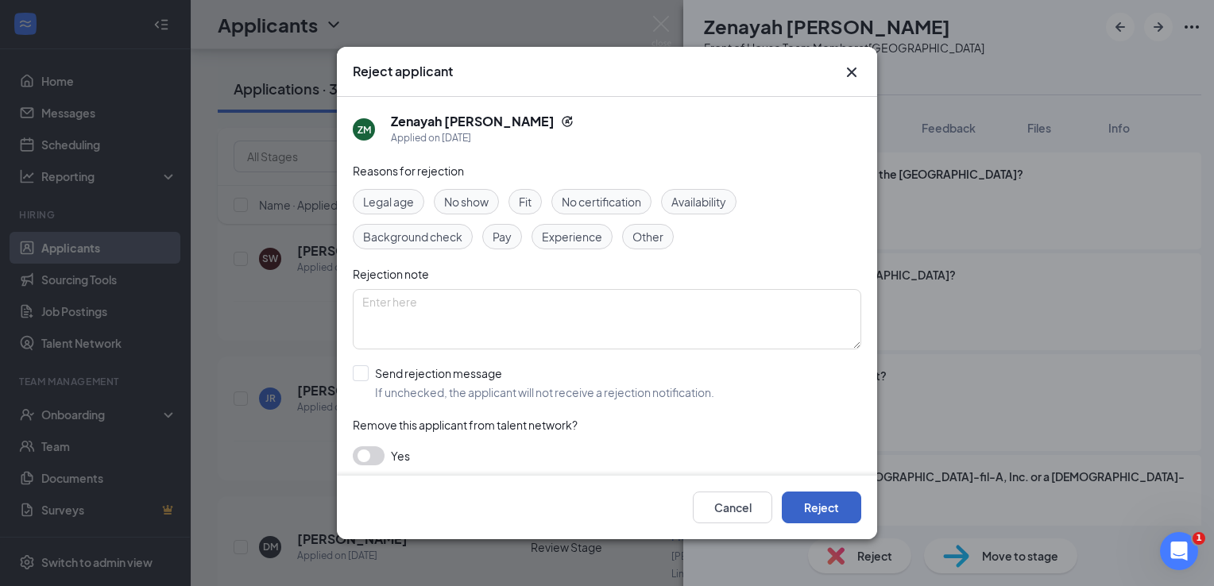
click at [826, 504] on button "Reject" at bounding box center [821, 508] width 79 height 32
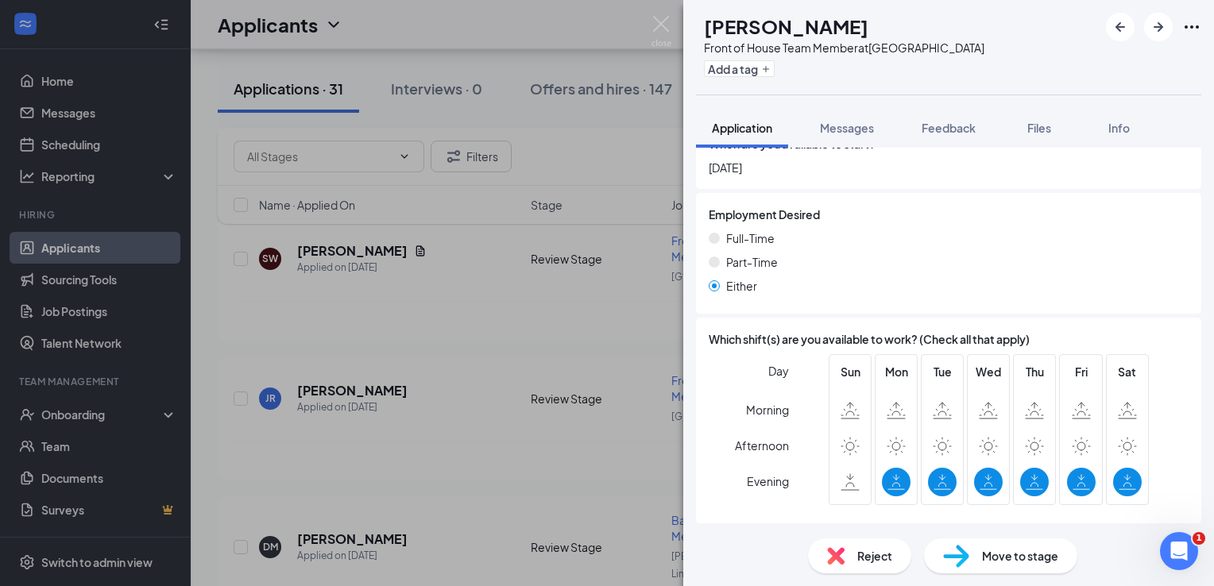
scroll to position [1120, 0]
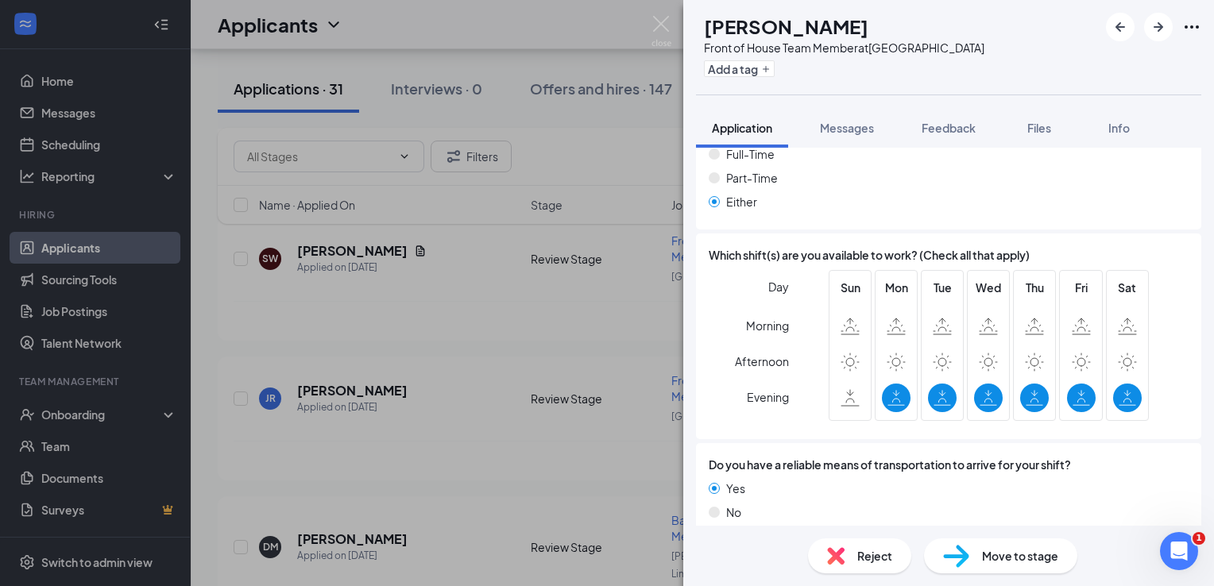
click at [884, 540] on div "Reject" at bounding box center [859, 556] width 103 height 35
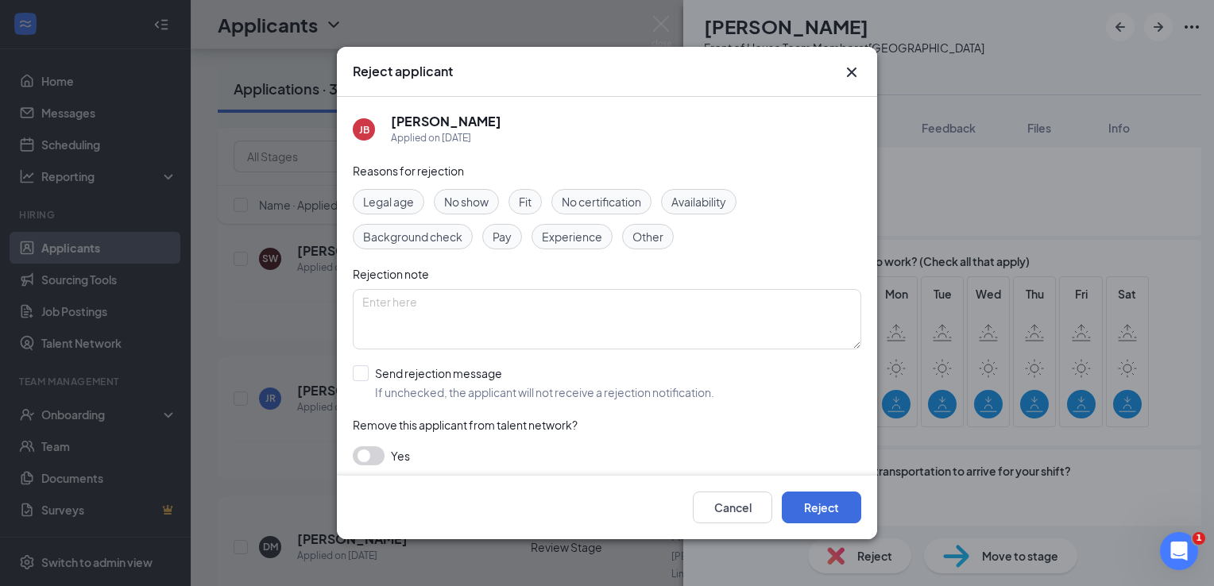
click at [865, 505] on div "Cancel Reject" at bounding box center [607, 508] width 540 height 64
click at [807, 513] on button "Reject" at bounding box center [821, 508] width 79 height 32
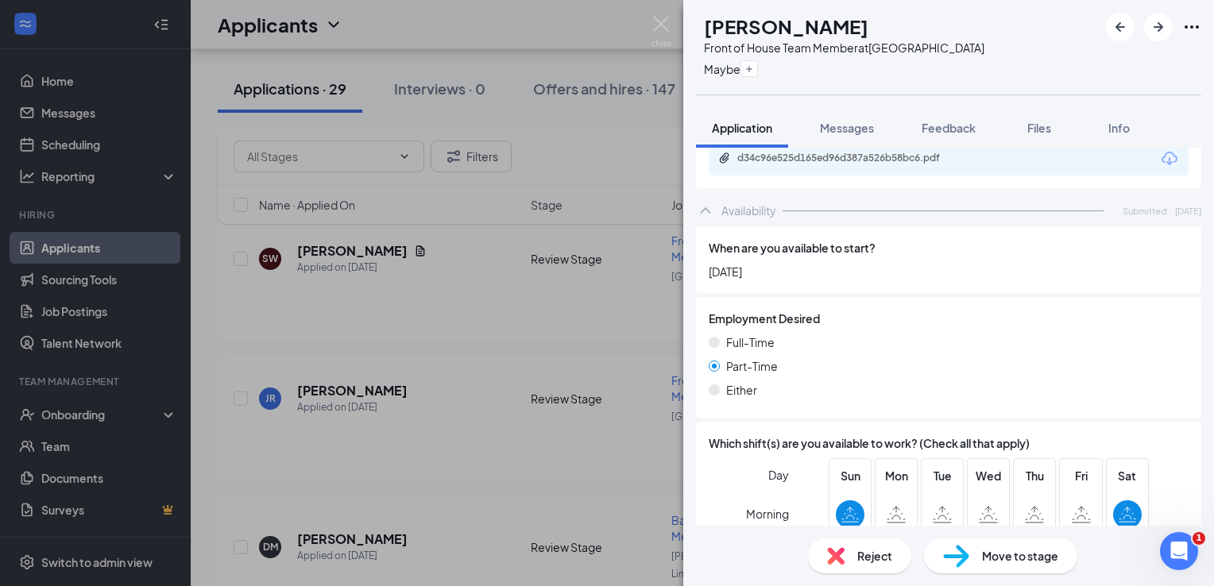
scroll to position [1033, 0]
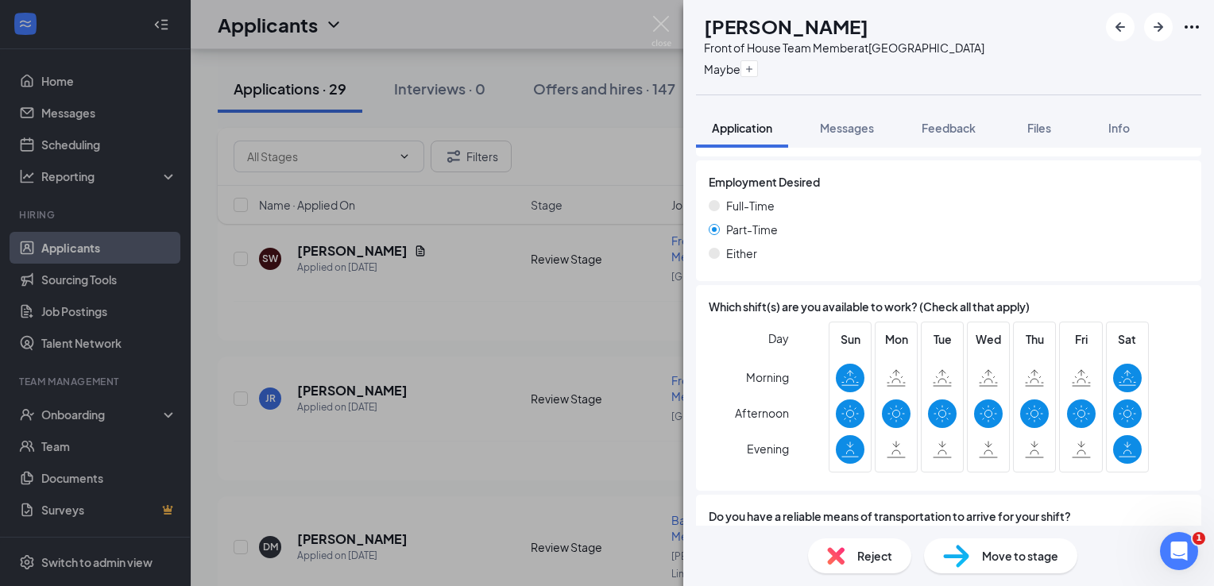
click at [872, 559] on span "Reject" at bounding box center [874, 556] width 35 height 17
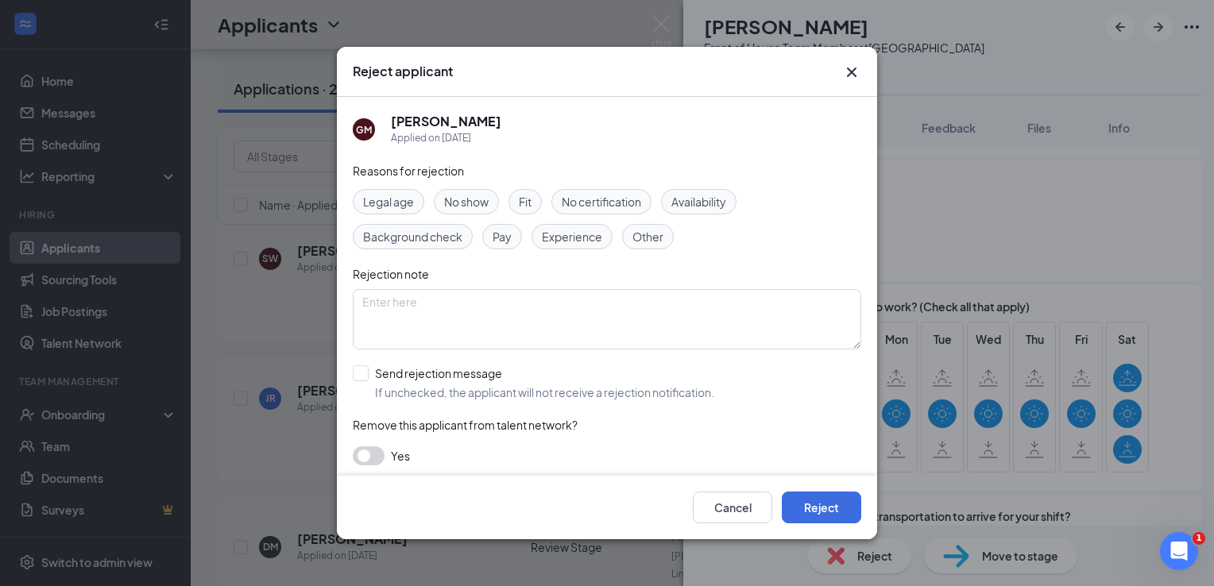
click at [846, 525] on div "Cancel Reject" at bounding box center [607, 508] width 540 height 64
drag, startPoint x: 846, startPoint y: 505, endPoint x: 814, endPoint y: 505, distance: 31.8
click at [846, 505] on button "Reject" at bounding box center [821, 508] width 79 height 32
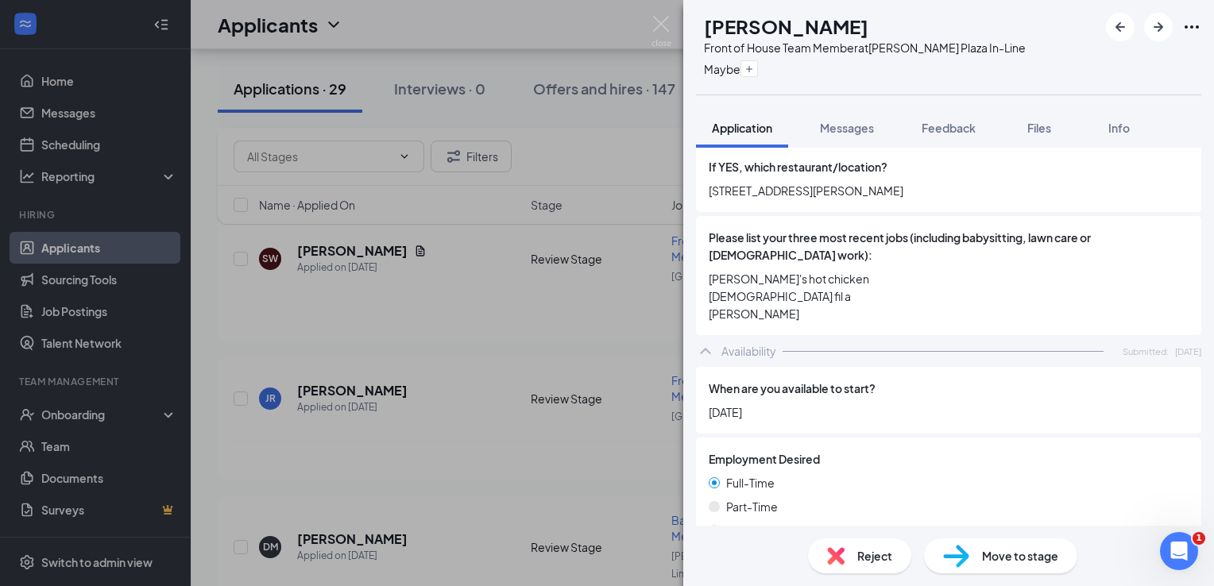
scroll to position [636, 0]
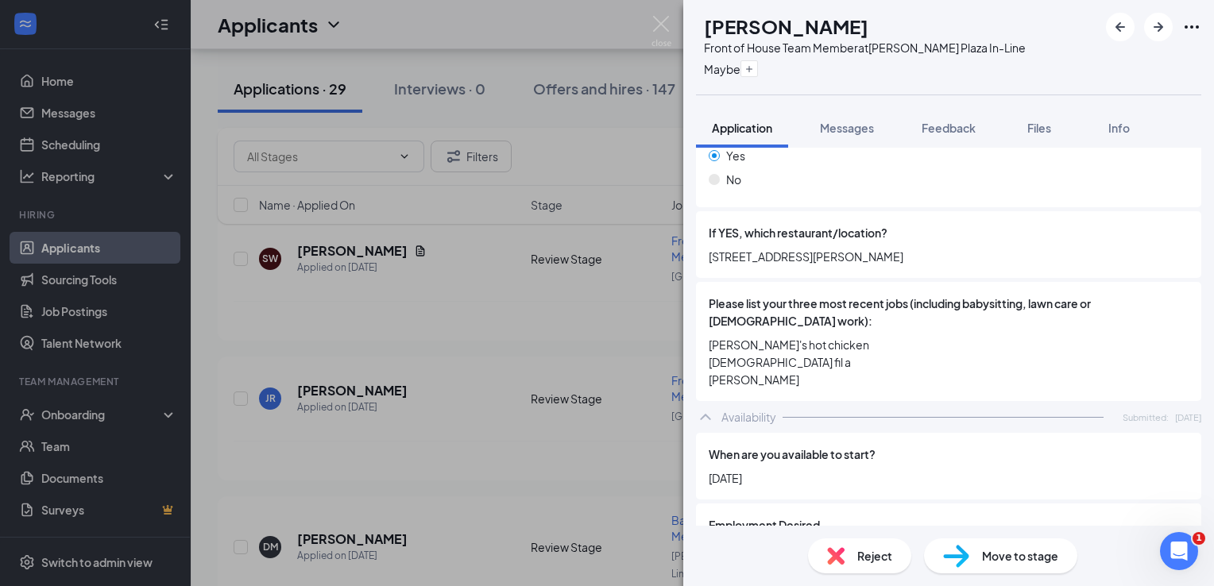
click at [874, 542] on div "Reject" at bounding box center [859, 556] width 103 height 35
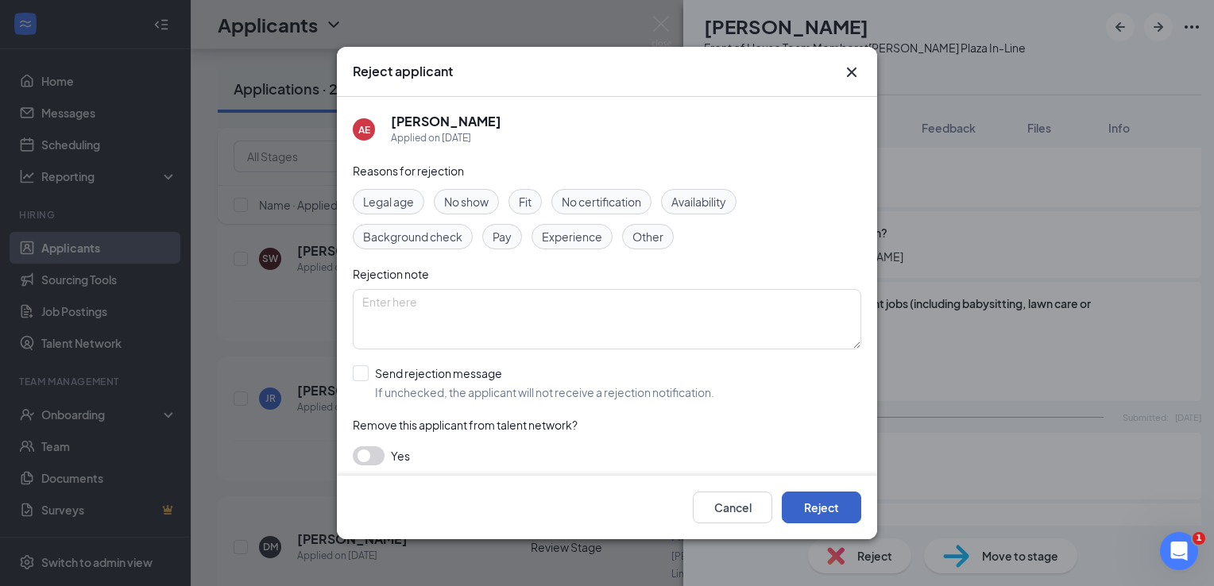
click at [858, 504] on button "Reject" at bounding box center [821, 508] width 79 height 32
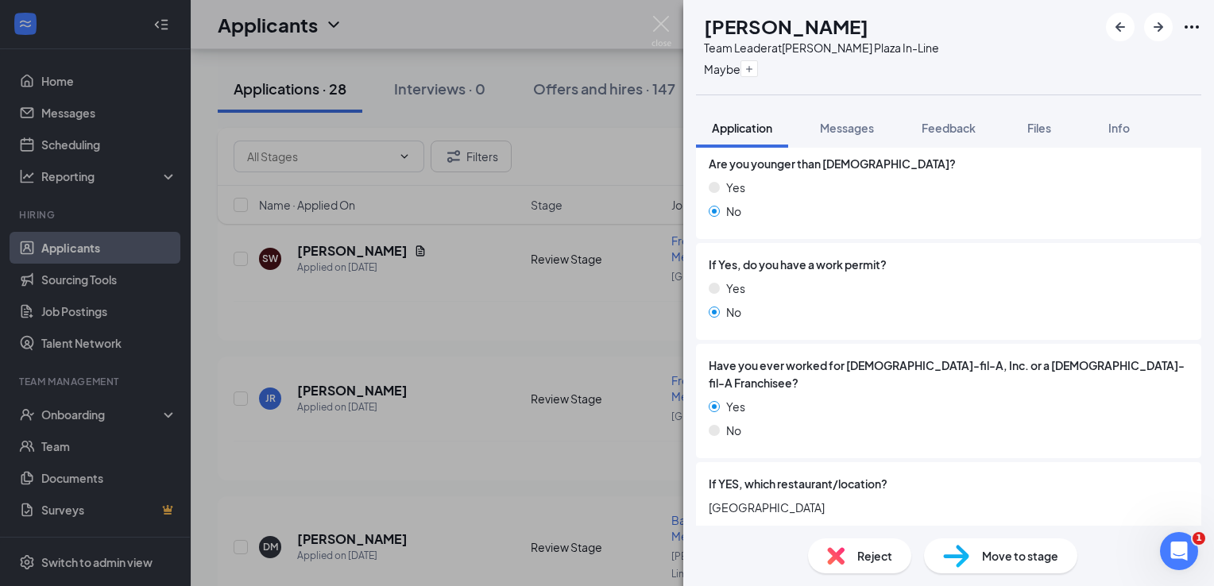
scroll to position [477, 0]
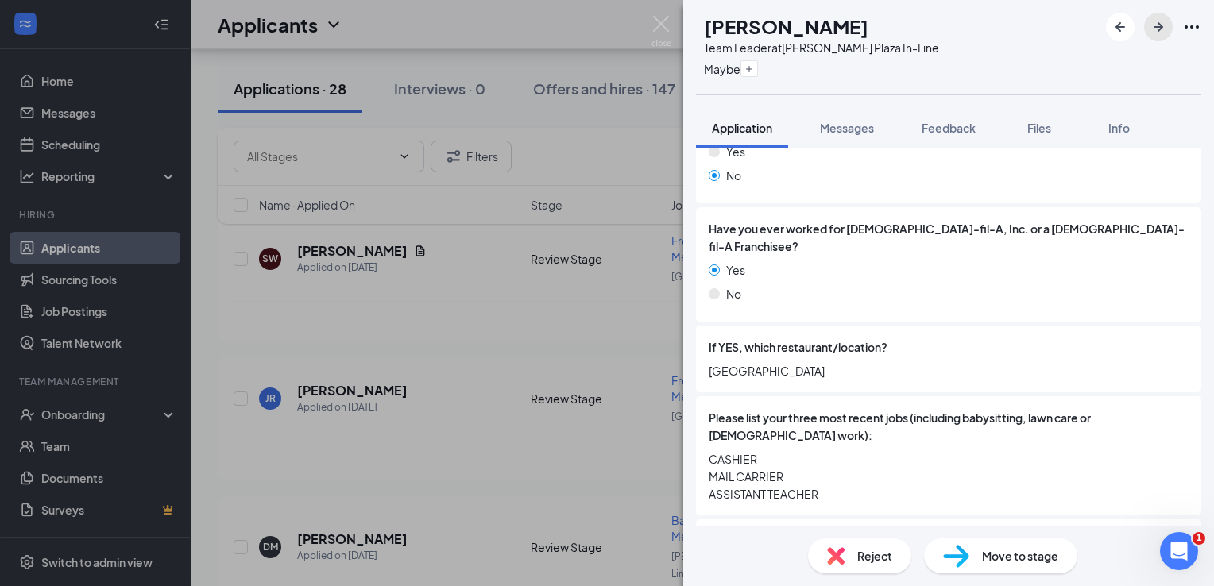
click at [1168, 25] on button "button" at bounding box center [1158, 27] width 29 height 29
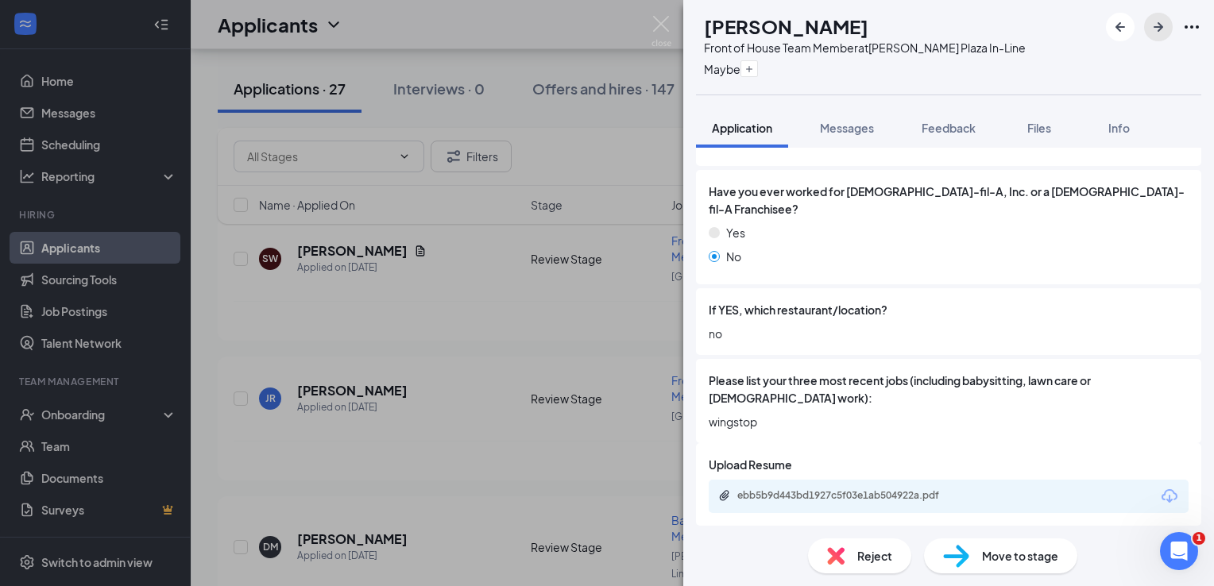
scroll to position [534, 0]
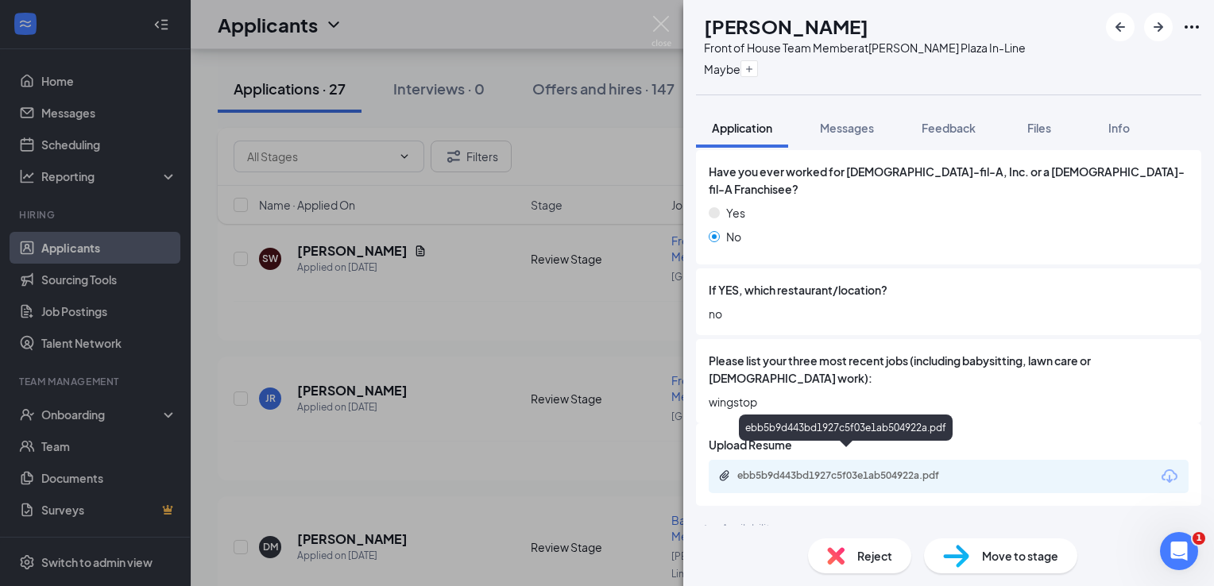
click at [873, 470] on div "ebb5b9d443bd1927c5f03e1ab504922a.pdf" at bounding box center [846, 477] width 257 height 15
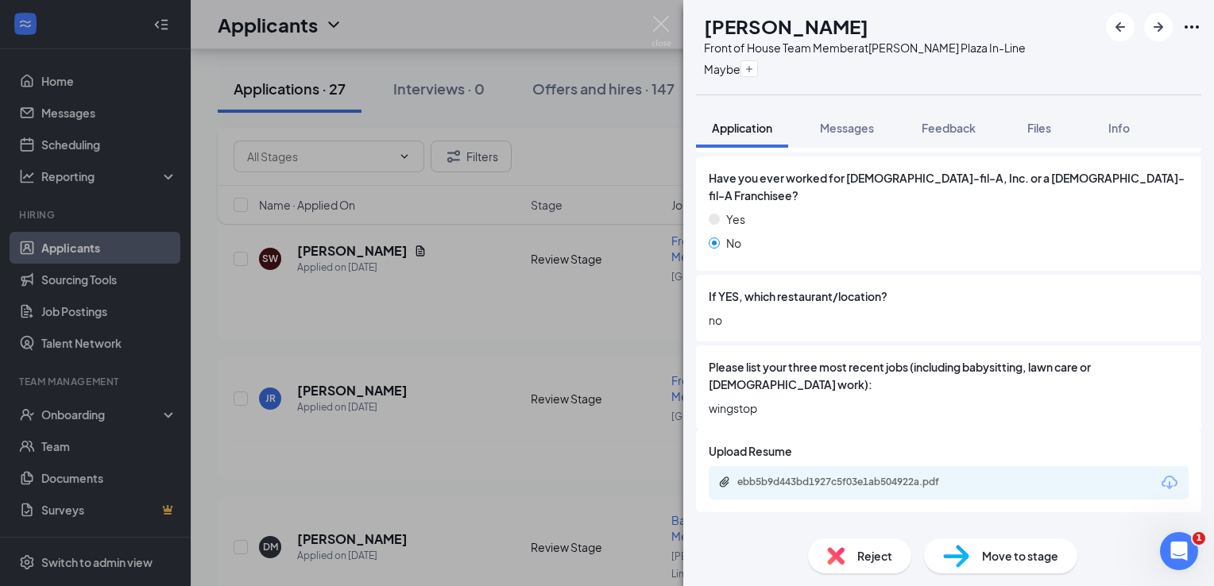
click at [871, 552] on span "Reject" at bounding box center [874, 556] width 35 height 17
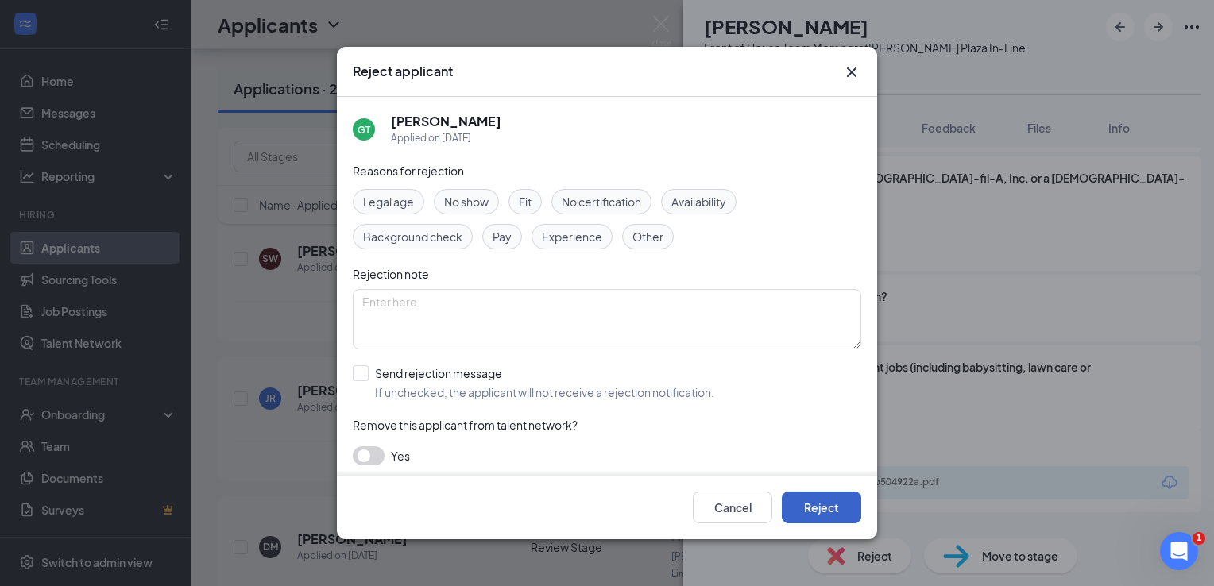
click at [833, 505] on button "Reject" at bounding box center [821, 508] width 79 height 32
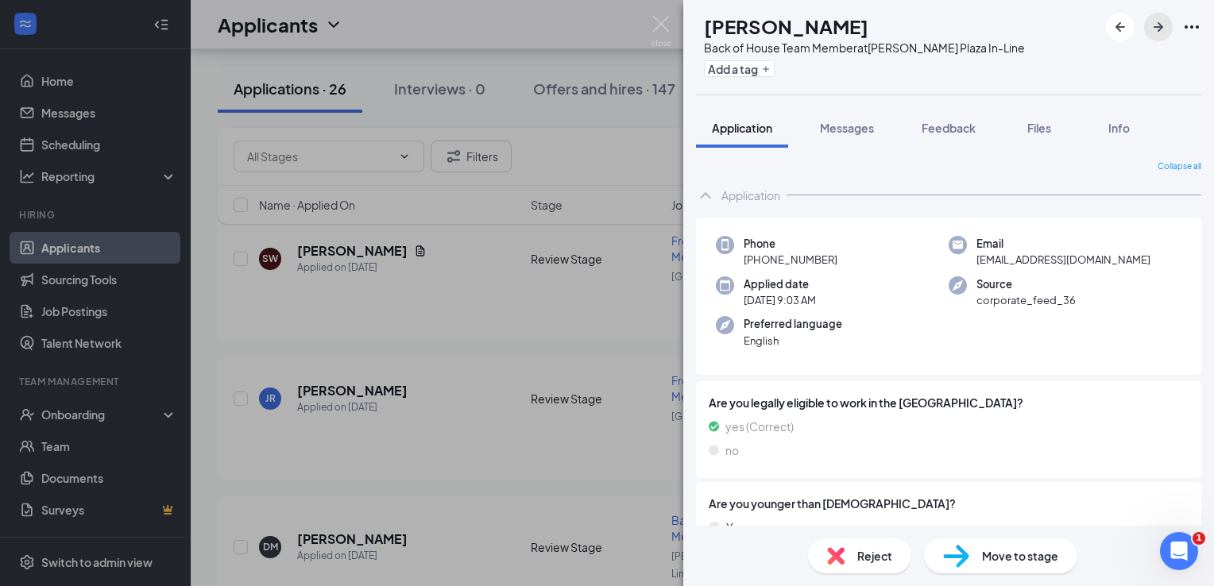
click at [1168, 37] on button "button" at bounding box center [1158, 27] width 29 height 29
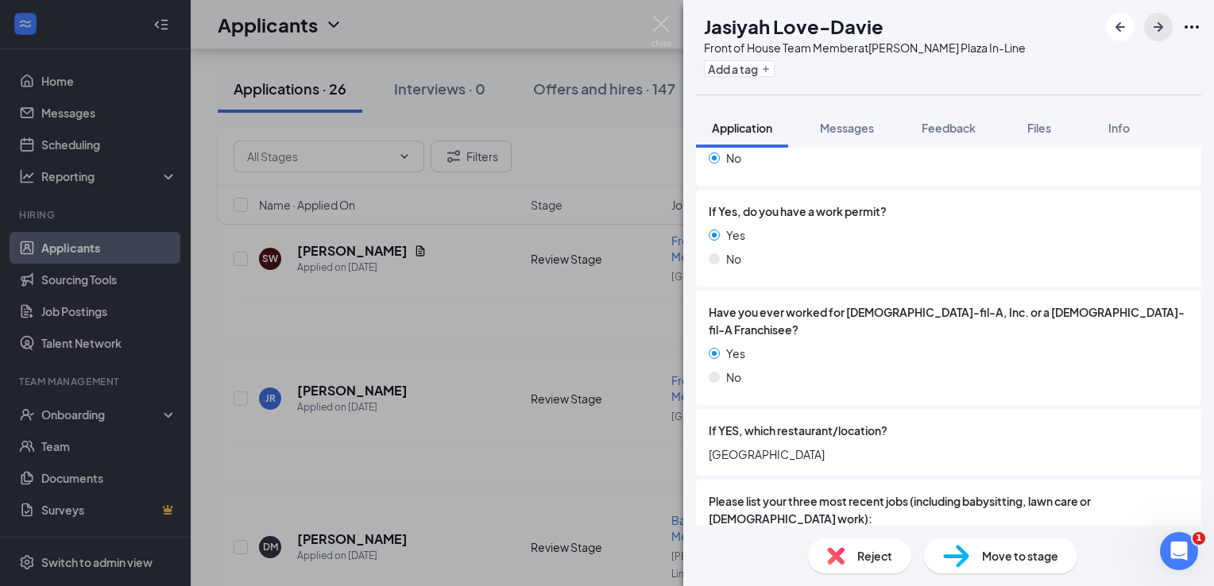
scroll to position [556, 0]
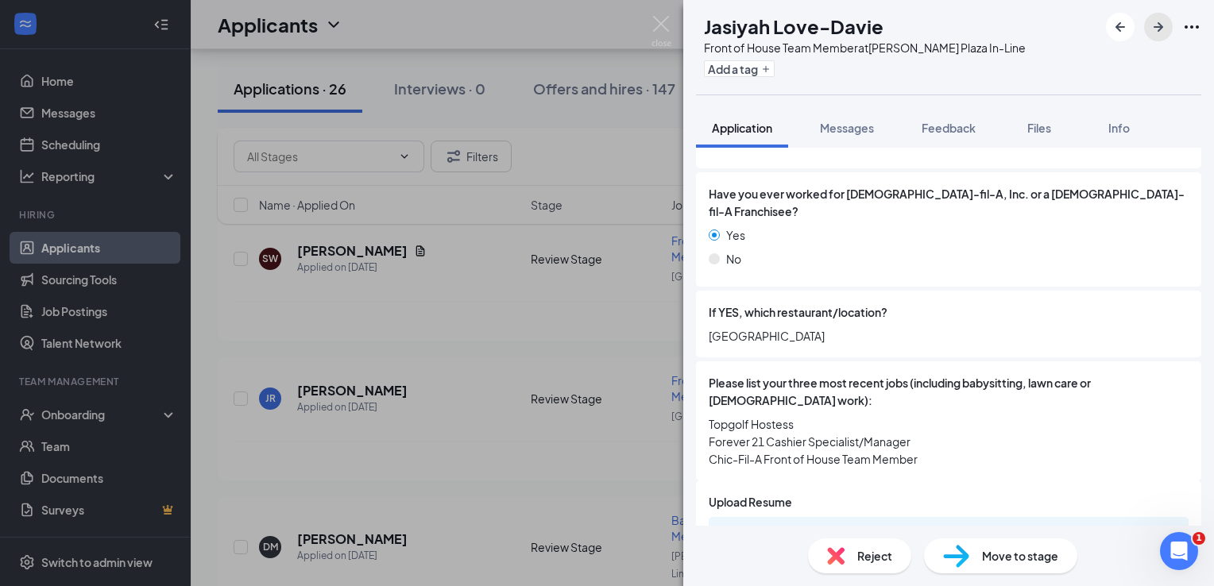
click at [1161, 33] on icon "ArrowRight" at bounding box center [1158, 26] width 19 height 19
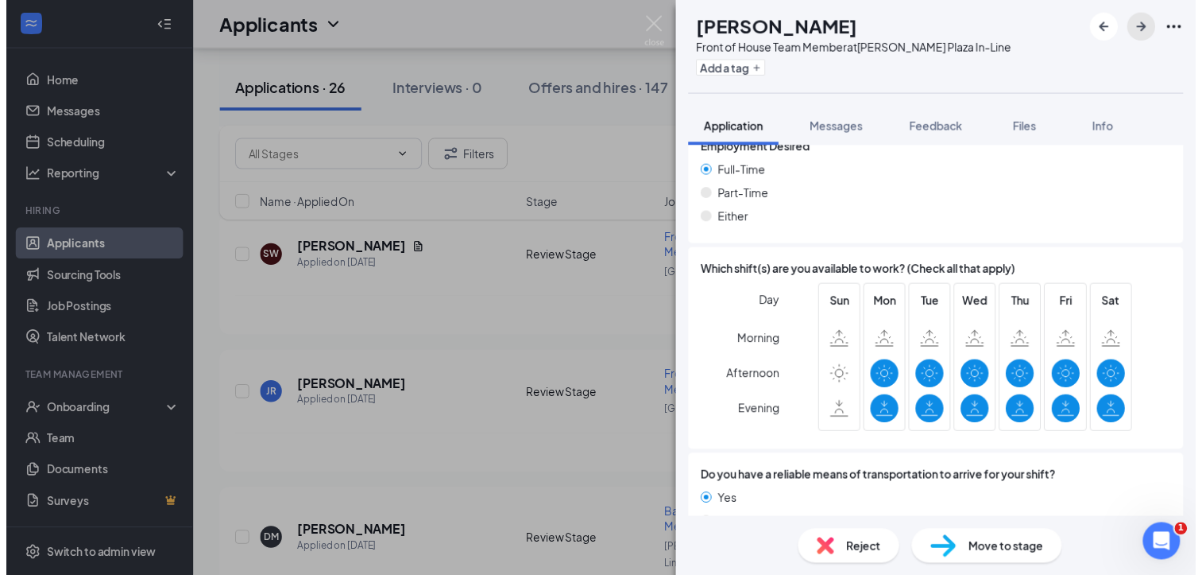
scroll to position [1058, 0]
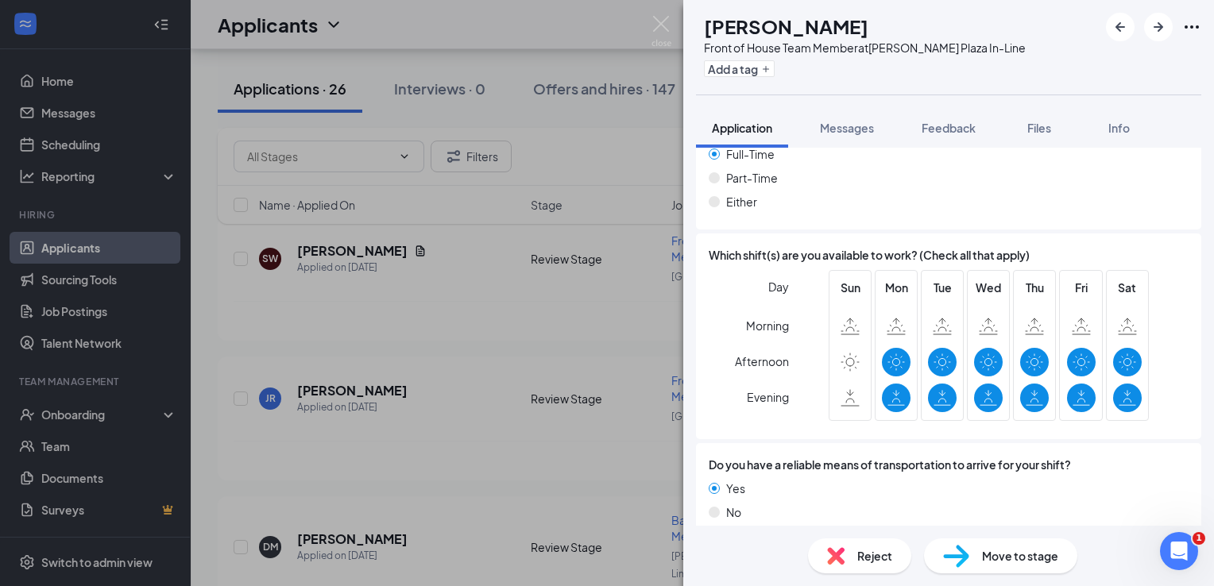
click at [342, 380] on div "DG [PERSON_NAME] Front of House Team Member at [PERSON_NAME][GEOGRAPHIC_DATA] I…" at bounding box center [607, 293] width 1214 height 586
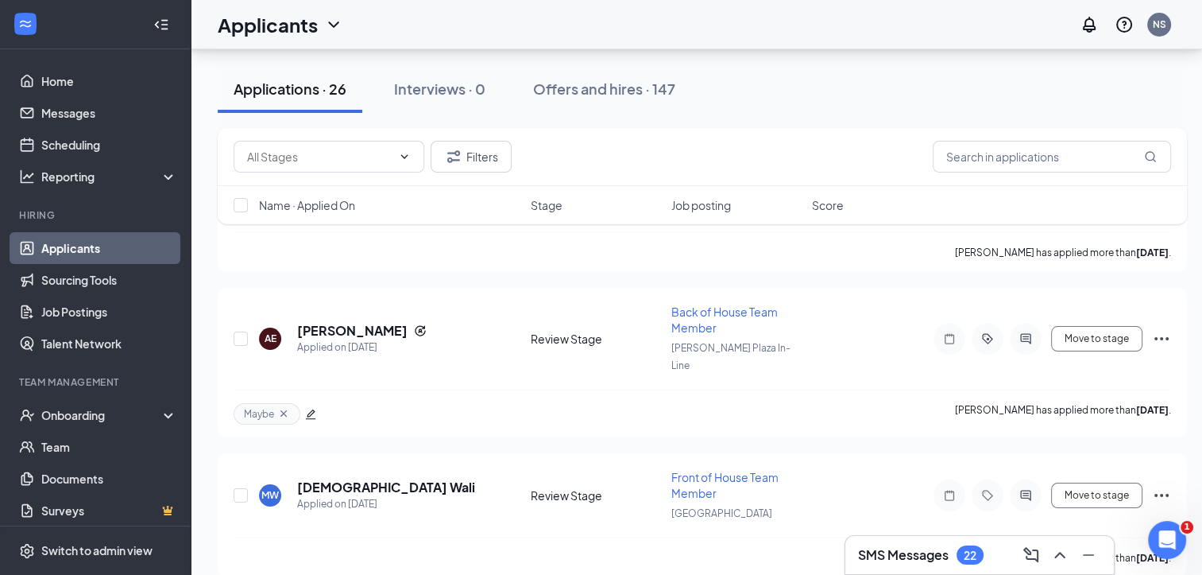
scroll to position [6116, 0]
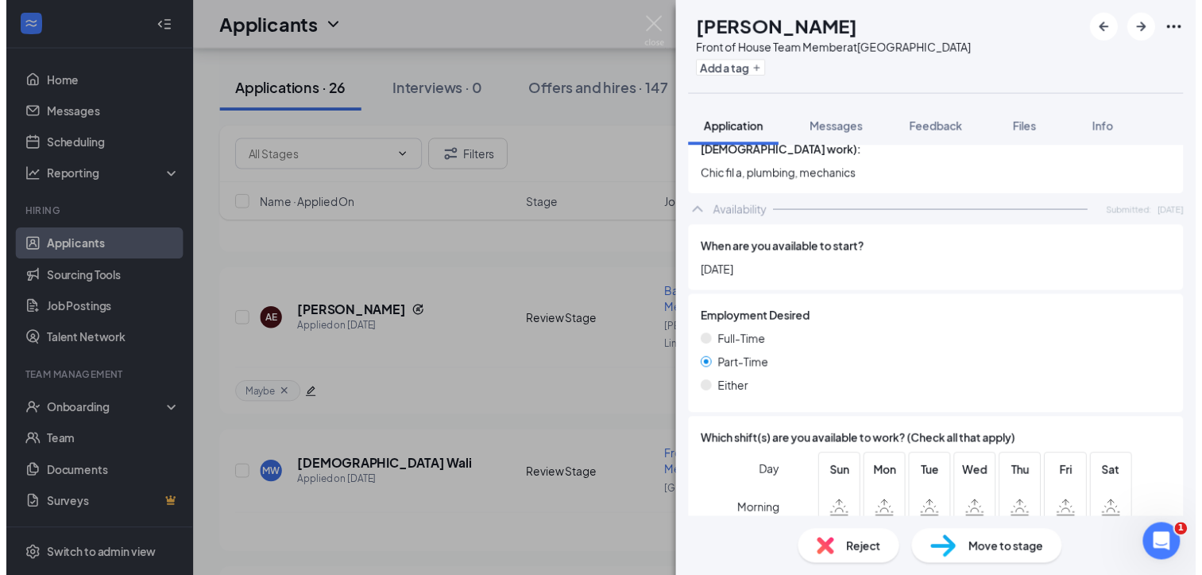
scroll to position [996, 0]
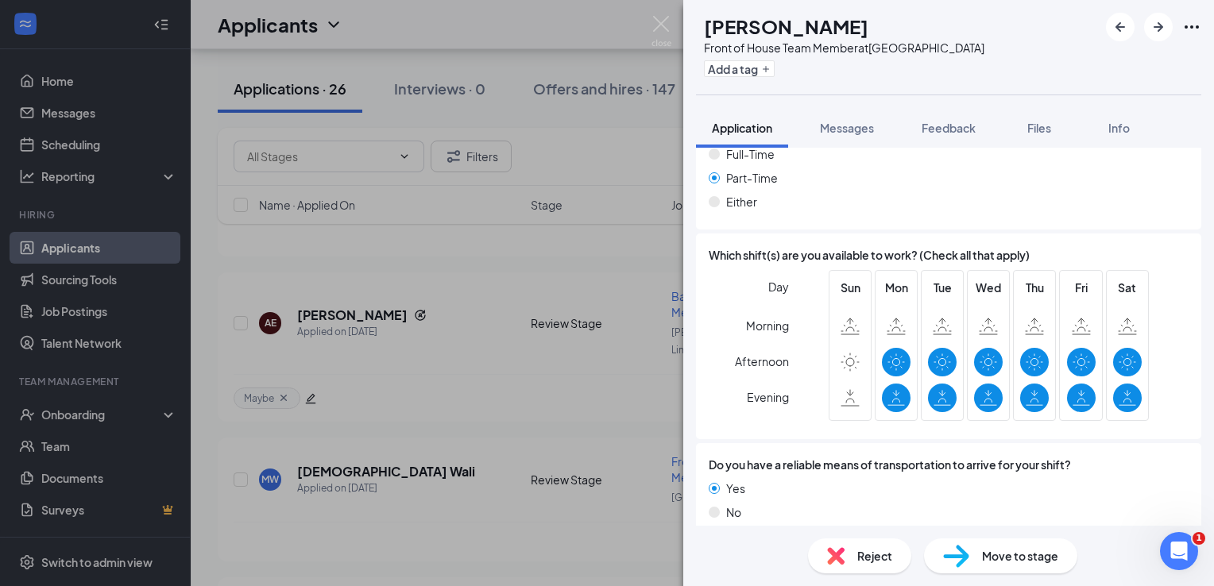
click at [568, 439] on div "JR [PERSON_NAME] Front of House Team Member at [GEOGRAPHIC_DATA] Add a tag Appl…" at bounding box center [607, 293] width 1214 height 586
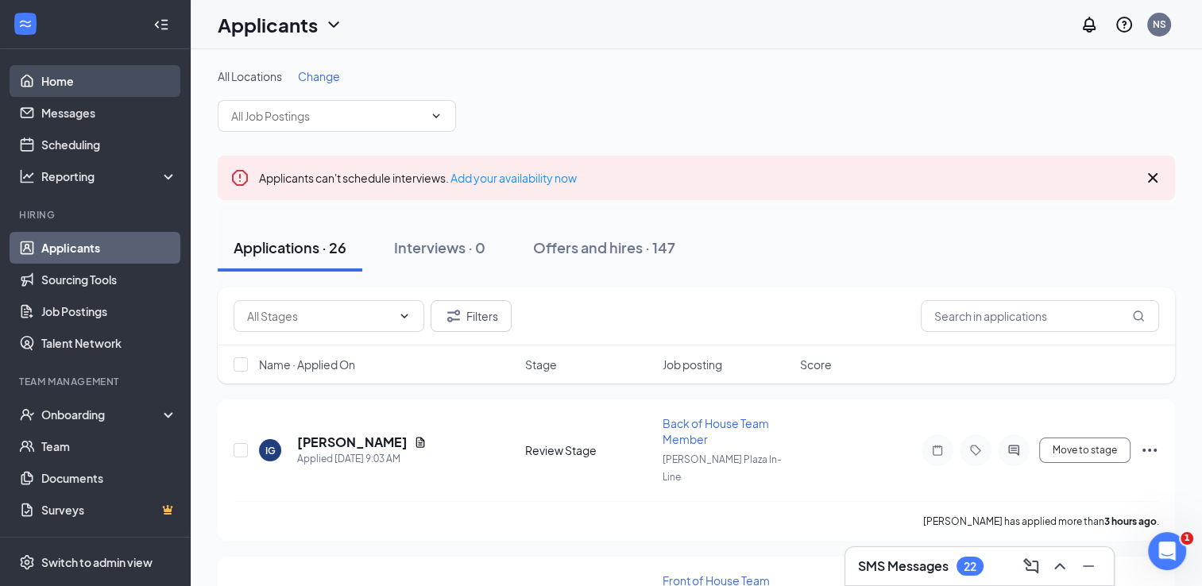
click at [141, 72] on link "Home" at bounding box center [109, 81] width 136 height 32
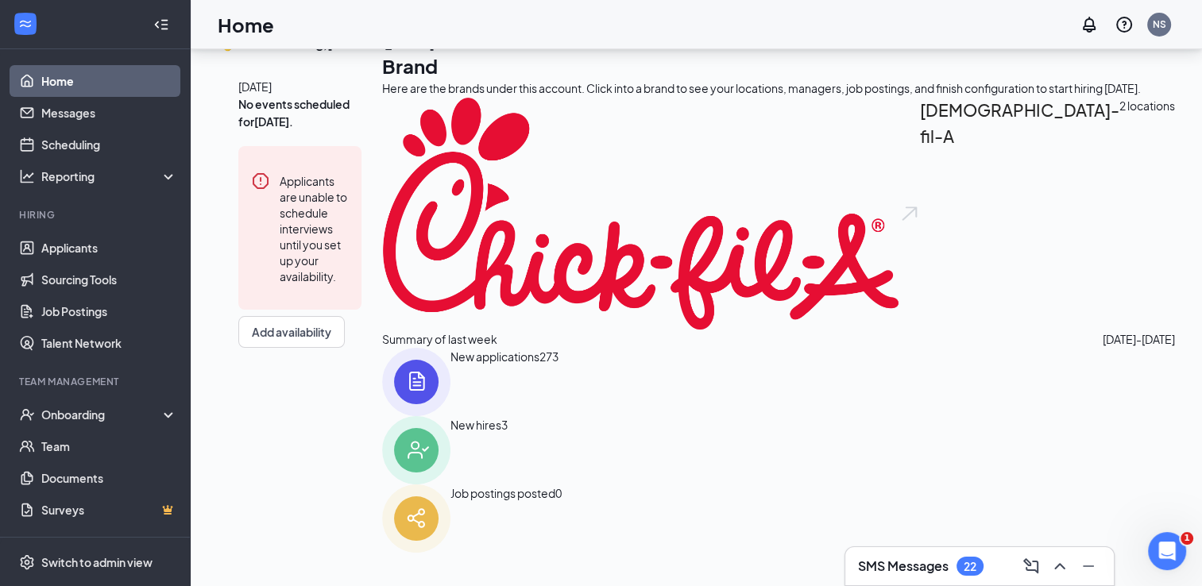
scroll to position [189, 0]
